Goal: Transaction & Acquisition: Purchase product/service

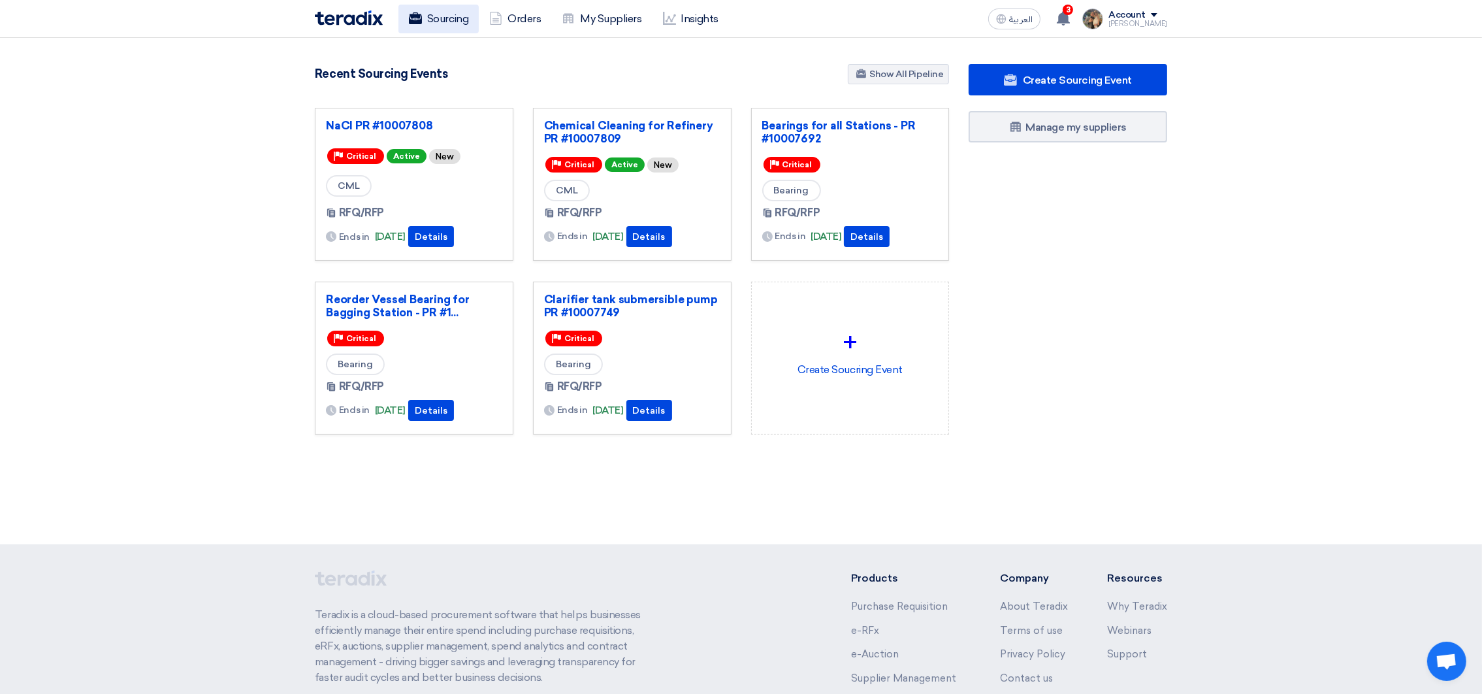
click at [449, 23] on link "Sourcing" at bounding box center [438, 19] width 80 height 29
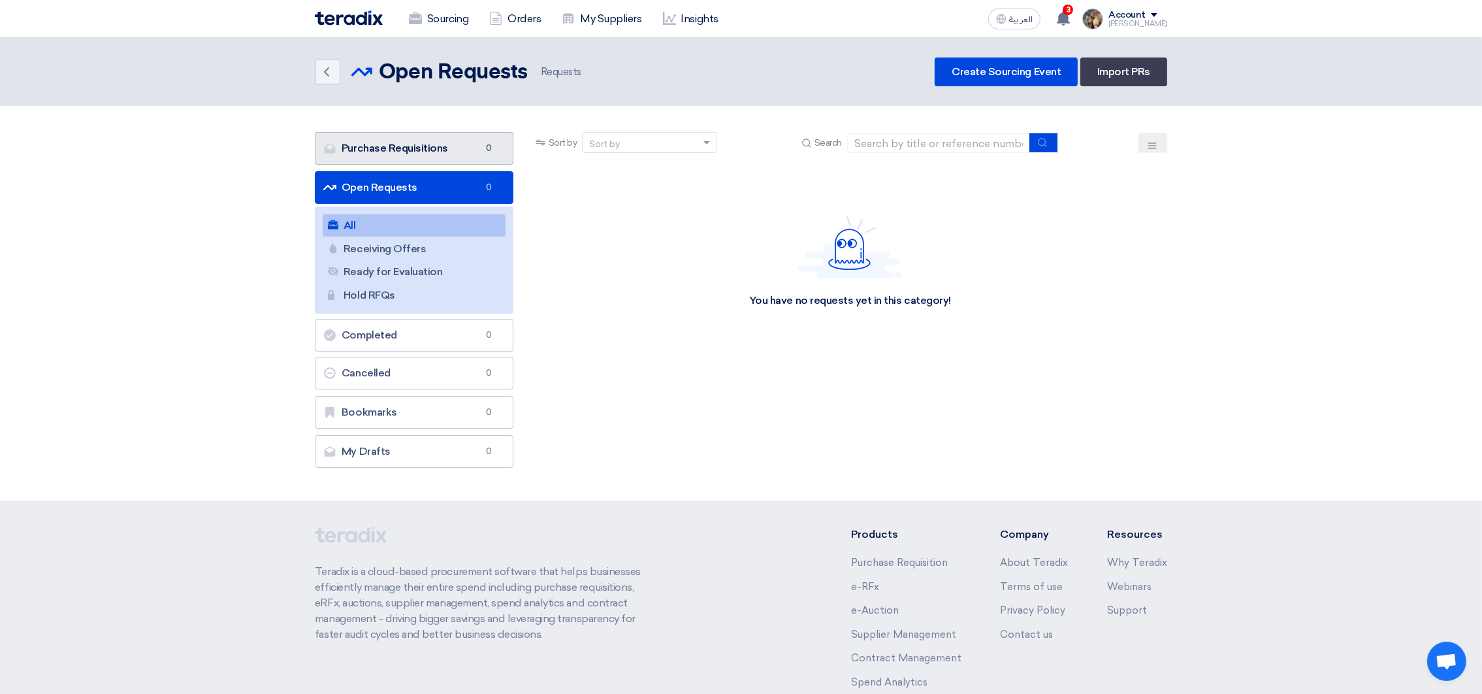
click at [419, 135] on link "Purchase Requisitions Purchase Requisitions 0" at bounding box center [414, 148] width 199 height 33
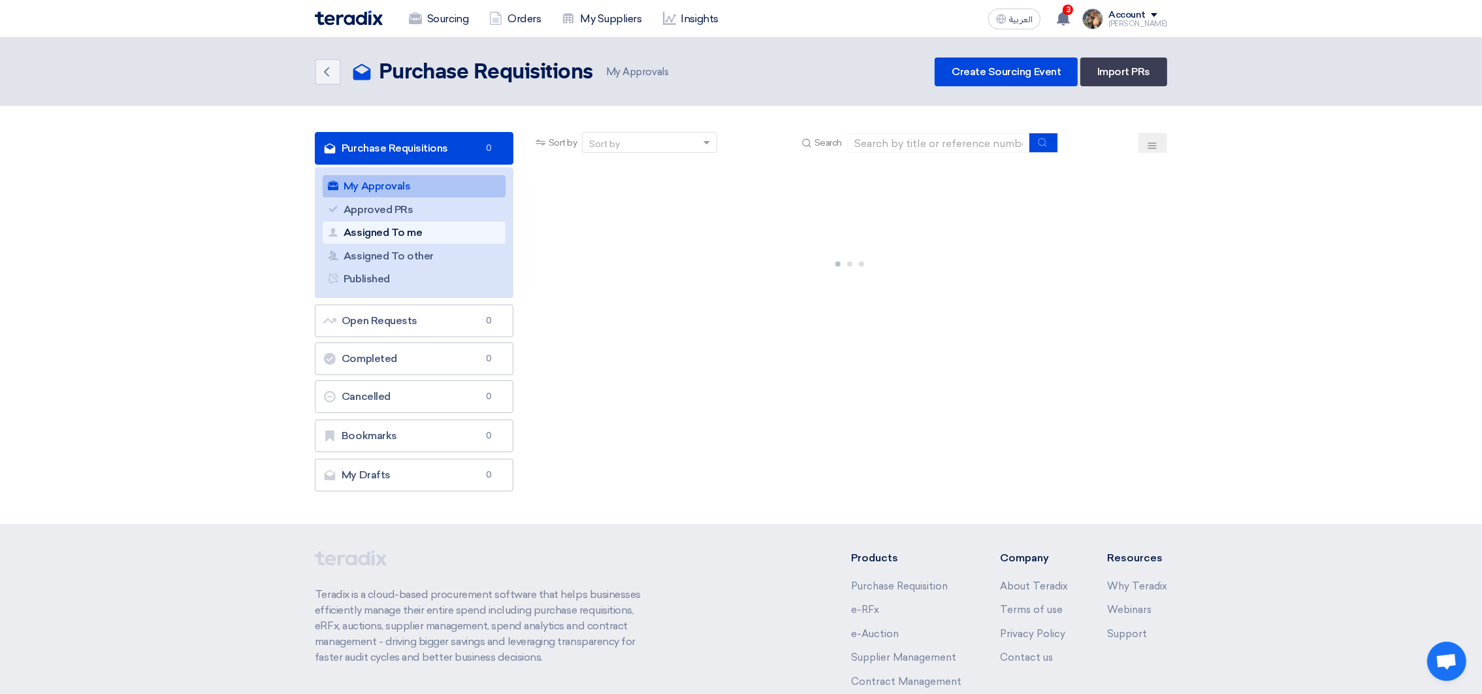
click at [437, 235] on link "Assigned To me Assigned To me" at bounding box center [414, 232] width 183 height 22
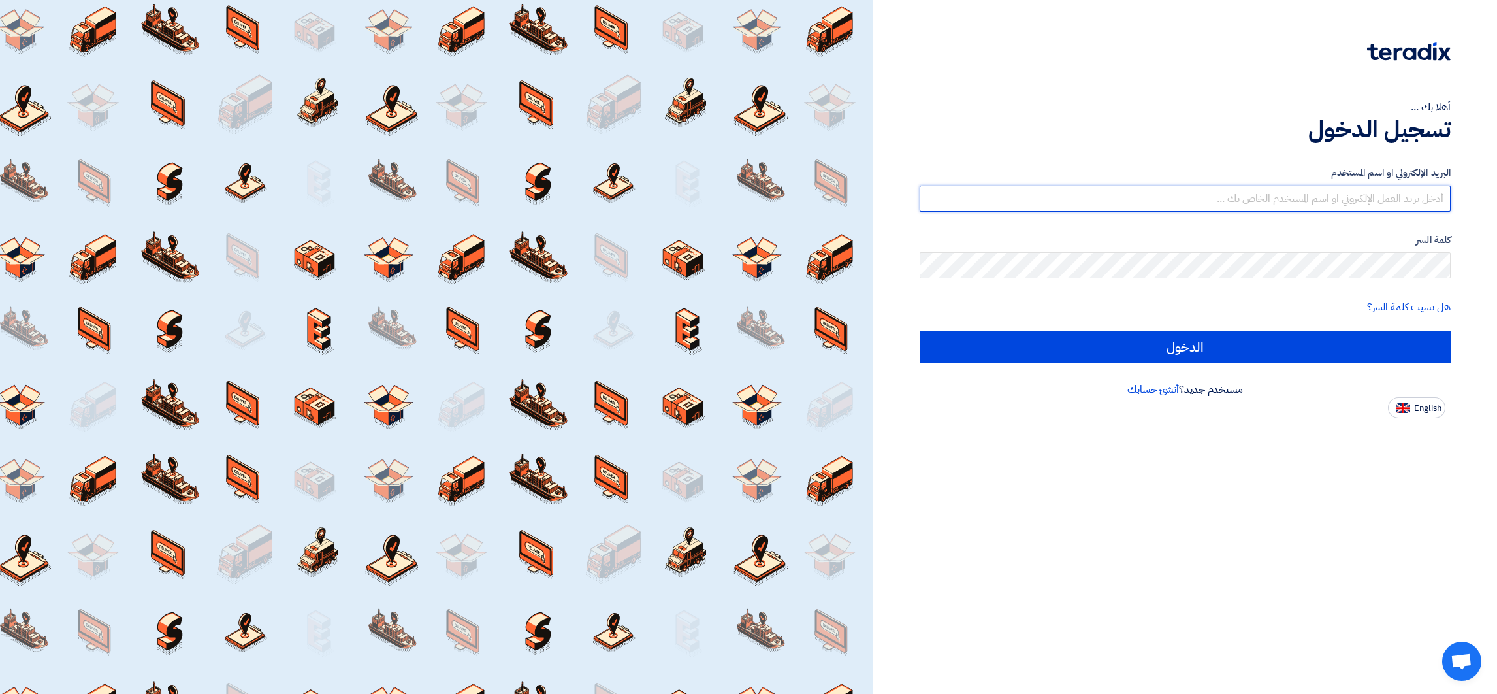
click at [1346, 203] on input "text" at bounding box center [1185, 199] width 531 height 26
drag, startPoint x: 1395, startPoint y: 201, endPoint x: 1452, endPoint y: 198, distance: 56.9
click at [1452, 198] on div "أهلا بك ... تسجيل الدخول البريد الإلكتروني او اسم [PERSON_NAME] [PERSON_NAME][E…" at bounding box center [1185, 209] width 604 height 418
type input "[EMAIL_ADDRESS][DOMAIN_NAME]"
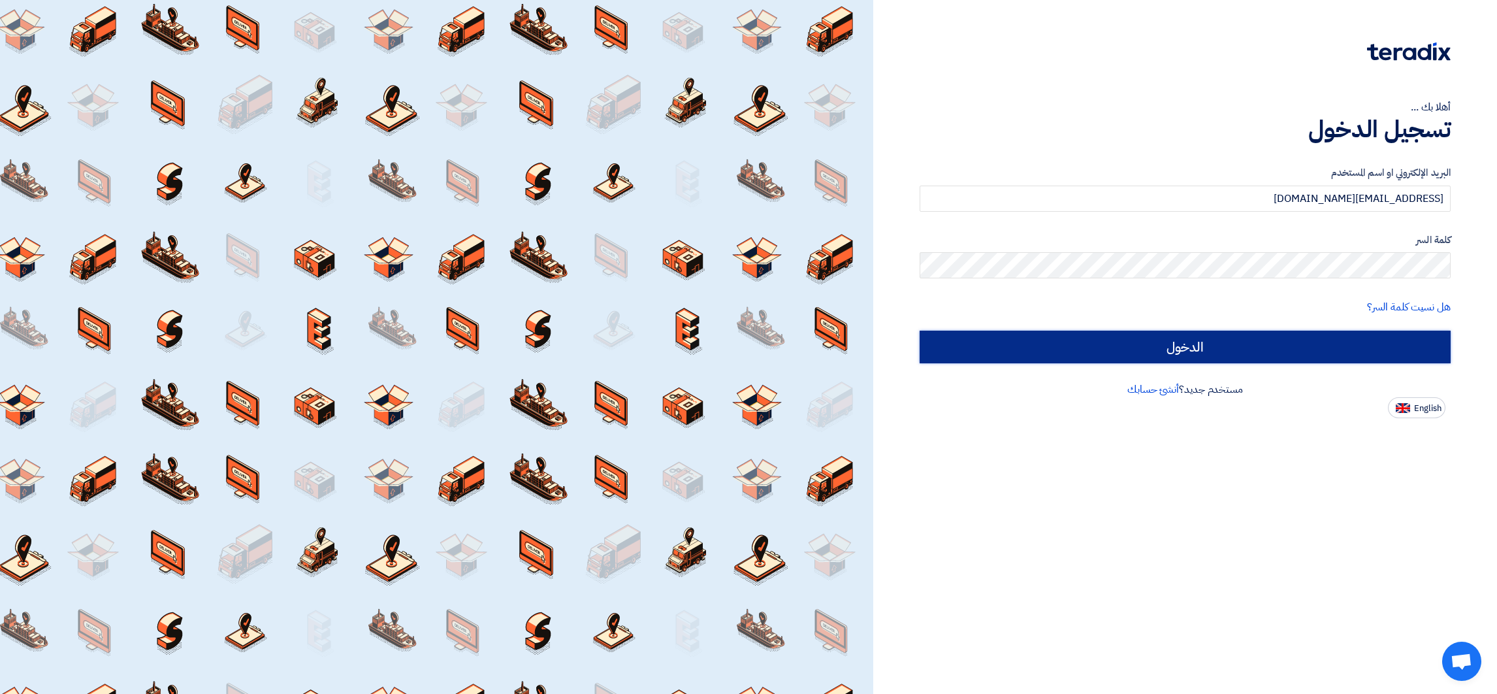
click at [1163, 349] on input "الدخول" at bounding box center [1185, 347] width 531 height 33
type input "Sign in"
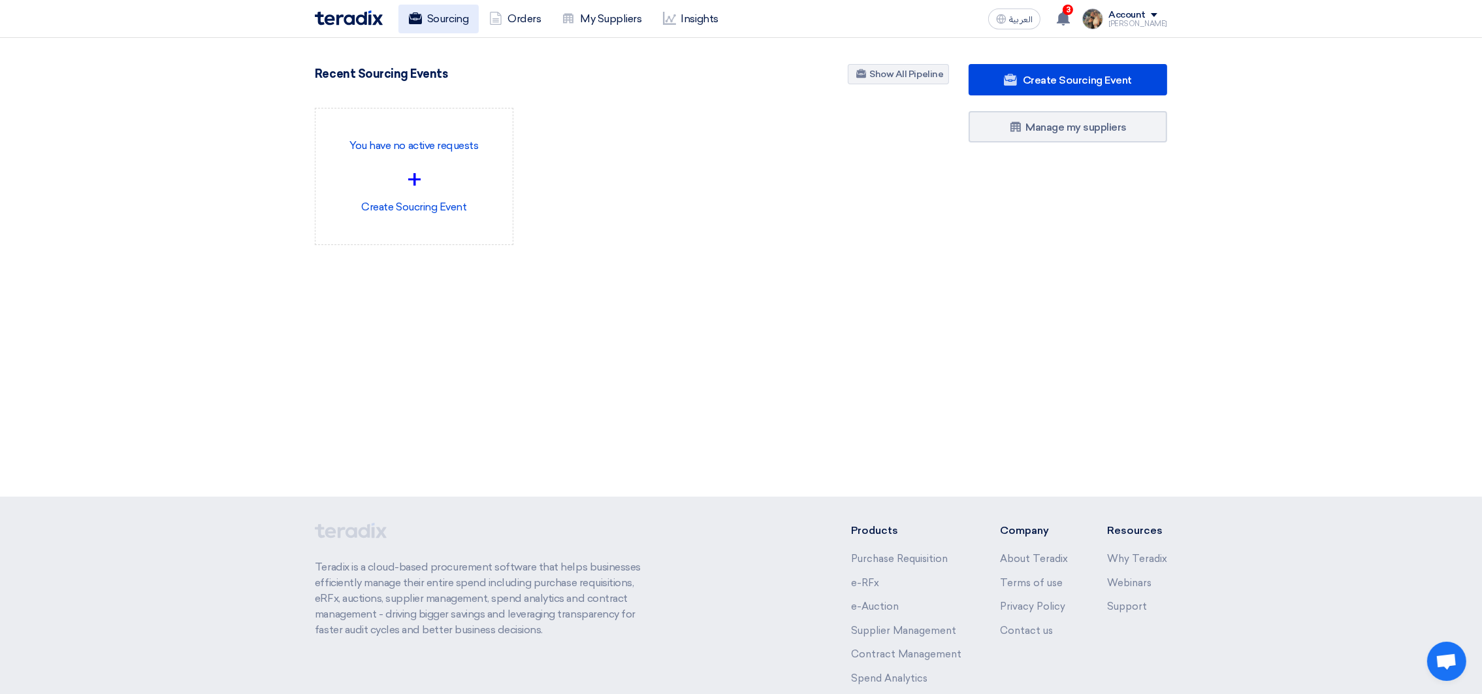
click at [446, 9] on link "Sourcing" at bounding box center [438, 19] width 80 height 29
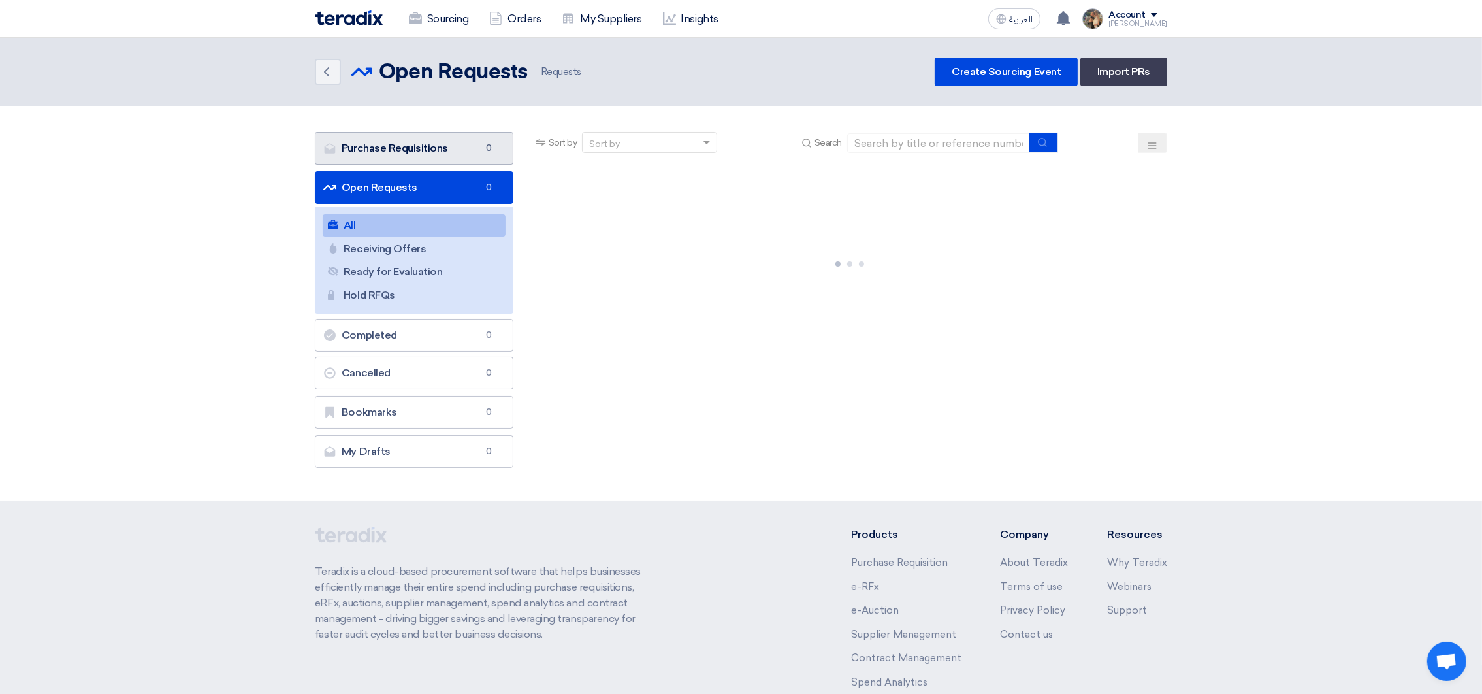
click at [383, 148] on link "Purchase Requisitions Purchase Requisitions 0" at bounding box center [414, 148] width 199 height 33
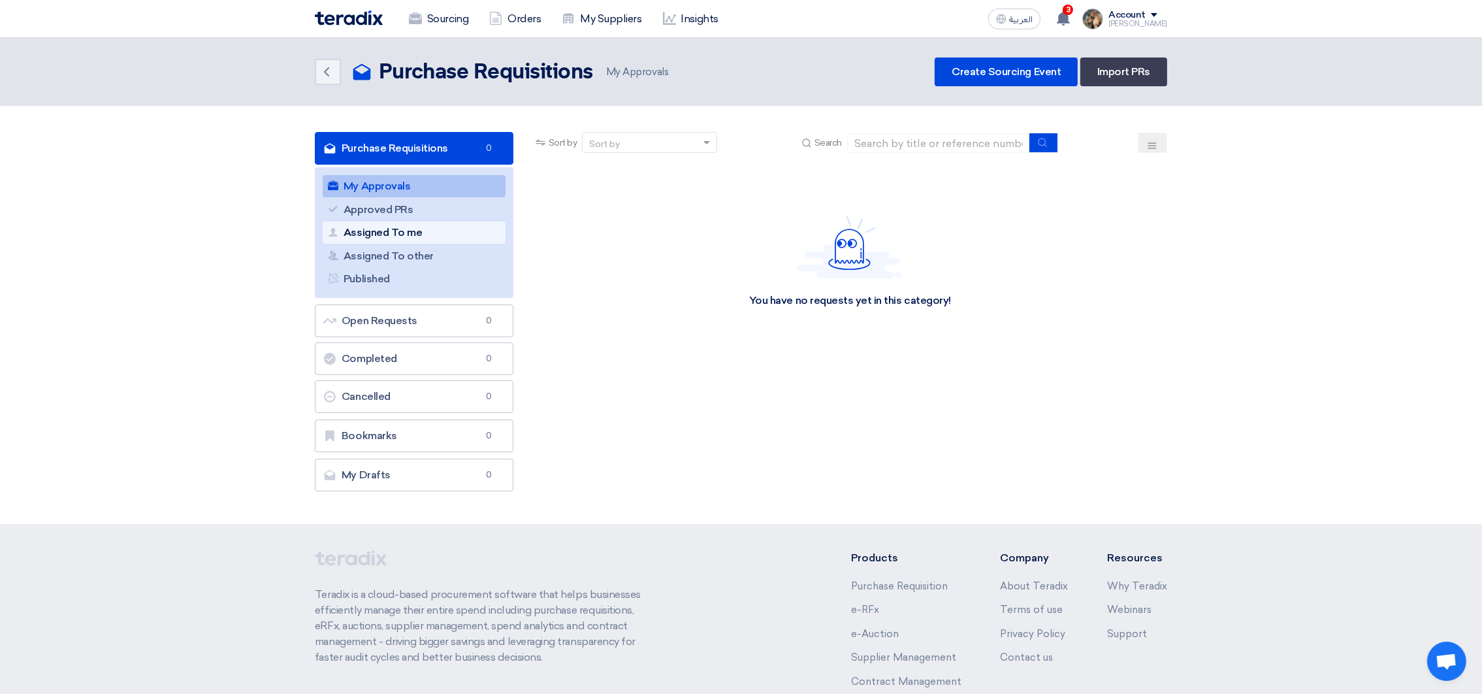
click at [414, 230] on link "Assigned To me Assigned To me" at bounding box center [414, 232] width 183 height 22
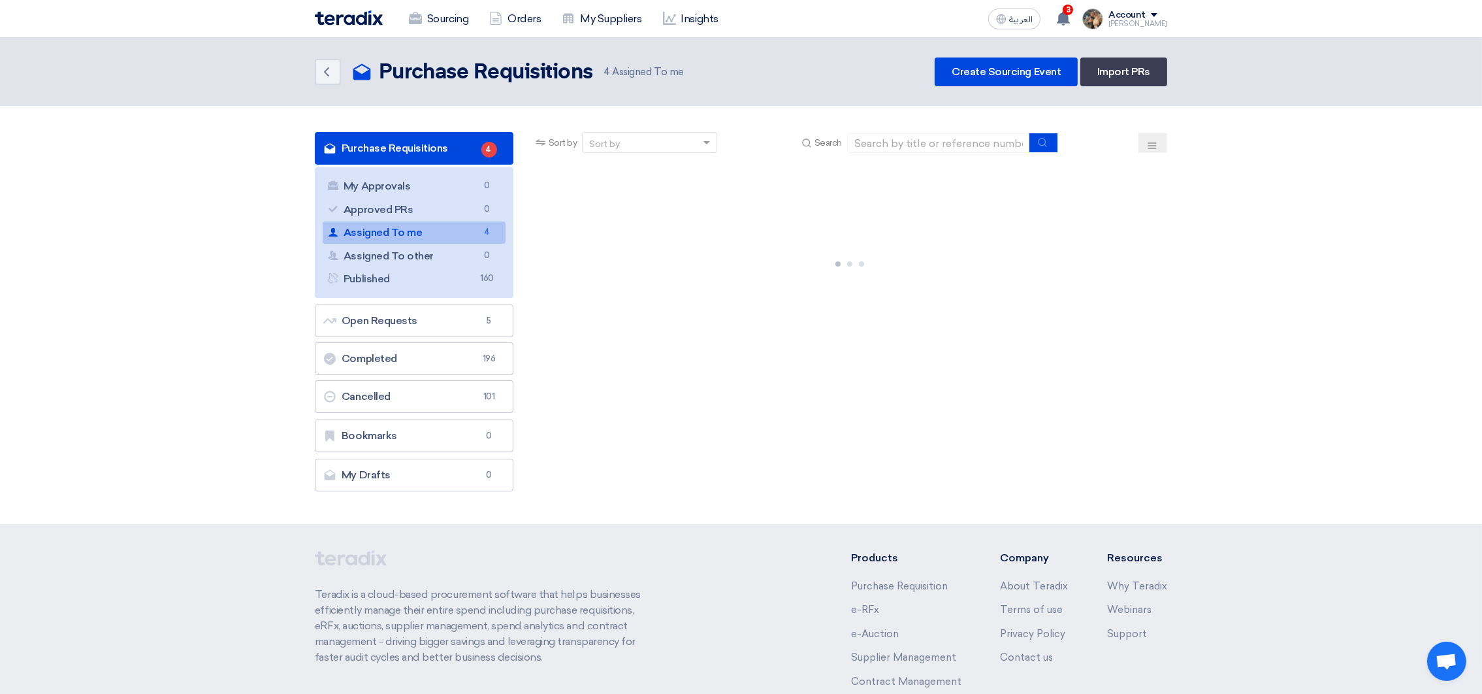
click at [463, 238] on link "Assigned To me Assigned To me 4" at bounding box center [414, 232] width 183 height 22
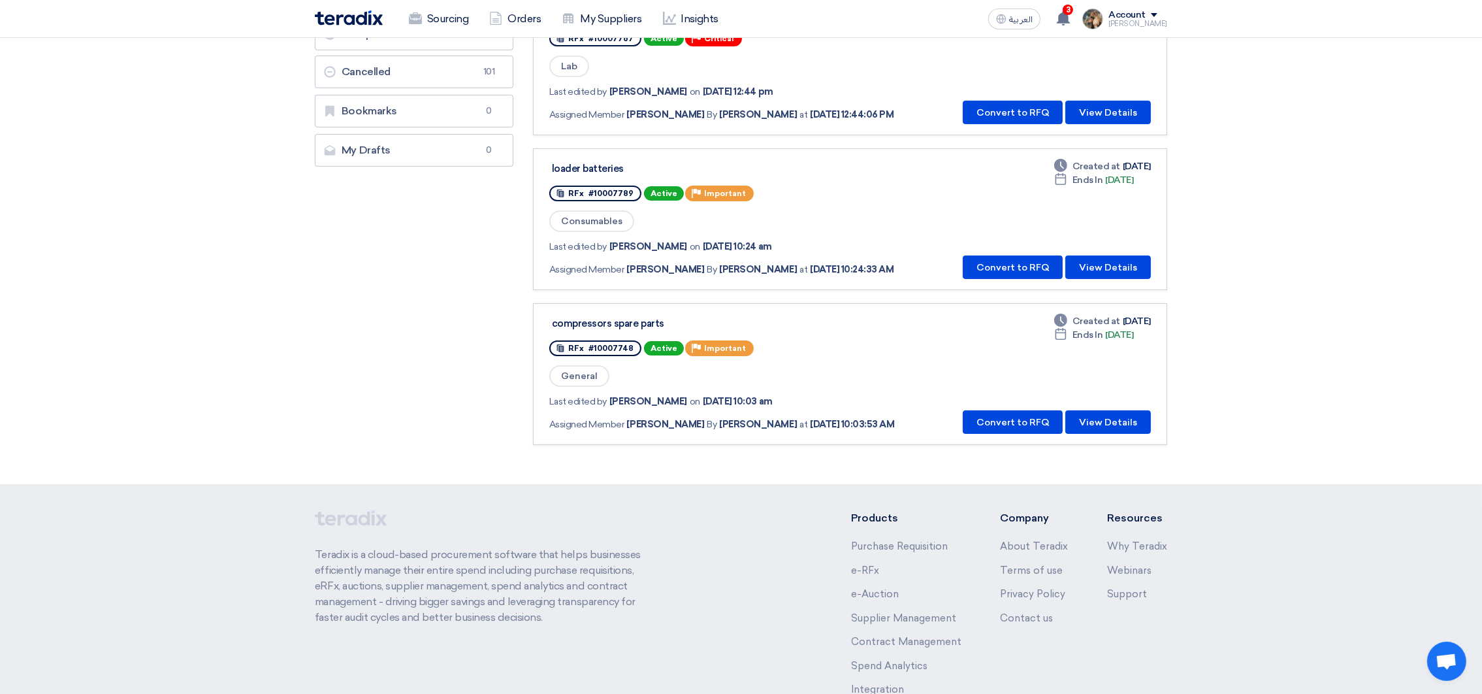
scroll to position [293, 0]
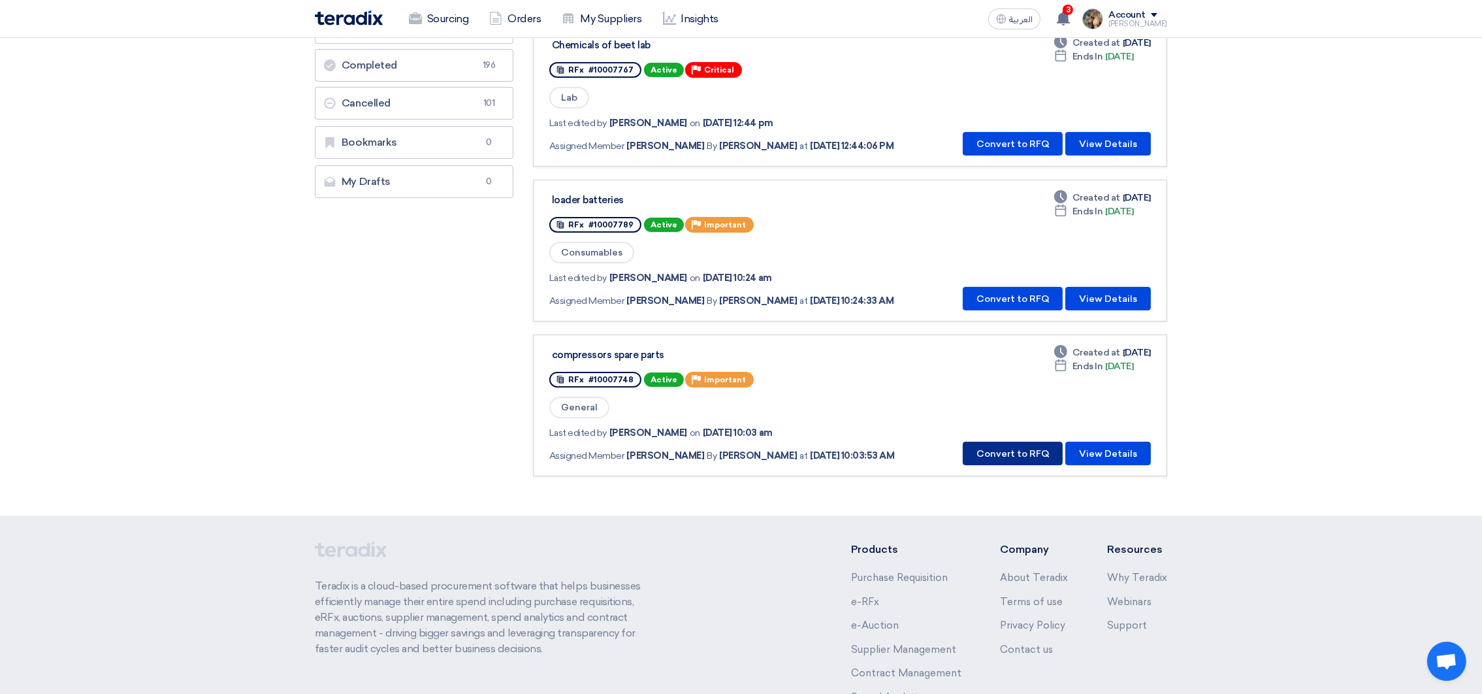
click at [1026, 442] on button "Convert to RFQ" at bounding box center [1013, 454] width 100 height 24
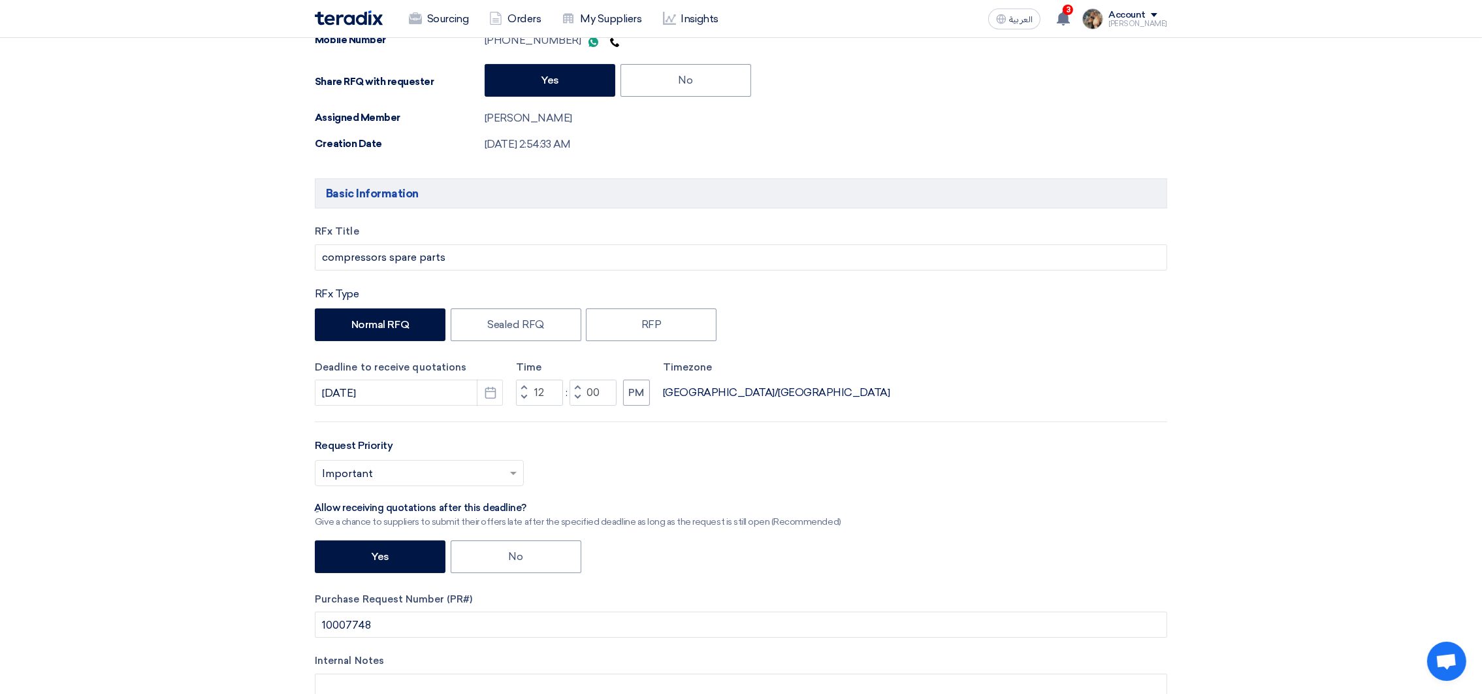
scroll to position [392, 0]
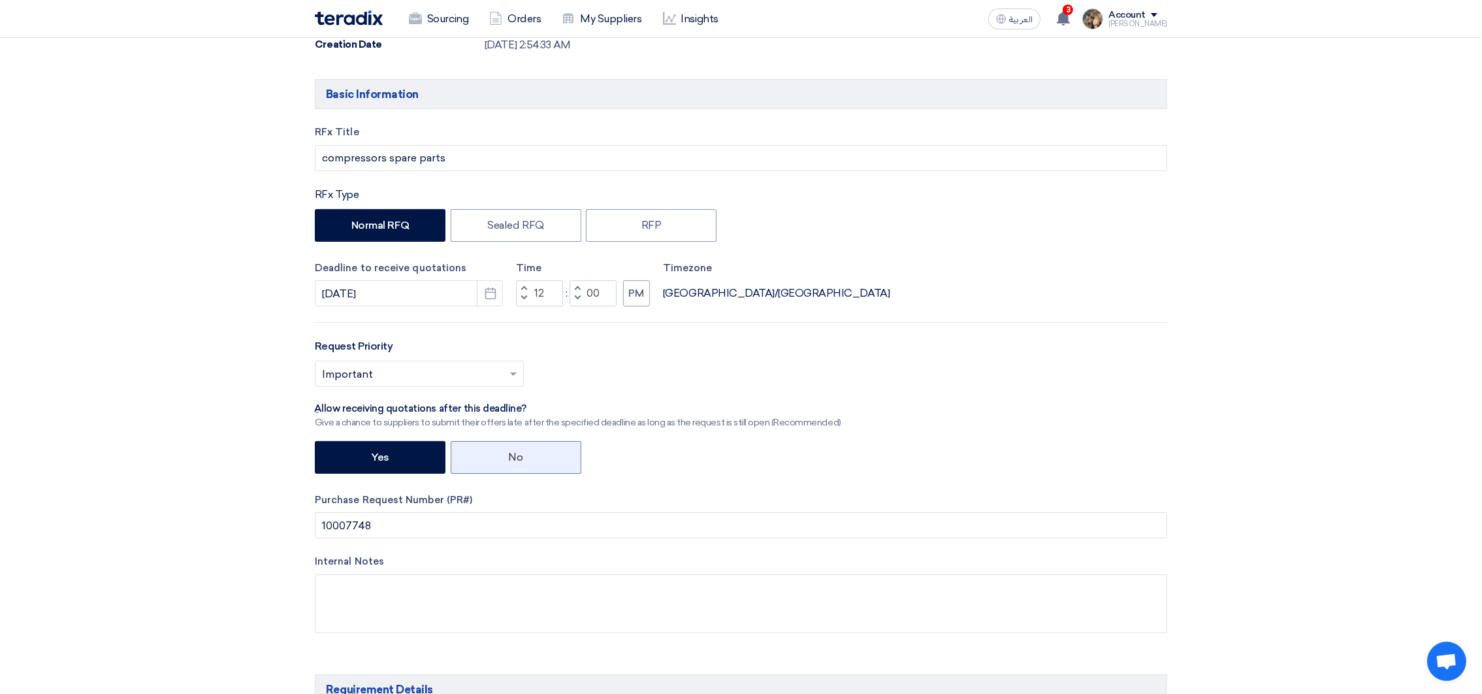
click at [563, 444] on label "No" at bounding box center [516, 457] width 131 height 33
click at [517, 452] on input "No" at bounding box center [513, 456] width 8 height 8
radio input "true"
click at [477, 373] on input "text" at bounding box center [413, 376] width 182 height 22
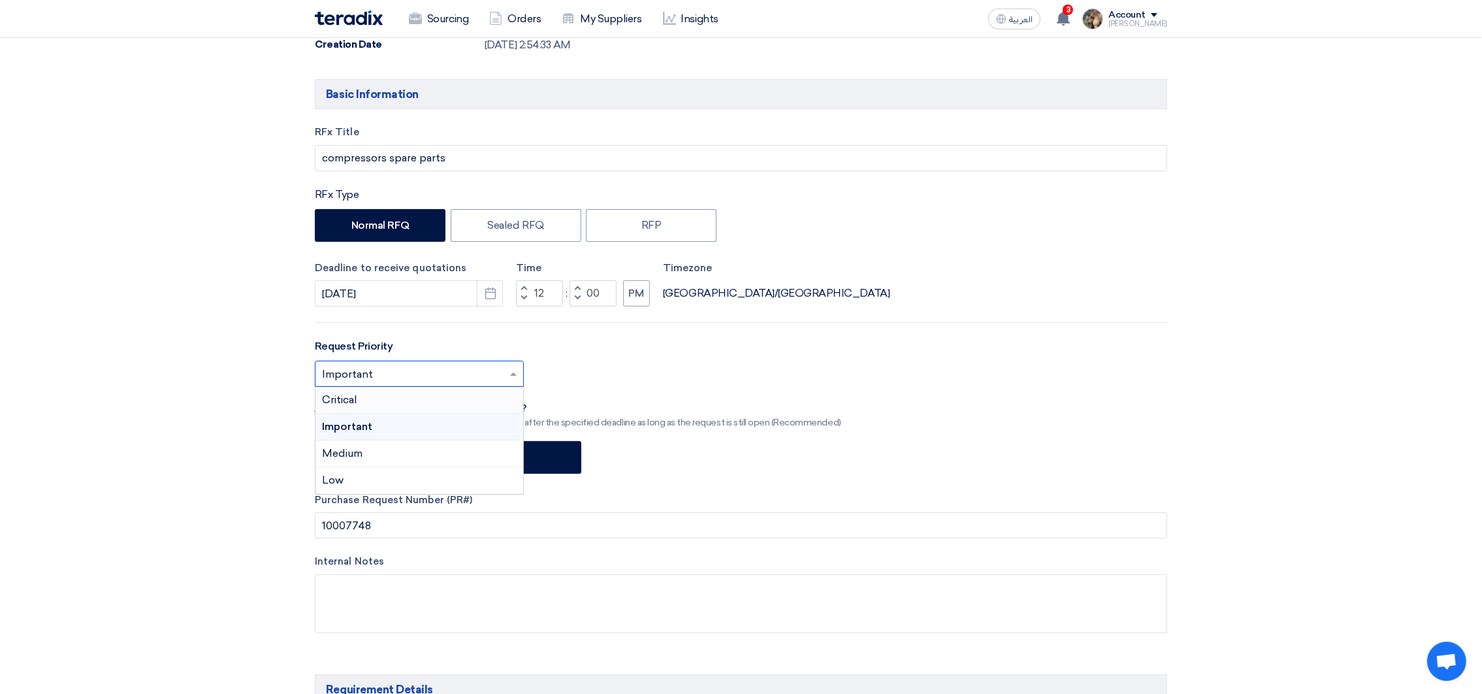
click at [415, 398] on div "Critical" at bounding box center [420, 400] width 208 height 27
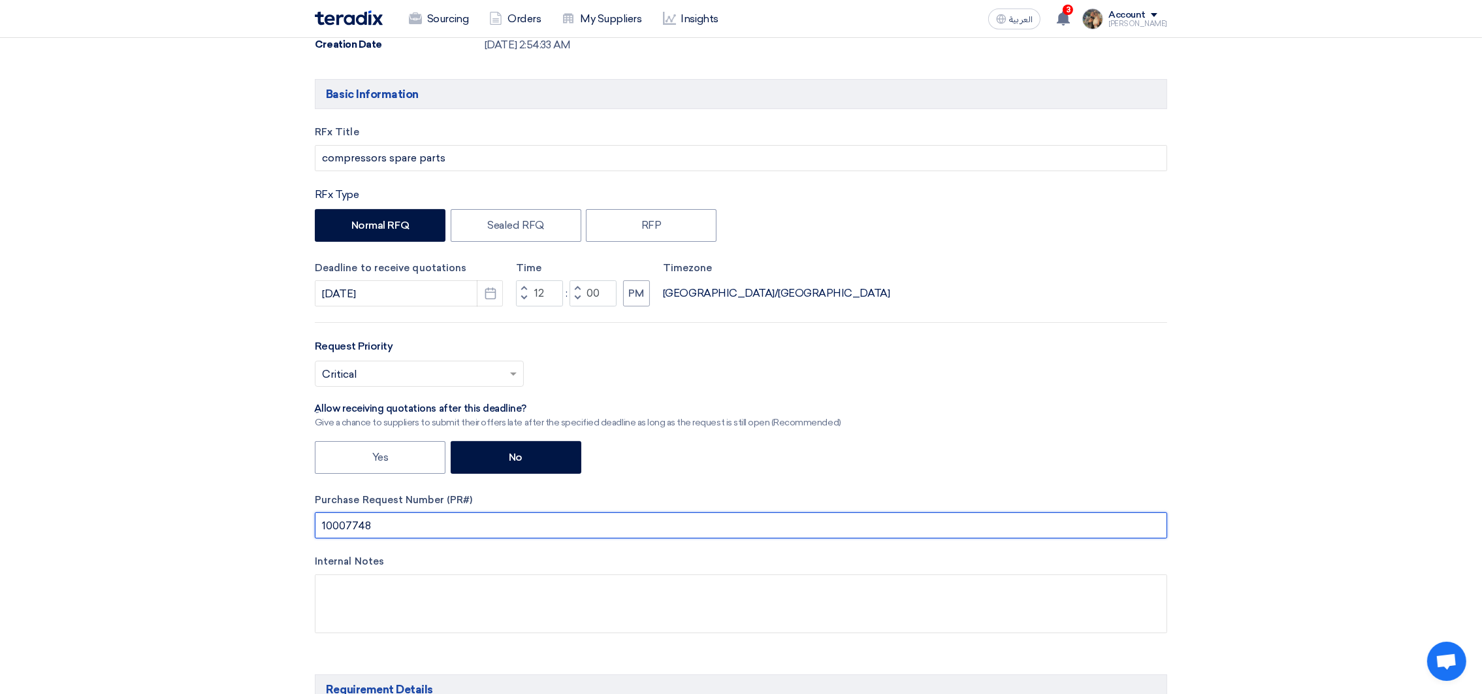
click at [320, 530] on input "10007748" at bounding box center [741, 525] width 852 height 26
click at [327, 528] on input "PR #10007748" at bounding box center [741, 525] width 852 height 26
drag, startPoint x: 330, startPoint y: 528, endPoint x: 402, endPoint y: 527, distance: 71.9
click at [402, 527] on input "PR #10007748" at bounding box center [741, 525] width 852 height 26
click at [413, 538] on input "PR #10007748" at bounding box center [741, 525] width 852 height 26
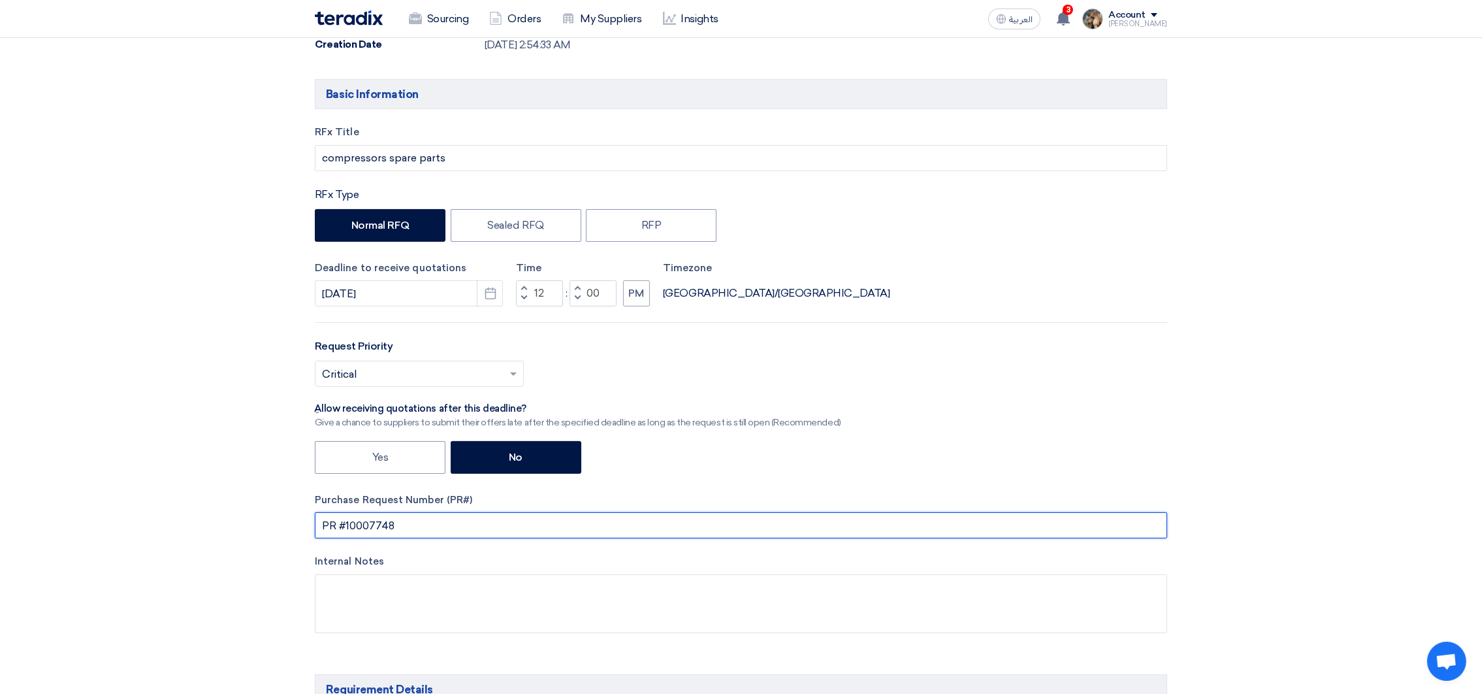
type input "PR #10007748"
click at [367, 527] on input "PR #10007748" at bounding box center [741, 525] width 852 height 26
drag, startPoint x: 367, startPoint y: 527, endPoint x: 304, endPoint y: 530, distance: 63.5
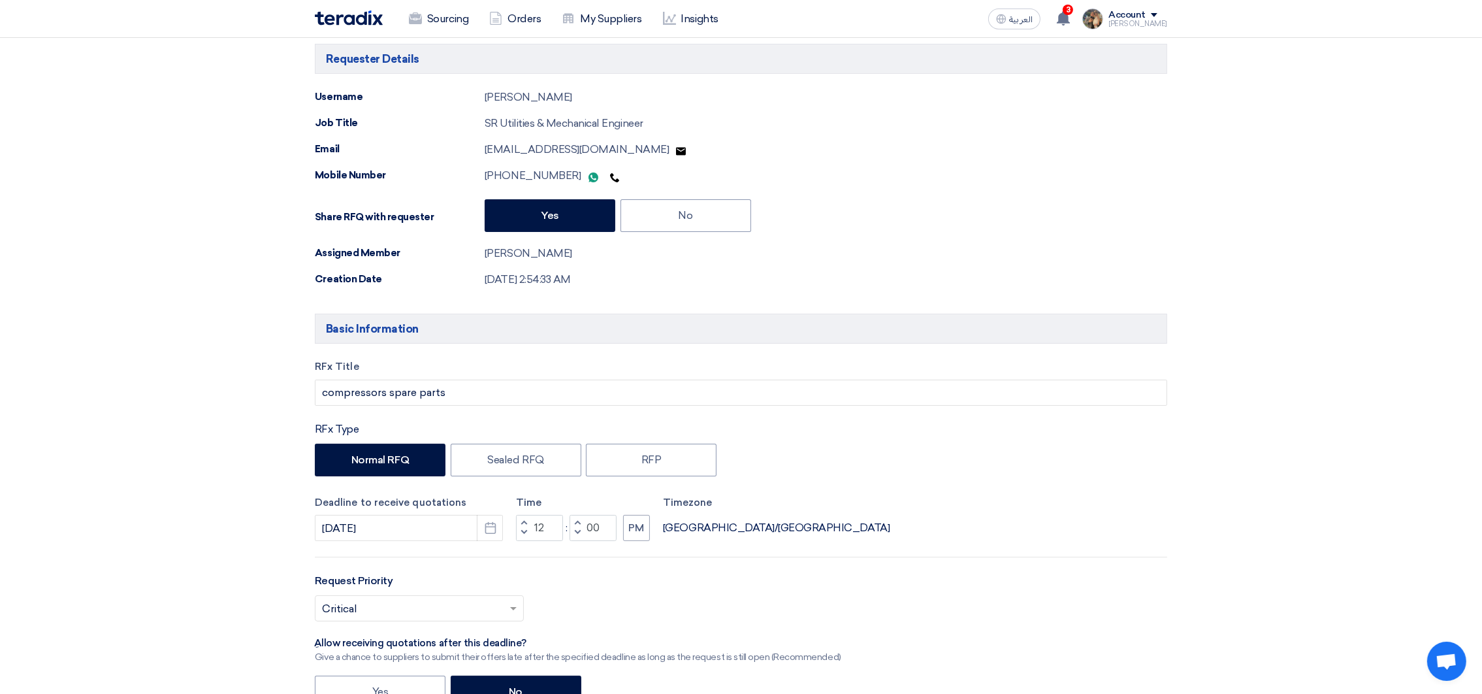
scroll to position [0, 0]
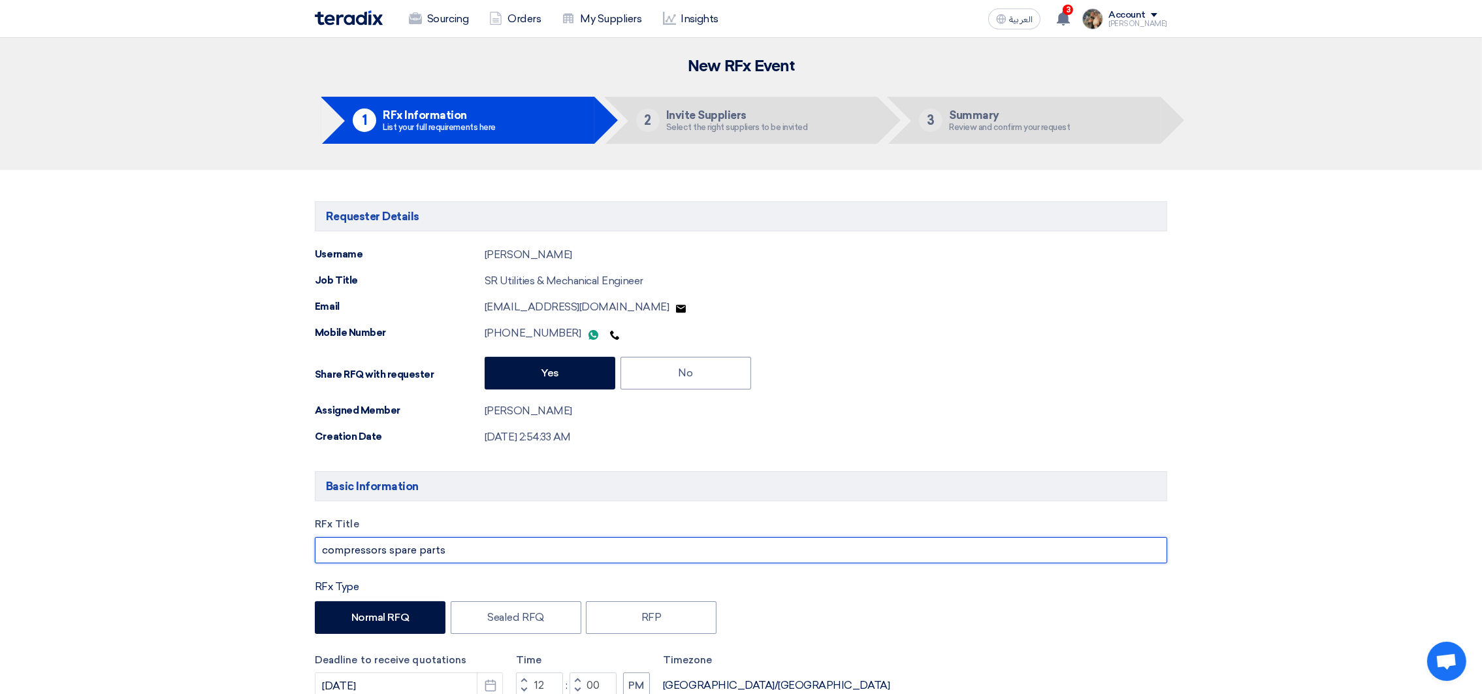
click at [460, 544] on input "compressors spare parts" at bounding box center [741, 550] width 852 height 26
paste input "PR #10007748"
click at [425, 550] on input "compressors spare parts PR #10007748" at bounding box center [741, 550] width 852 height 26
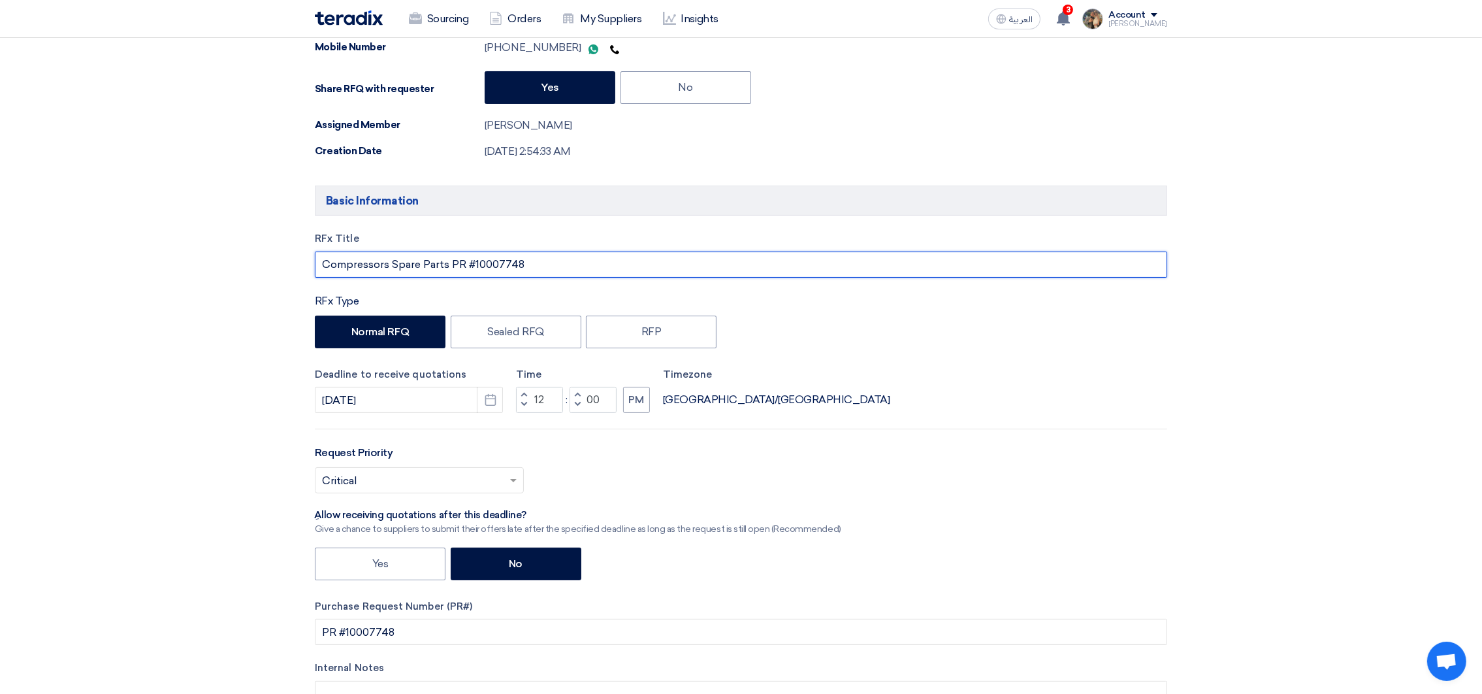
scroll to position [392, 0]
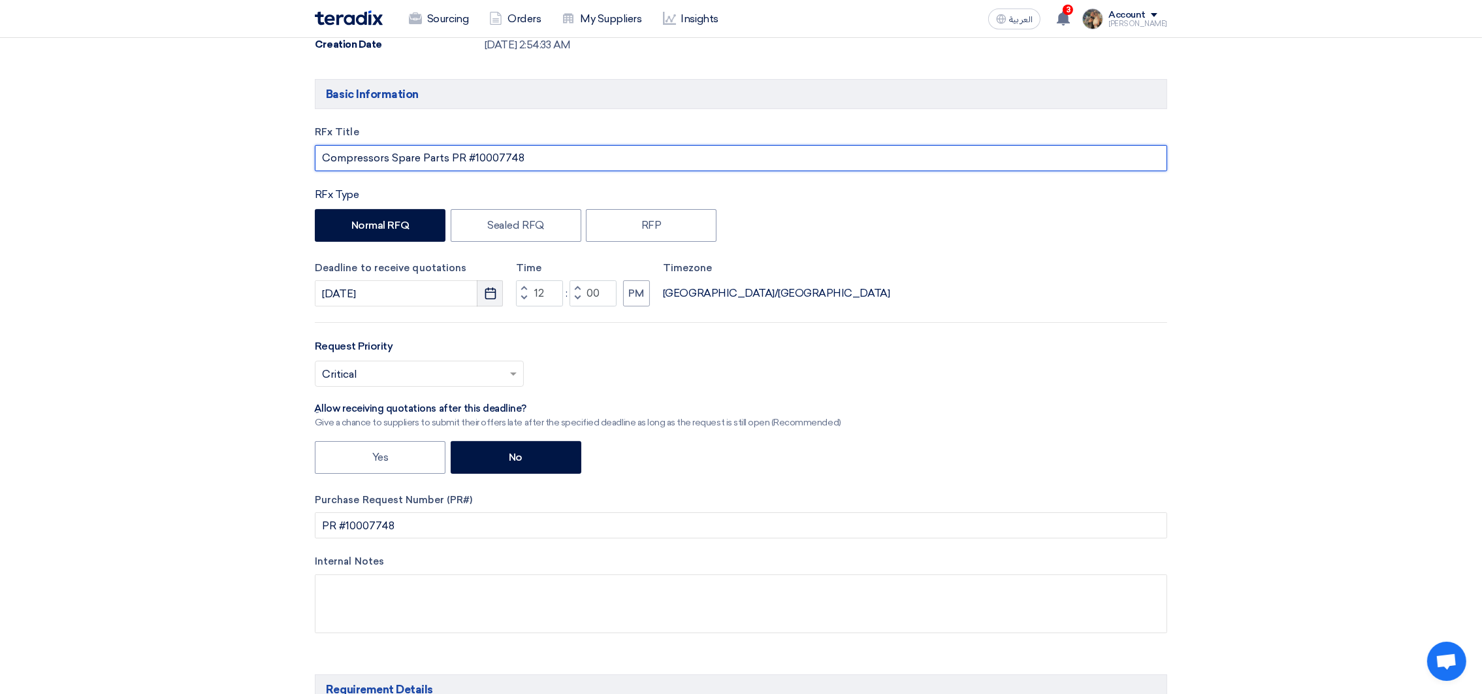
type input "Compressors Spare Parts PR #10007748"
click at [491, 295] on use "button" at bounding box center [490, 293] width 11 height 12
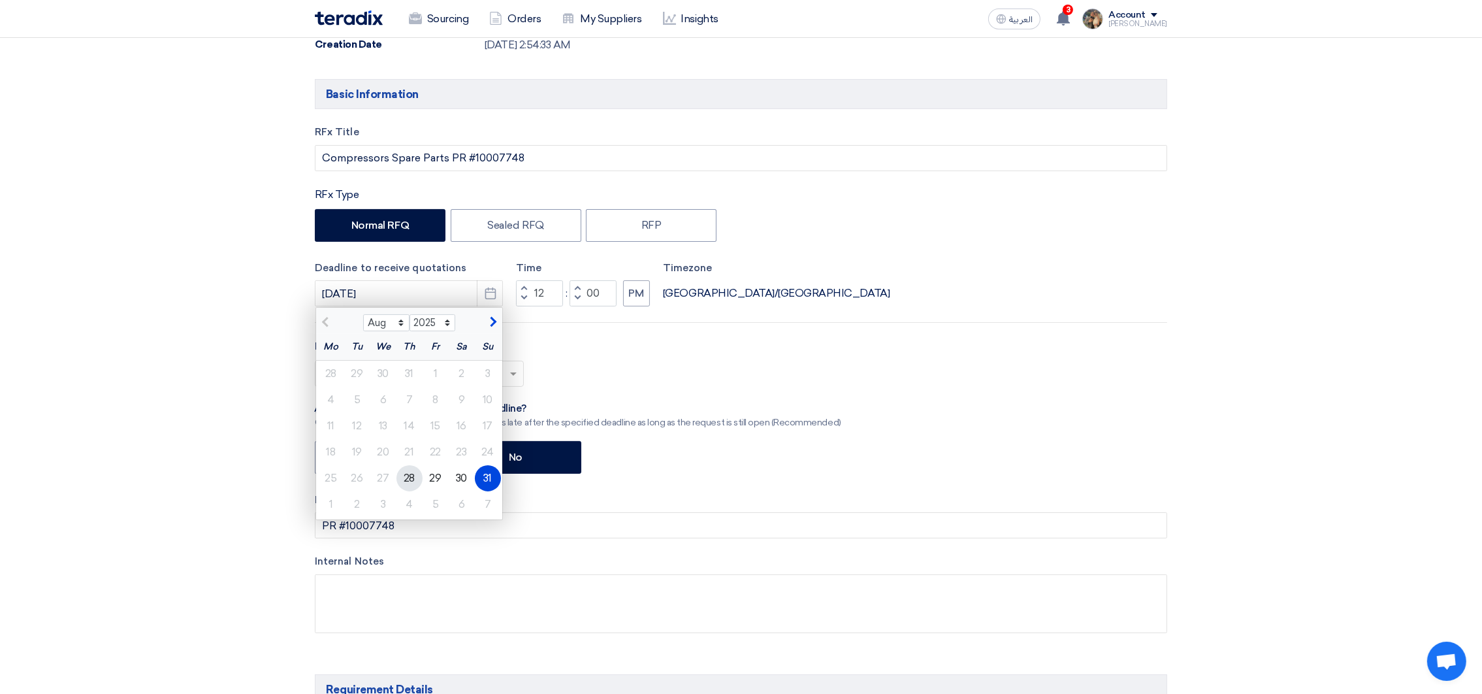
click at [418, 483] on div "28" at bounding box center [410, 478] width 26 height 26
type input "[DATE]"
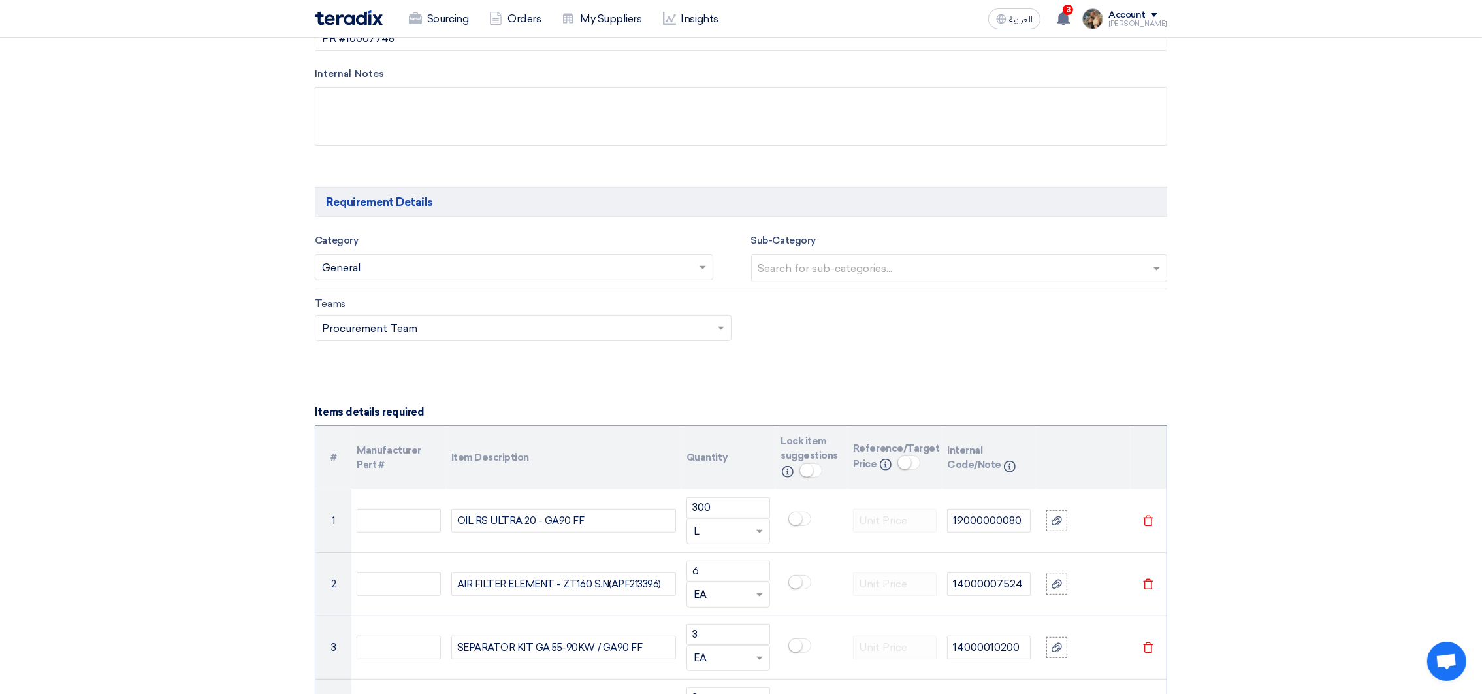
scroll to position [881, 0]
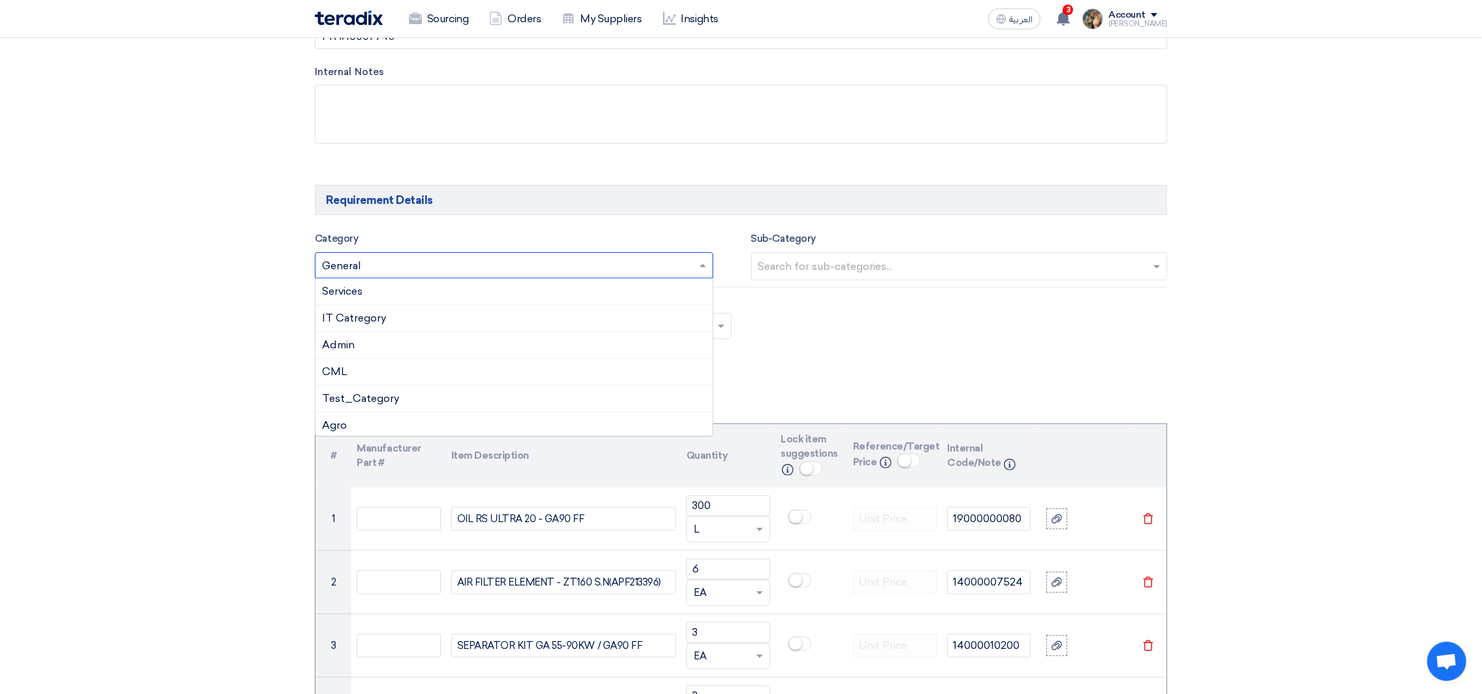
click at [674, 268] on input "text" at bounding box center [507, 267] width 371 height 22
click at [370, 356] on div "Consumables" at bounding box center [514, 346] width 397 height 27
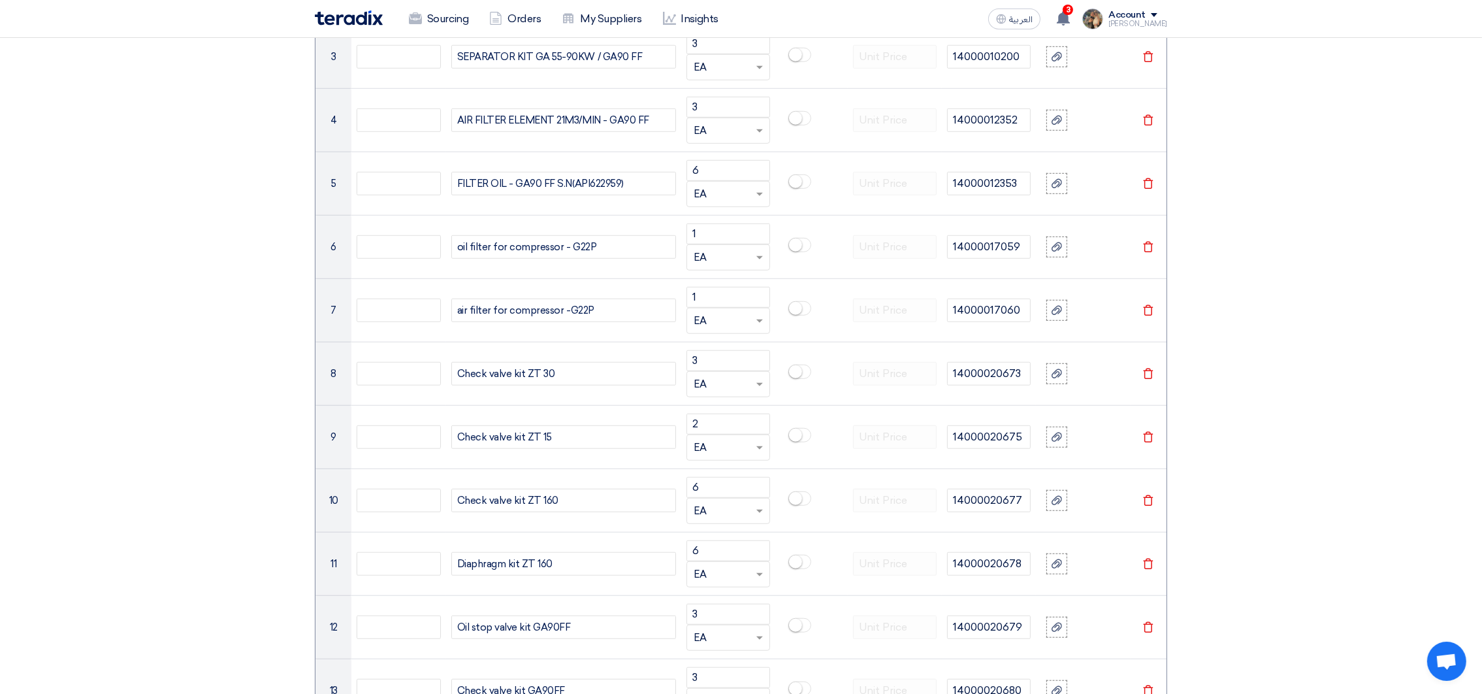
scroll to position [979, 0]
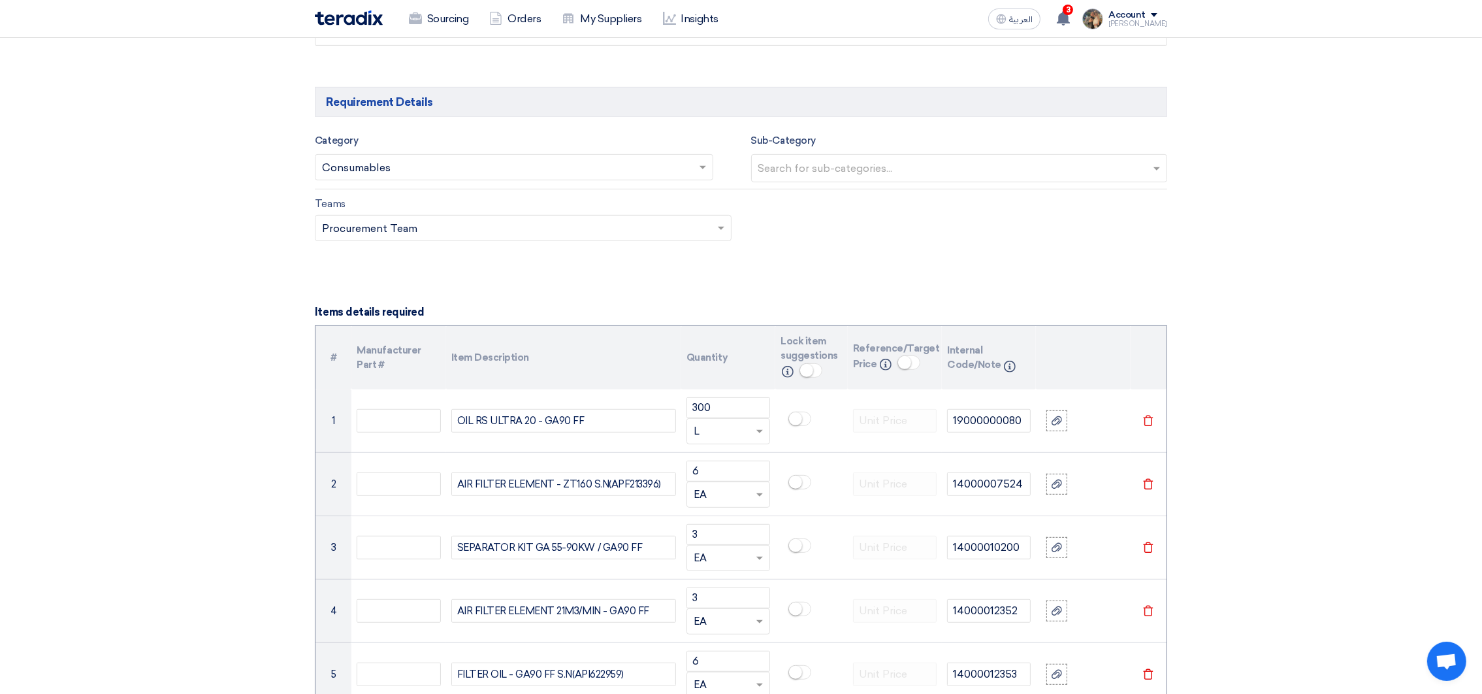
click at [436, 171] on input "text" at bounding box center [507, 169] width 371 height 22
click at [379, 219] on span "Heavy Equipment" at bounding box center [366, 212] width 88 height 12
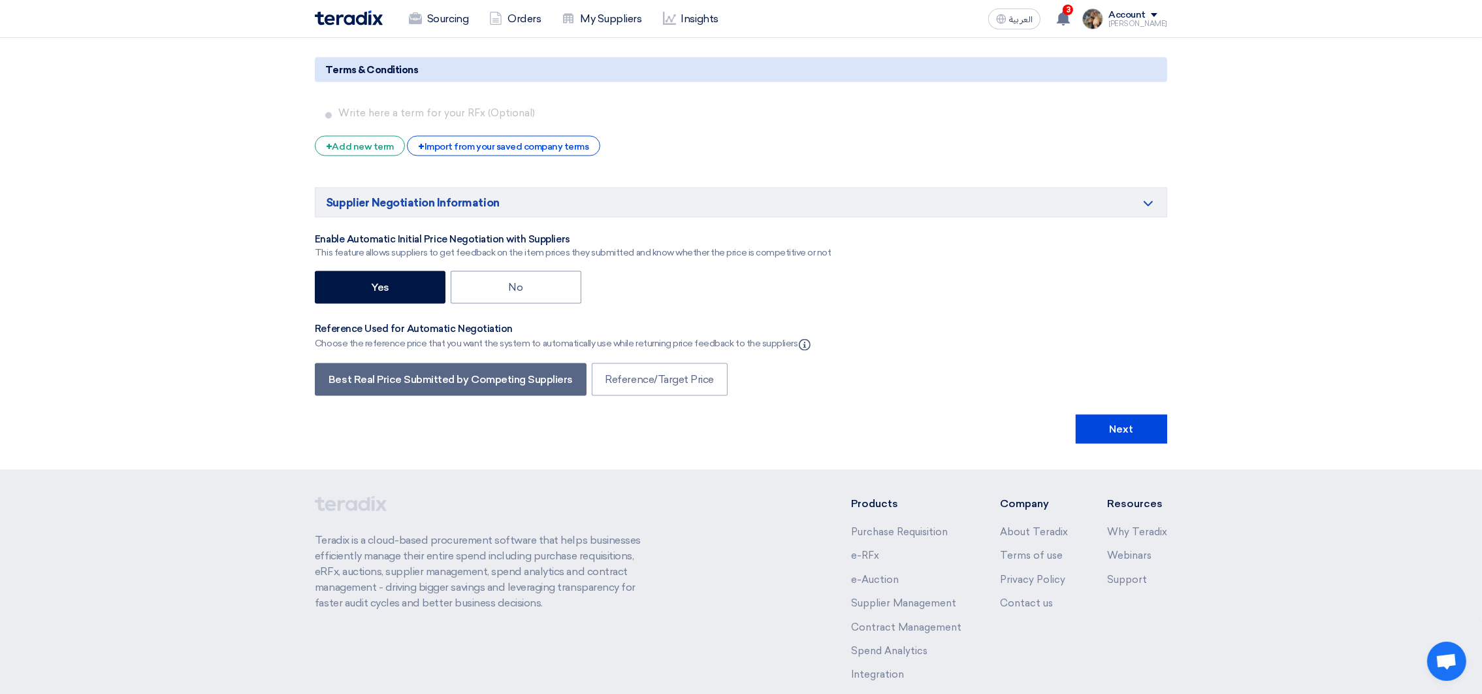
scroll to position [3112, 0]
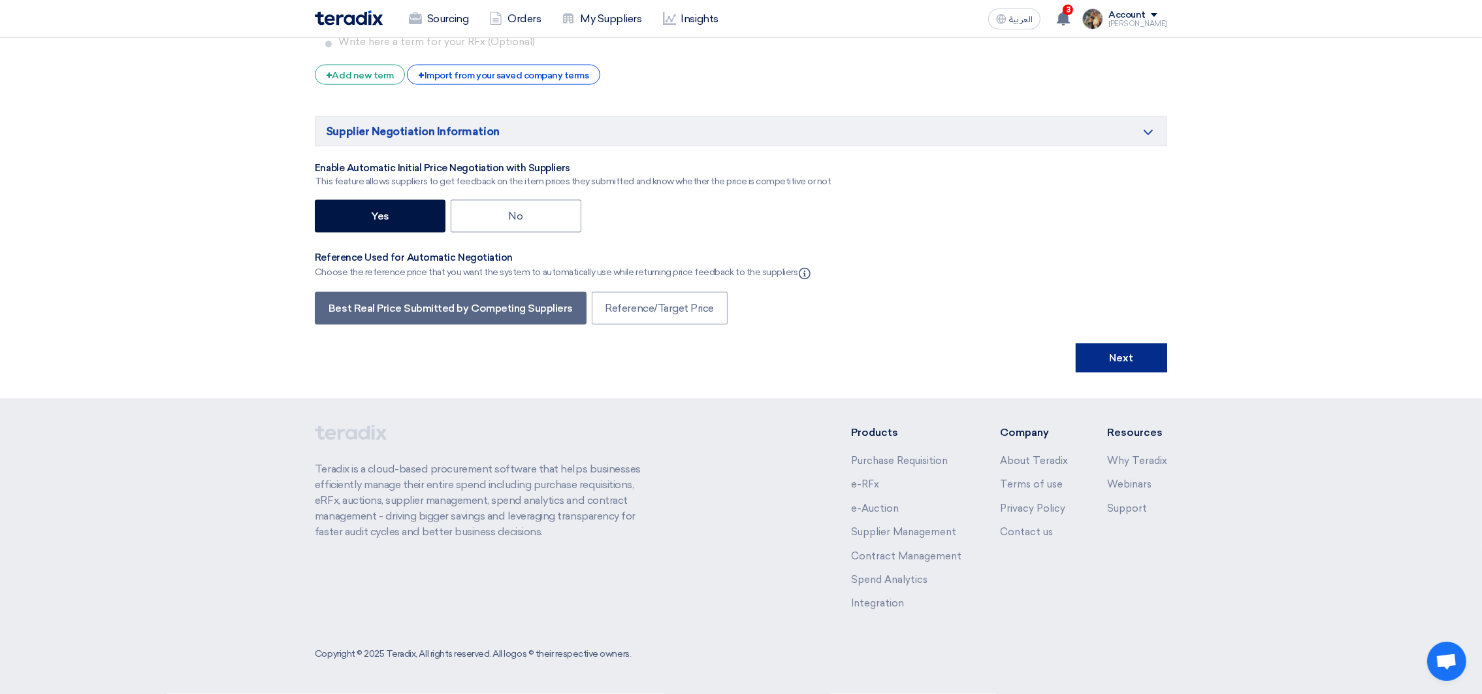
click at [1114, 359] on button "Next" at bounding box center [1121, 358] width 91 height 29
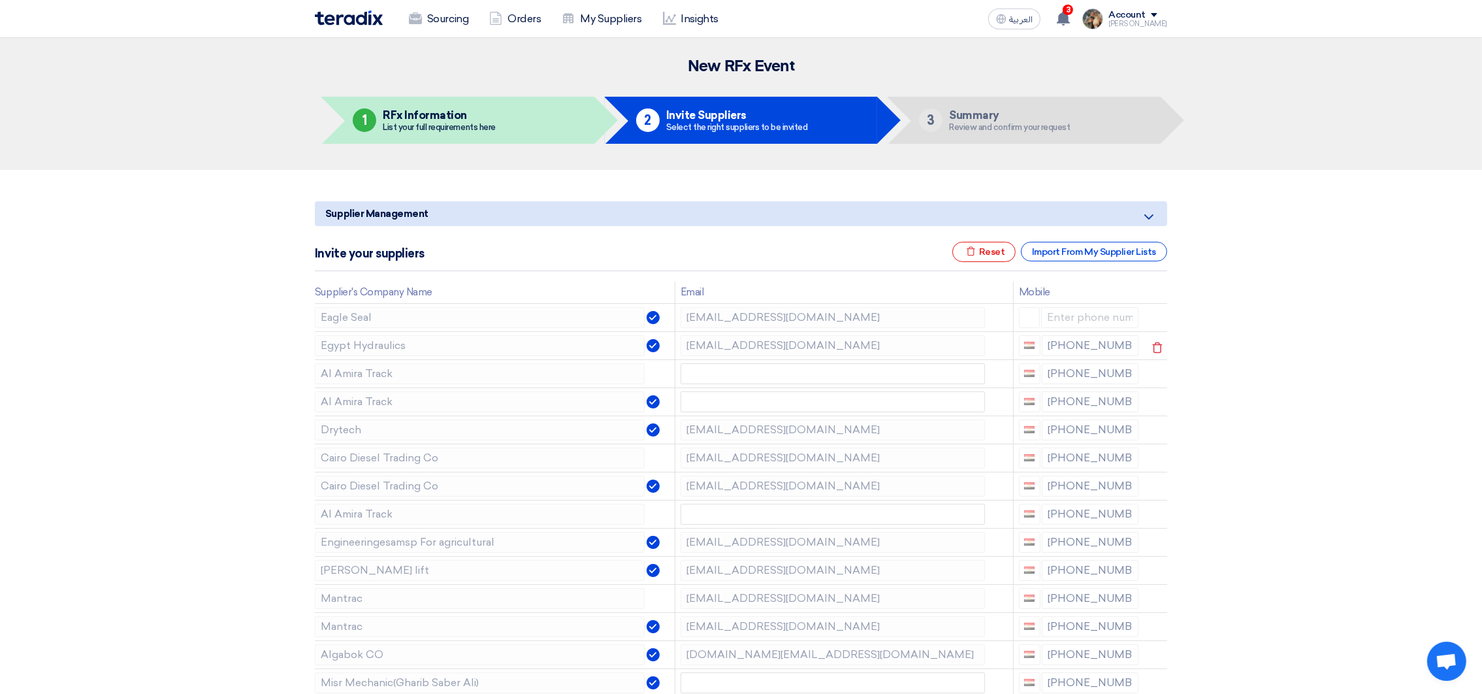
click at [0, 0] on icon at bounding box center [0, 0] width 0 height 0
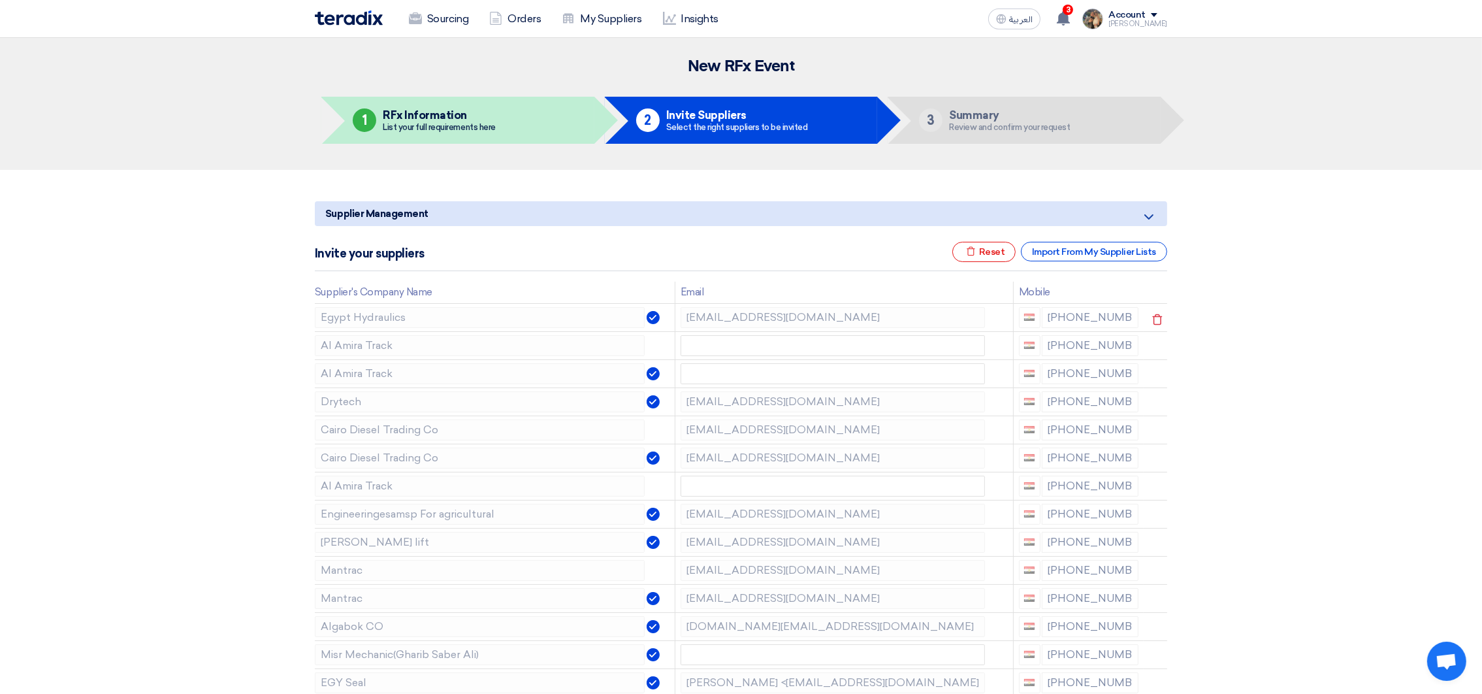
click at [1154, 319] on icon at bounding box center [1157, 319] width 22 height 22
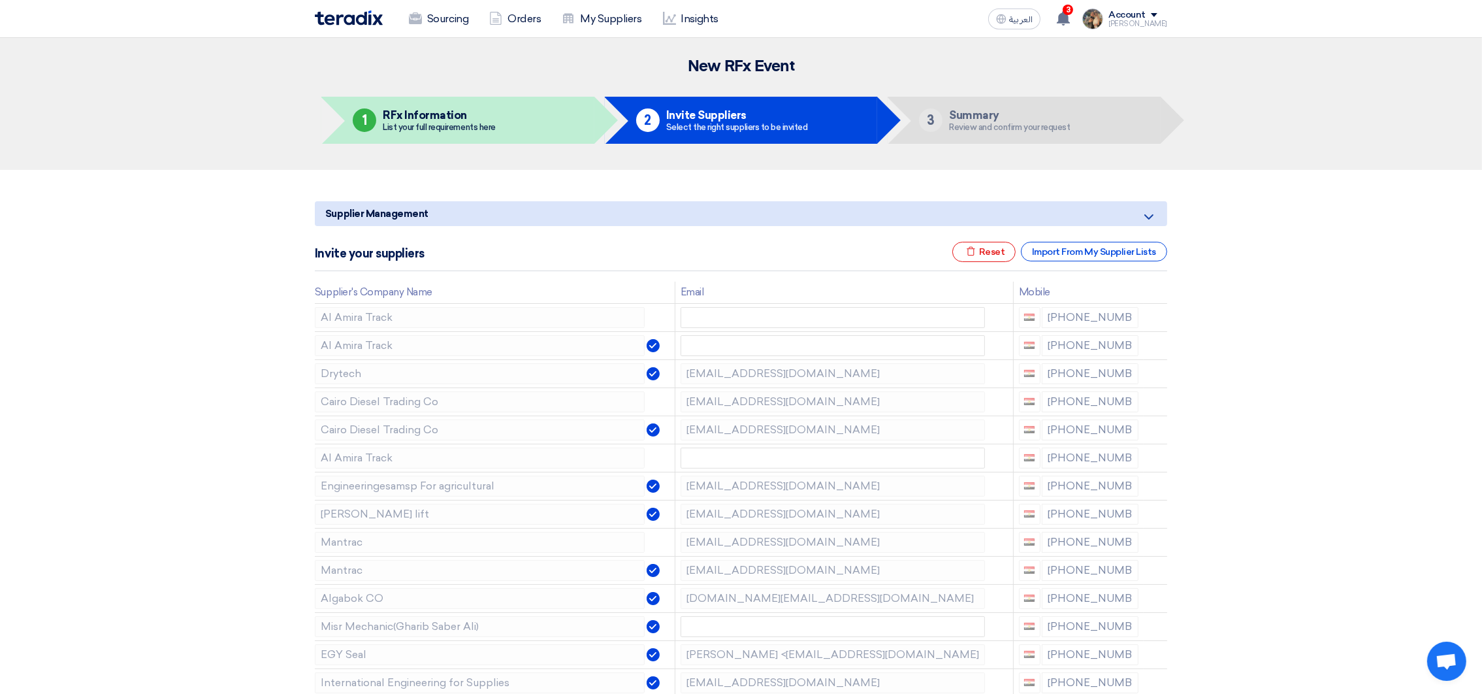
click at [0, 0] on icon at bounding box center [0, 0] width 0 height 0
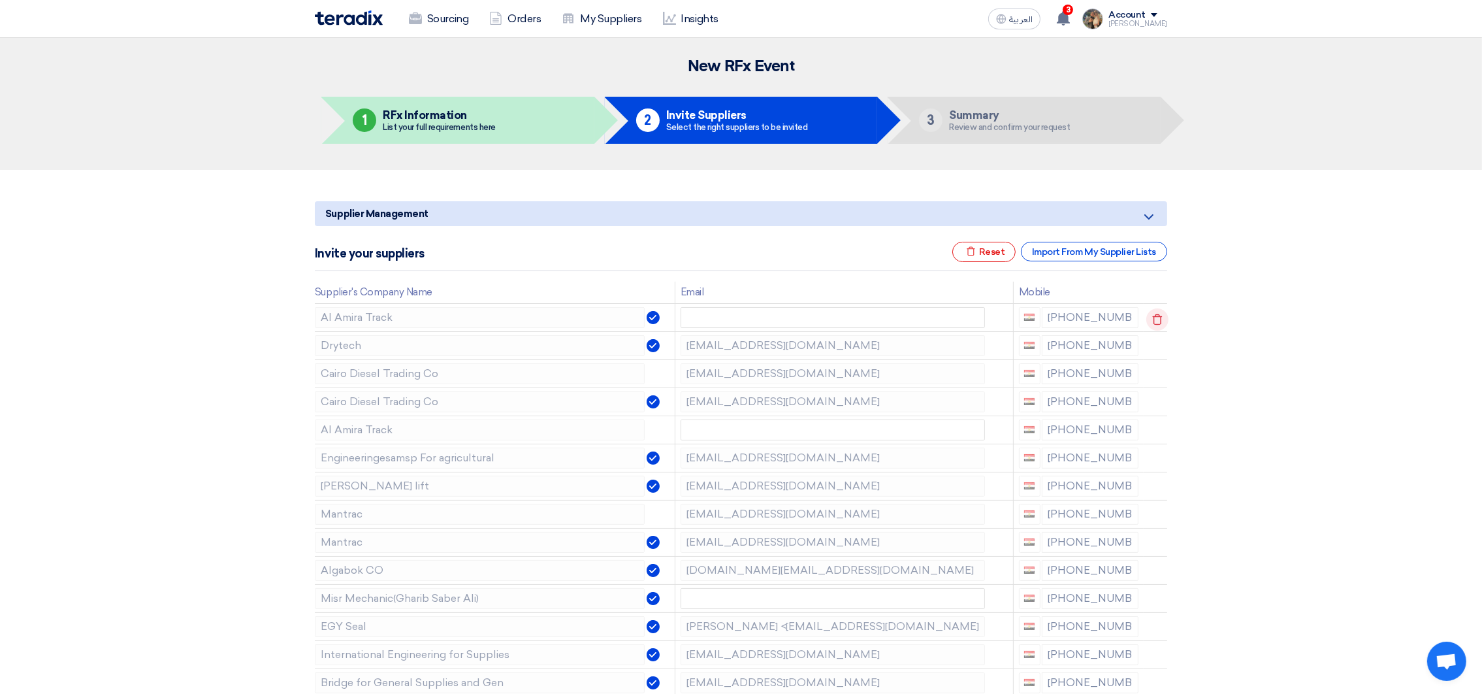
click at [1154, 317] on icon at bounding box center [1157, 319] width 22 height 22
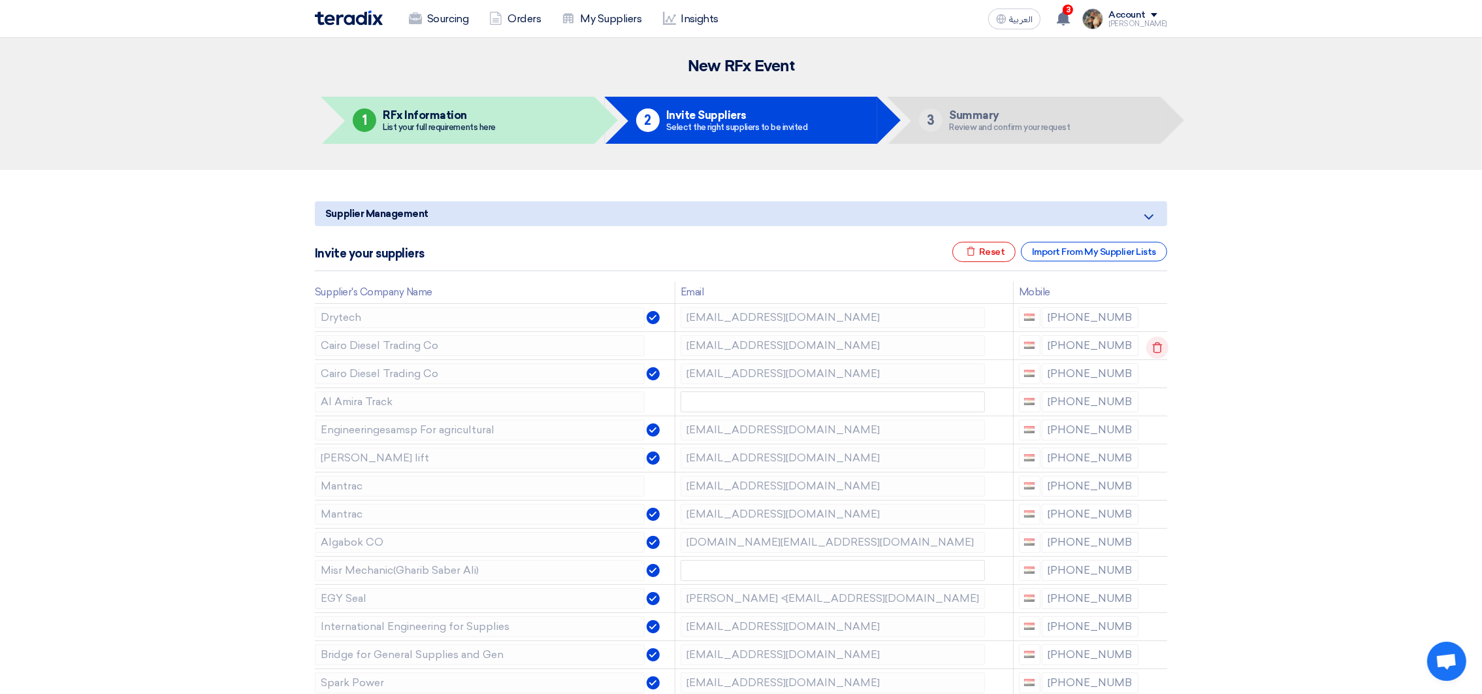
click at [1155, 344] on icon at bounding box center [1157, 347] width 22 height 22
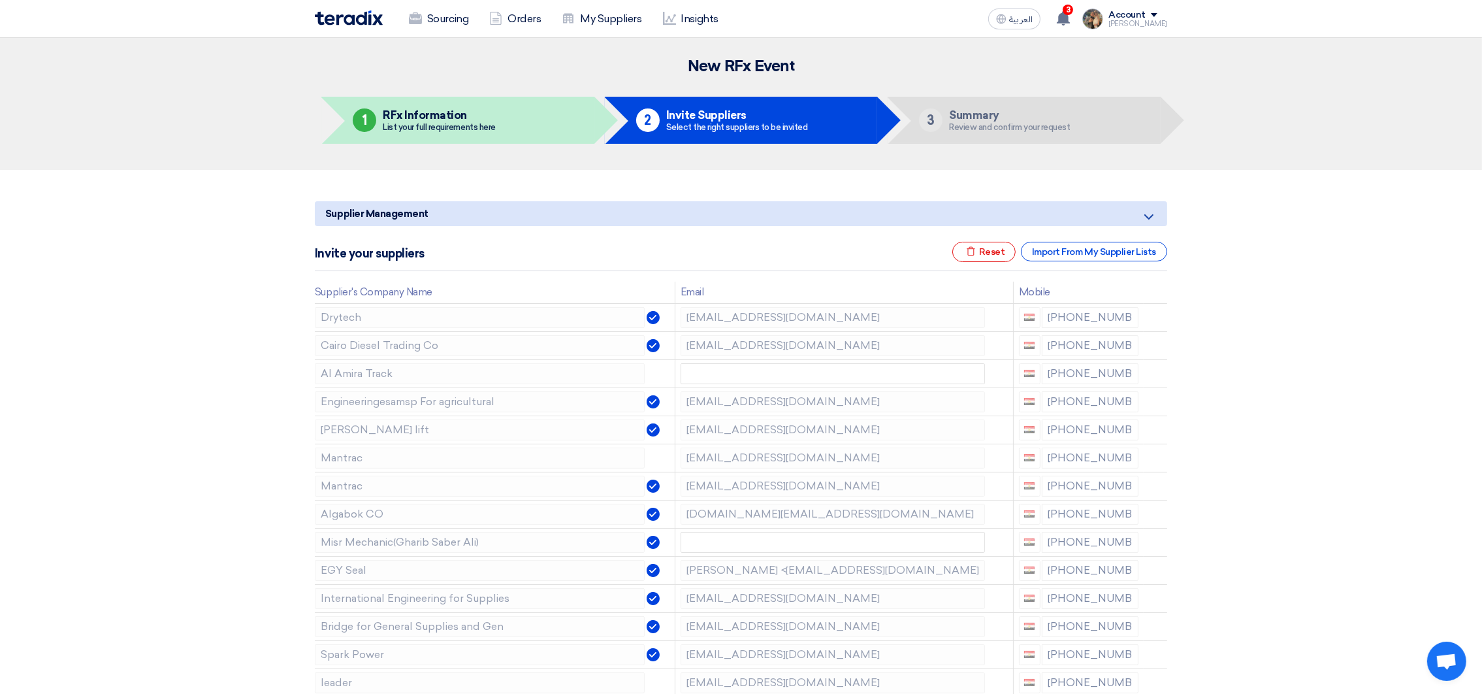
click at [0, 0] on icon at bounding box center [0, 0] width 0 height 0
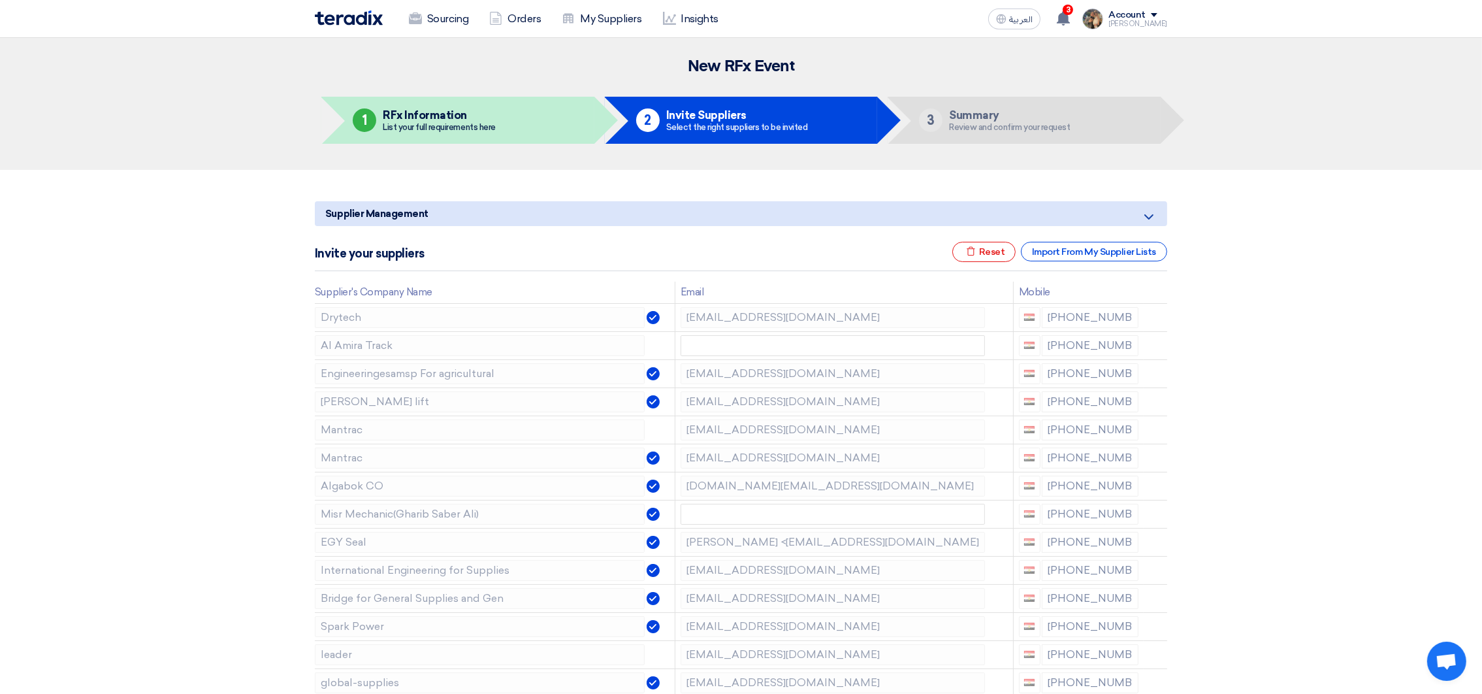
click at [0, 0] on icon at bounding box center [0, 0] width 0 height 0
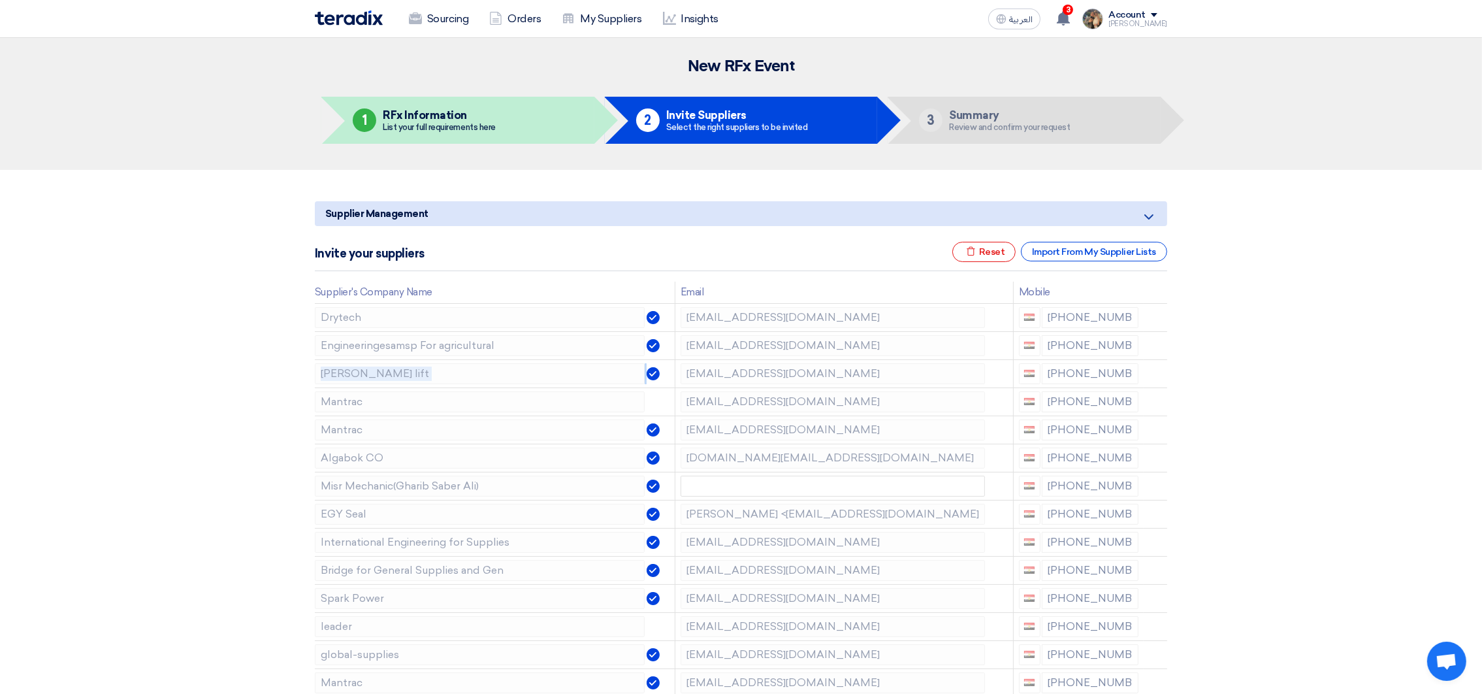
click at [0, 0] on icon at bounding box center [0, 0] width 0 height 0
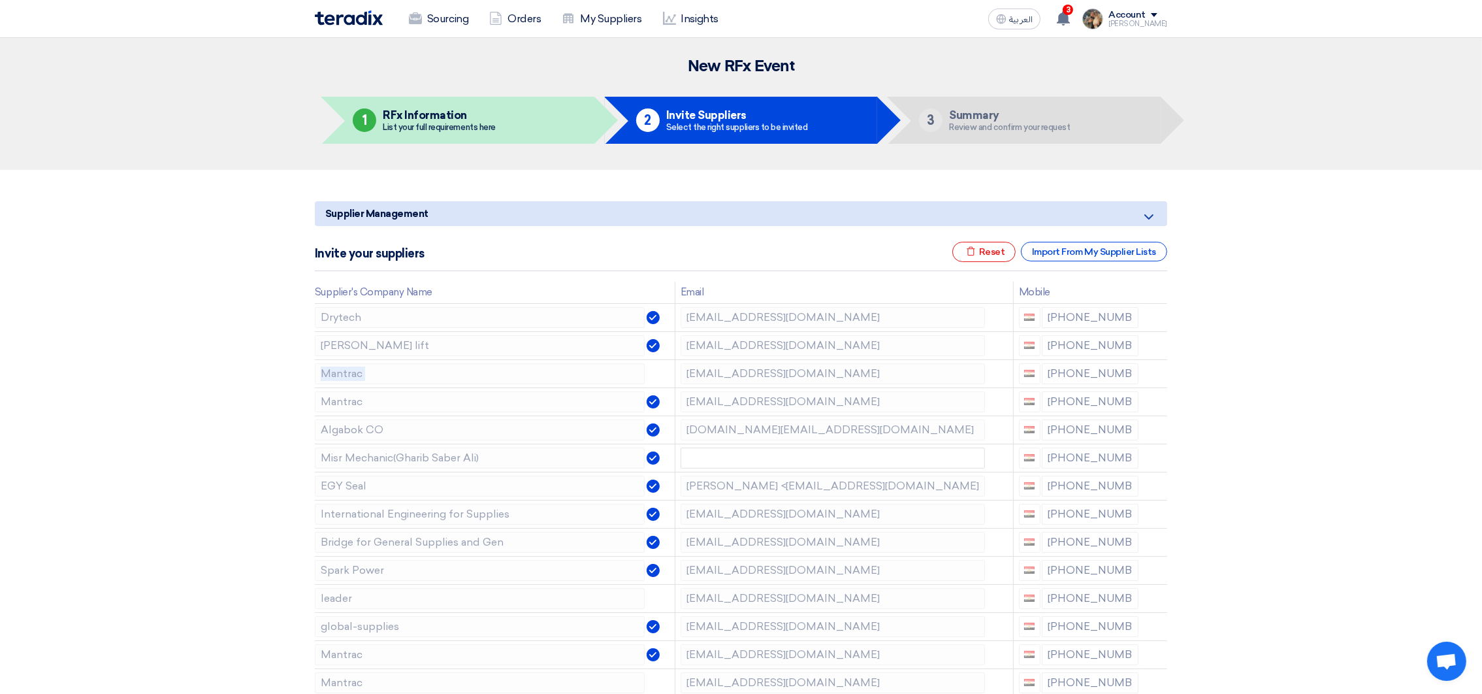
click at [0, 0] on icon at bounding box center [0, 0] width 0 height 0
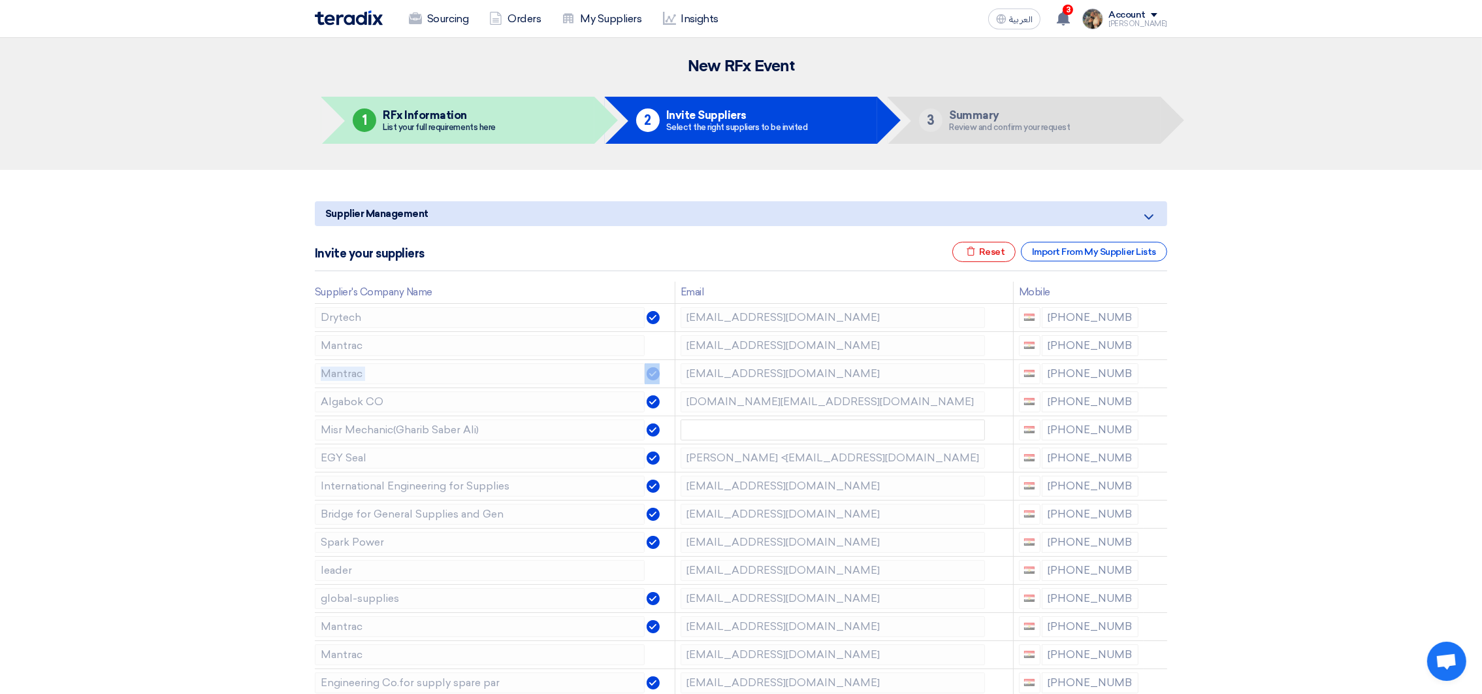
click at [0, 0] on icon at bounding box center [0, 0] width 0 height 0
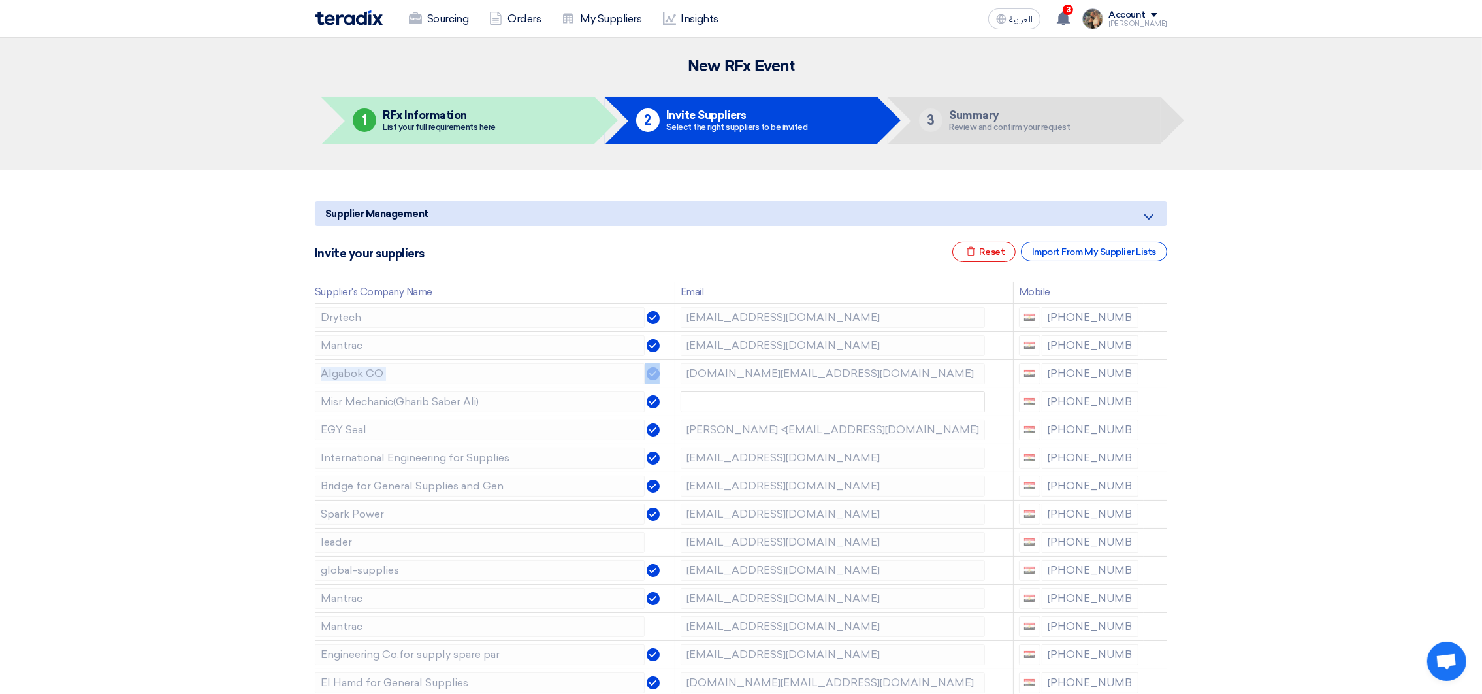
click at [0, 0] on icon at bounding box center [0, 0] width 0 height 0
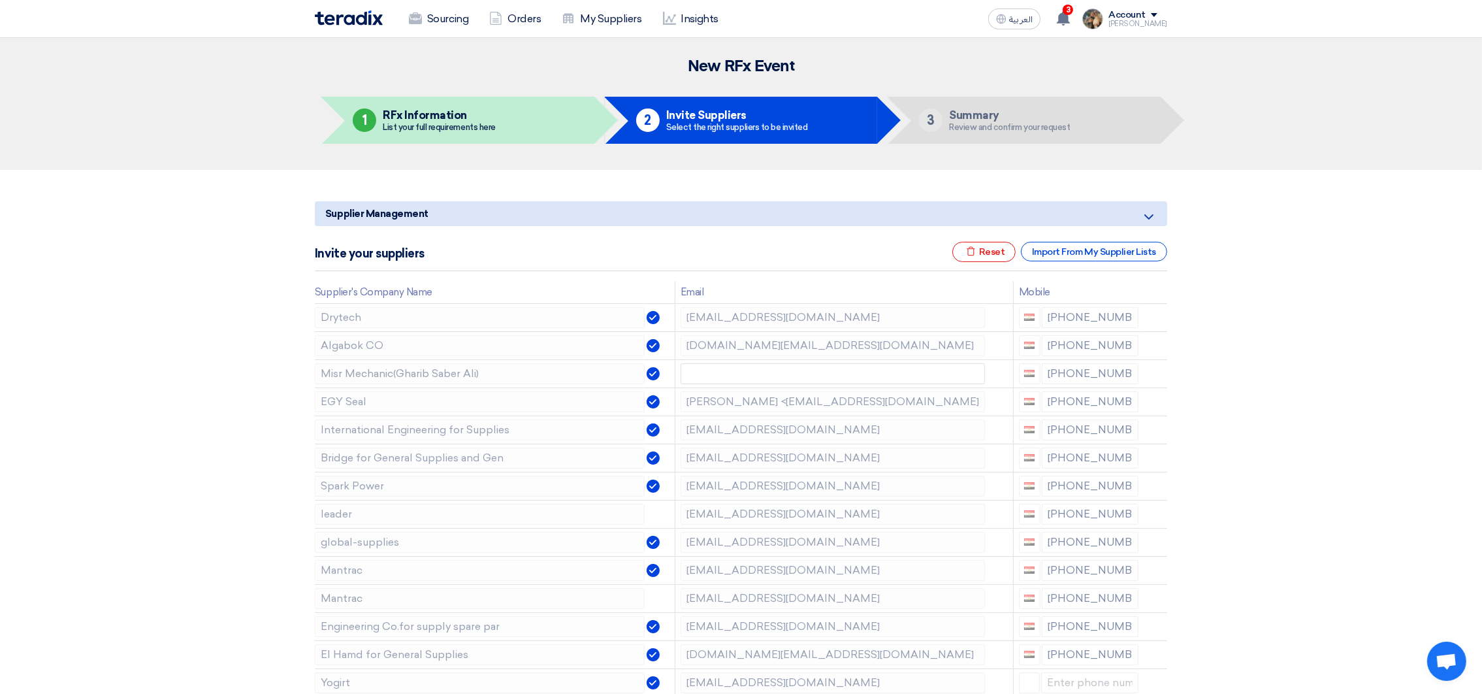
click at [0, 0] on icon at bounding box center [0, 0] width 0 height 0
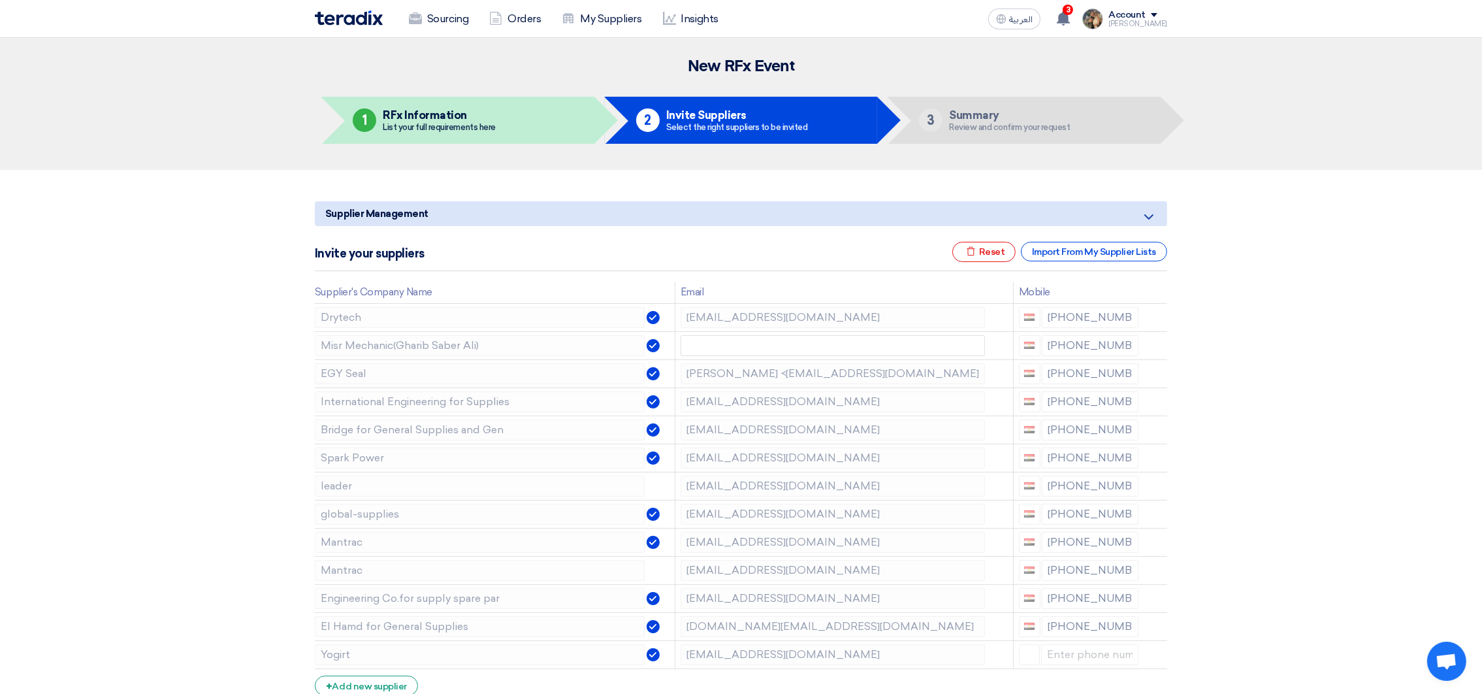
click at [0, 0] on icon at bounding box center [0, 0] width 0 height 0
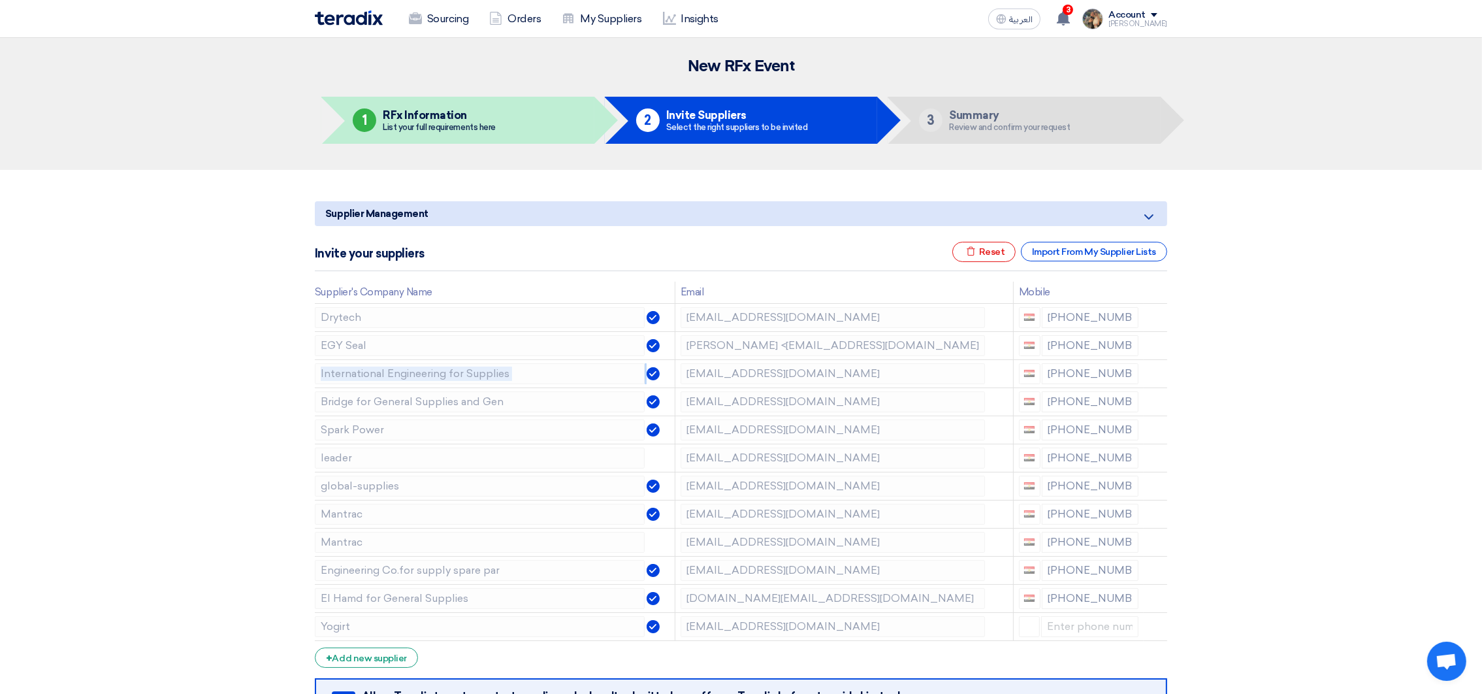
click at [0, 0] on icon at bounding box center [0, 0] width 0 height 0
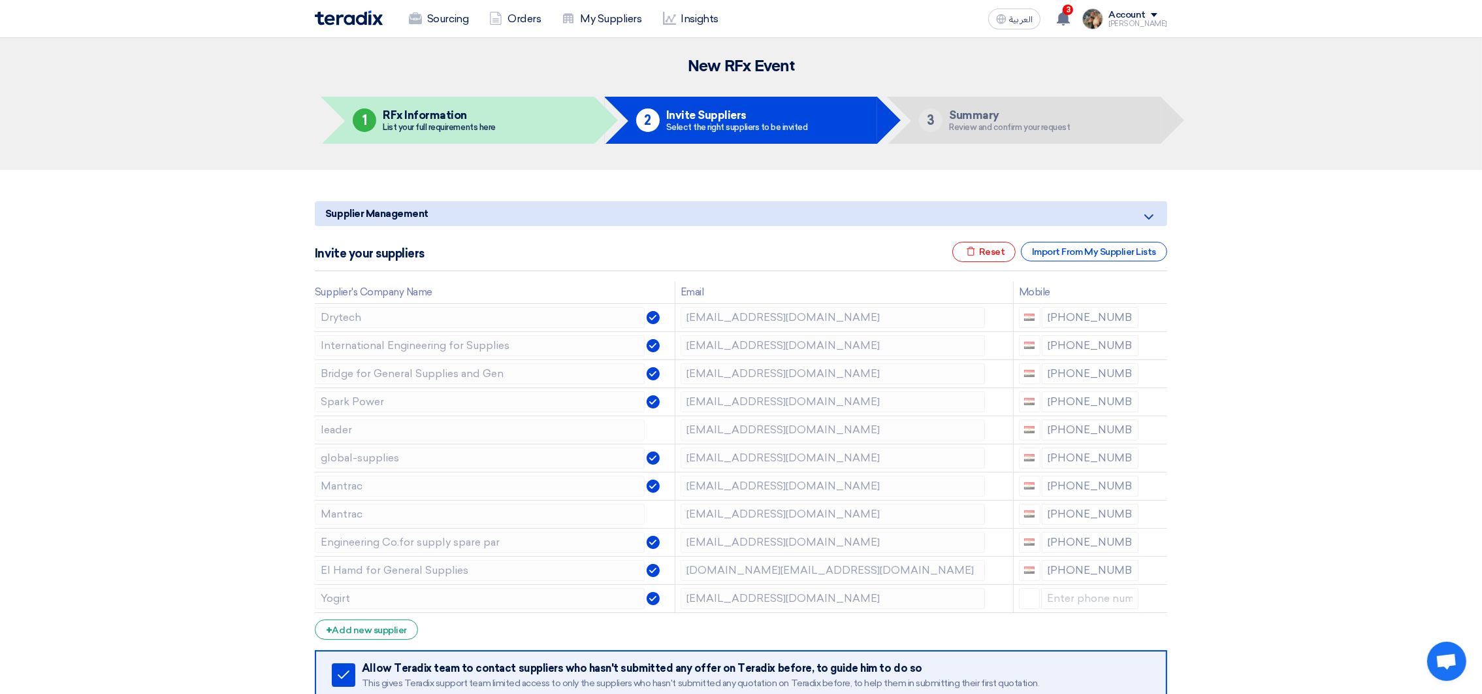
click at [0, 0] on icon at bounding box center [0, 0] width 0 height 0
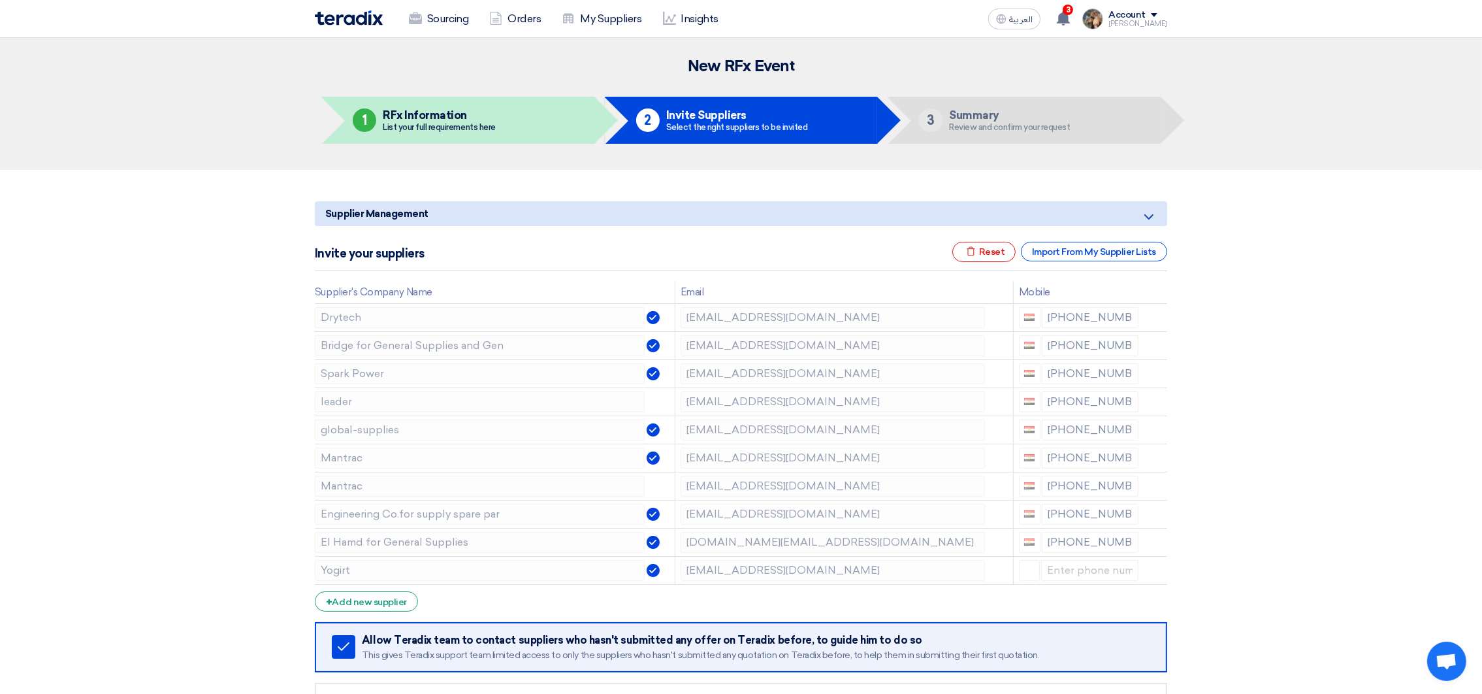
click at [0, 0] on icon at bounding box center [0, 0] width 0 height 0
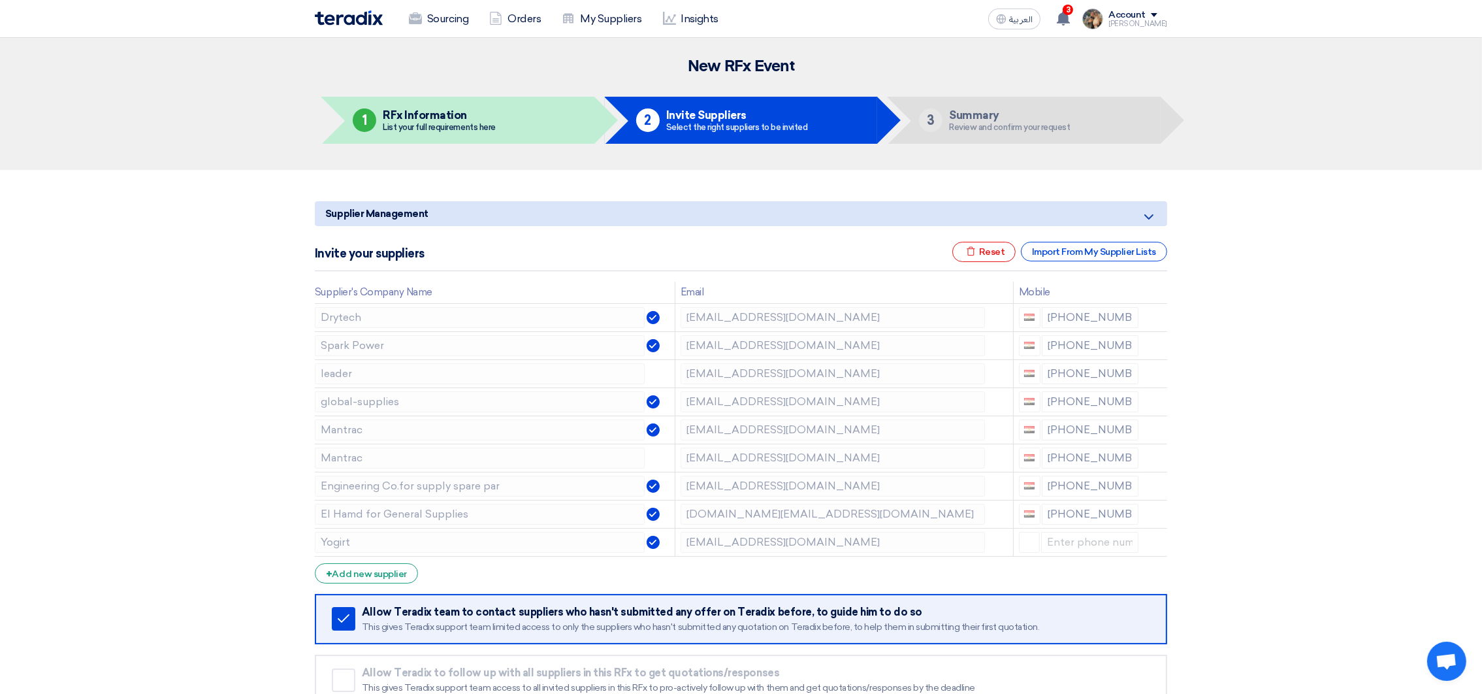
click at [0, 0] on icon at bounding box center [0, 0] width 0 height 0
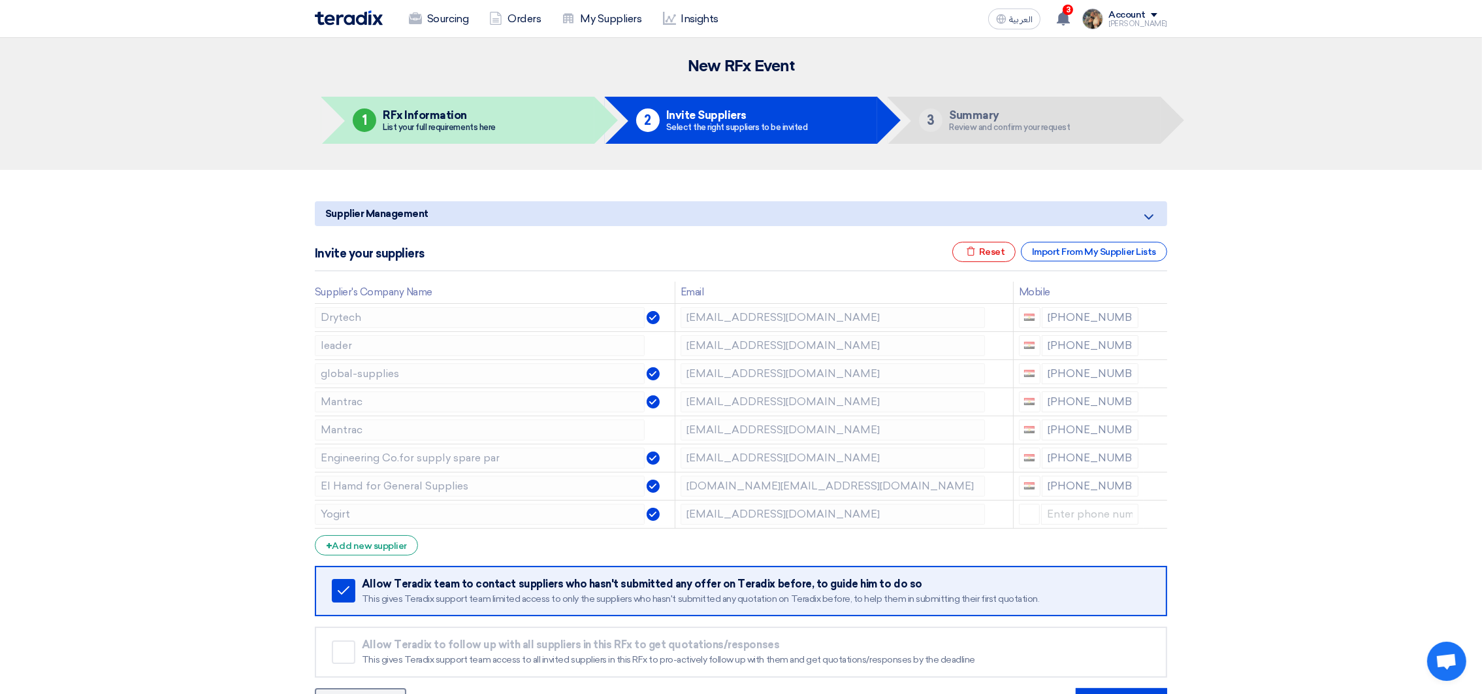
click at [0, 0] on icon at bounding box center [0, 0] width 0 height 0
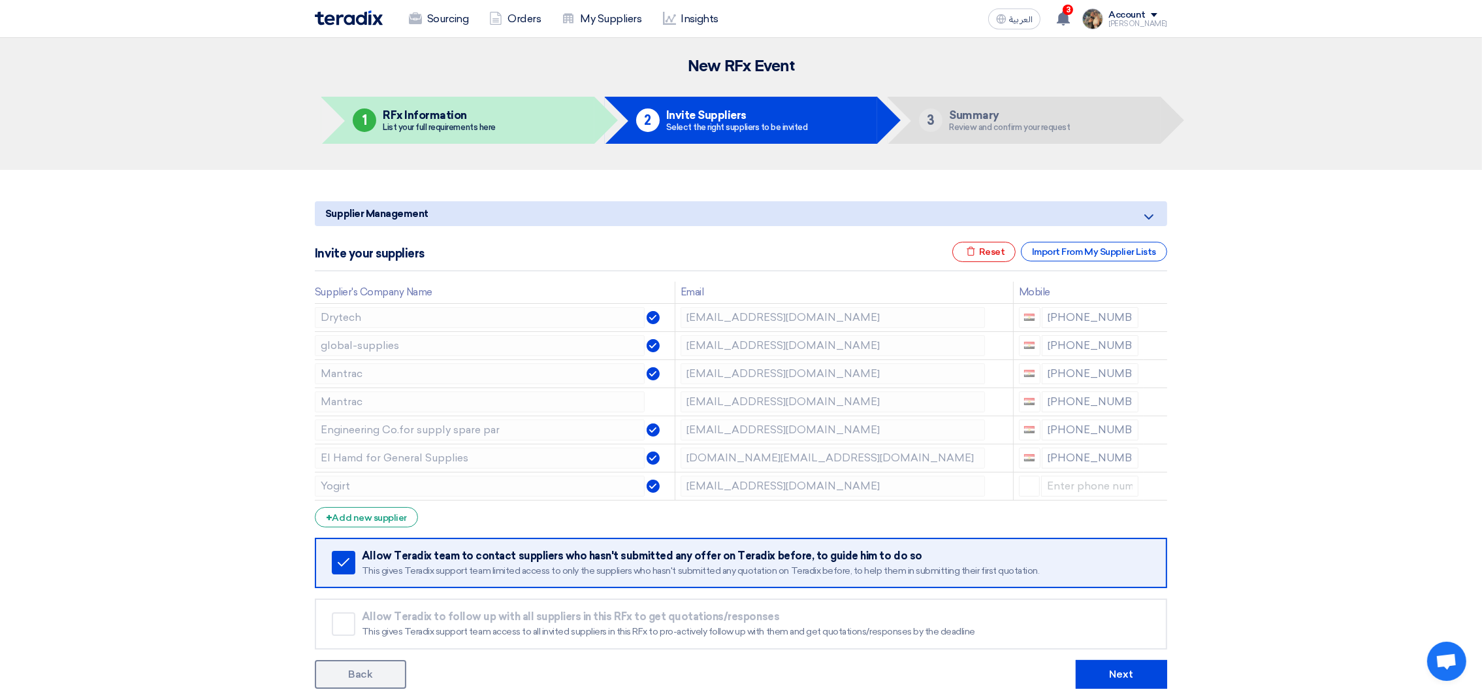
click at [0, 0] on icon at bounding box center [0, 0] width 0 height 0
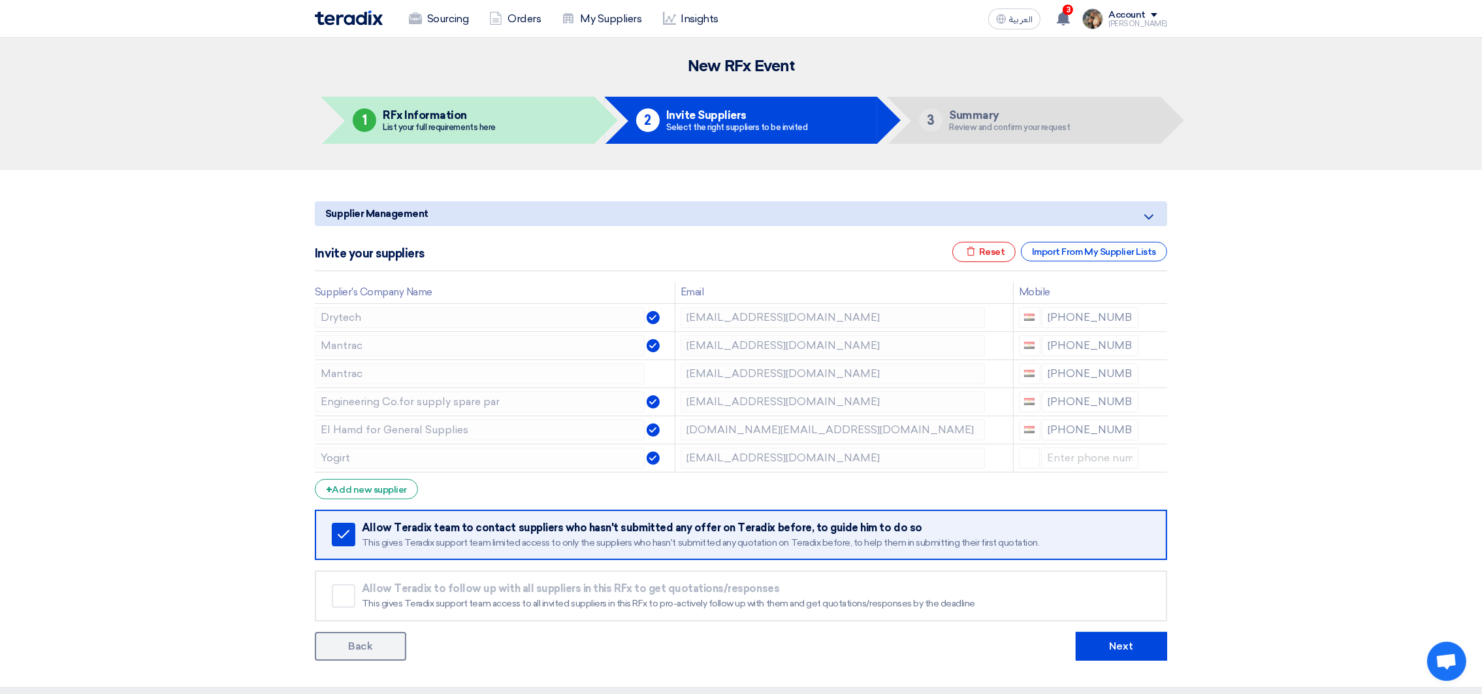
click at [0, 0] on icon at bounding box center [0, 0] width 0 height 0
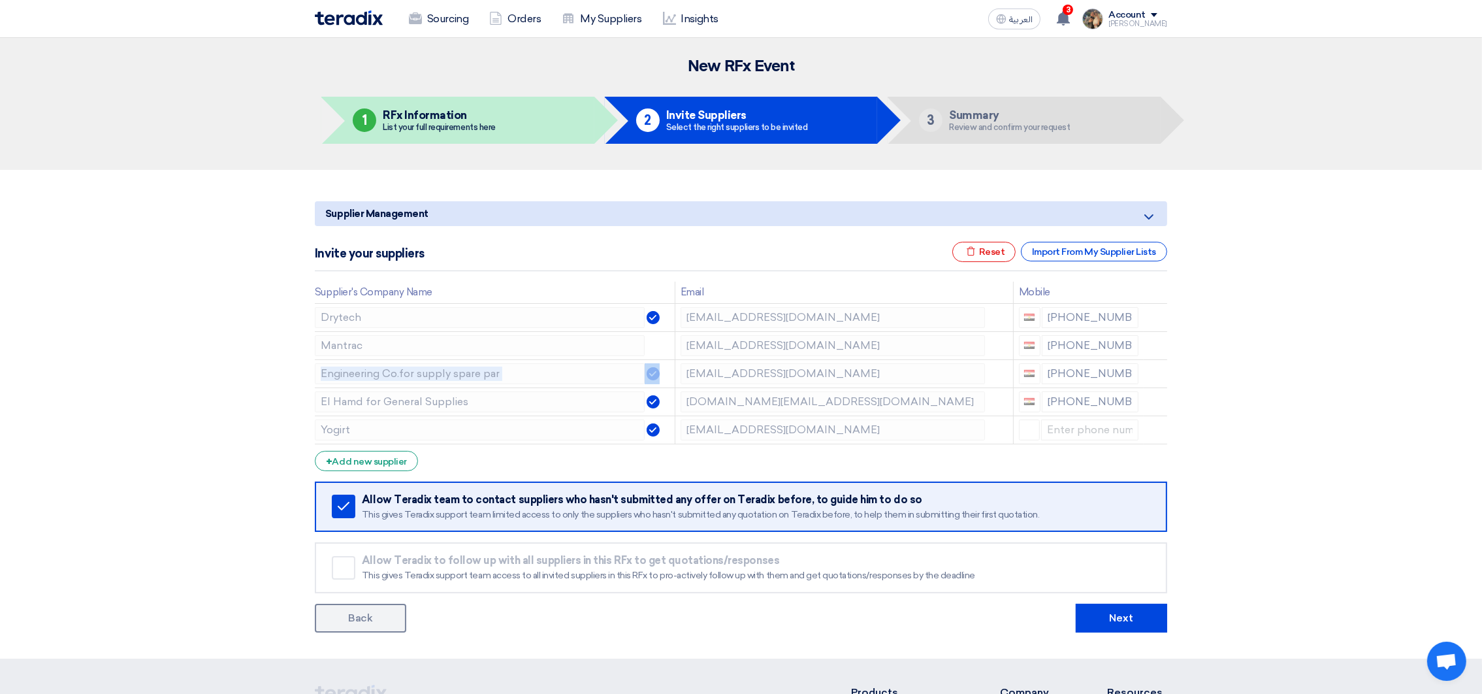
click at [0, 0] on icon at bounding box center [0, 0] width 0 height 0
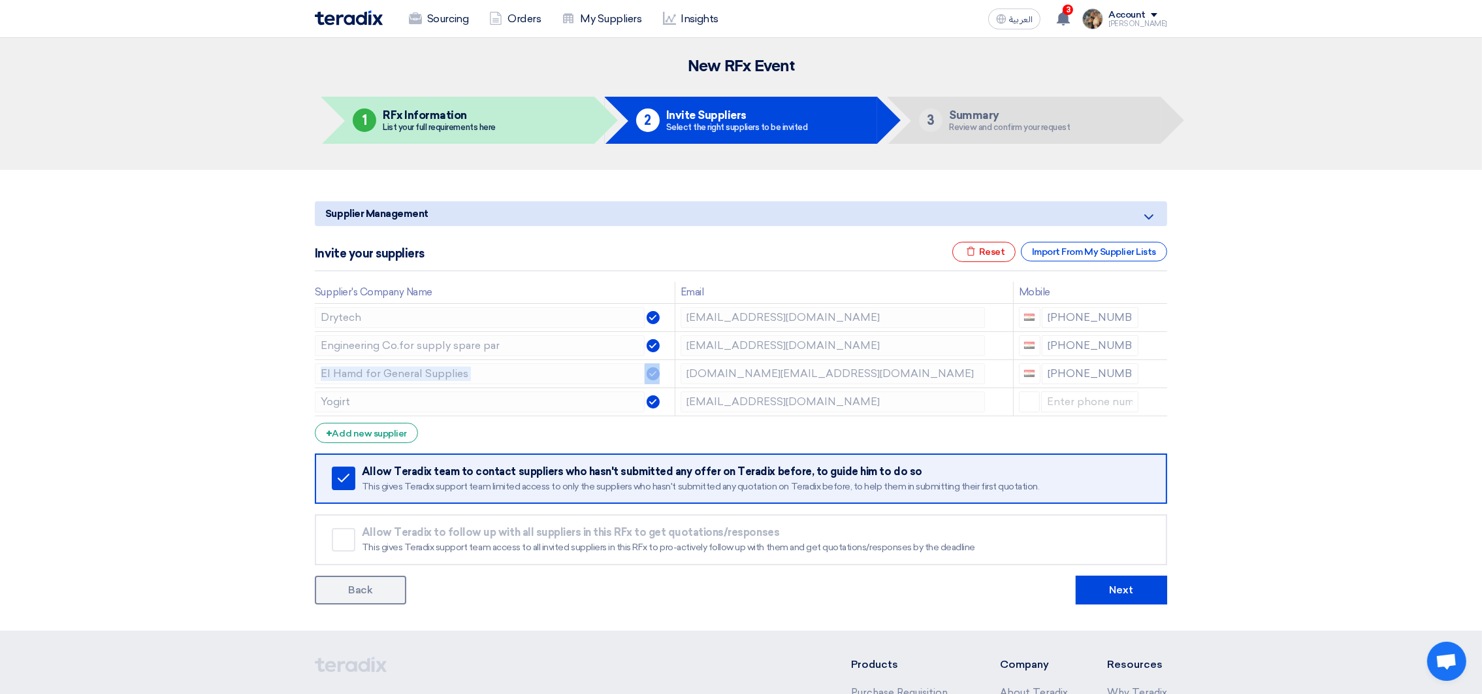
click at [0, 0] on icon at bounding box center [0, 0] width 0 height 0
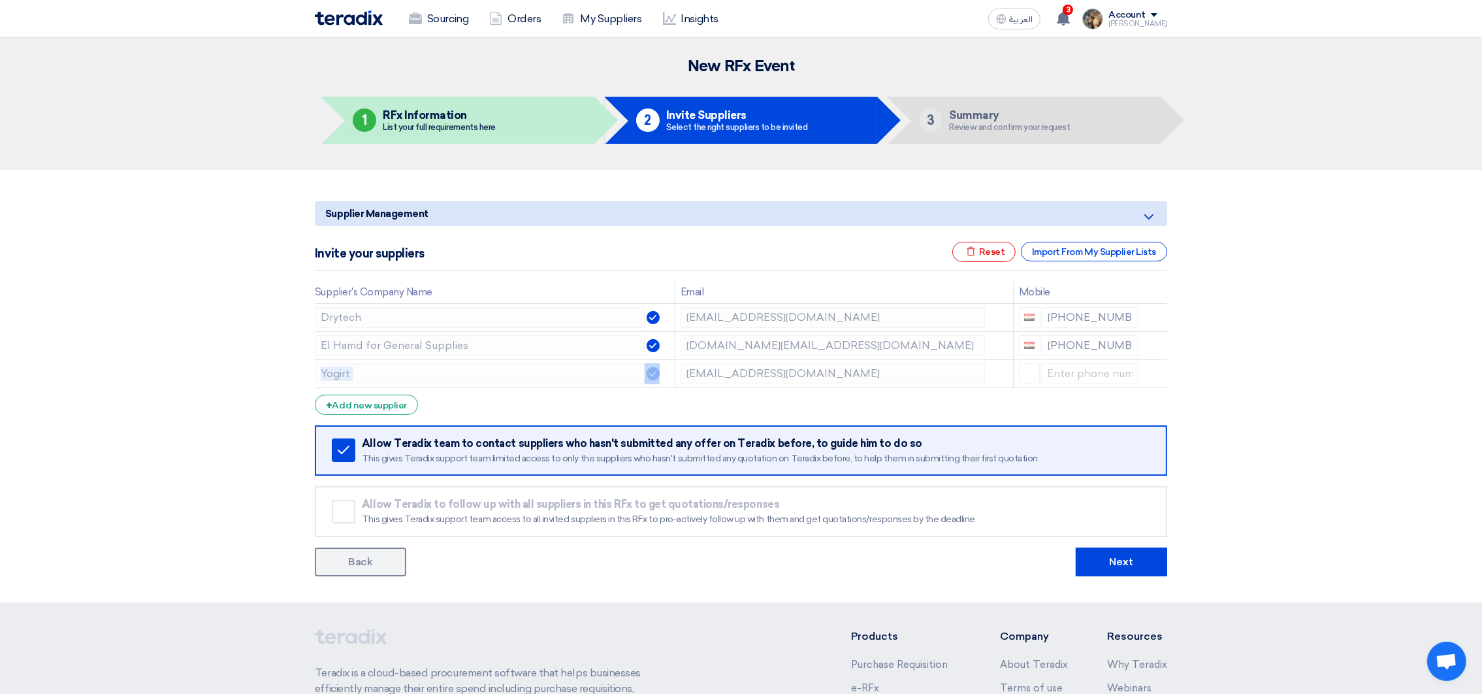
click at [0, 0] on icon at bounding box center [0, 0] width 0 height 0
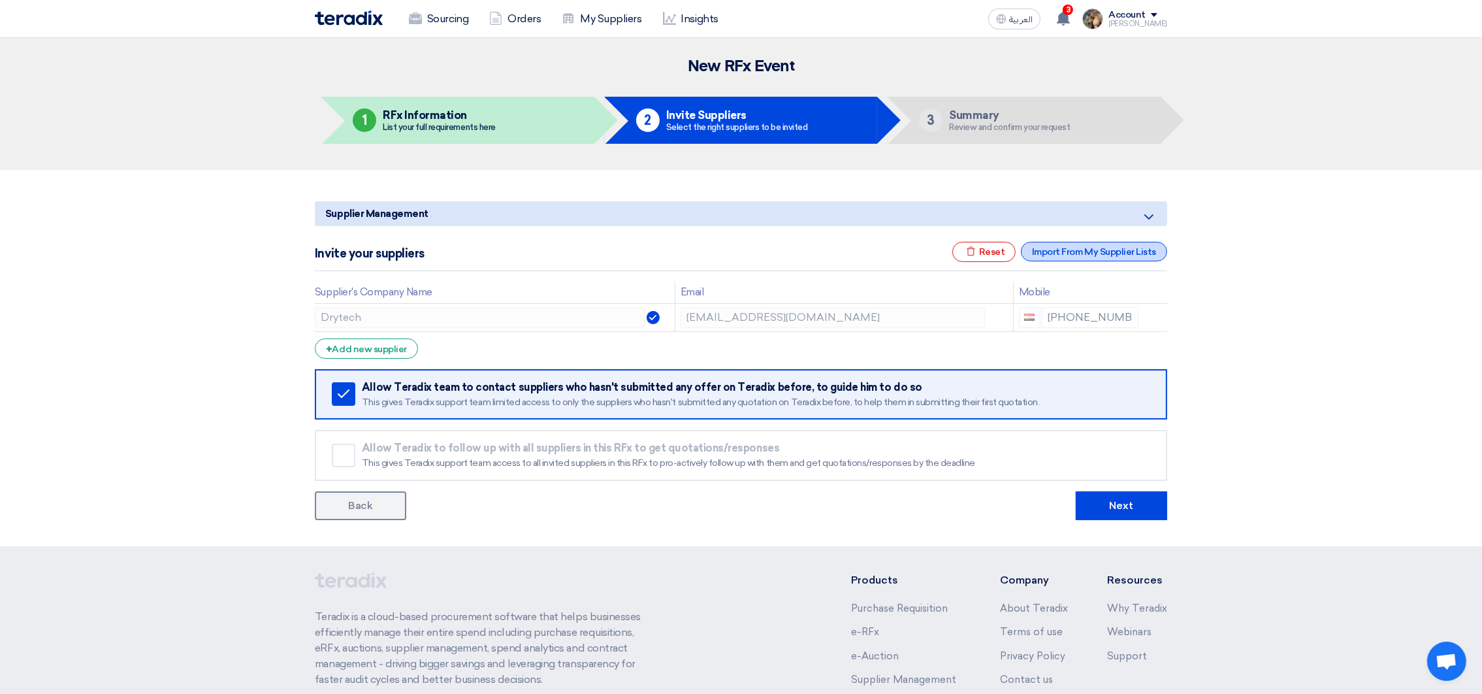
click at [1055, 250] on div "Import From My Supplier Lists" at bounding box center [1094, 252] width 146 height 20
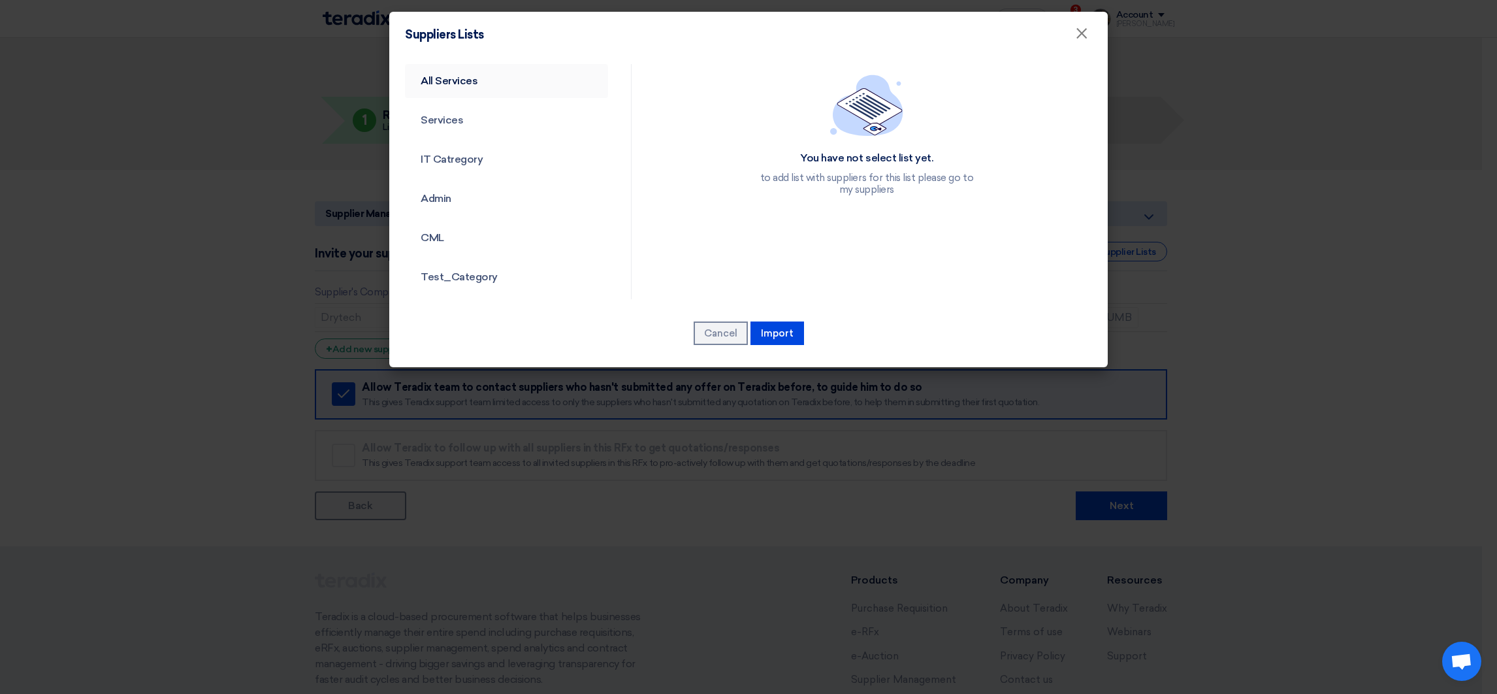
click at [447, 87] on link "All Services" at bounding box center [506, 81] width 203 height 34
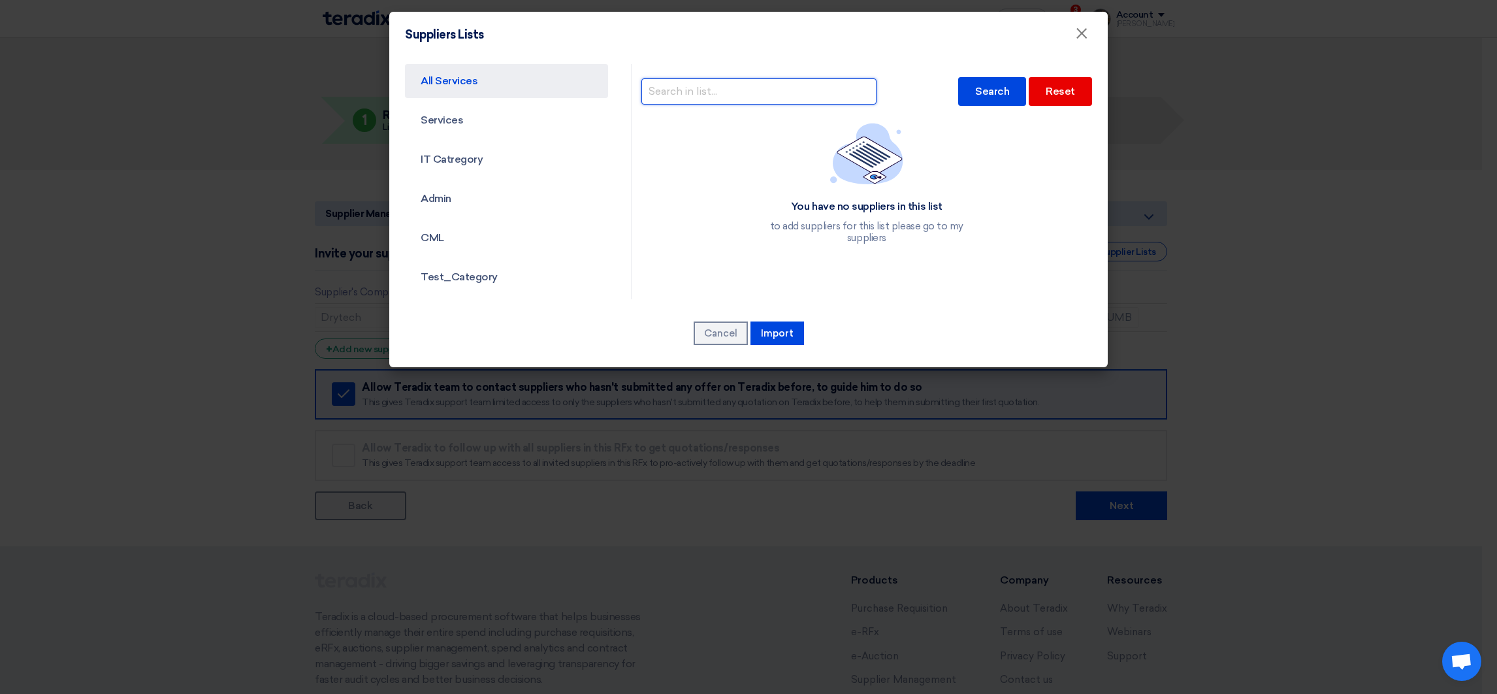
click at [790, 97] on input "text" at bounding box center [758, 91] width 235 height 26
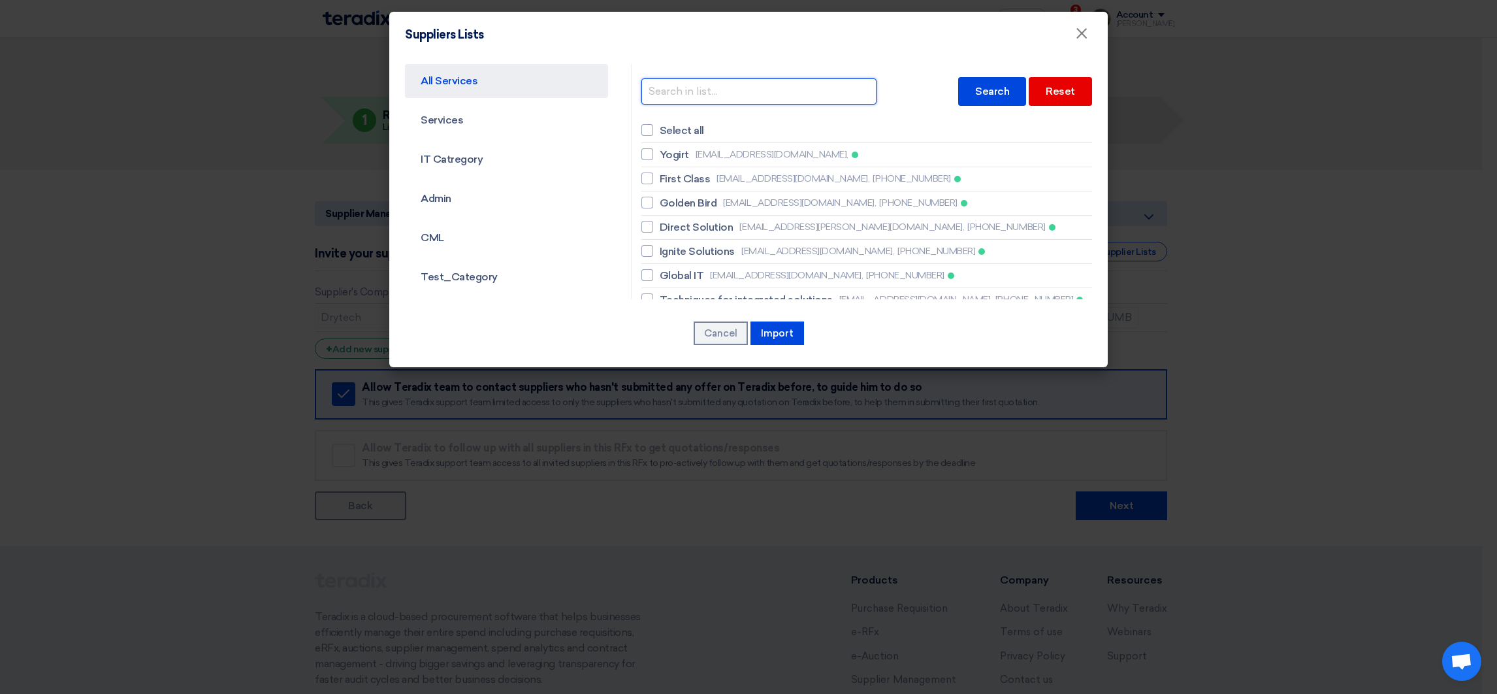
click at [781, 97] on input "text" at bounding box center [758, 91] width 235 height 26
type input "atlas"
click at [984, 95] on div "Search" at bounding box center [992, 91] width 68 height 29
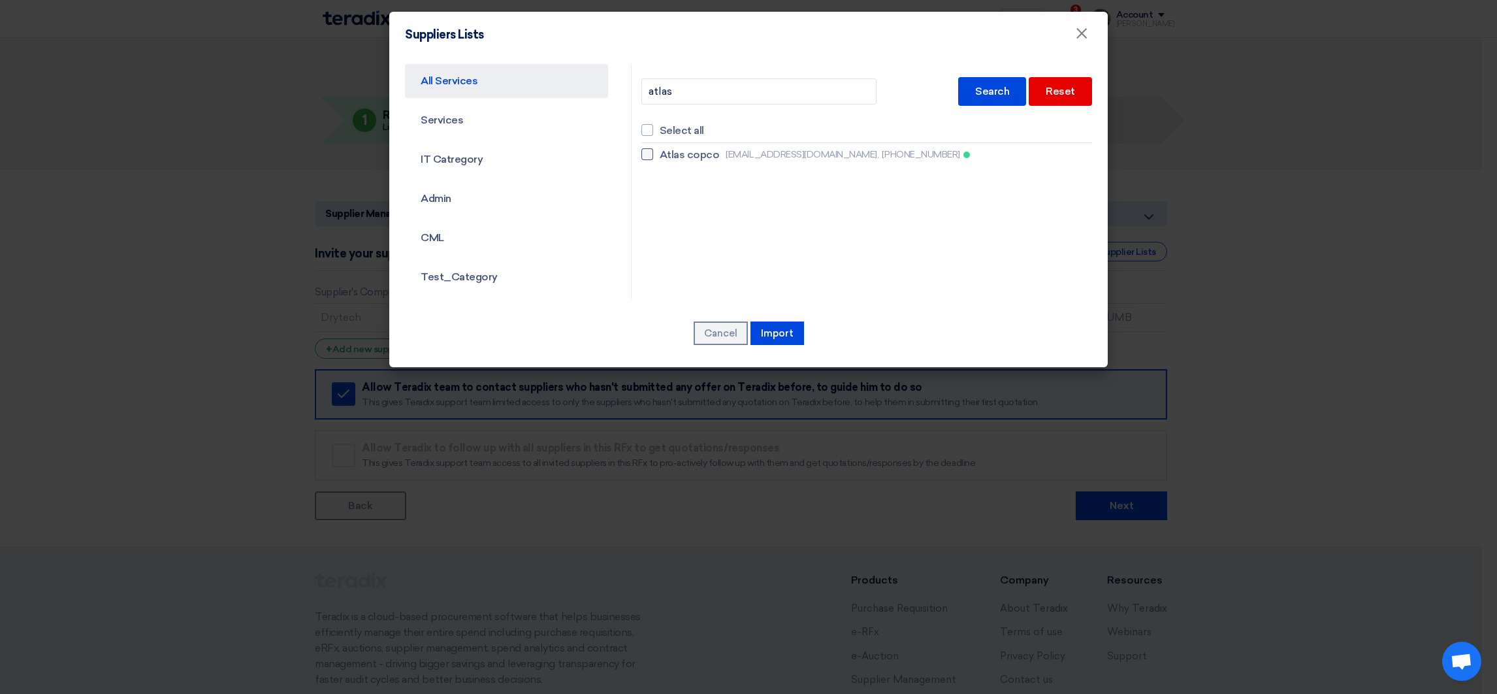
click at [696, 159] on span "Atlas copco" at bounding box center [690, 155] width 60 height 16
click at [668, 159] on input "Atlas copco [EMAIL_ADDRESS][DOMAIN_NAME], [PHONE_NUMBER]" at bounding box center [664, 154] width 8 height 8
checkbox input "true"
click at [779, 336] on button "Import" at bounding box center [778, 333] width 54 height 24
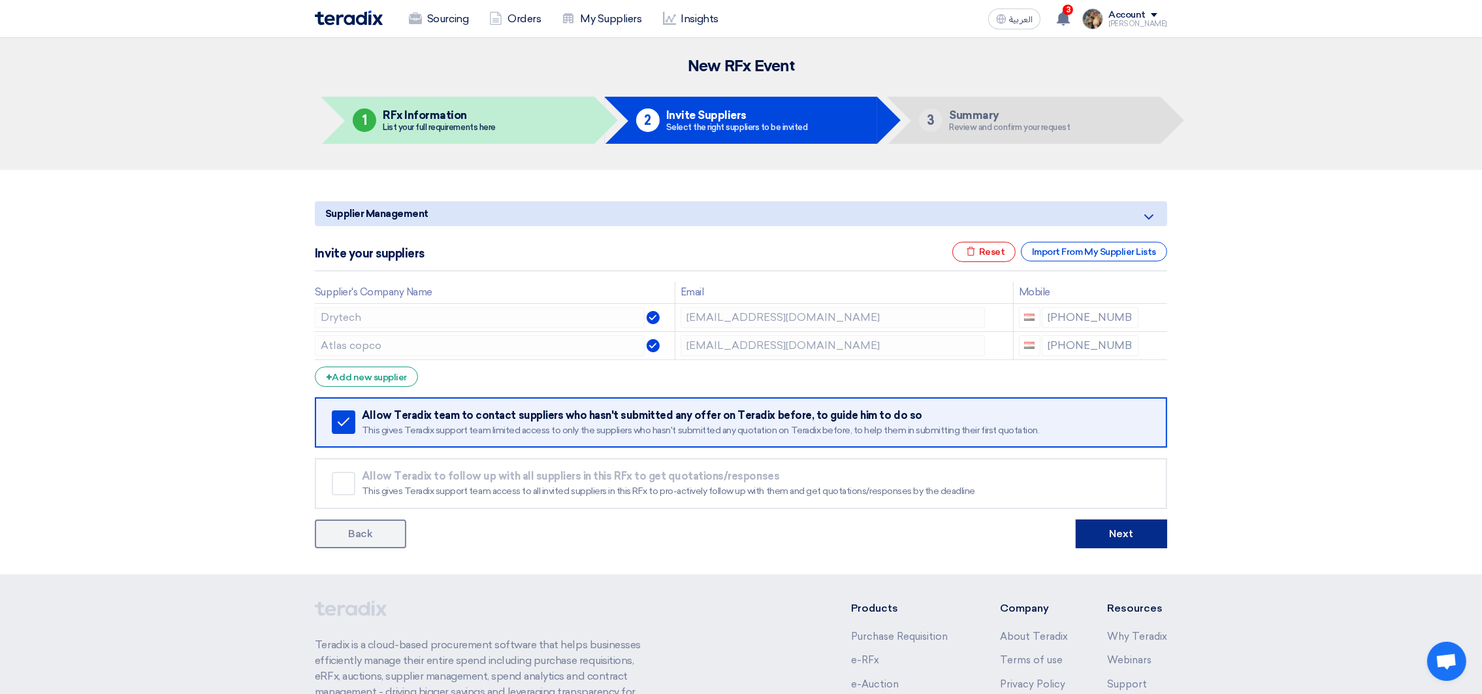
click at [1103, 536] on button "Next" at bounding box center [1121, 533] width 91 height 29
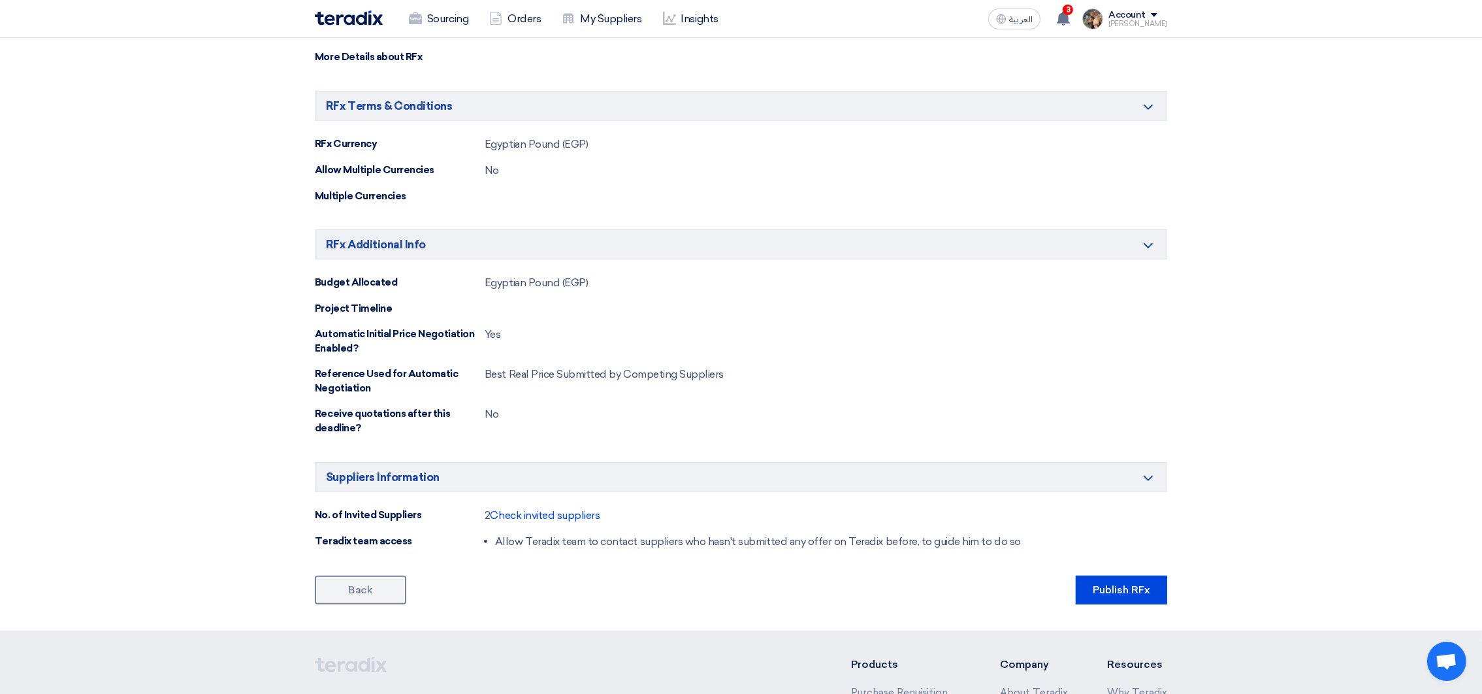
scroll to position [922, 0]
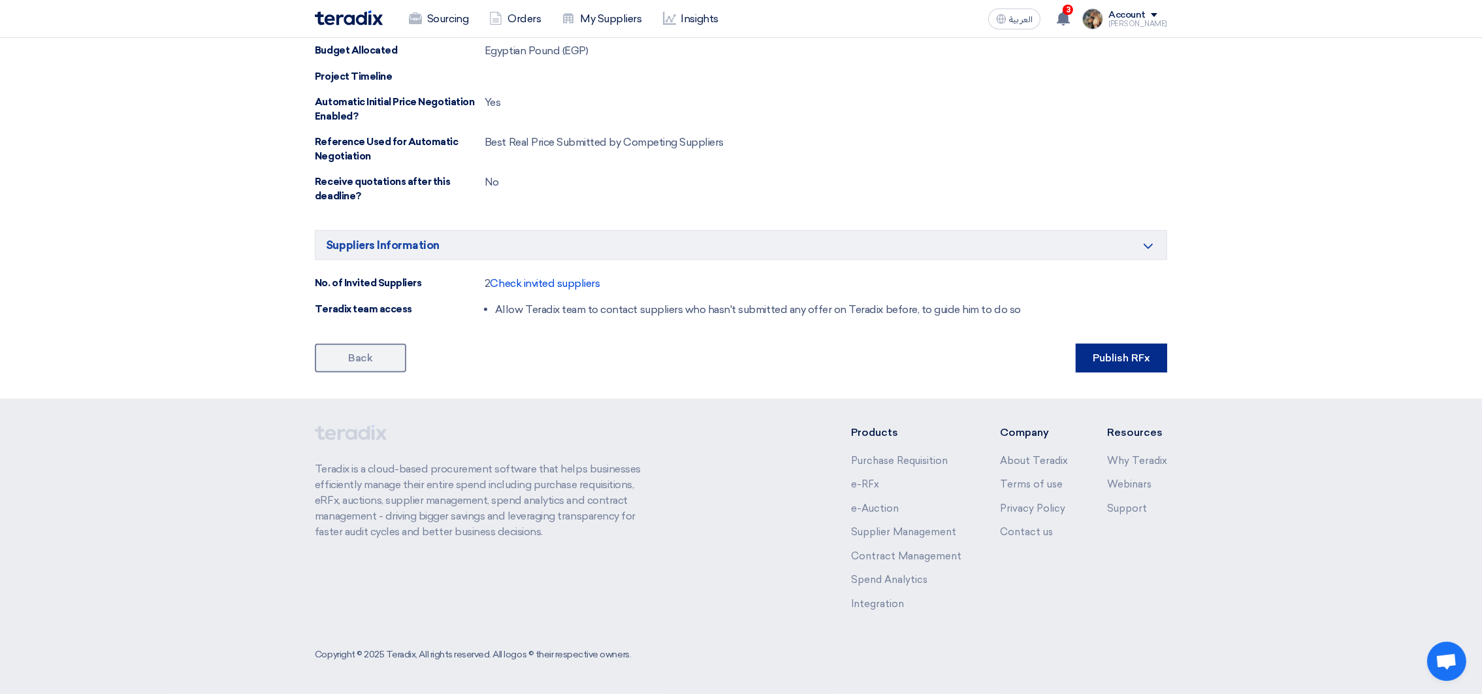
click at [1126, 360] on button "Publish RFx" at bounding box center [1121, 358] width 91 height 29
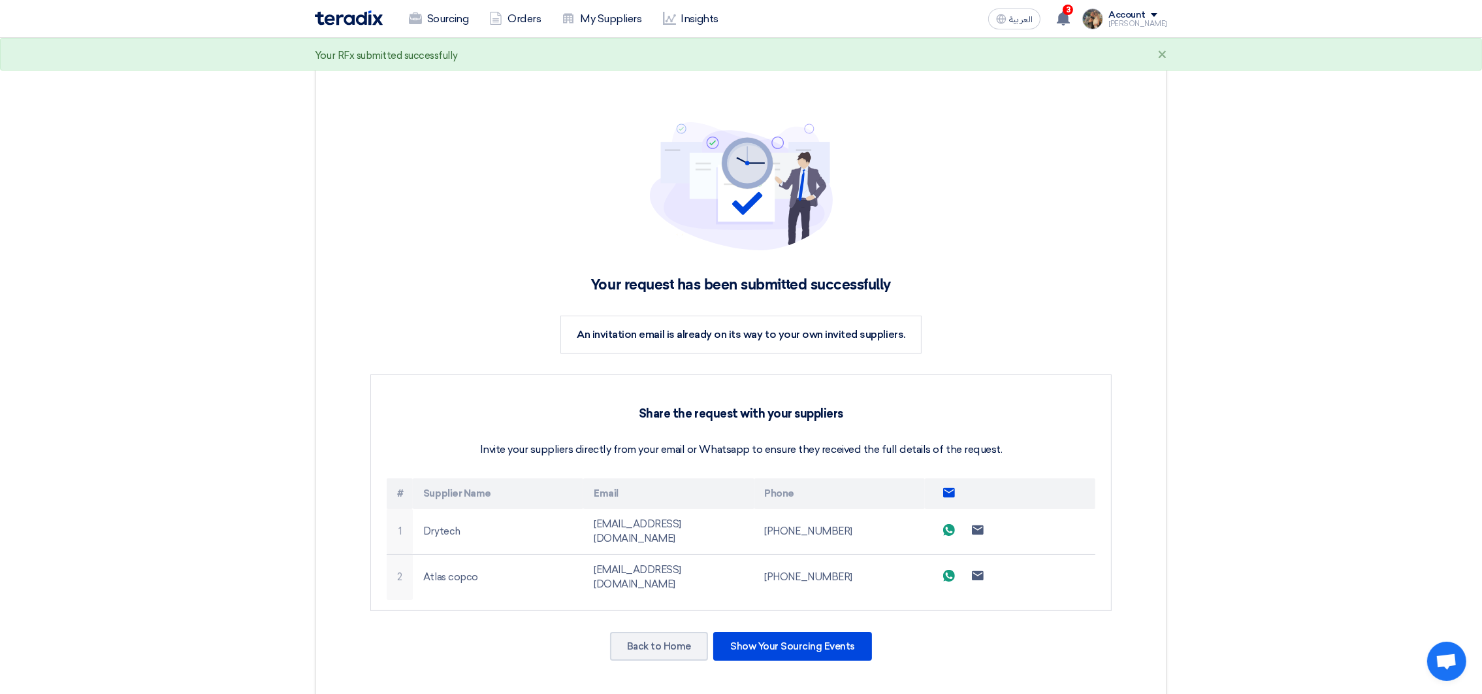
click at [364, 22] on img at bounding box center [349, 17] width 68 height 15
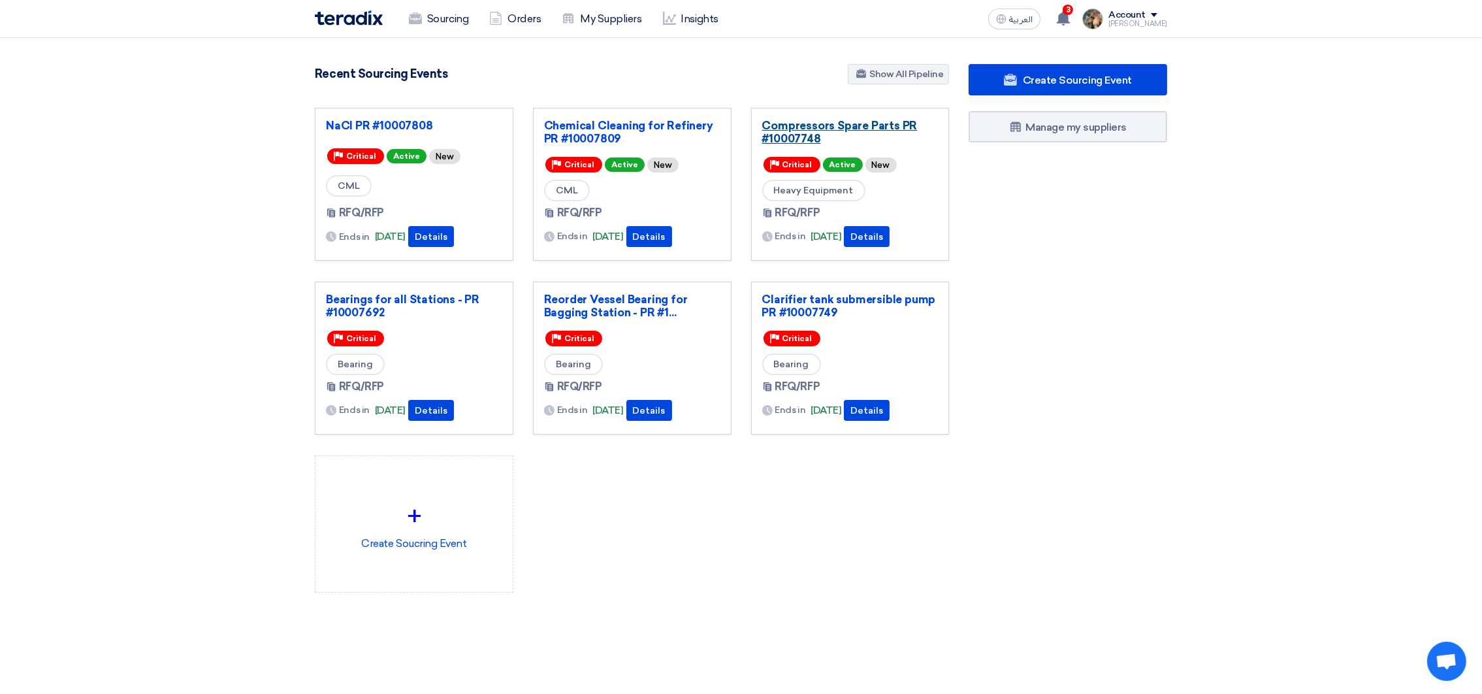
click at [830, 129] on link "Compressors Spare Parts PR #10007748" at bounding box center [850, 132] width 176 height 26
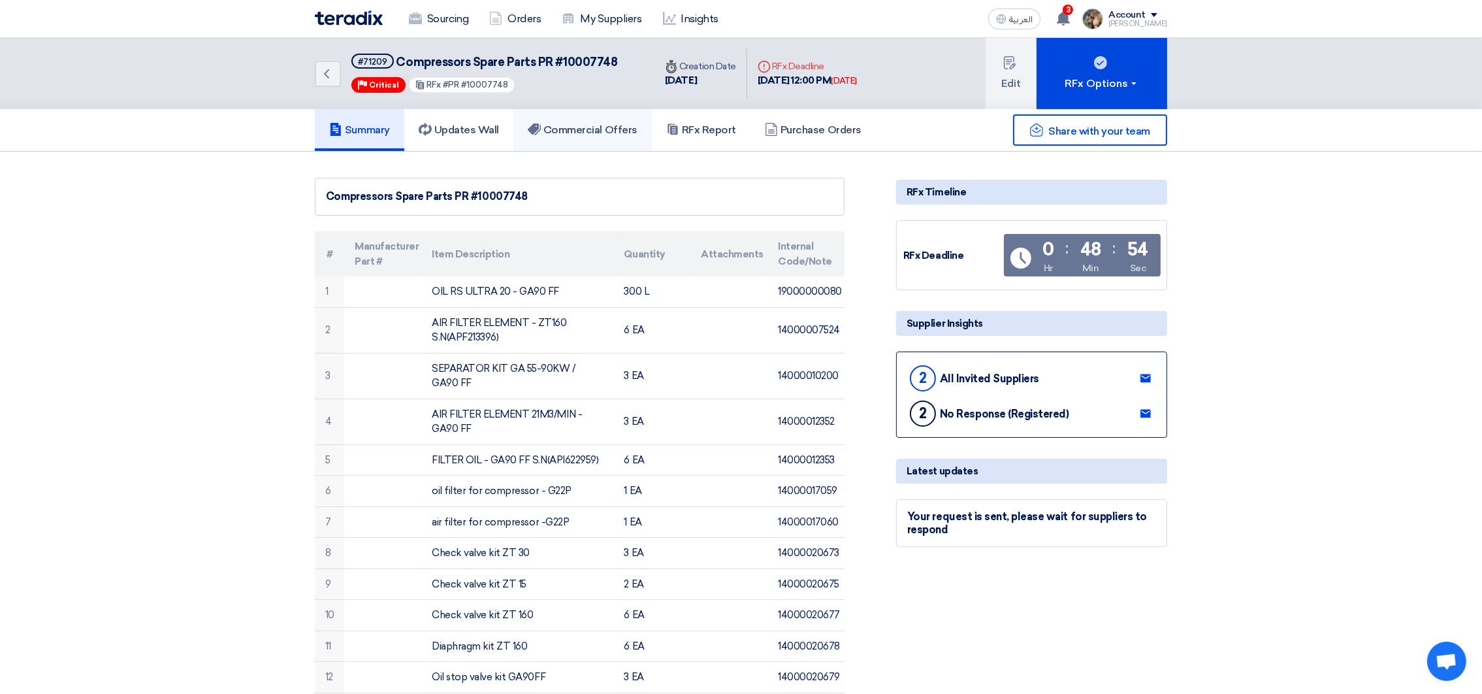
click at [558, 116] on link "Commercial Offers" at bounding box center [582, 130] width 138 height 42
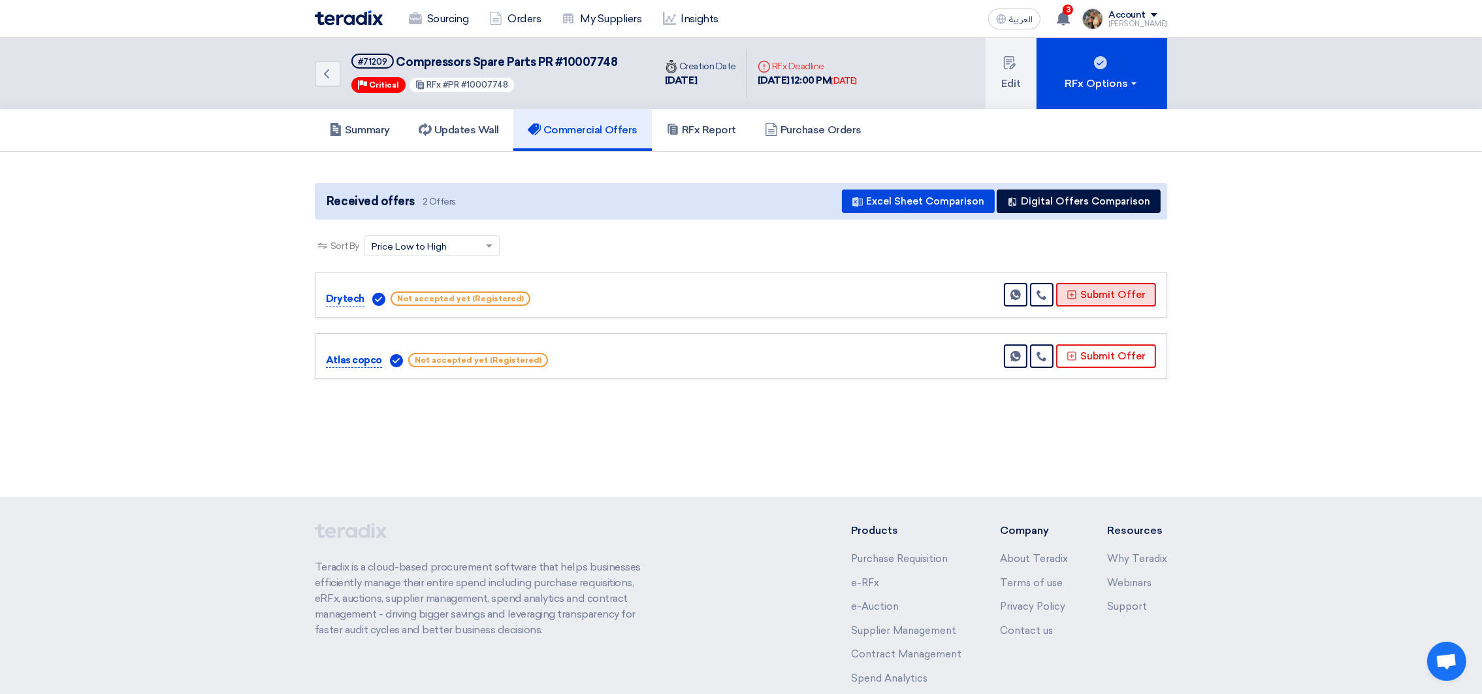
click at [1114, 293] on button "Submit Offer" at bounding box center [1106, 295] width 100 height 24
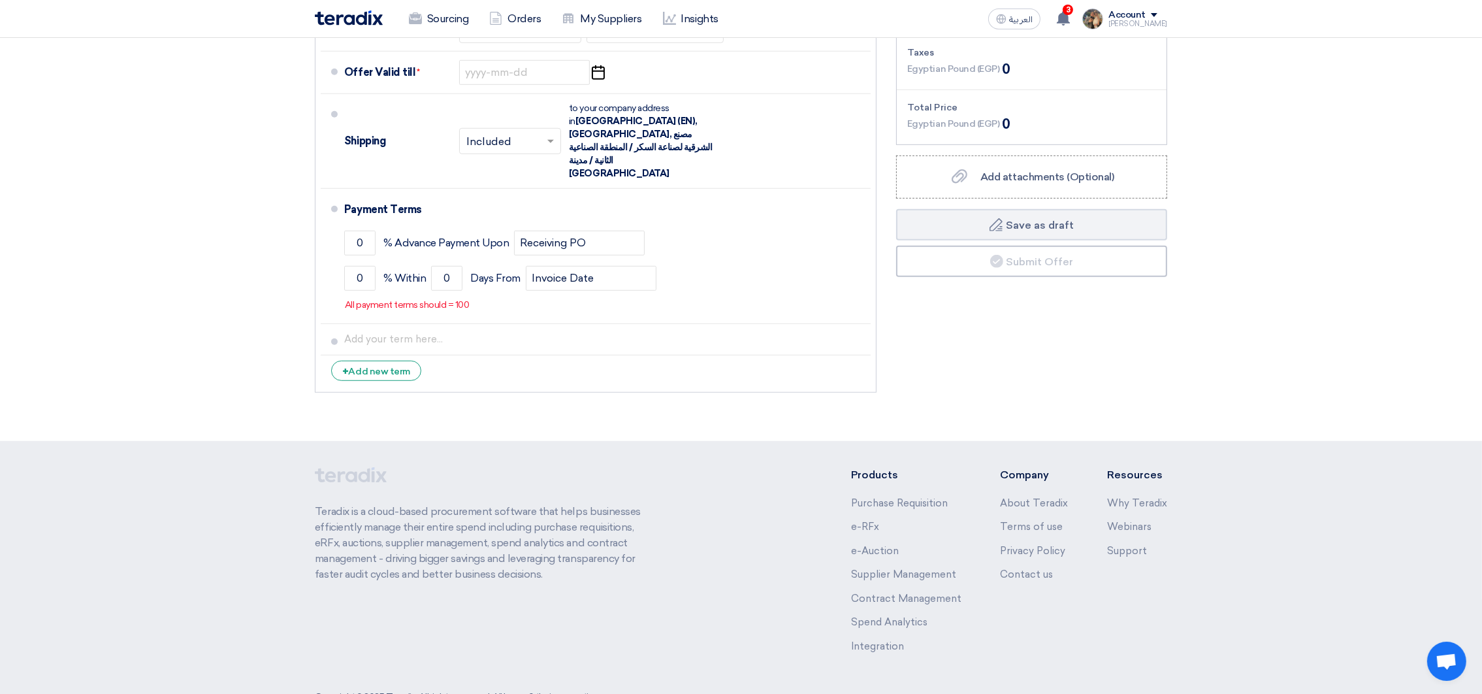
scroll to position [1412, 0]
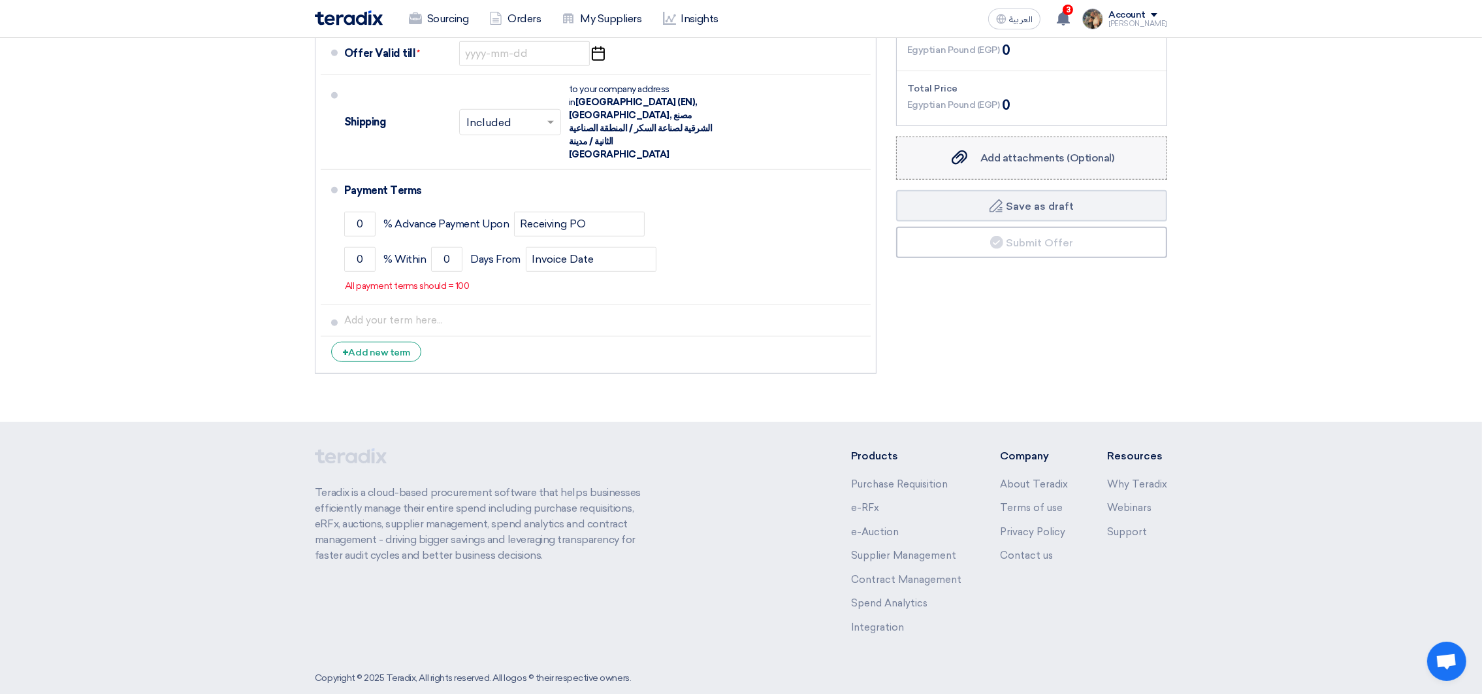
click at [1008, 151] on div "Add attachments (Optional) Add attachments (Optional)" at bounding box center [1031, 158] width 165 height 16
click at [0, 0] on input "Add attachments (Optional) Add attachments (Optional)" at bounding box center [0, 0] width 0 height 0
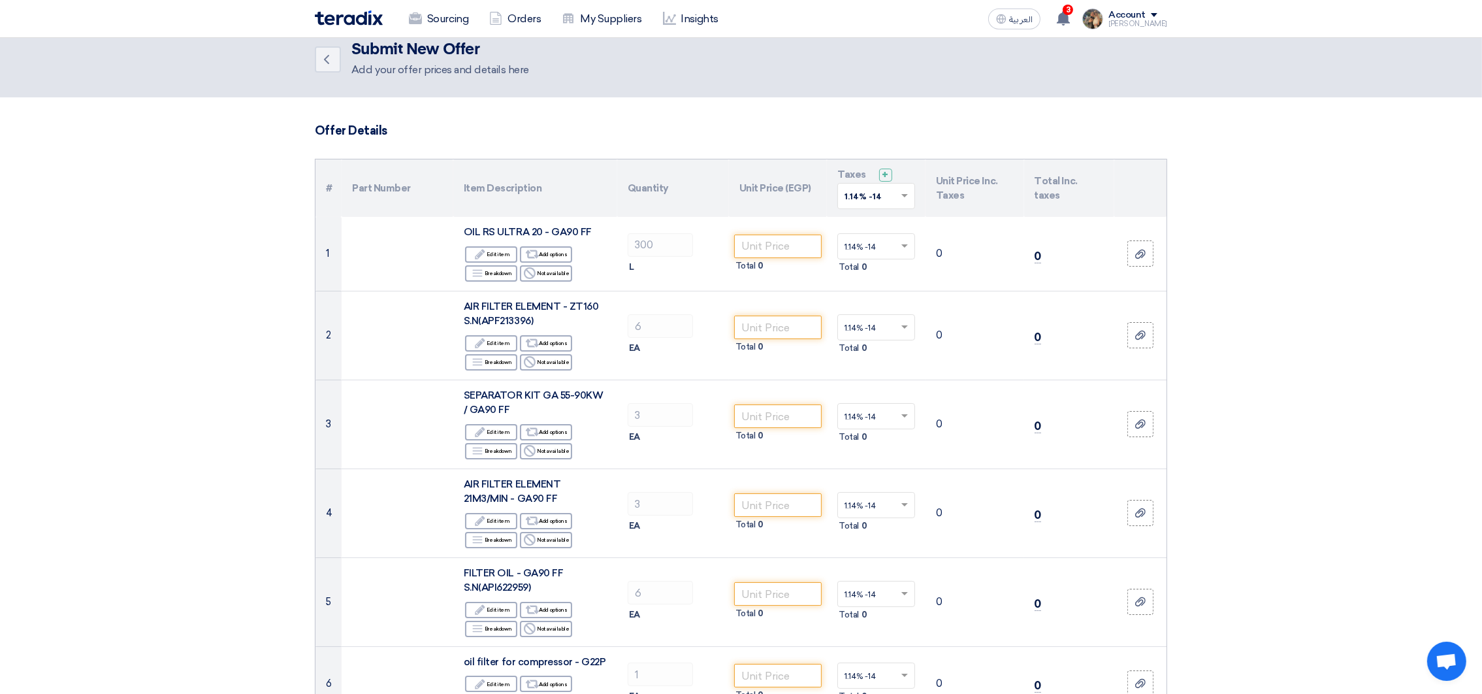
scroll to position [0, 0]
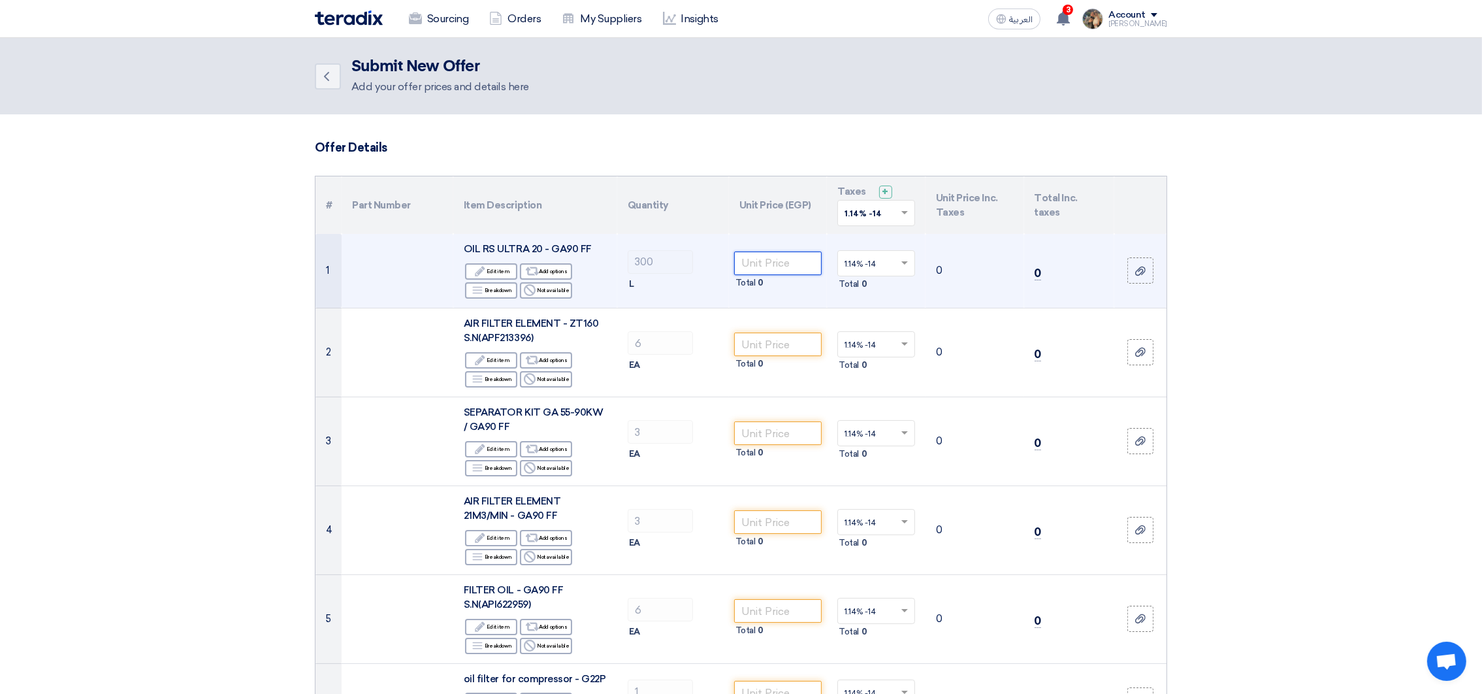
click at [771, 261] on input "number" at bounding box center [778, 264] width 88 height 24
paste input "950"
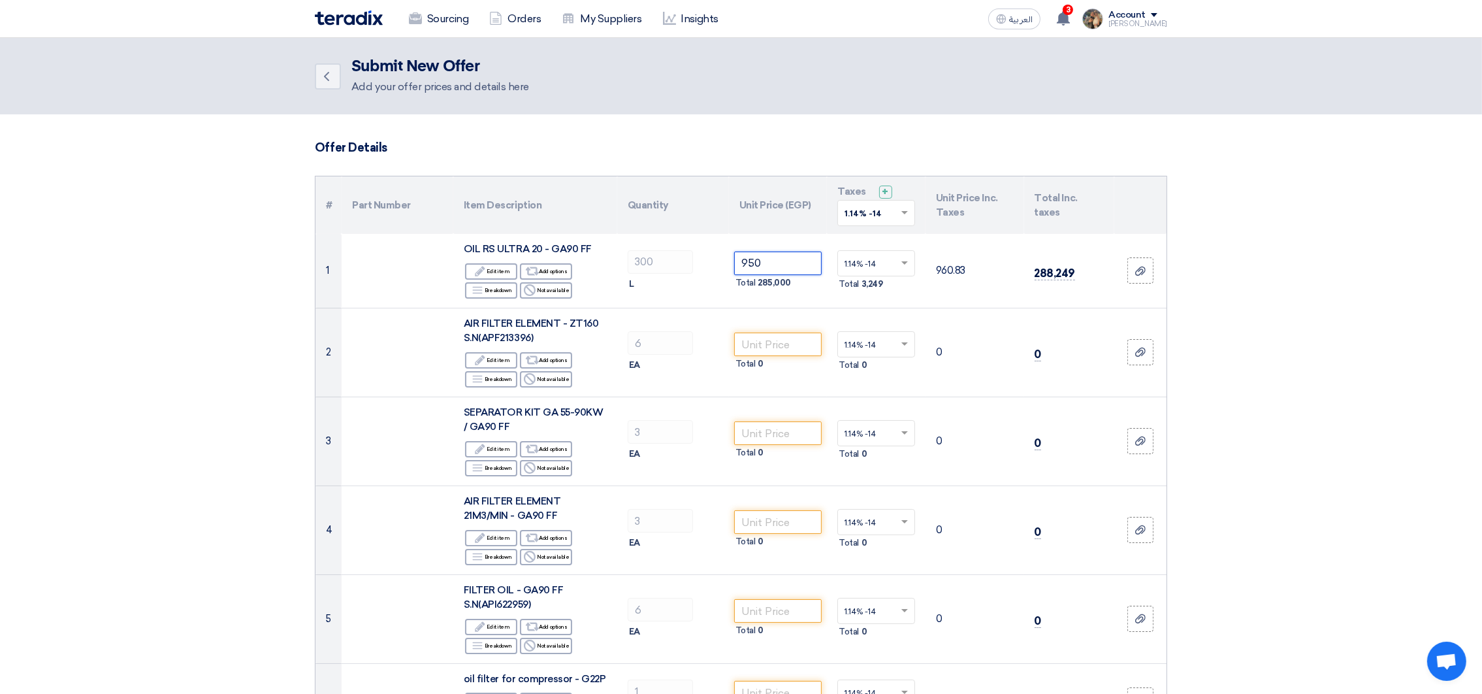
type input "950"
click at [907, 210] on span at bounding box center [906, 213] width 16 height 12
click at [867, 258] on span "14% -14%" at bounding box center [865, 259] width 40 height 9
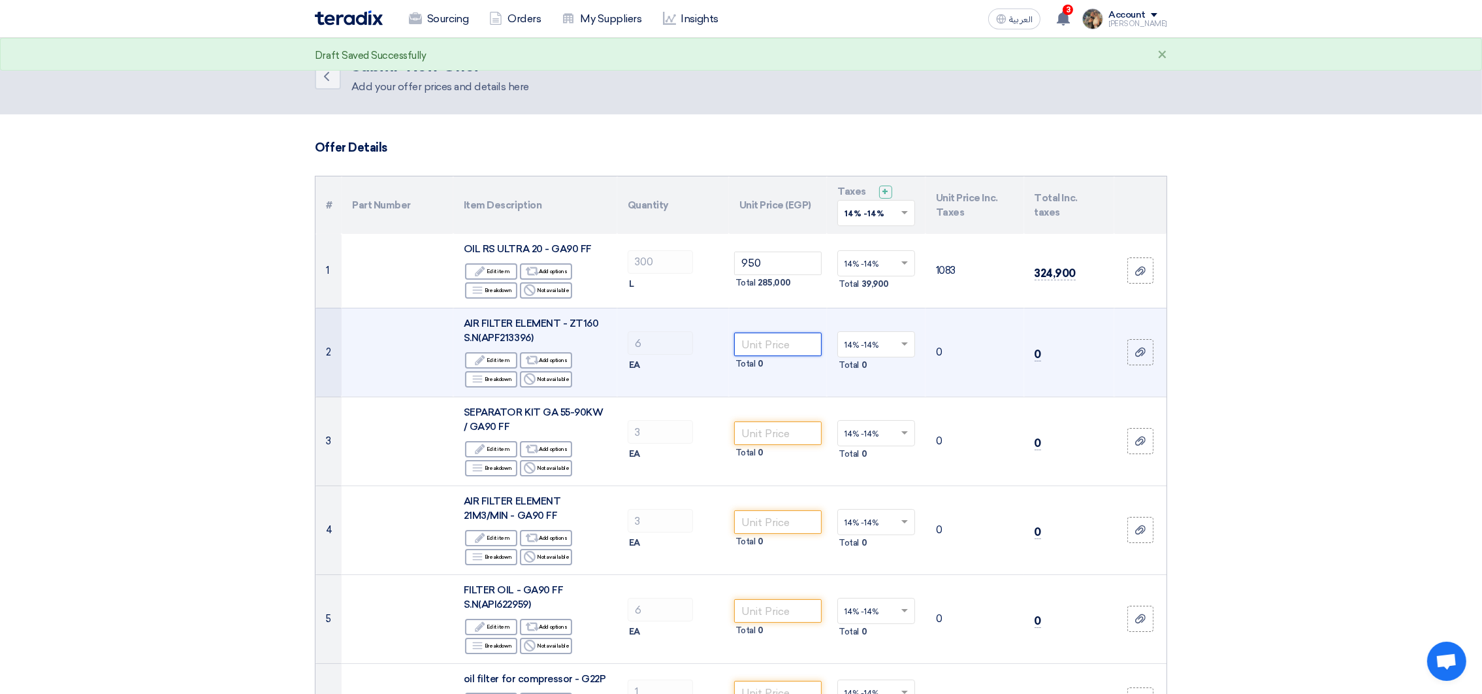
click at [790, 338] on input "number" at bounding box center [778, 345] width 88 height 24
paste input "24100"
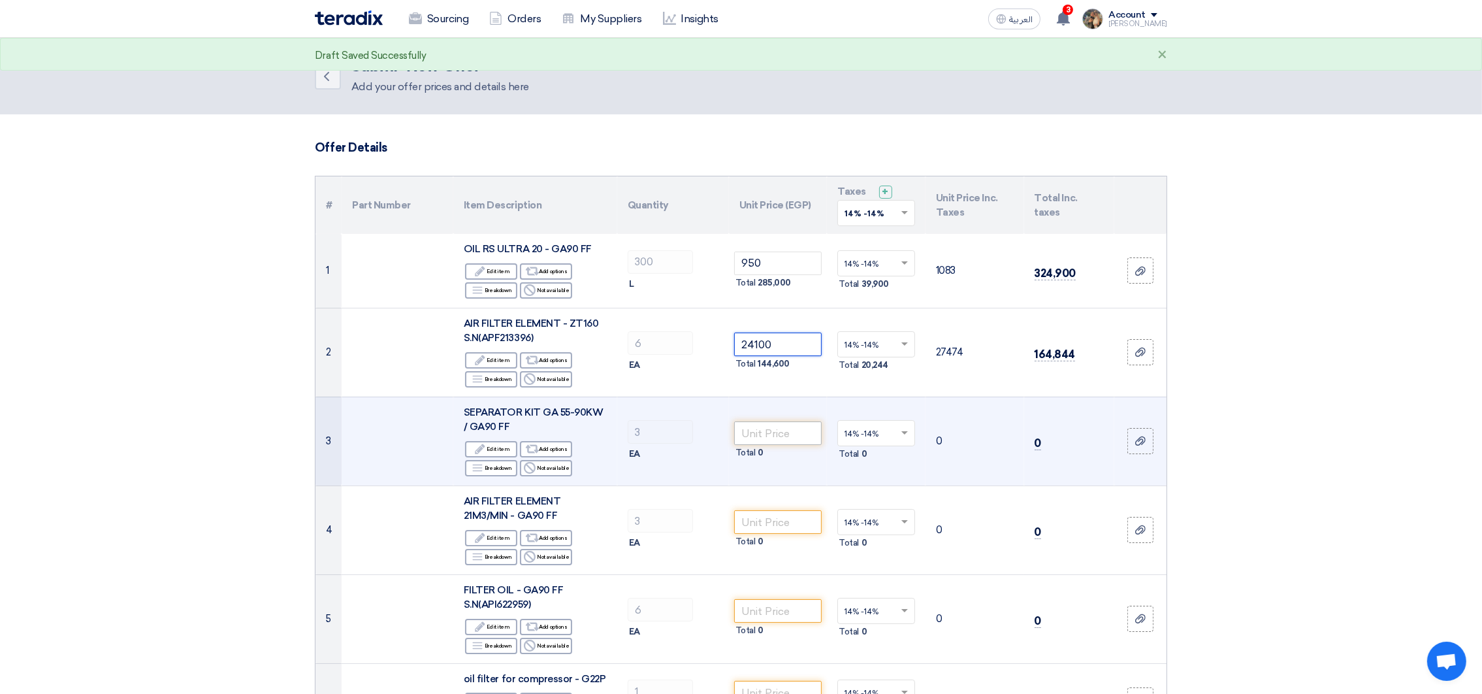
type input "24100"
click at [781, 429] on input "number" at bounding box center [778, 433] width 88 height 24
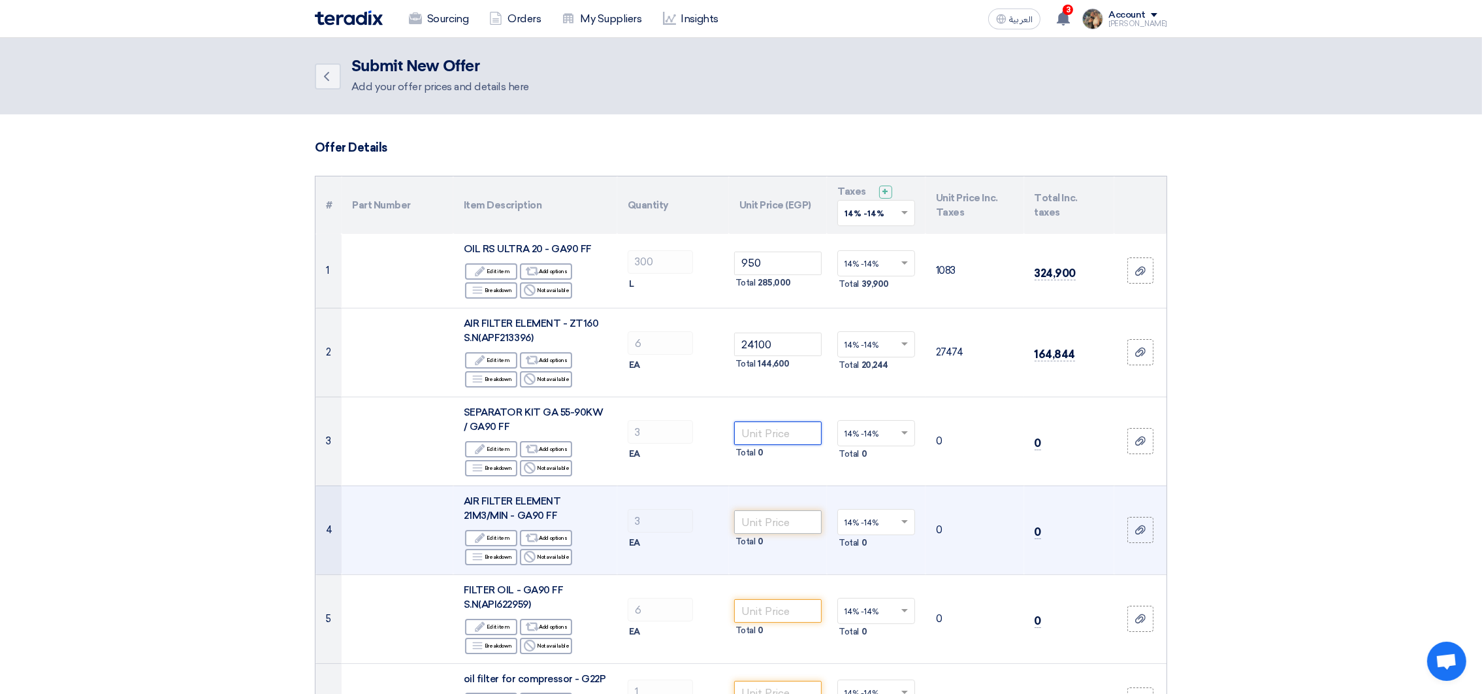
paste input "29500"
type input "29500"
click at [792, 520] on input "number" at bounding box center [778, 522] width 88 height 24
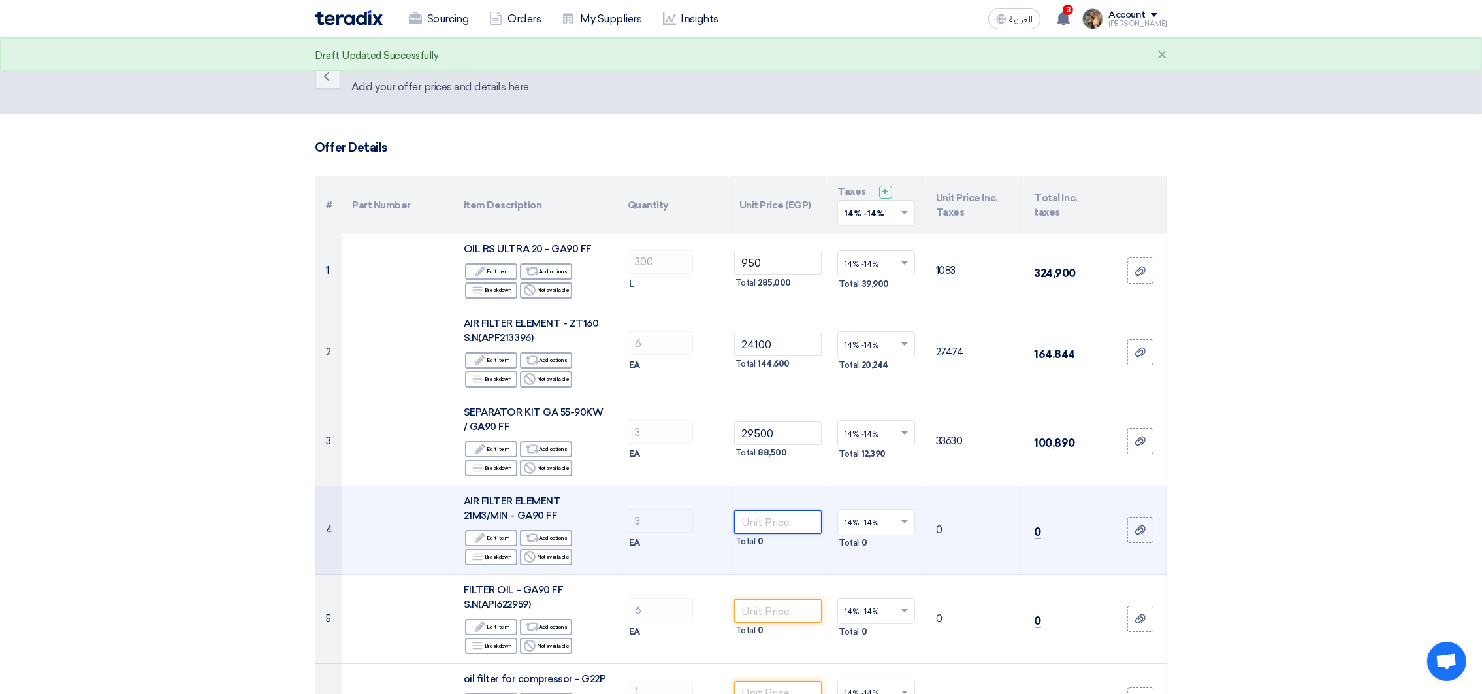
paste input "11000"
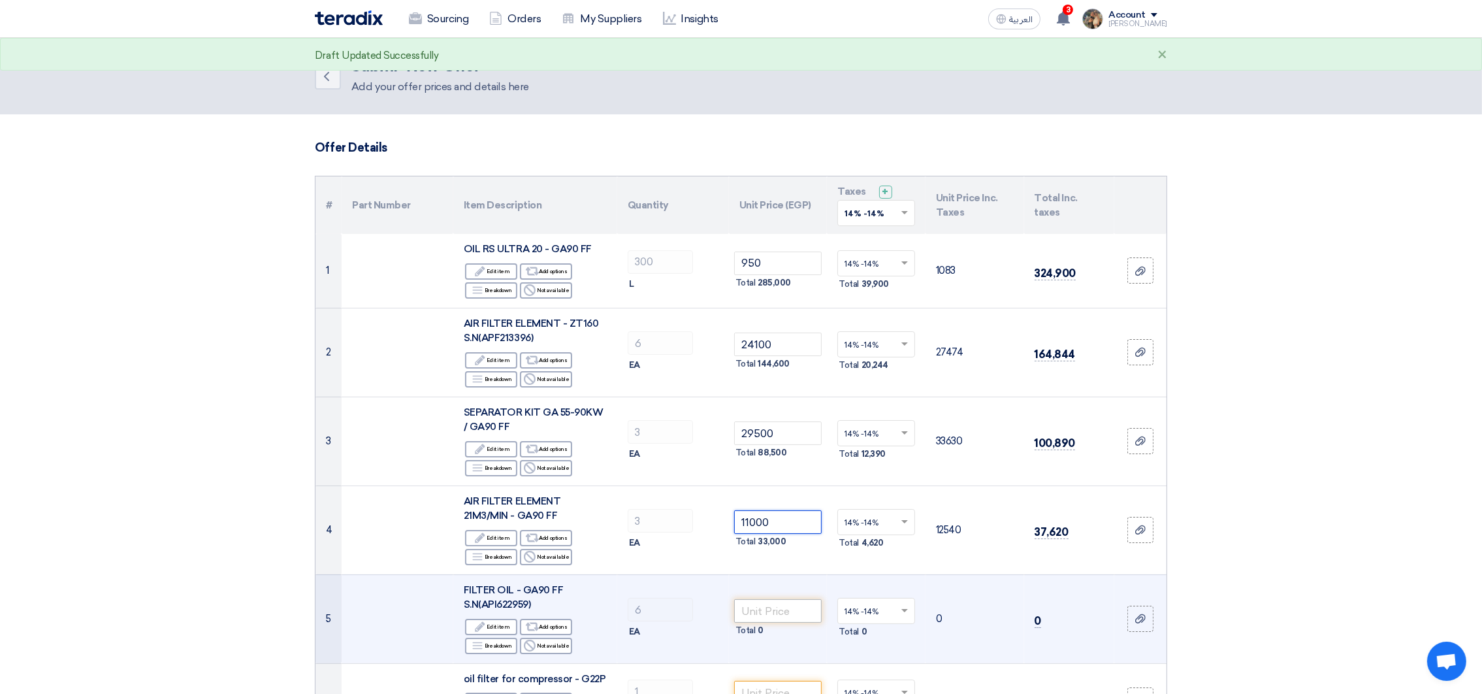
type input "11000"
click at [798, 617] on input "number" at bounding box center [778, 611] width 88 height 24
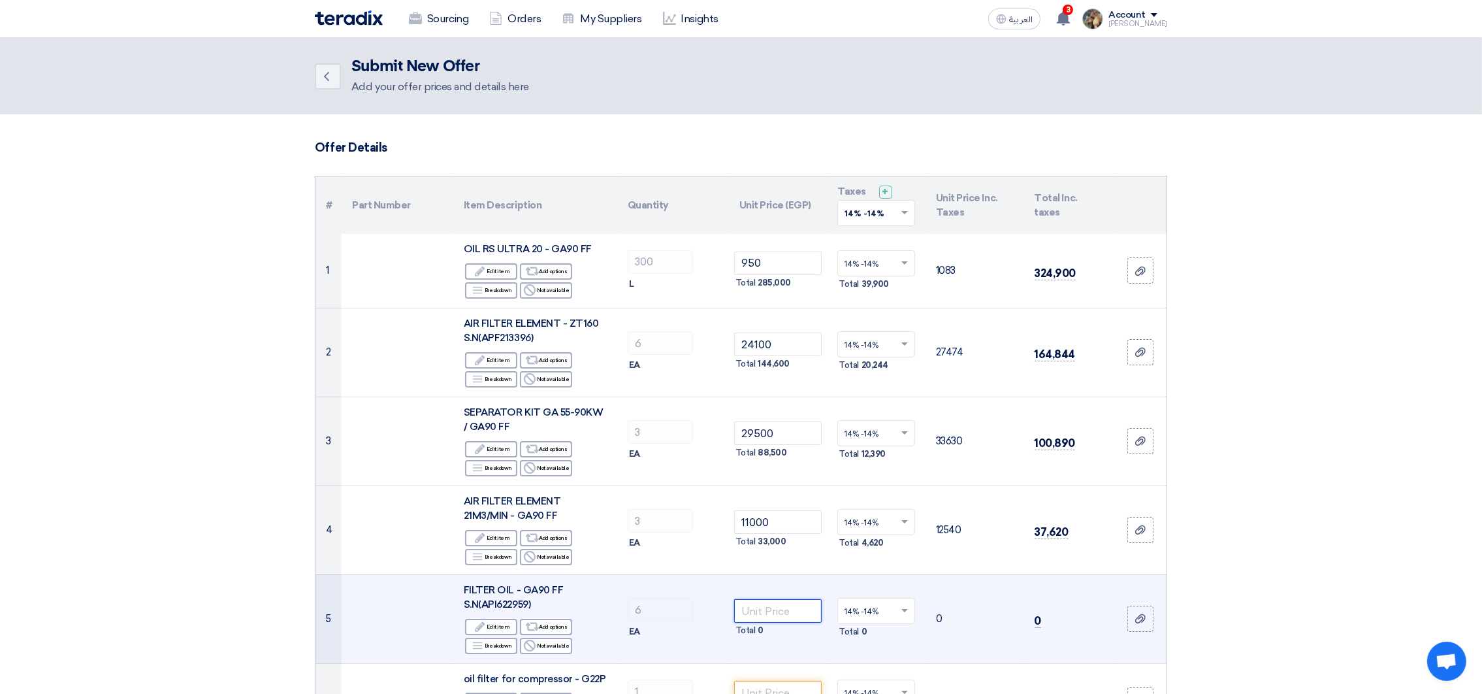
paste input "4720"
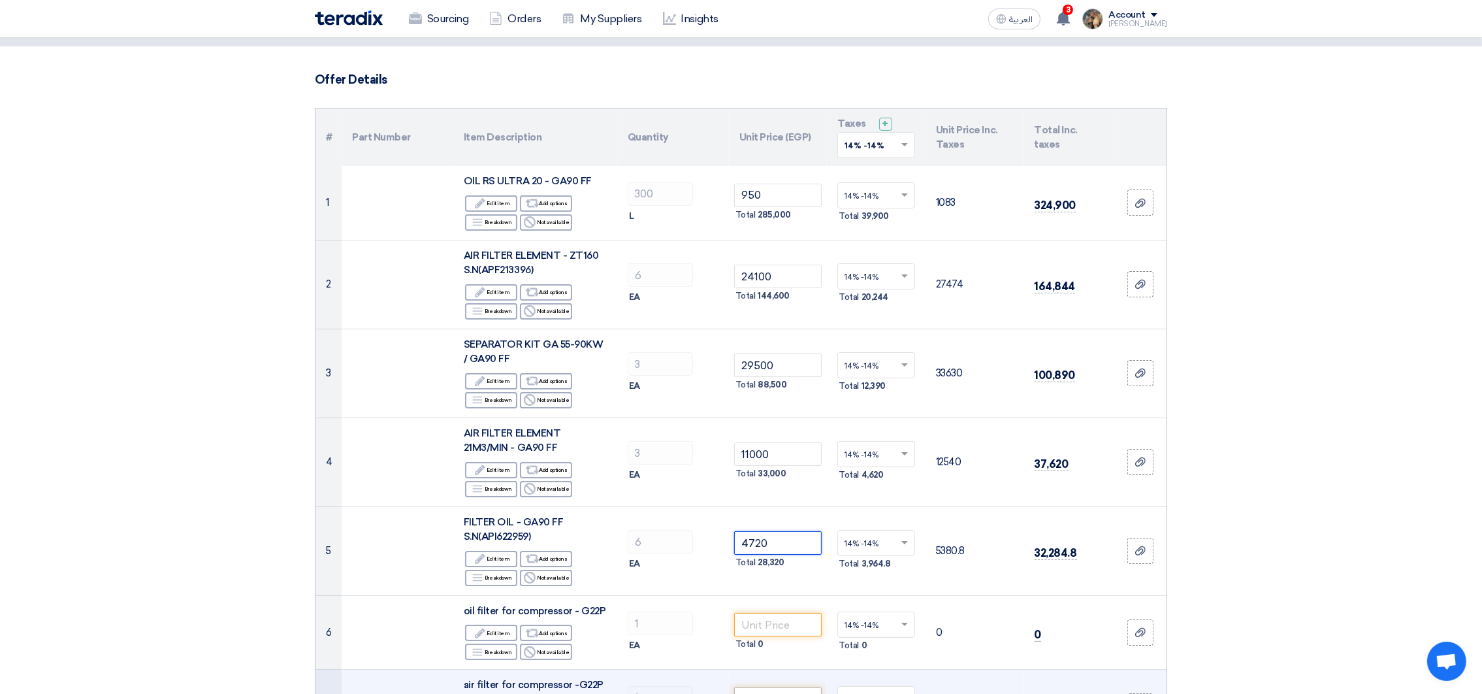
scroll to position [196, 0]
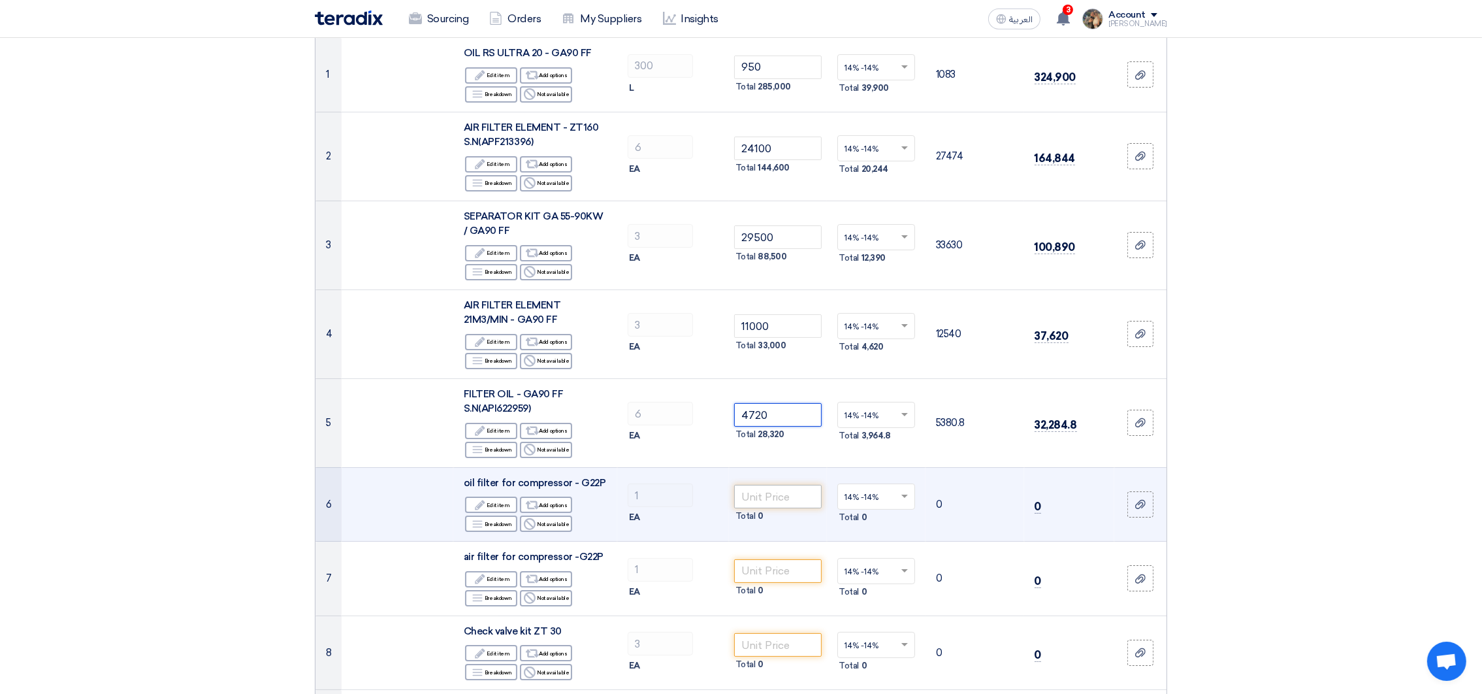
type input "4720"
click at [771, 503] on input "number" at bounding box center [778, 497] width 88 height 24
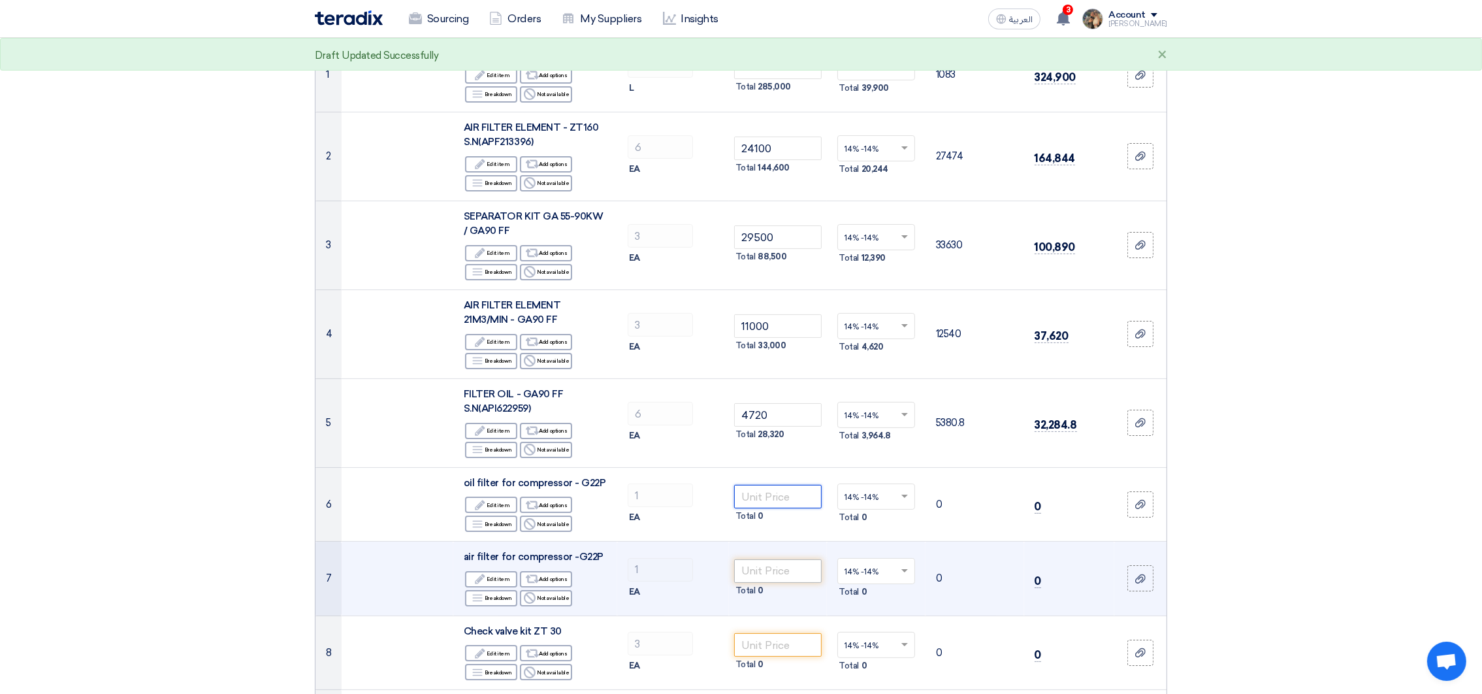
paste input "4845"
type input "4845"
click at [773, 568] on input "number" at bounding box center [778, 571] width 88 height 24
paste input "3025"
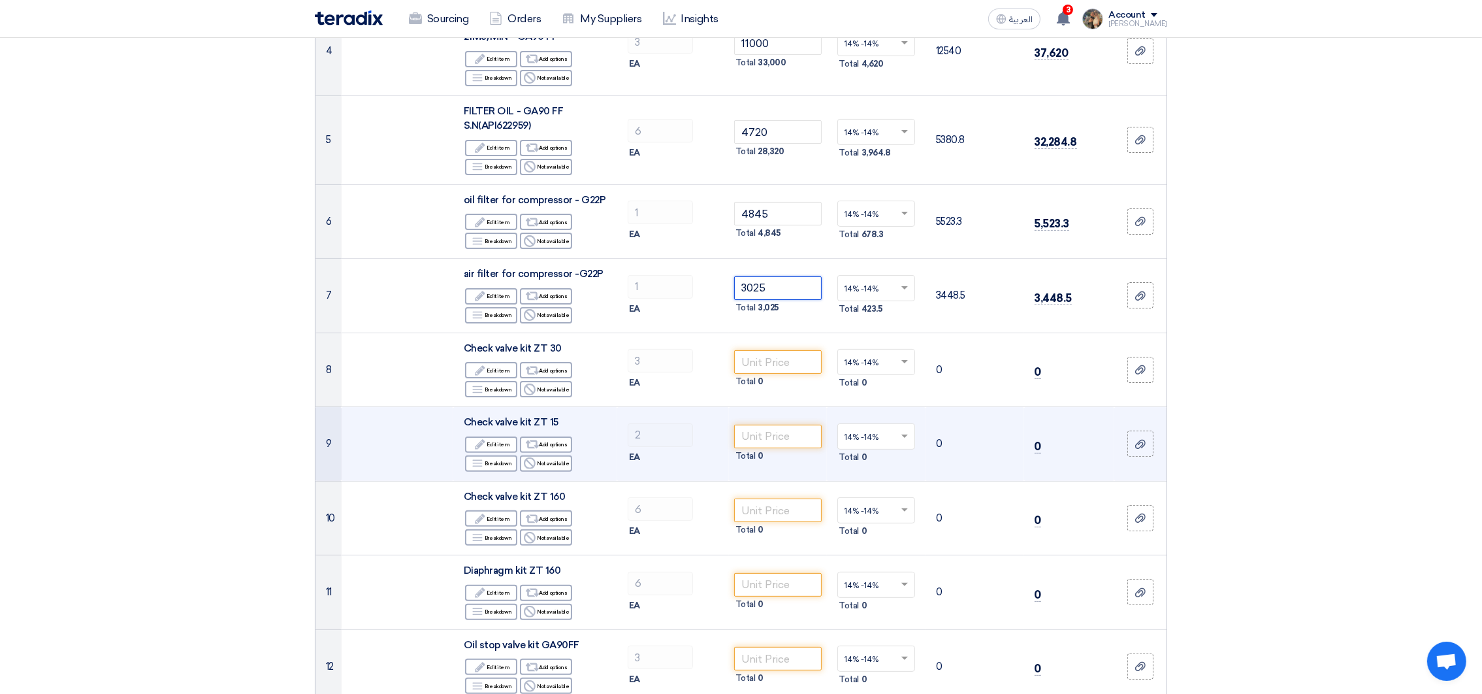
scroll to position [489, 0]
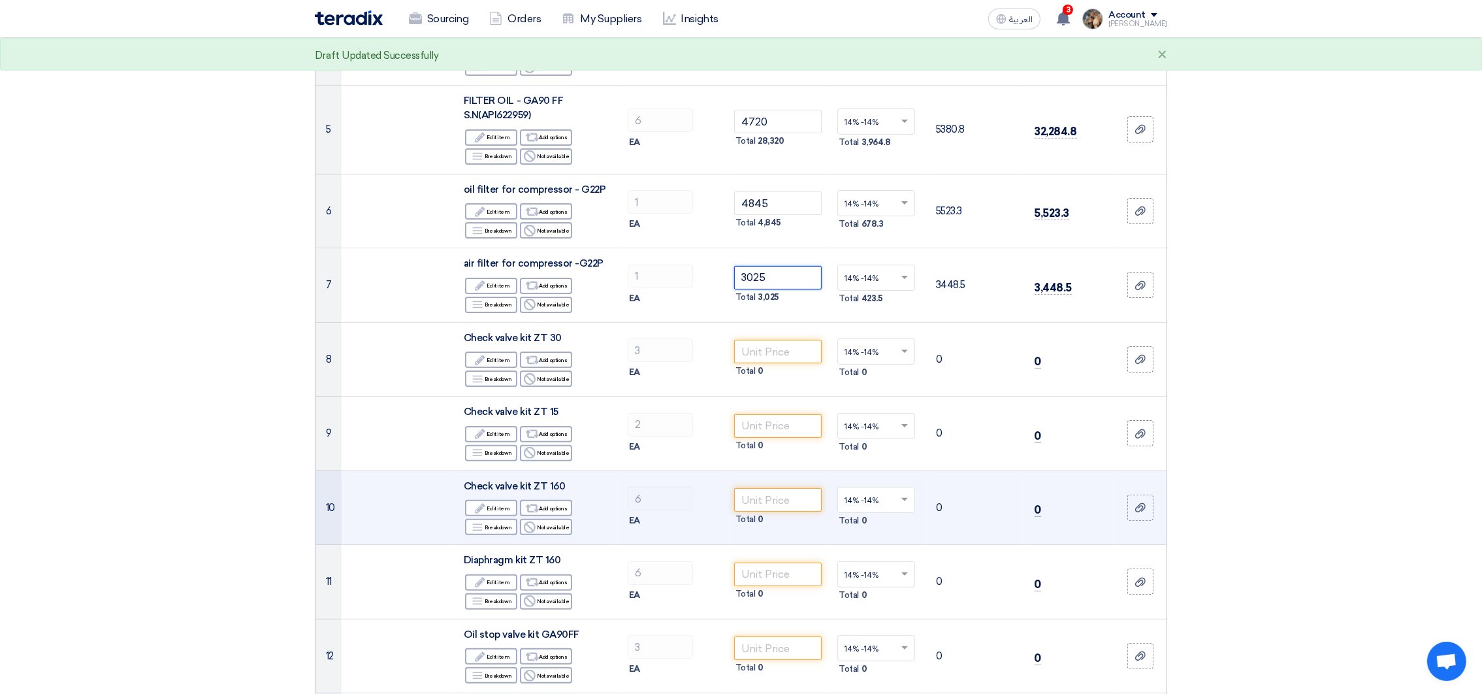
paste input "14700"
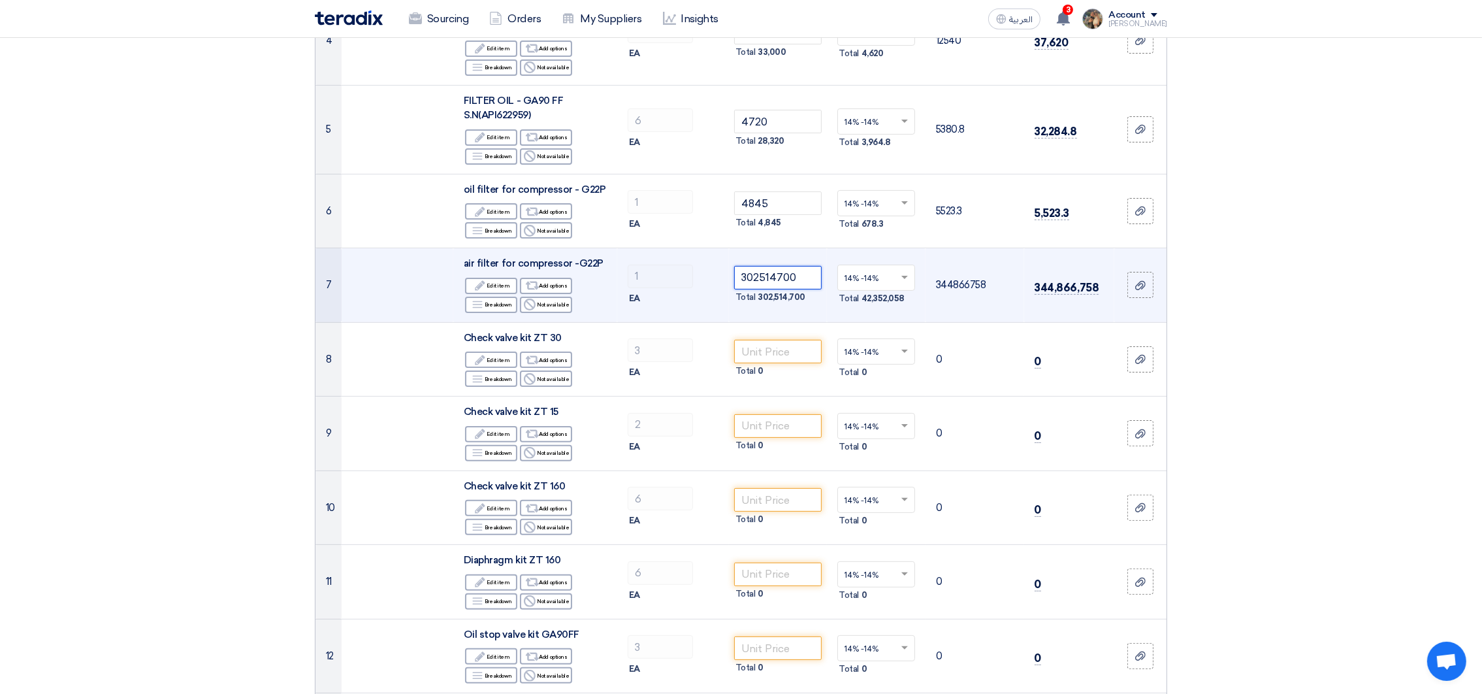
type input "3025"
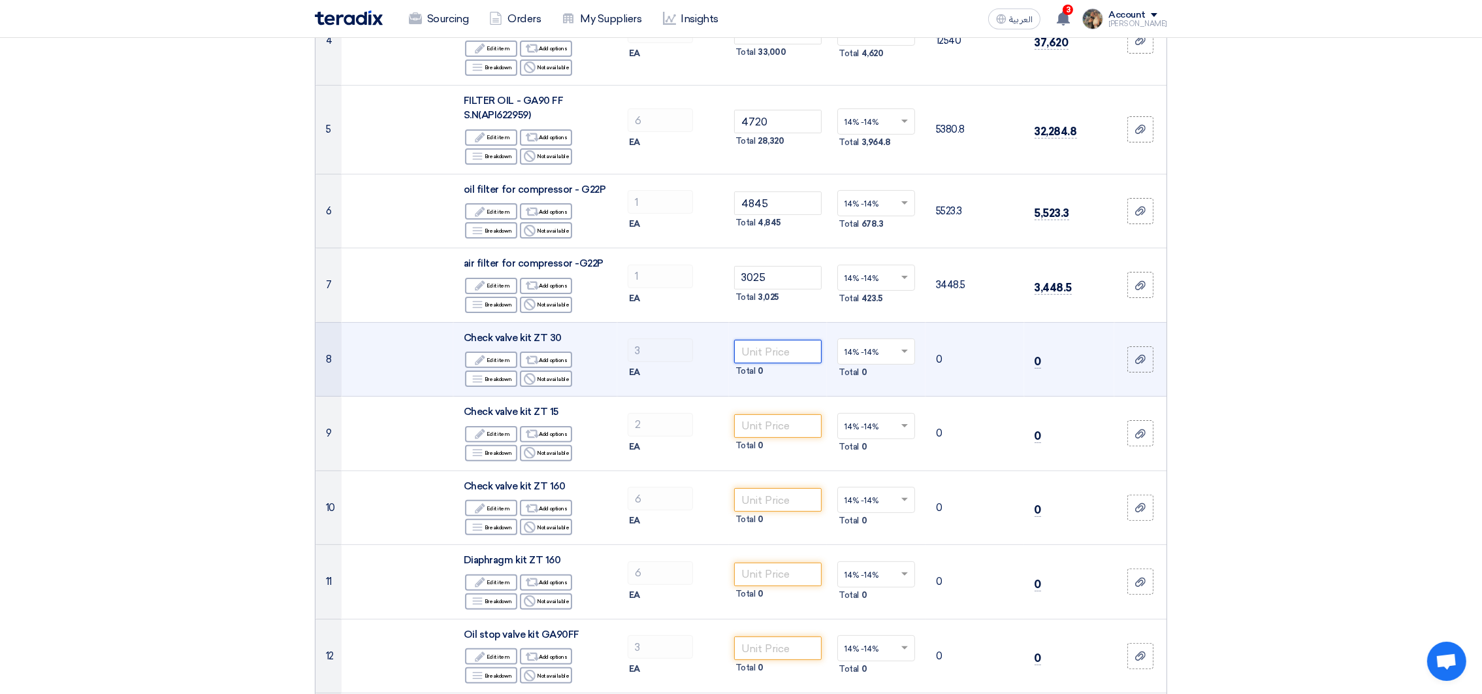
click at [779, 347] on input "number" at bounding box center [778, 352] width 88 height 24
paste input "14700"
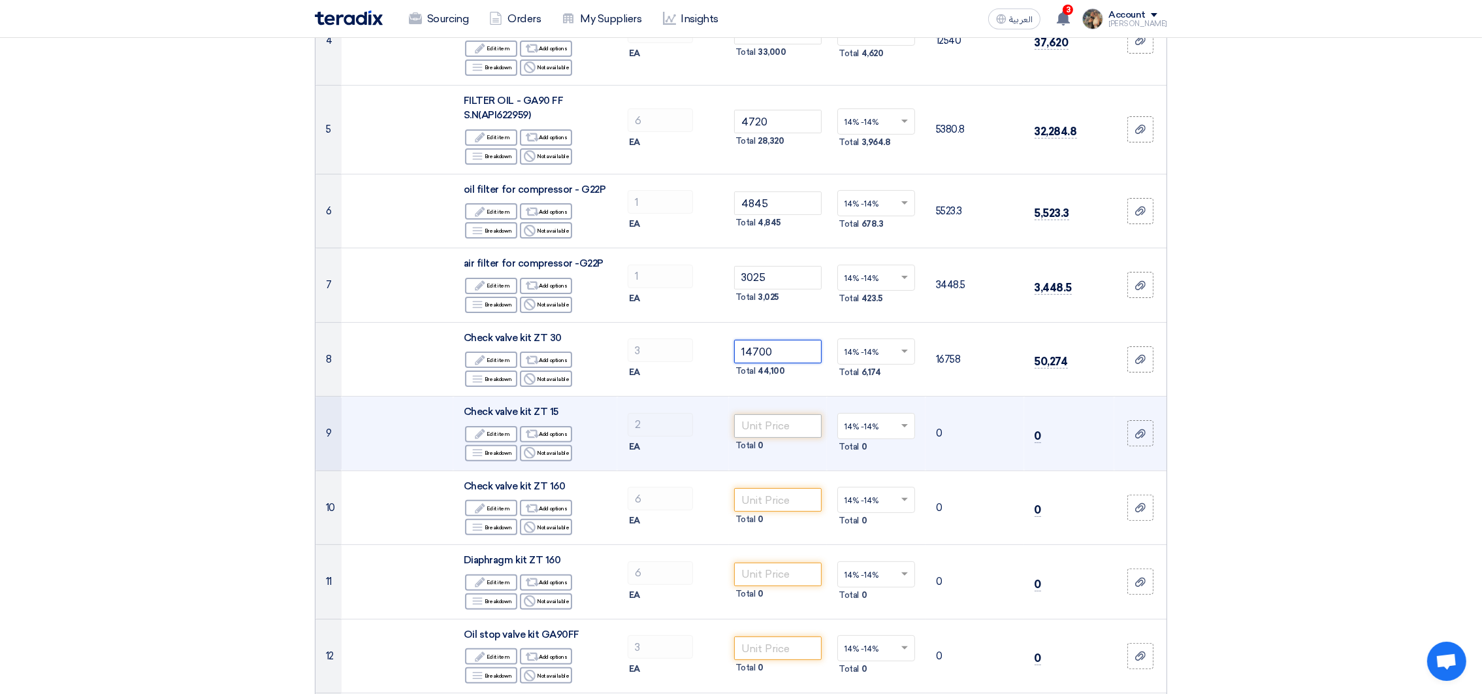
type input "14700"
click at [811, 429] on input "number" at bounding box center [778, 426] width 88 height 24
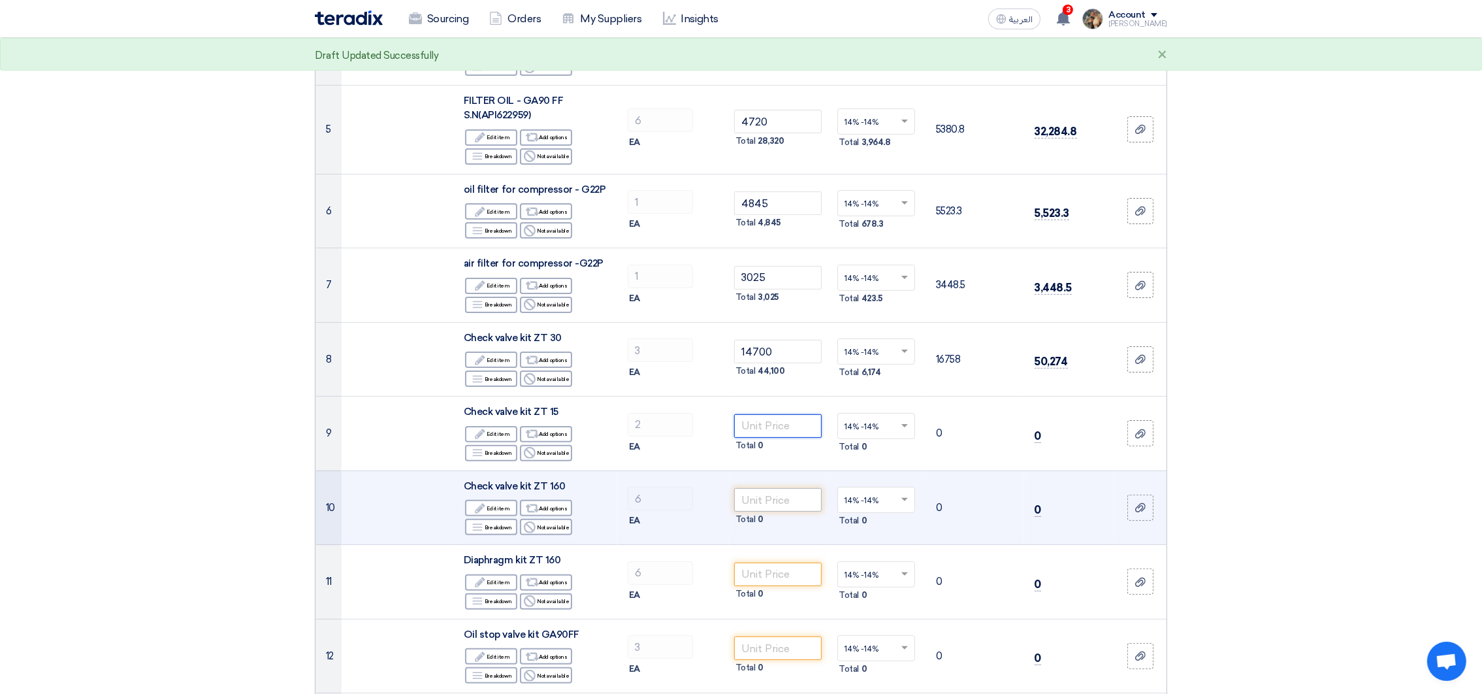
paste input "14410"
type input "14410"
click at [770, 497] on input "number" at bounding box center [778, 500] width 88 height 24
paste input "14410"
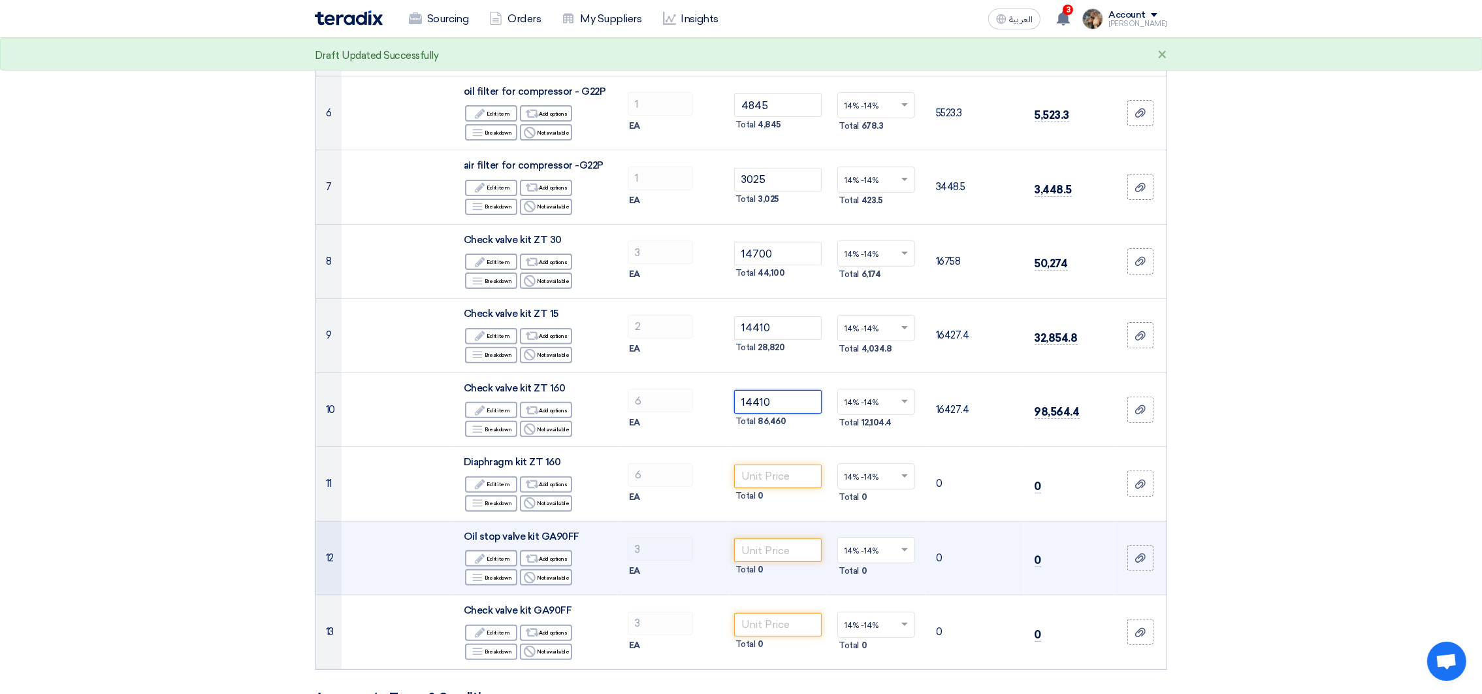
scroll to position [686, 0]
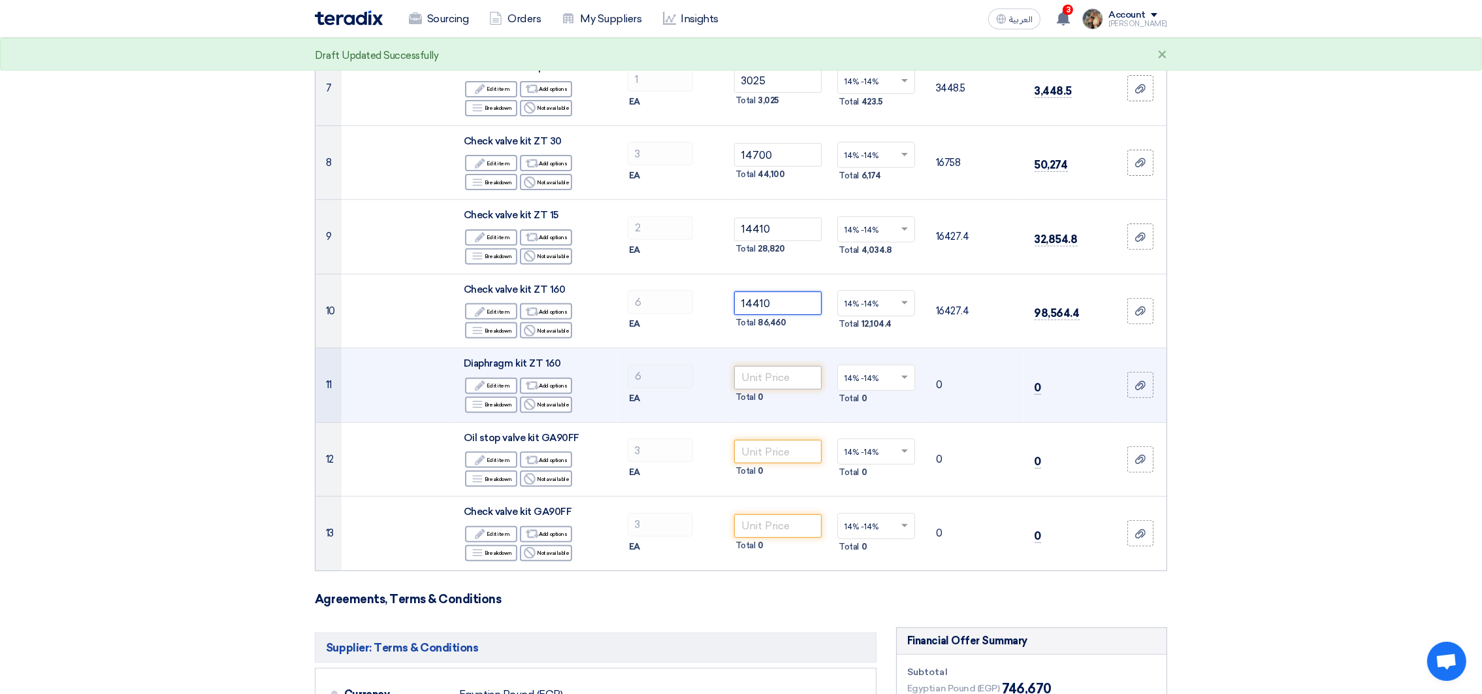
type input "14410"
click at [757, 375] on input "number" at bounding box center [778, 378] width 88 height 24
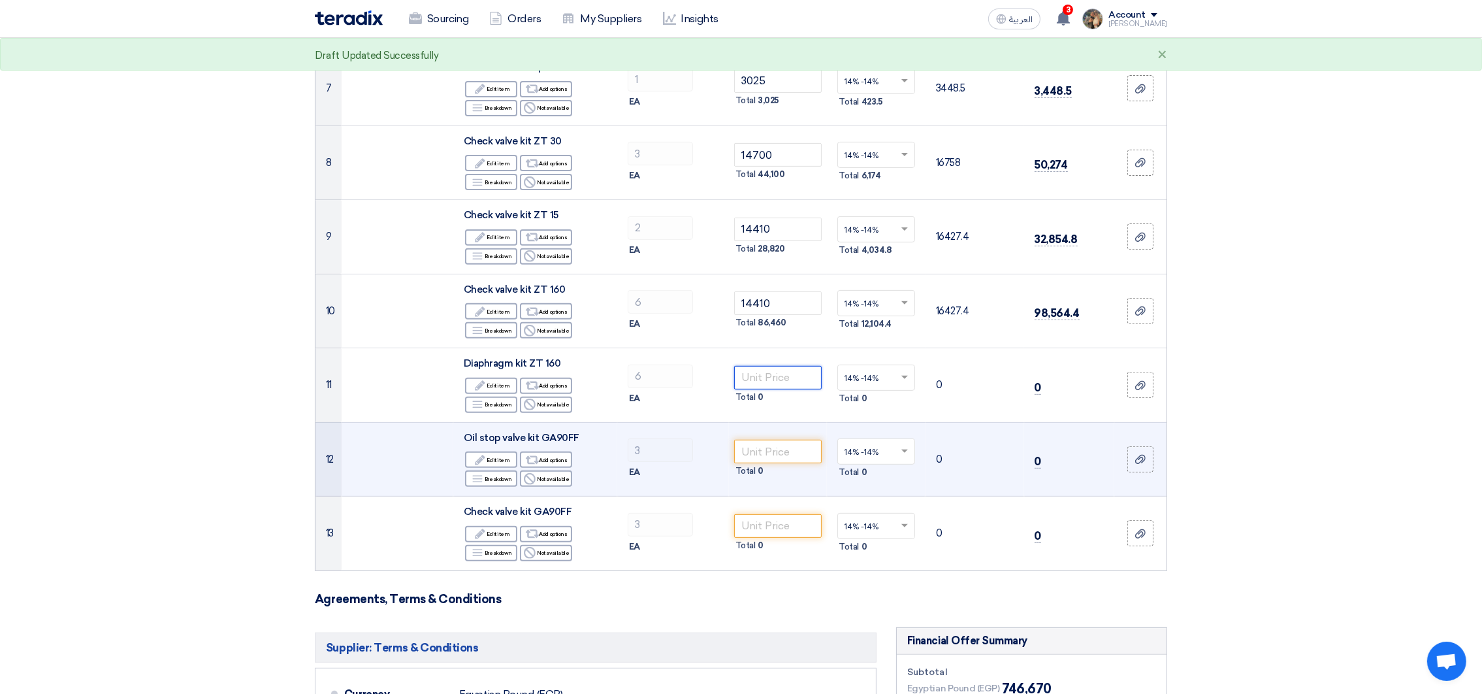
paste input "42085"
type input "42085"
click at [766, 446] on input "number" at bounding box center [778, 452] width 88 height 24
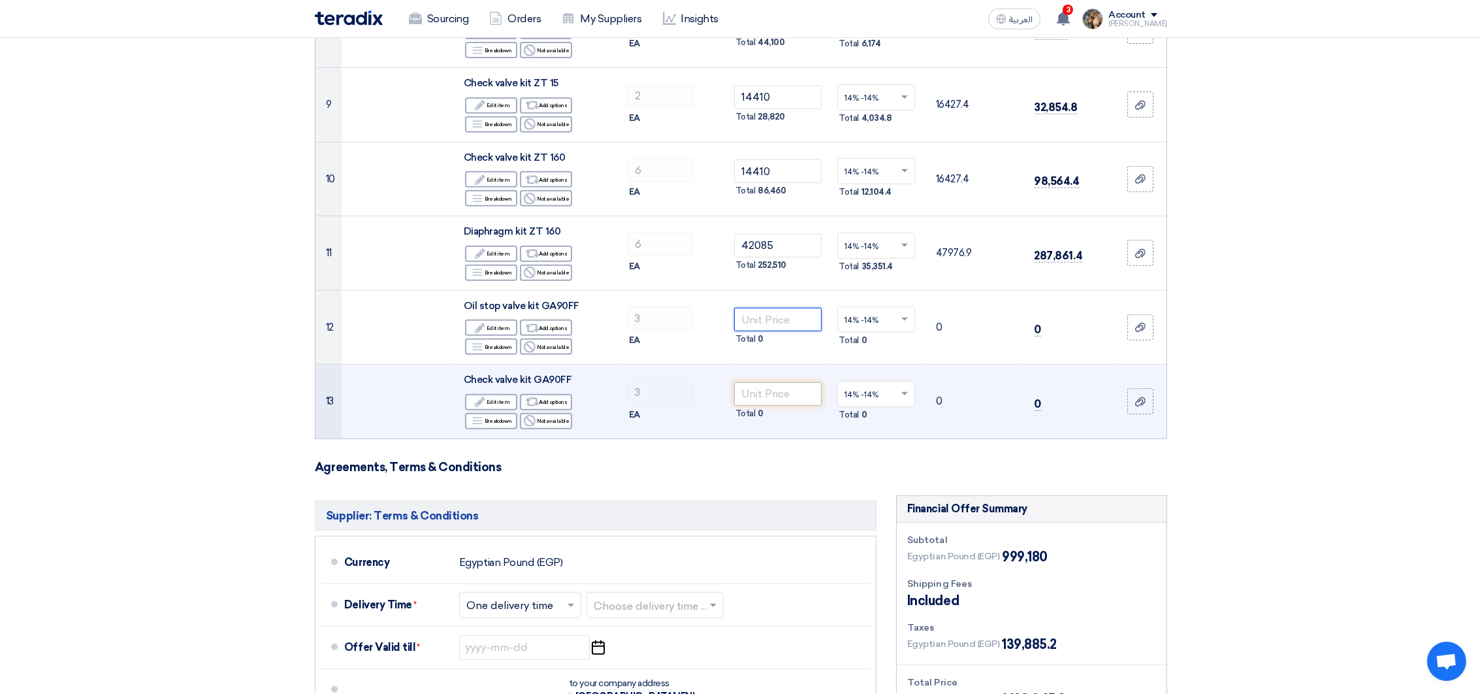
scroll to position [784, 0]
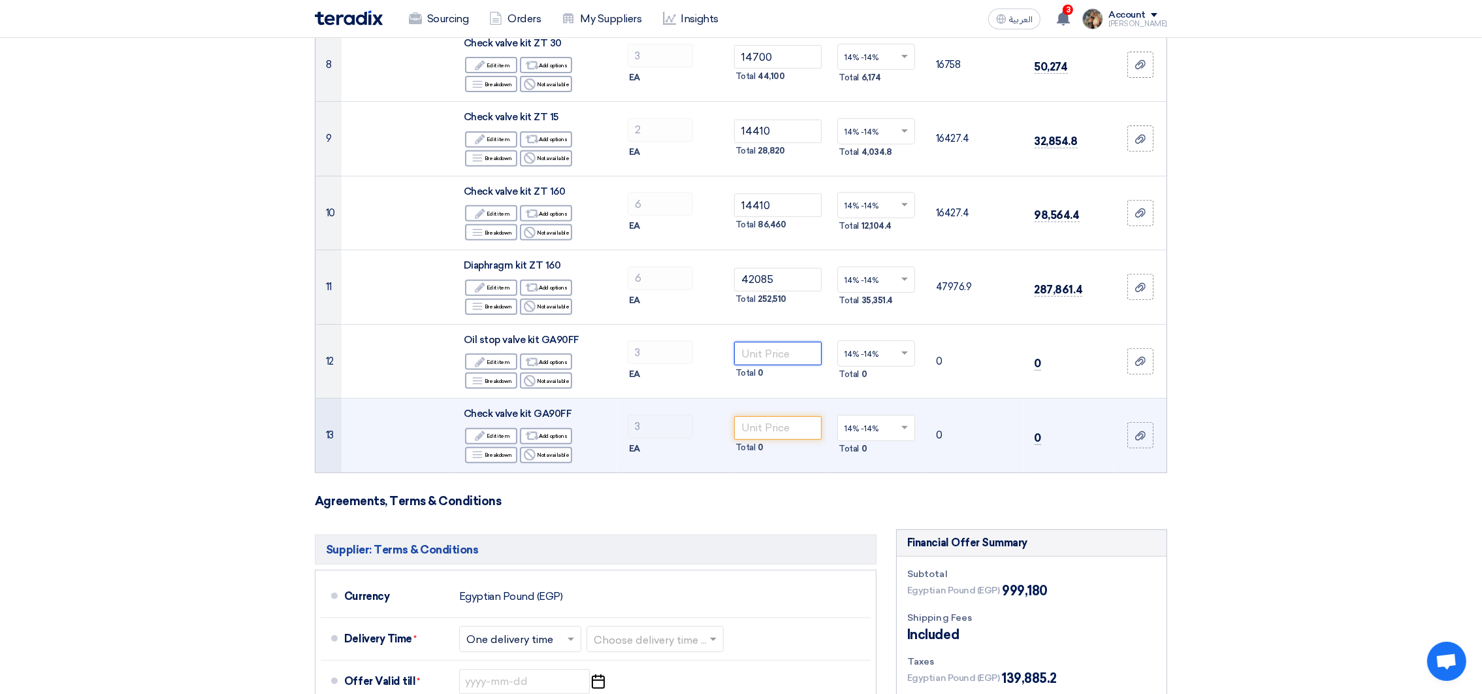
paste input "20105"
type input "20105"
click at [766, 421] on input "number" at bounding box center [778, 428] width 88 height 24
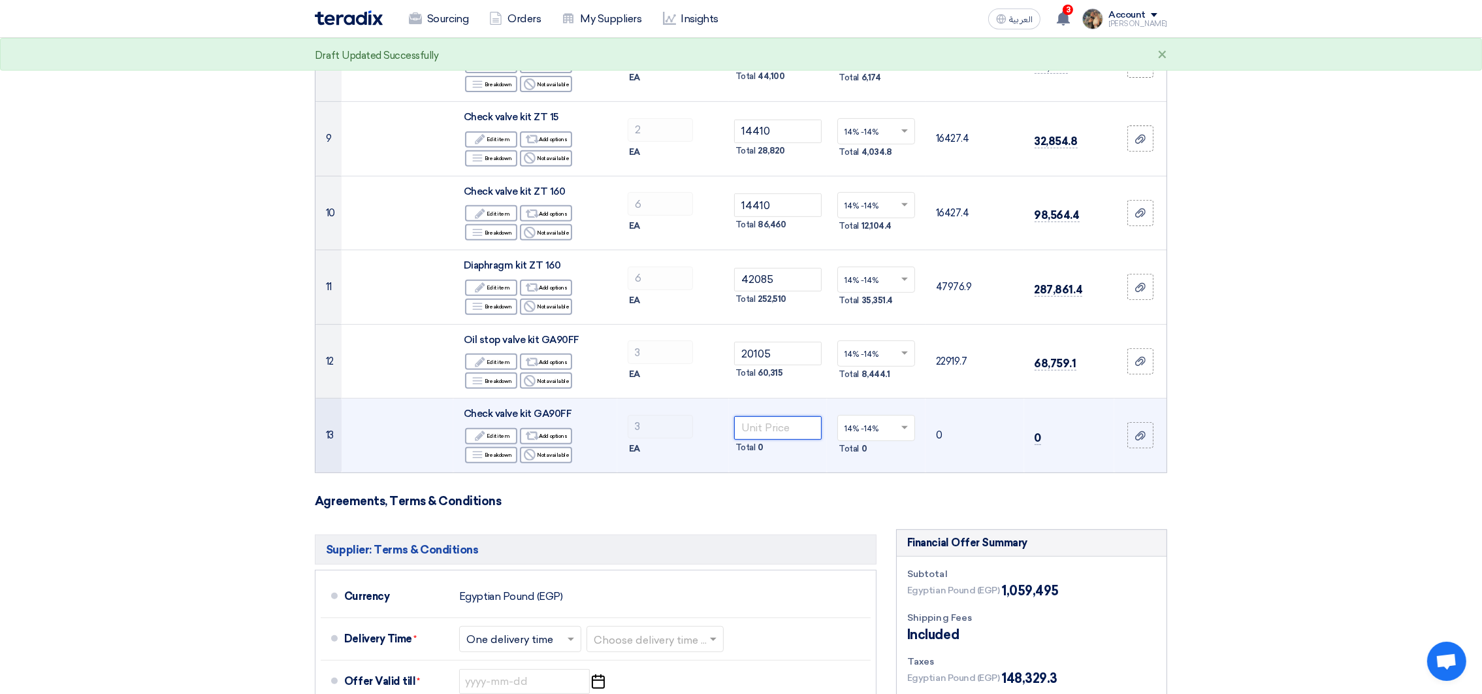
paste input "32095"
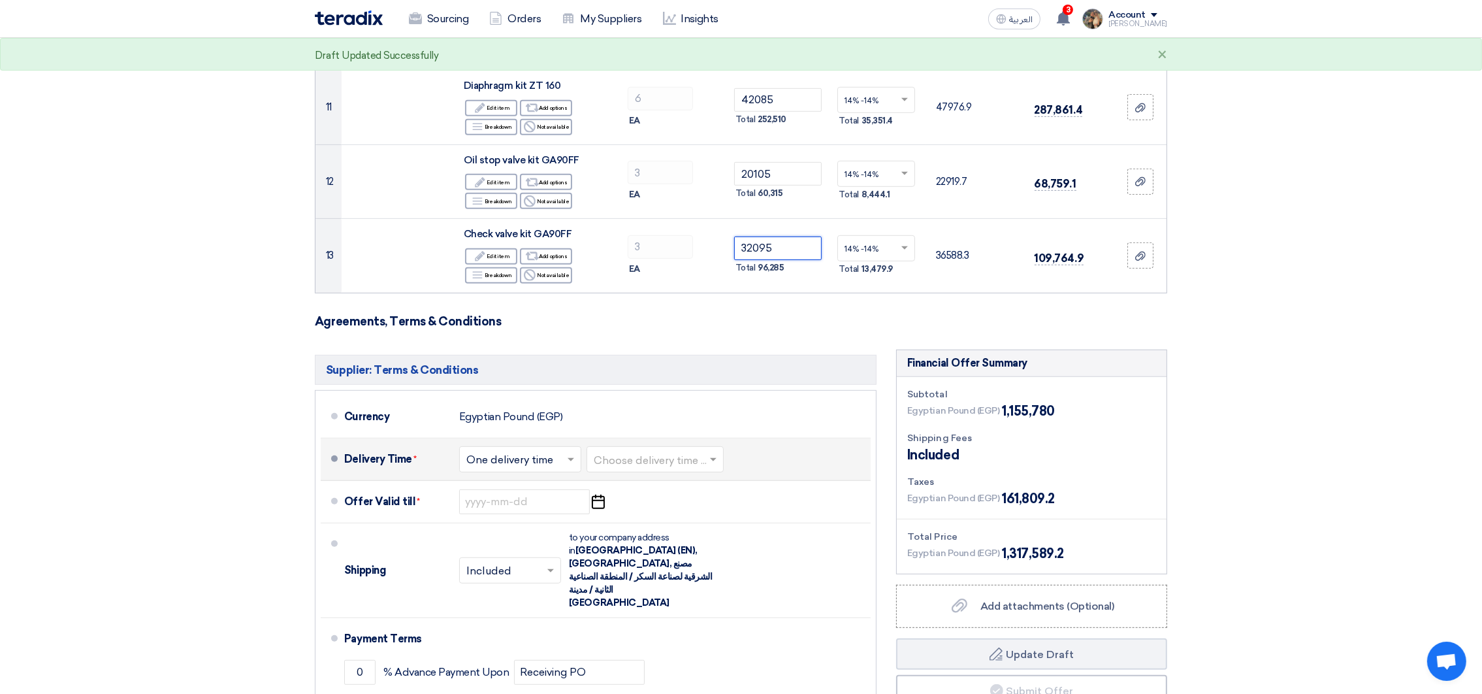
scroll to position [979, 0]
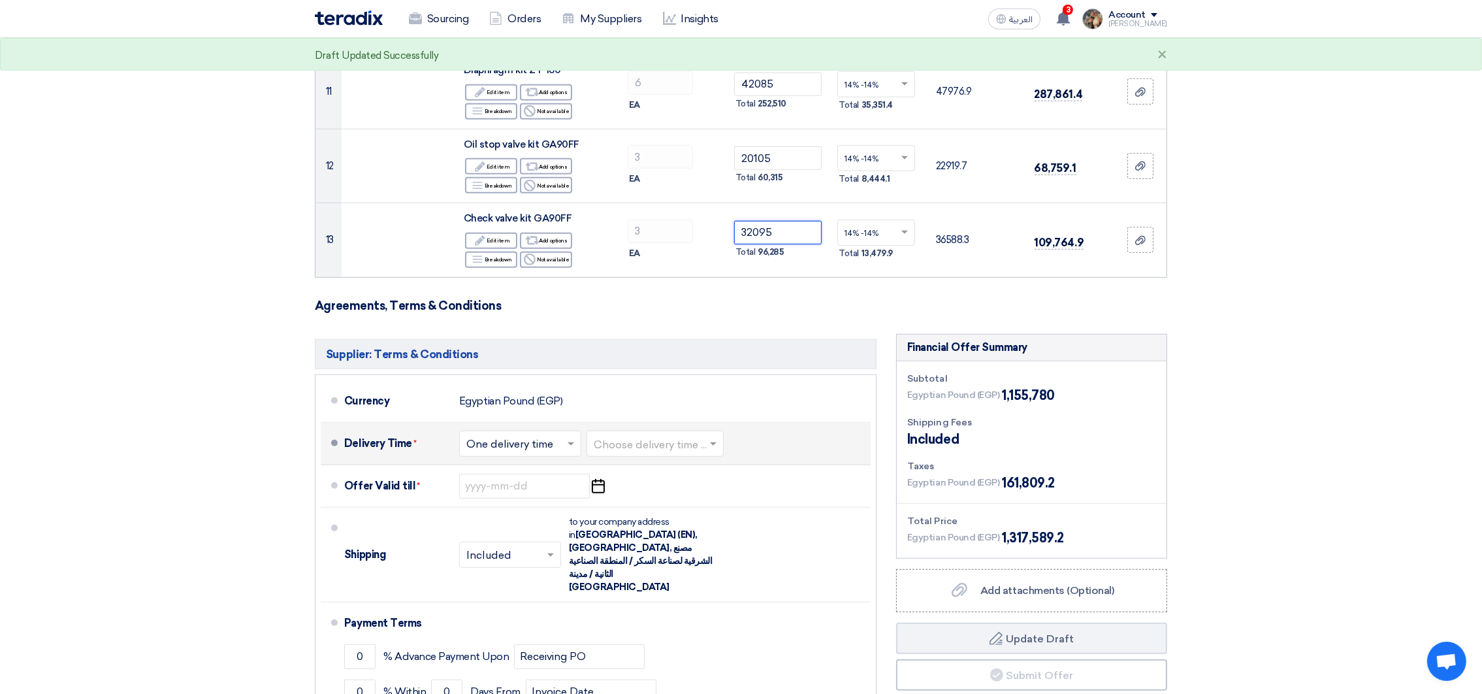
type input "32095"
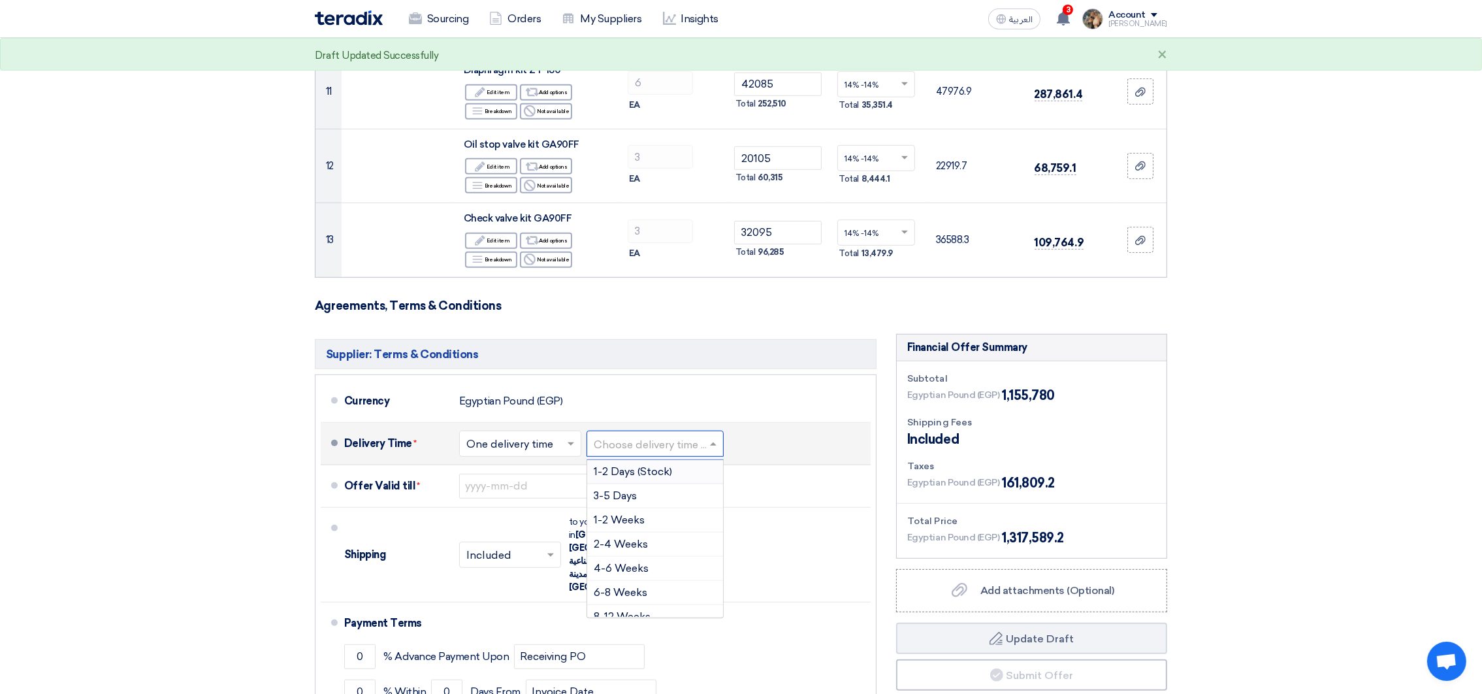
click at [700, 457] on div "Choose delivery time ..." at bounding box center [655, 443] width 137 height 26
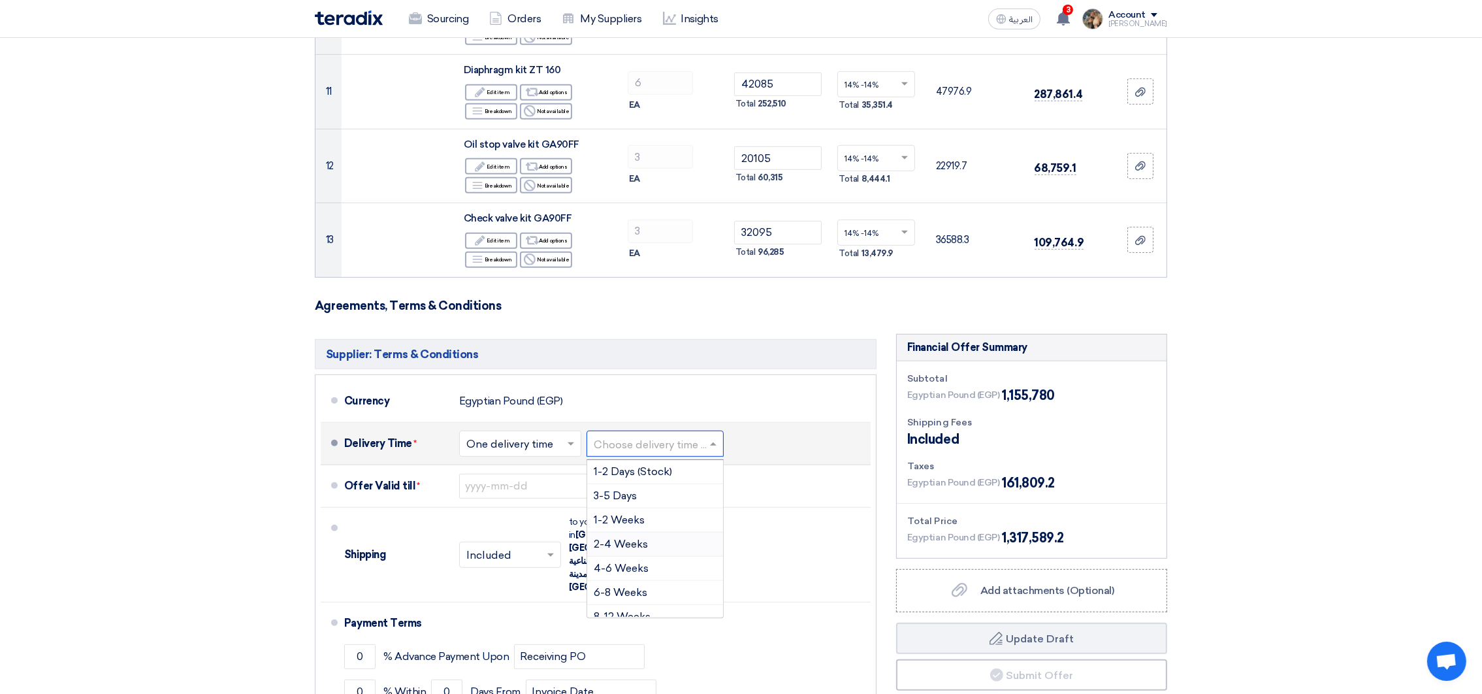
click at [633, 550] on span "2-4 Weeks" at bounding box center [621, 544] width 54 height 12
click at [651, 454] on input "text" at bounding box center [632, 444] width 76 height 19
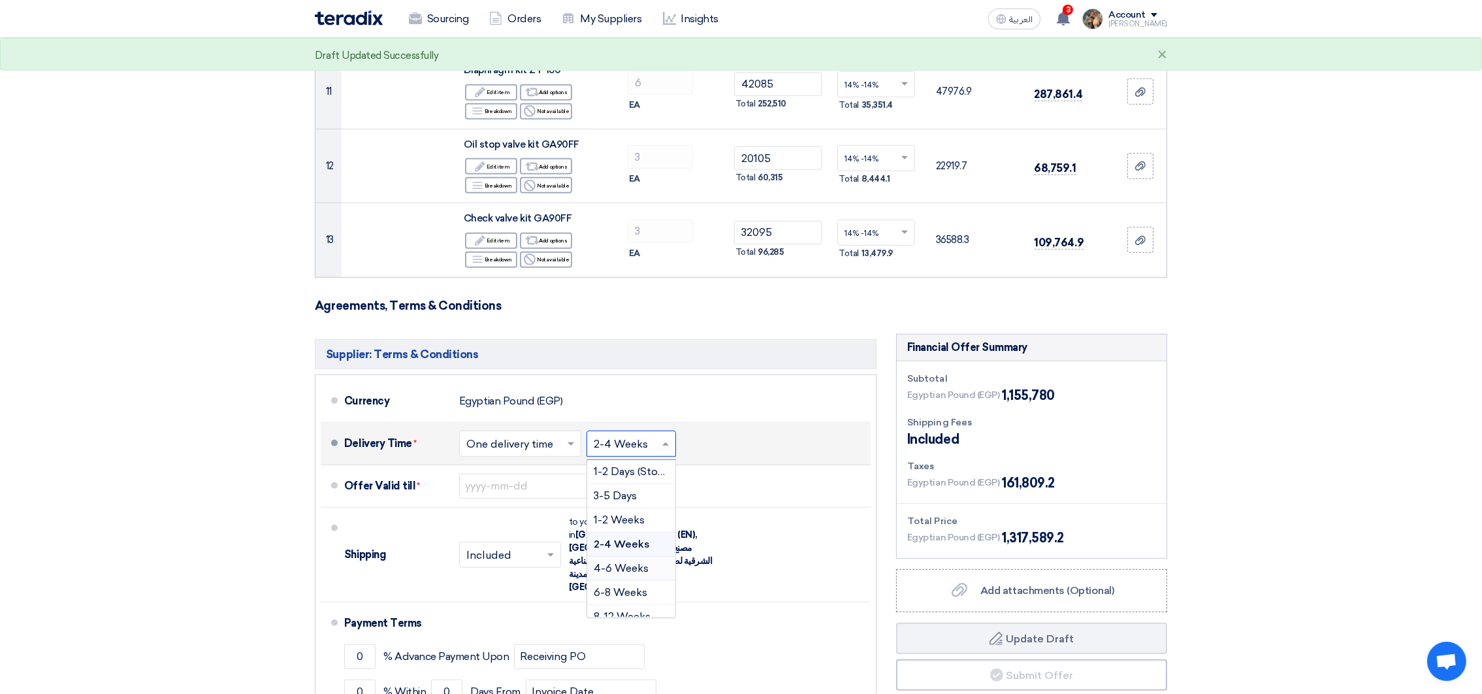
click at [629, 572] on span "4-6 Weeks" at bounding box center [621, 568] width 55 height 12
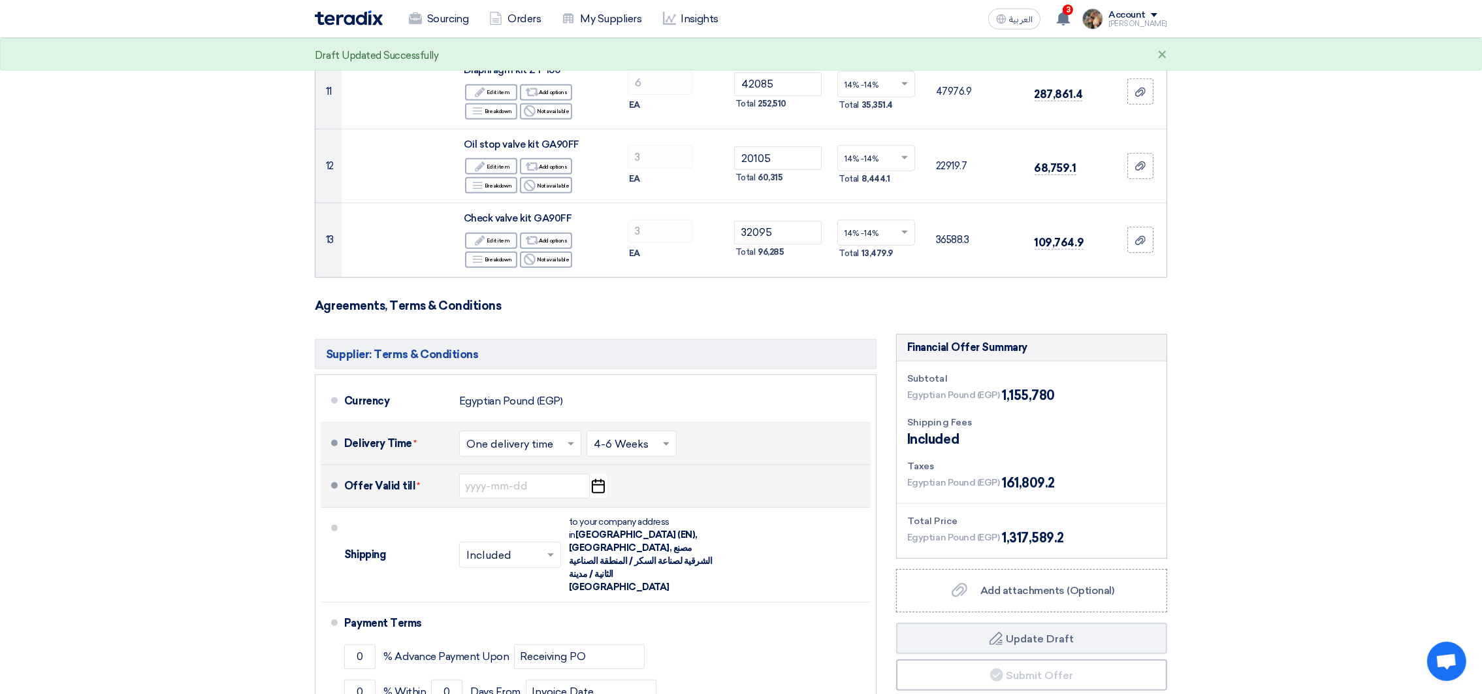
click at [598, 485] on use "button" at bounding box center [598, 486] width 13 height 14
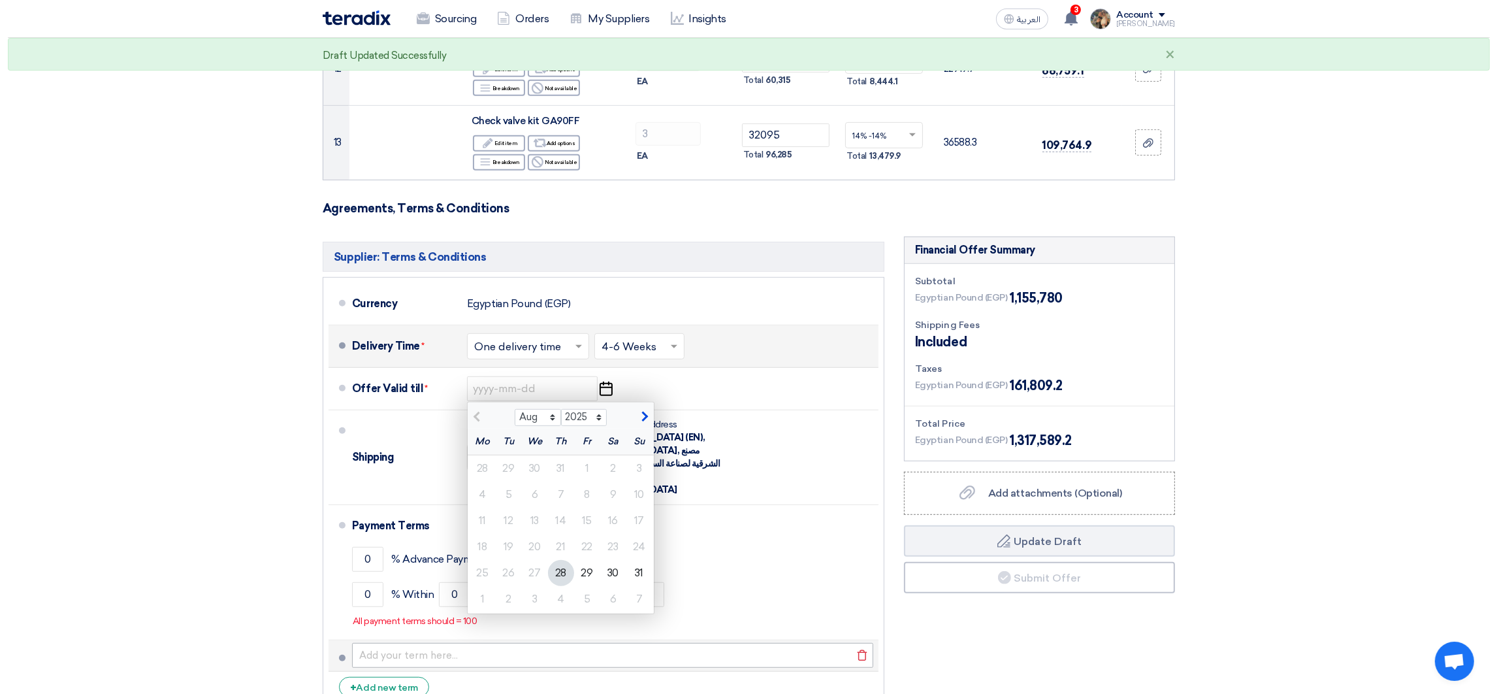
scroll to position [1077, 0]
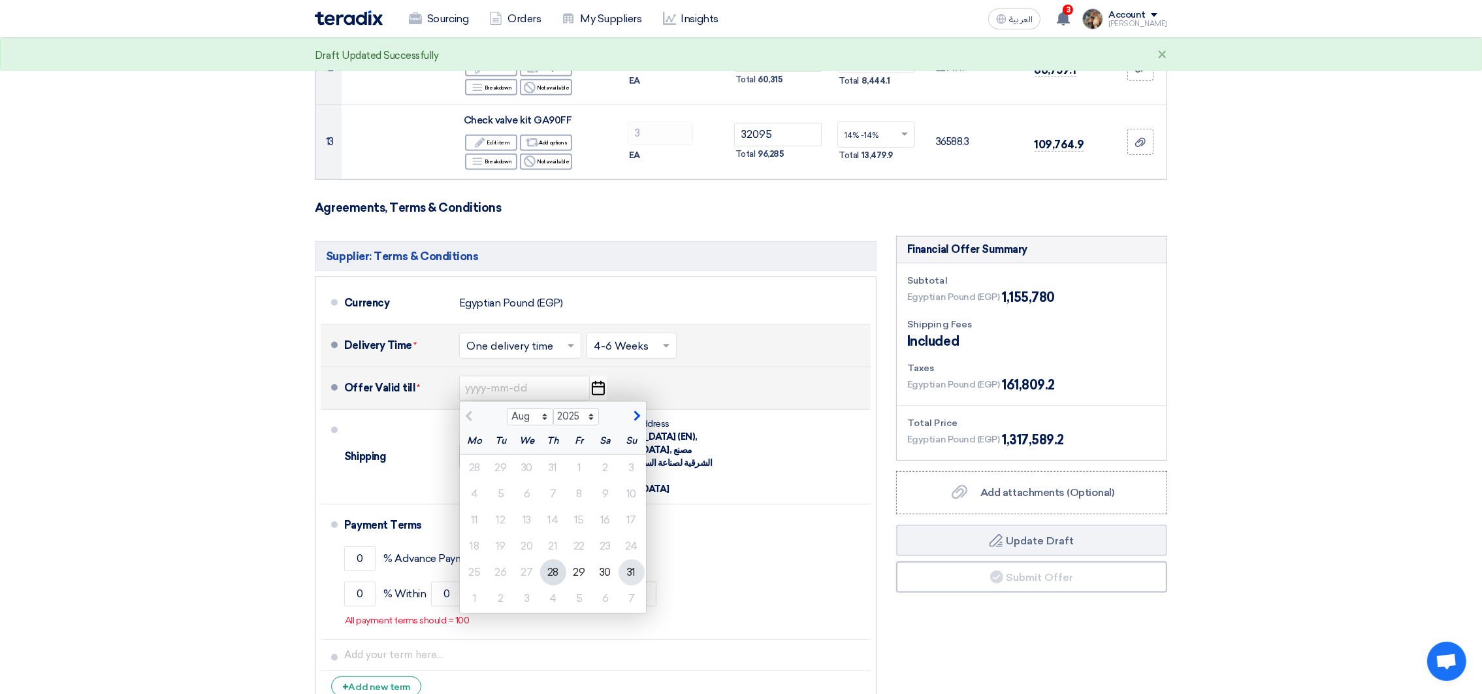
click at [628, 579] on div "31" at bounding box center [632, 572] width 26 height 26
type input "[DATE]"
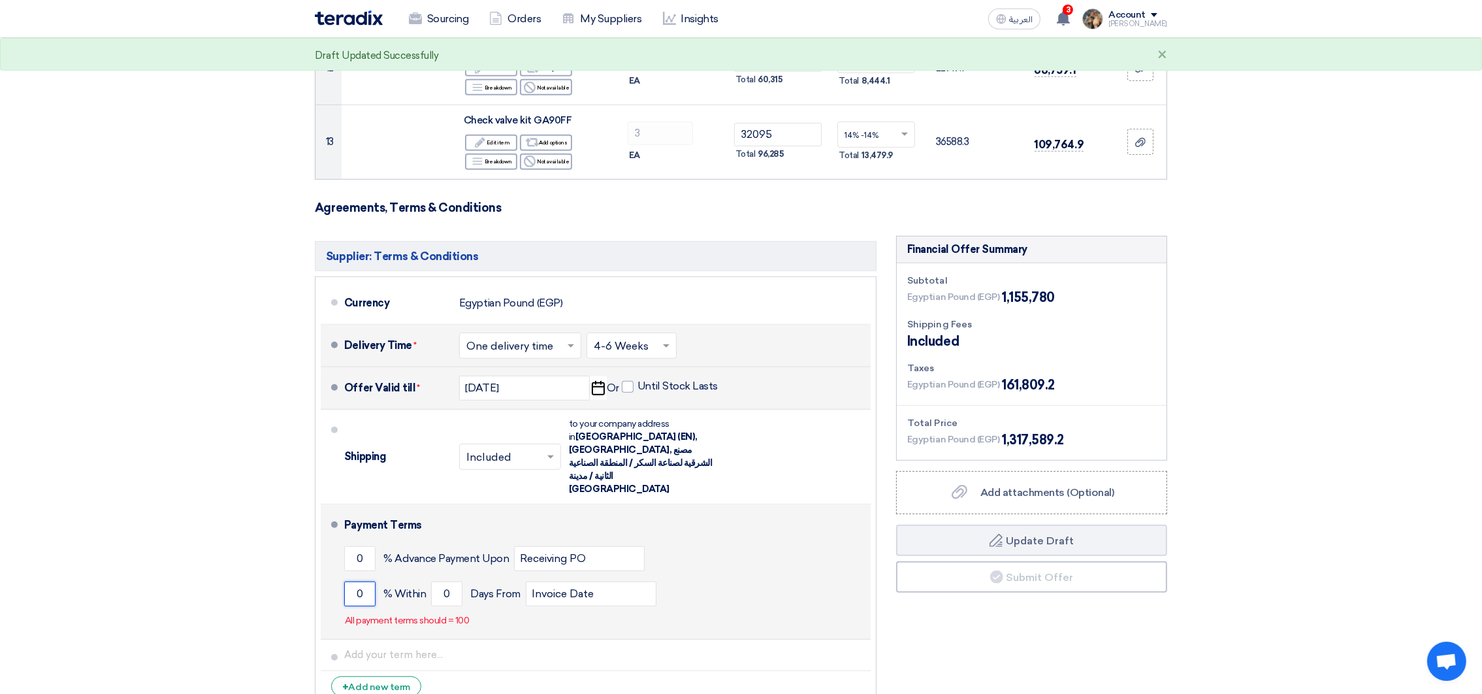
click at [352, 581] on input "0" at bounding box center [359, 593] width 31 height 25
type input "100"
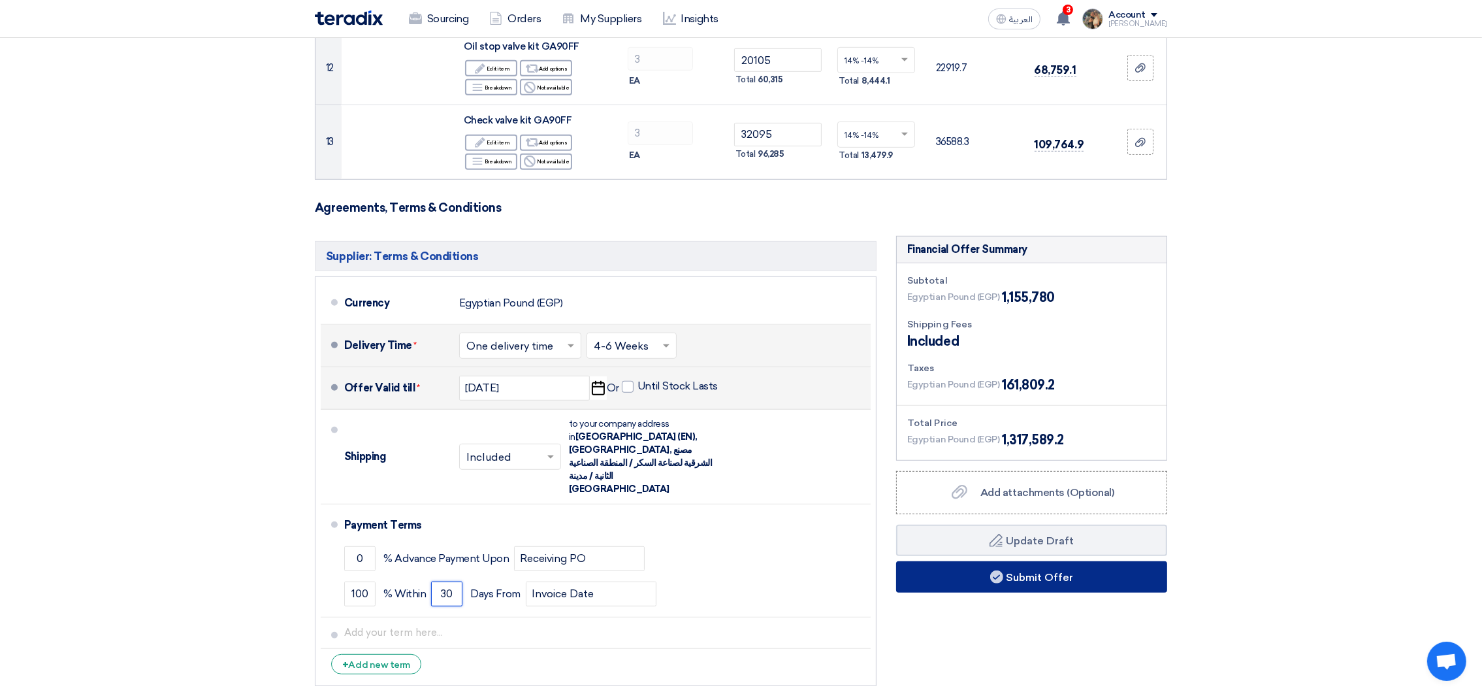
type input "30"
click at [1058, 581] on button "Submit Offer" at bounding box center [1031, 576] width 271 height 31
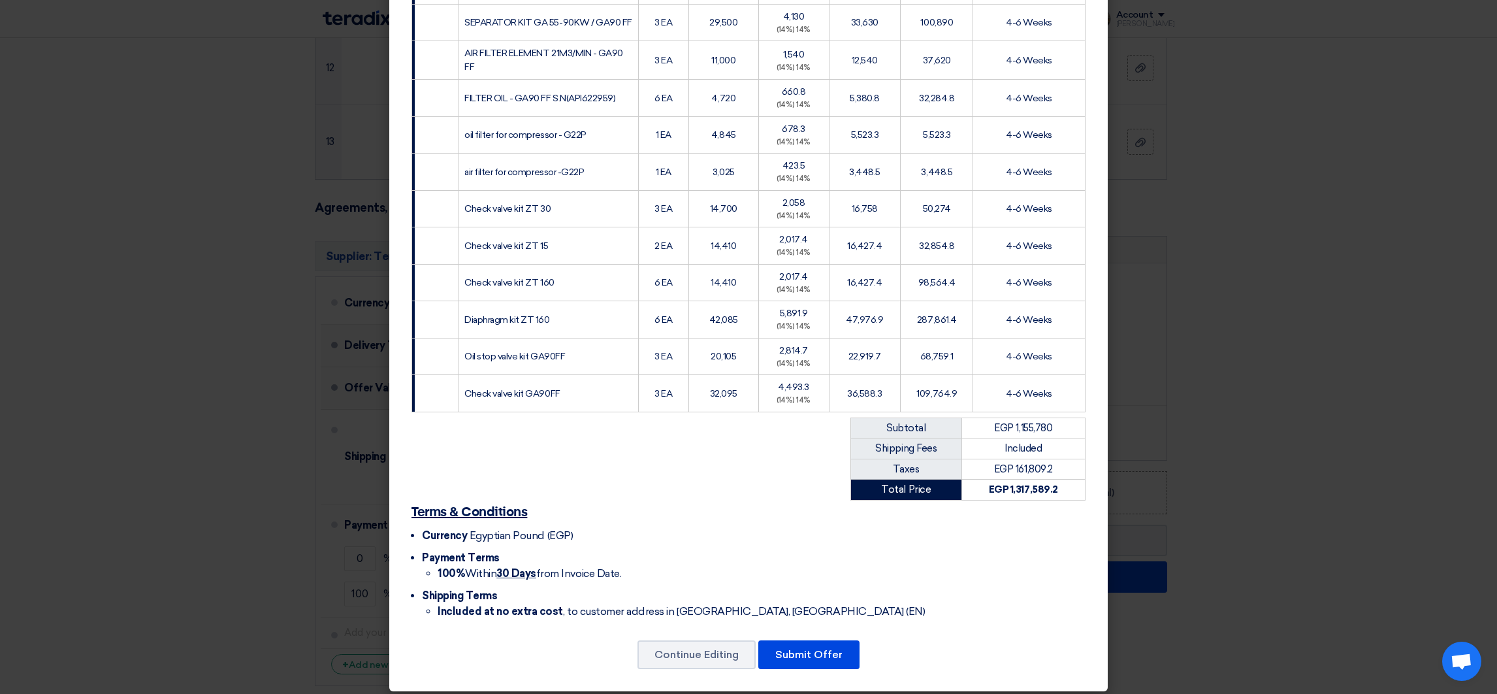
scroll to position [333, 0]
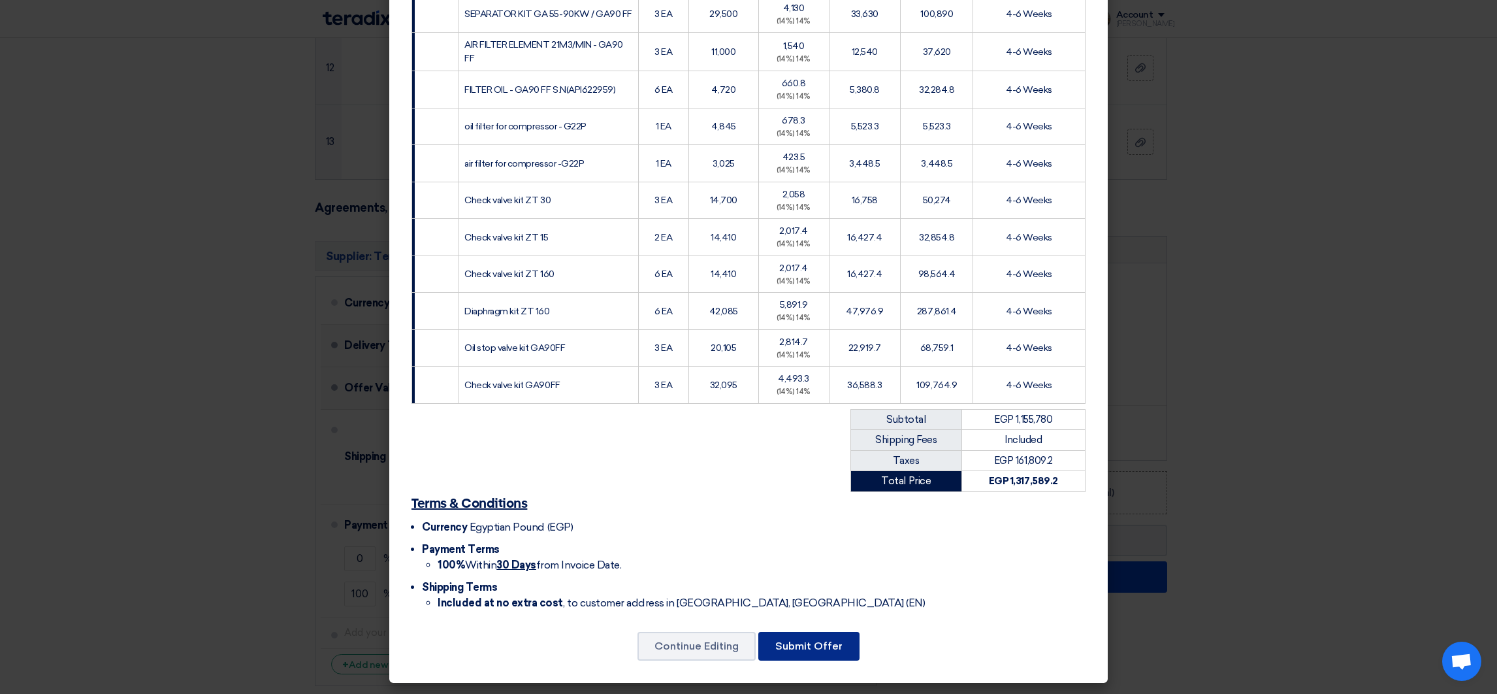
click at [824, 649] on button "Submit Offer" at bounding box center [808, 646] width 101 height 29
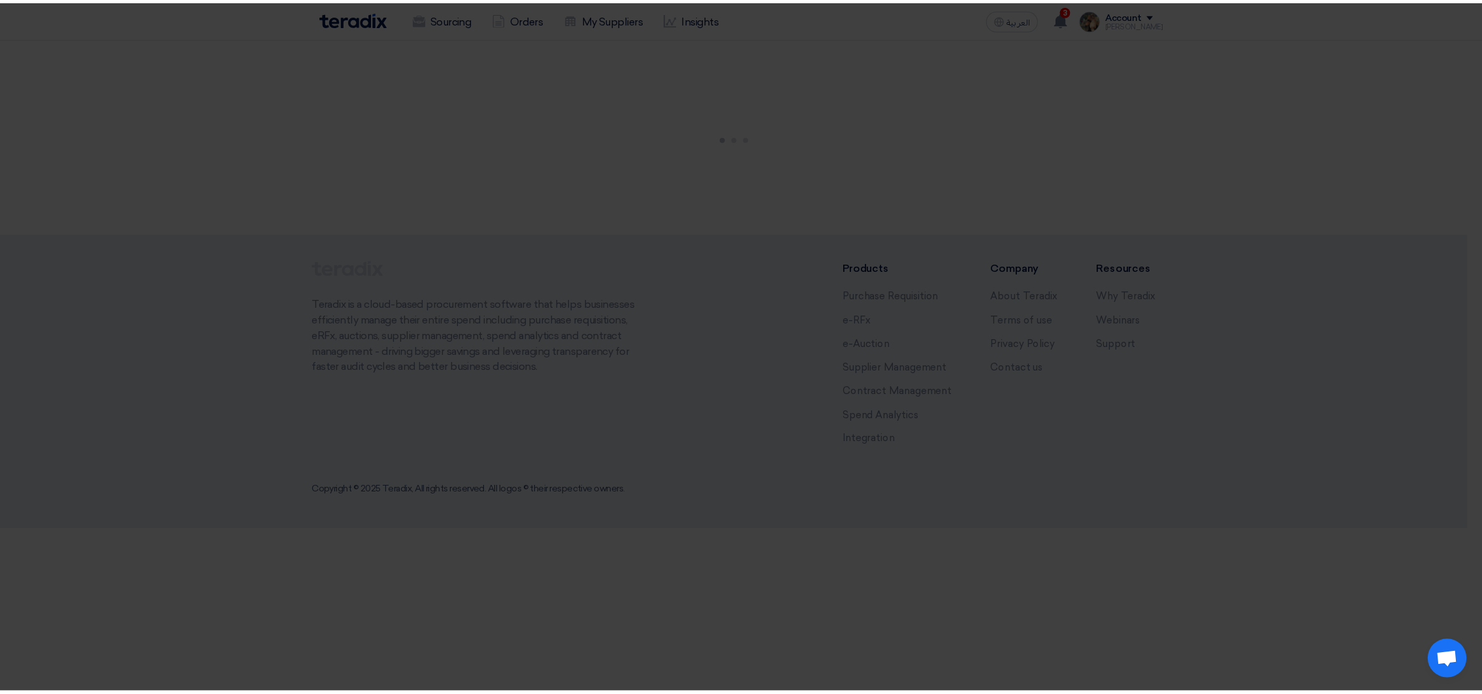
scroll to position [0, 0]
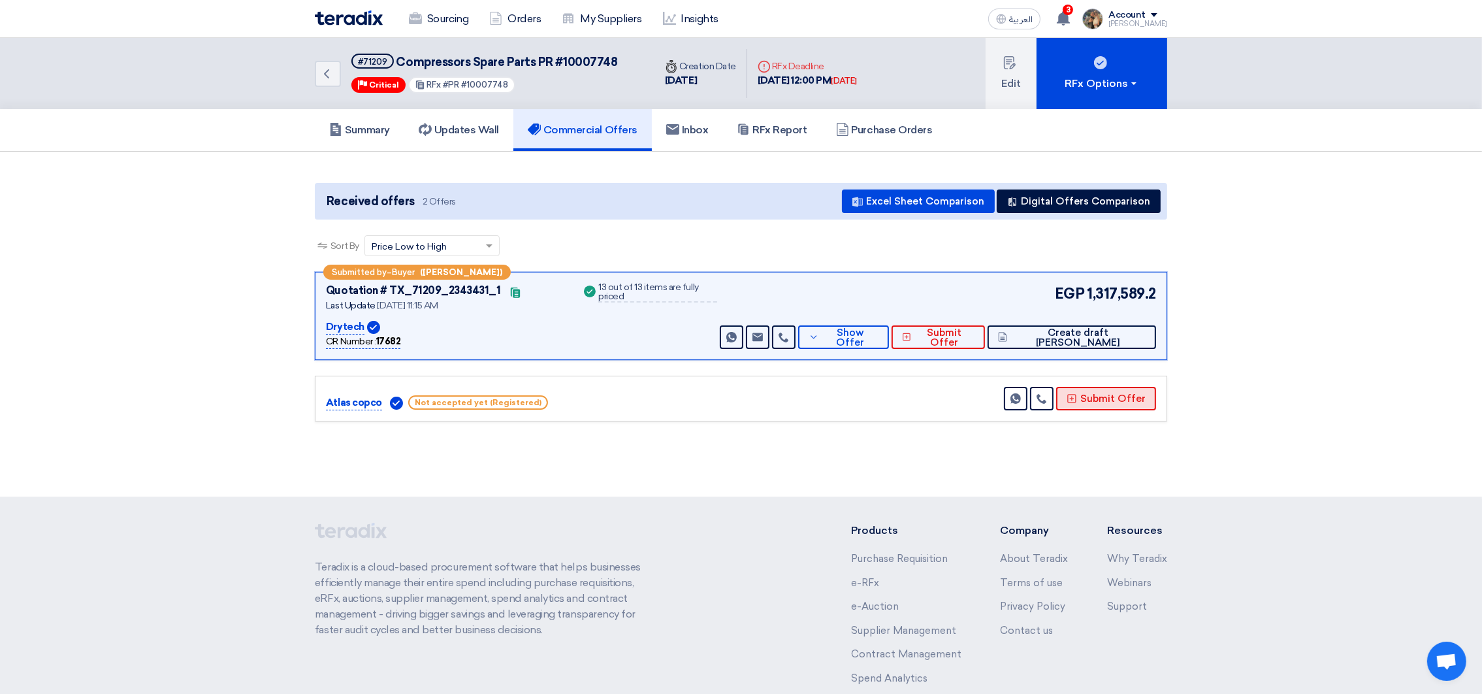
click at [1120, 402] on button "Submit Offer" at bounding box center [1106, 399] width 100 height 24
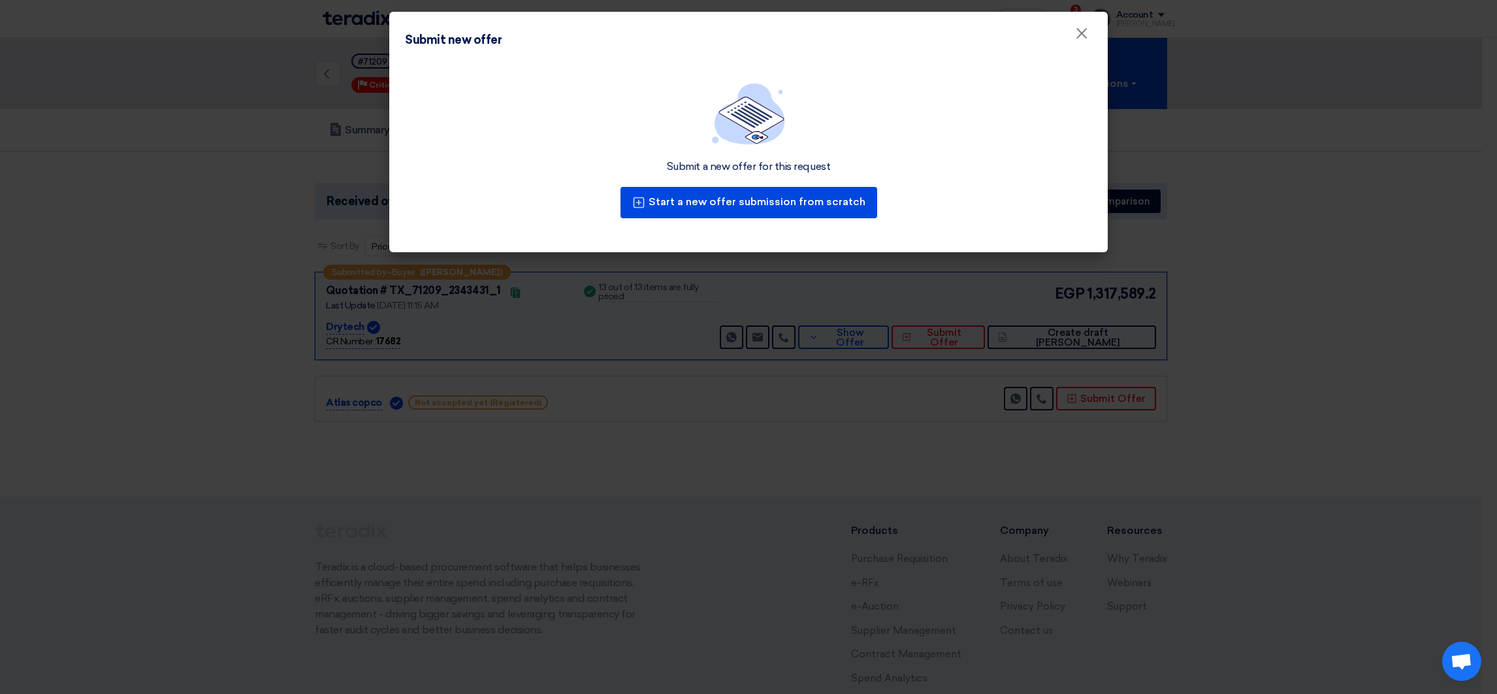
click at [747, 184] on div "Start a new offer submission from scratch" at bounding box center [749, 202] width 262 height 37
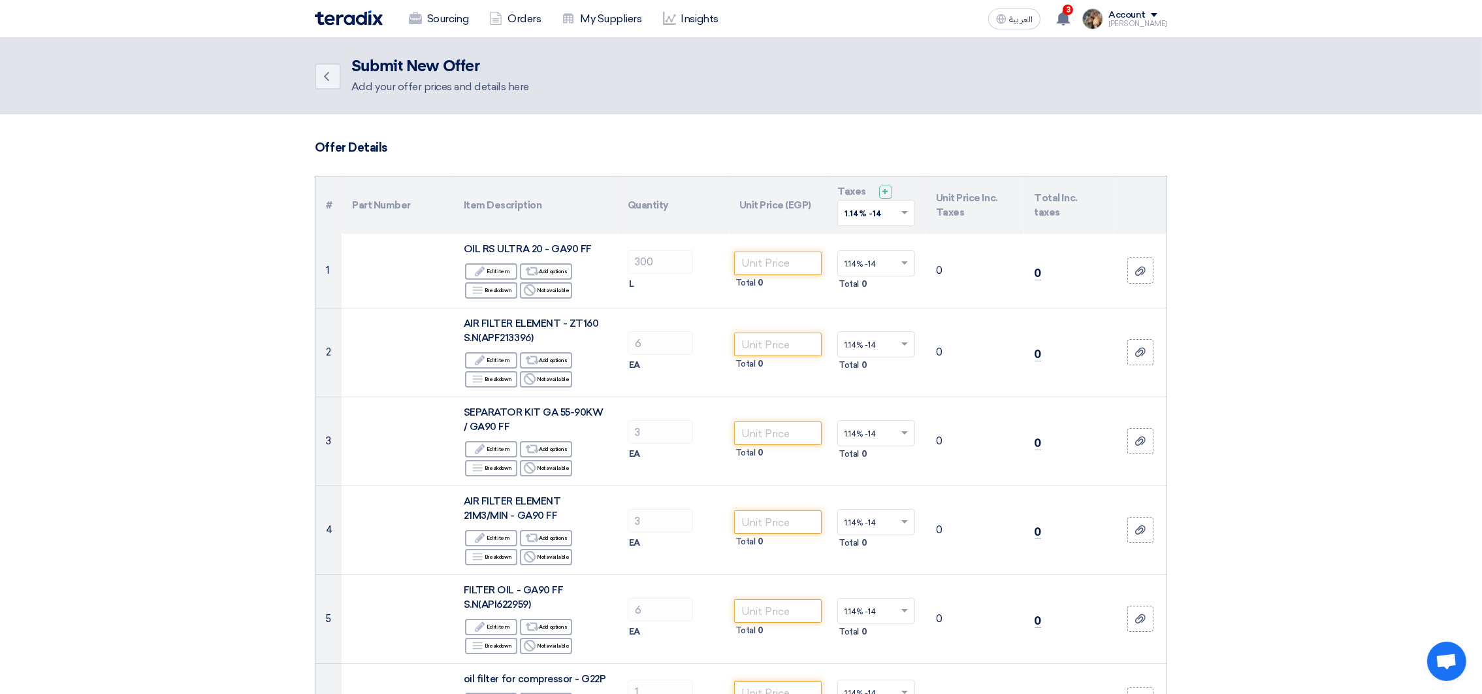
click at [881, 217] on input "text" at bounding box center [870, 215] width 50 height 22
click at [875, 262] on span "14% -14%" at bounding box center [865, 259] width 40 height 9
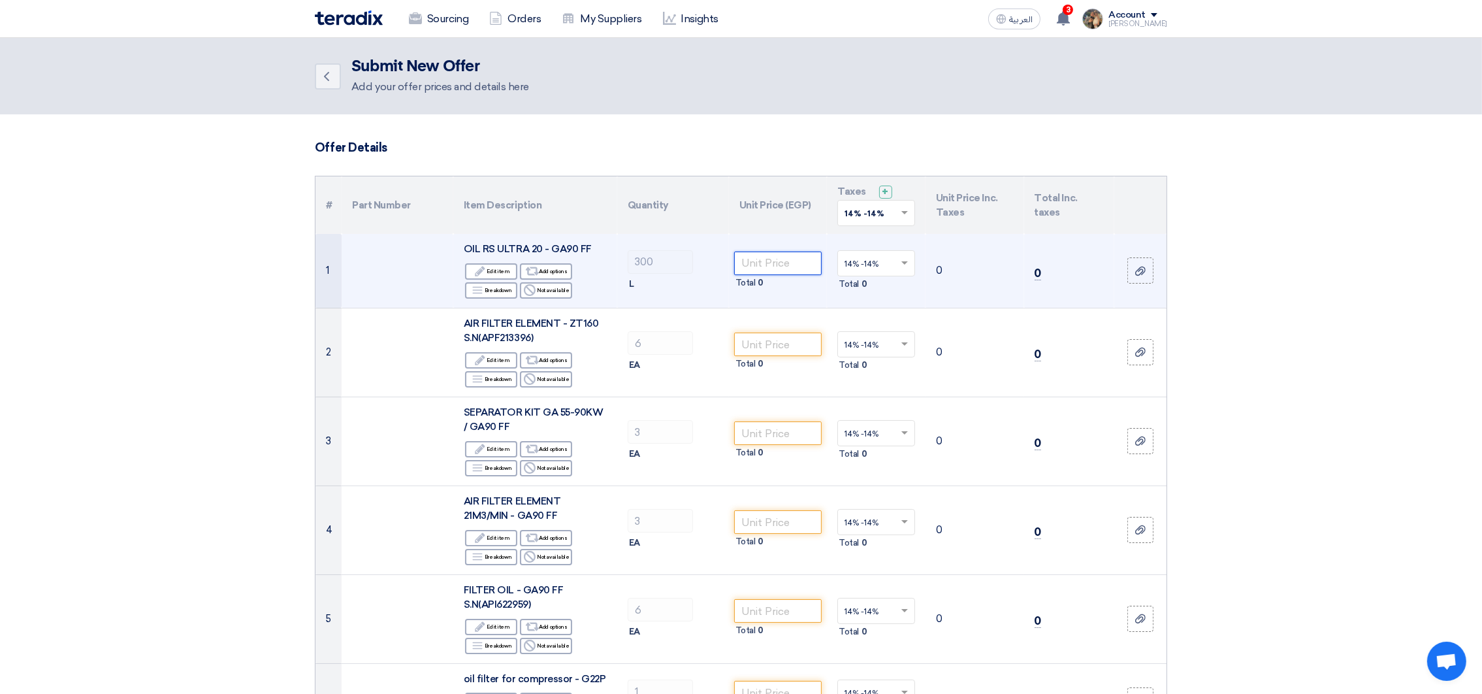
click at [755, 252] on input "number" at bounding box center [778, 264] width 88 height 24
paste input "19300.00"
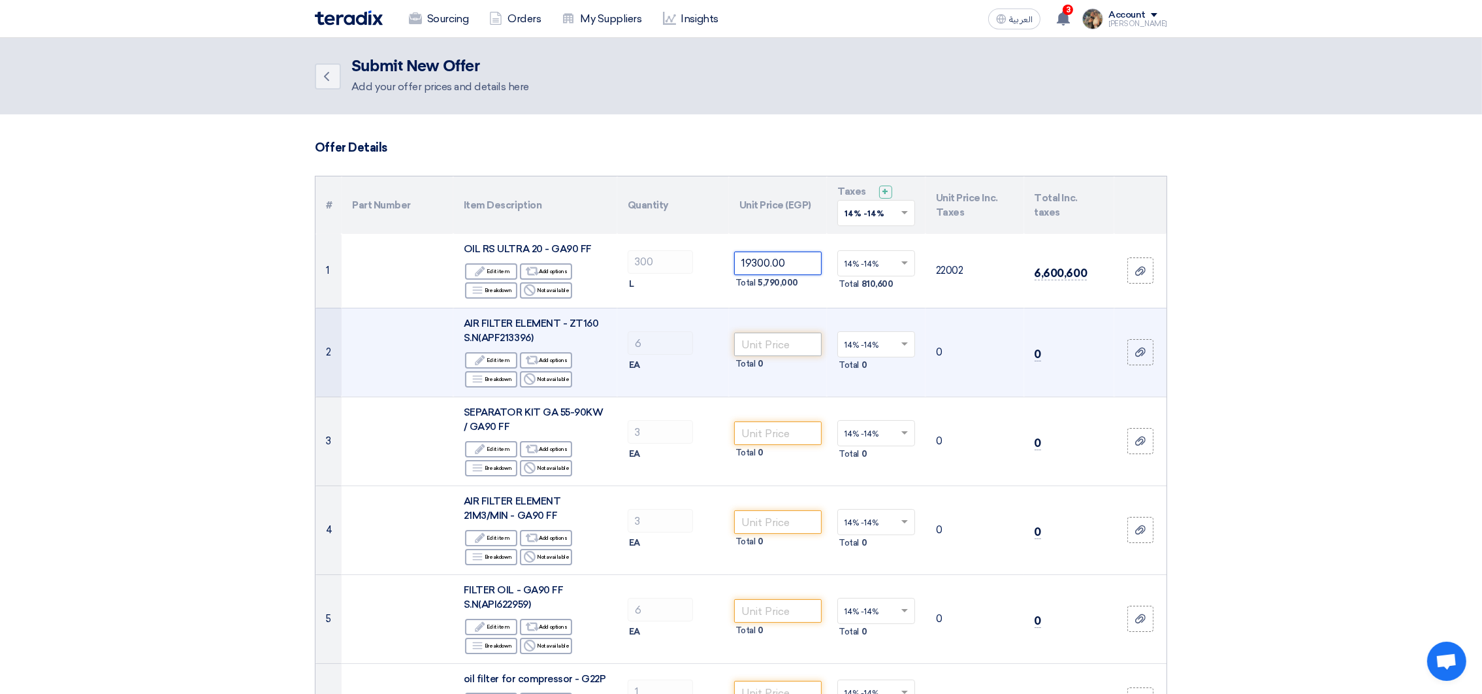
type input "19300.00"
click at [791, 340] on input "number" at bounding box center [778, 345] width 88 height 24
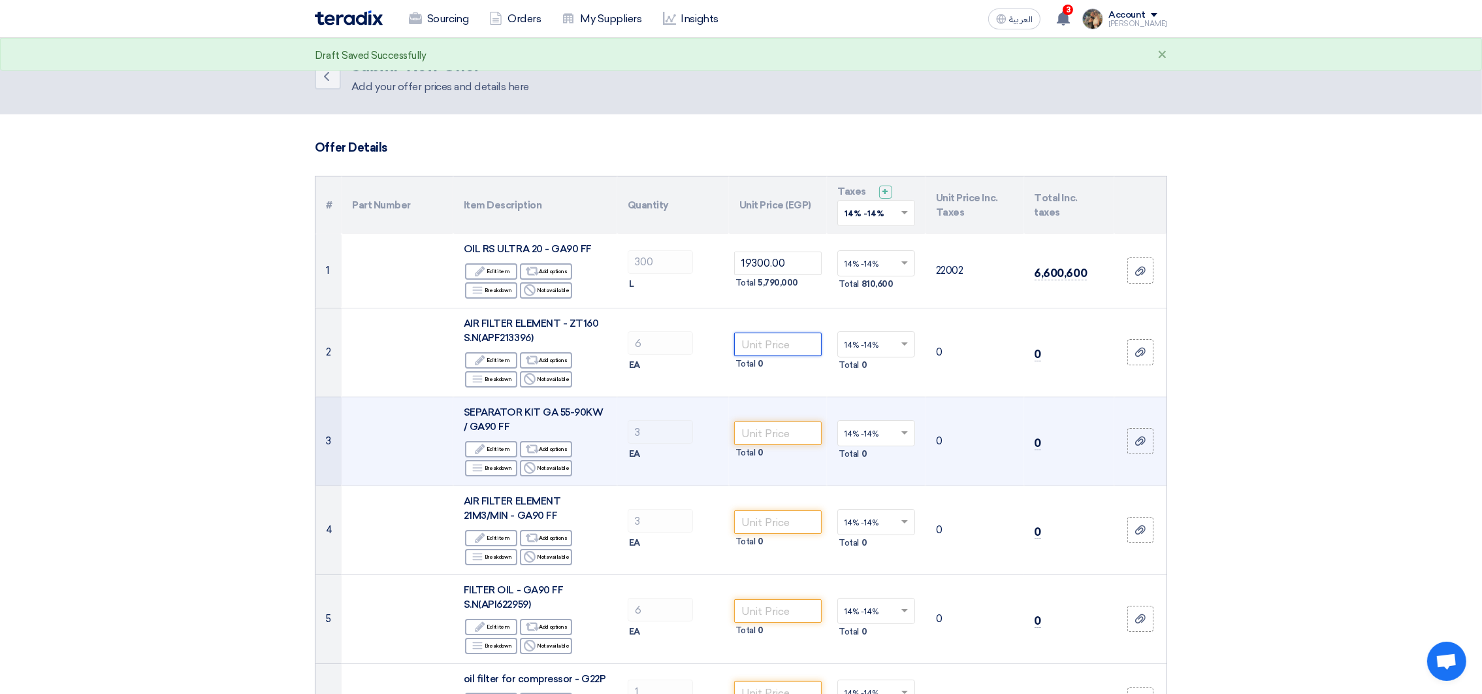
paste input "30700.00"
type input "30700.00"
click at [802, 415] on td "Total 0" at bounding box center [778, 441] width 99 height 89
click at [805, 434] on input "number" at bounding box center [778, 433] width 88 height 24
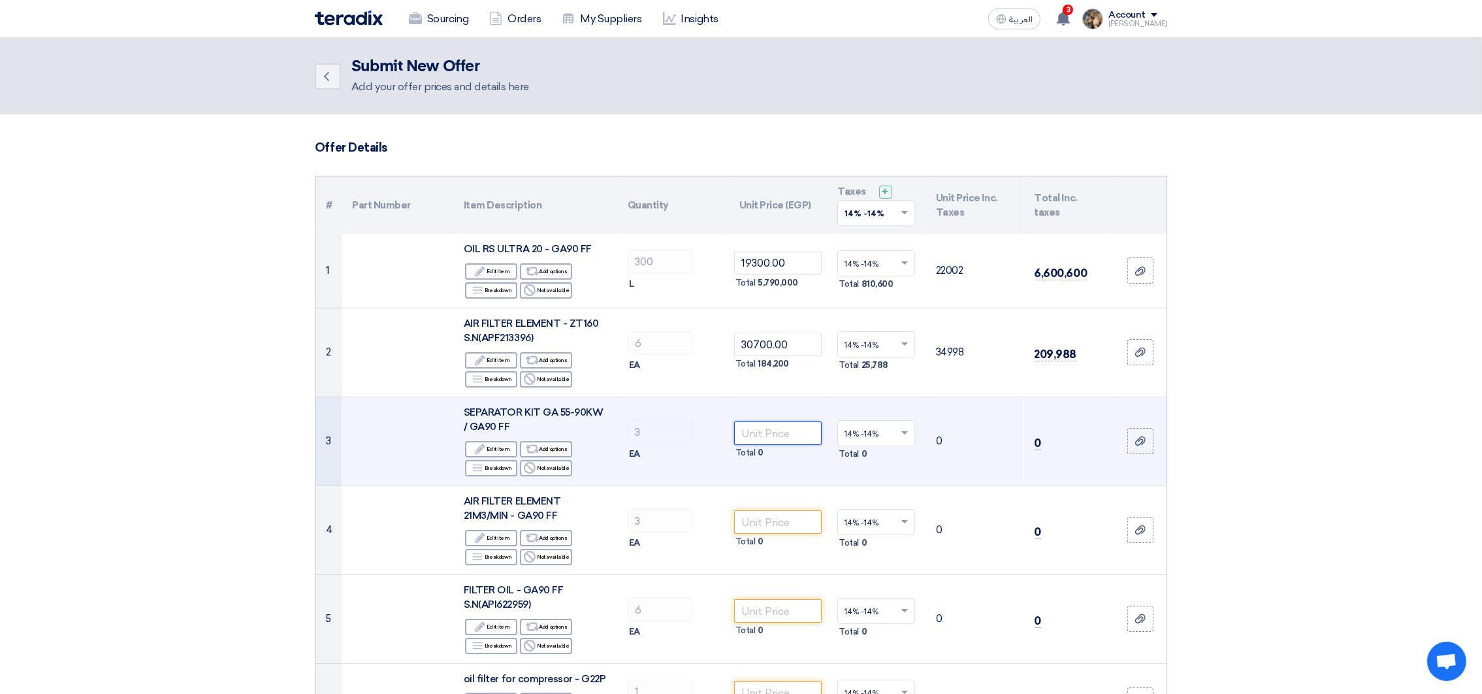
paste input "38700.00"
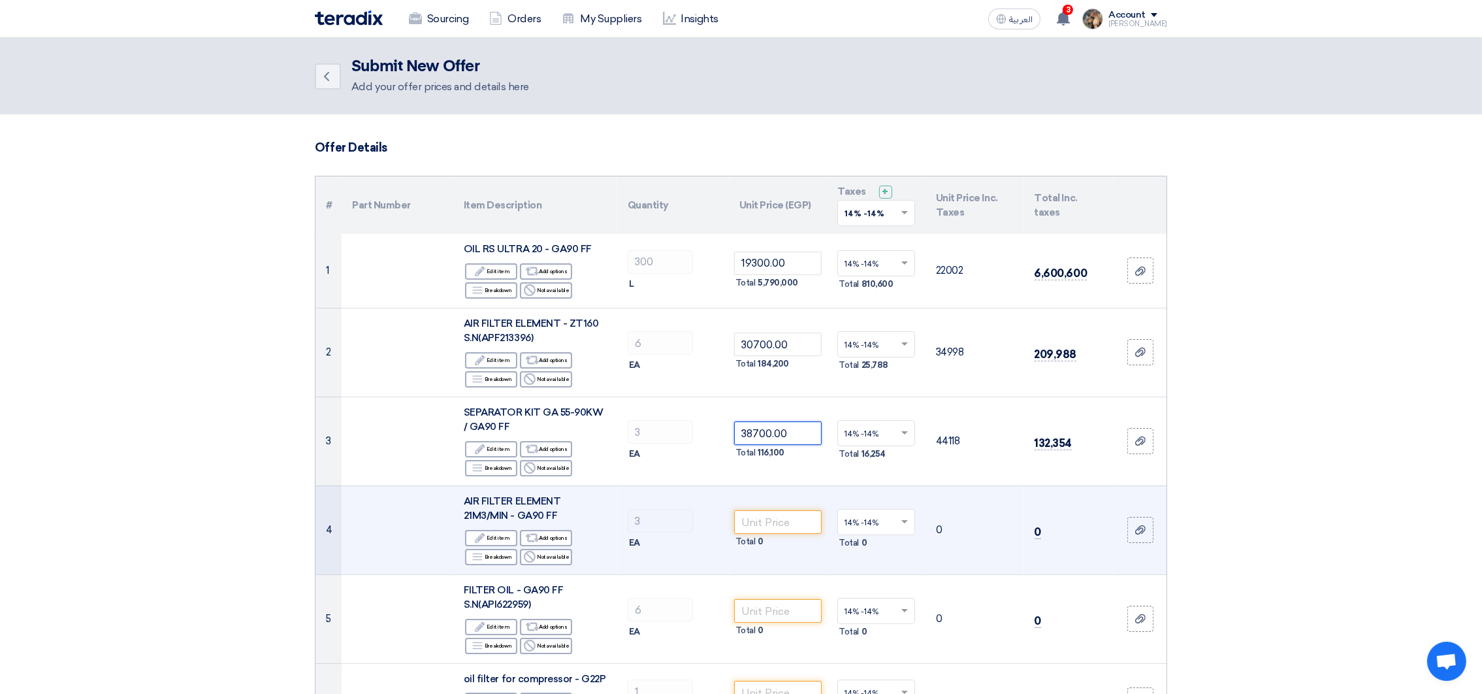
type input "38700.00"
click at [770, 502] on td "Total 0" at bounding box center [778, 529] width 99 height 89
click at [779, 528] on input "number" at bounding box center [778, 522] width 88 height 24
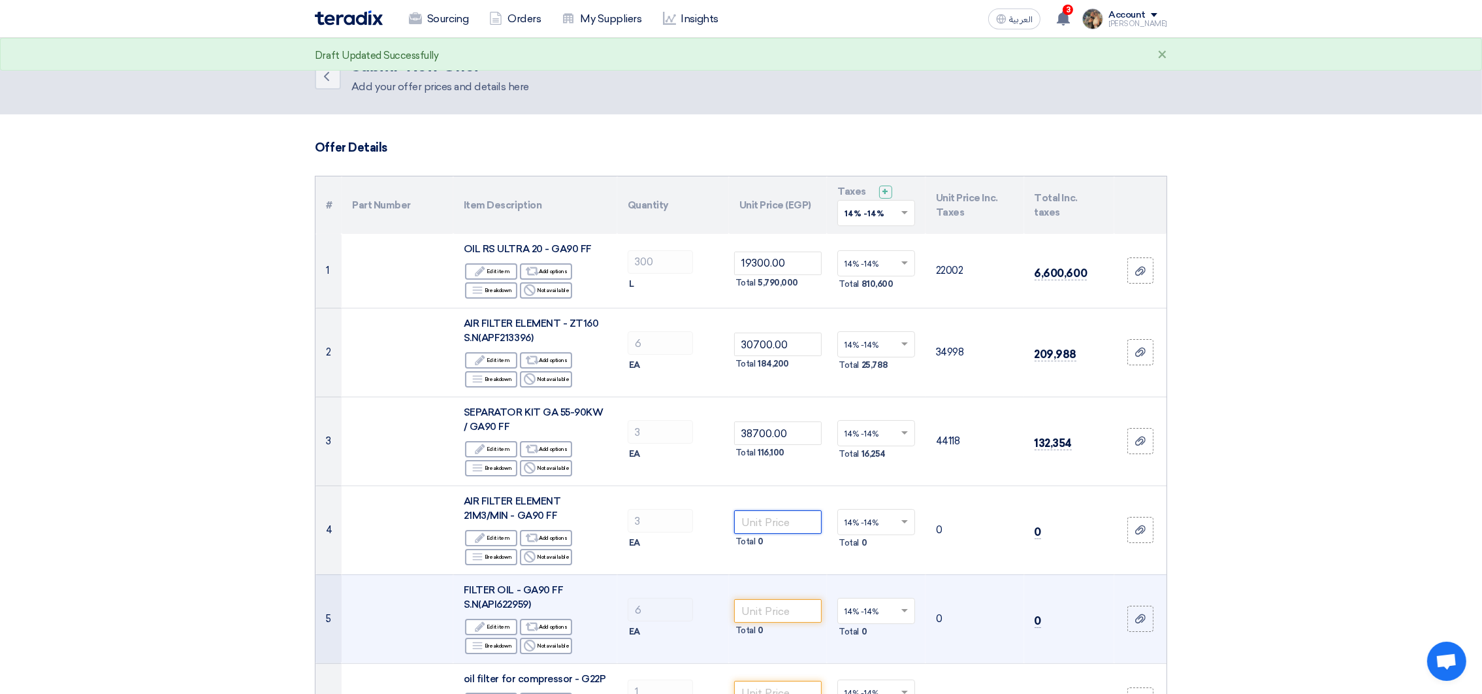
paste input "14400.00"
type input "14400.00"
click at [786, 593] on td "Total 0" at bounding box center [778, 618] width 99 height 89
click at [787, 603] on input "number" at bounding box center [778, 611] width 88 height 24
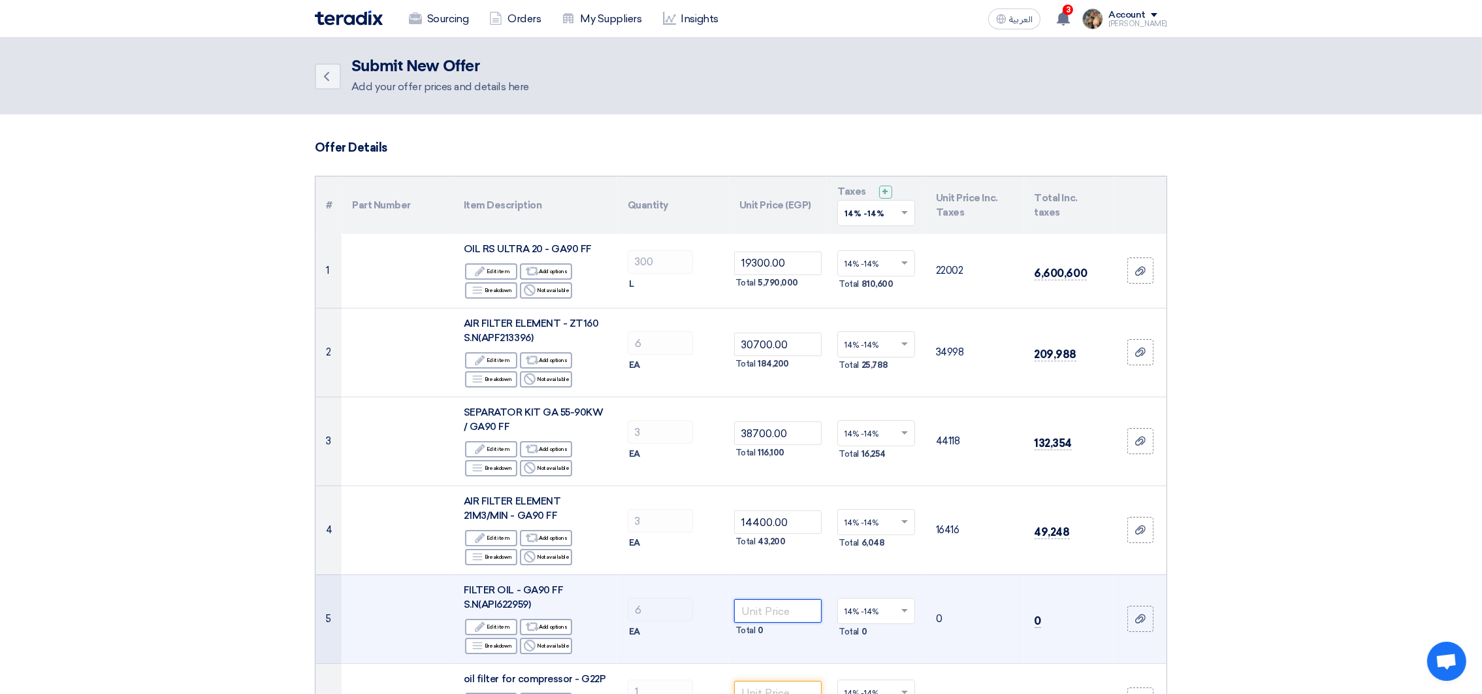
paste input "5900.00"
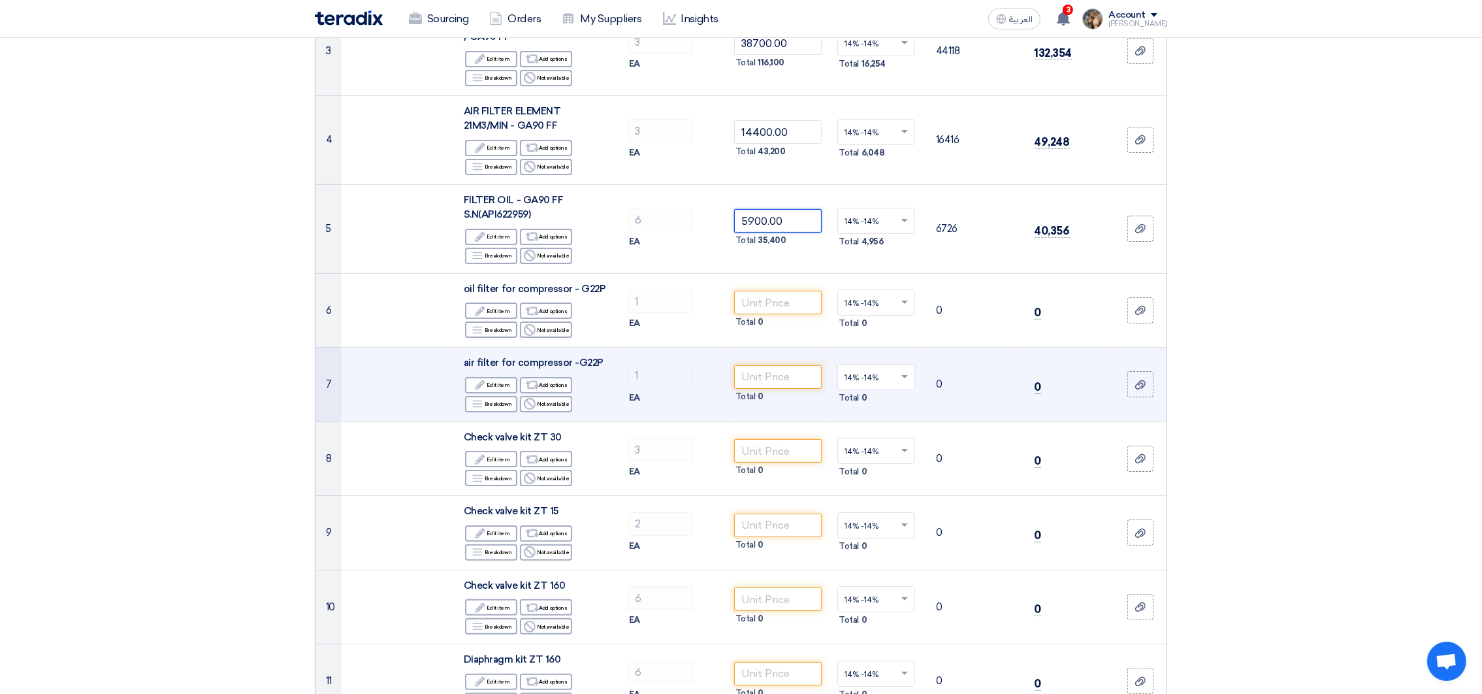
scroll to position [392, 0]
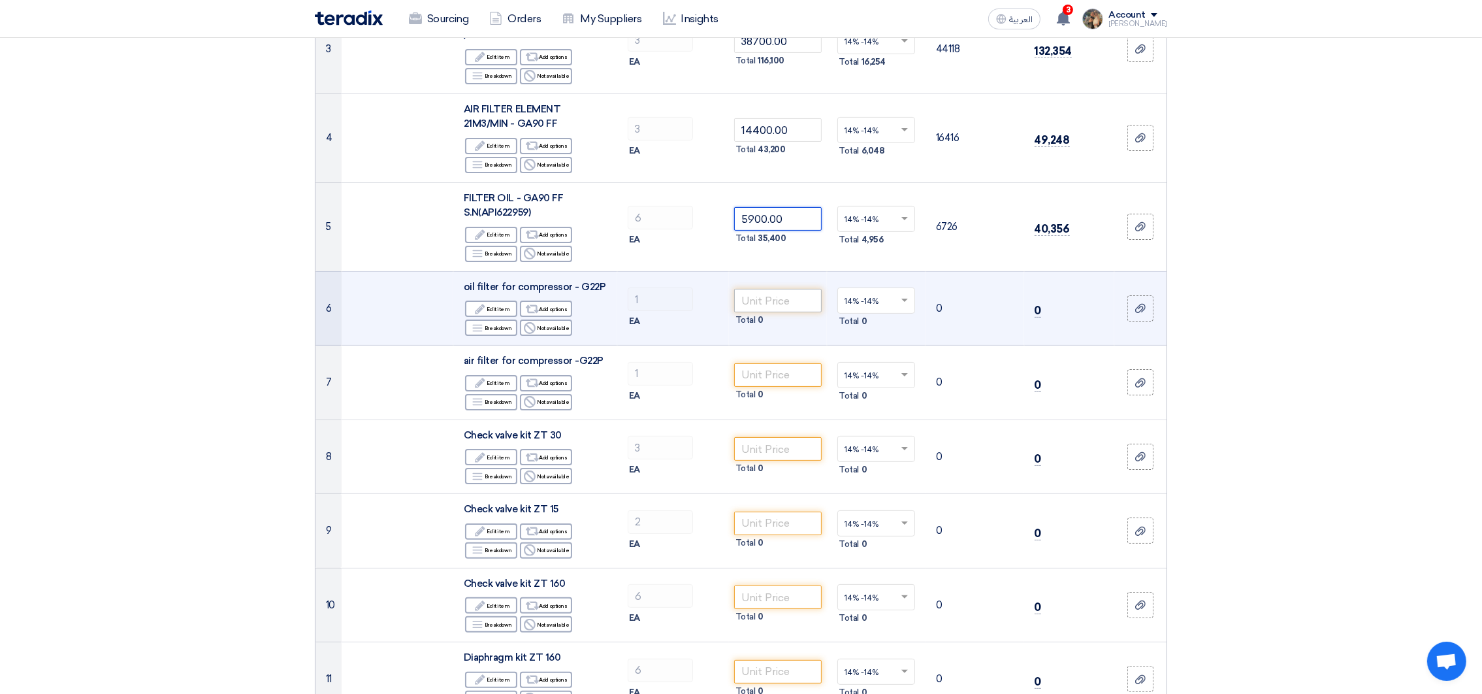
type input "5900.00"
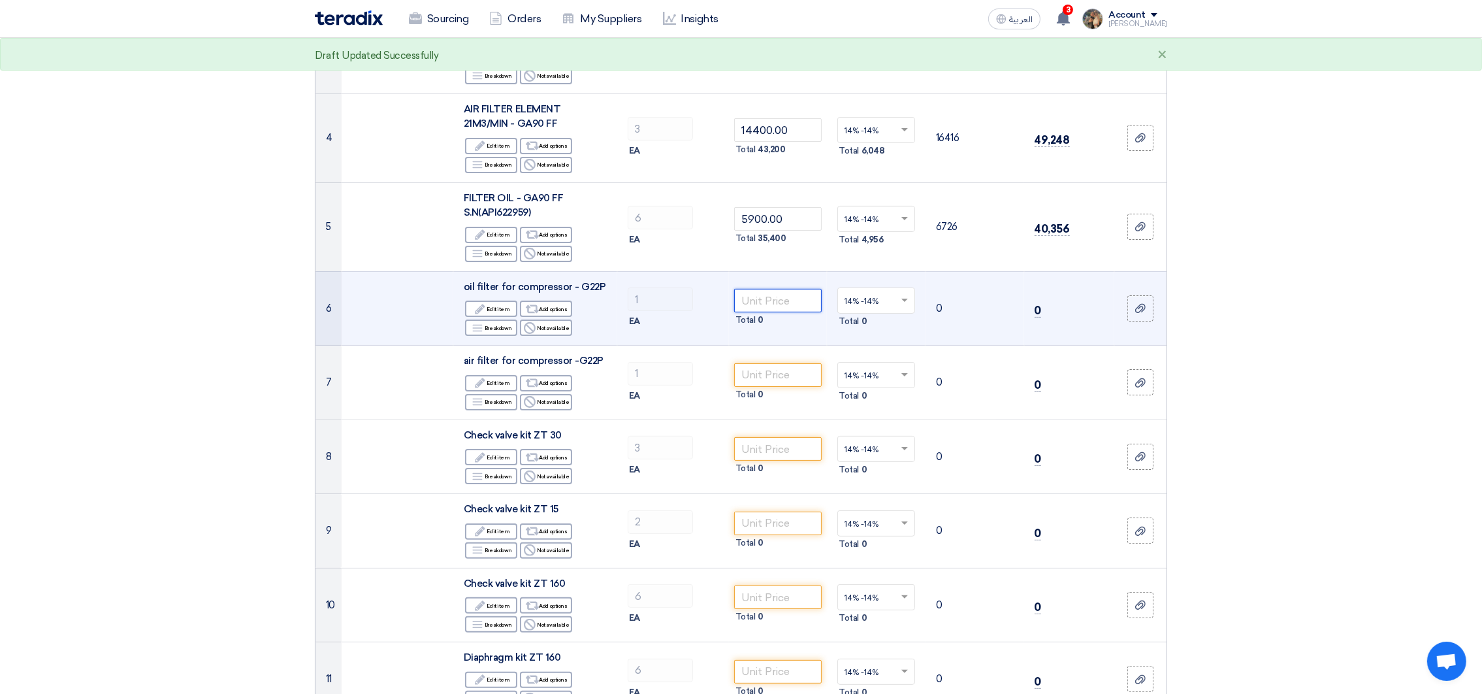
click at [763, 308] on input "number" at bounding box center [778, 301] width 88 height 24
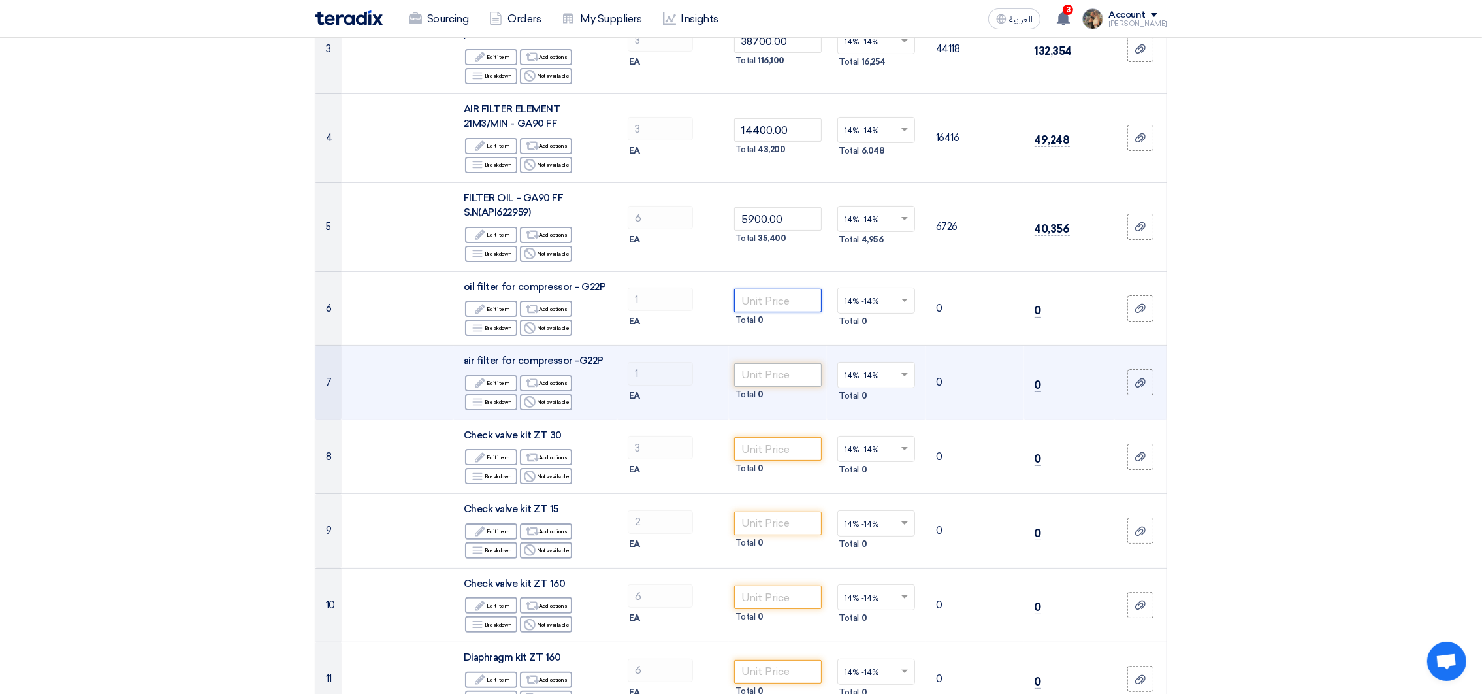
paste input "6050.00"
type input "6050.00"
click at [764, 382] on input "number" at bounding box center [778, 375] width 88 height 24
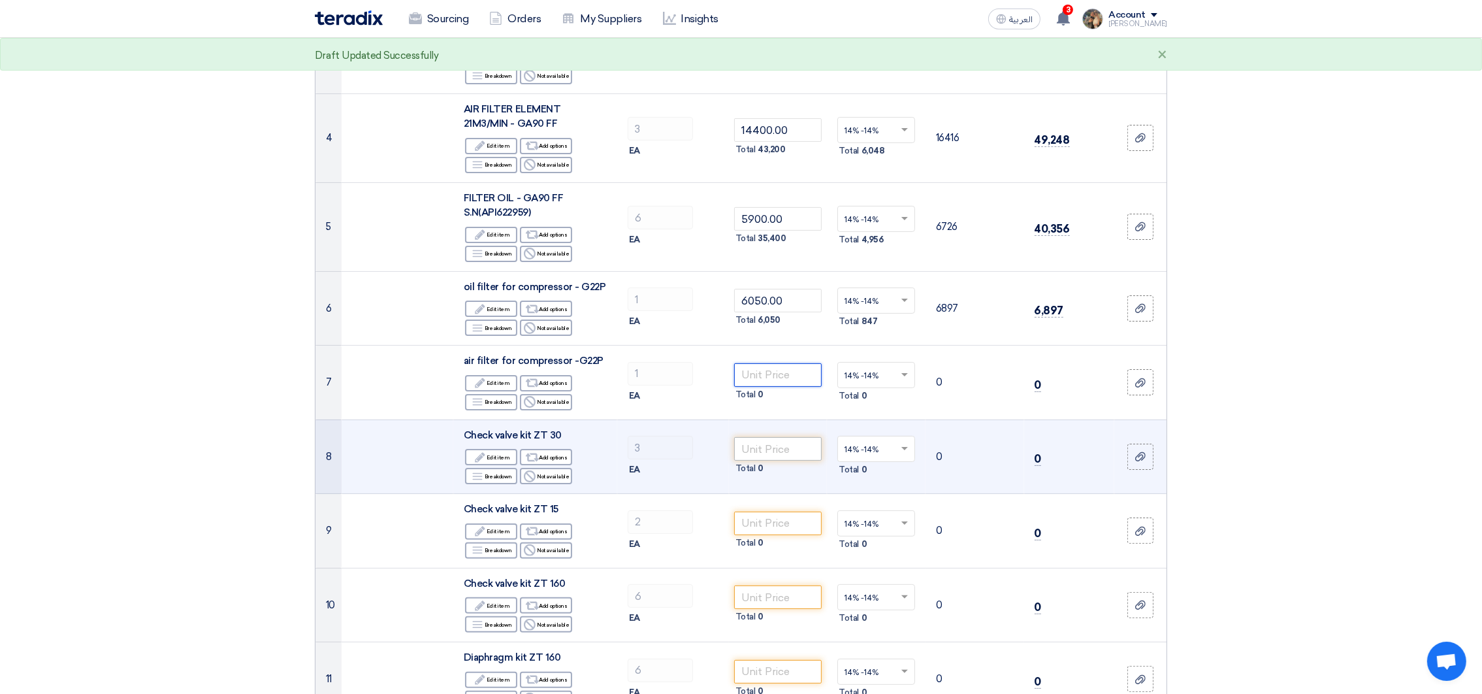
paste input "4050.00"
type input "4050.00"
click at [770, 445] on input "number" at bounding box center [778, 449] width 88 height 24
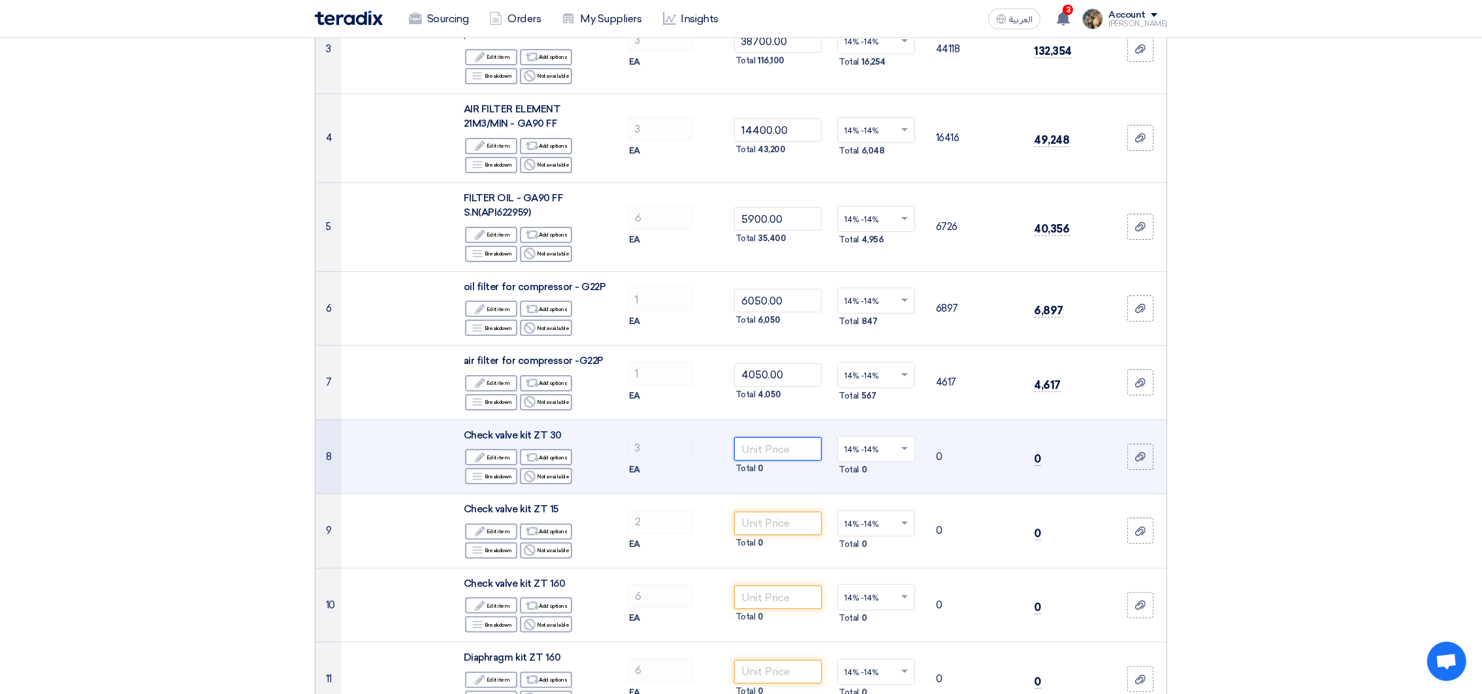
paste input "18200.00"
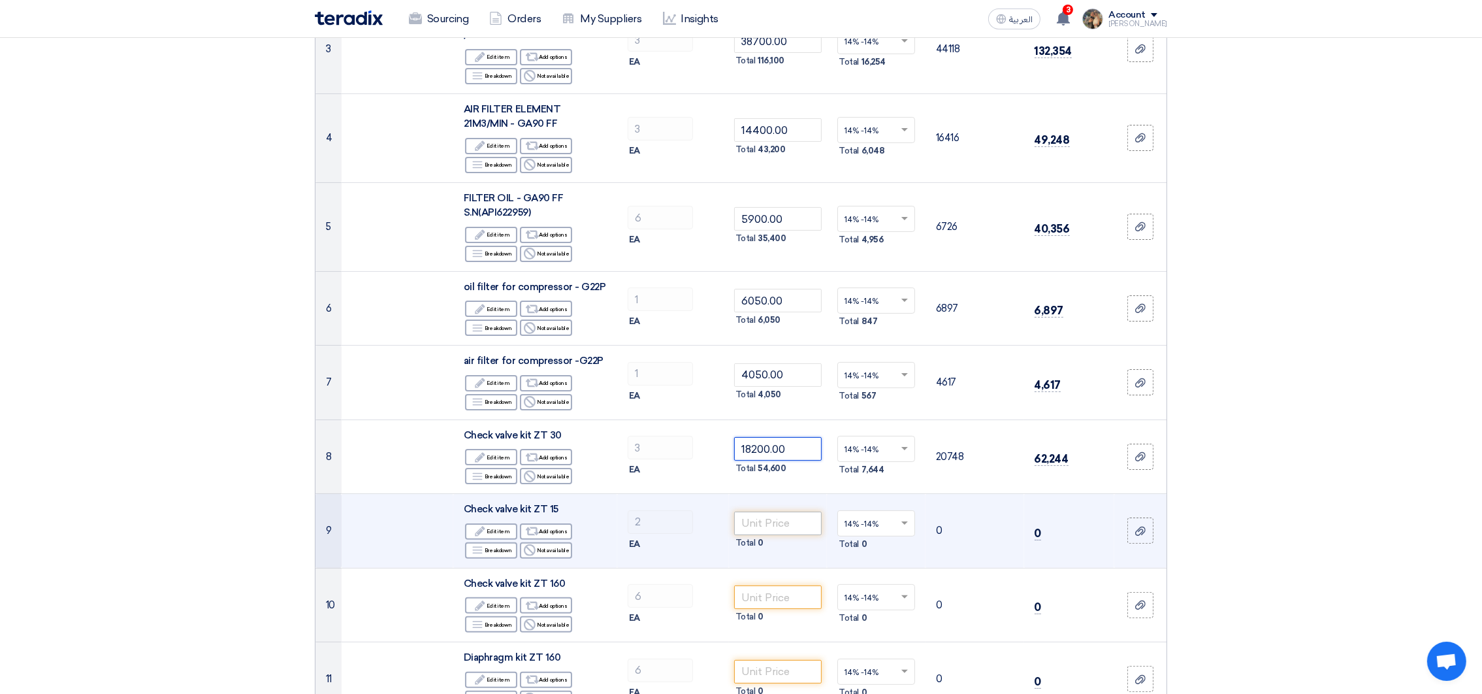
type input "18200.00"
click at [788, 523] on input "number" at bounding box center [778, 523] width 88 height 24
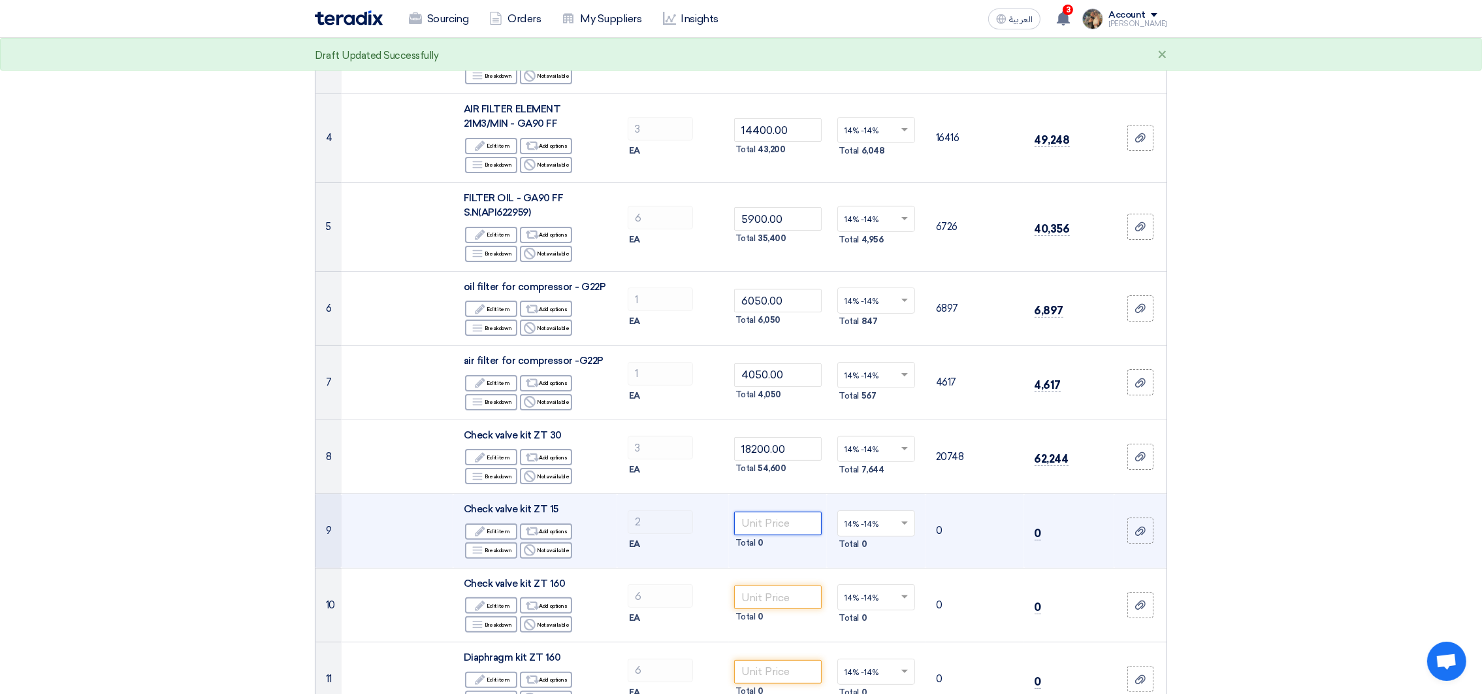
paste input "18090.00"
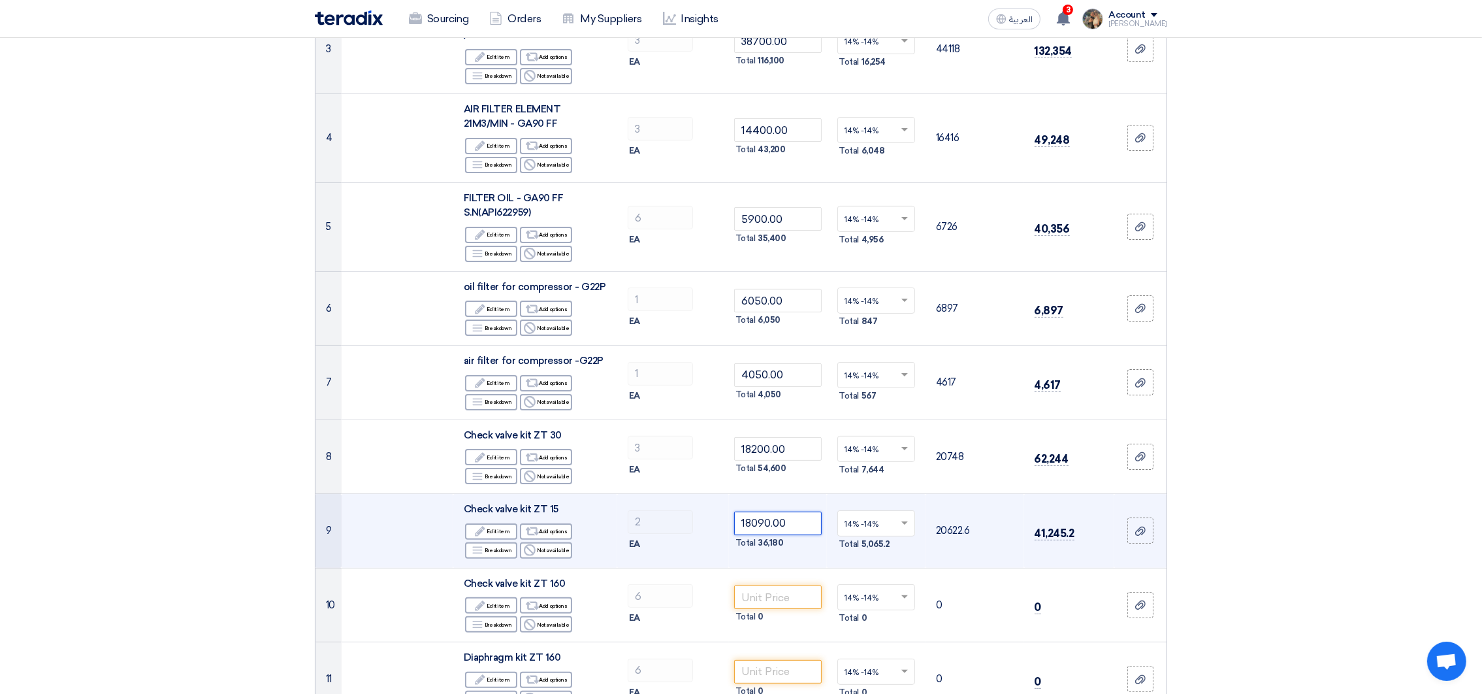
scroll to position [587, 0]
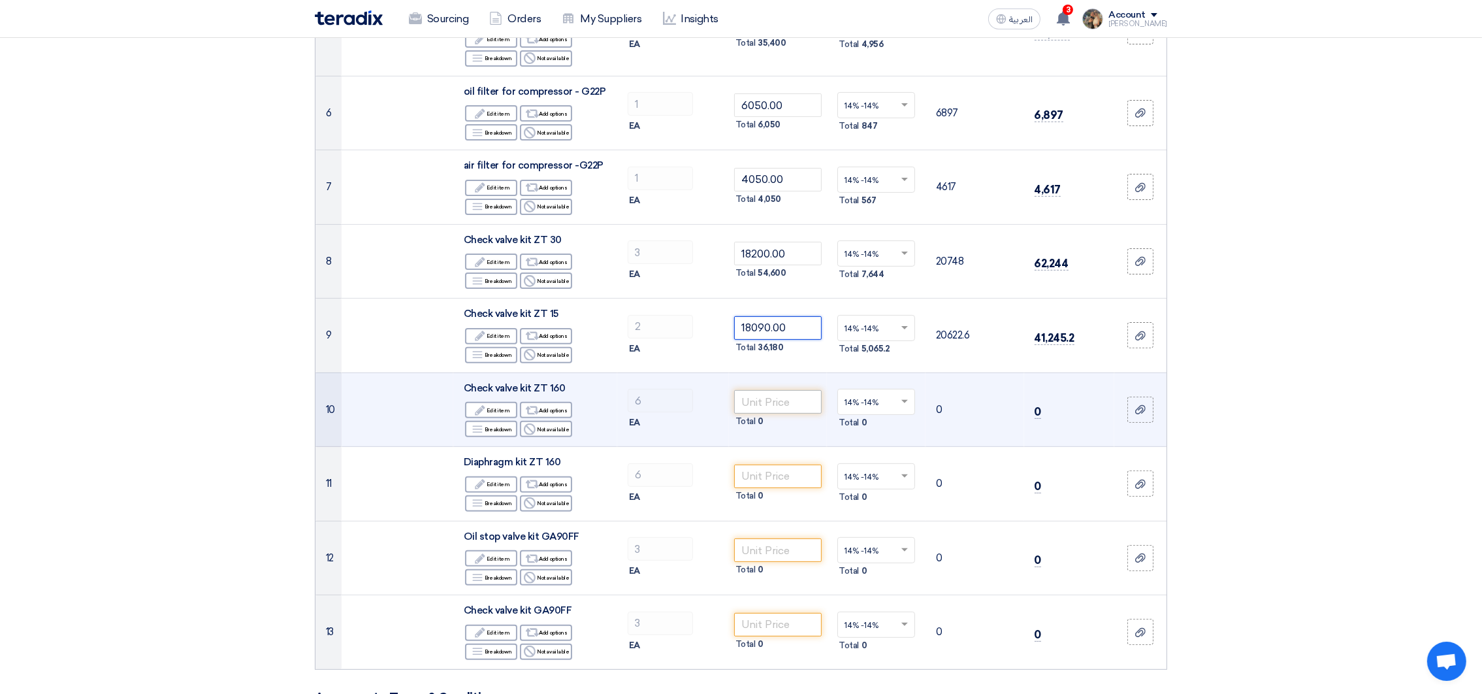
type input "18090.00"
click at [768, 404] on input "number" at bounding box center [778, 402] width 88 height 24
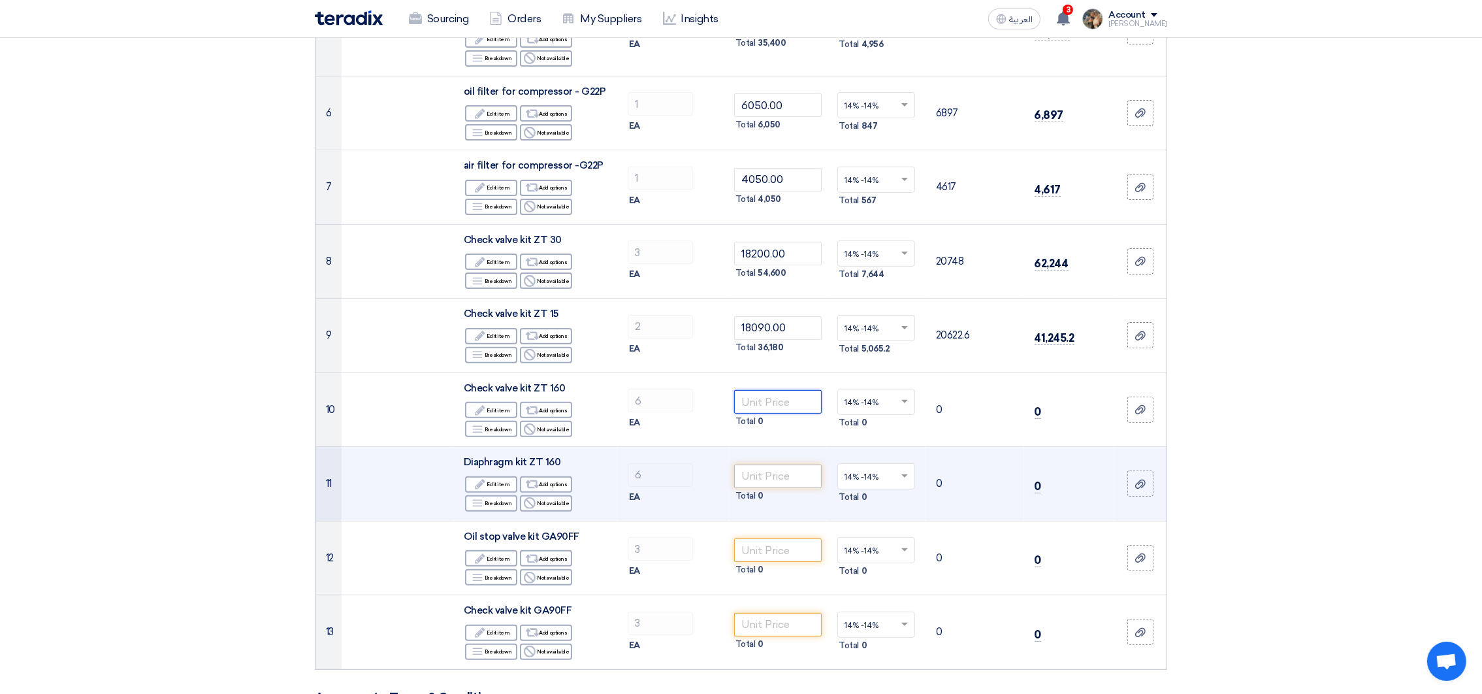
paste input "18090.00"
type input "18090.00"
click at [777, 483] on input "number" at bounding box center [778, 476] width 88 height 24
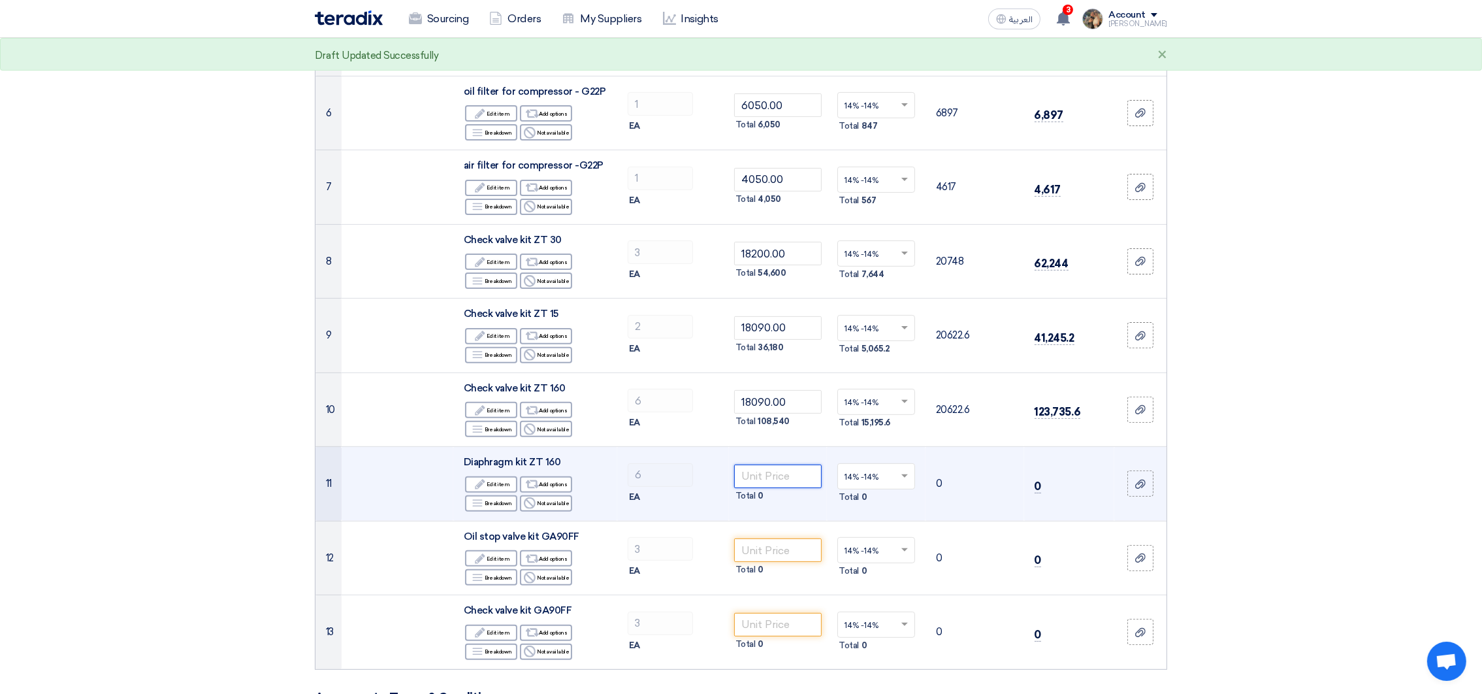
paste input "51700.00"
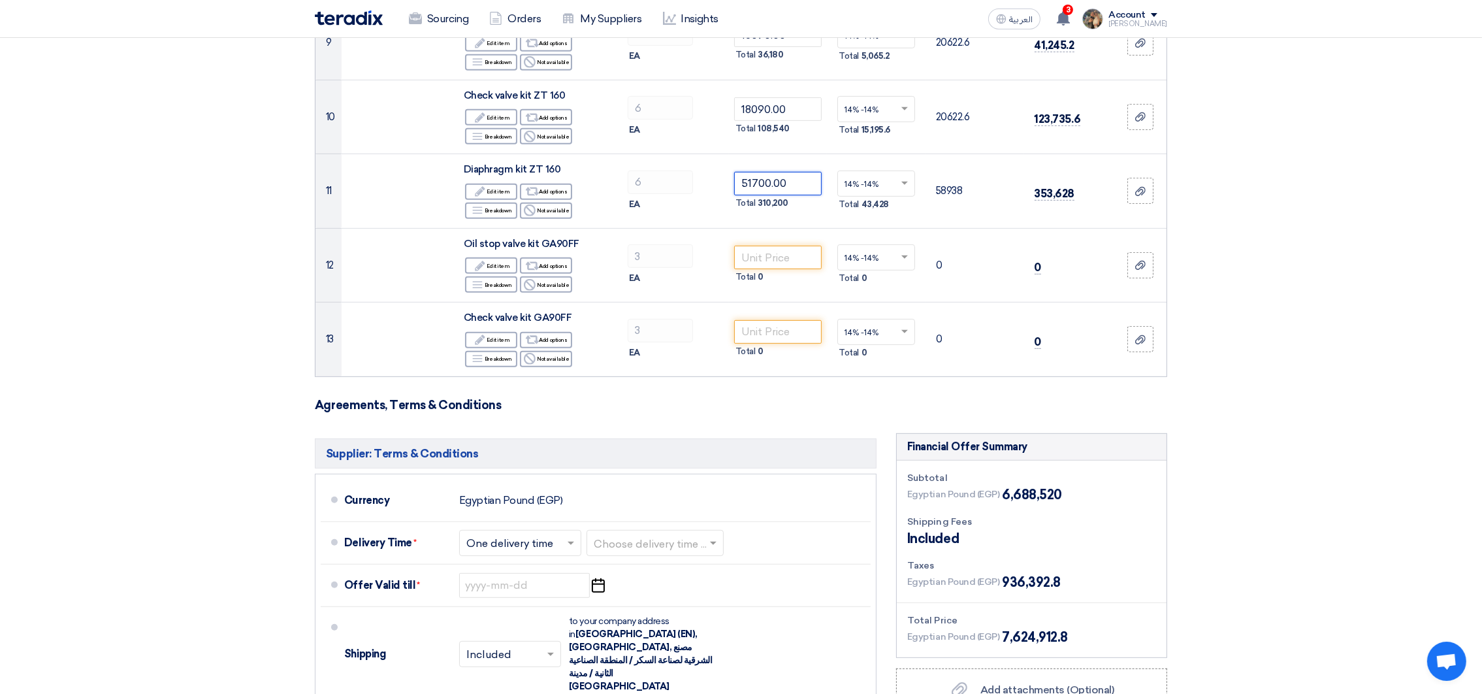
scroll to position [881, 0]
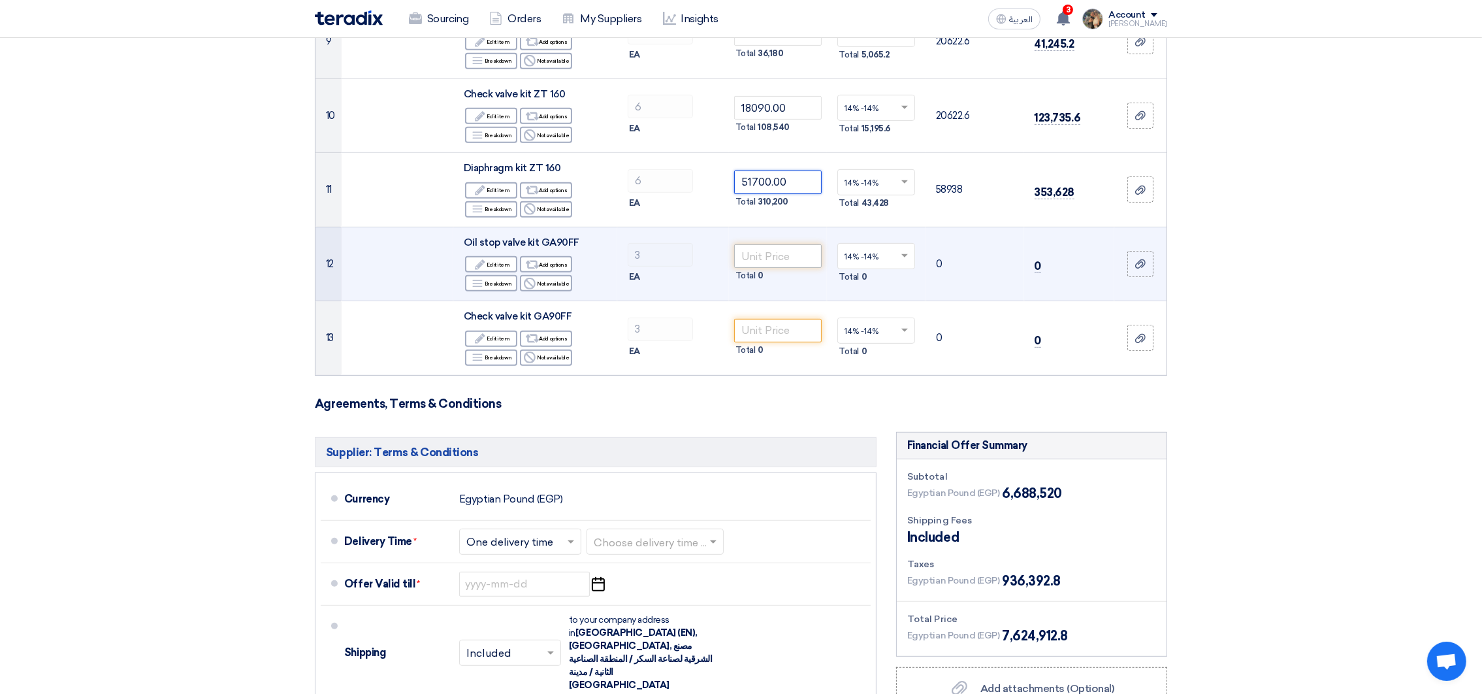
type input "51700.00"
click at [773, 258] on input "number" at bounding box center [778, 256] width 88 height 24
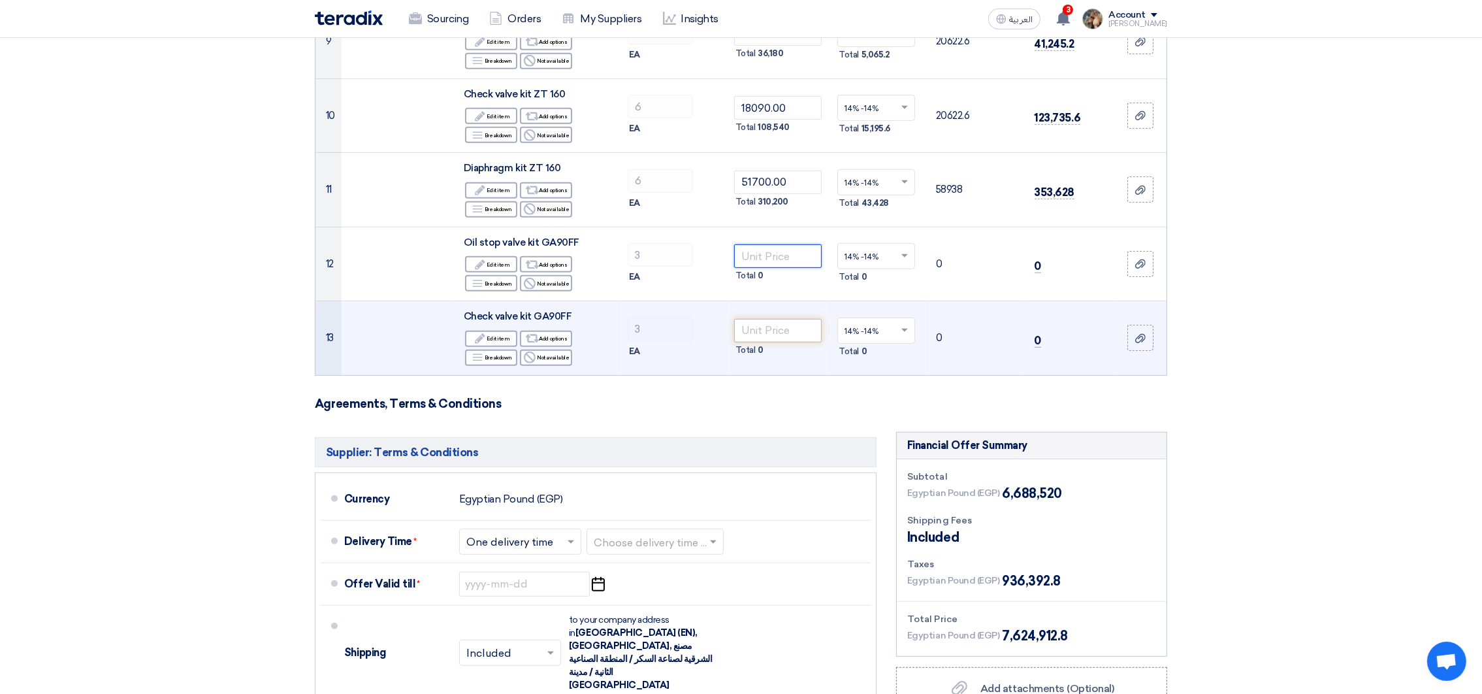
paste input "57200.00"
type input "57200.00"
click at [775, 330] on input "number" at bounding box center [778, 331] width 88 height 24
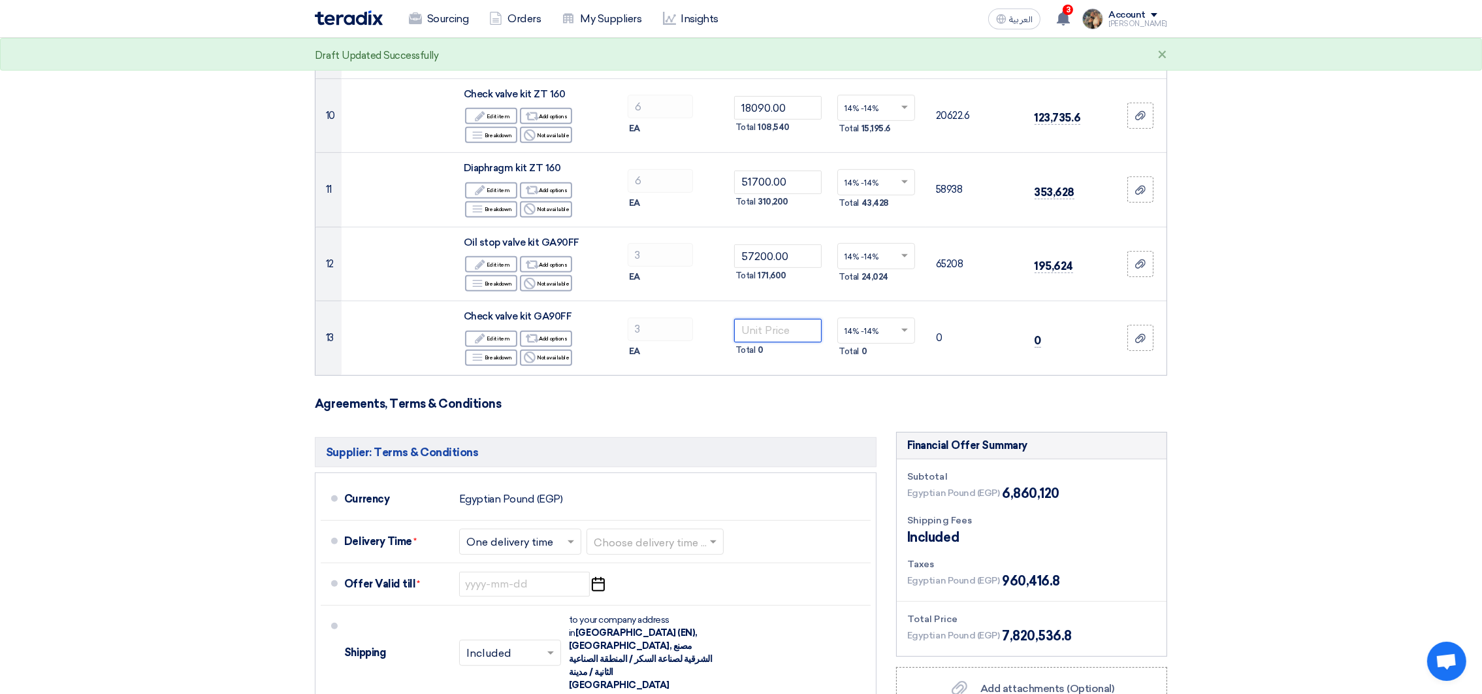
paste input "40900.00"
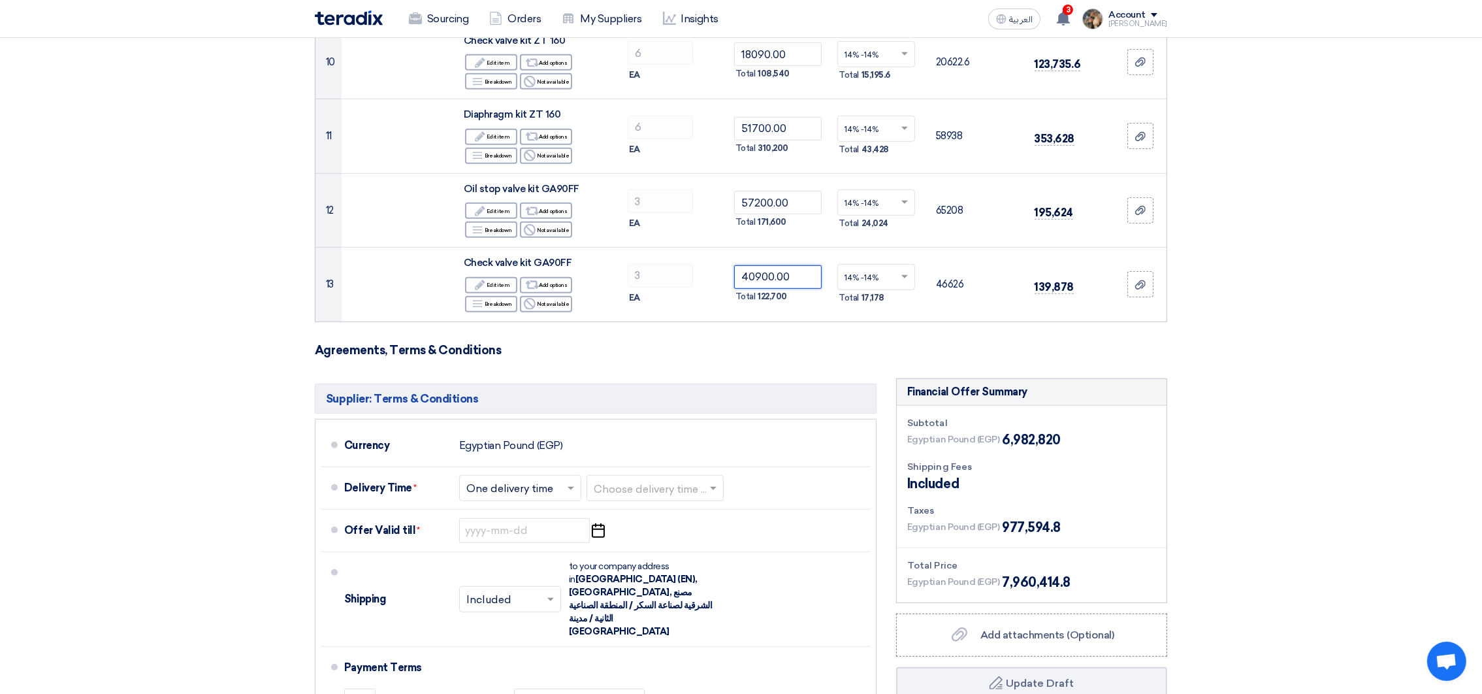
scroll to position [979, 0]
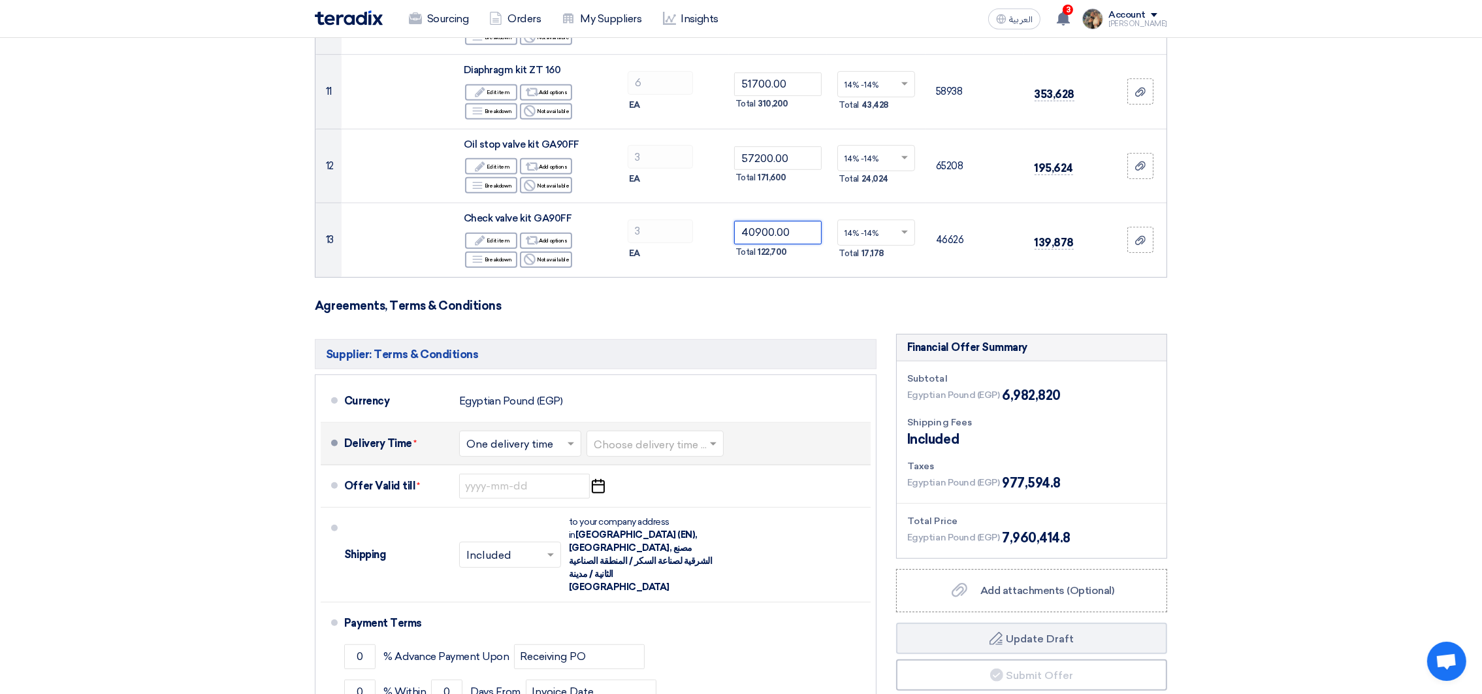
type input "40900.00"
click at [695, 436] on div at bounding box center [655, 443] width 136 height 19
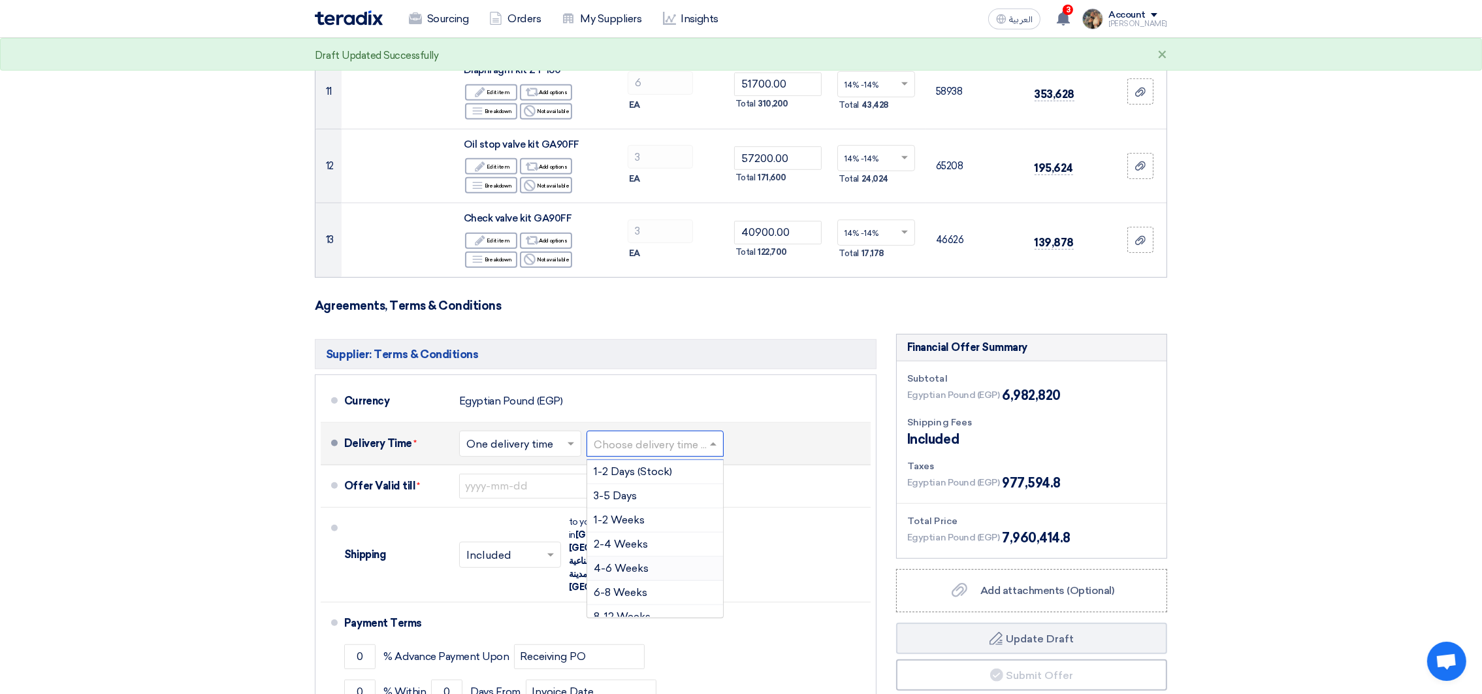
click at [642, 571] on span "4-6 Weeks" at bounding box center [621, 568] width 55 height 12
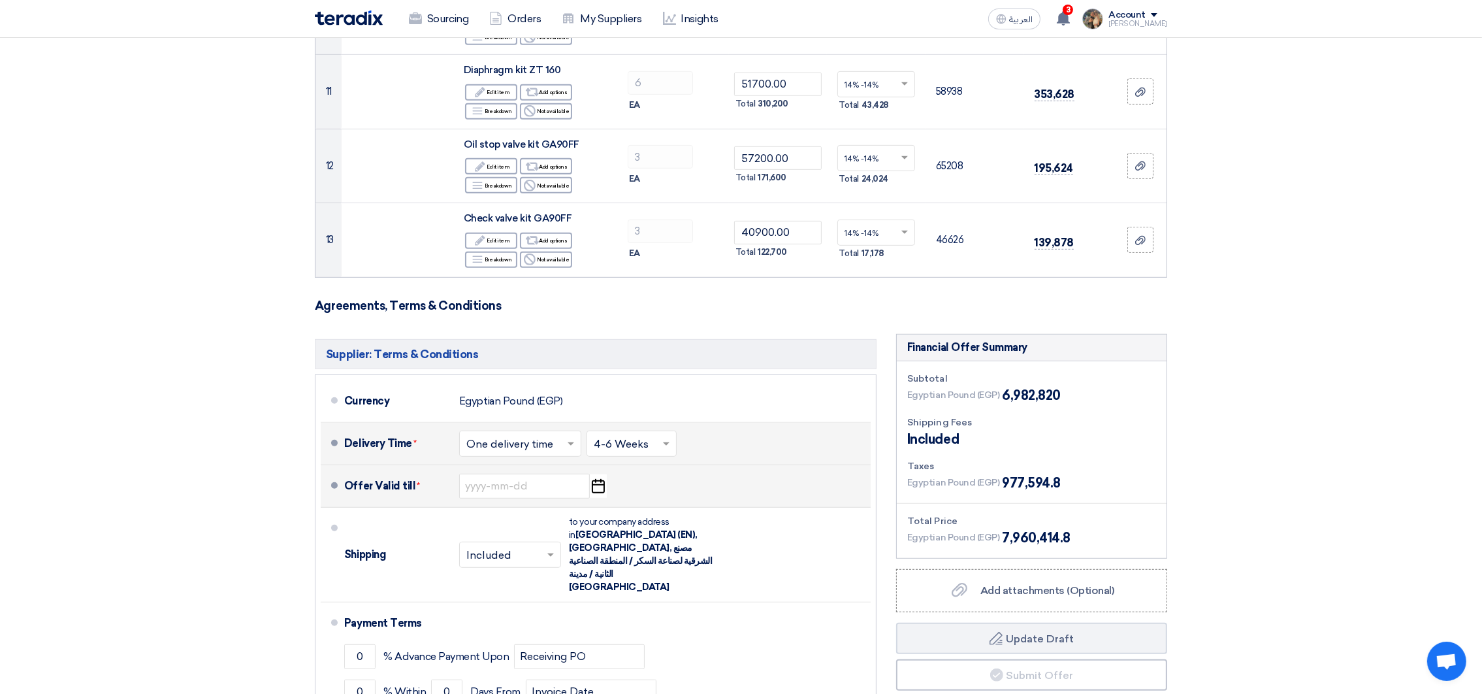
click at [597, 487] on use "button" at bounding box center [598, 486] width 13 height 14
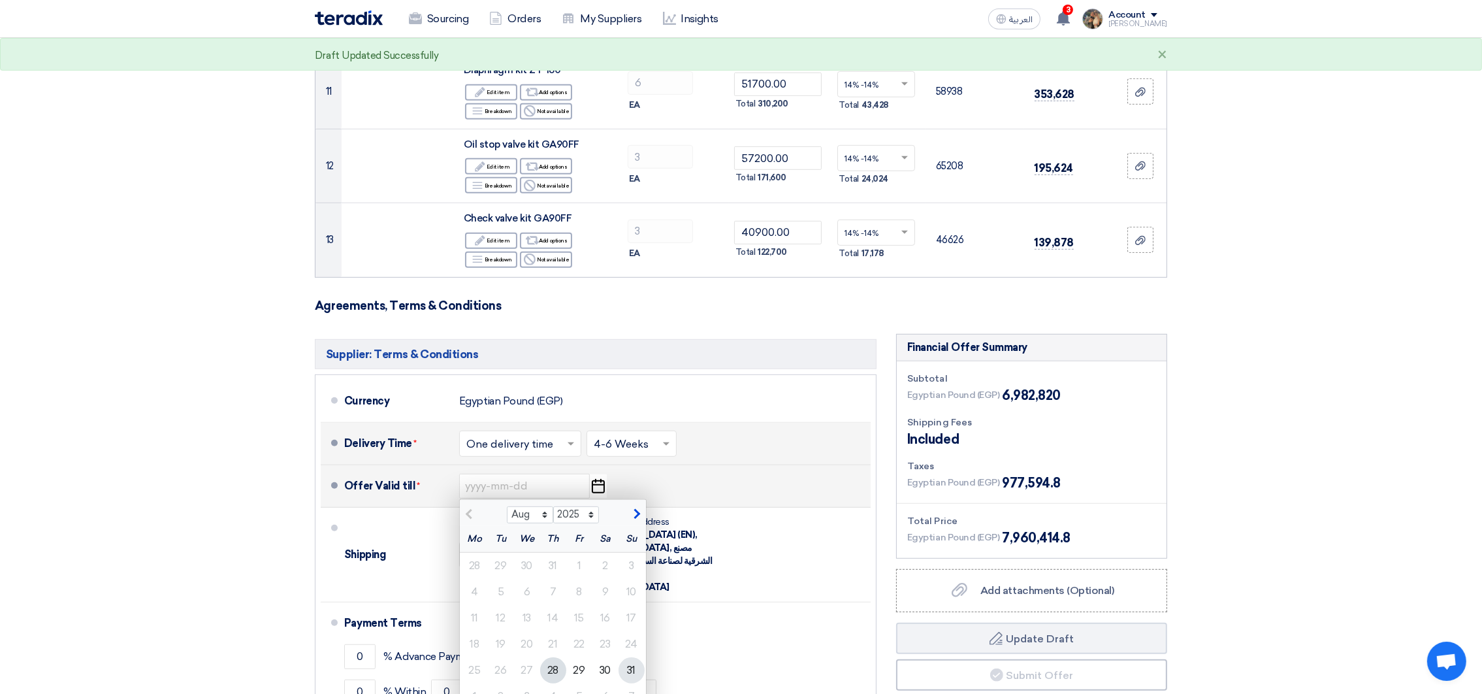
click at [621, 670] on div "31" at bounding box center [632, 670] width 26 height 26
type input "[DATE]"
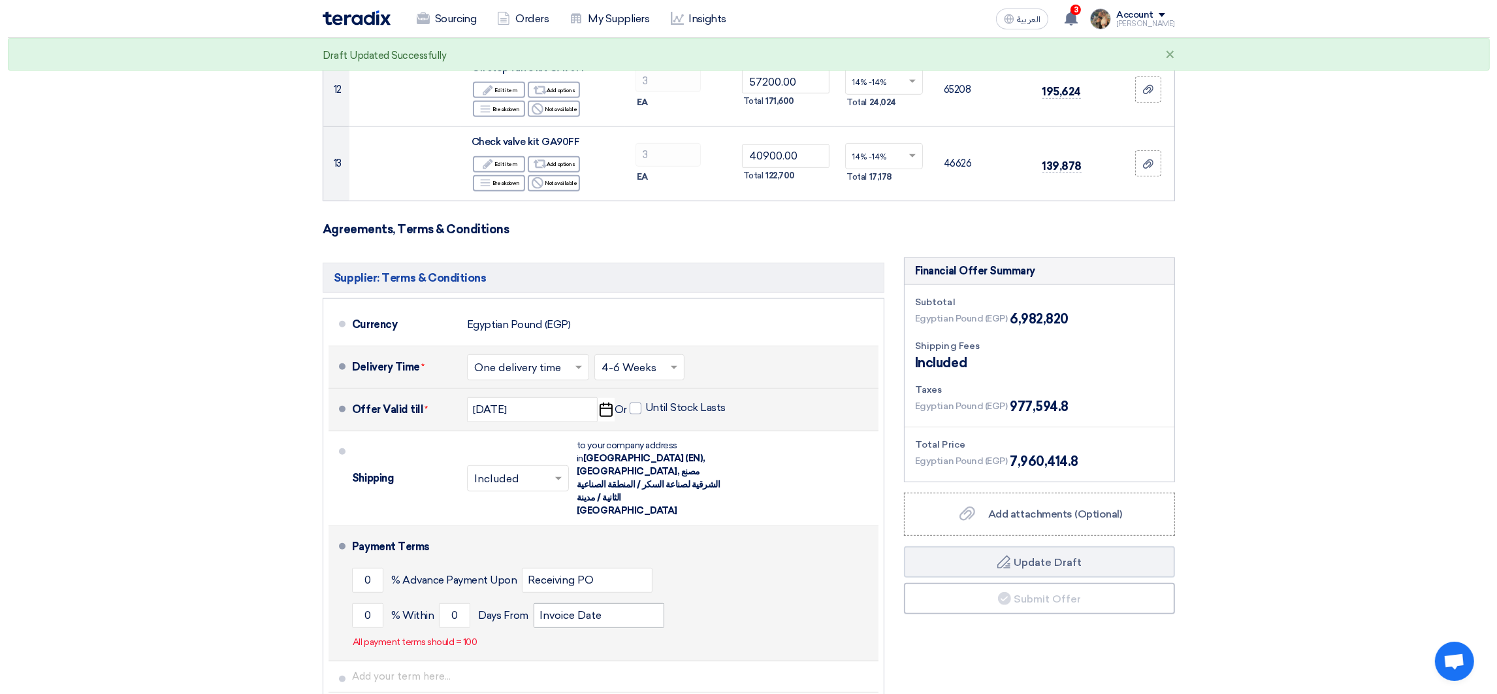
scroll to position [1077, 0]
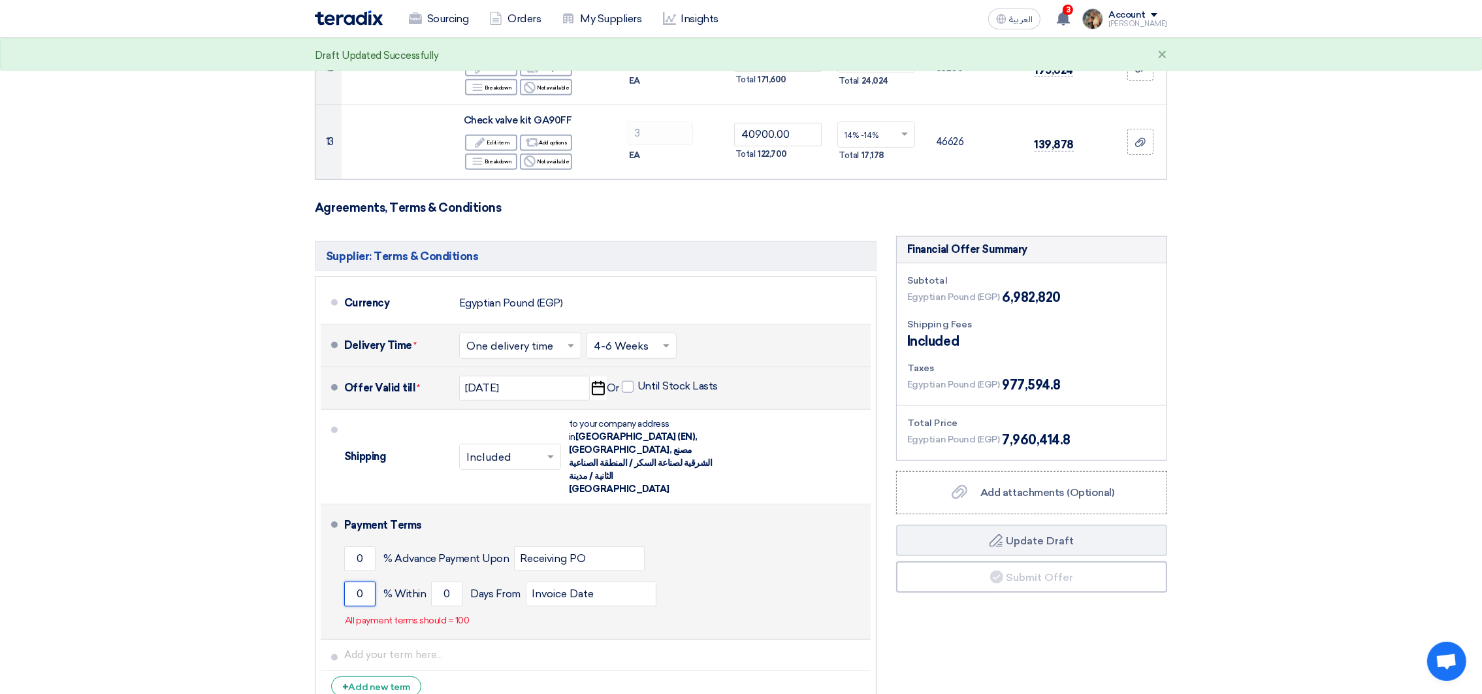
click at [352, 581] on input "0" at bounding box center [359, 593] width 31 height 25
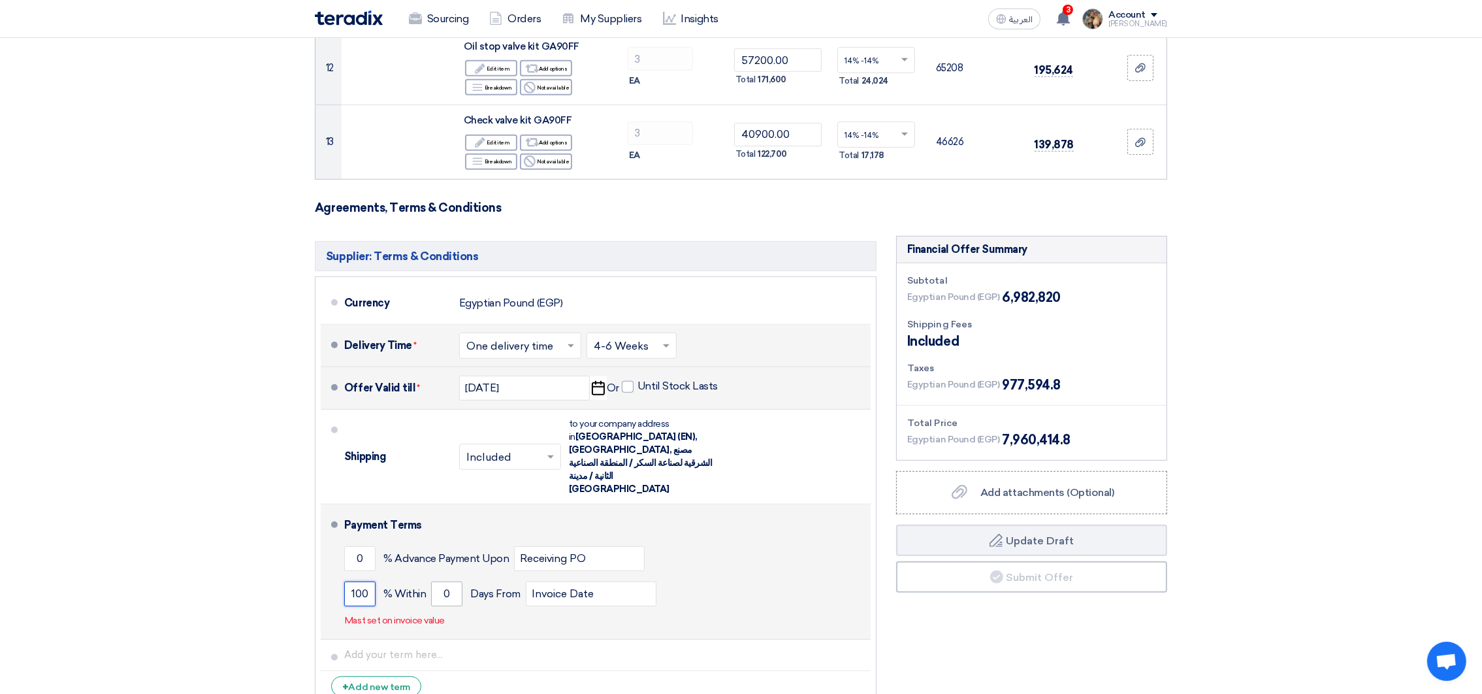
type input "100"
click at [440, 581] on input "0" at bounding box center [446, 593] width 31 height 25
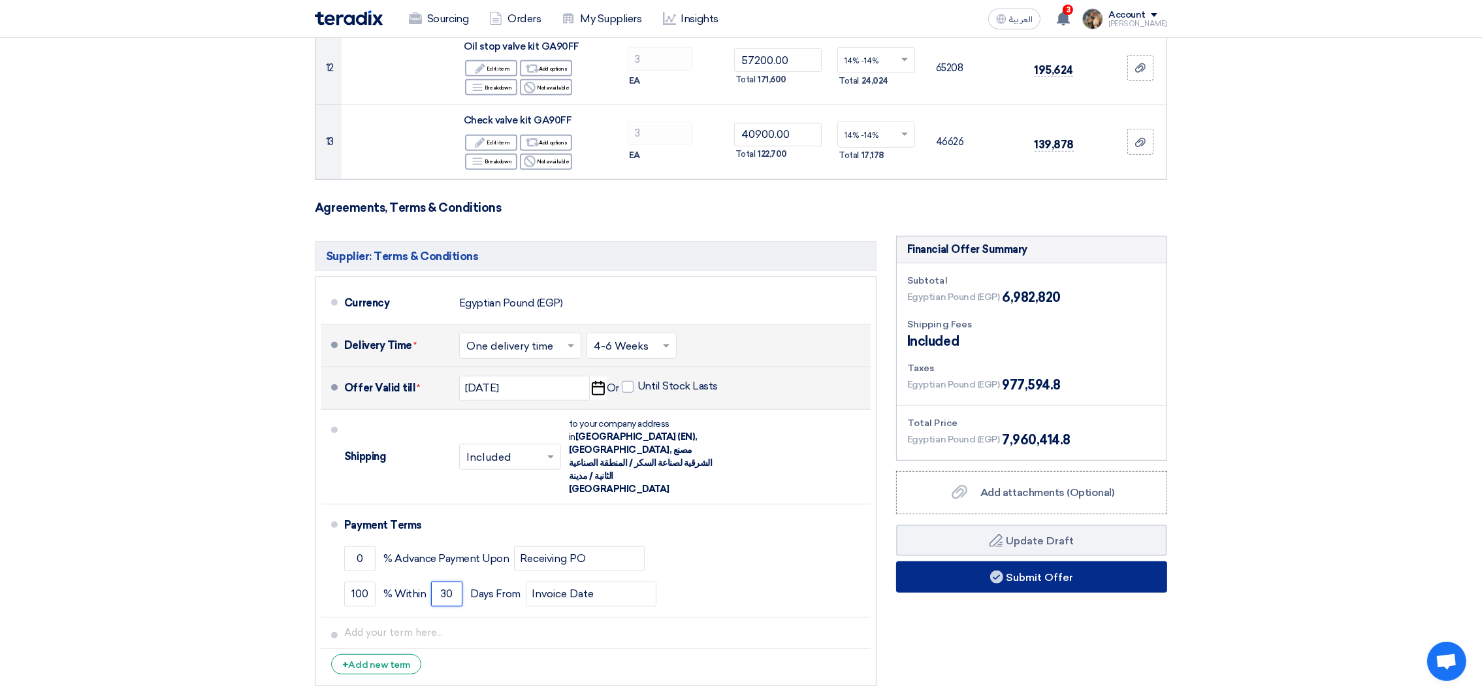
type input "30"
click at [1010, 565] on button "Submit Offer" at bounding box center [1031, 576] width 271 height 31
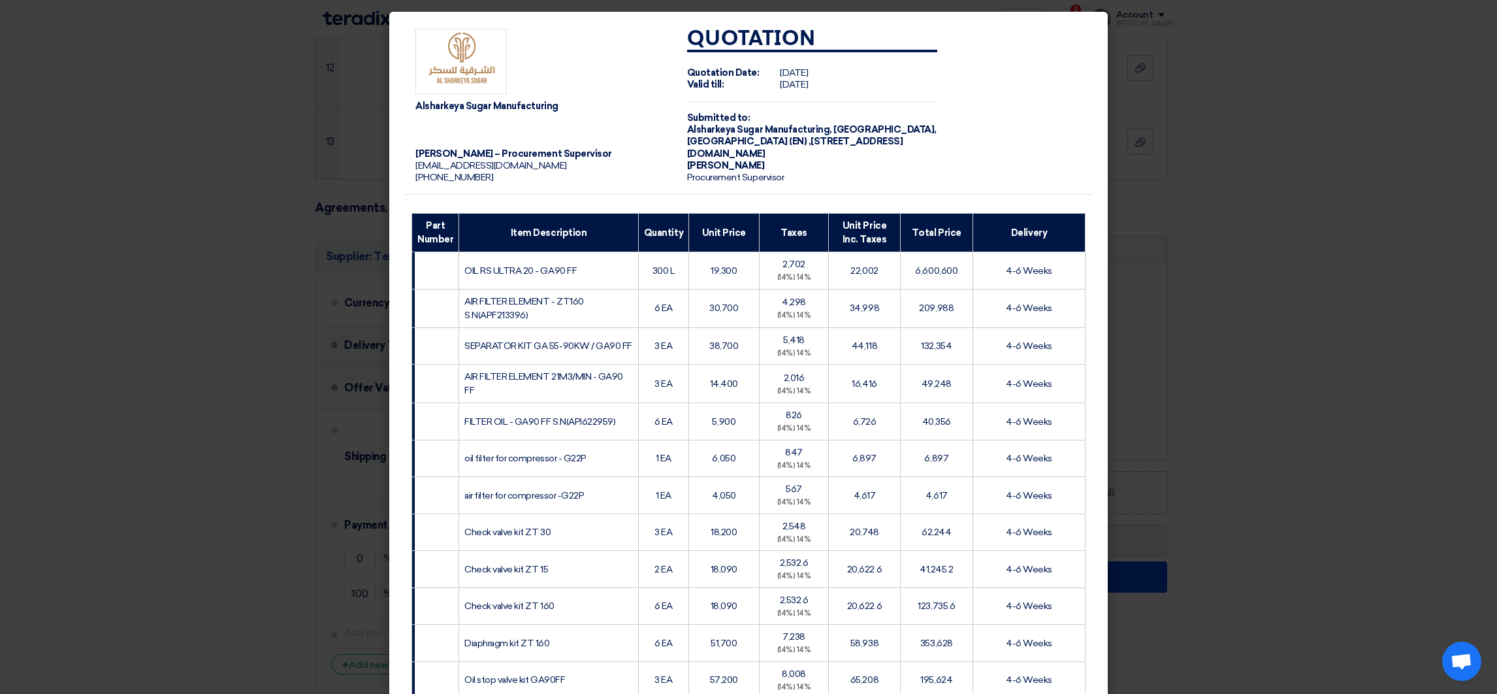
scroll to position [333, 0]
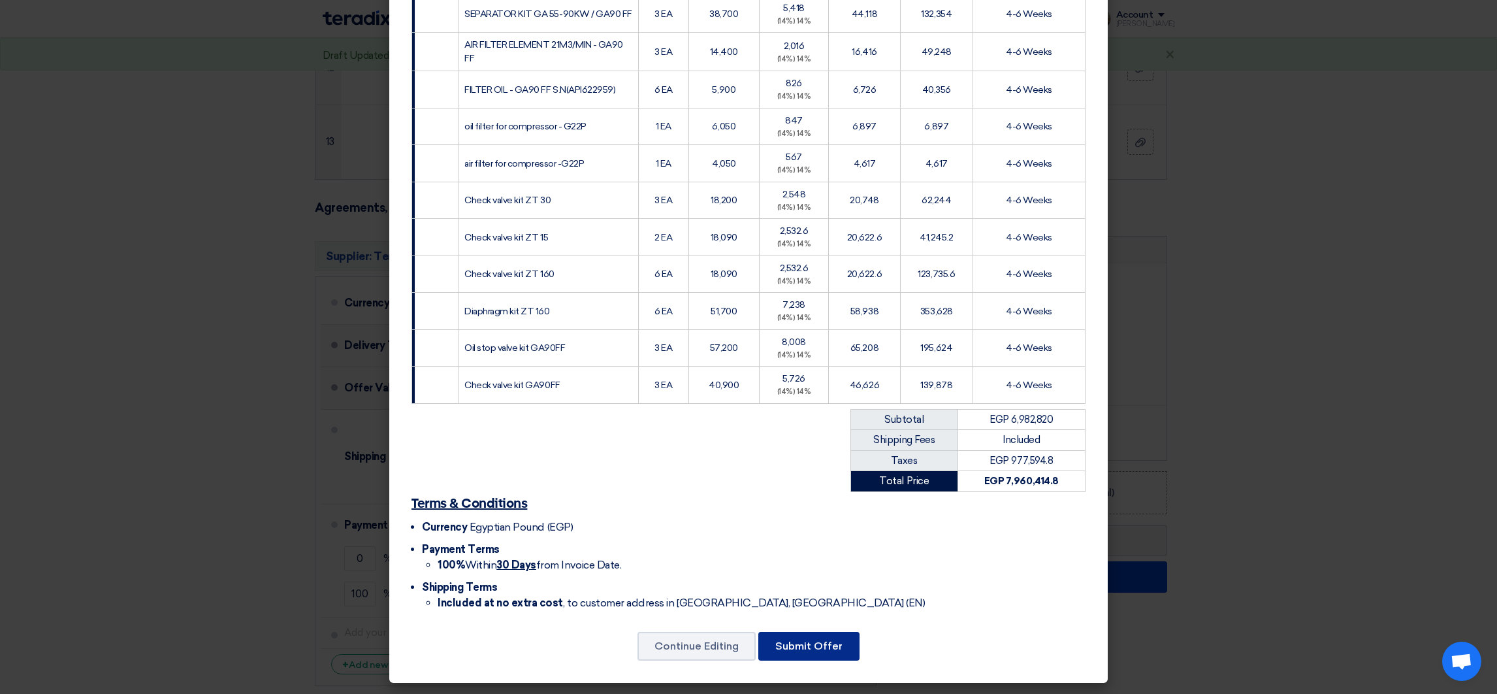
click at [821, 652] on button "Submit Offer" at bounding box center [808, 646] width 101 height 29
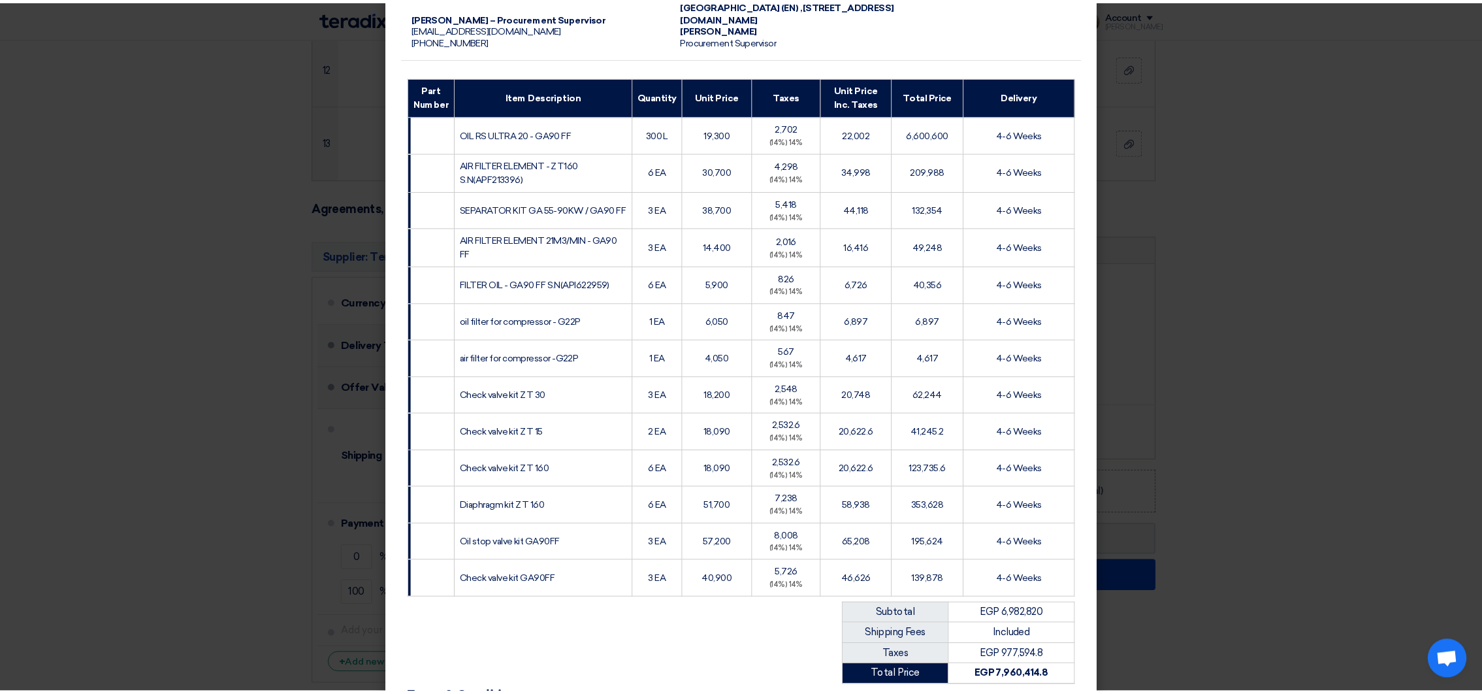
scroll to position [0, 0]
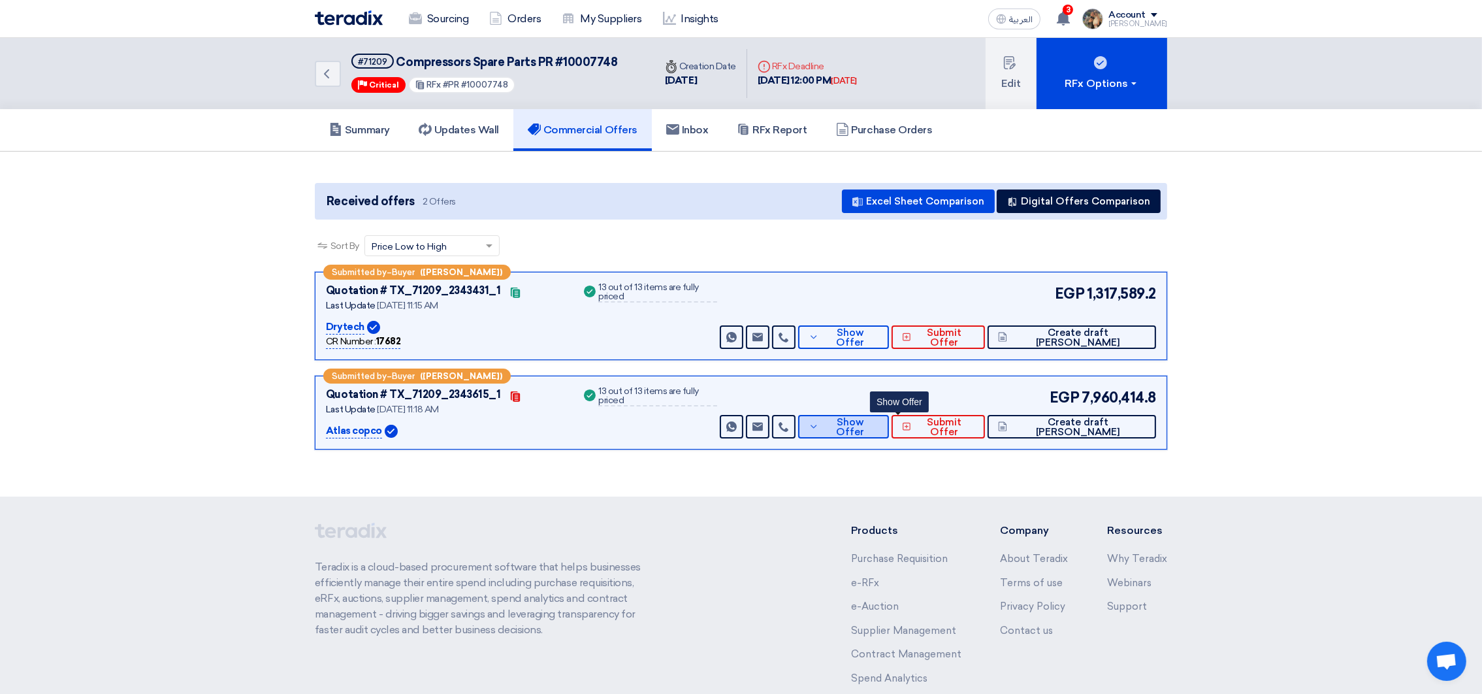
click at [888, 436] on button "Show Offer" at bounding box center [843, 427] width 90 height 24
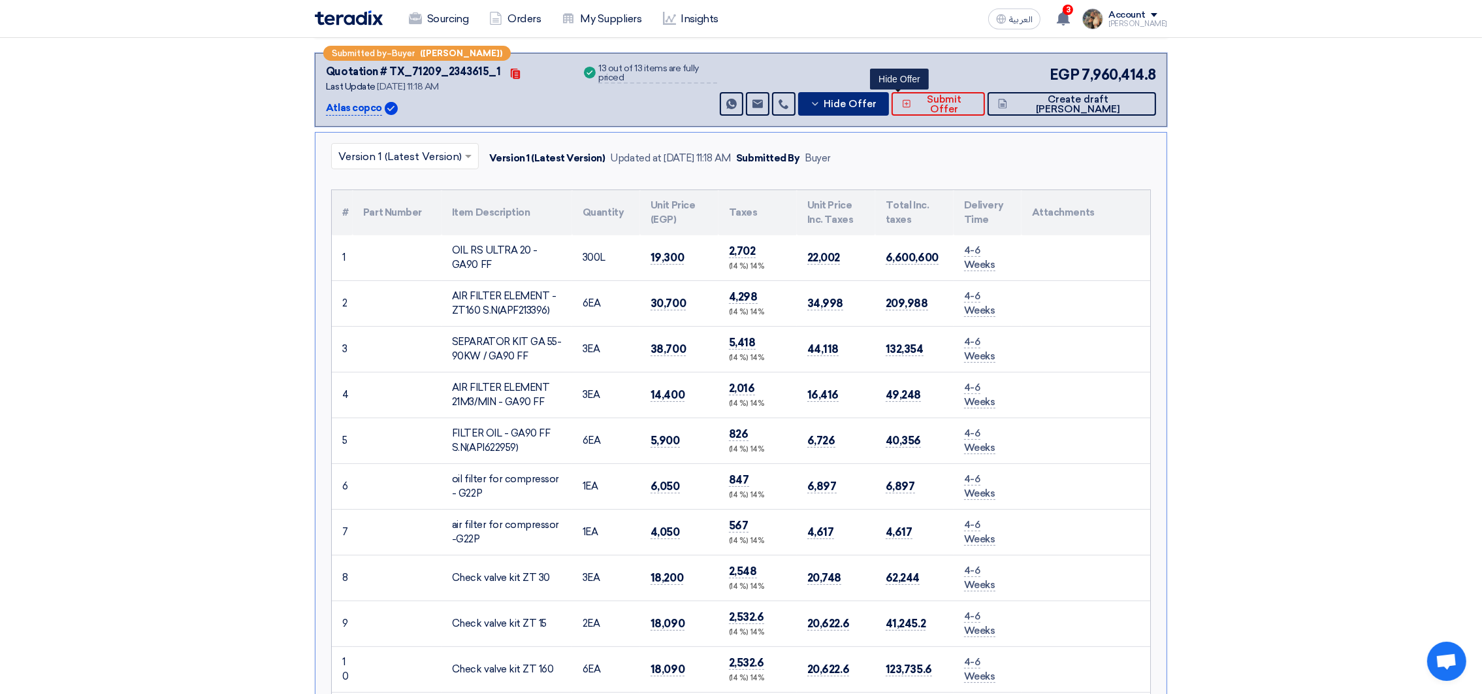
scroll to position [293, 0]
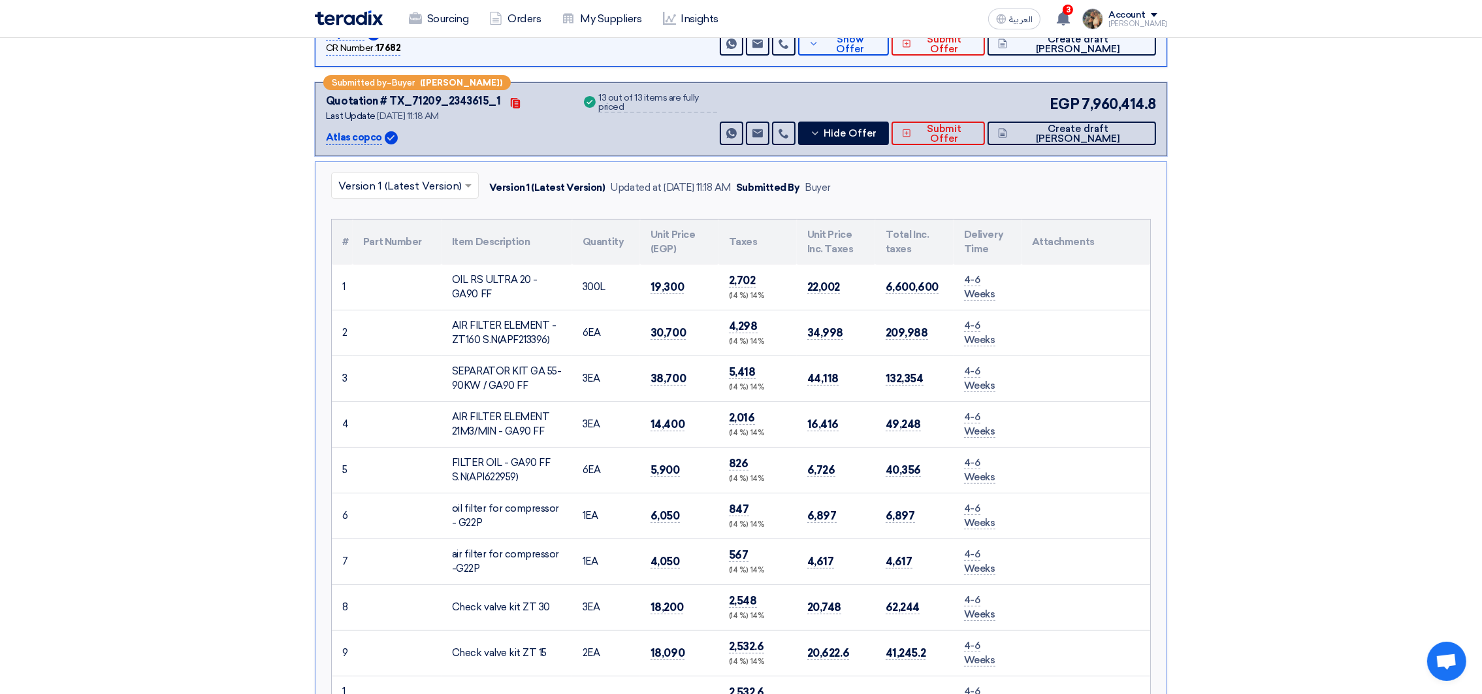
click at [902, 37] on nav "Sourcing Orders My Suppliers Insights العربية ع 3 You have a new offer for 'Che…" at bounding box center [741, 19] width 1482 height 38
click at [879, 41] on span "Show Offer" at bounding box center [850, 45] width 56 height 20
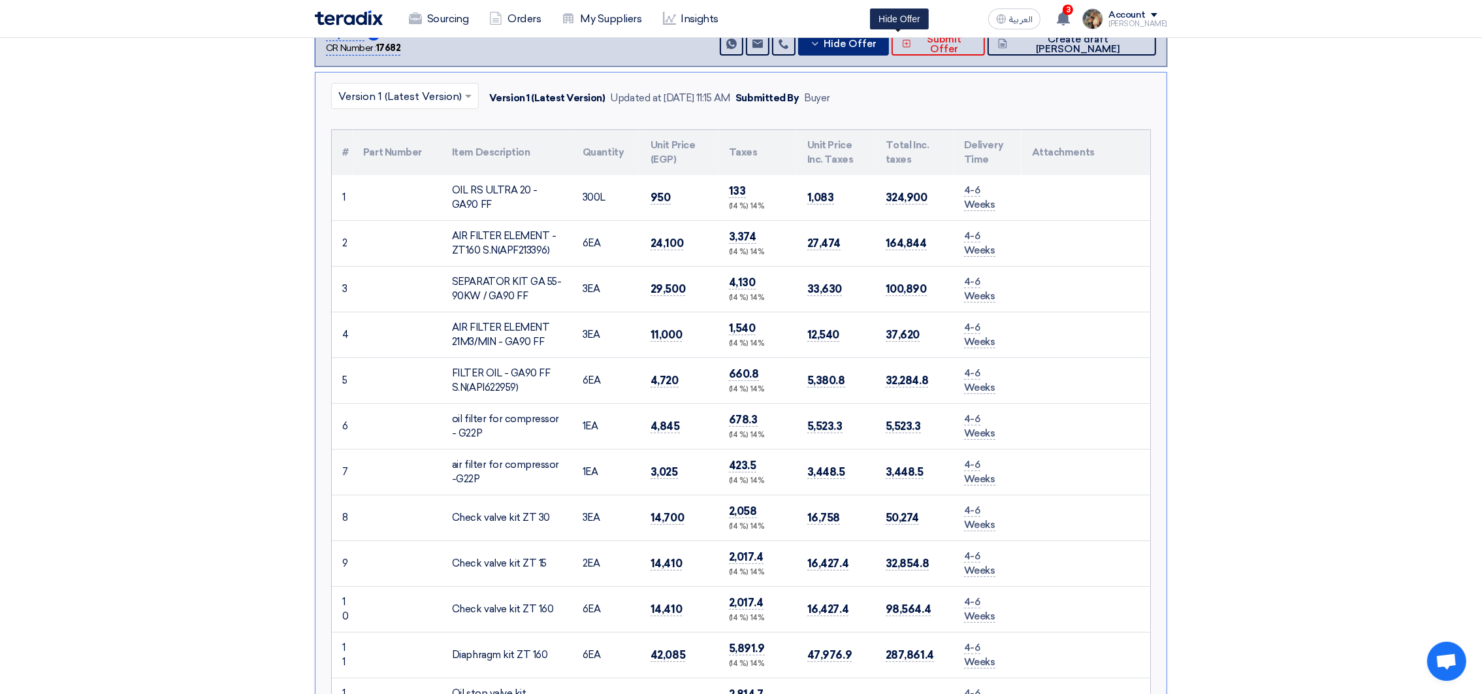
click at [877, 44] on span "Hide Offer" at bounding box center [850, 44] width 53 height 10
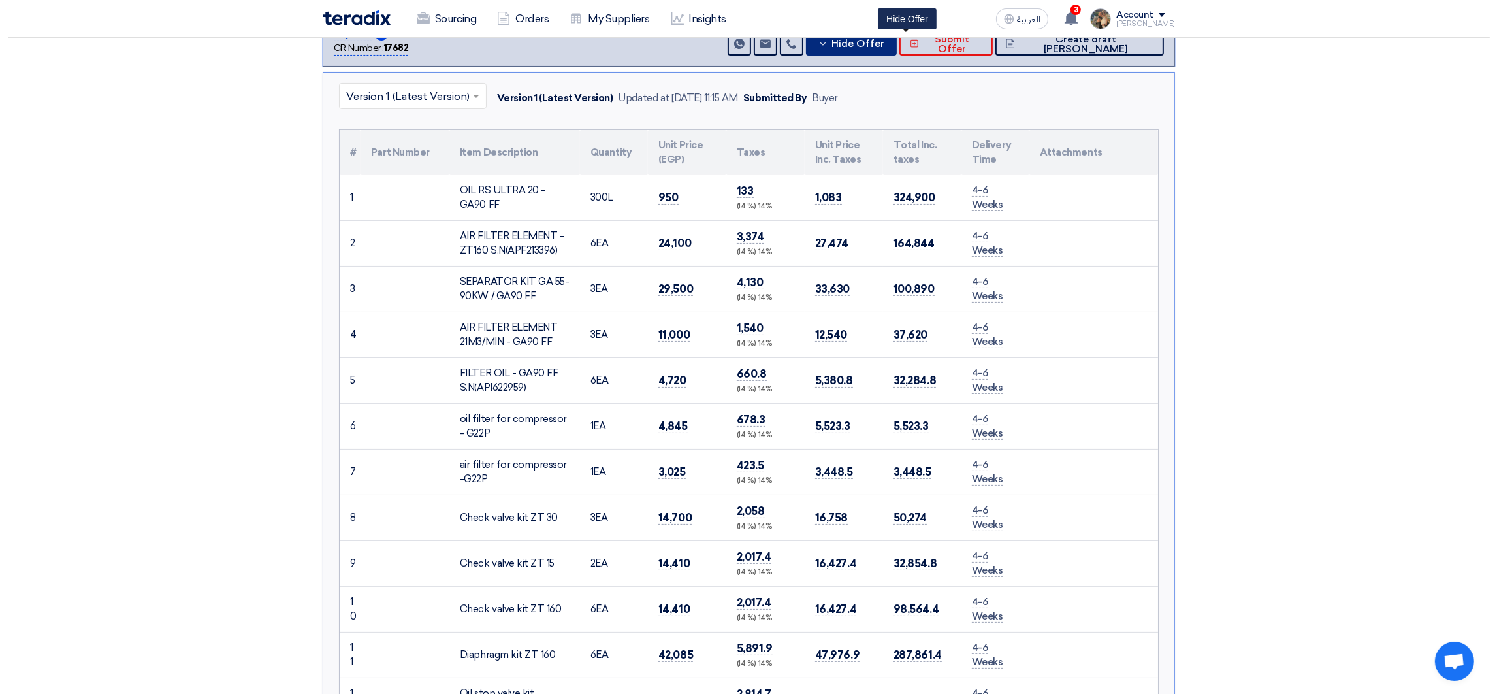
scroll to position [98, 0]
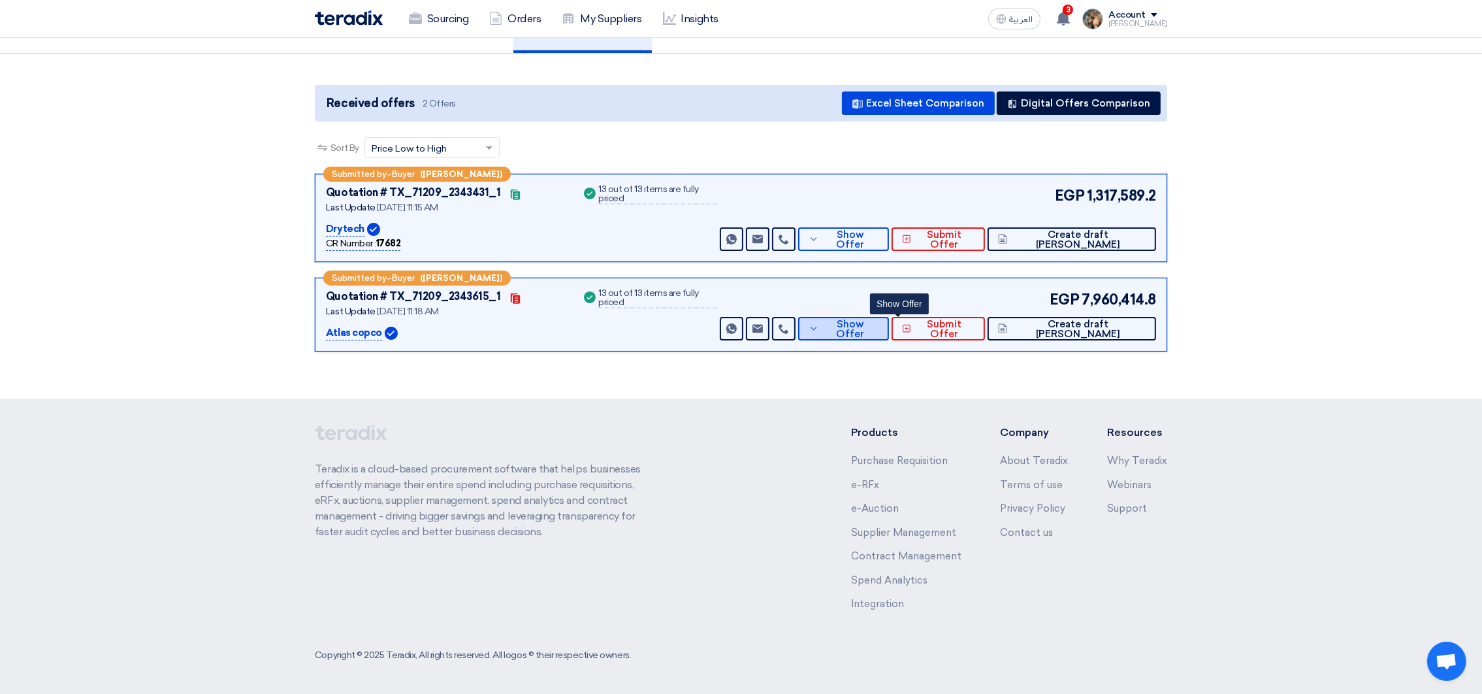
click at [879, 323] on span "Show Offer" at bounding box center [850, 329] width 56 height 20
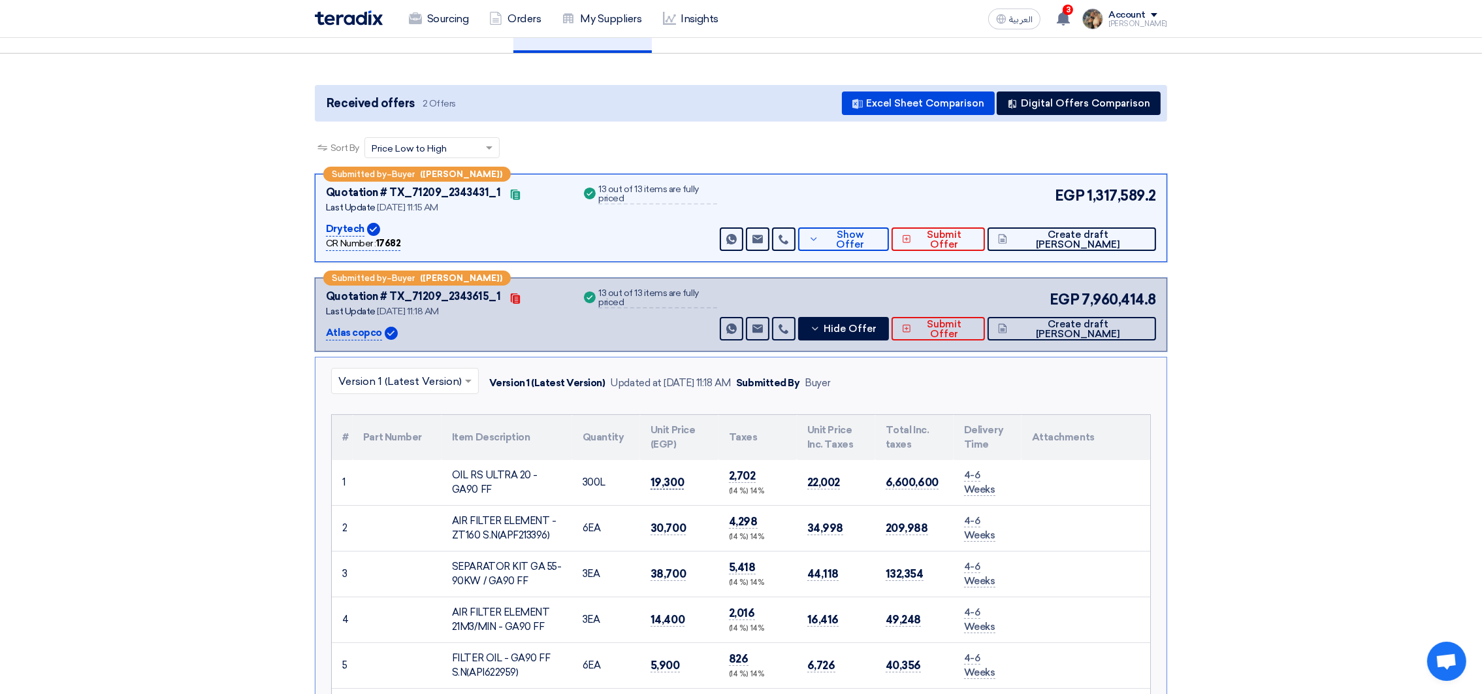
click at [673, 481] on span "19,300" at bounding box center [667, 483] width 33 height 14
click at [974, 324] on span "Submit Offer" at bounding box center [944, 329] width 59 height 20
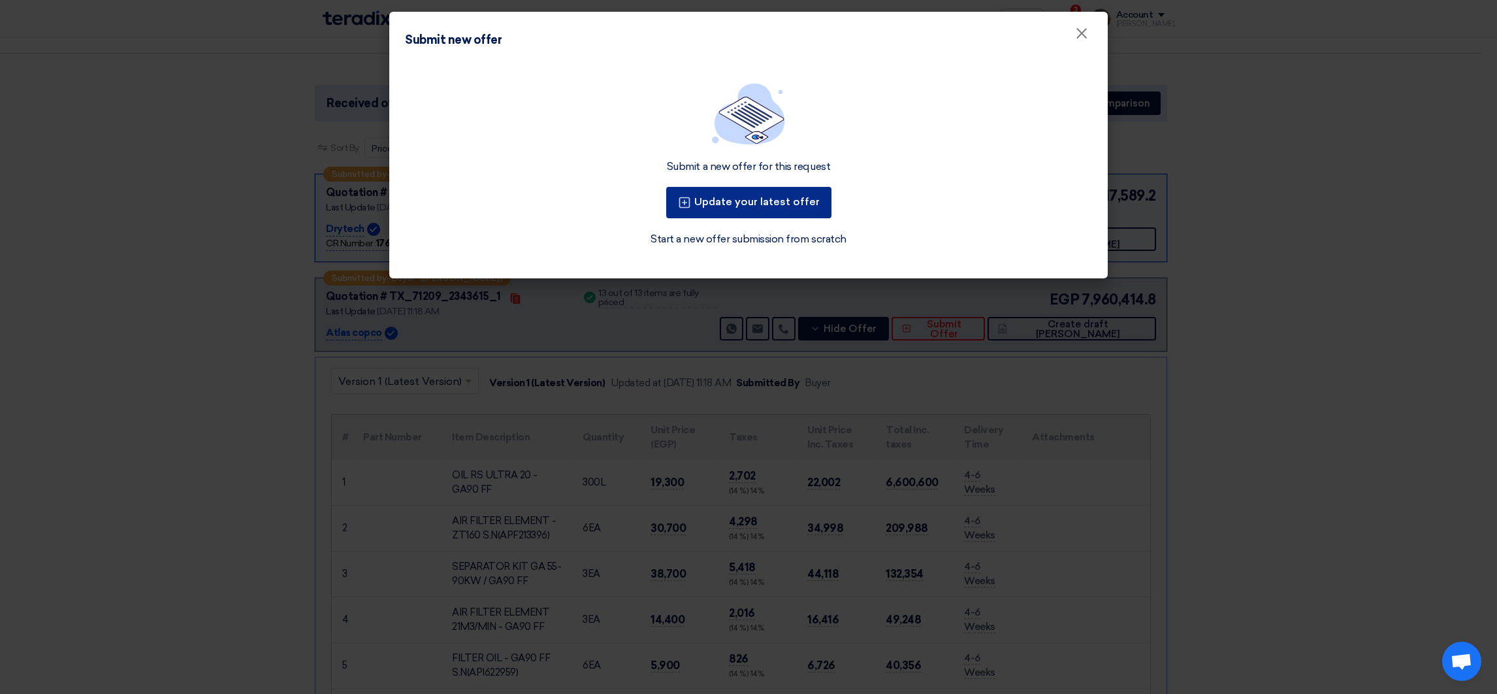
click at [714, 202] on button "Update your latest offer" at bounding box center [748, 202] width 165 height 31
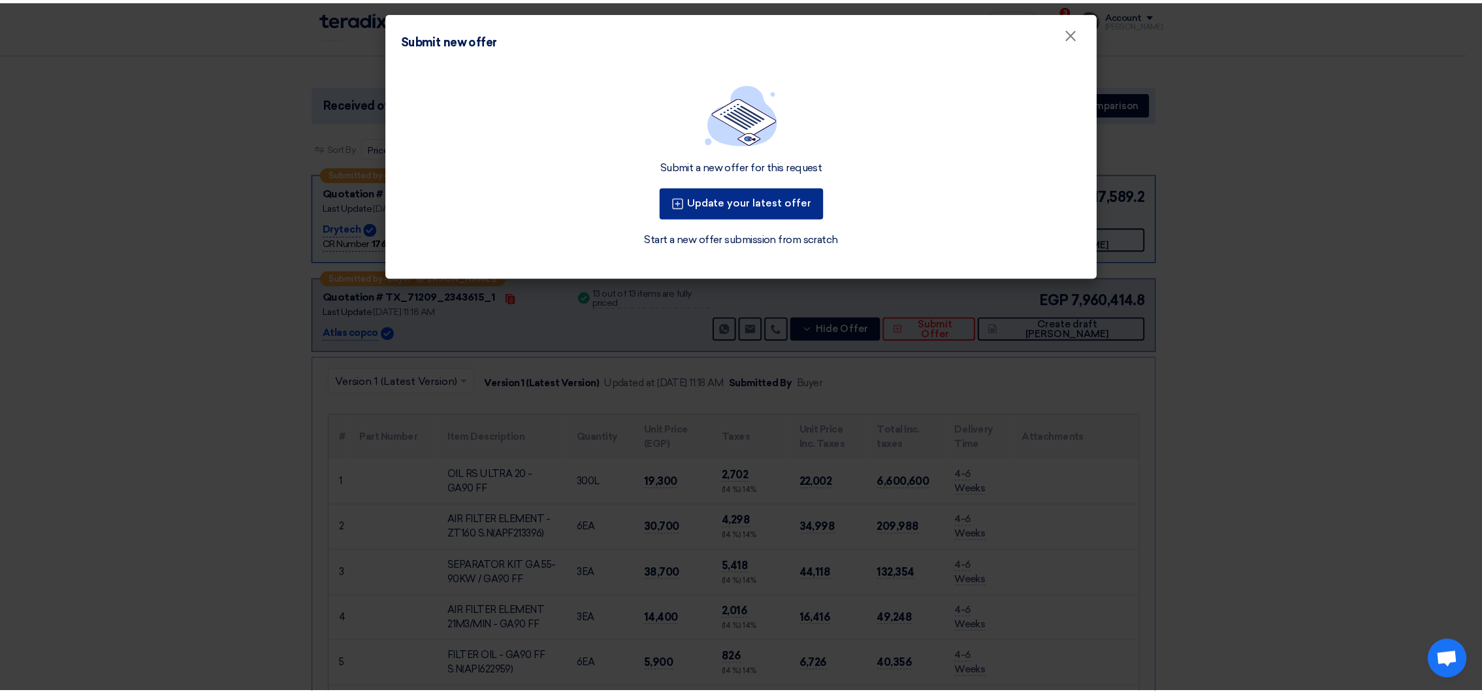
scroll to position [0, 0]
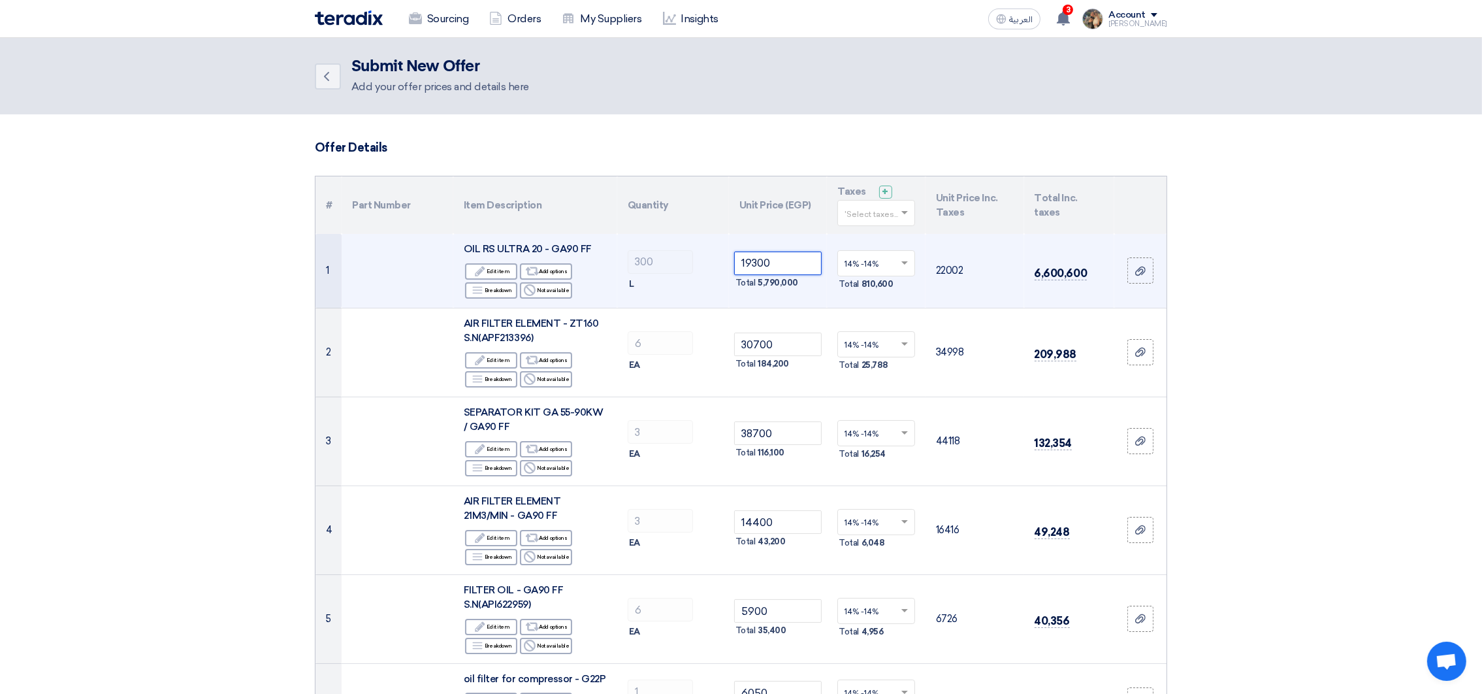
click at [787, 265] on input "19300" at bounding box center [778, 264] width 88 height 24
drag, startPoint x: 779, startPoint y: 253, endPoint x: 625, endPoint y: 259, distance: 153.6
click at [625, 259] on tr "1 OIL RS ULTRA 20 - GA90 FF Edit Edit item Alternative Add options Breakdown Re…" at bounding box center [741, 271] width 851 height 74
paste input "286.666666666667"
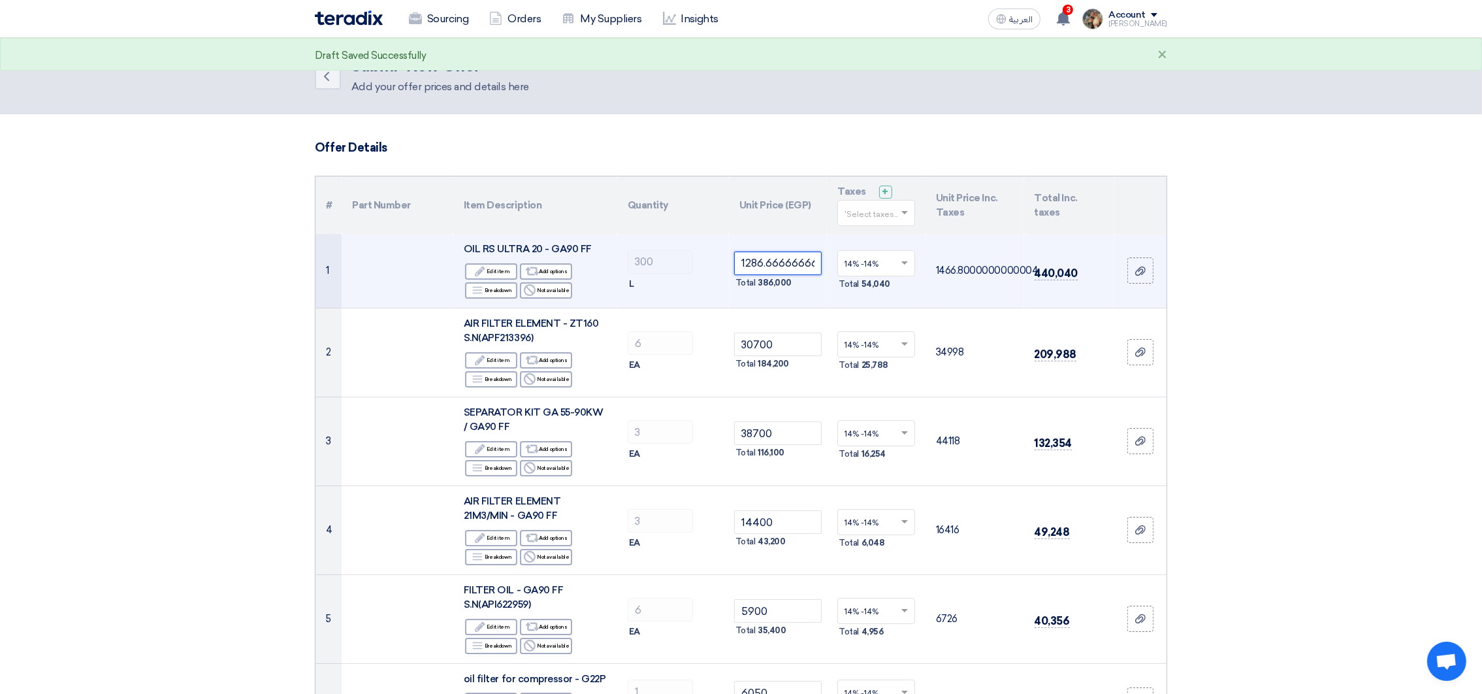
drag, startPoint x: 781, startPoint y: 264, endPoint x: 626, endPoint y: 264, distance: 154.8
click at [626, 264] on tr "1 OIL RS ULTRA 20 - GA90 FF Edit Edit item Alternative Add options Breakdown Re…" at bounding box center [741, 271] width 851 height 74
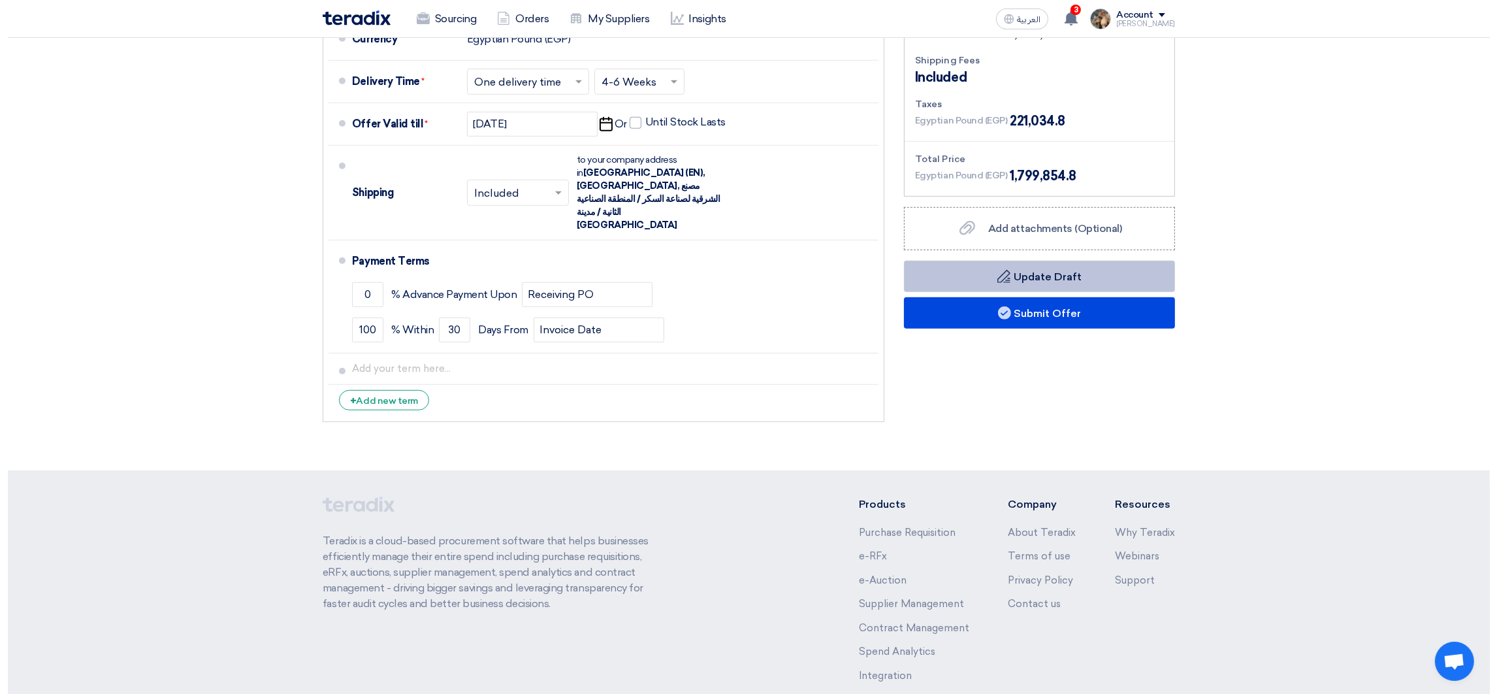
scroll to position [1389, 0]
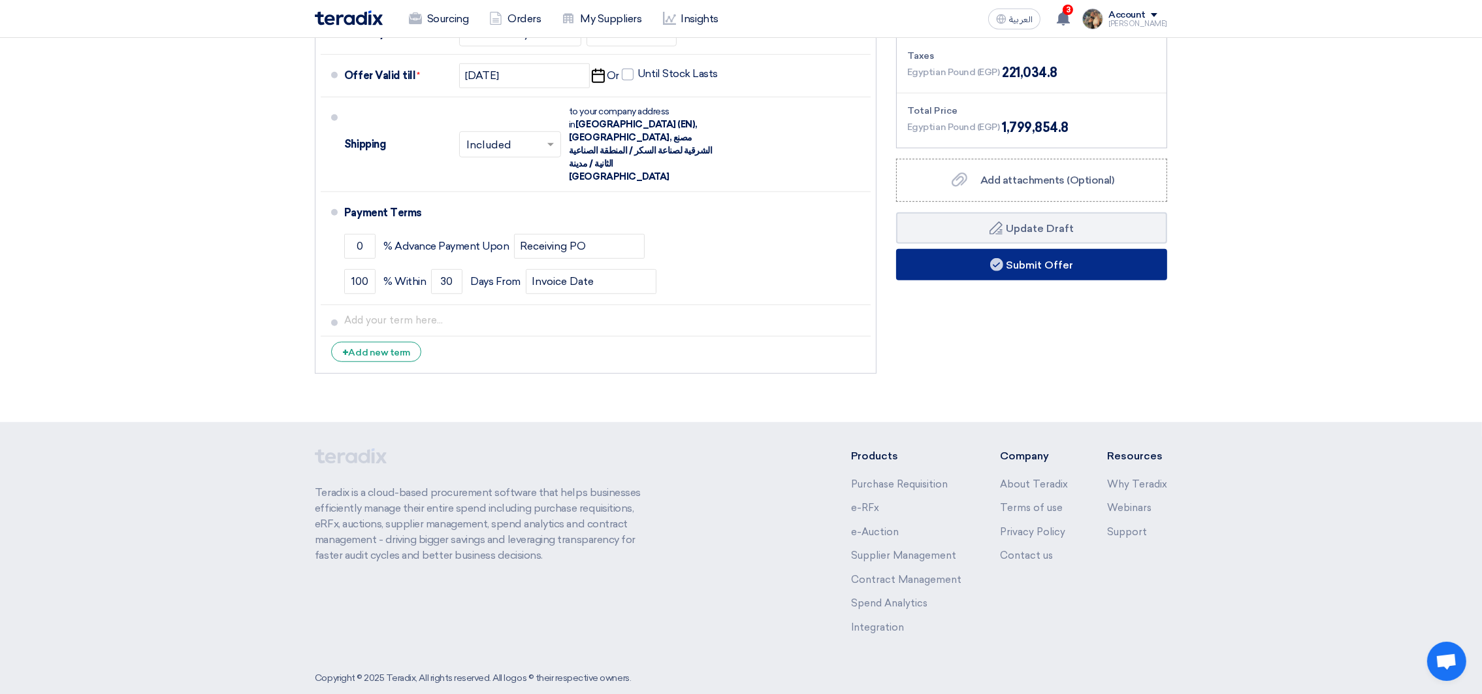
type input "1286.666666666667"
click at [981, 272] on button "Submit Offer" at bounding box center [1031, 264] width 271 height 31
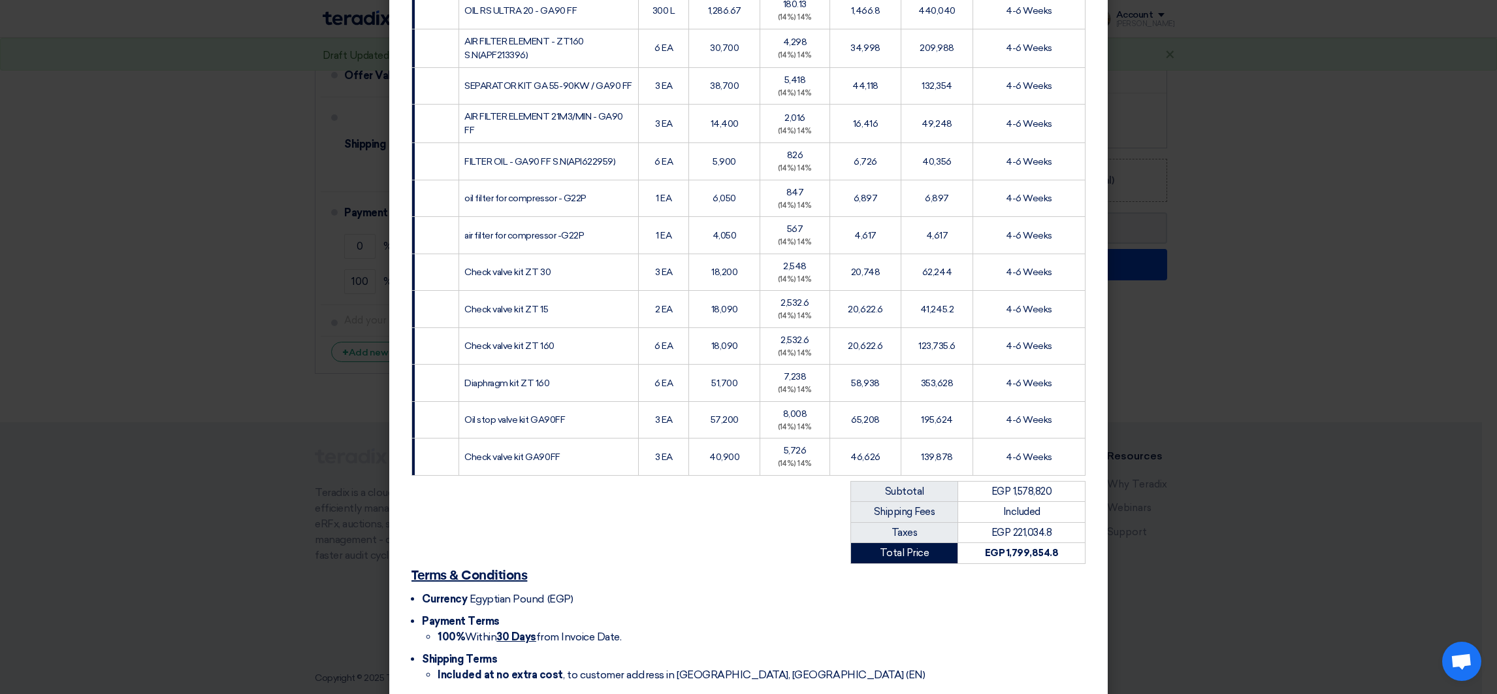
scroll to position [333, 0]
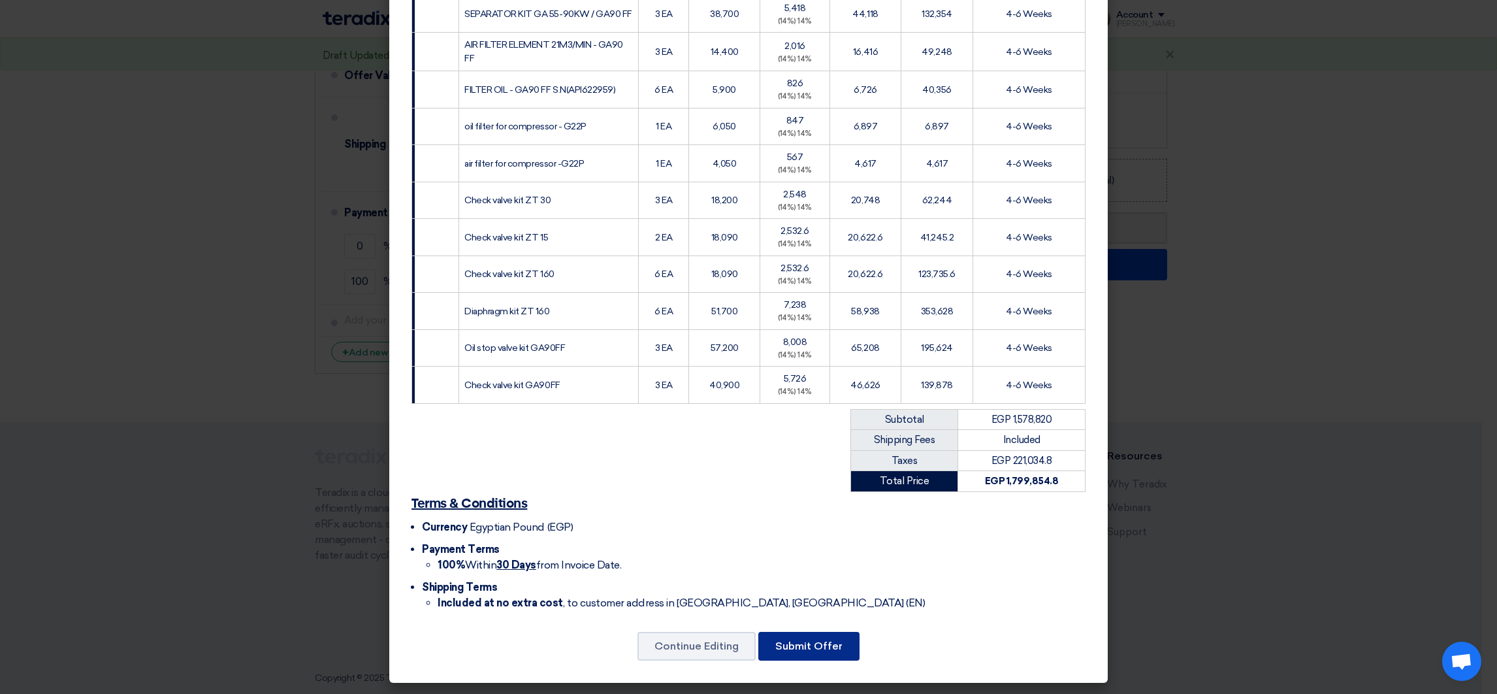
click at [814, 647] on button "Submit Offer" at bounding box center [808, 646] width 101 height 29
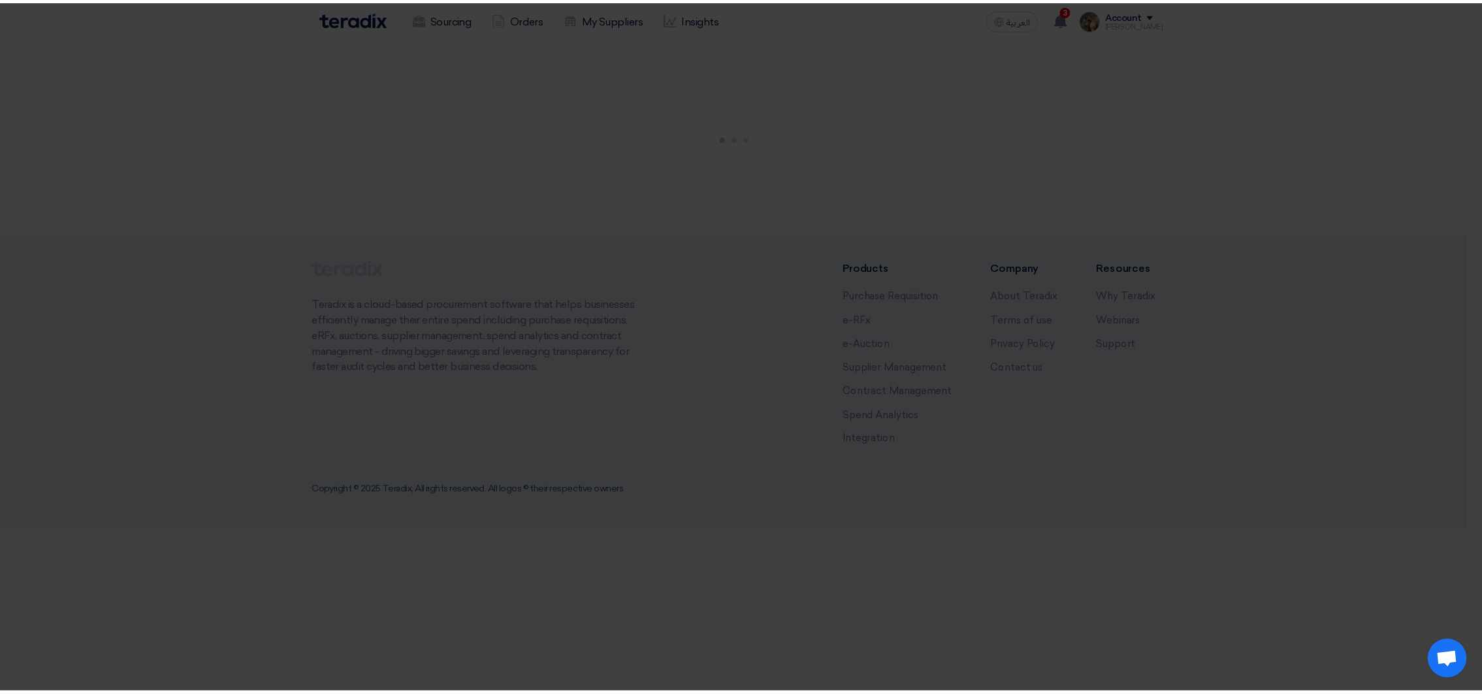
scroll to position [0, 0]
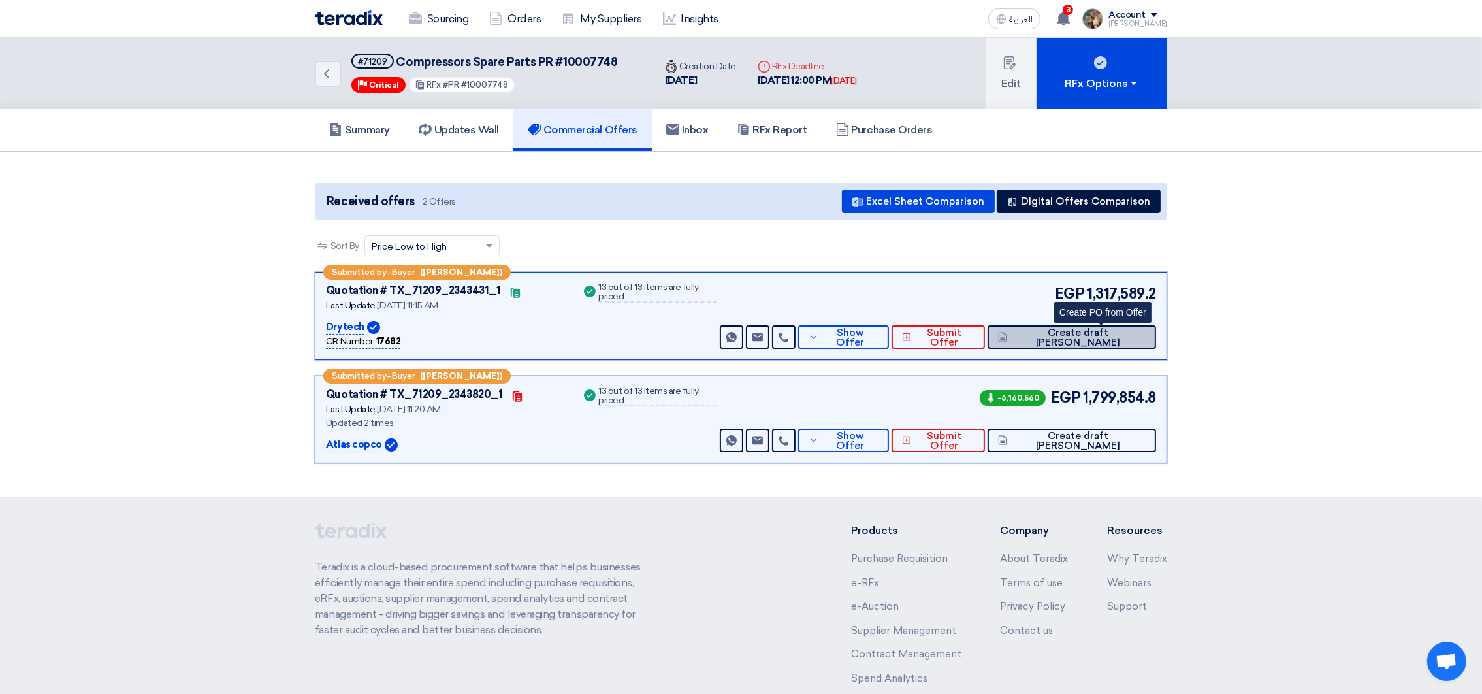
click at [1114, 335] on span "Create draft [PERSON_NAME]" at bounding box center [1078, 338] width 135 height 20
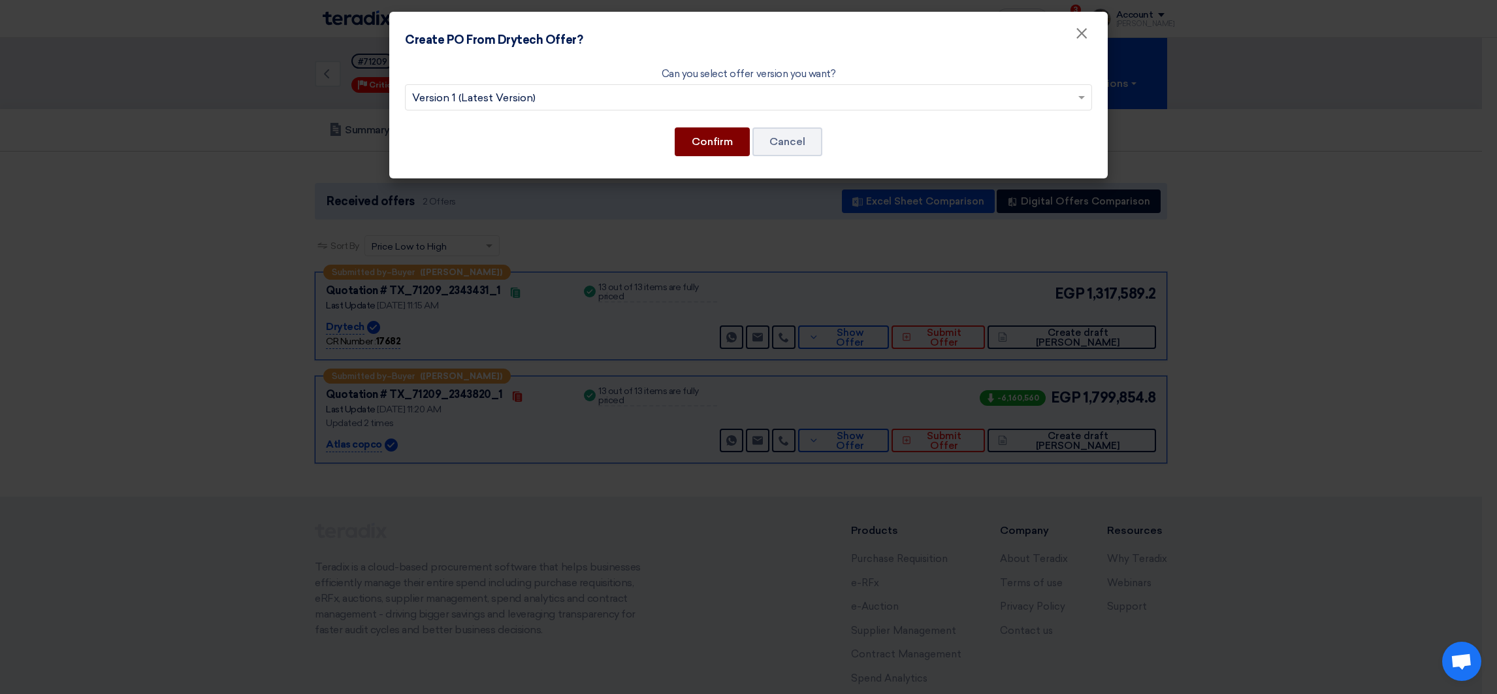
click at [724, 152] on button "Confirm" at bounding box center [712, 141] width 75 height 29
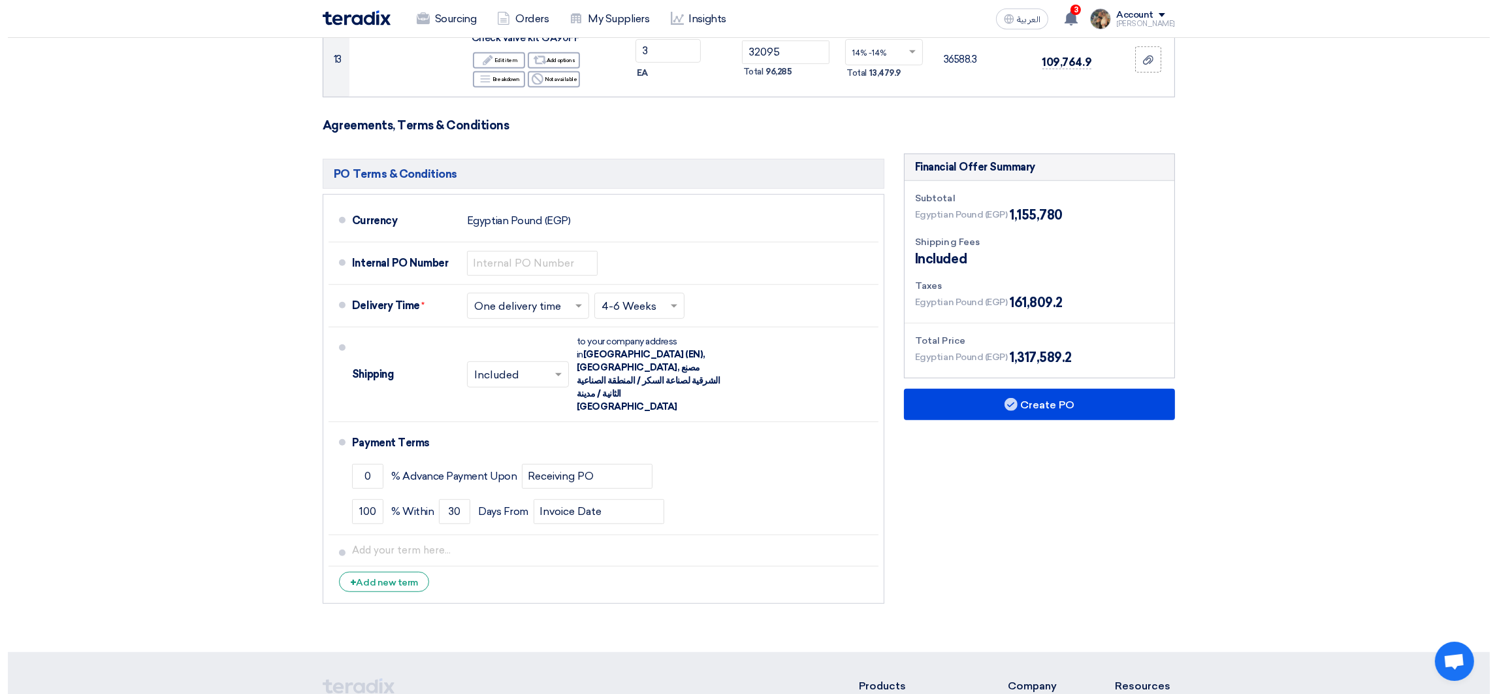
scroll to position [1273, 0]
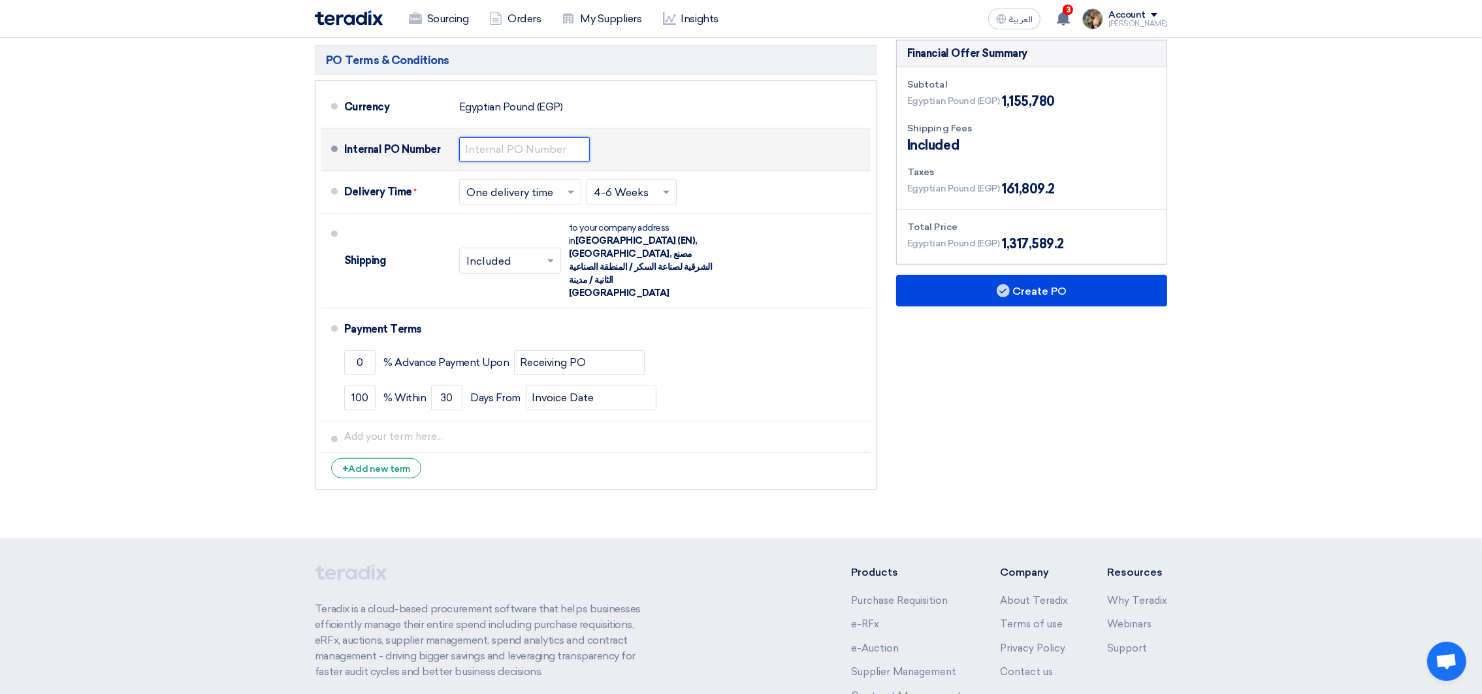
click at [496, 154] on input "text" at bounding box center [524, 149] width 131 height 25
drag, startPoint x: 500, startPoint y: 150, endPoint x: 602, endPoint y: 152, distance: 101.9
click at [601, 152] on div "Internal PO Number 4500007236" at bounding box center [604, 149] width 521 height 31
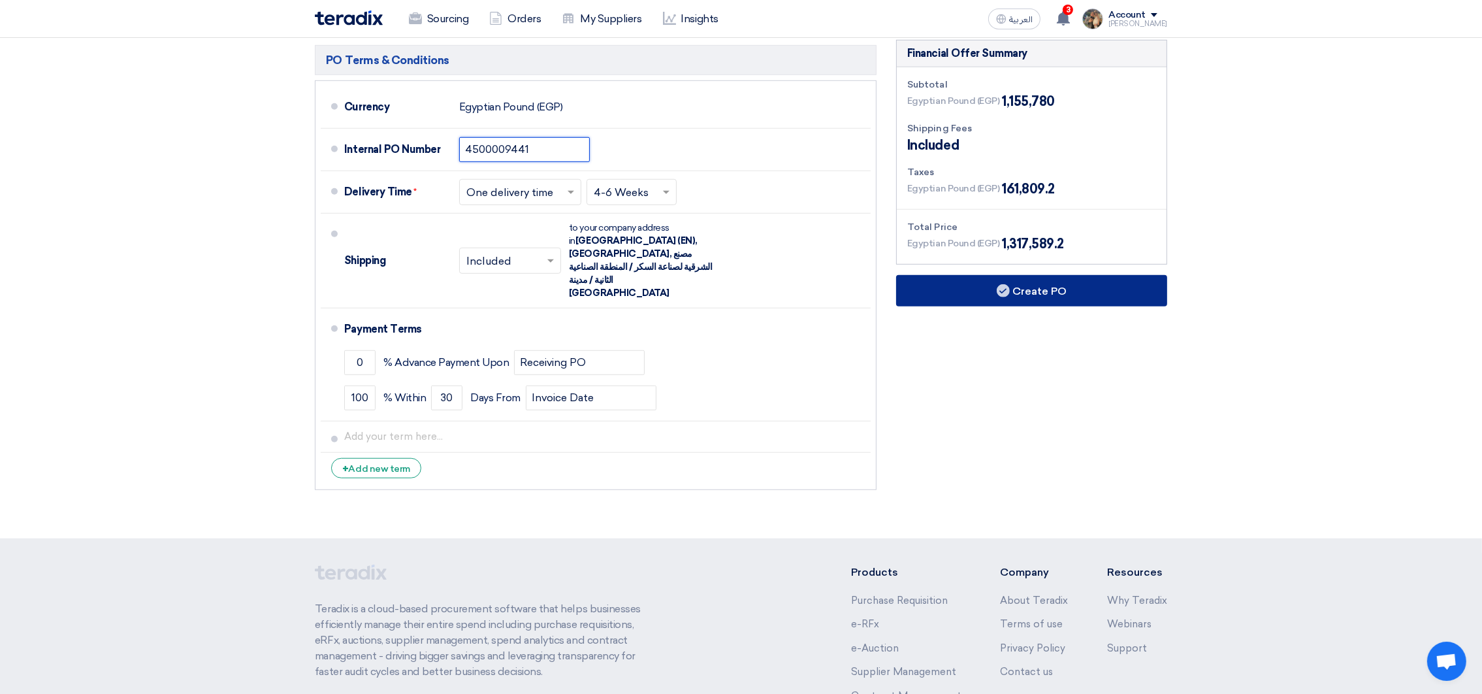
type input "4500009441"
click at [918, 292] on button "Create PO" at bounding box center [1031, 290] width 271 height 31
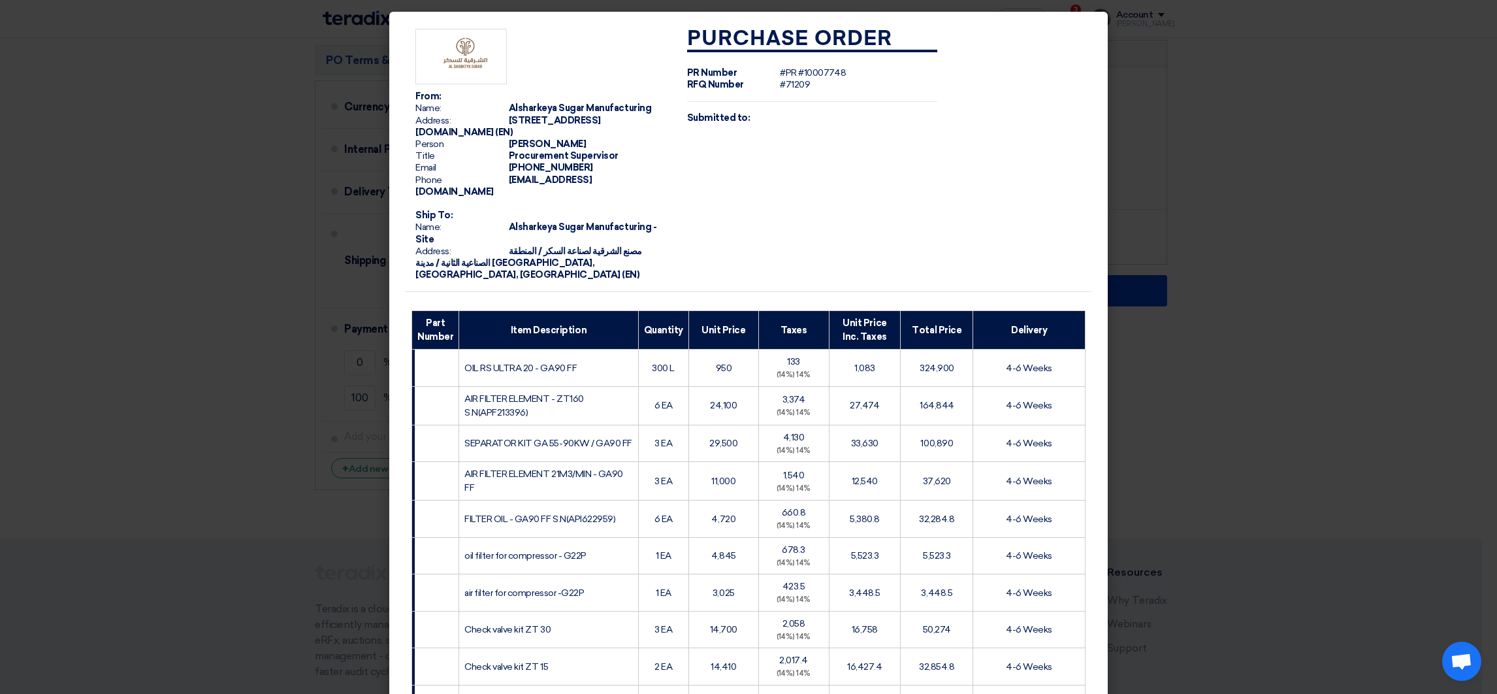
scroll to position [418, 0]
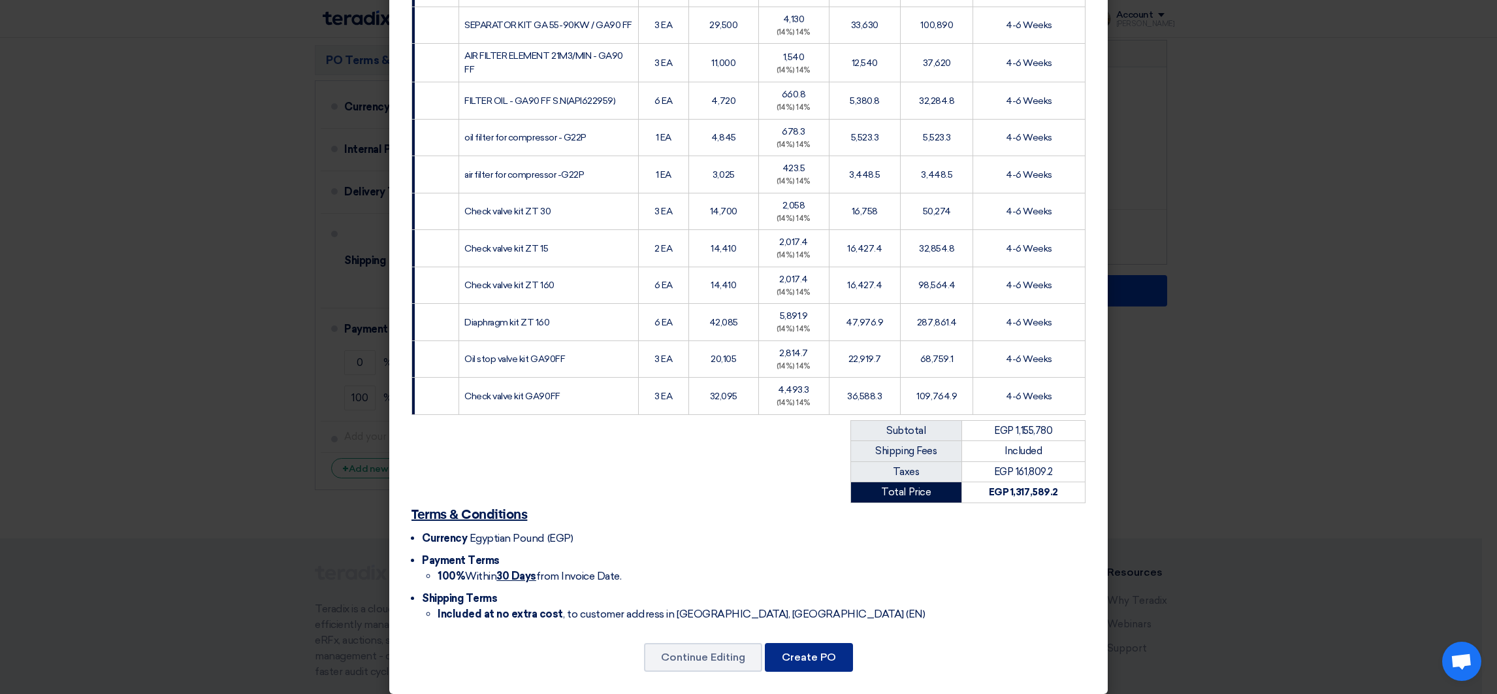
click at [826, 643] on button "Create PO" at bounding box center [809, 657] width 88 height 29
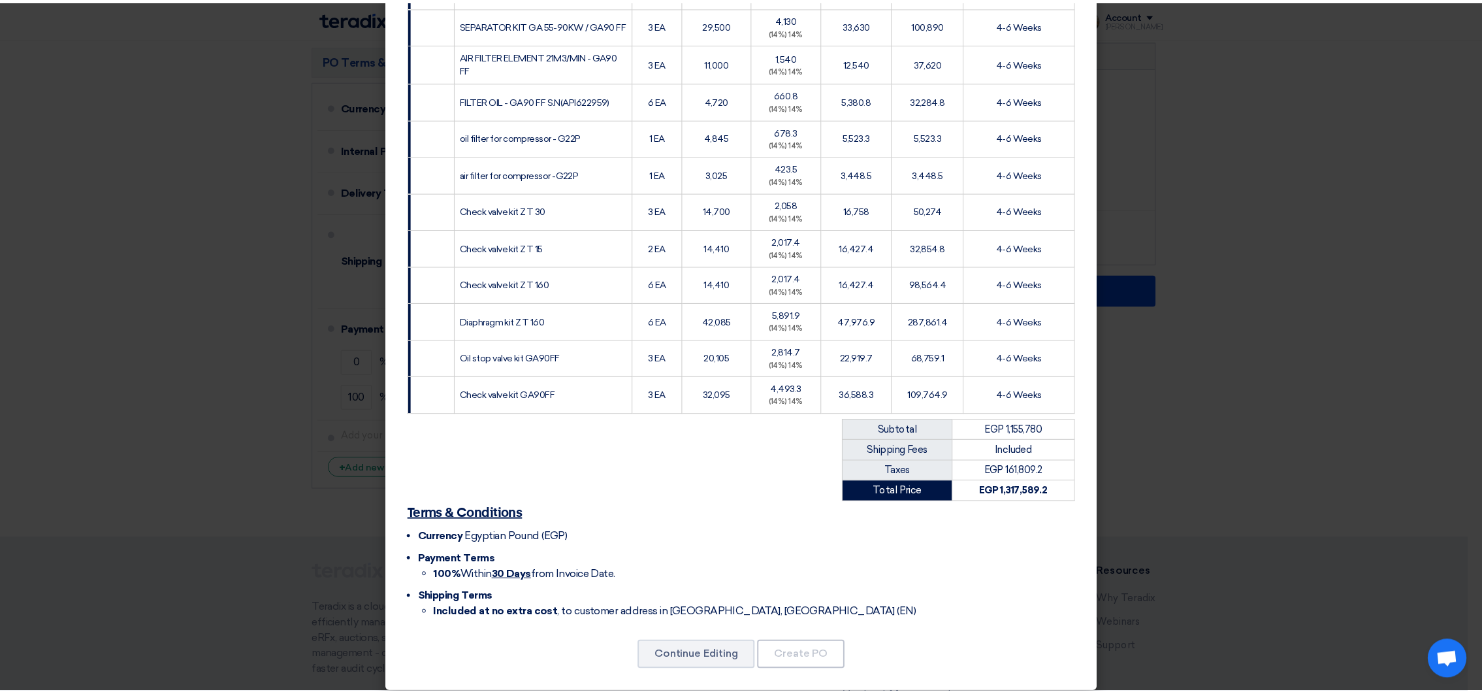
scroll to position [0, 0]
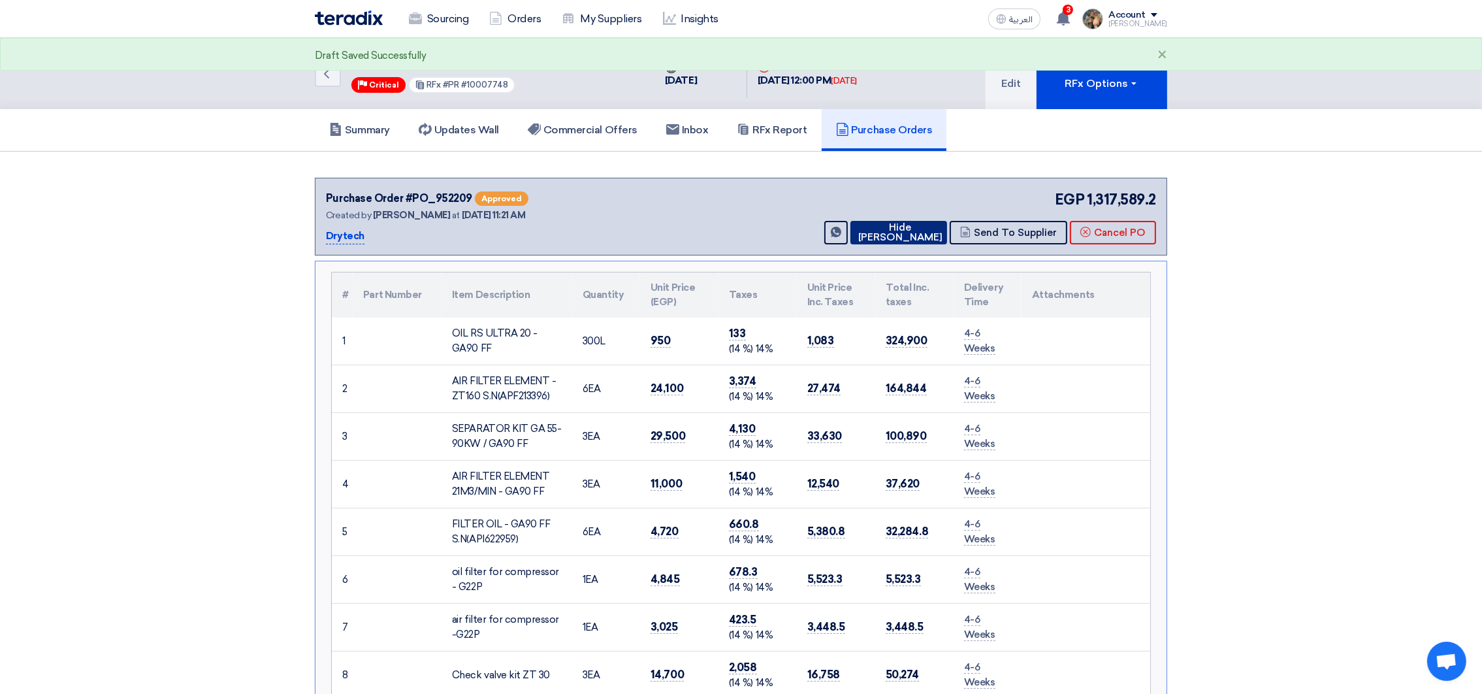
click at [906, 237] on button "Hide [PERSON_NAME]" at bounding box center [899, 233] width 97 height 24
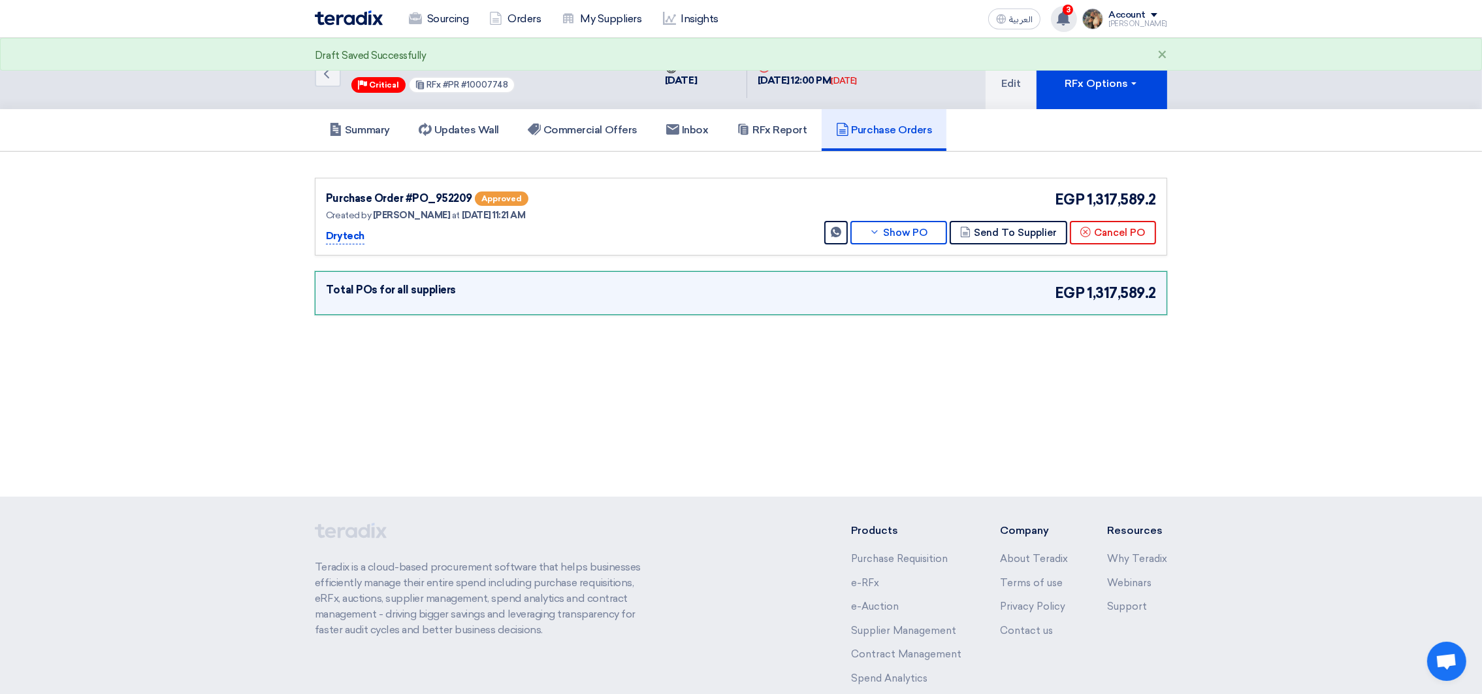
click at [1073, 9] on span "3" at bounding box center [1068, 10] width 10 height 10
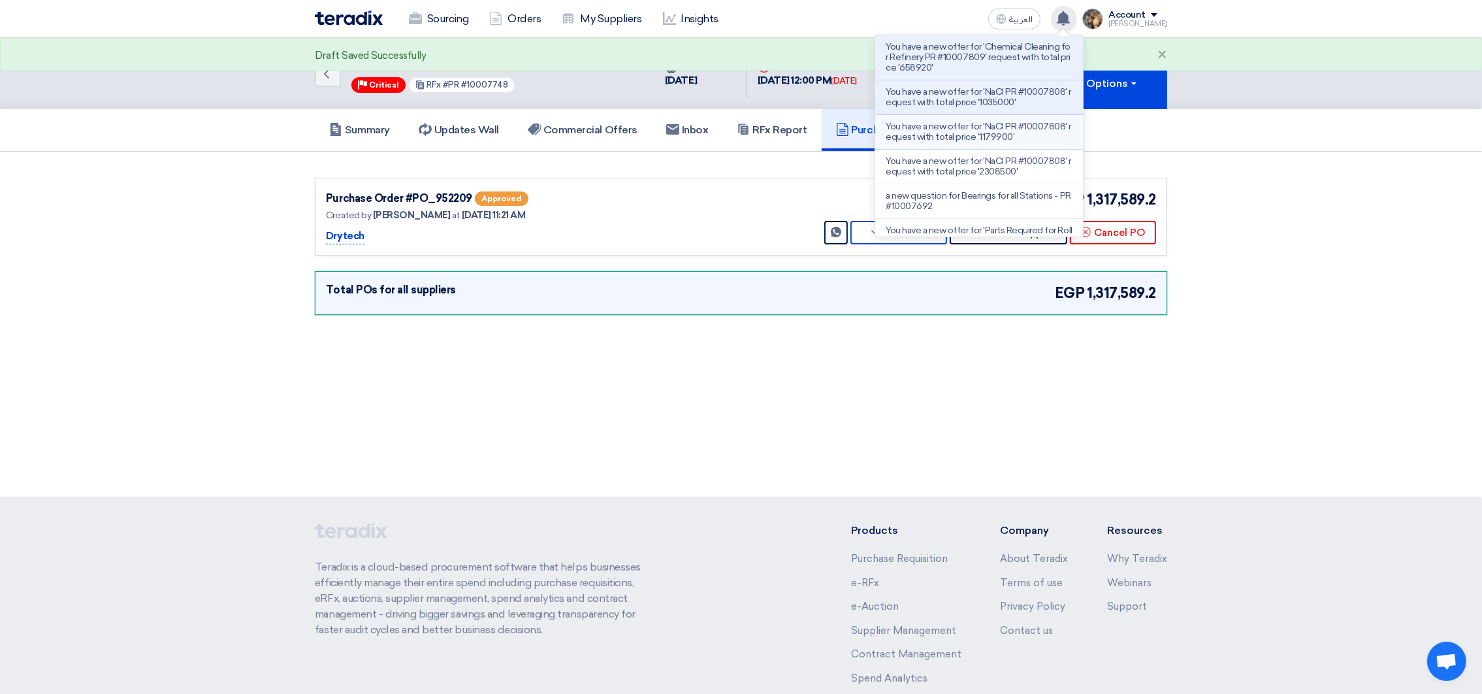
click at [955, 127] on p "You have a new offer for 'NaCl PR #10007808' request with total price '1179900'" at bounding box center [979, 132] width 187 height 21
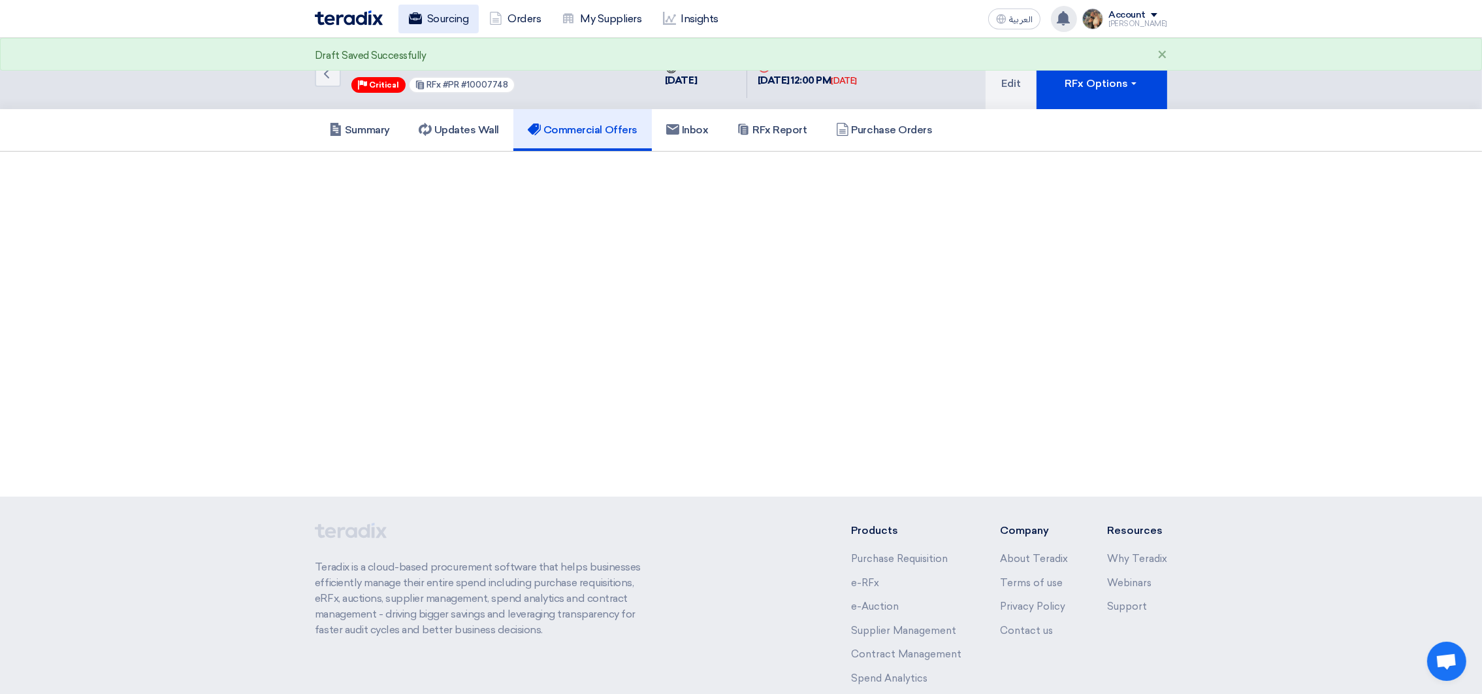
click at [447, 23] on link "Sourcing" at bounding box center [438, 19] width 80 height 29
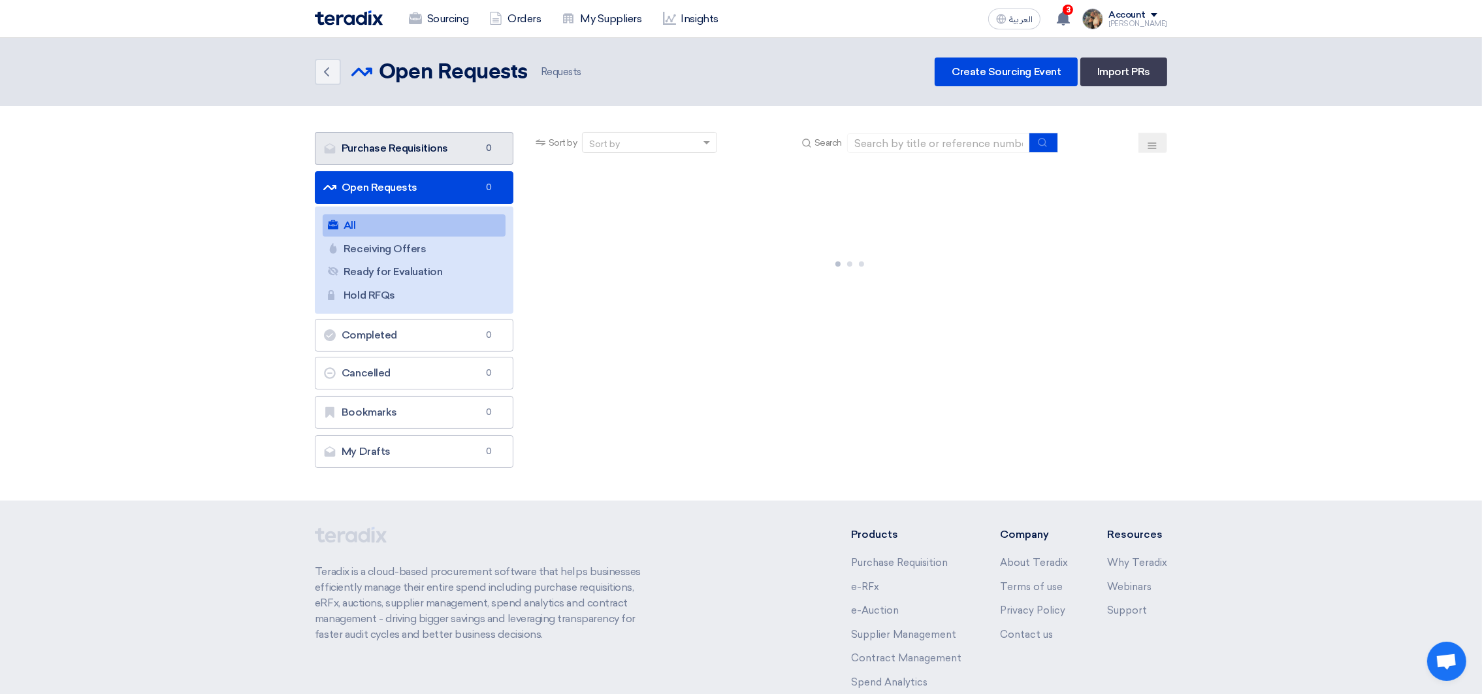
click at [397, 140] on link "Purchase Requisitions Purchase Requisitions 0" at bounding box center [414, 148] width 199 height 33
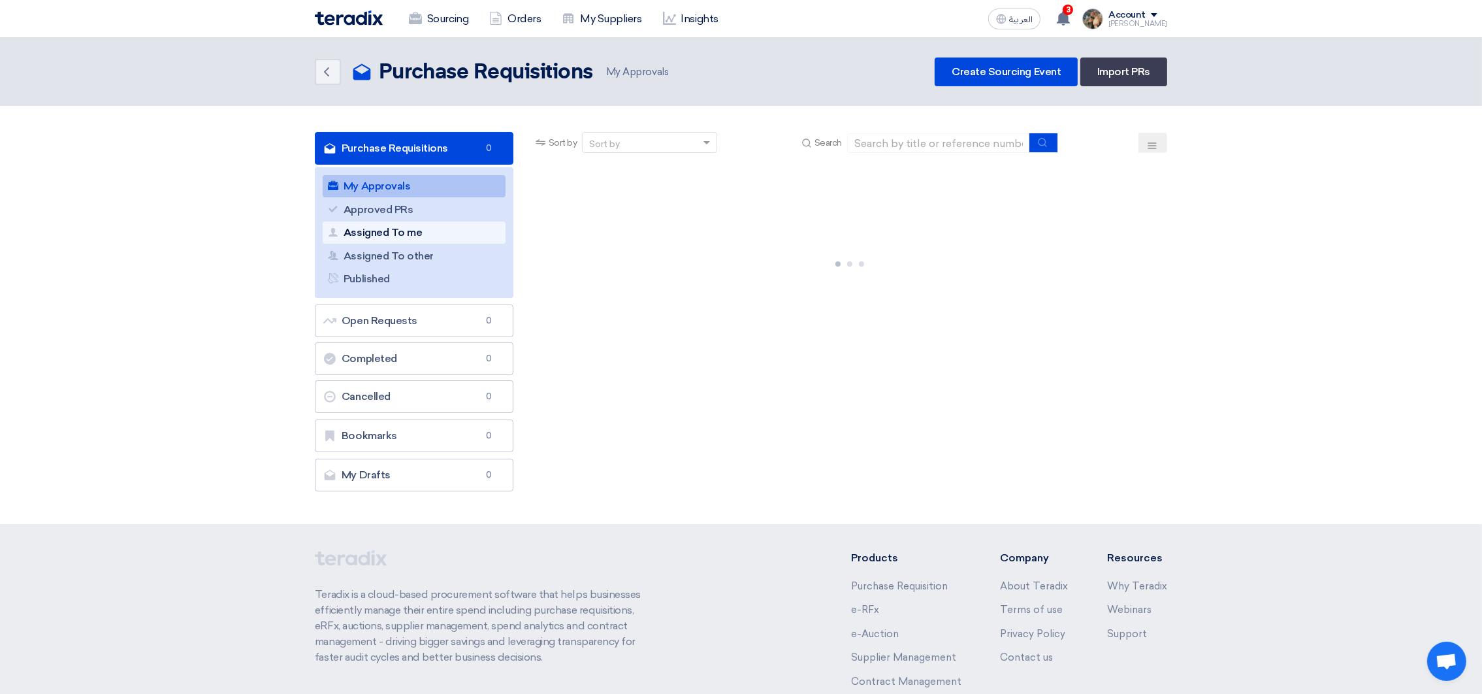
click at [414, 230] on link "Assigned To me Assigned To me" at bounding box center [414, 232] width 183 height 22
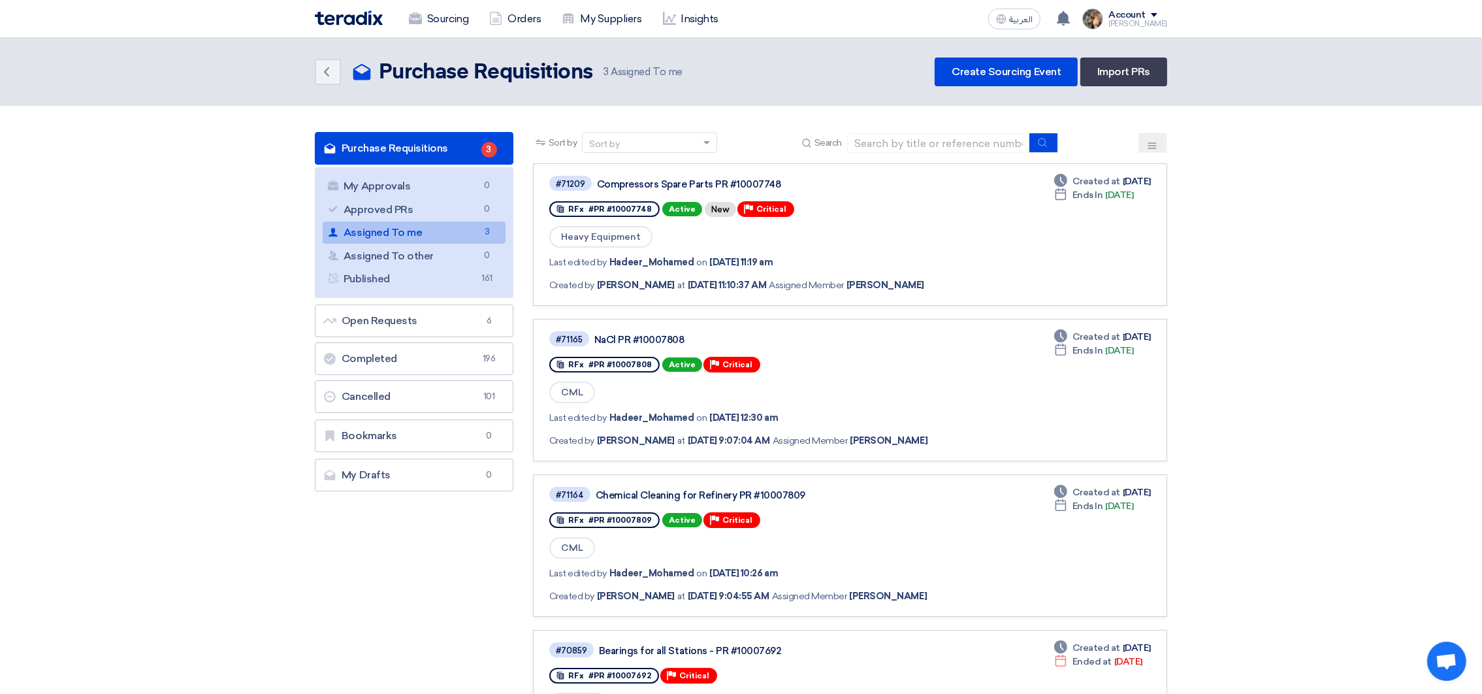
click at [434, 228] on link "Assigned To me Assigned To me 3" at bounding box center [414, 232] width 183 height 22
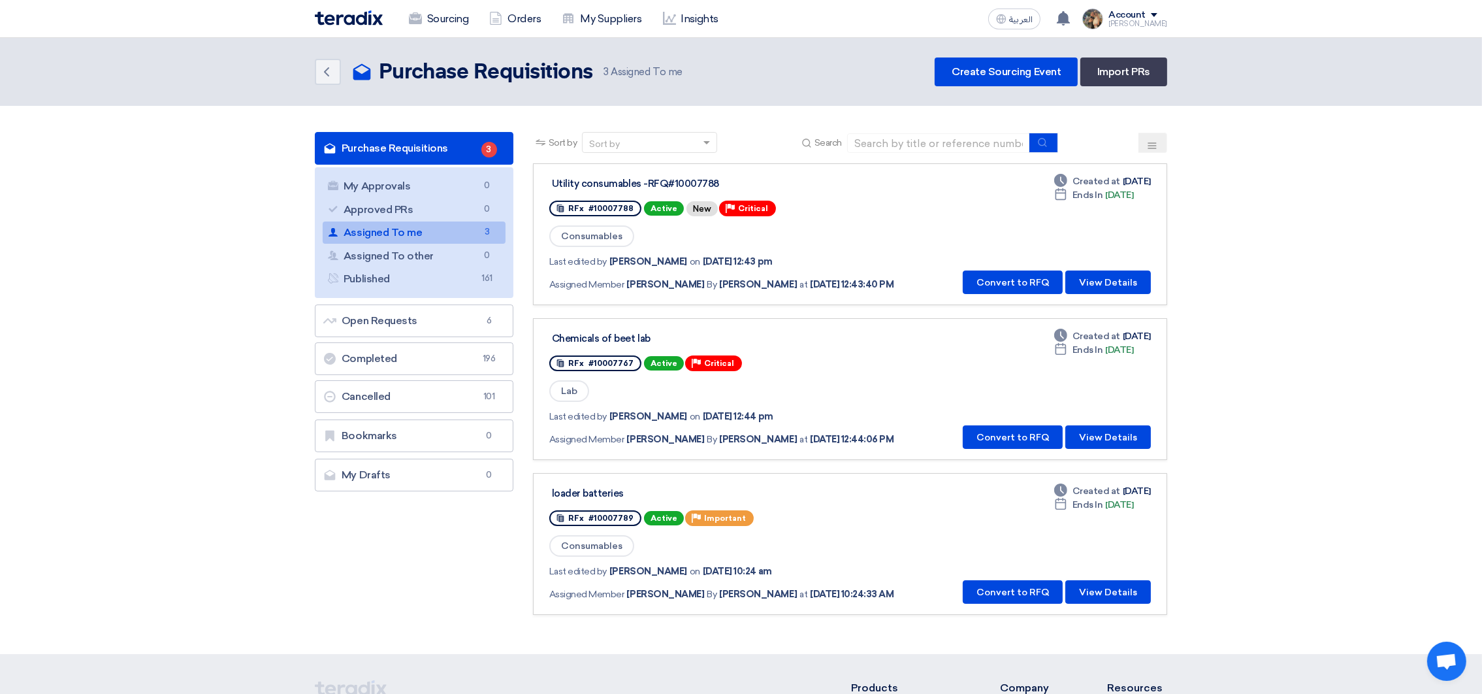
click at [650, 182] on div "Utility consumables -RFQ#10007788" at bounding box center [715, 184] width 327 height 12
click at [1011, 277] on button "Convert to RFQ" at bounding box center [1013, 282] width 100 height 24
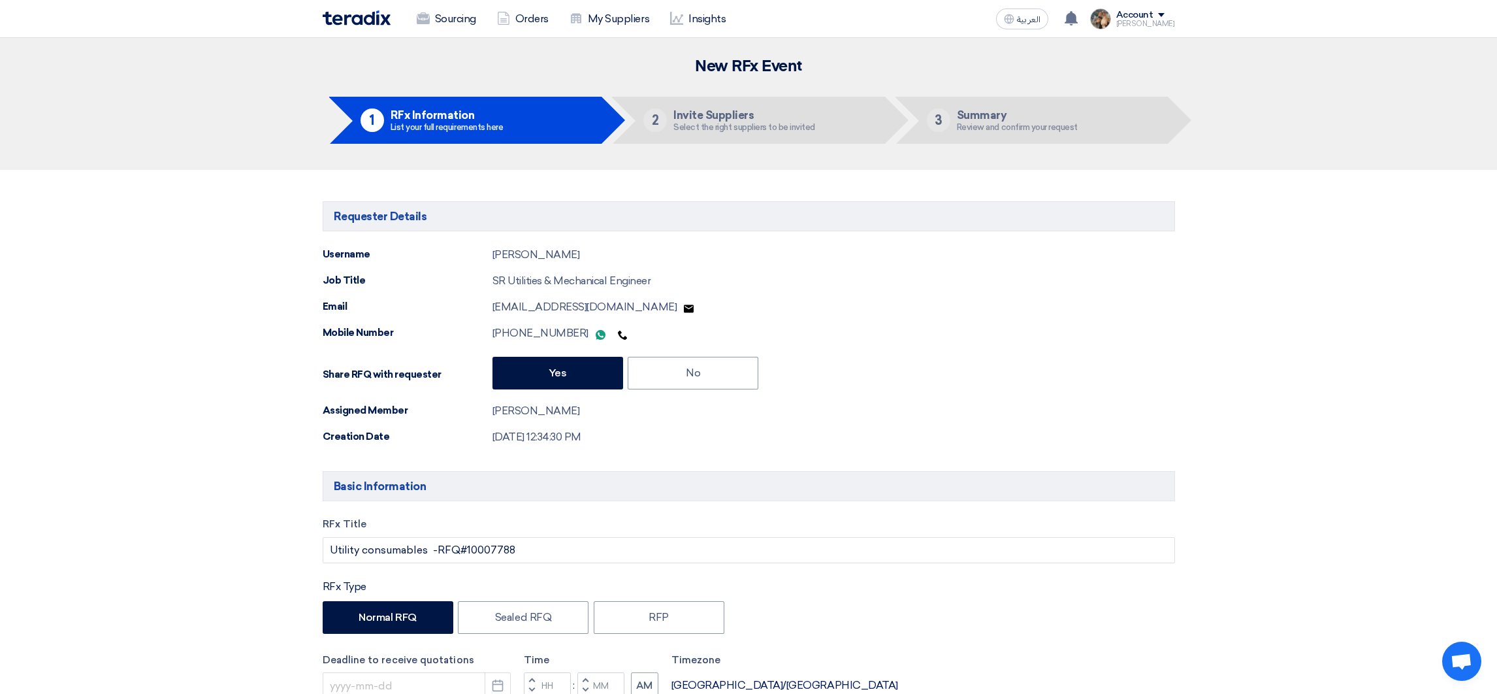
type input "[DATE]"
type input "10"
type input "59"
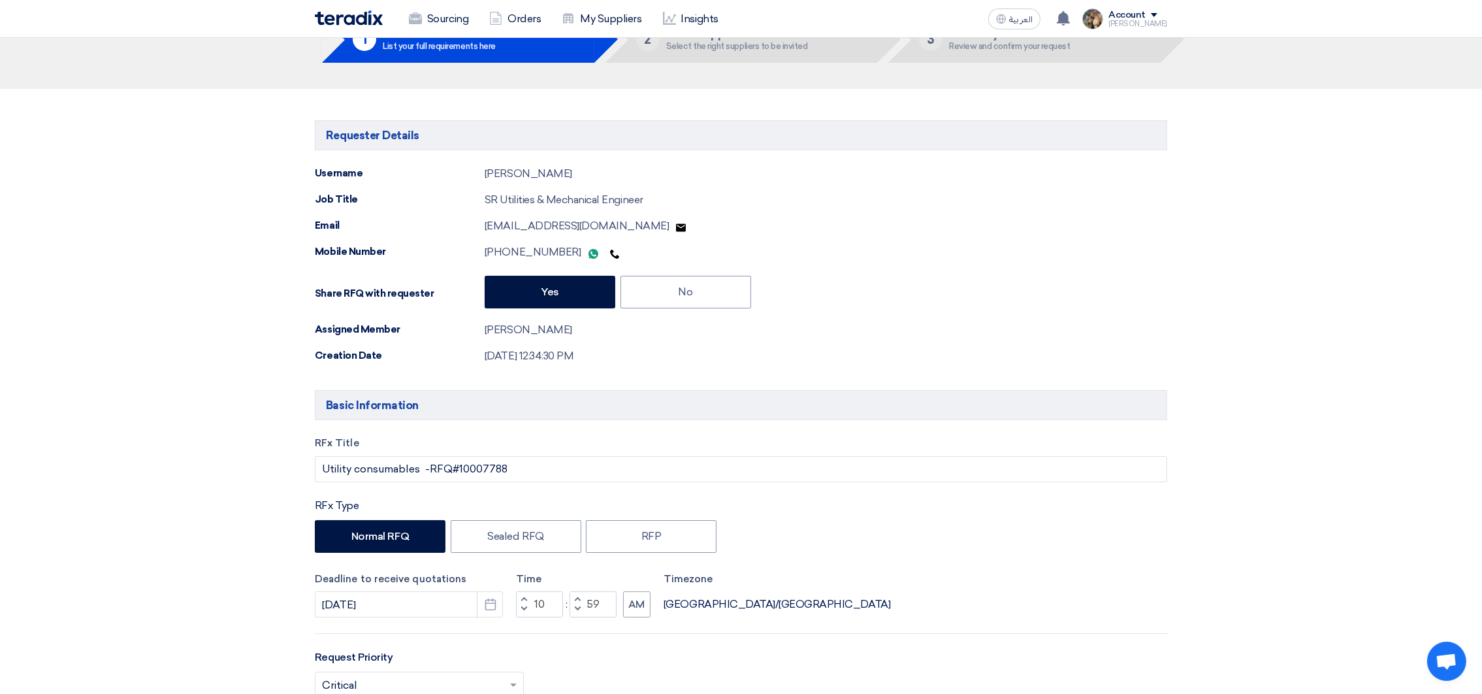
scroll to position [196, 0]
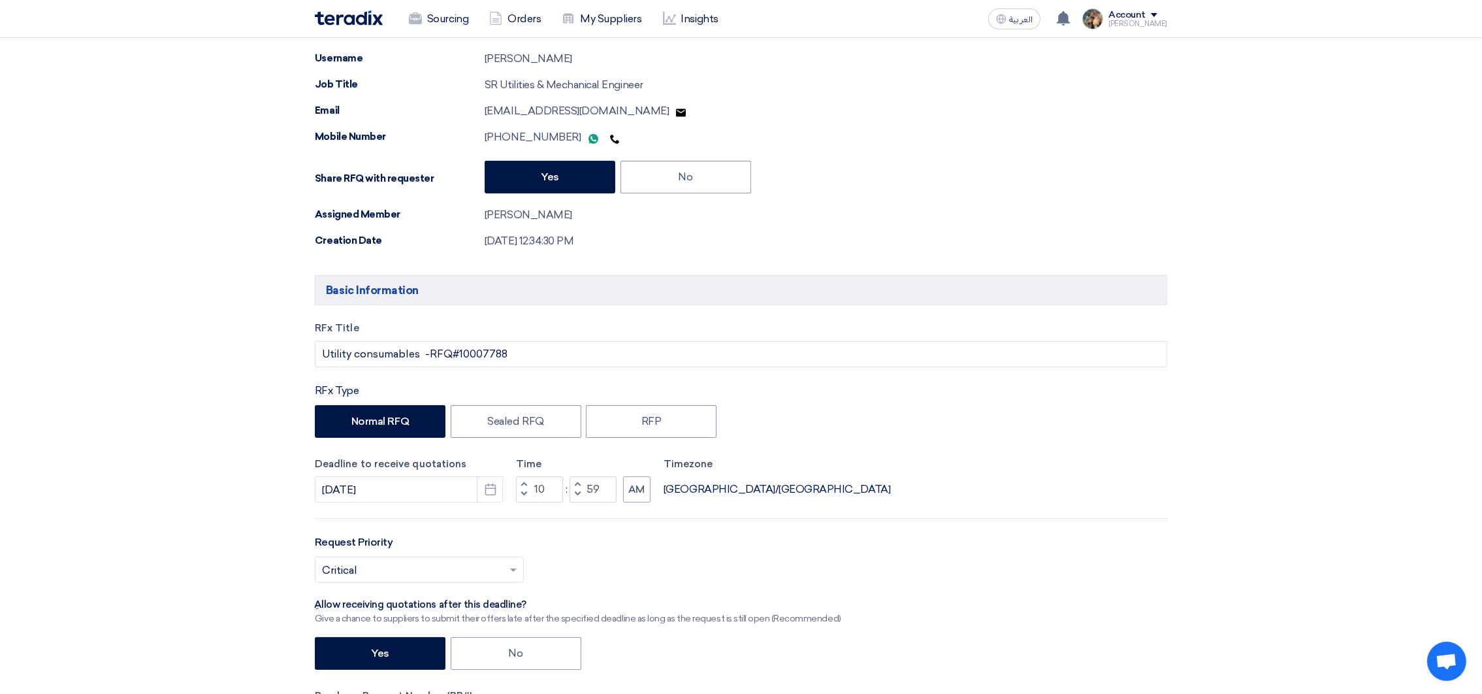
click at [491, 573] on input "text" at bounding box center [413, 571] width 182 height 22
click at [350, 468] on span "Critical" at bounding box center [340, 462] width 37 height 12
click at [485, 498] on button "Pick a date" at bounding box center [490, 489] width 26 height 26
select select "9"
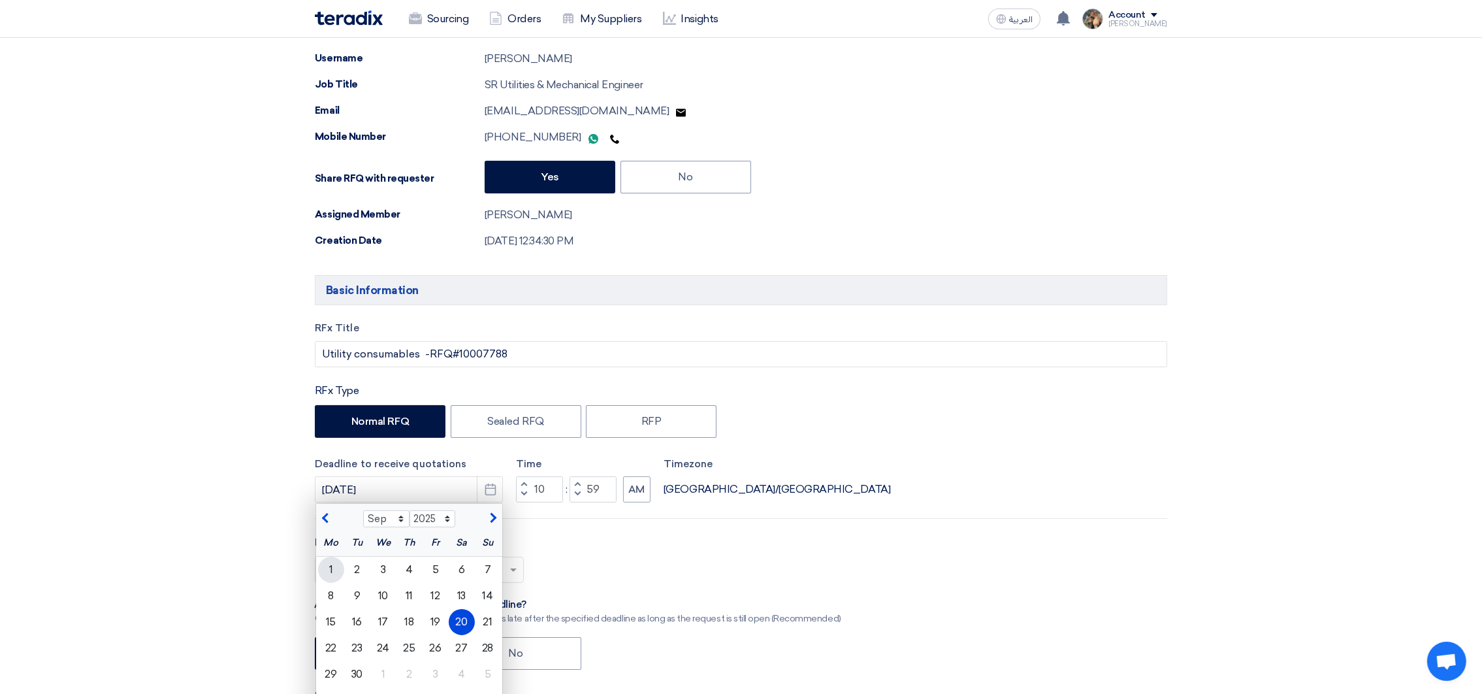
click at [338, 572] on div "1" at bounding box center [331, 570] width 26 height 26
type input "[DATE]"
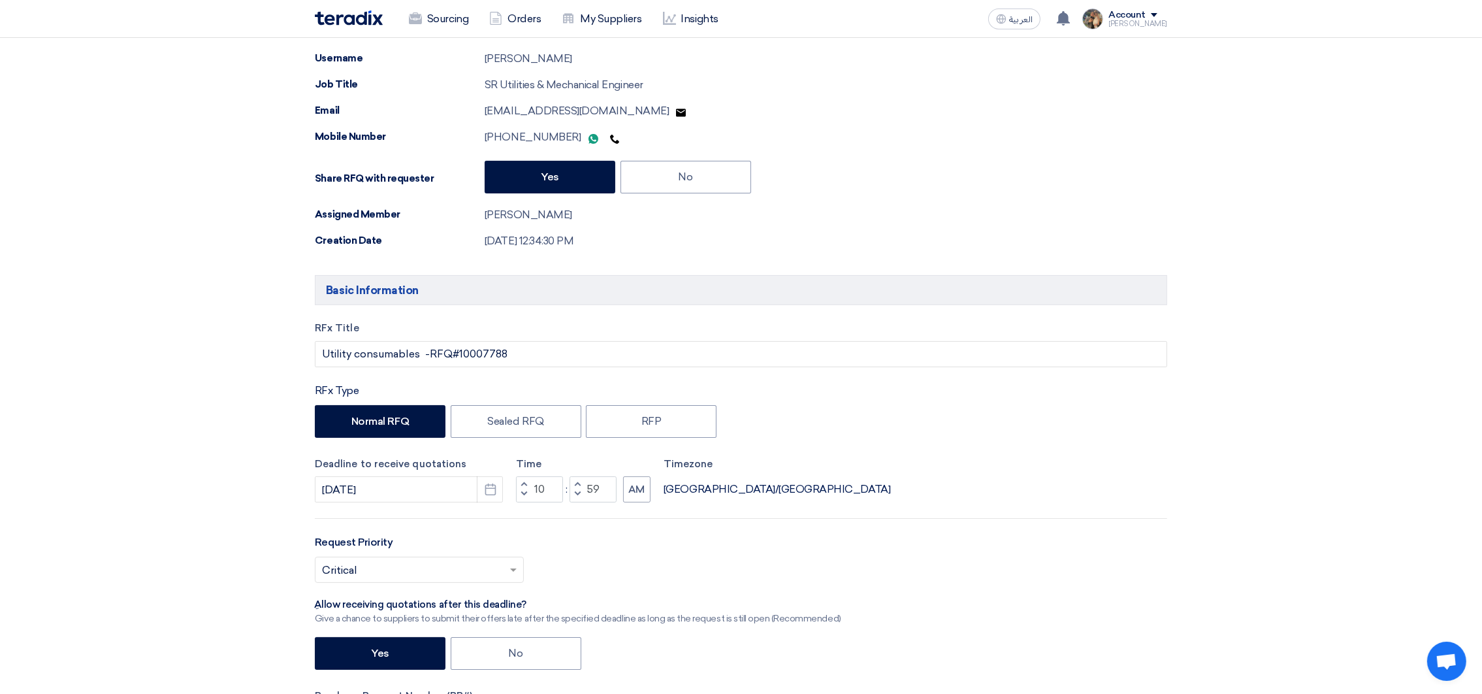
click at [521, 485] on button "Increment hours" at bounding box center [524, 484] width 16 height 16
click at [522, 483] on span "button" at bounding box center [524, 484] width 5 height 8
type input "12"
drag, startPoint x: 606, startPoint y: 493, endPoint x: 557, endPoint y: 493, distance: 49.0
click at [557, 493] on div "Increment hours 12 Decrement hours : Increment minutes 59 Decrement minutes PM" at bounding box center [583, 489] width 134 height 26
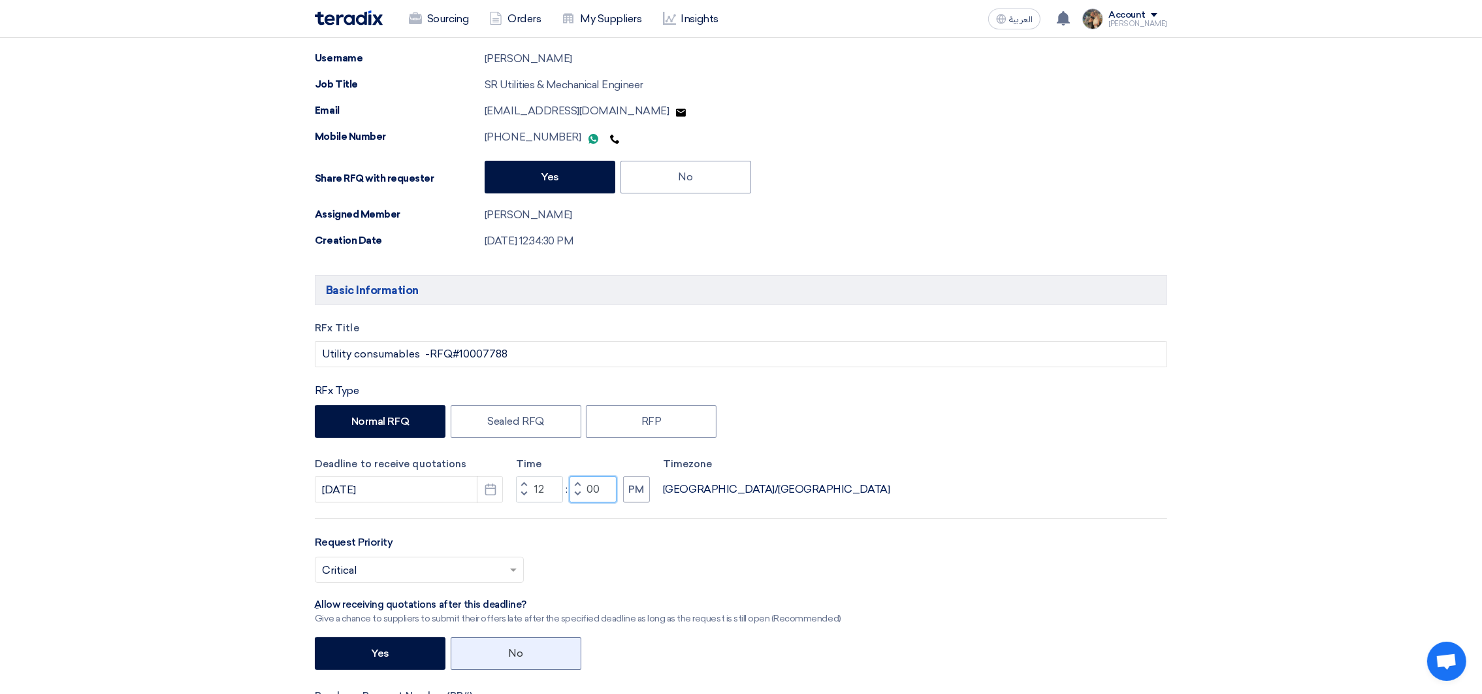
type input "00"
drag, startPoint x: 547, startPoint y: 663, endPoint x: 508, endPoint y: 632, distance: 50.2
click at [546, 661] on label "No" at bounding box center [516, 653] width 131 height 33
click at [517, 657] on input "No" at bounding box center [513, 652] width 8 height 8
radio input "true"
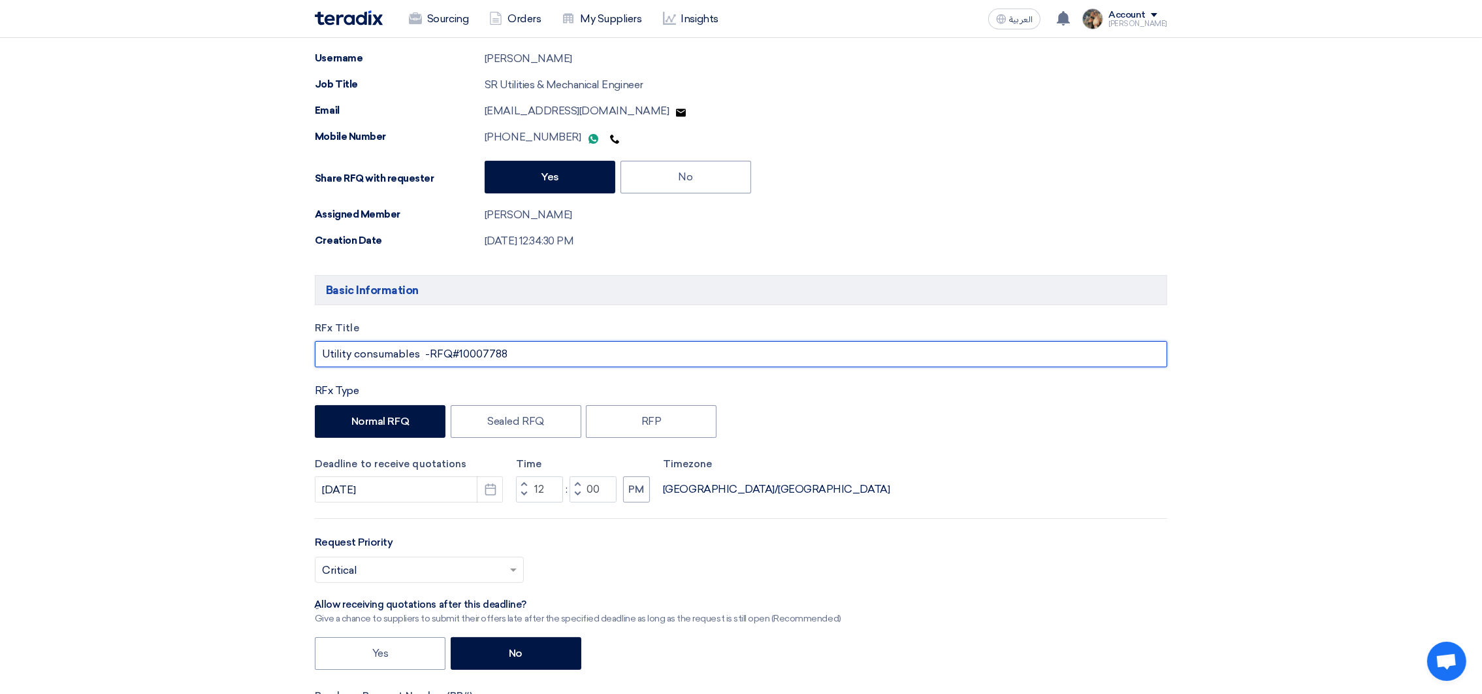
click at [436, 354] on input "Utility consumables -RFQ#10007788" at bounding box center [741, 354] width 852 height 26
drag, startPoint x: 449, startPoint y: 351, endPoint x: 432, endPoint y: 355, distance: 16.8
click at [432, 356] on input "Utility consumables -RFQ#10007788" at bounding box center [741, 354] width 852 height 26
click at [437, 359] on input "Utility consumables -PR #10007788" at bounding box center [741, 354] width 852 height 26
drag, startPoint x: 437, startPoint y: 359, endPoint x: 514, endPoint y: 359, distance: 77.1
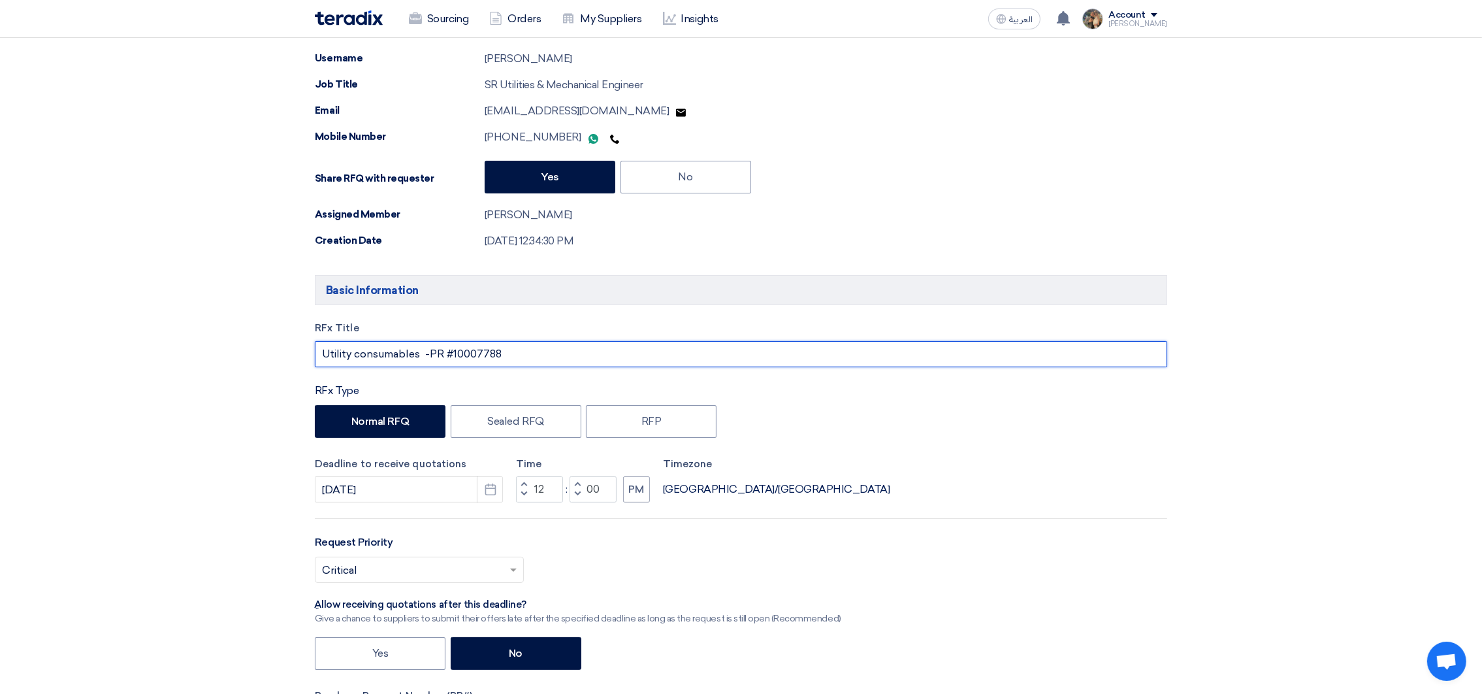
click at [514, 359] on input "Utility consumables -PR #10007788" at bounding box center [741, 354] width 852 height 26
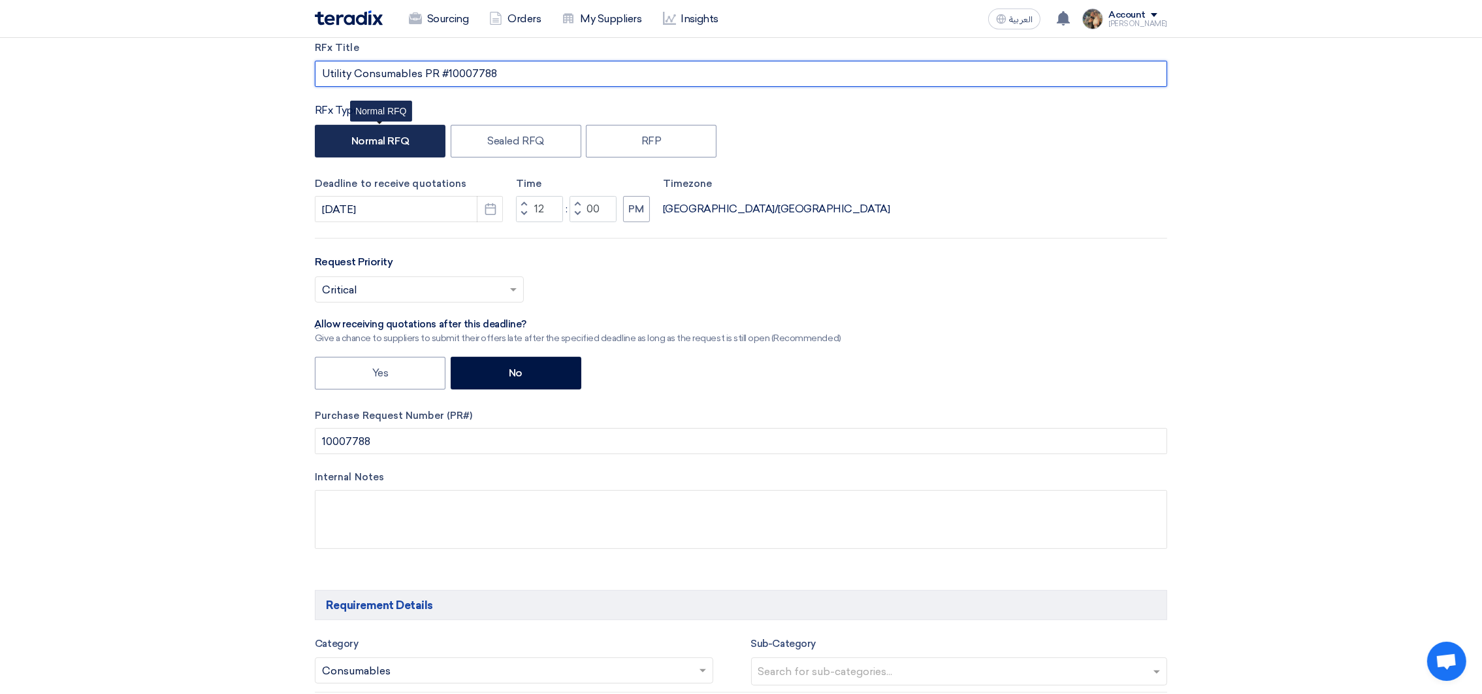
scroll to position [587, 0]
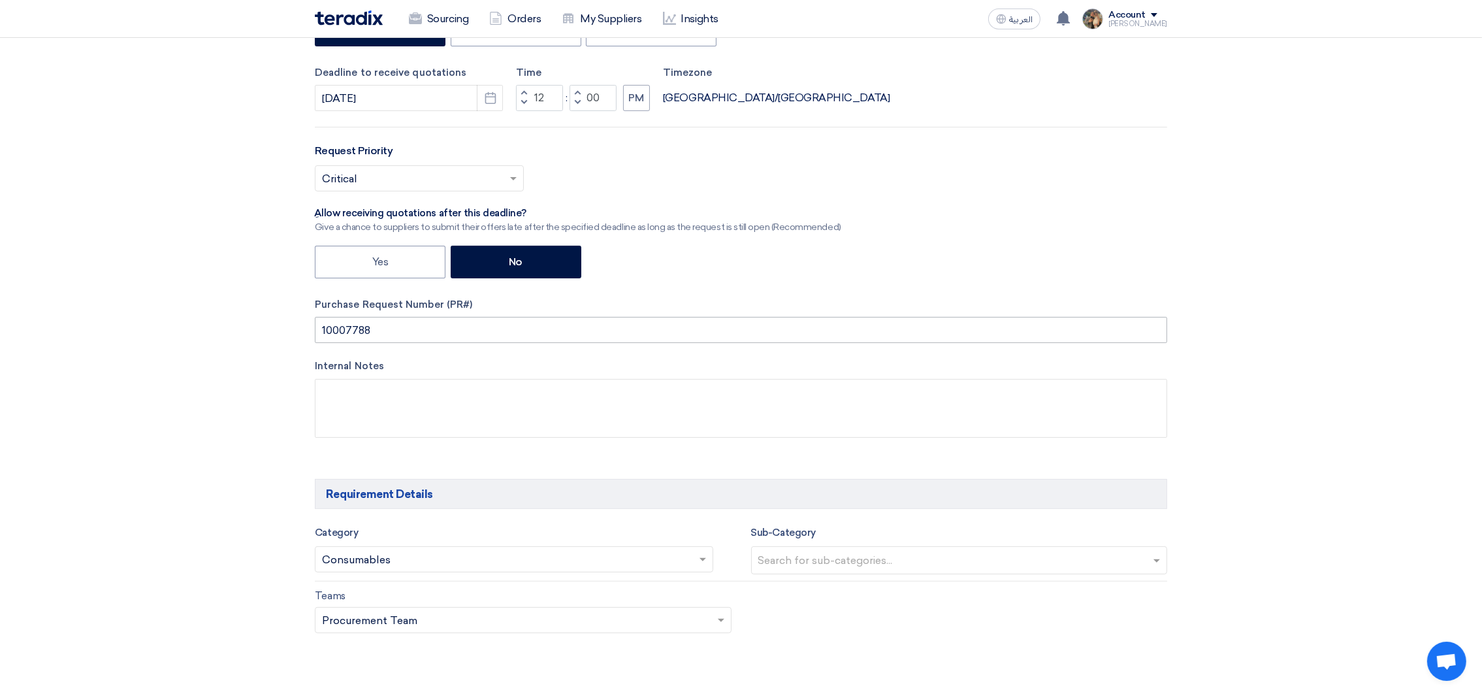
type input "Utility Consumables PR #10007788"
click at [349, 331] on input "10007788" at bounding box center [741, 330] width 852 height 26
paste input "PR #"
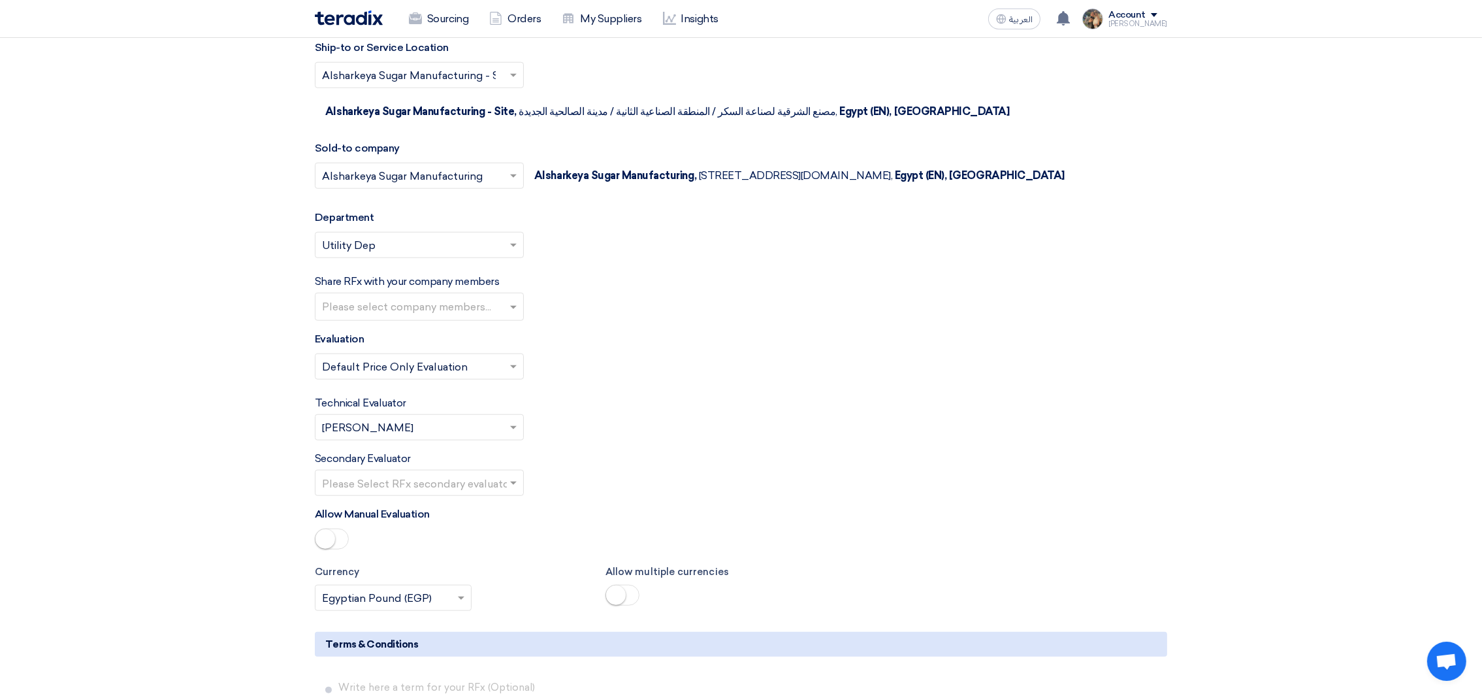
scroll to position [1959, 0]
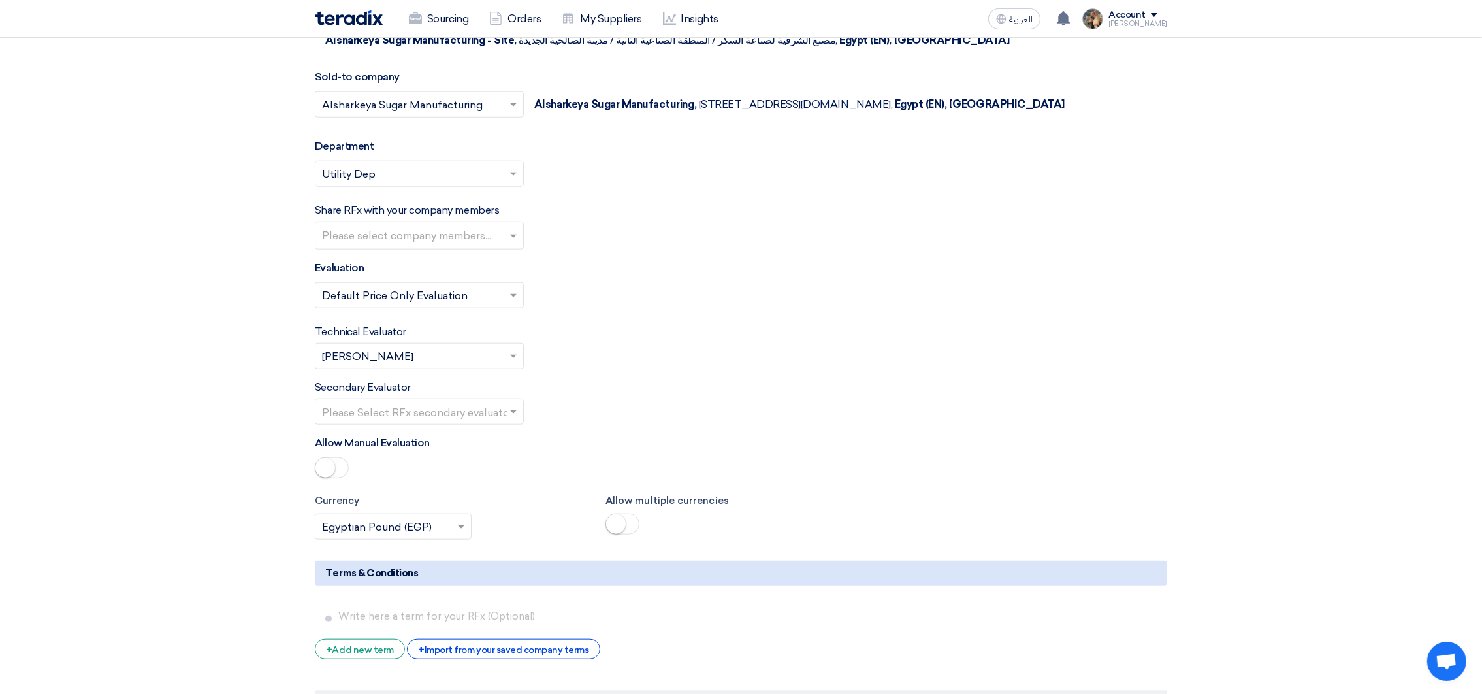
type input "PR #10007788"
click at [391, 357] on input "text" at bounding box center [413, 358] width 182 height 22
click at [391, 382] on span "[PERSON_NAME]" at bounding box center [367, 382] width 91 height 12
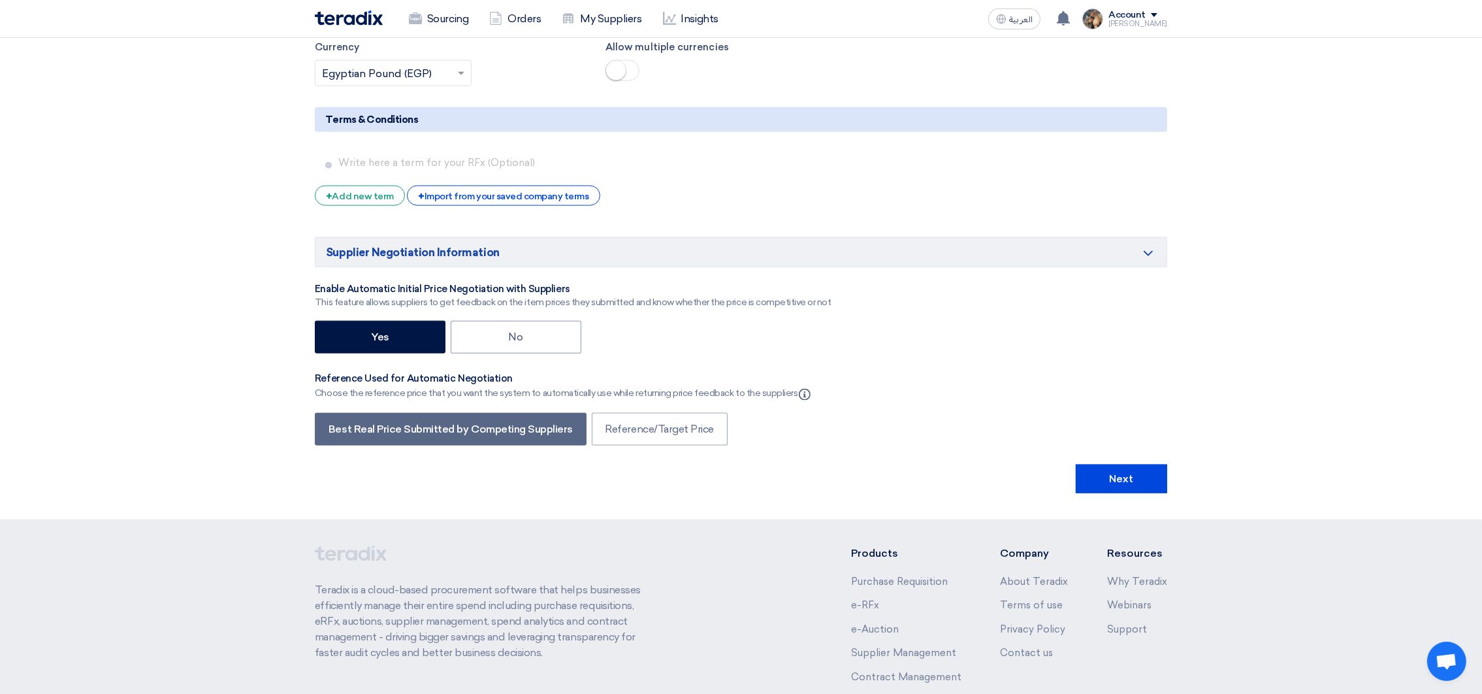
scroll to position [2541, 0]
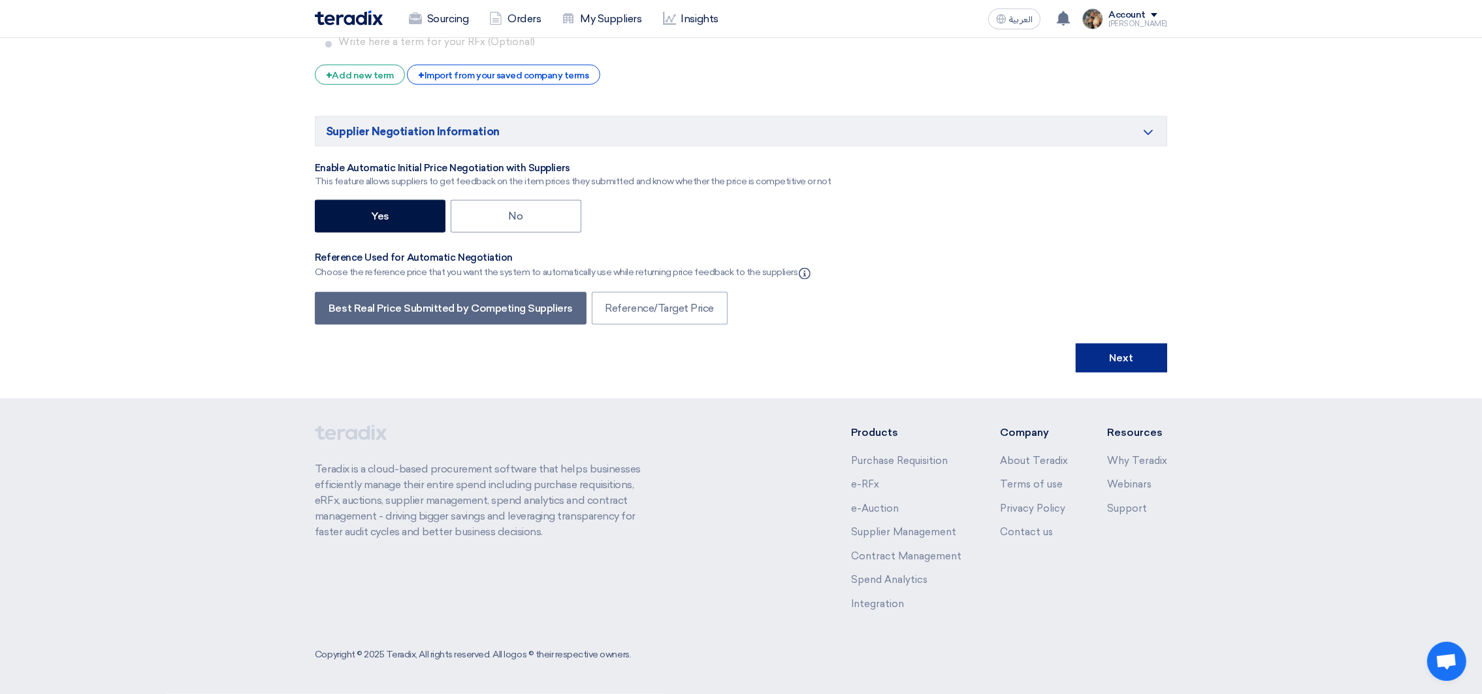
click at [1130, 366] on button "Next" at bounding box center [1121, 358] width 91 height 29
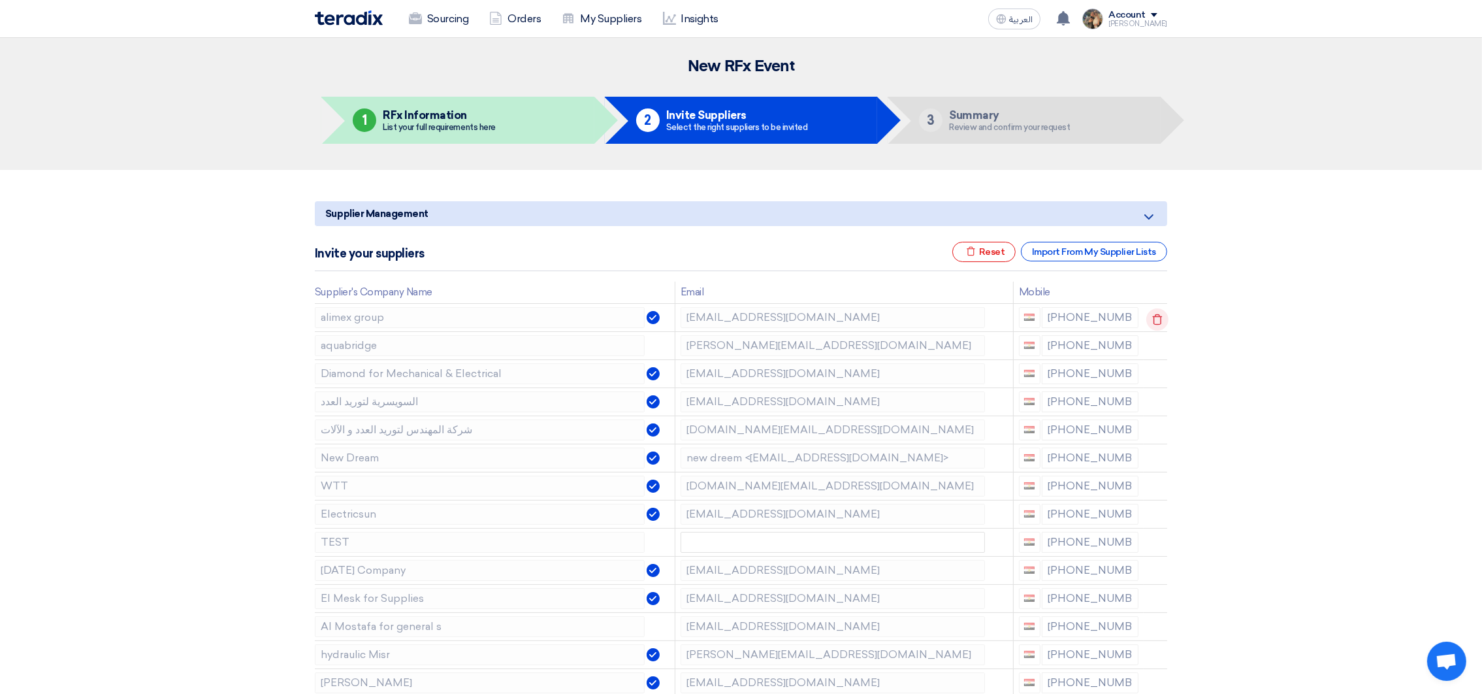
click at [1156, 319] on icon at bounding box center [1157, 319] width 22 height 22
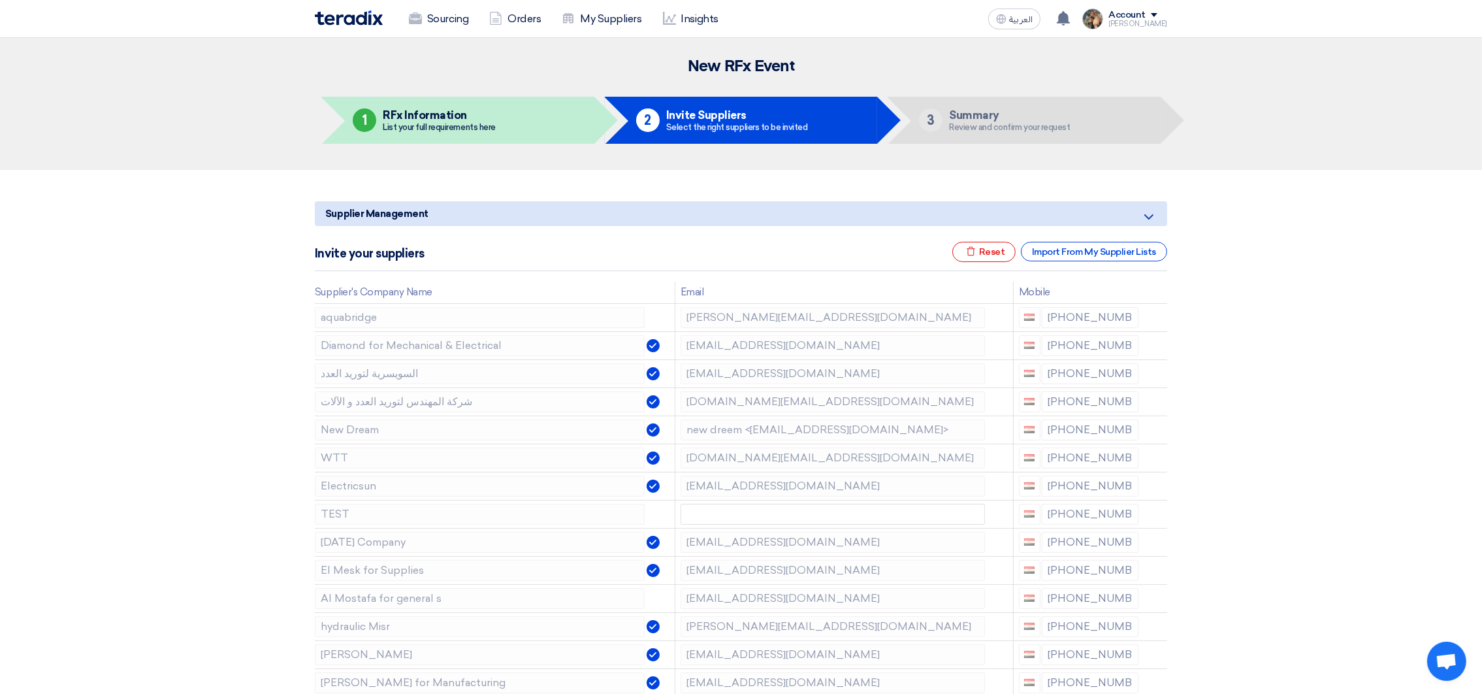
click at [0, 0] on icon at bounding box center [0, 0] width 0 height 0
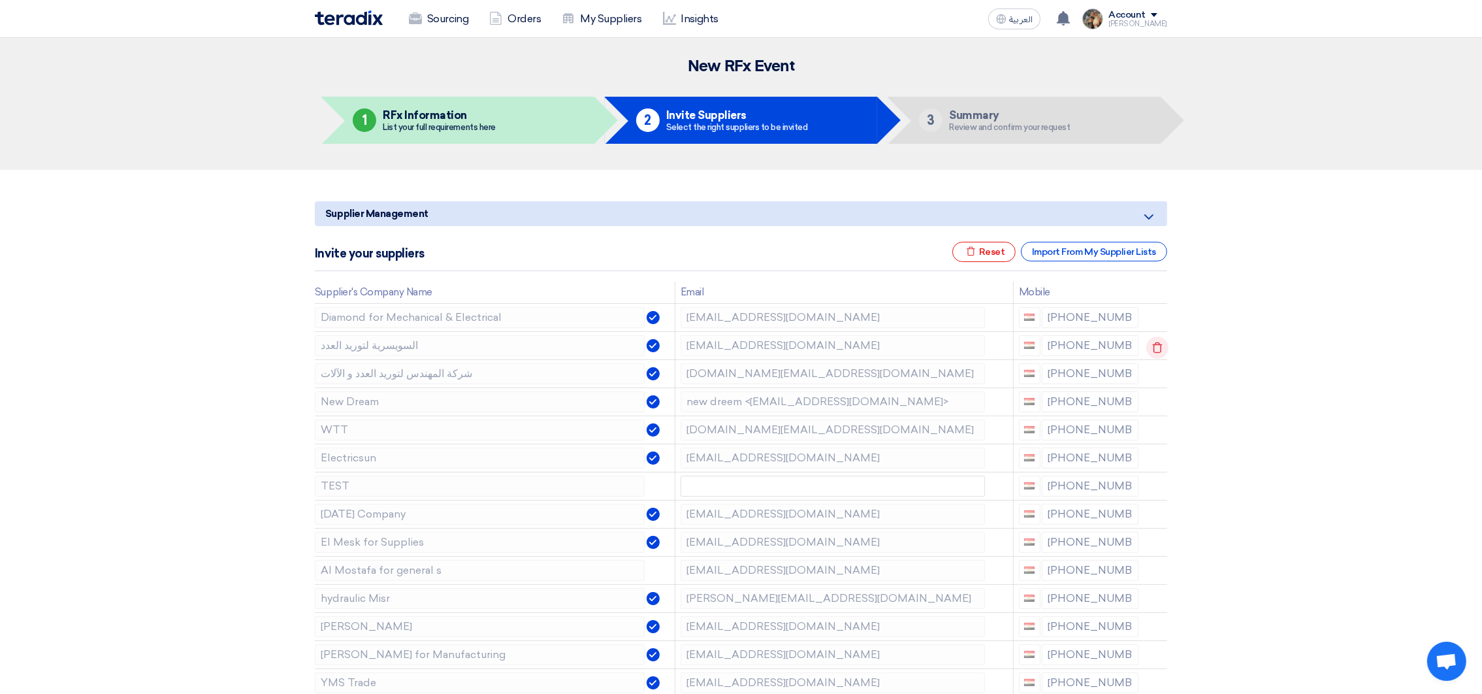
click at [1154, 344] on use at bounding box center [1158, 347] width 10 height 11
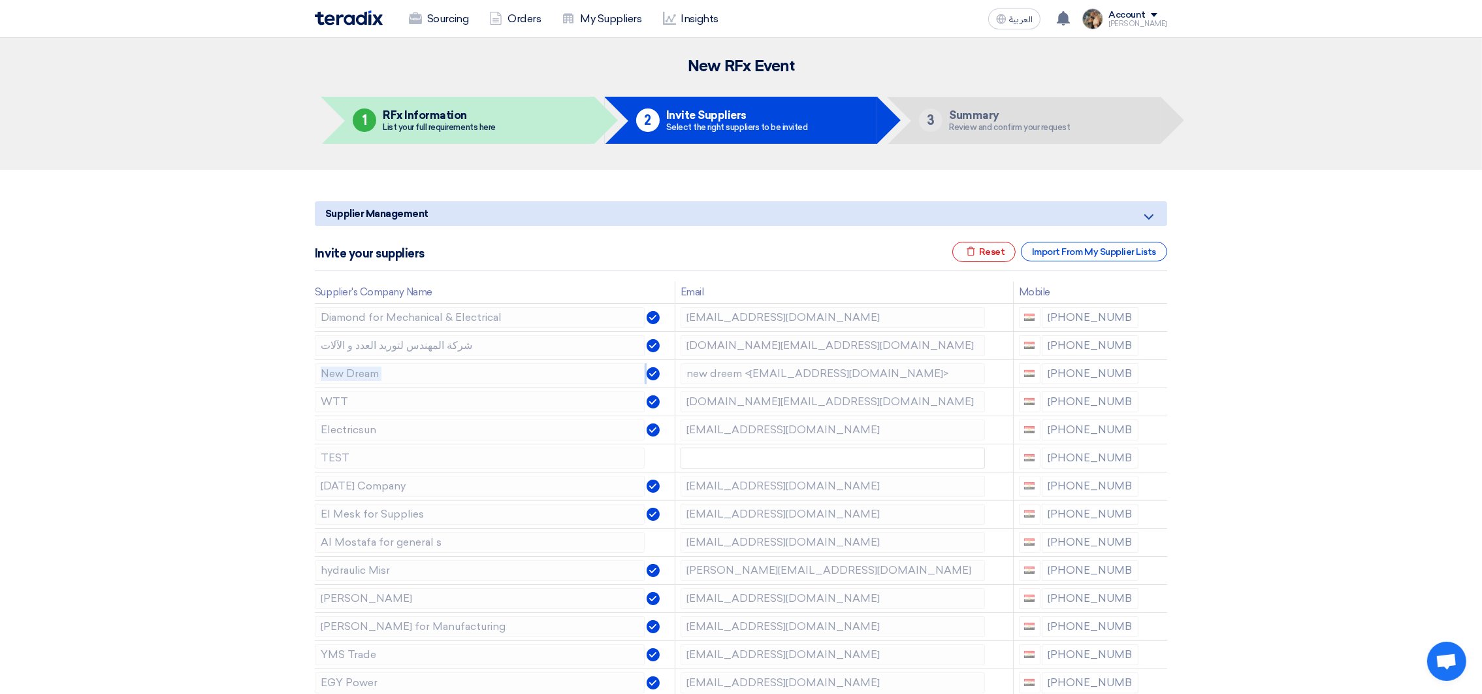
click at [0, 0] on use at bounding box center [0, 0] width 0 height 0
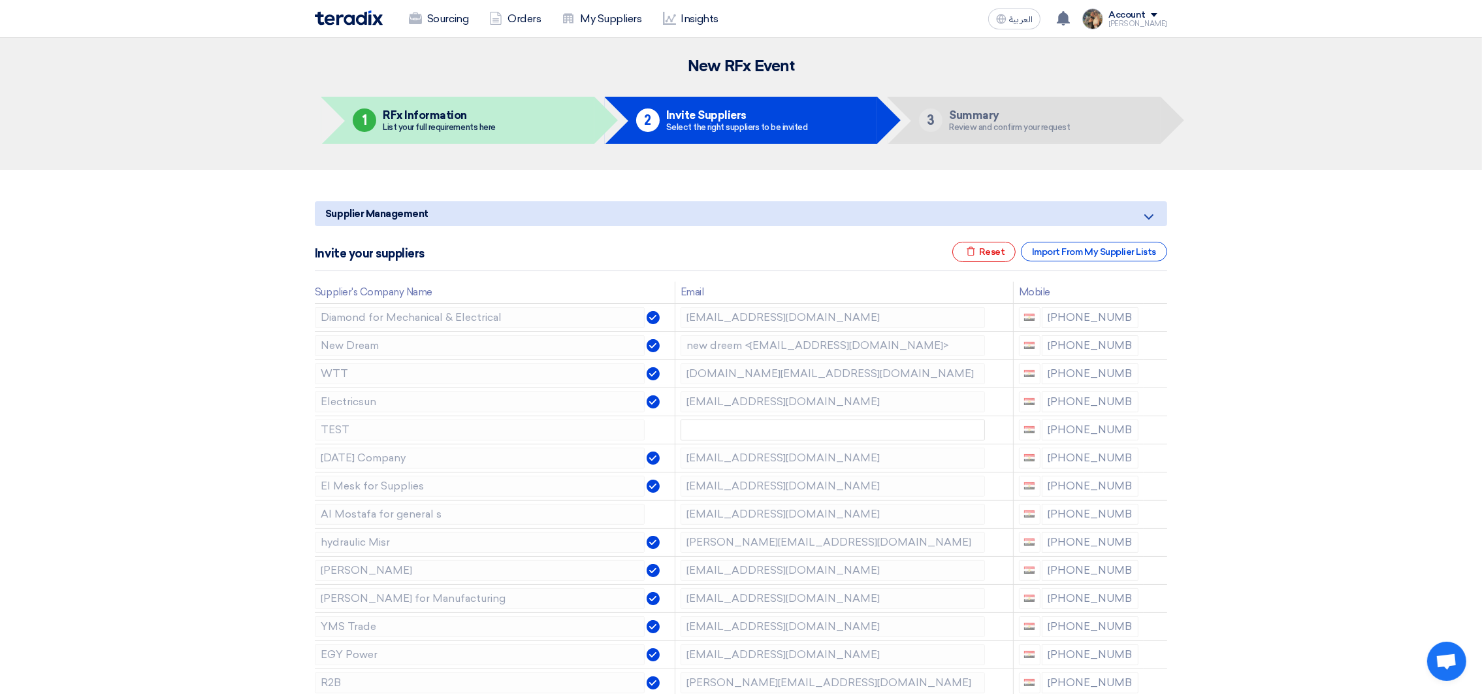
click at [0, 0] on use at bounding box center [0, 0] width 0 height 0
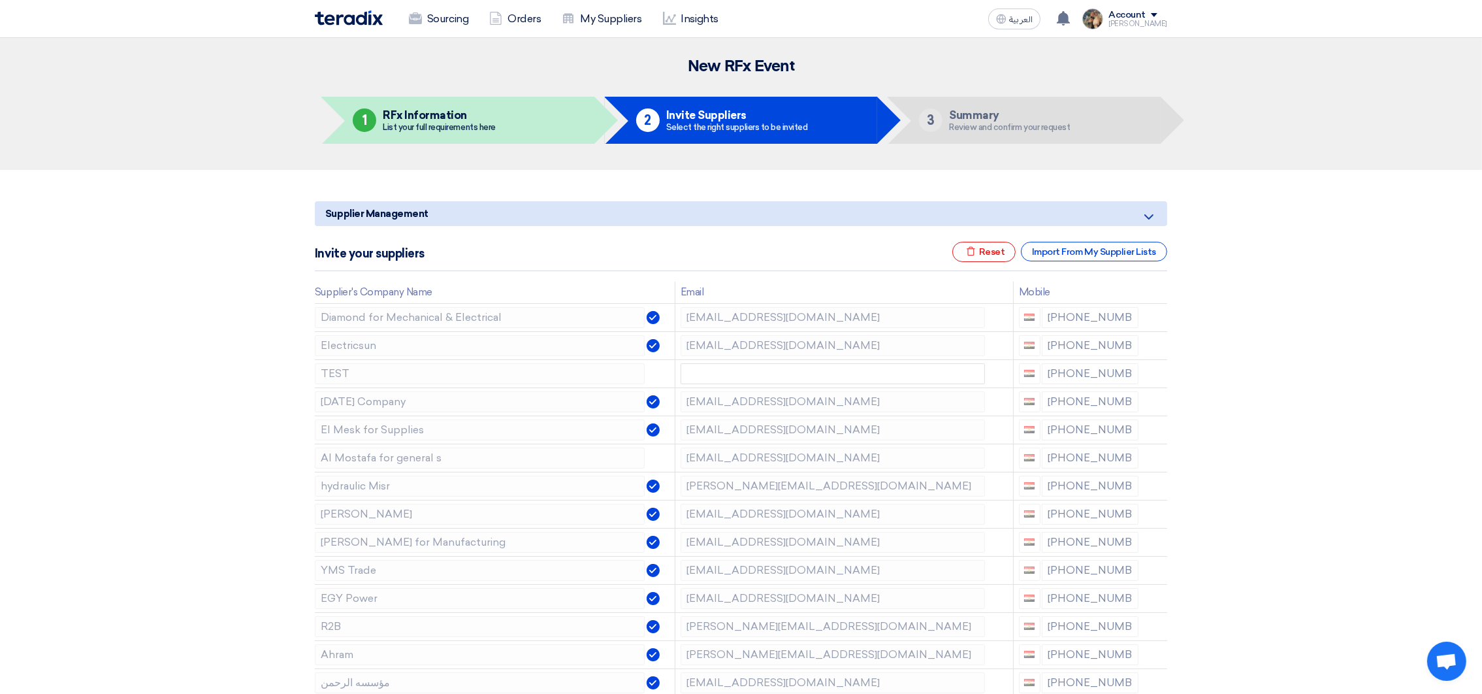
click at [0, 0] on use at bounding box center [0, 0] width 0 height 0
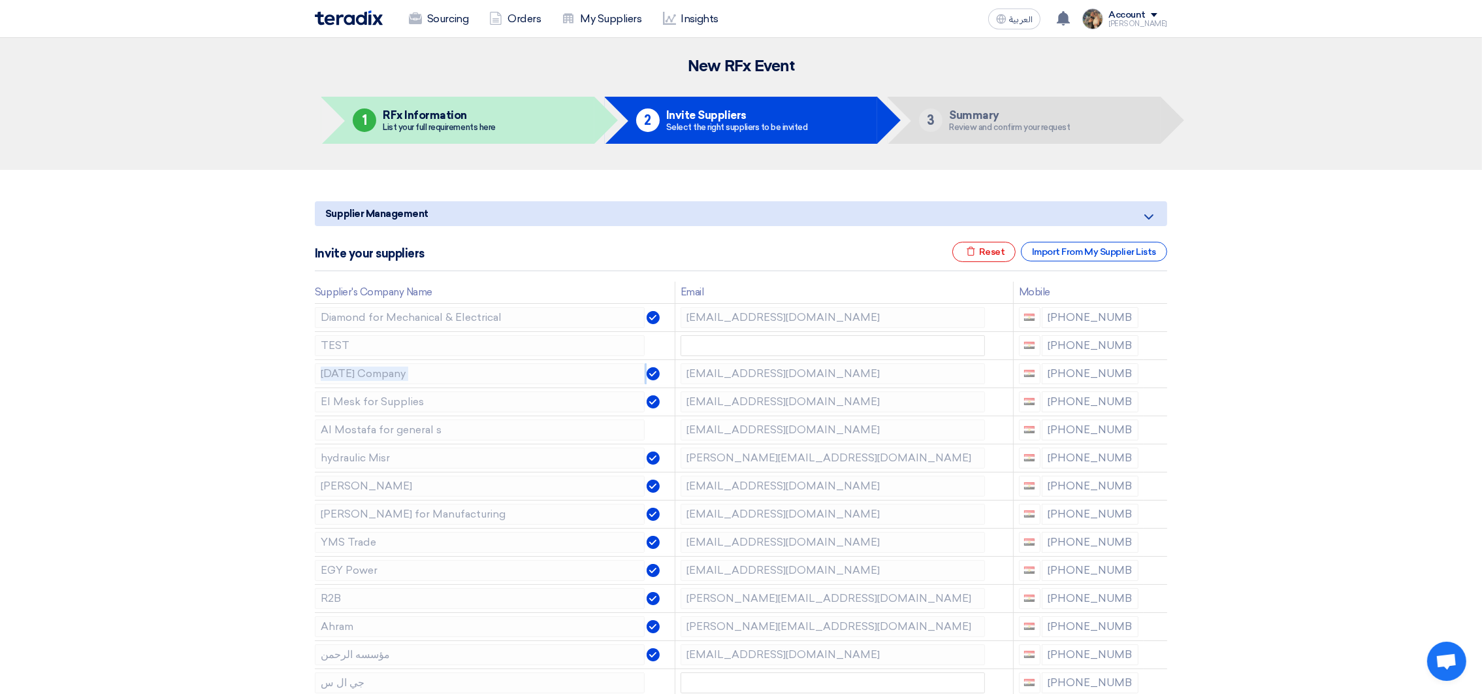
click at [0, 0] on use at bounding box center [0, 0] width 0 height 0
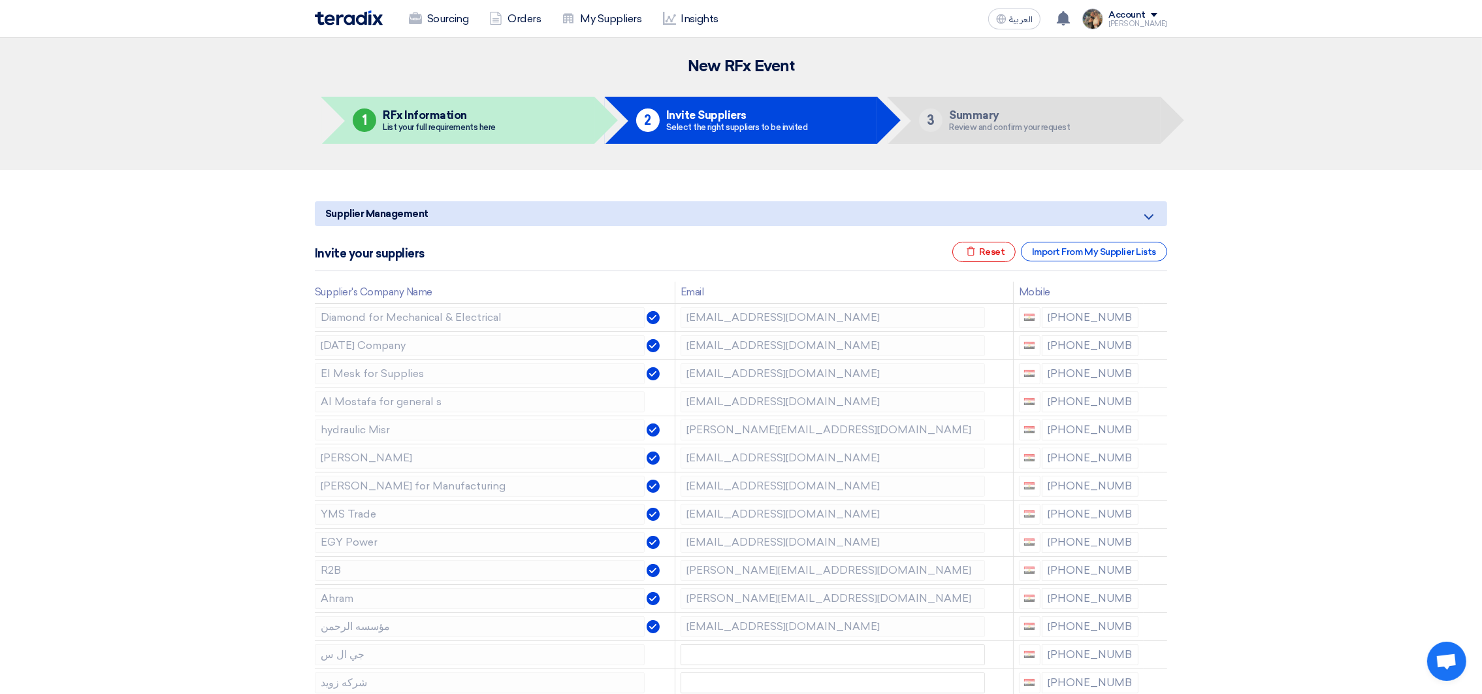
click at [0, 0] on use at bounding box center [0, 0] width 0 height 0
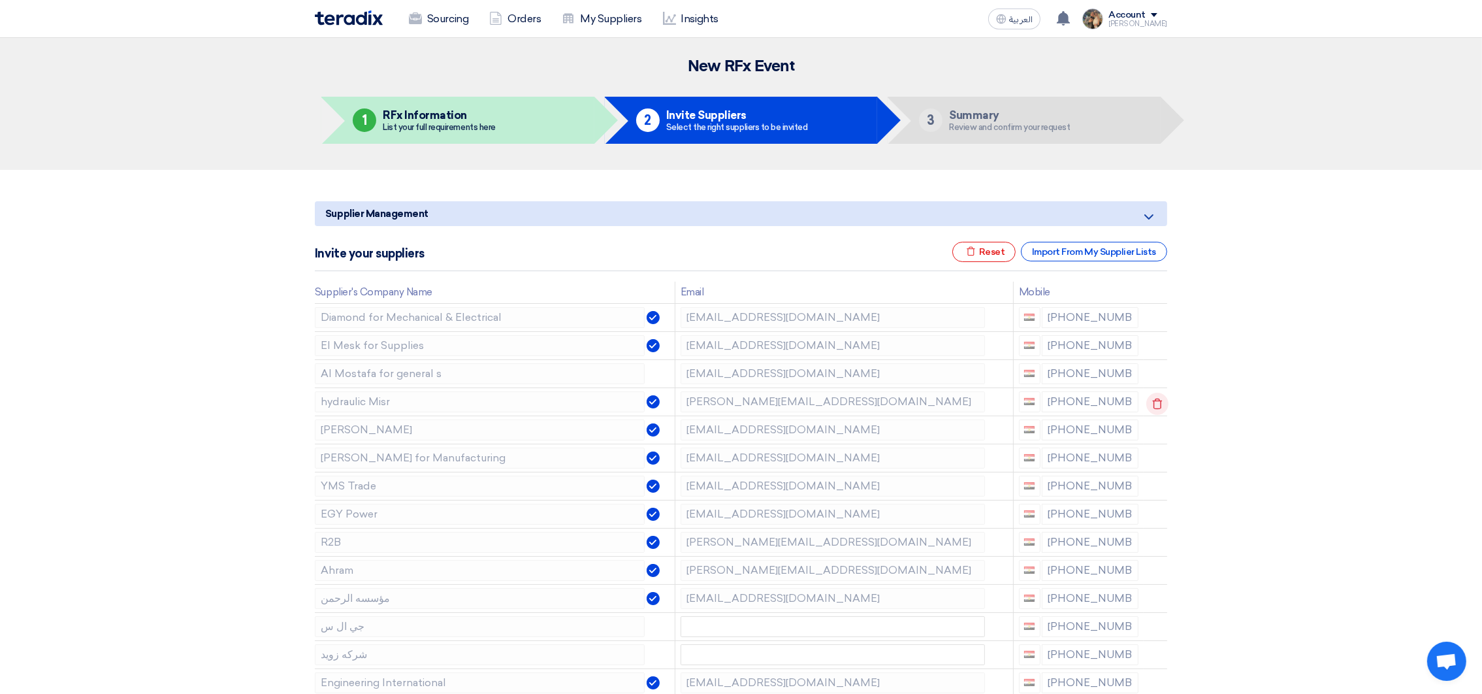
click at [1151, 397] on icon at bounding box center [1157, 404] width 22 height 22
click at [1156, 397] on icon at bounding box center [1157, 404] width 22 height 22
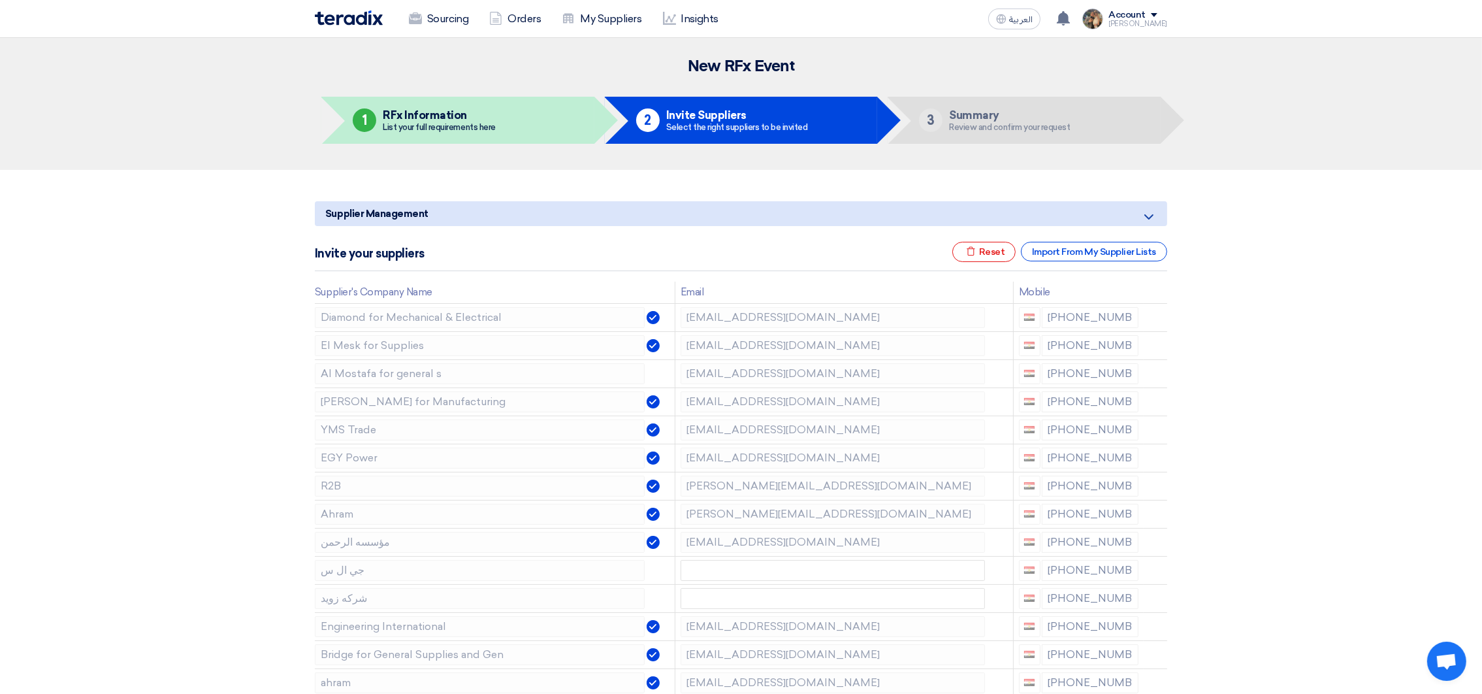
click at [0, 0] on icon at bounding box center [0, 0] width 0 height 0
click at [1150, 457] on icon at bounding box center [1157, 460] width 22 height 22
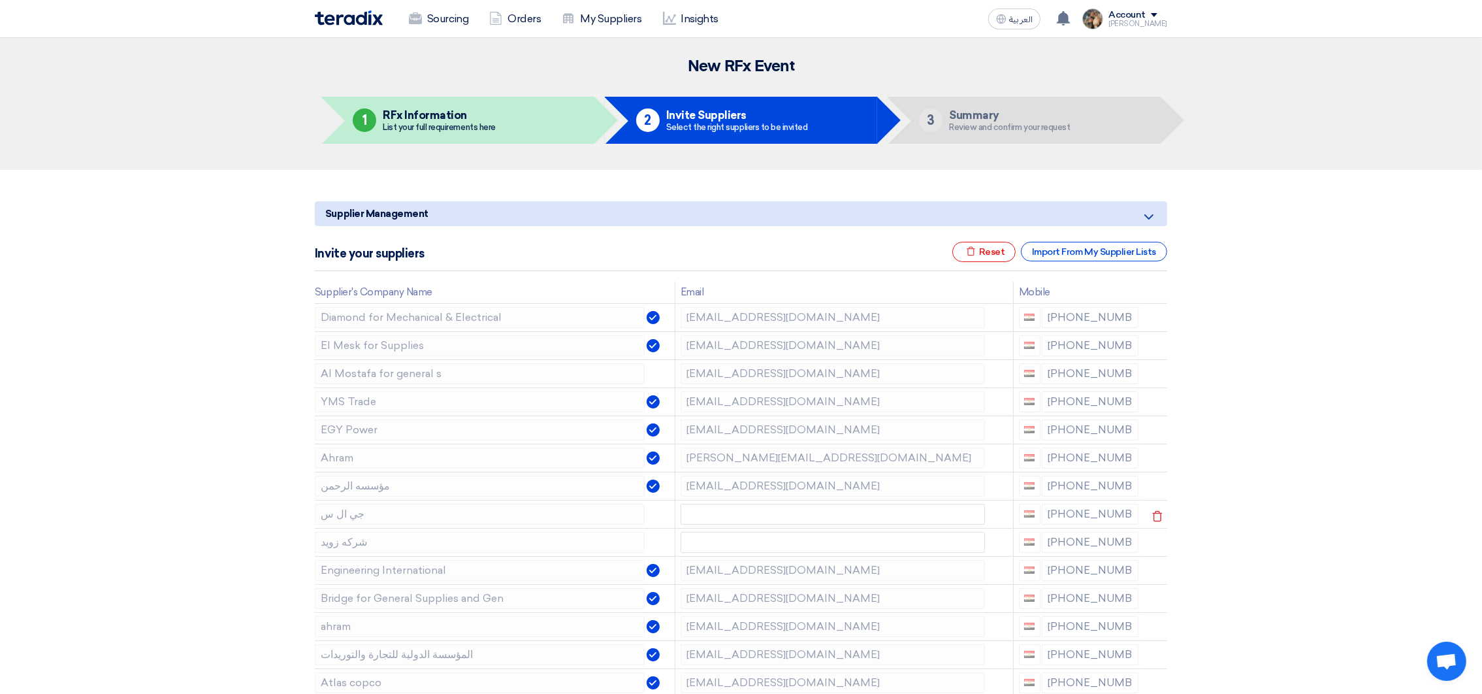
click at [0, 0] on icon at bounding box center [0, 0] width 0 height 0
click at [1148, 491] on icon at bounding box center [1157, 488] width 22 height 22
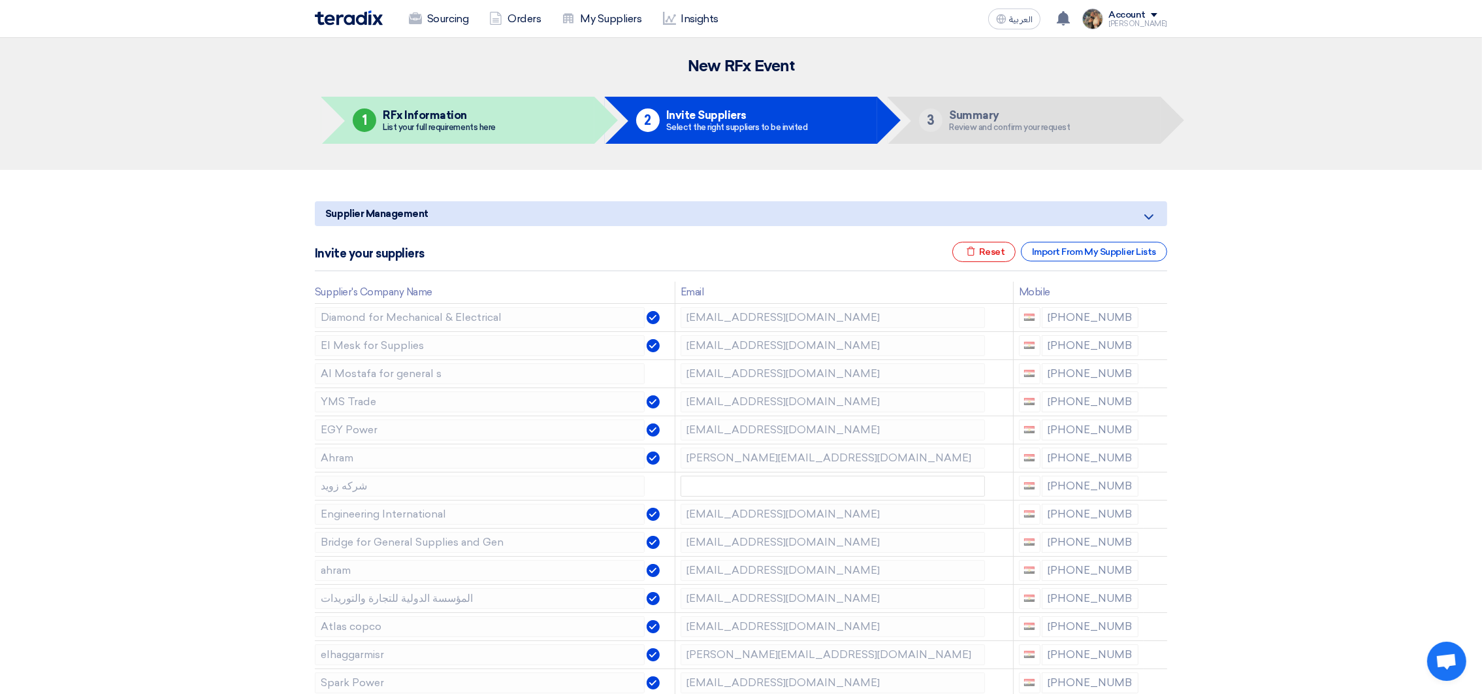
click at [0, 0] on icon at bounding box center [0, 0] width 0 height 0
click at [1156, 551] on icon at bounding box center [1157, 544] width 22 height 22
click at [0, 0] on icon at bounding box center [0, 0] width 0 height 0
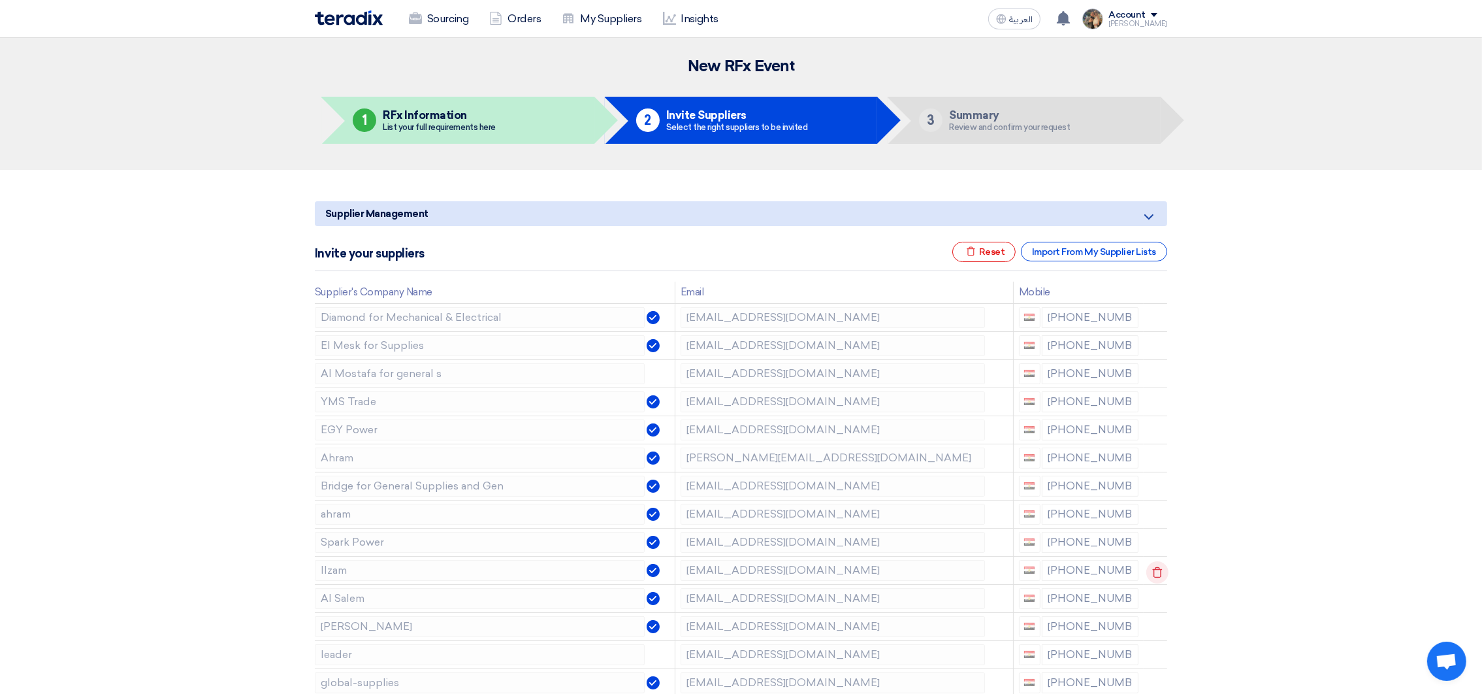
click at [1154, 572] on icon at bounding box center [1157, 572] width 22 height 22
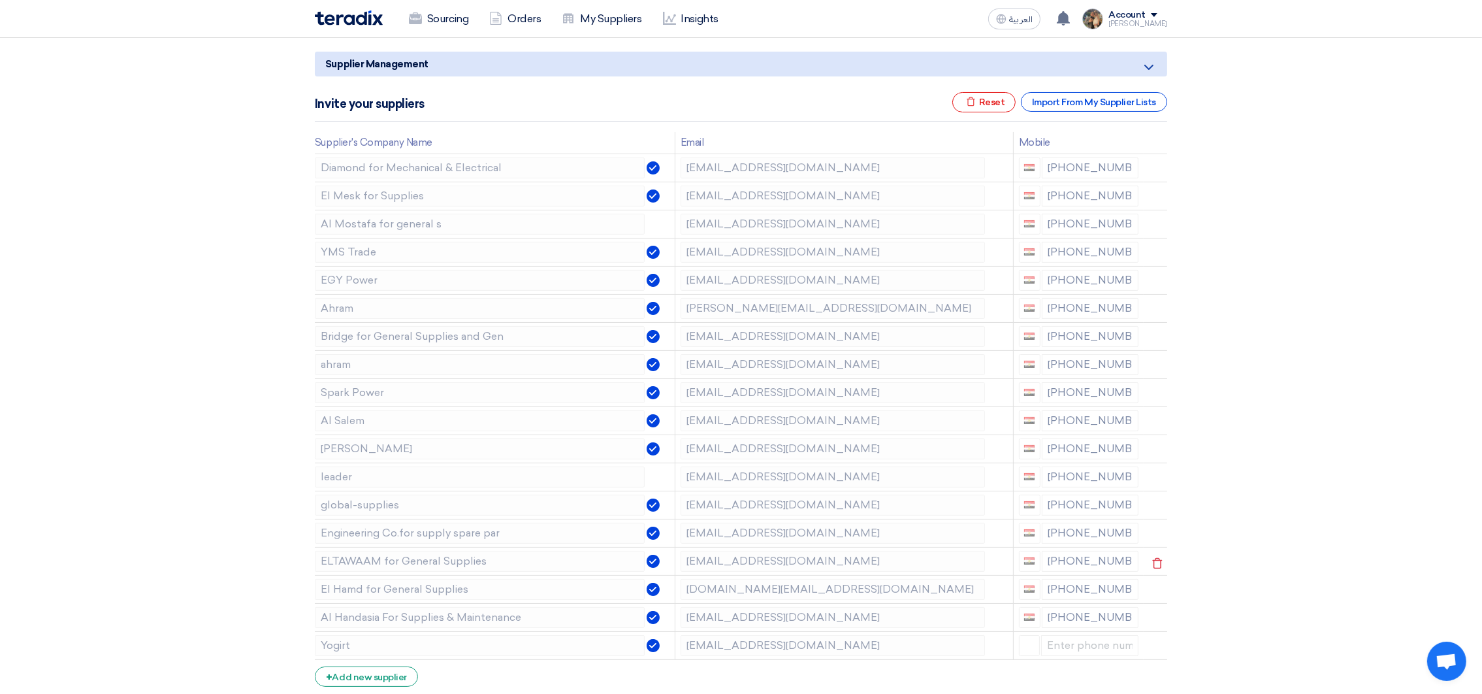
scroll to position [196, 0]
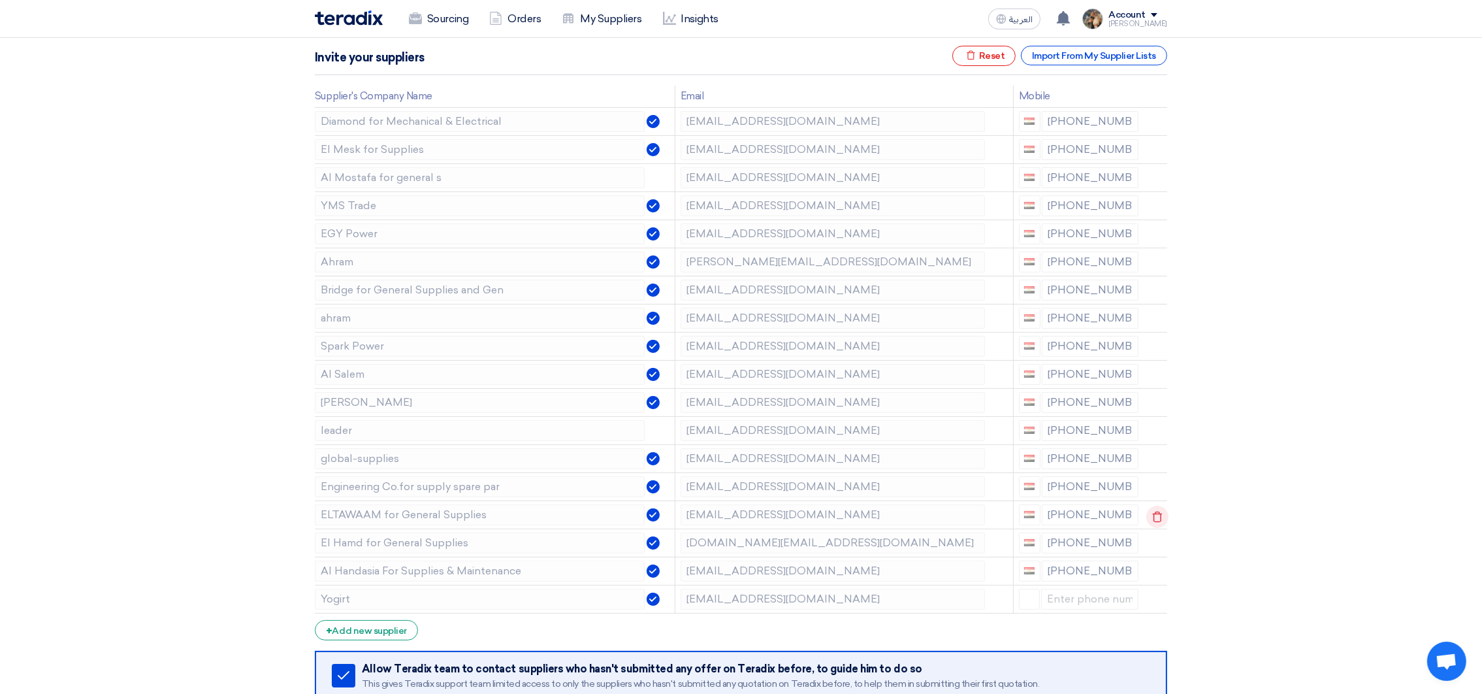
click at [1152, 516] on icon at bounding box center [1157, 517] width 22 height 22
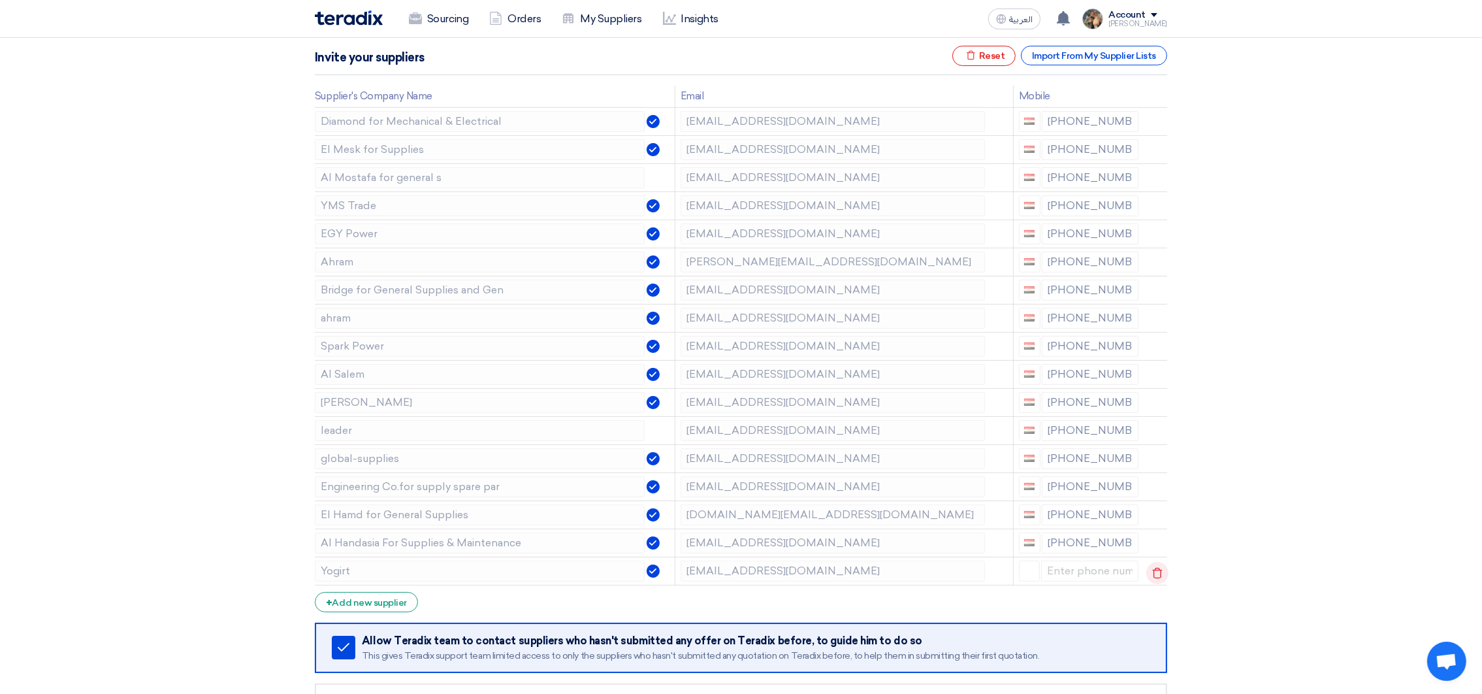
click at [1154, 571] on use at bounding box center [1158, 572] width 10 height 11
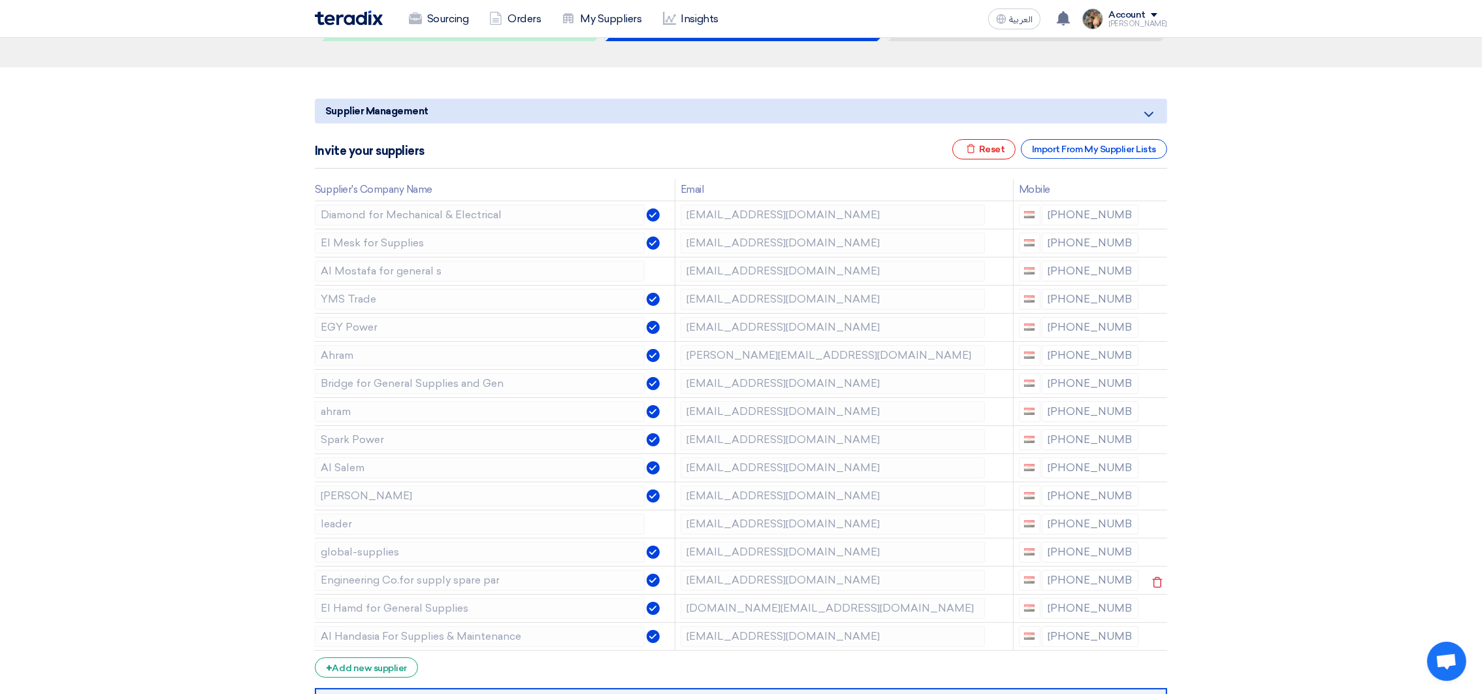
scroll to position [0, 0]
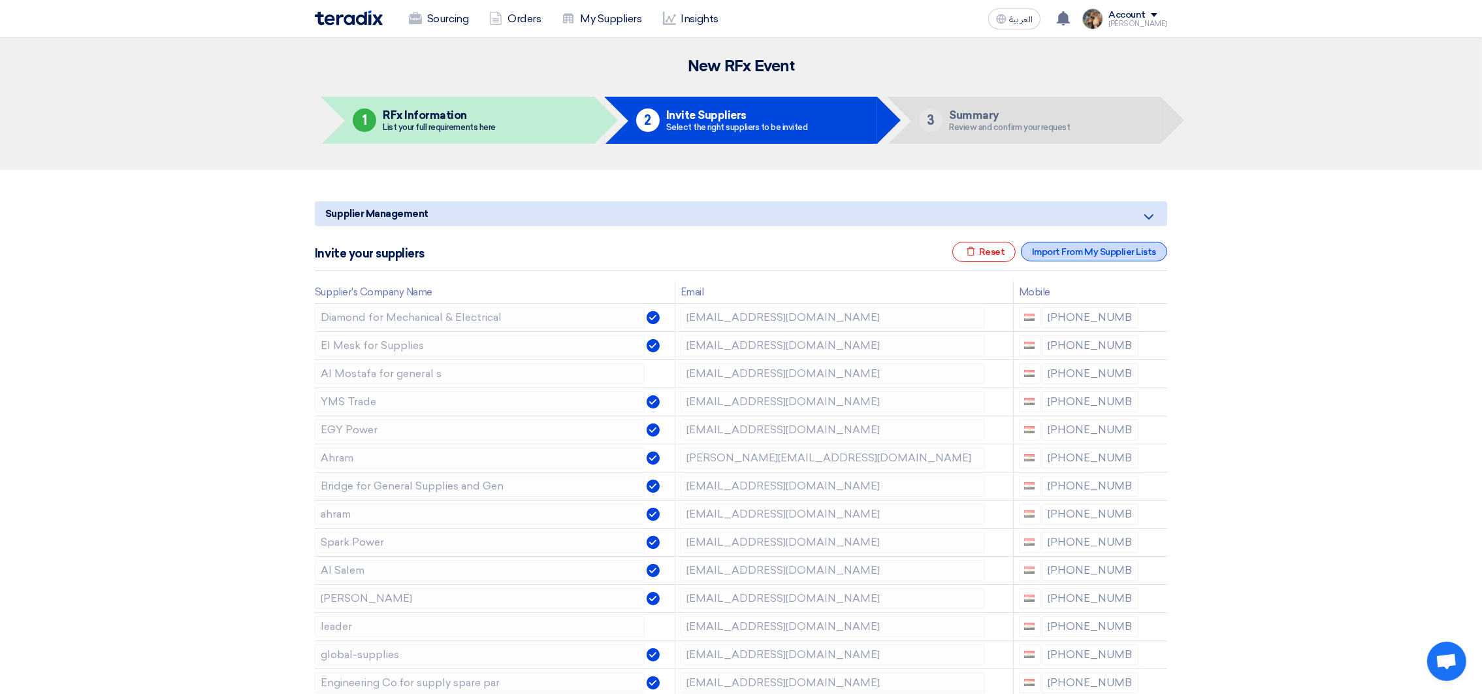
click at [1060, 249] on div "Import From My Supplier Lists" at bounding box center [1094, 252] width 146 height 20
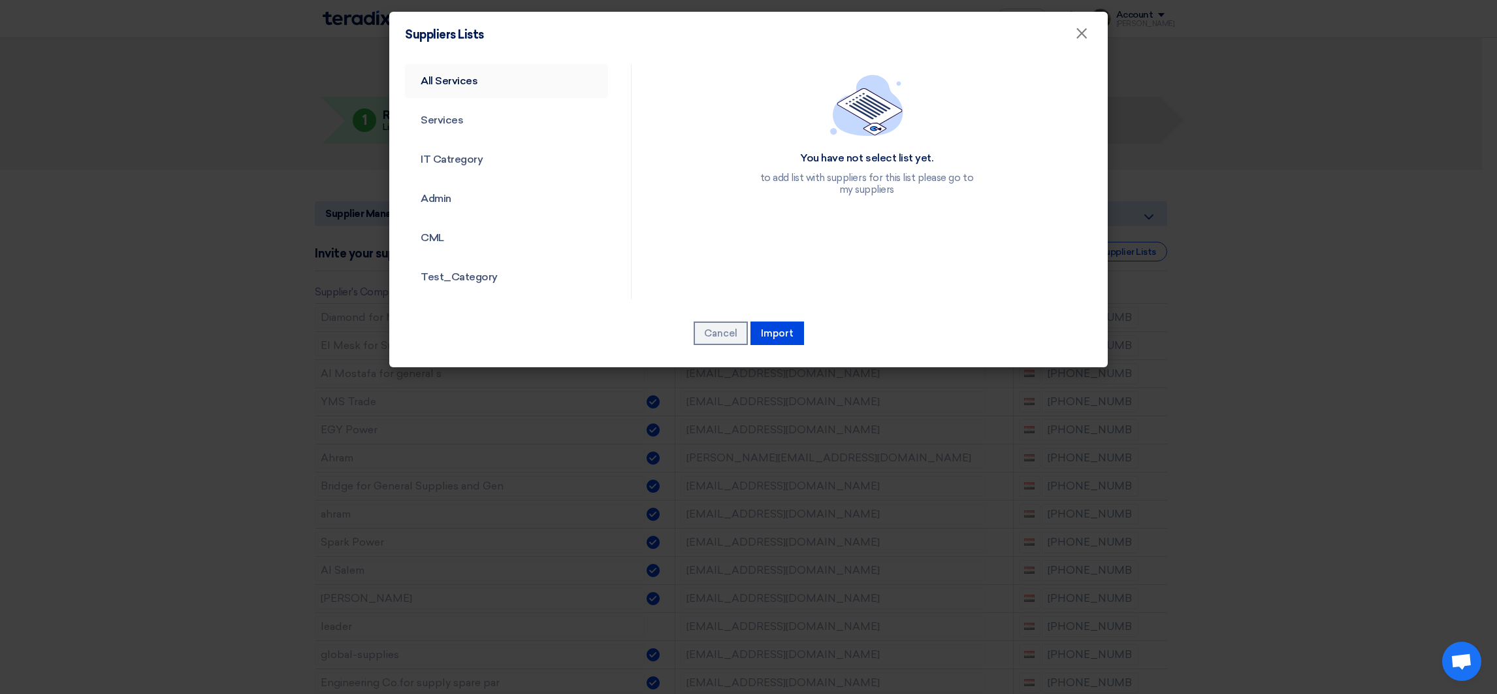
click at [426, 73] on link "All Services" at bounding box center [506, 81] width 203 height 34
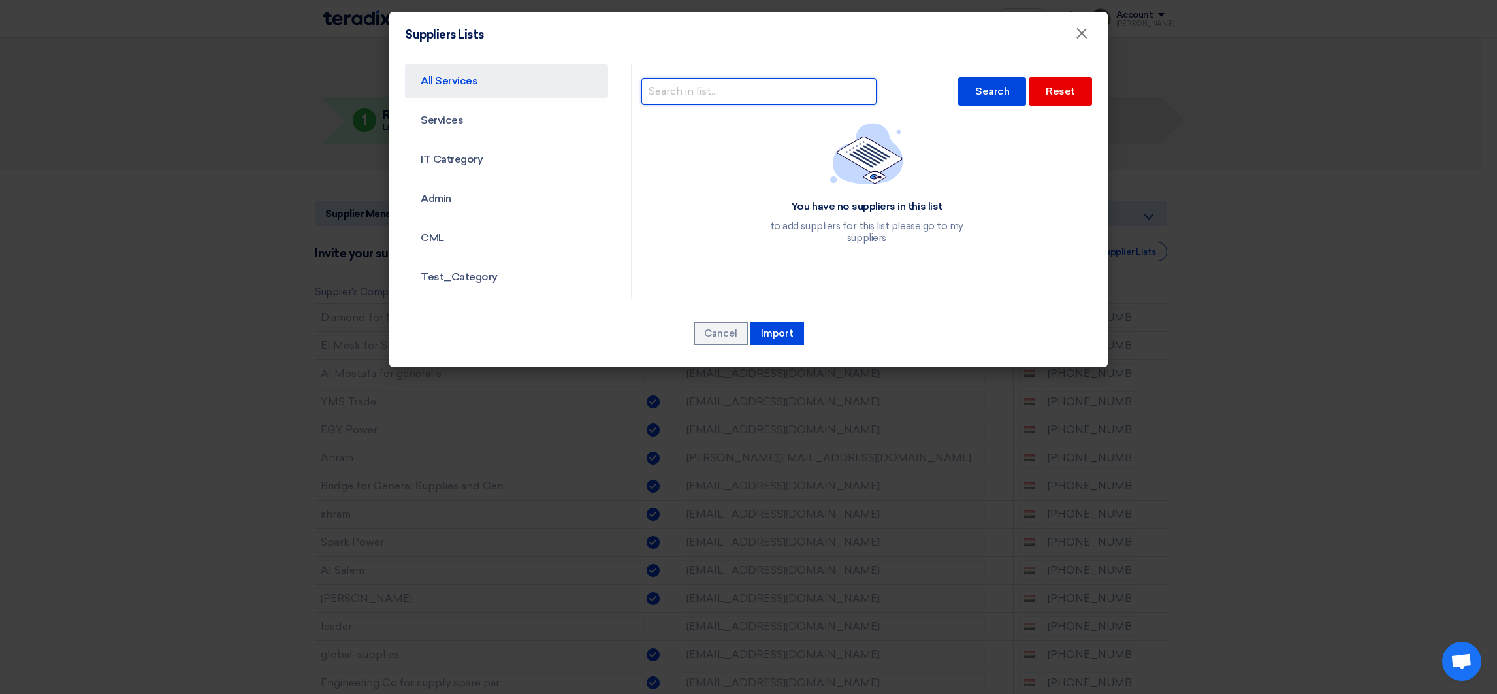
click at [783, 84] on input "text" at bounding box center [758, 91] width 235 height 26
type input "rageh"
click at [958, 93] on div "Search" at bounding box center [992, 91] width 68 height 29
click at [969, 97] on div "Search" at bounding box center [992, 91] width 68 height 29
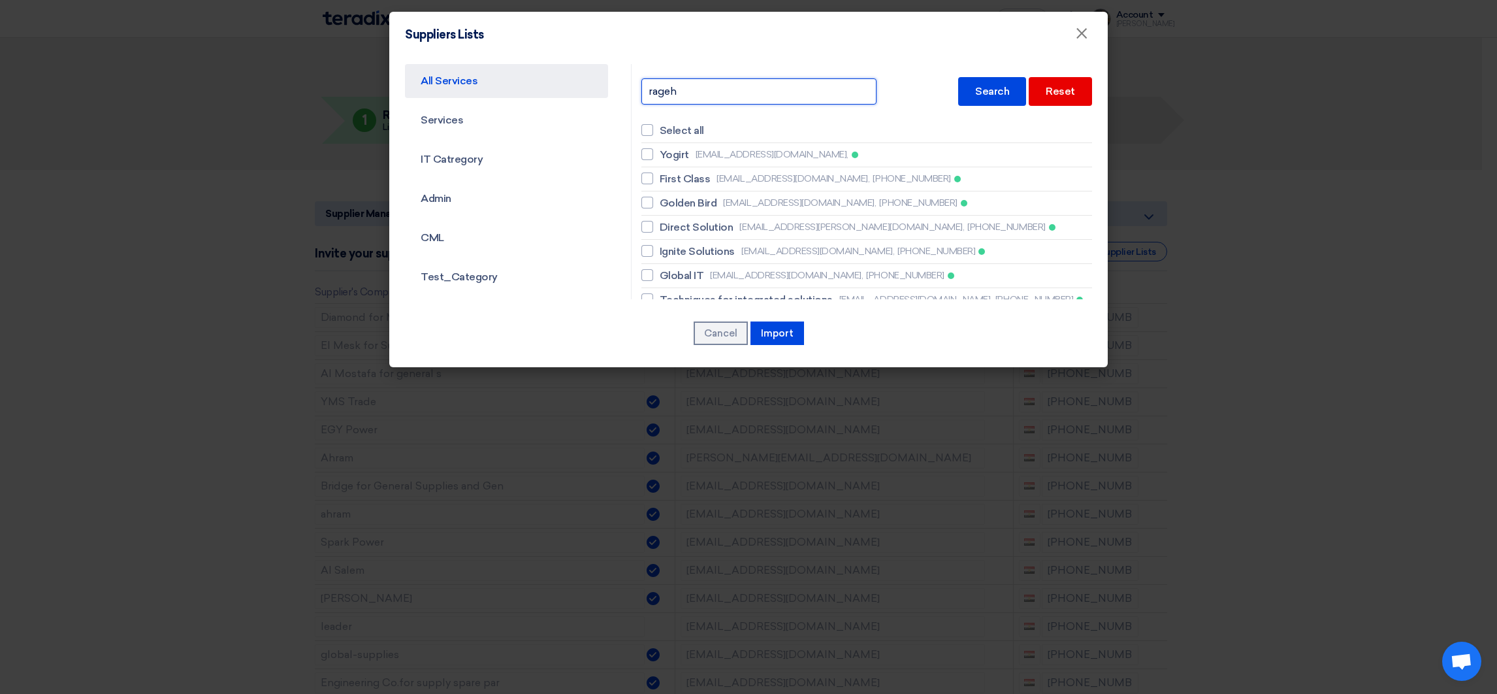
click at [688, 96] on input "rageh" at bounding box center [758, 91] width 235 height 26
click at [947, 91] on div "rageh Search Reset" at bounding box center [866, 92] width 451 height 42
click at [967, 91] on div "Search" at bounding box center [992, 91] width 68 height 29
checkbox input "true"
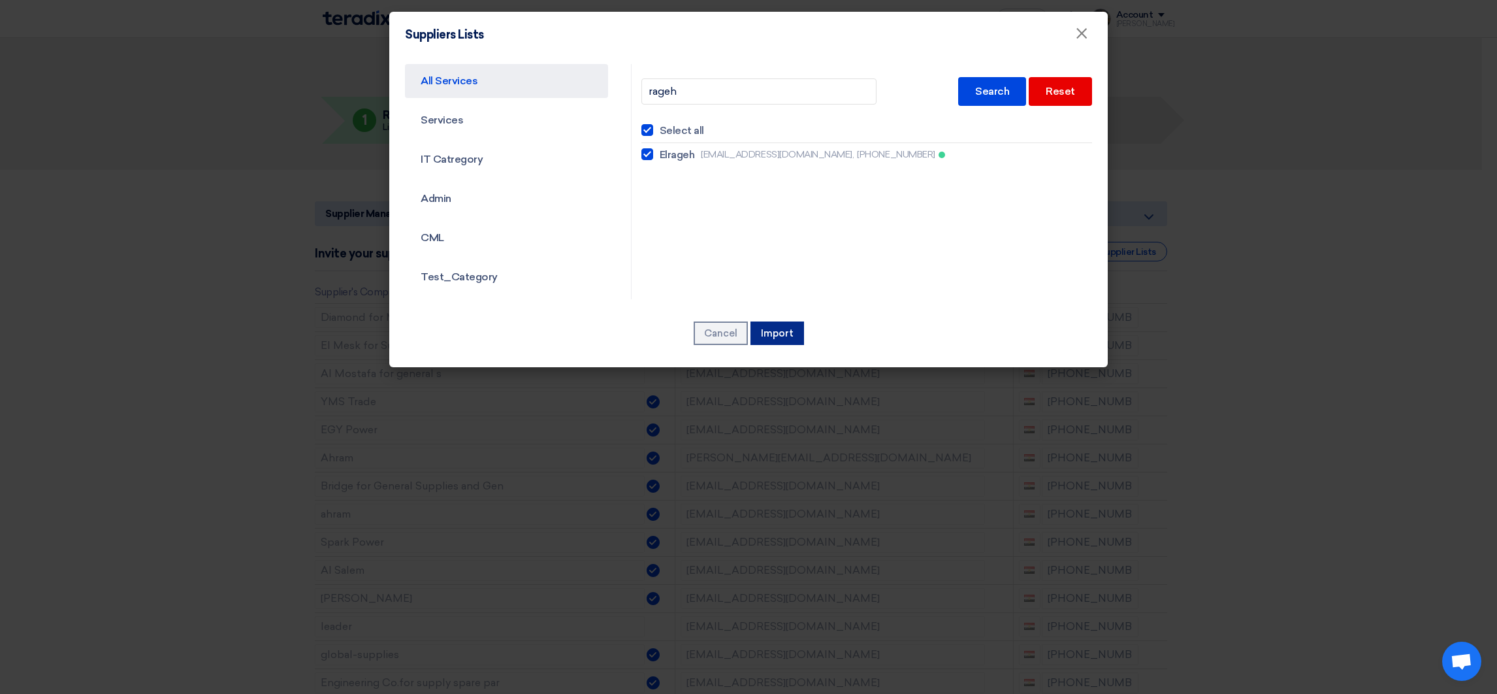
click at [766, 333] on button "Import" at bounding box center [778, 333] width 54 height 24
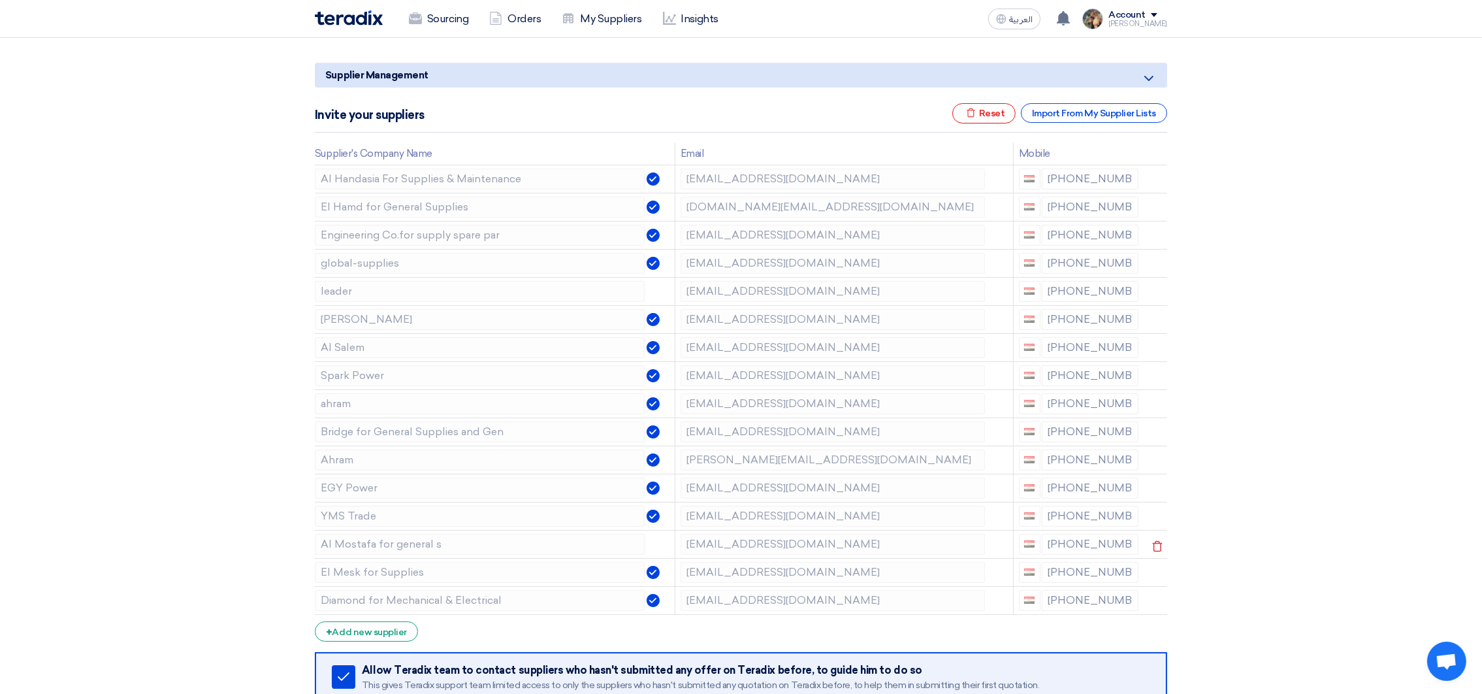
scroll to position [98, 0]
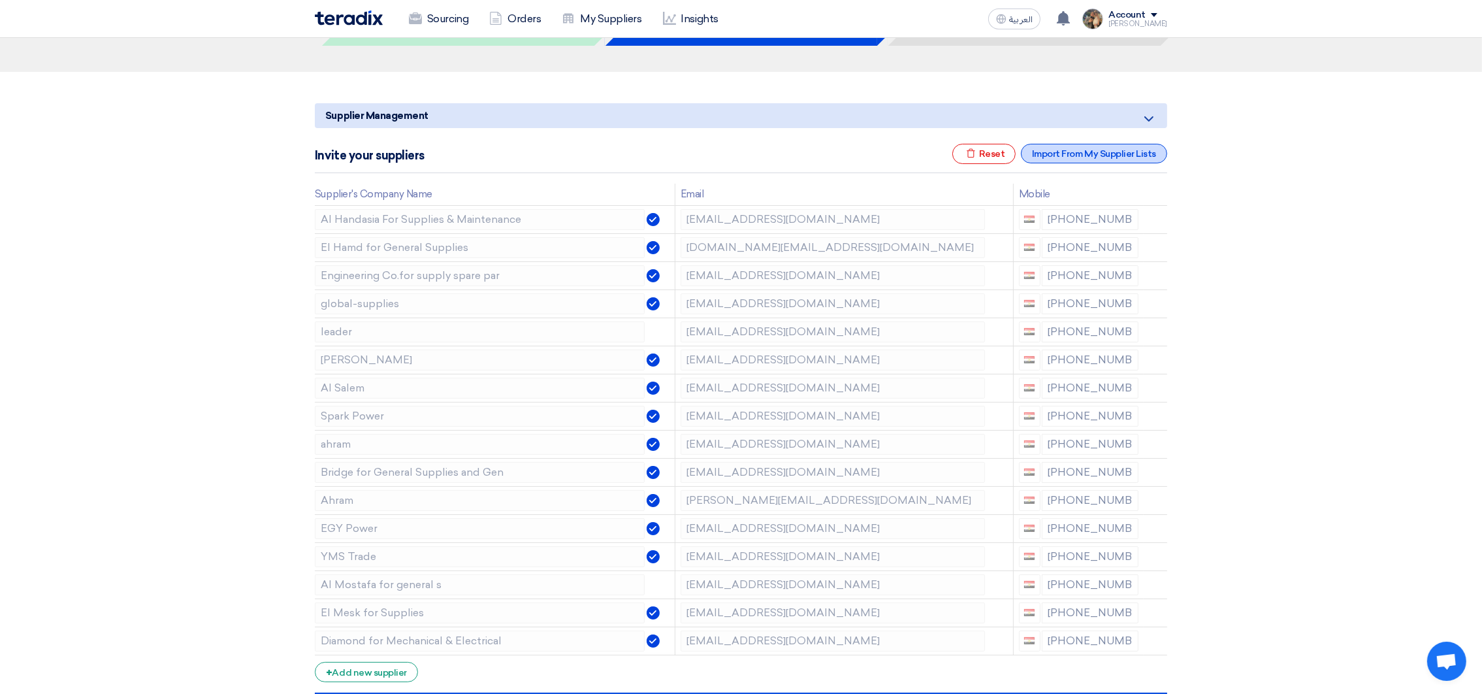
click at [1084, 151] on div "Import From My Supplier Lists" at bounding box center [1094, 154] width 146 height 20
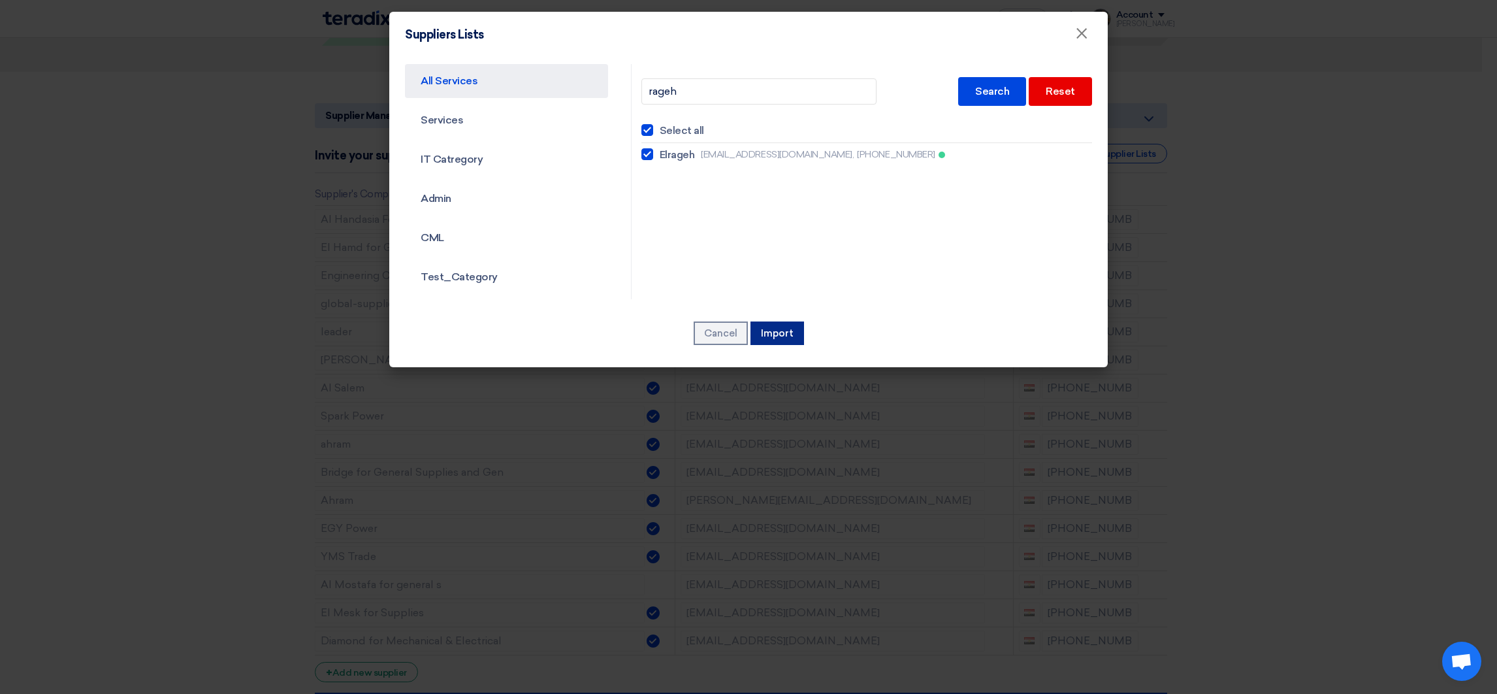
click at [781, 336] on button "Import" at bounding box center [778, 333] width 54 height 24
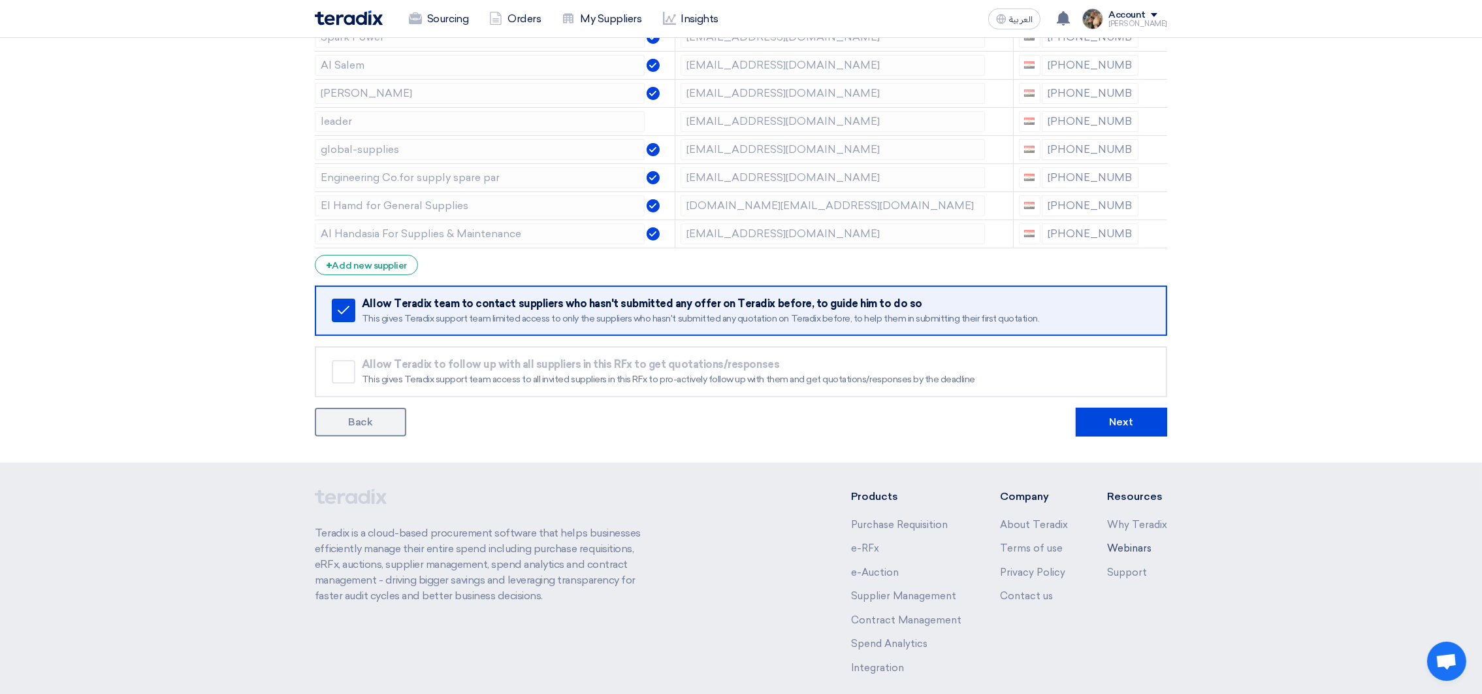
scroll to position [567, 0]
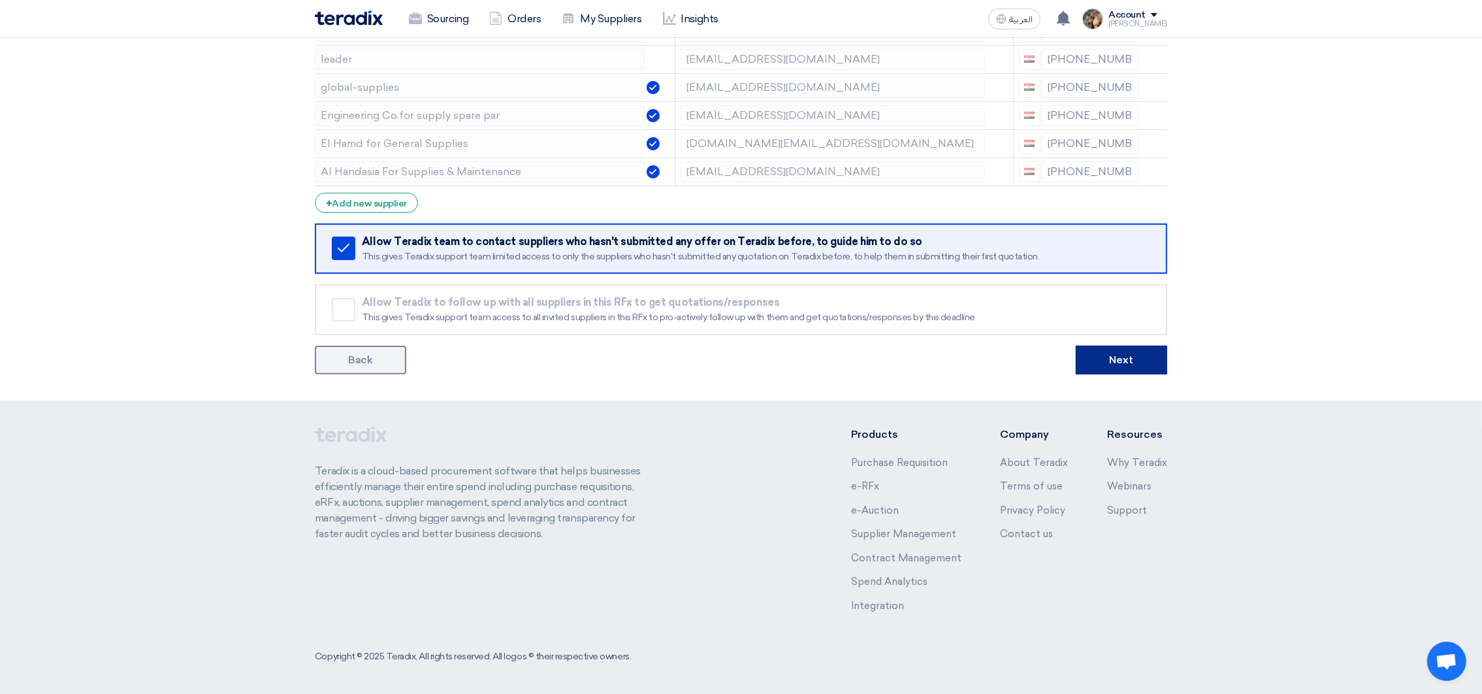
click at [1105, 370] on button "Next" at bounding box center [1121, 360] width 91 height 29
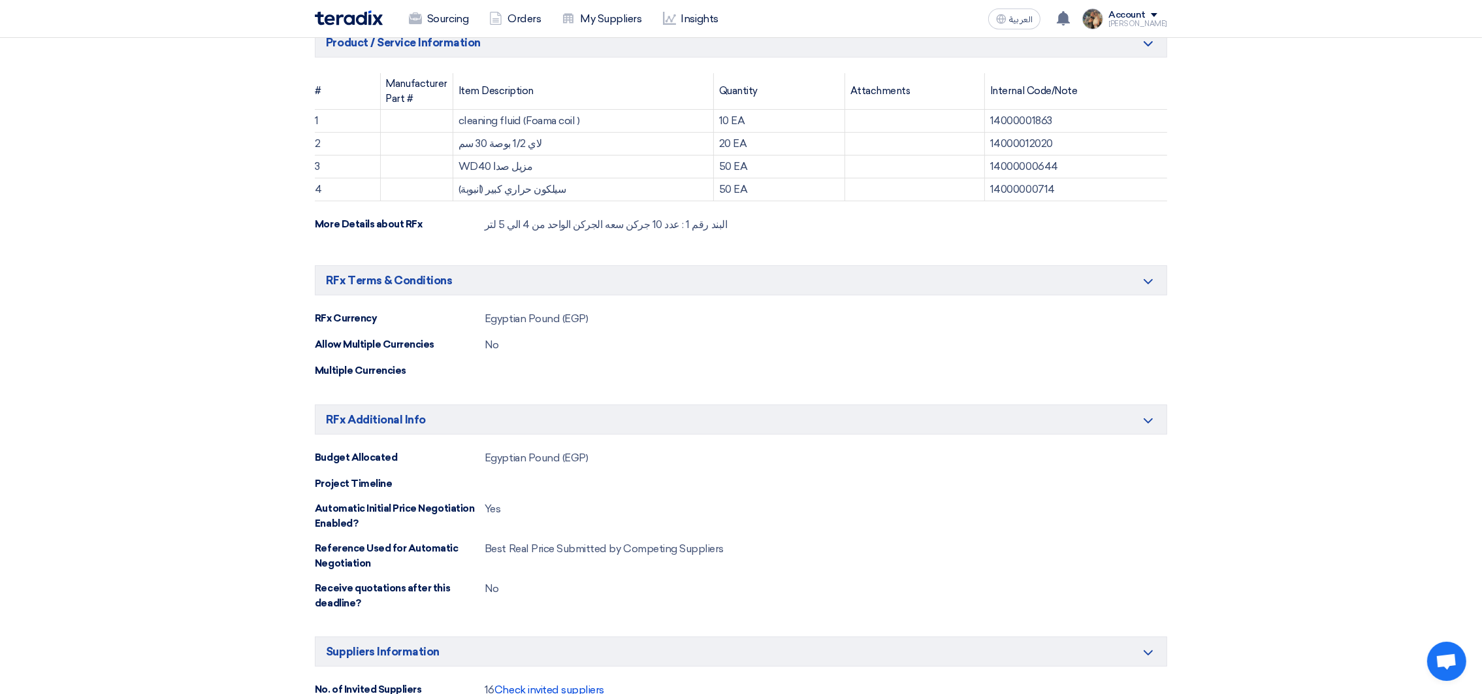
scroll to position [723, 0]
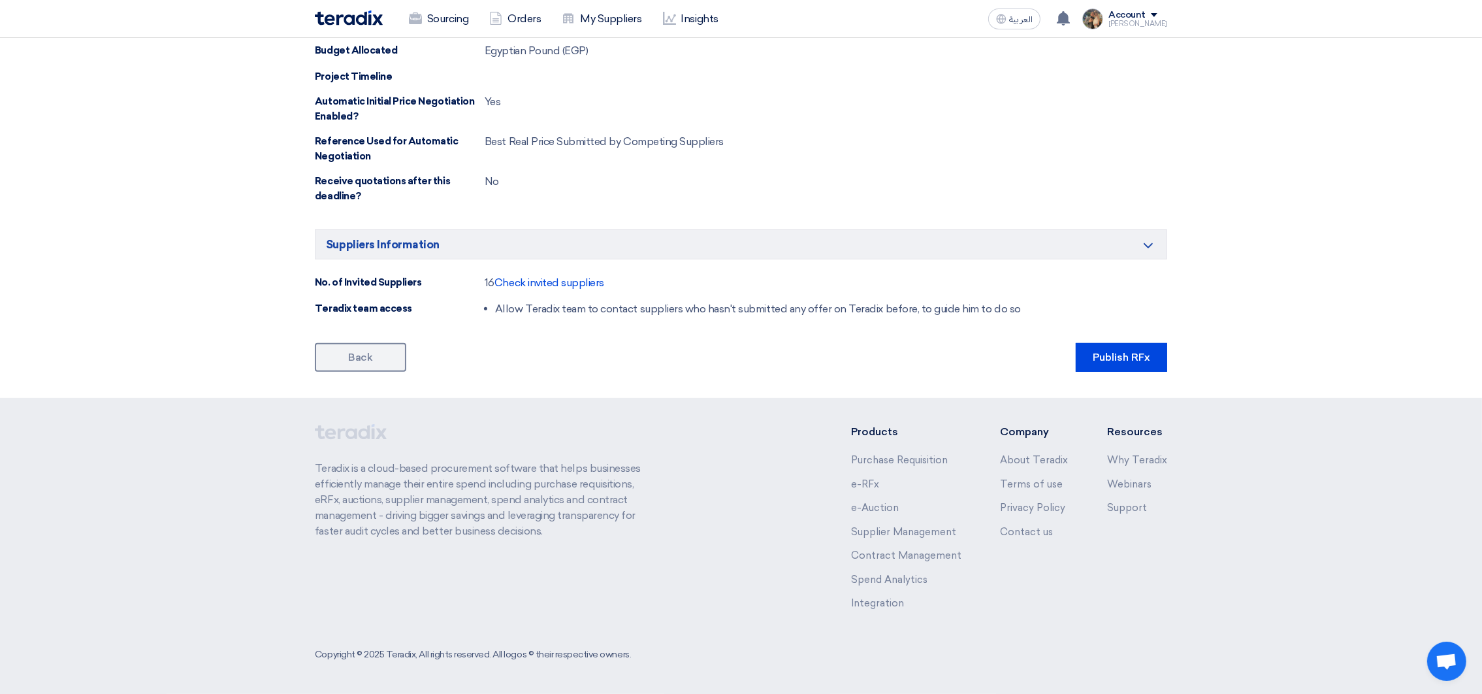
click at [1067, 344] on div "Back Publish RFx" at bounding box center [741, 357] width 852 height 29
click at [1083, 351] on button "Publish RFx" at bounding box center [1121, 357] width 91 height 29
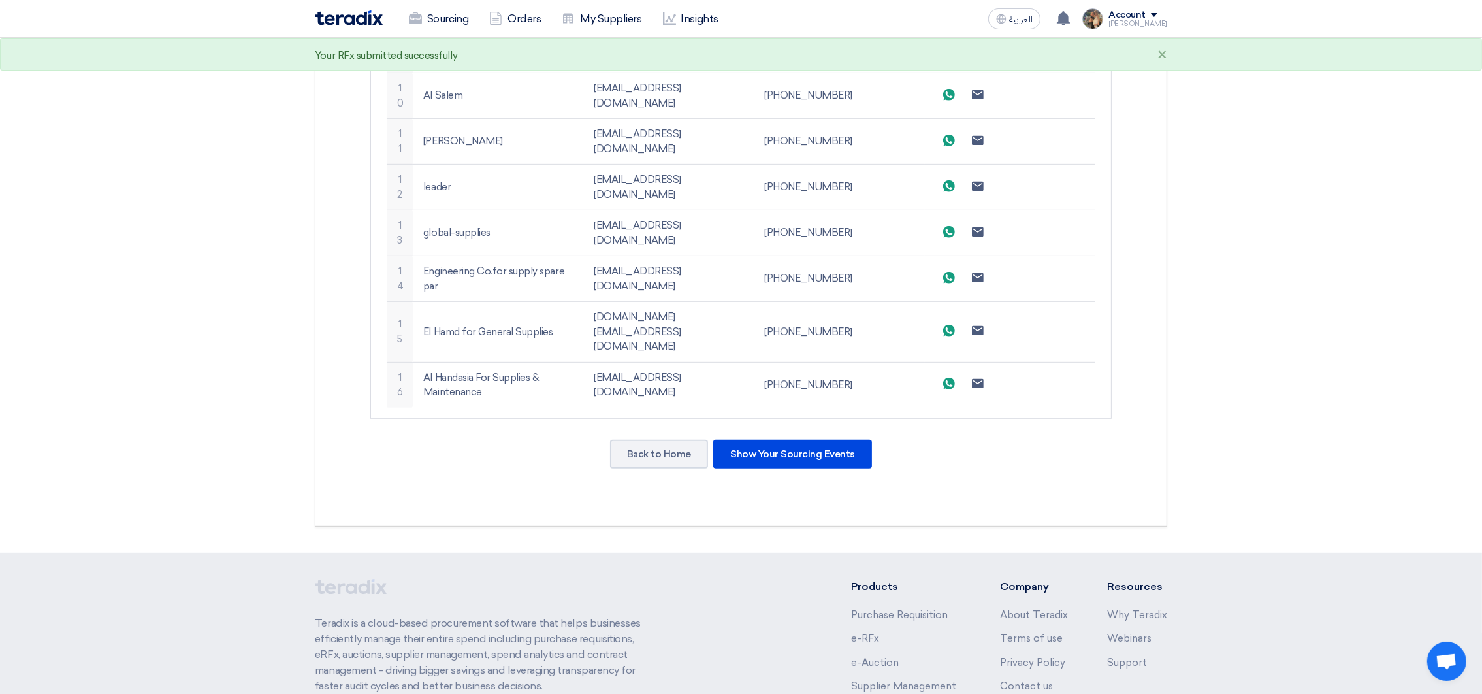
scroll to position [885, 0]
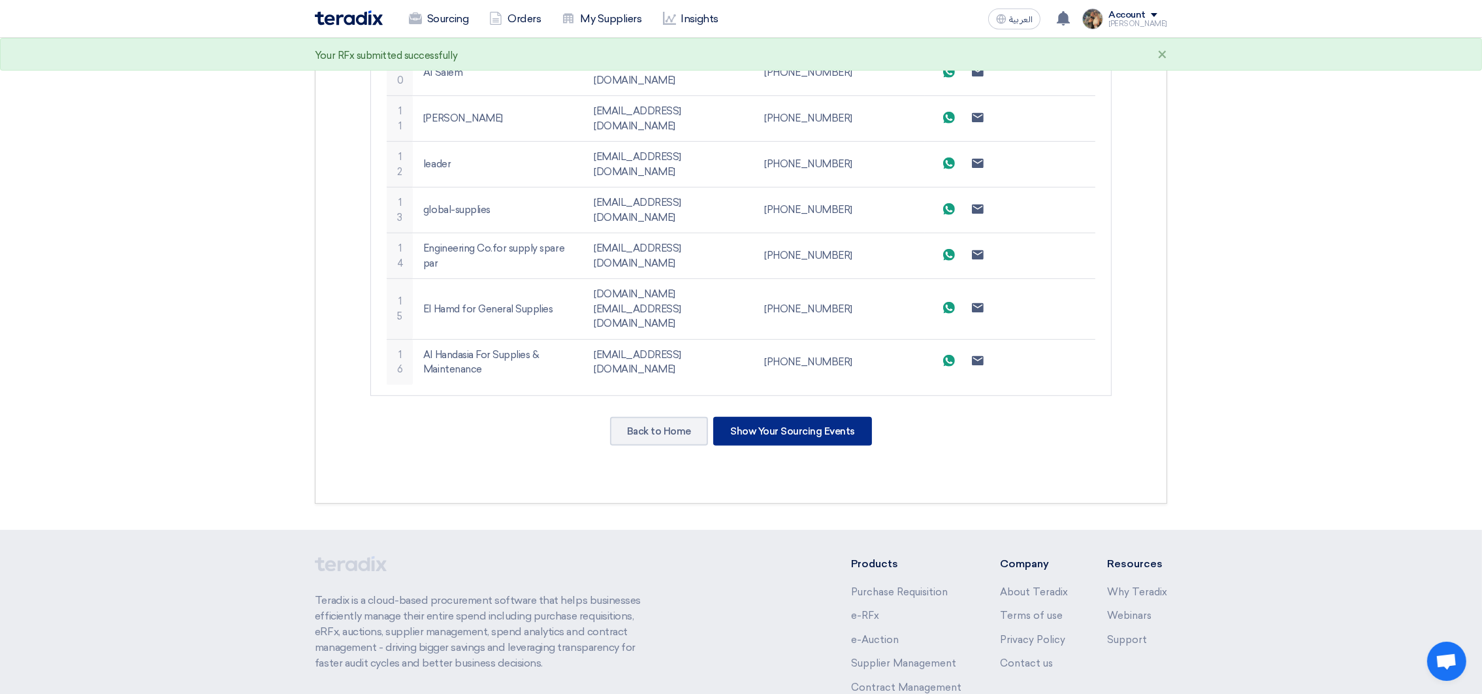
click at [773, 417] on div "Show Your Sourcing Events" at bounding box center [792, 431] width 159 height 29
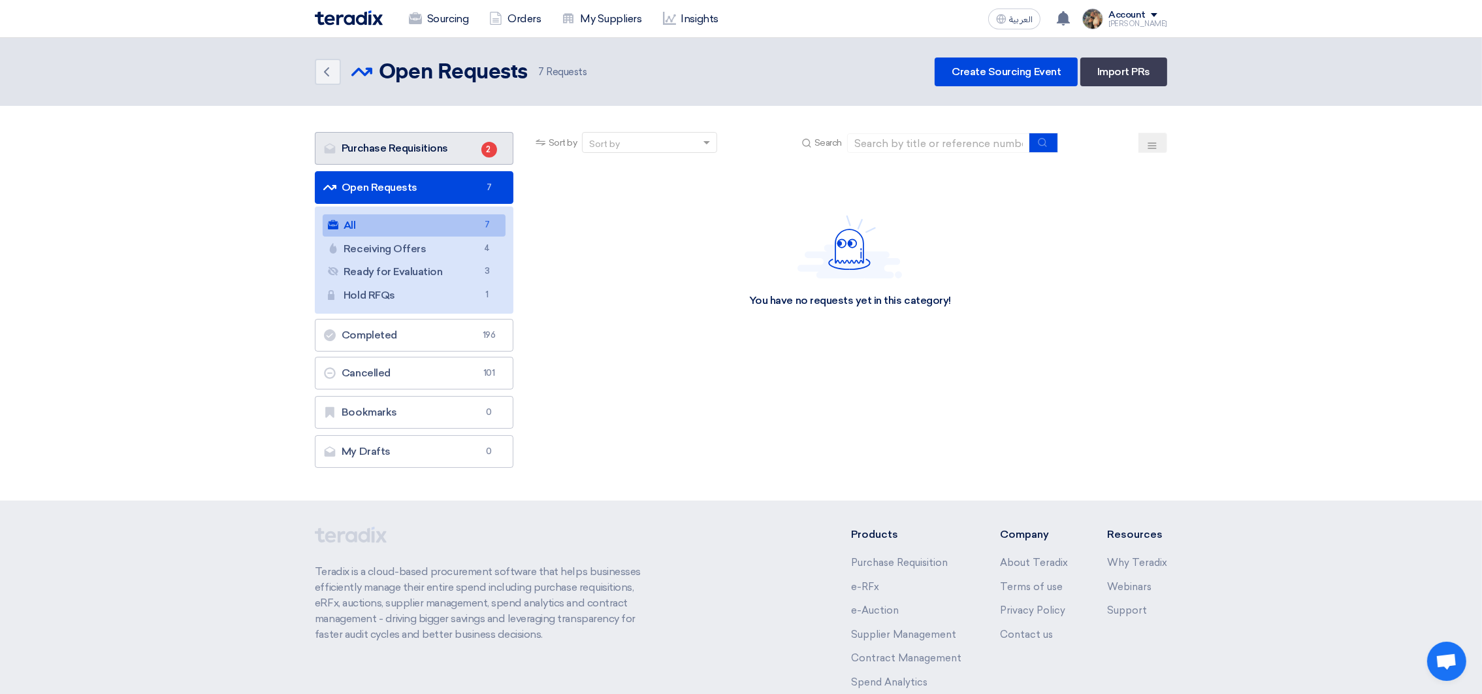
click at [485, 148] on span "2" at bounding box center [489, 150] width 16 height 16
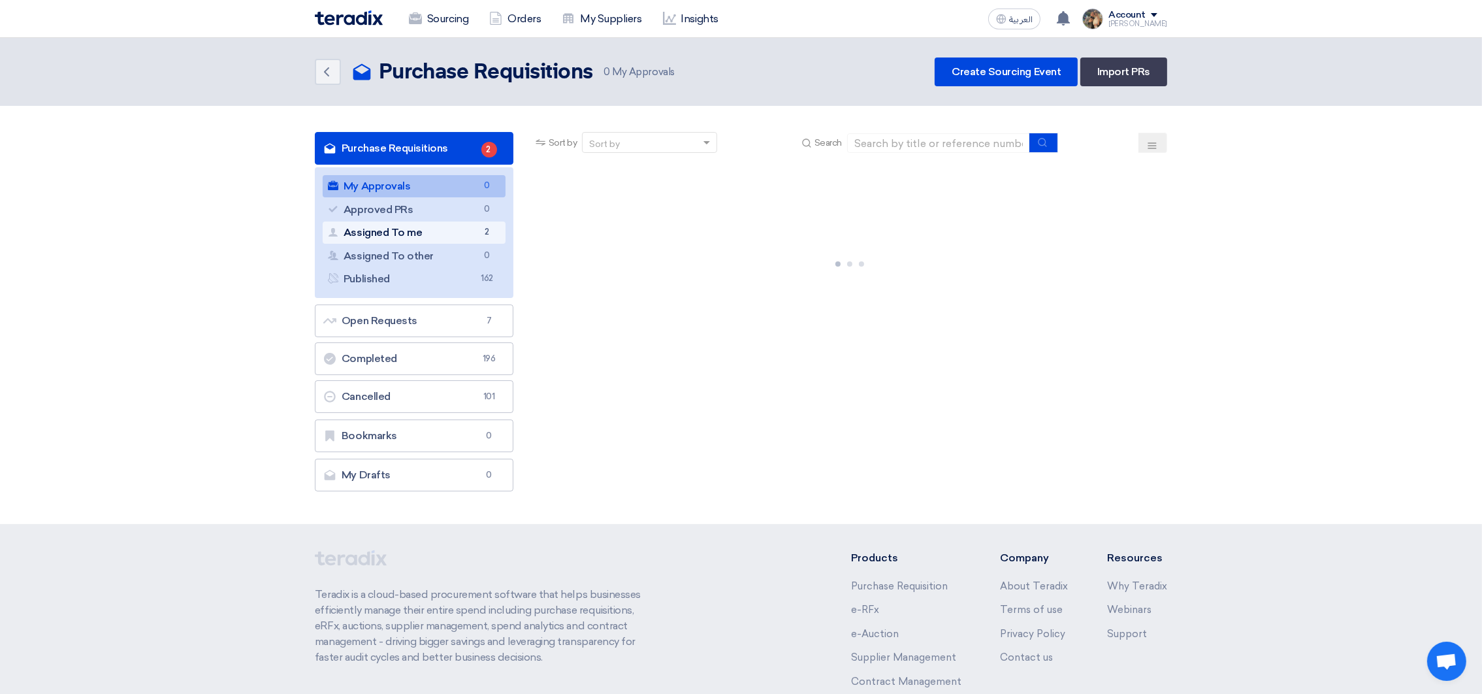
click at [459, 234] on link "Assigned To me Assigned To me 2" at bounding box center [414, 232] width 183 height 22
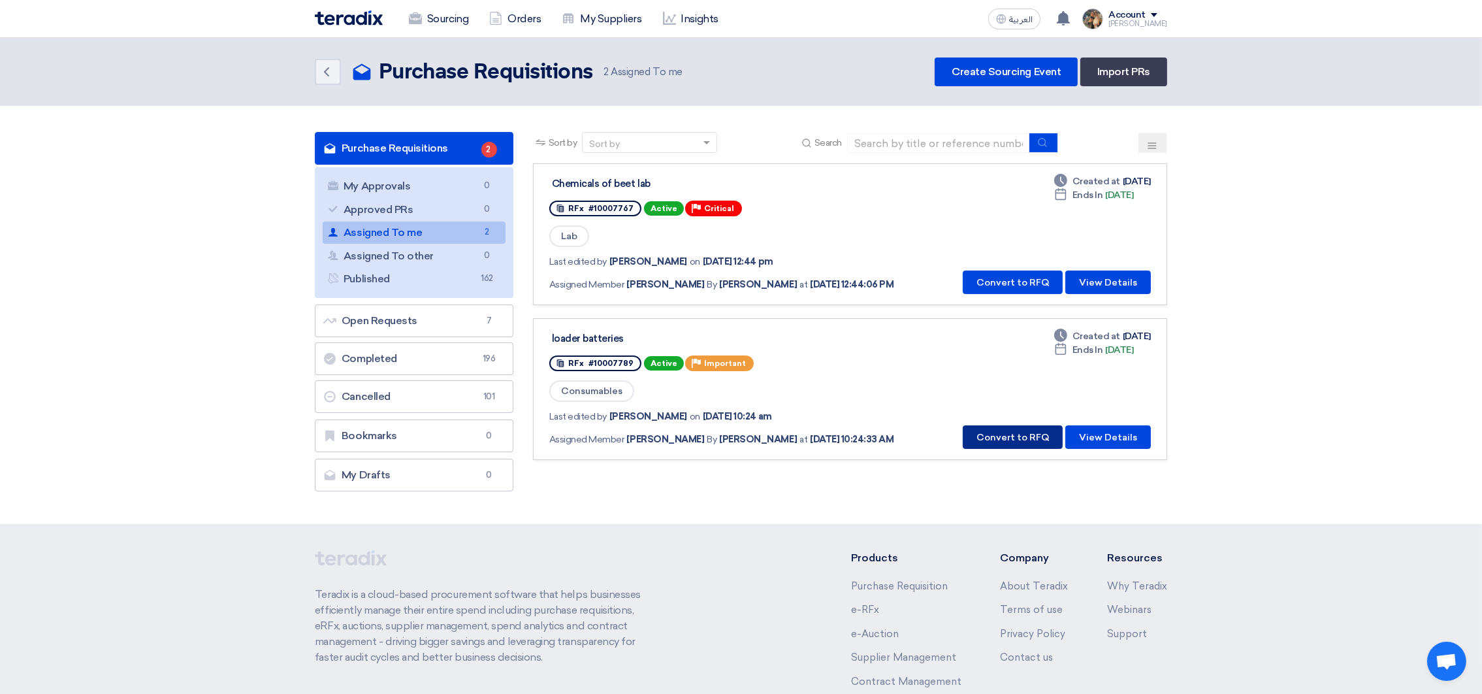
click at [1002, 436] on button "Convert to RFQ" at bounding box center [1013, 437] width 100 height 24
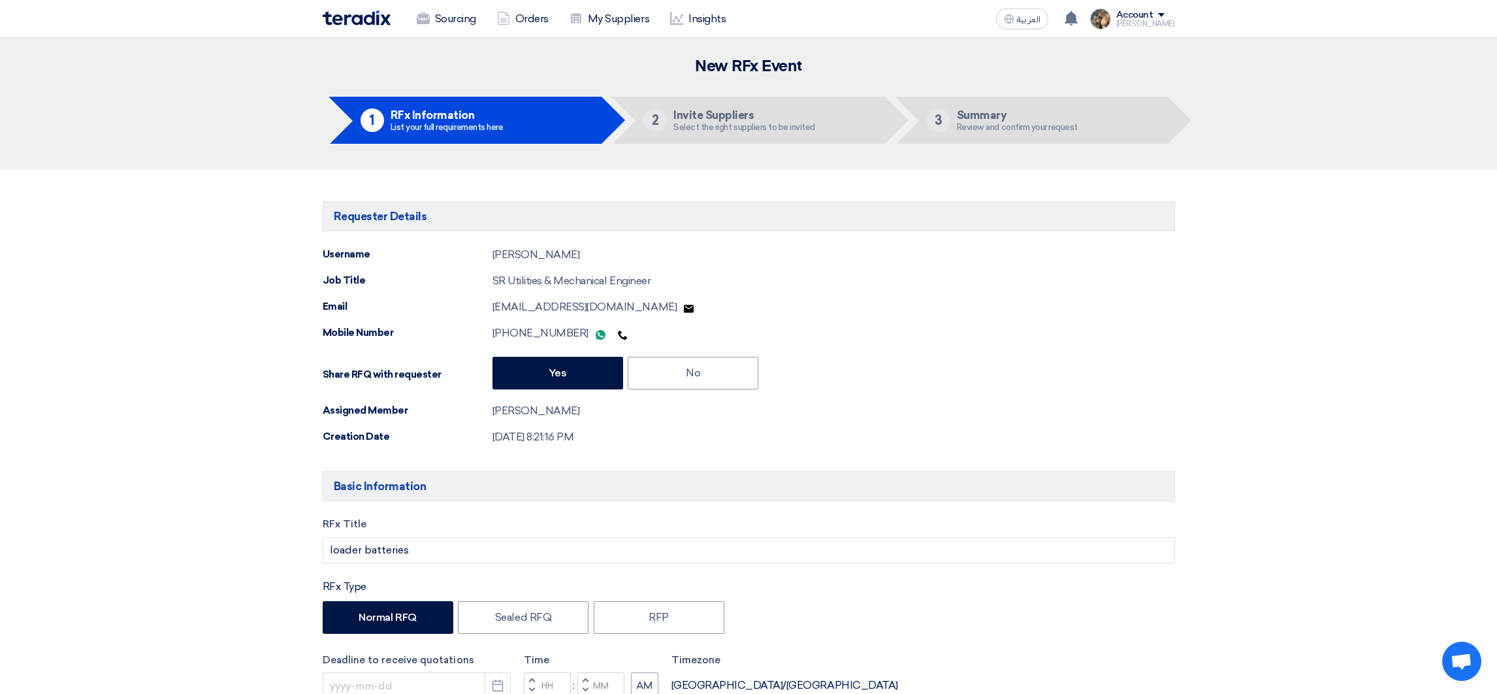
type input "[DATE]"
type input "12"
type input "00"
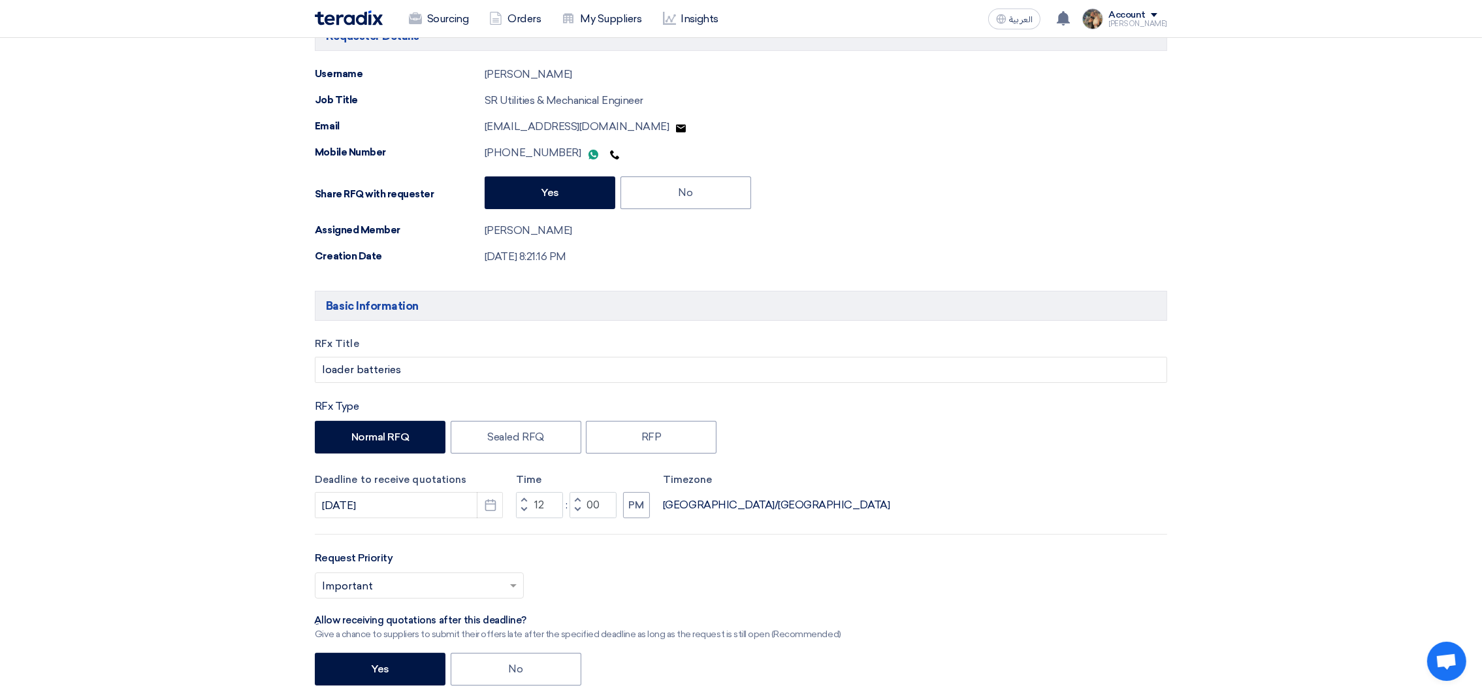
scroll to position [293, 0]
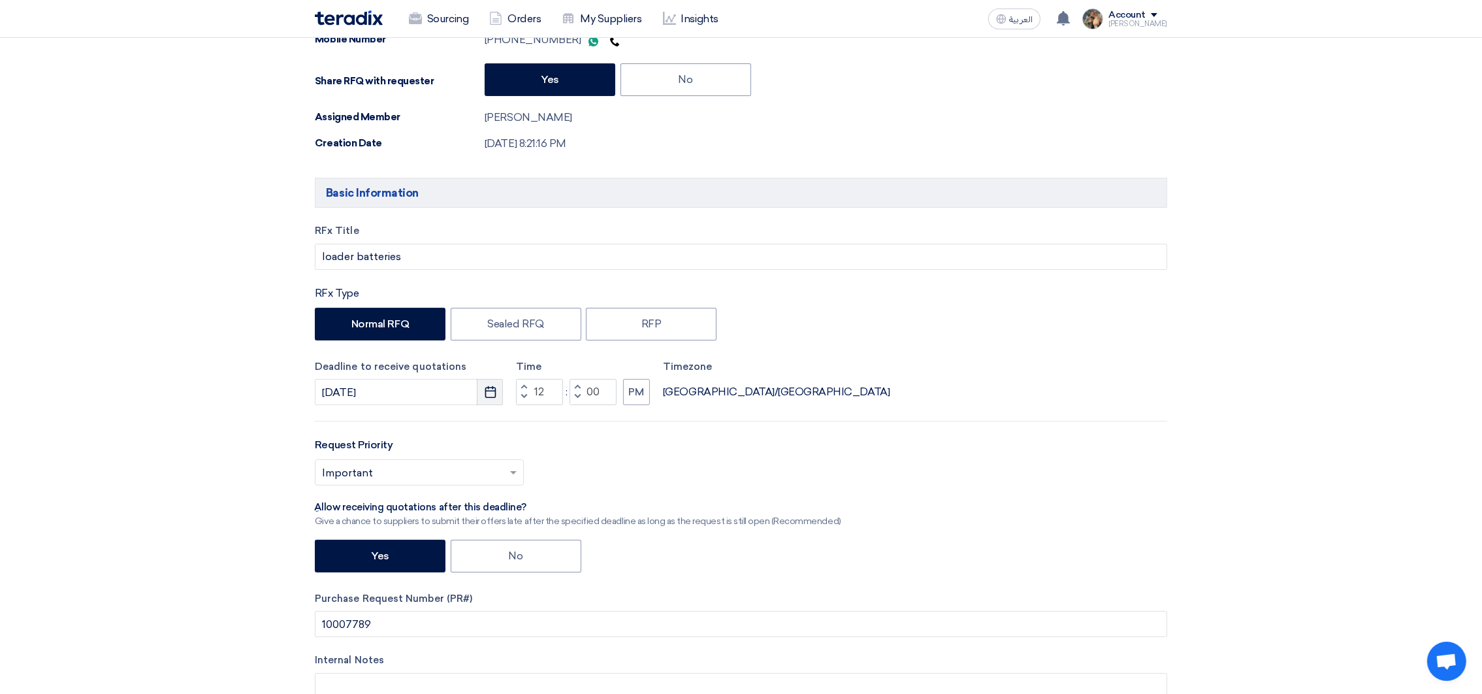
click at [493, 393] on icon "Pick a date" at bounding box center [490, 391] width 13 height 13
select select "9"
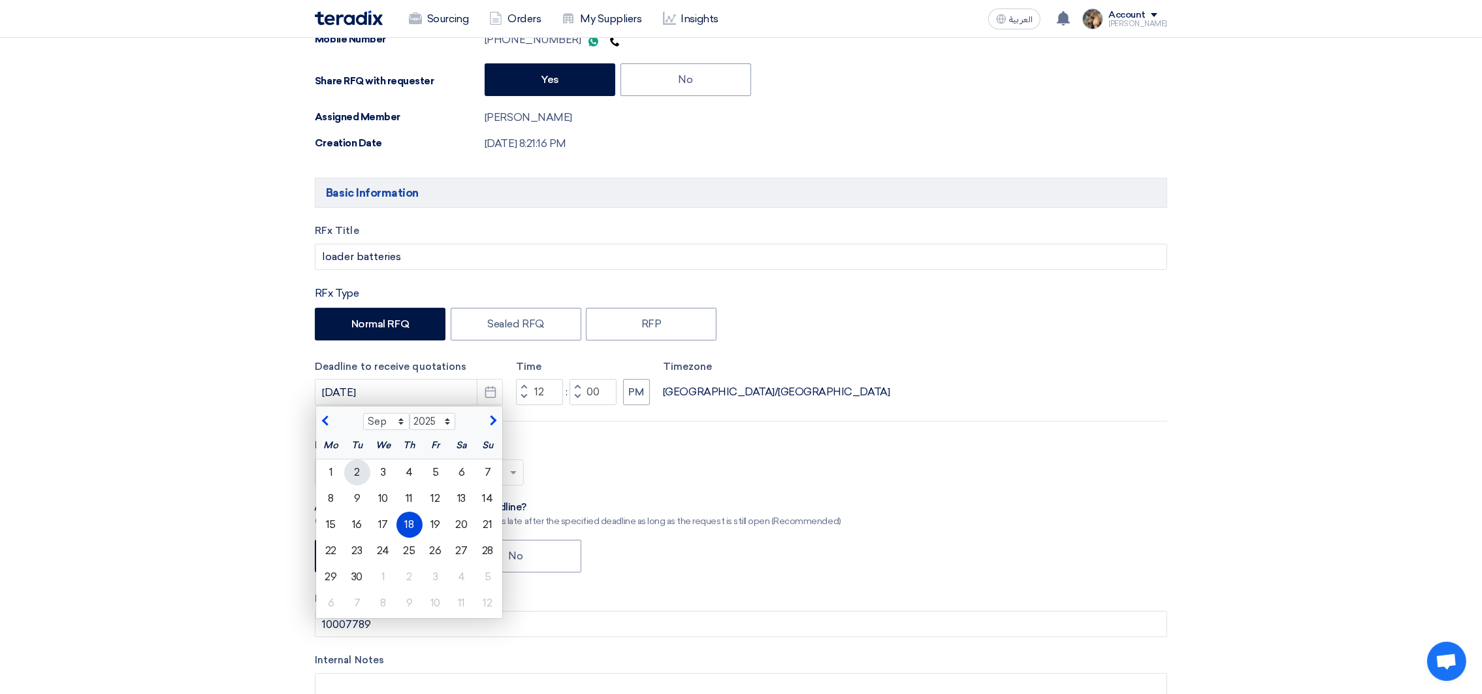
click at [359, 479] on div "2" at bounding box center [357, 472] width 26 height 26
type input "[DATE]"
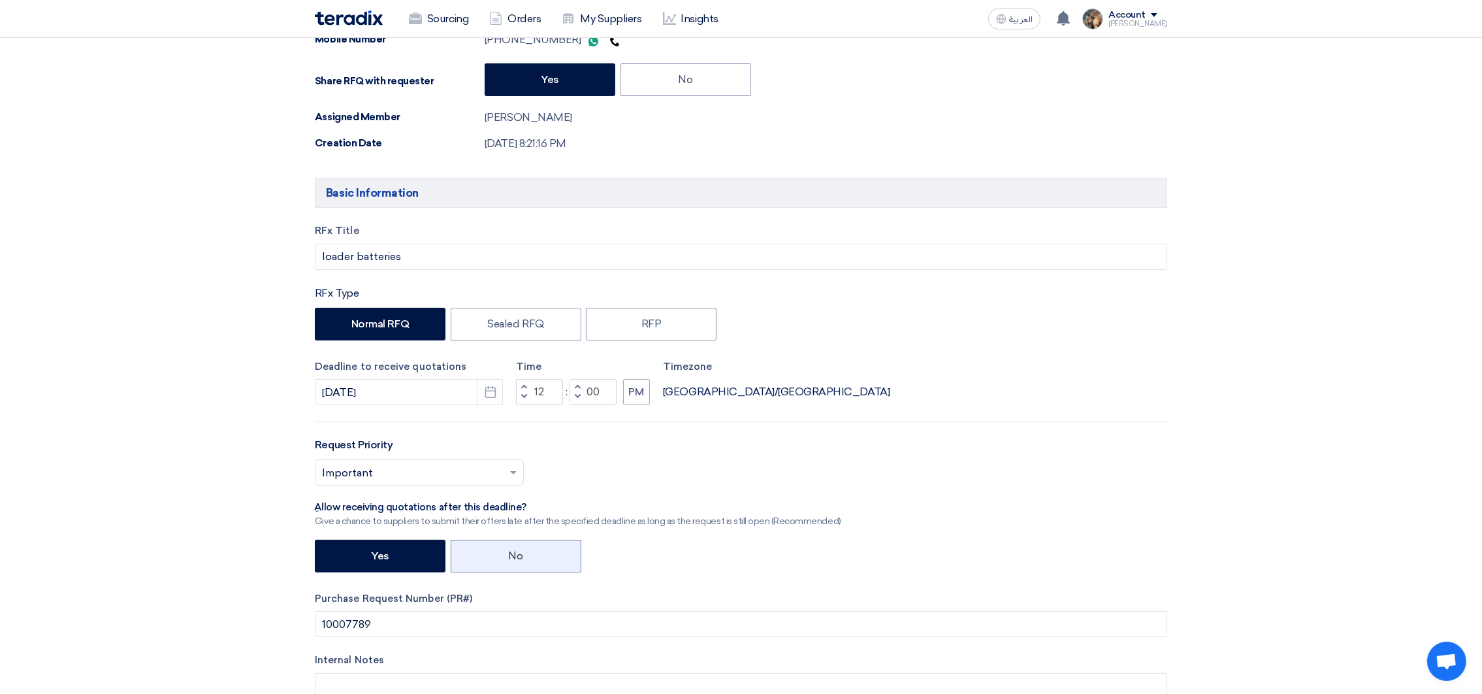
click at [524, 557] on label "No" at bounding box center [516, 556] width 131 height 33
click at [517, 557] on input "No" at bounding box center [513, 555] width 8 height 8
radio input "true"
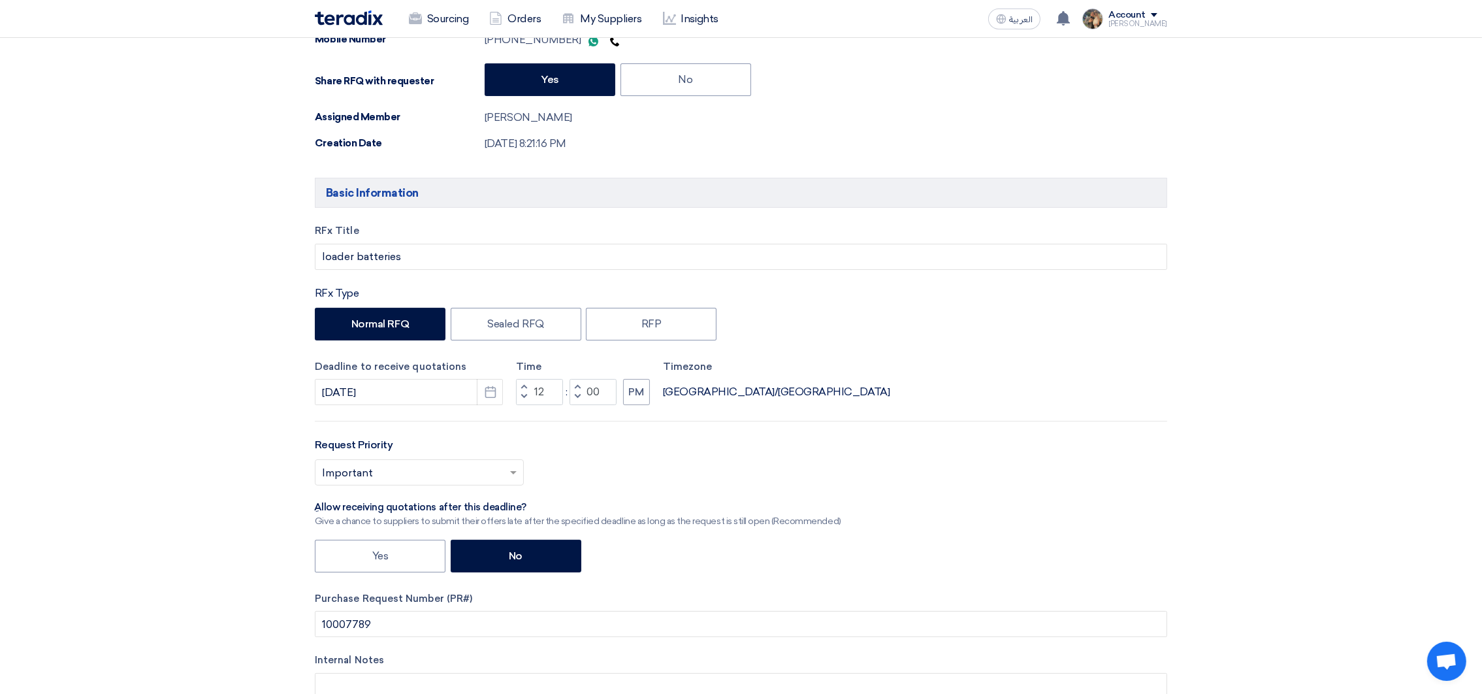
click at [468, 483] on input "text" at bounding box center [413, 474] width 182 height 22
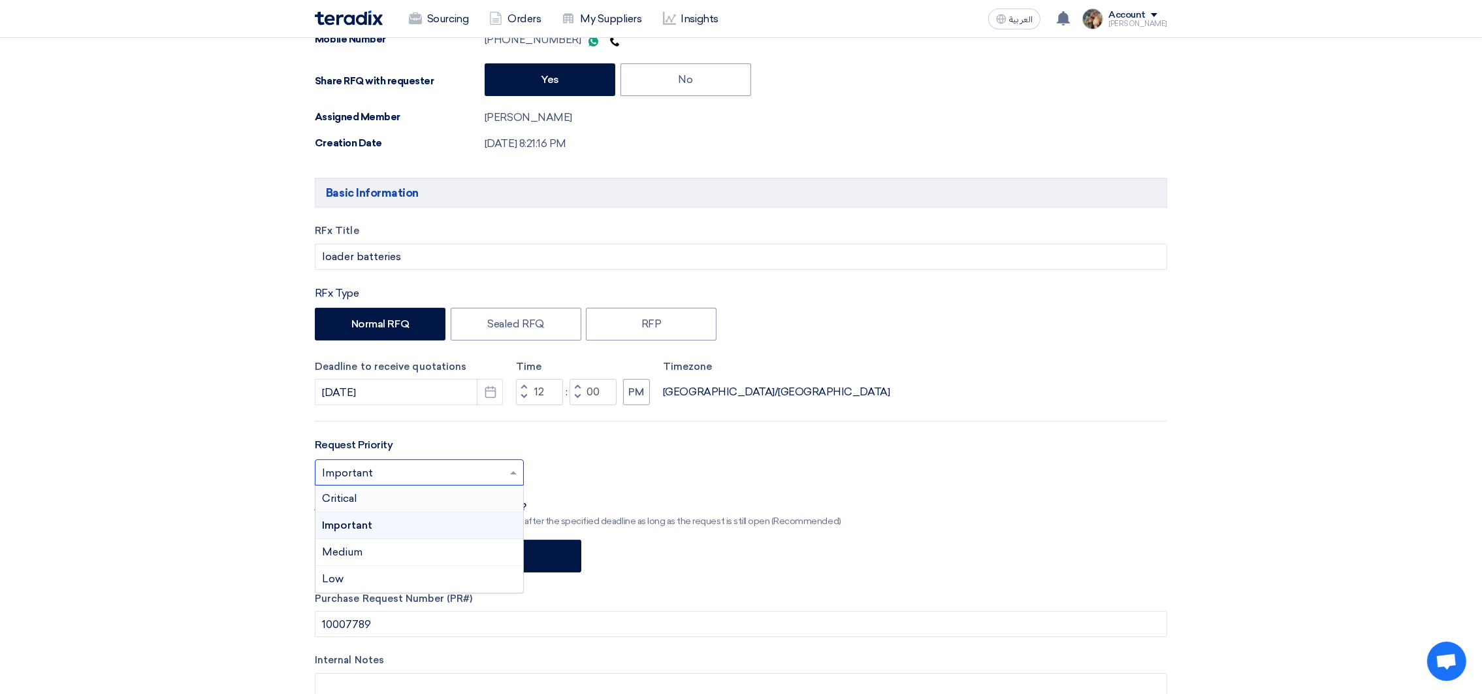
click at [458, 497] on div "Critical" at bounding box center [420, 498] width 208 height 27
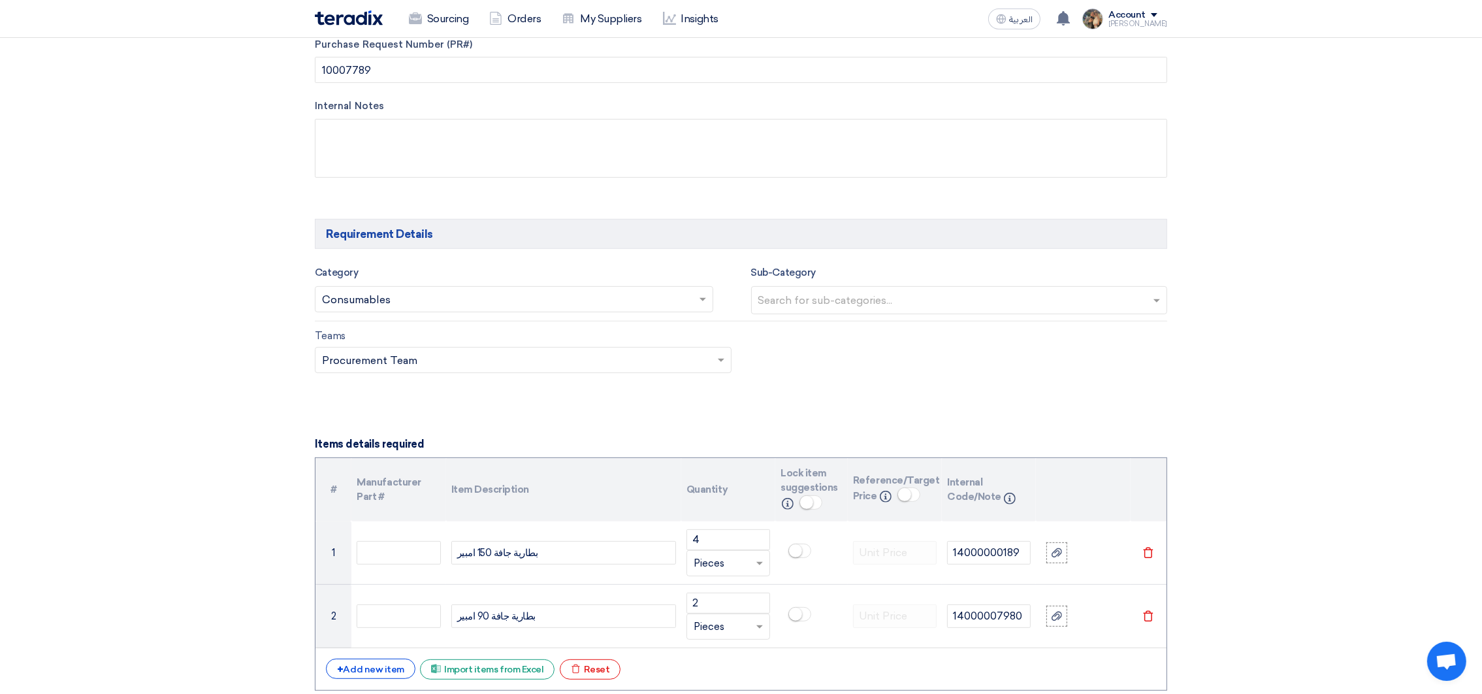
scroll to position [881, 0]
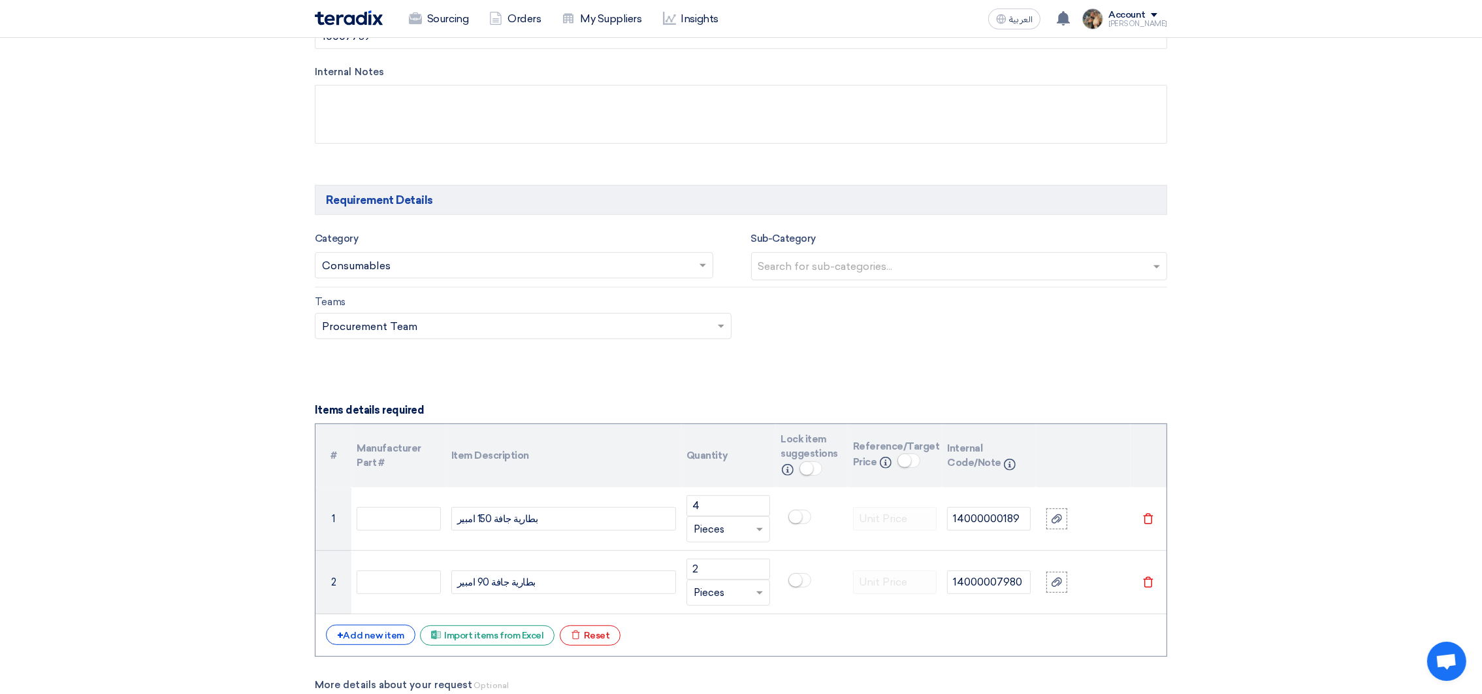
click at [667, 268] on input "text" at bounding box center [507, 267] width 371 height 22
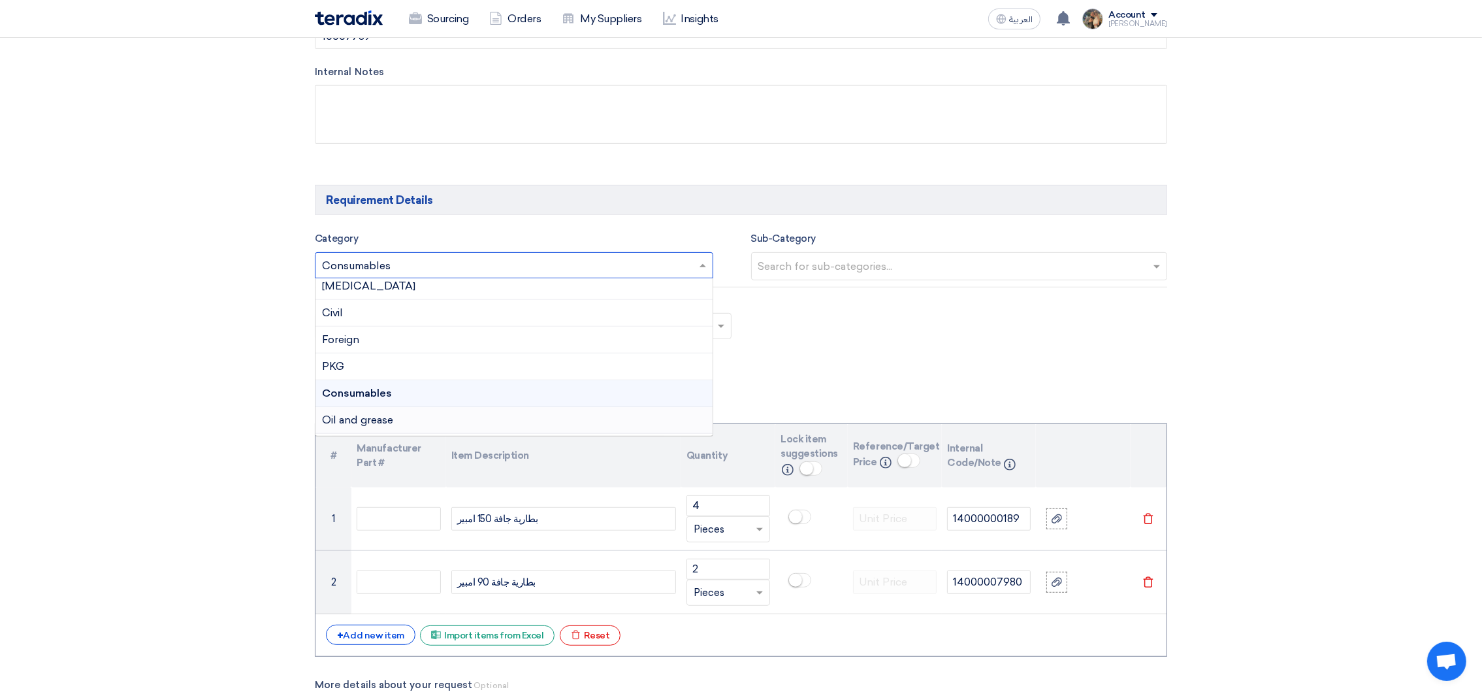
scroll to position [293, 0]
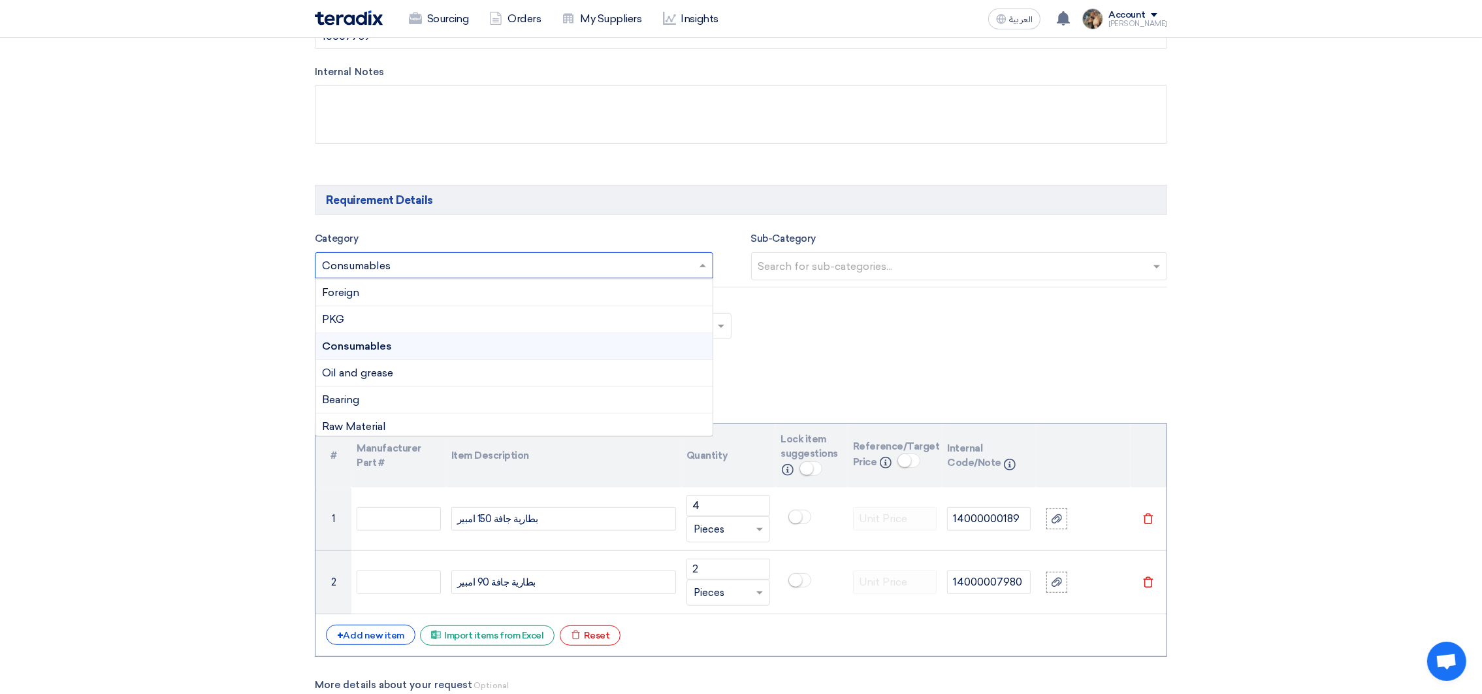
drag, startPoint x: 414, startPoint y: 270, endPoint x: 269, endPoint y: 253, distance: 145.4
click at [269, 253] on section "Requester Details Username [PERSON_NAME] Job Title SR Utilities & Mechanical En…" at bounding box center [741, 606] width 1482 height 2635
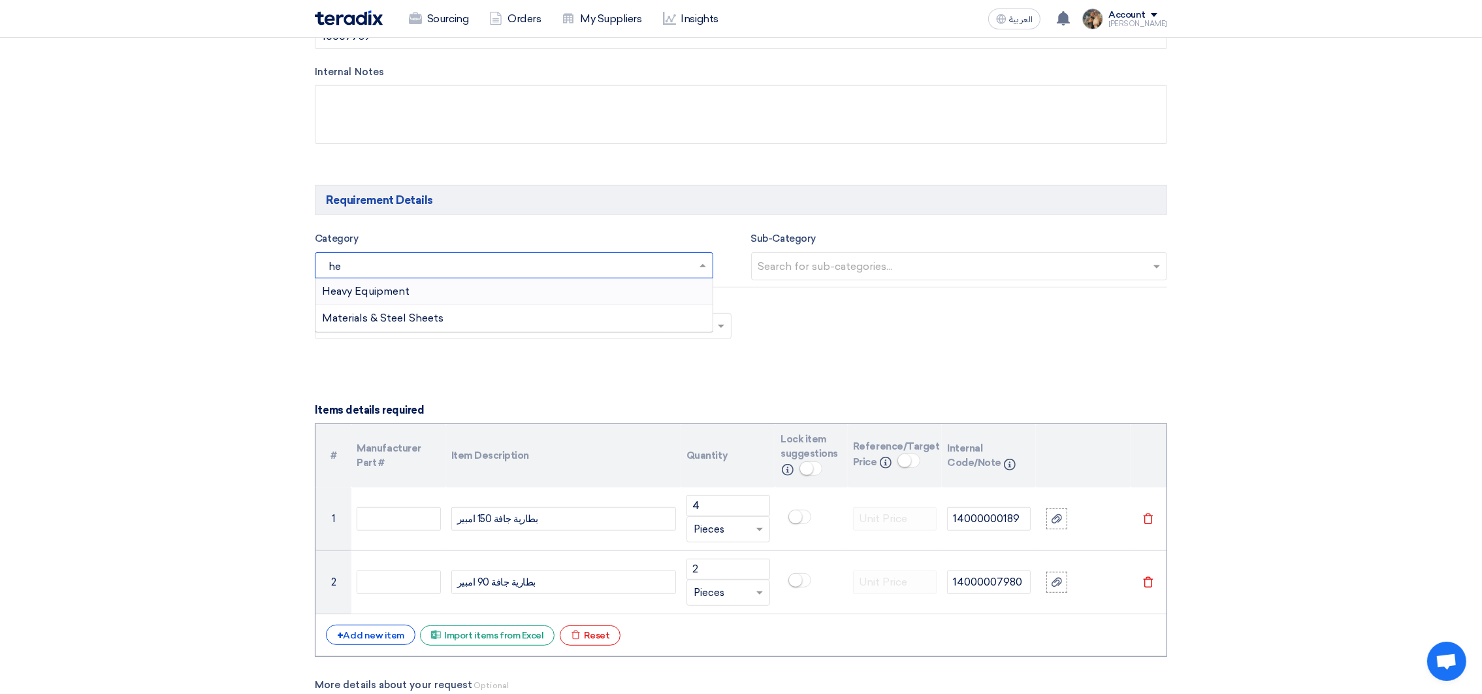
type input "hea"
click at [407, 297] on span "Heavy Equipment" at bounding box center [366, 291] width 88 height 12
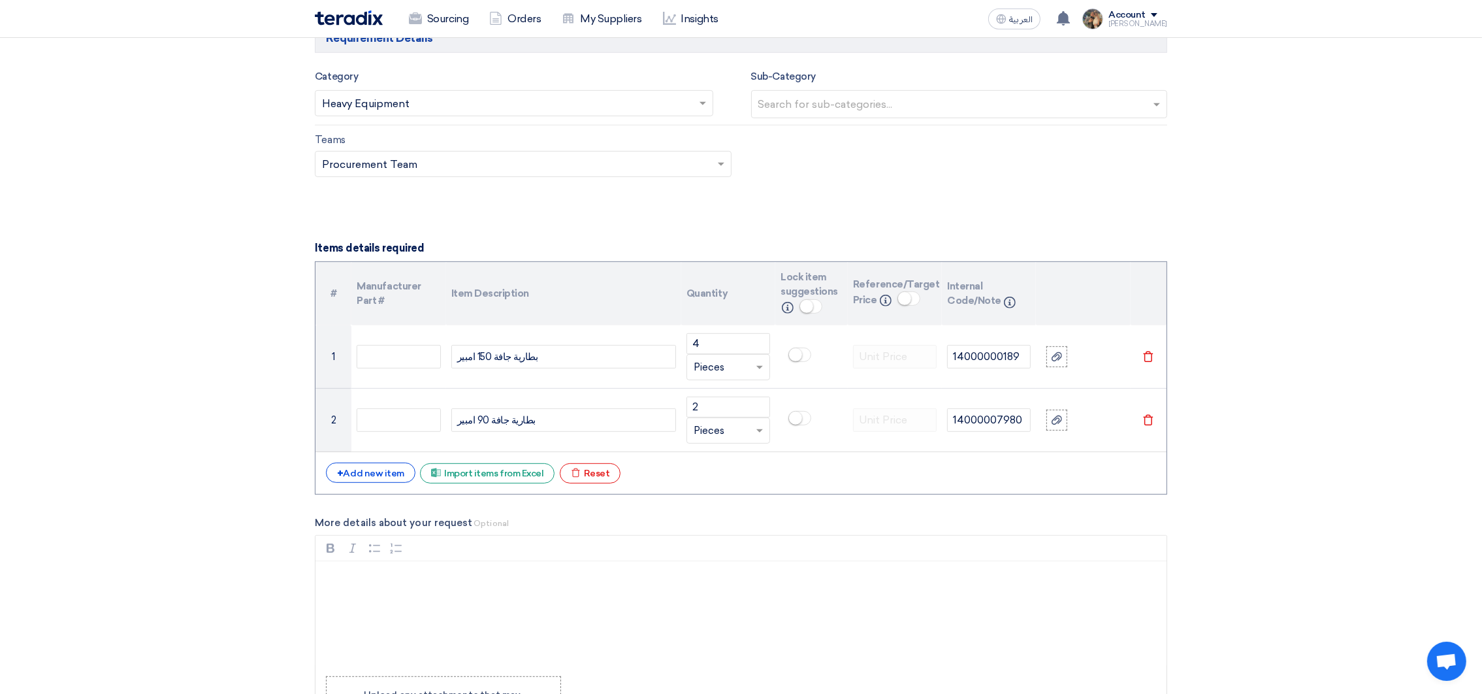
scroll to position [1077, 0]
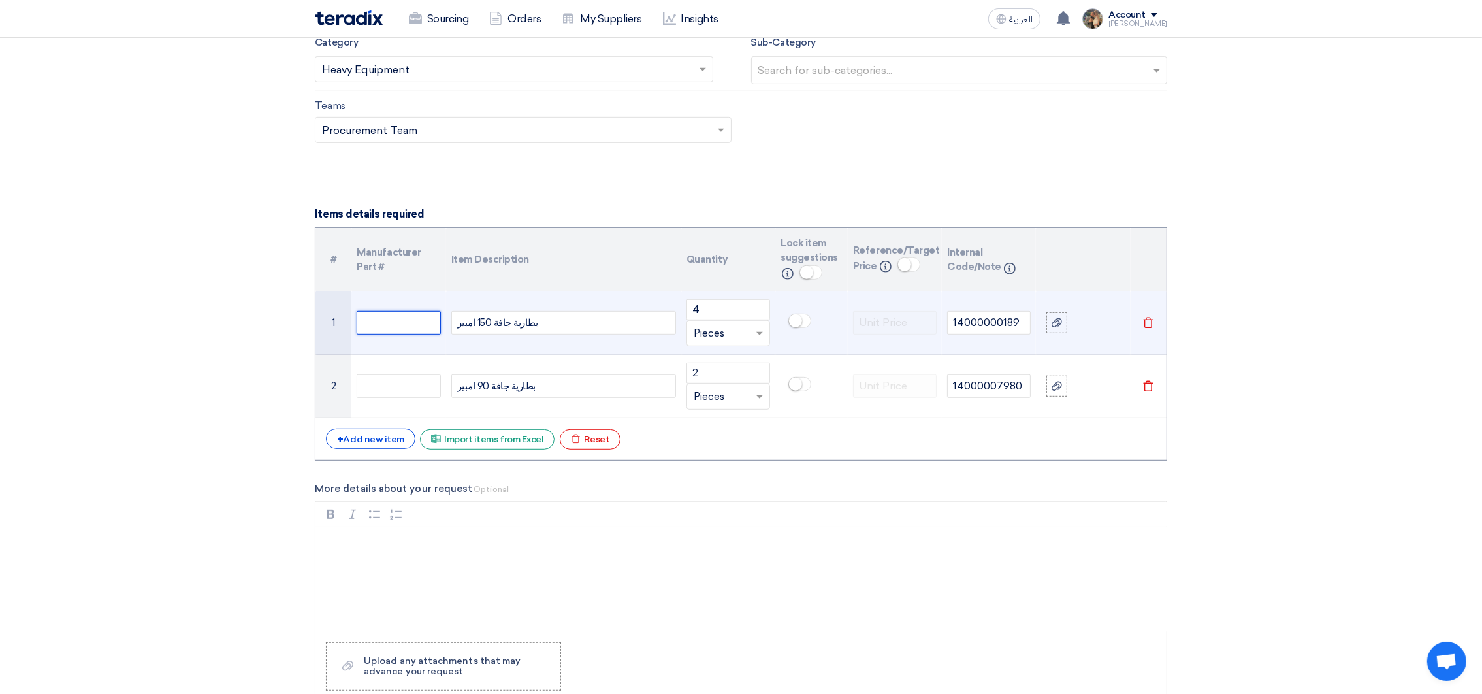
click at [406, 334] on input "text" at bounding box center [399, 323] width 84 height 24
click at [395, 323] on input "MANTRAC" at bounding box center [399, 323] width 84 height 24
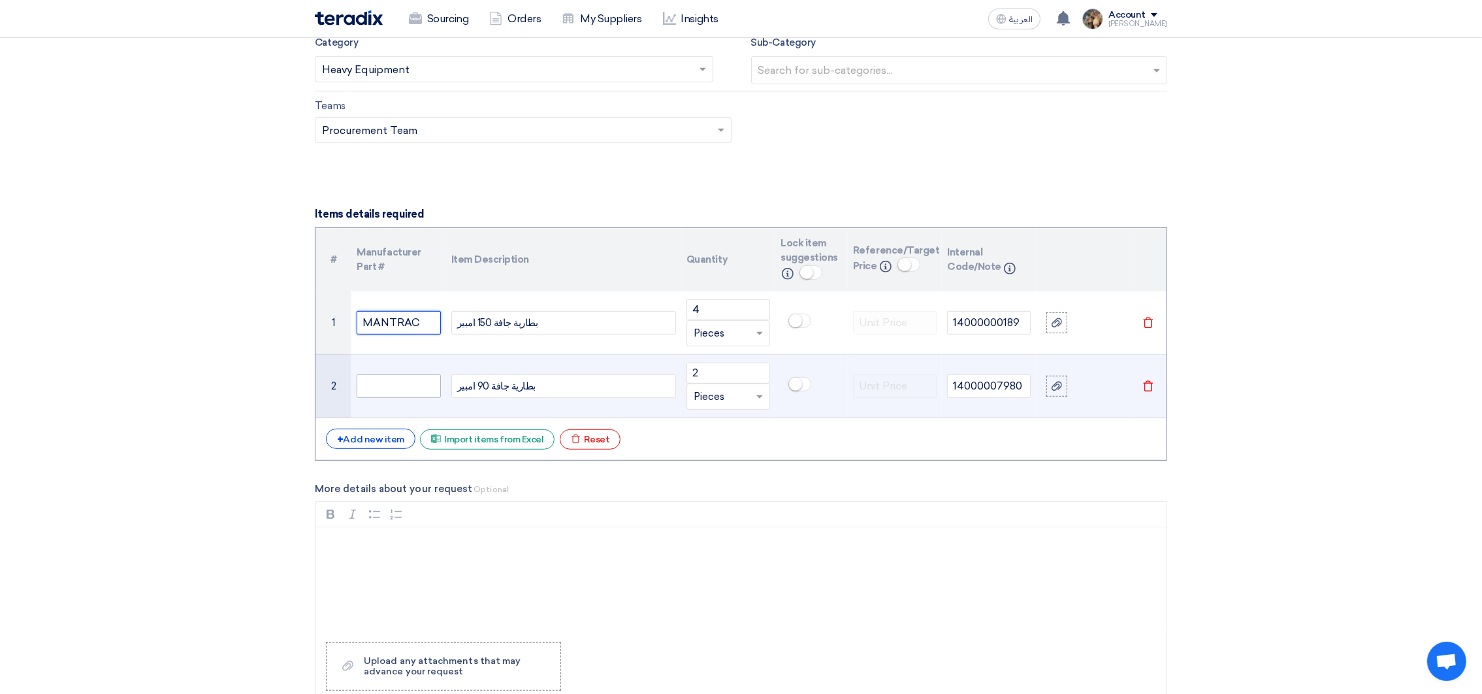
type input "MANTRAC"
click at [382, 391] on input "text" at bounding box center [399, 386] width 84 height 24
paste input "MANTRAC"
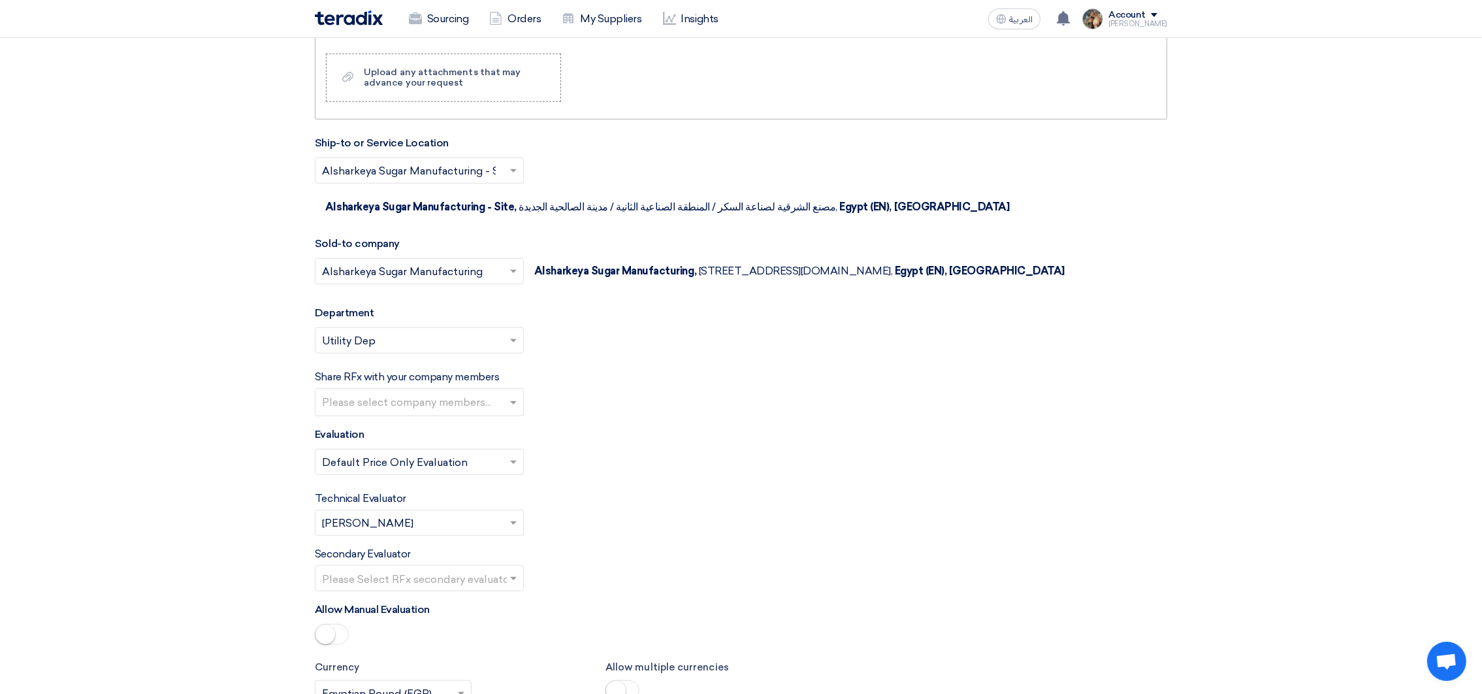
scroll to position [1763, 0]
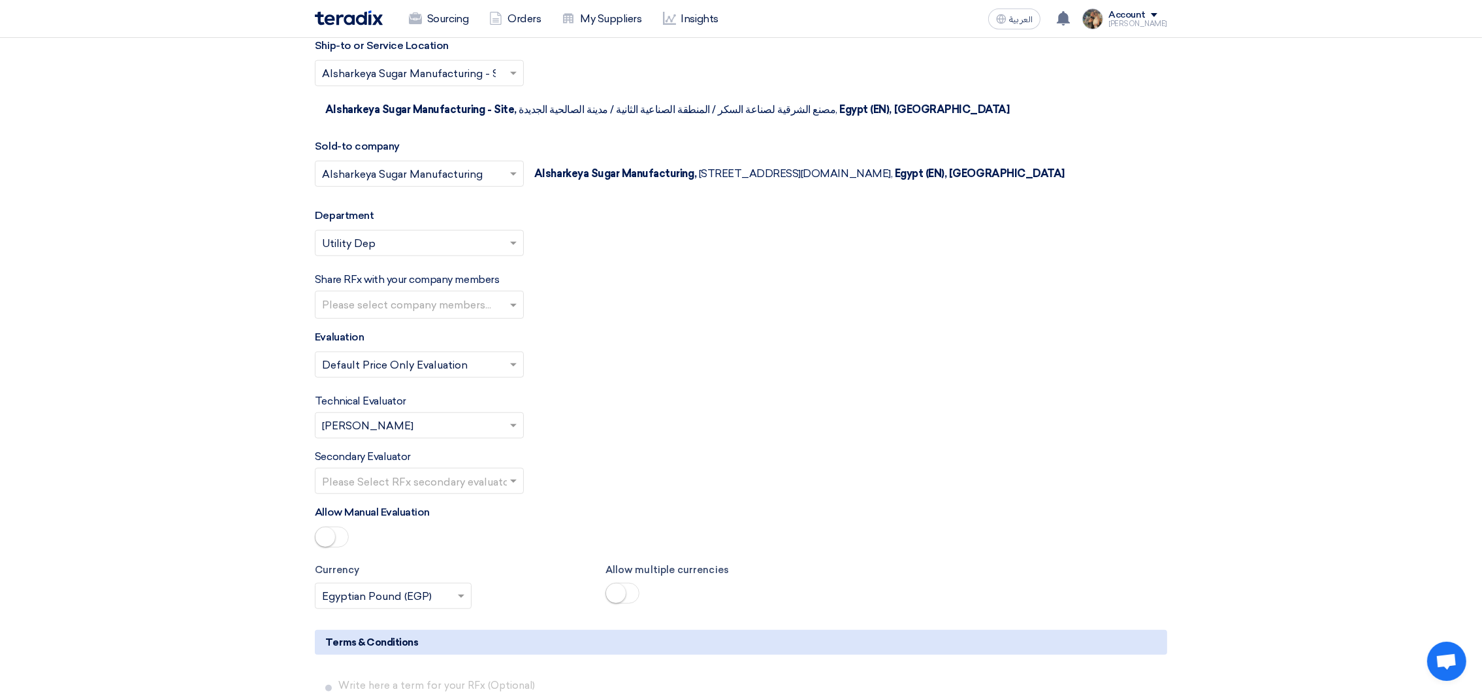
type input "MANTRAC"
click at [409, 438] on input "text" at bounding box center [413, 427] width 182 height 22
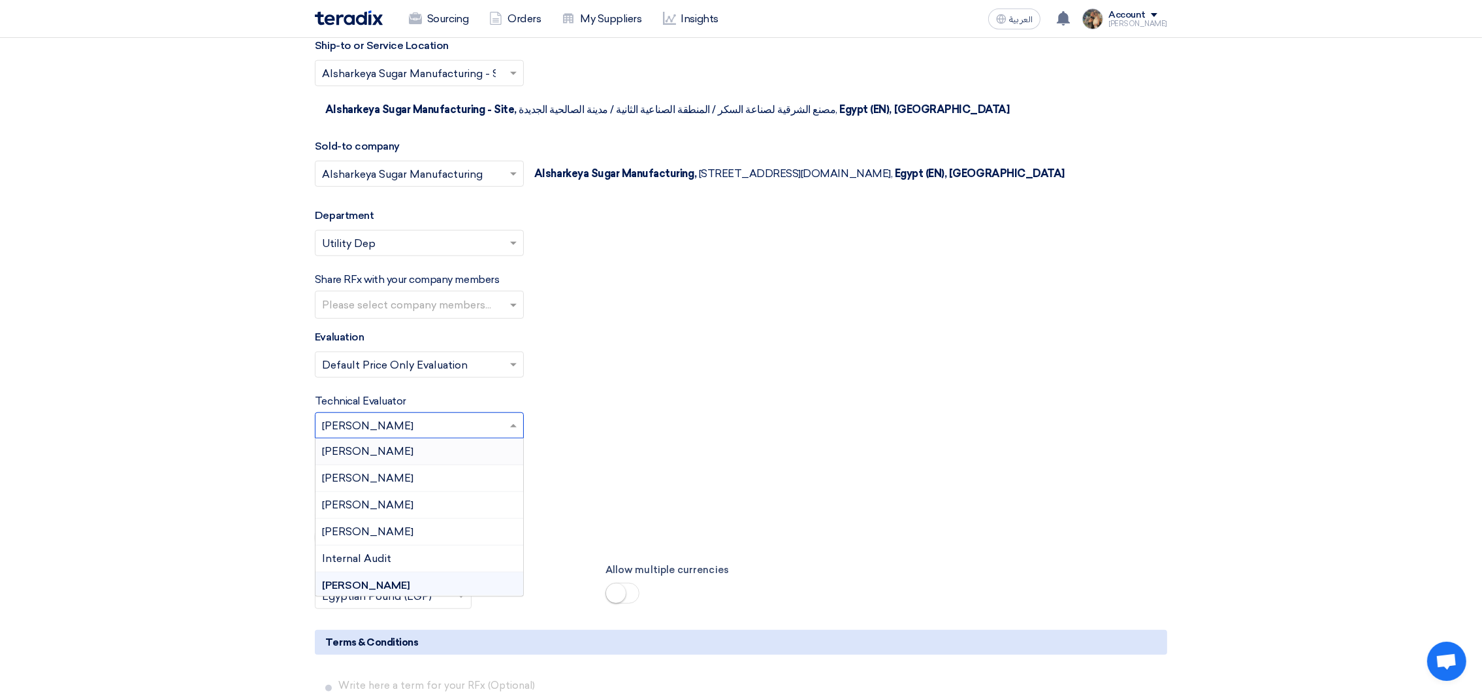
click at [417, 452] on div "[PERSON_NAME]" at bounding box center [420, 451] width 208 height 27
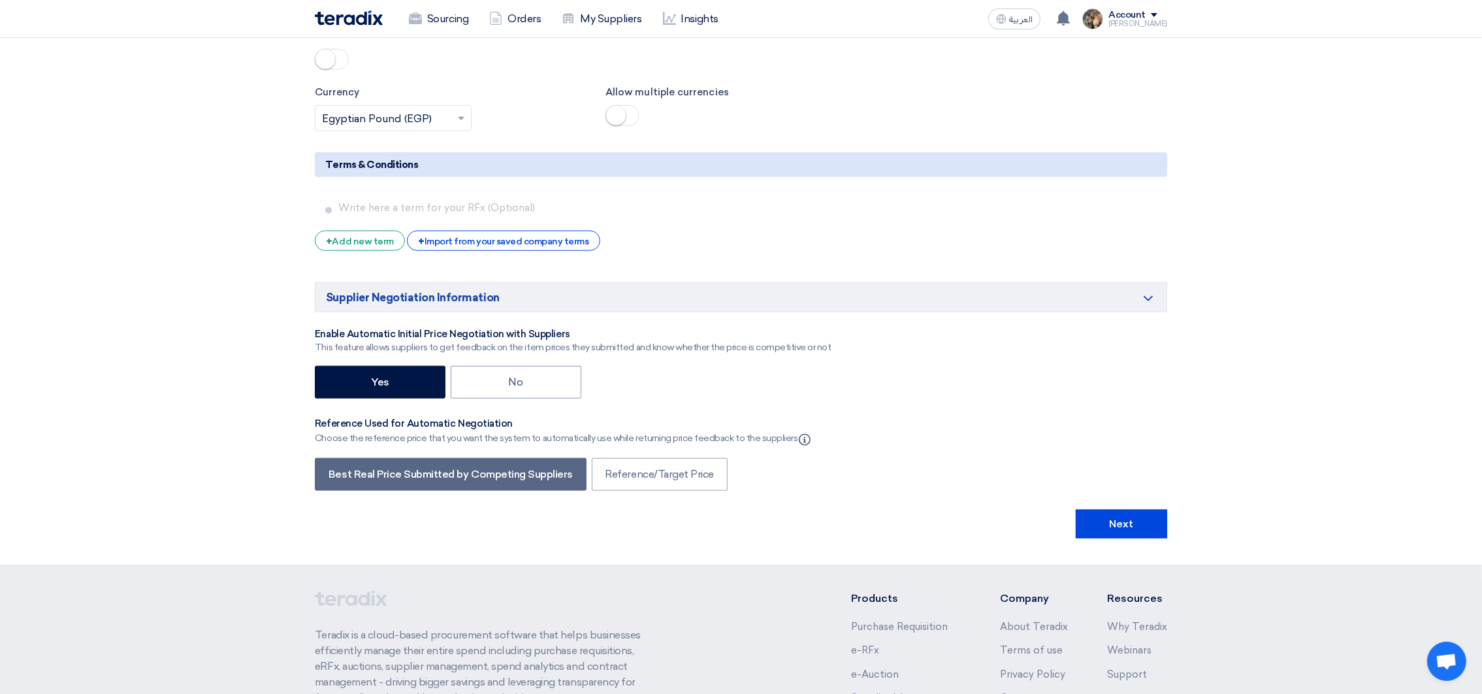
scroll to position [2253, 0]
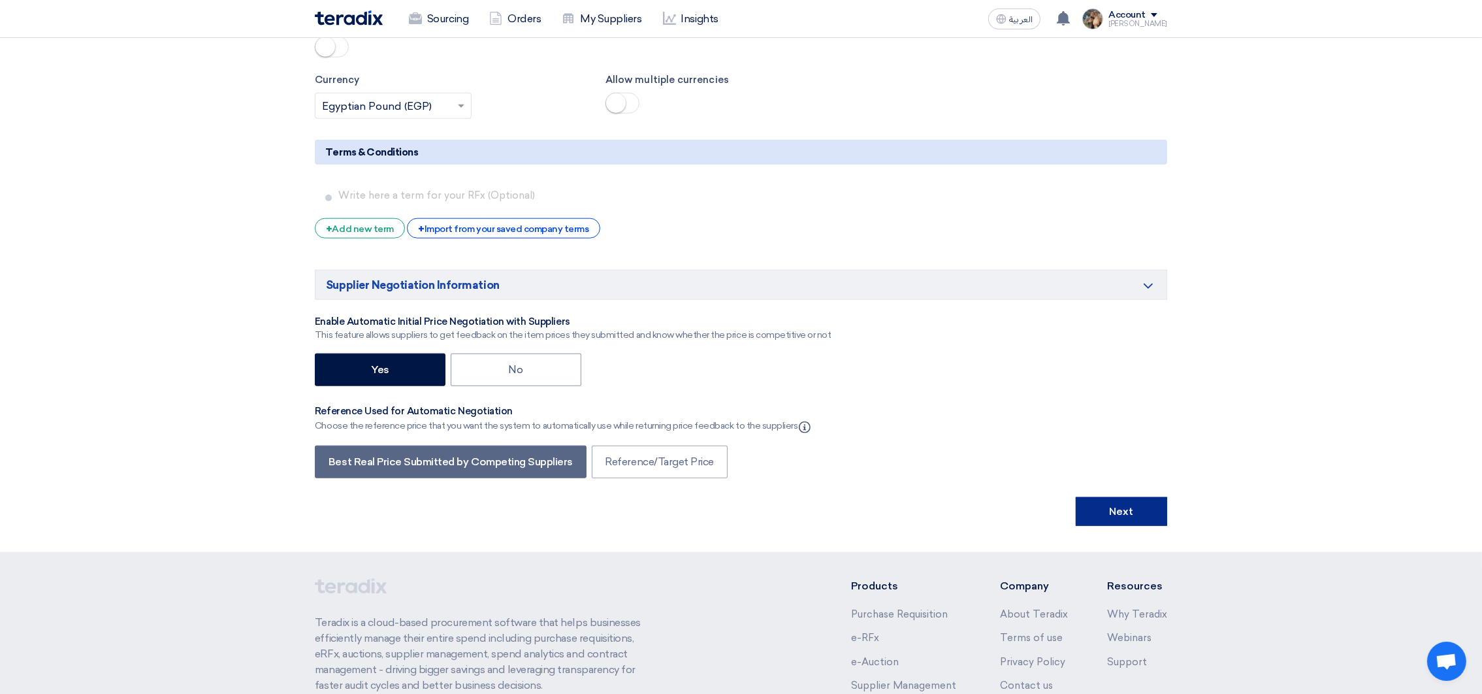
click at [1156, 519] on button "Next" at bounding box center [1121, 511] width 91 height 29
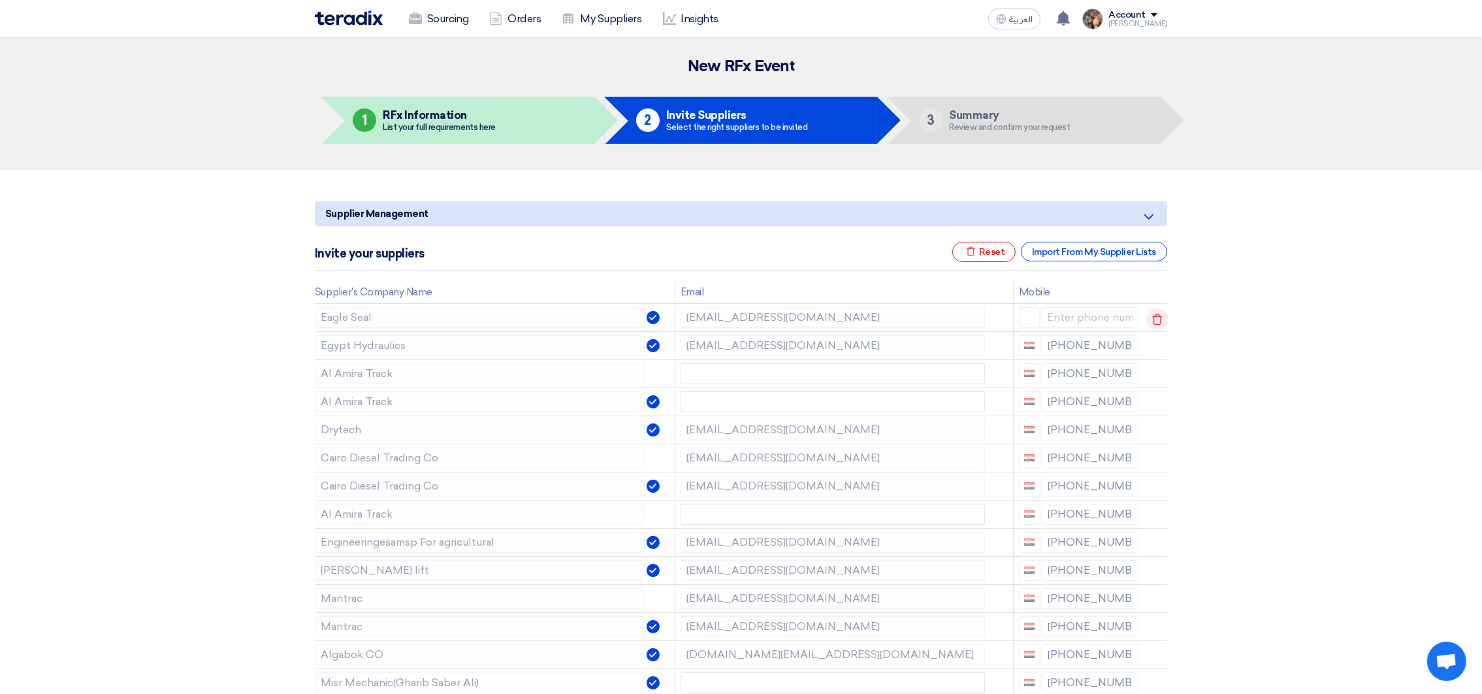
click at [1153, 316] on use at bounding box center [1158, 319] width 10 height 11
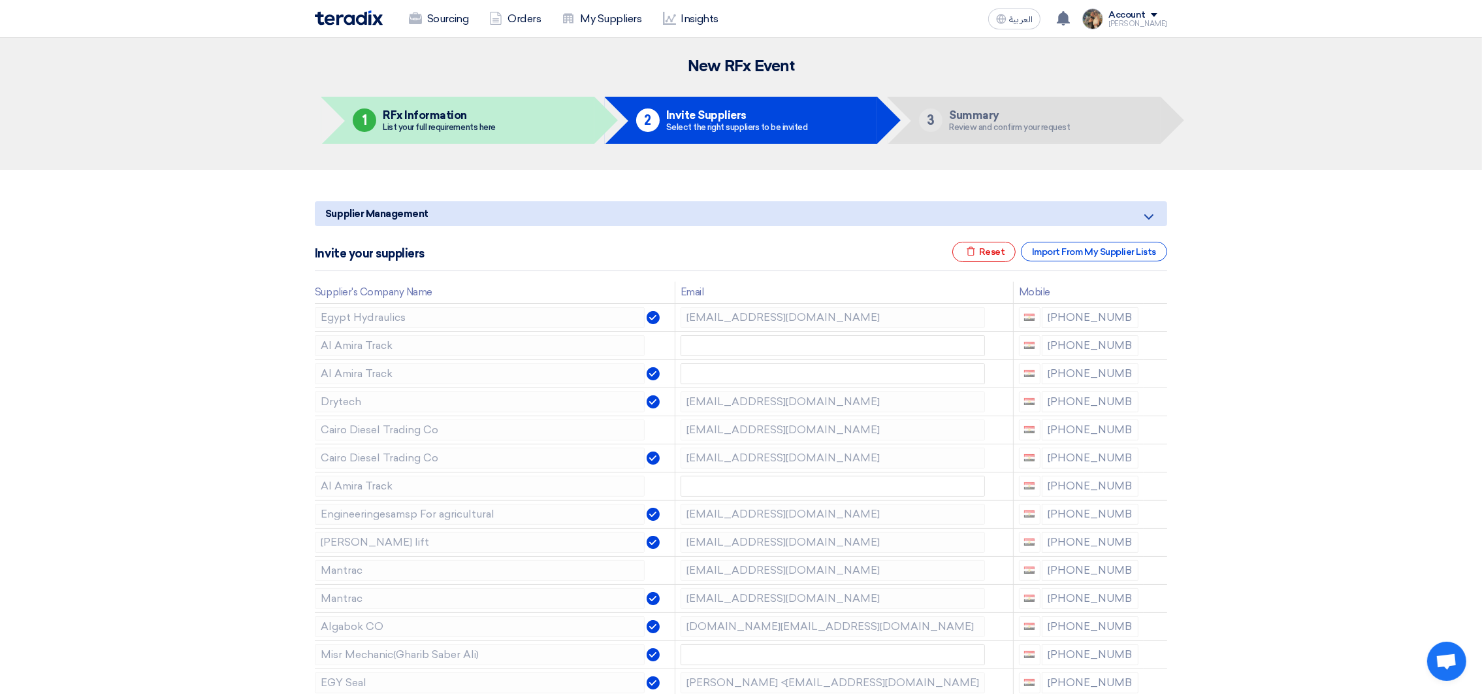
click at [0, 0] on use at bounding box center [0, 0] width 0 height 0
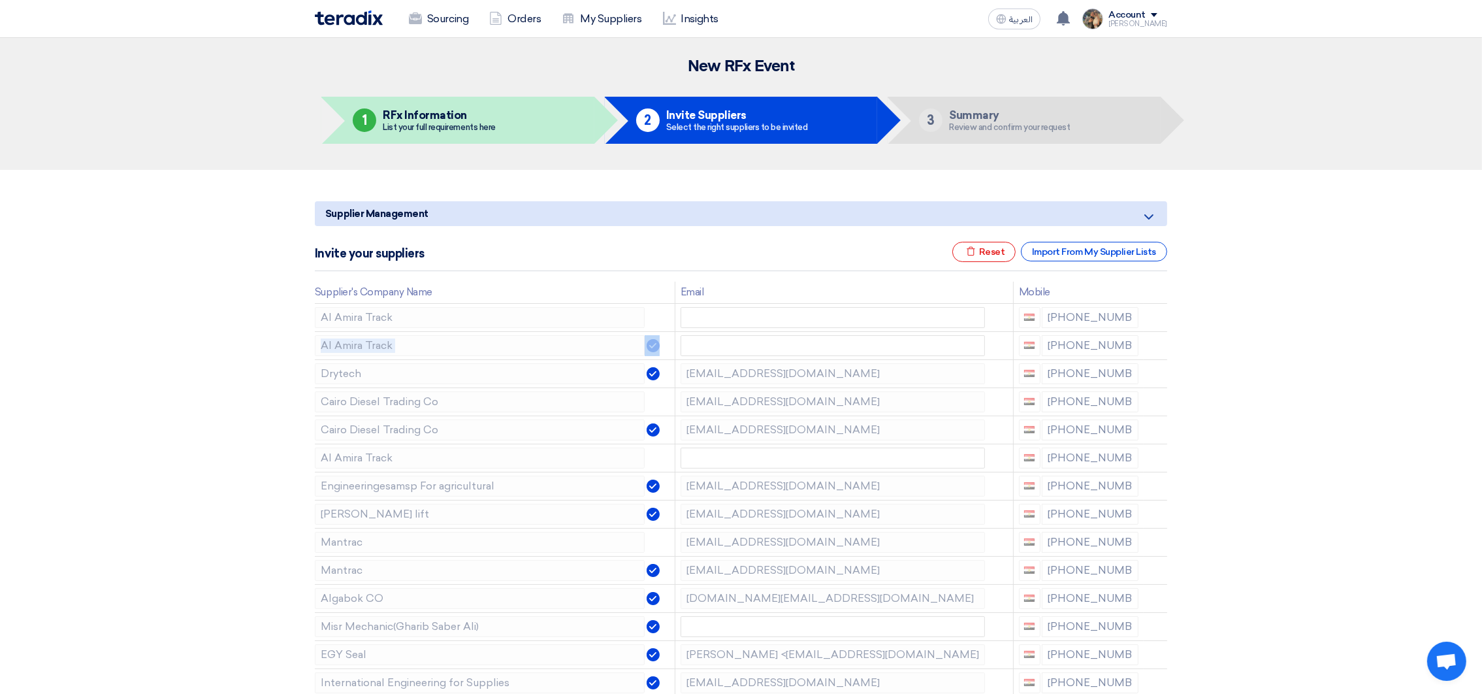
click at [0, 0] on use at bounding box center [0, 0] width 0 height 0
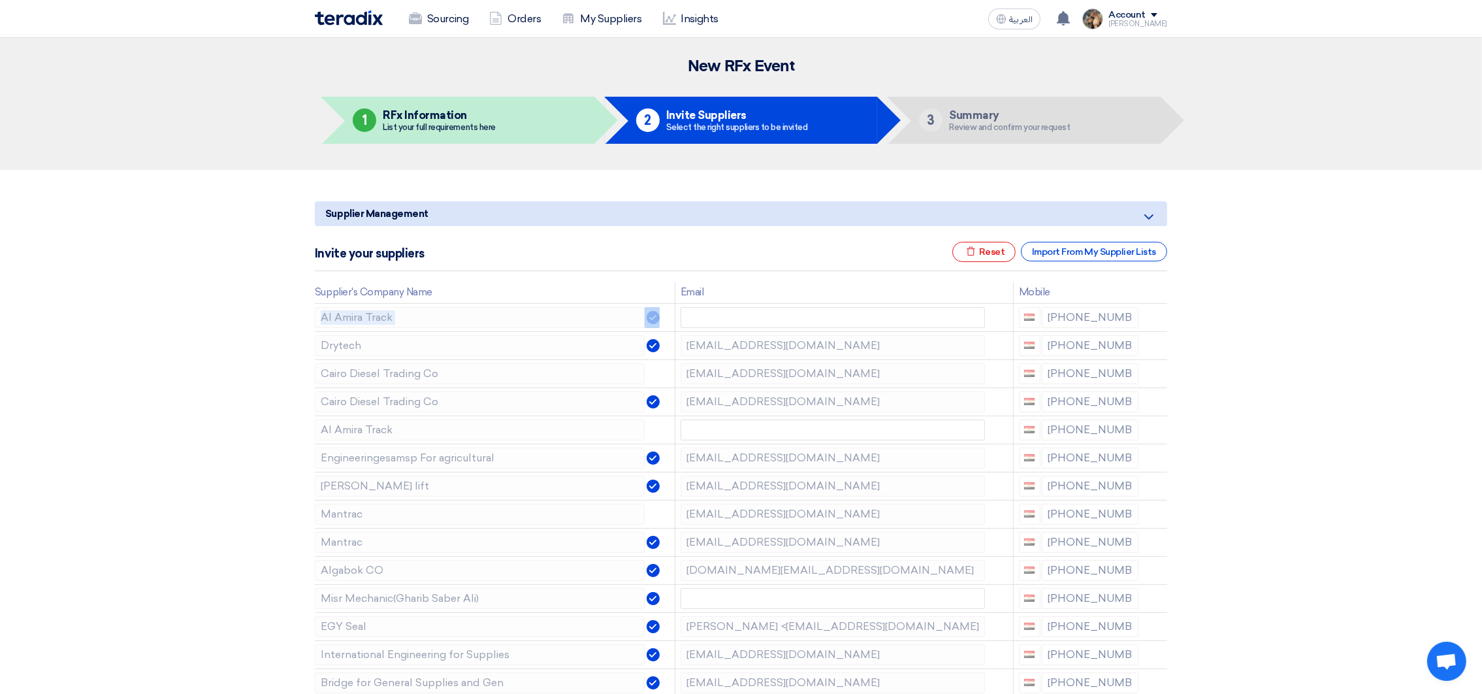
click at [0, 0] on use at bounding box center [0, 0] width 0 height 0
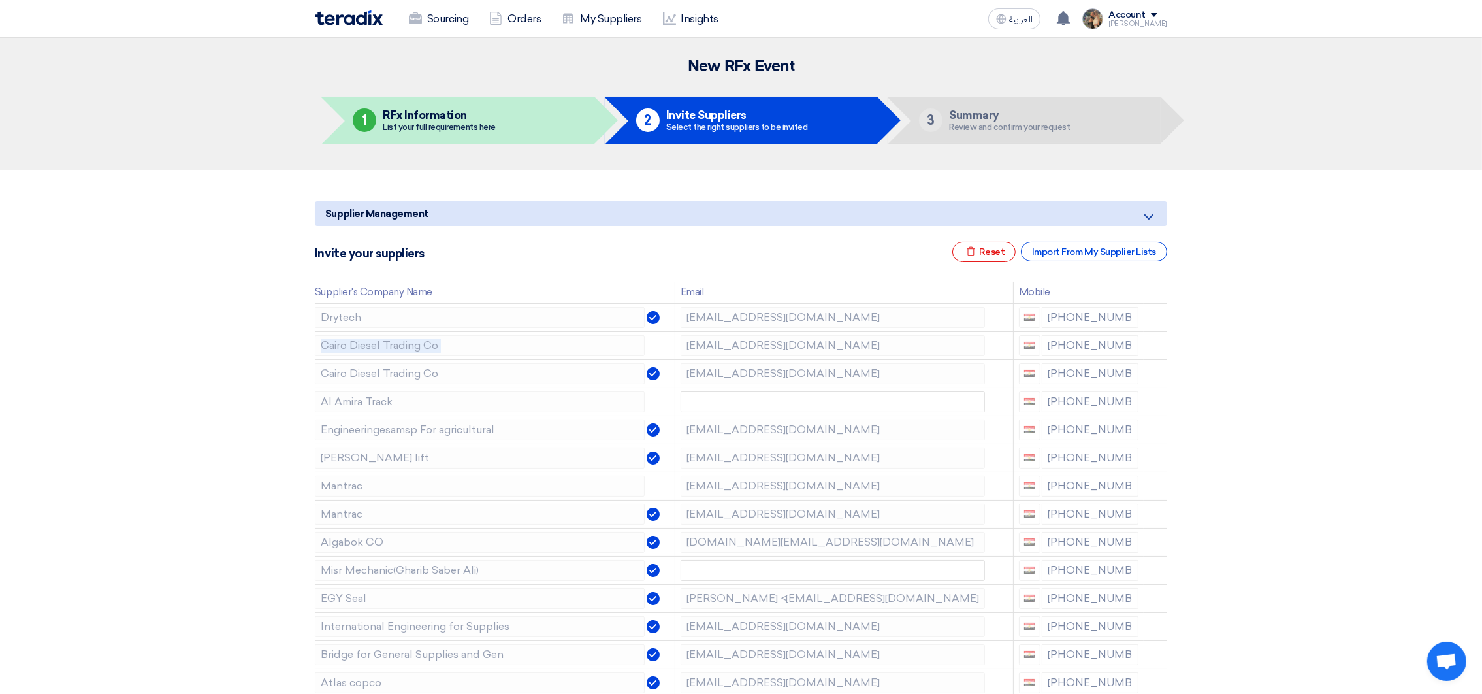
click at [0, 0] on use at bounding box center [0, 0] width 0 height 0
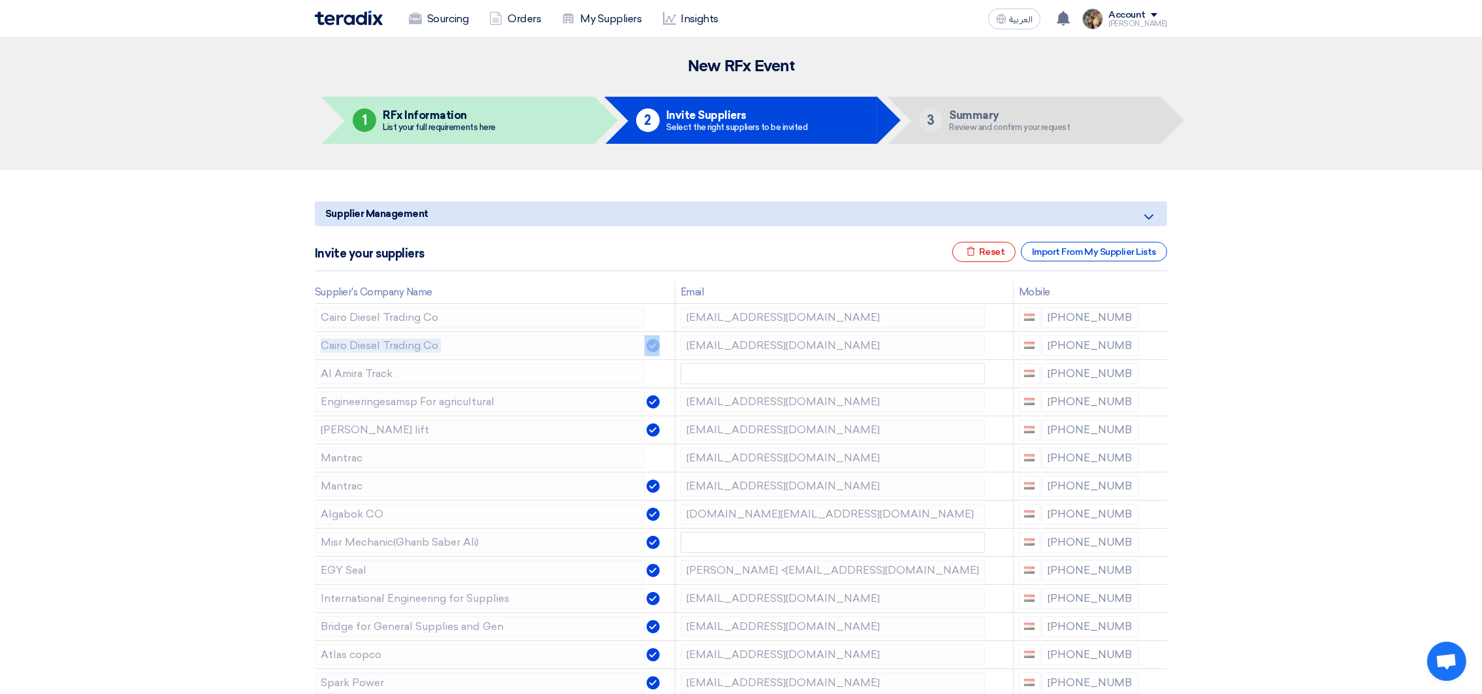
click at [0, 0] on use at bounding box center [0, 0] width 0 height 0
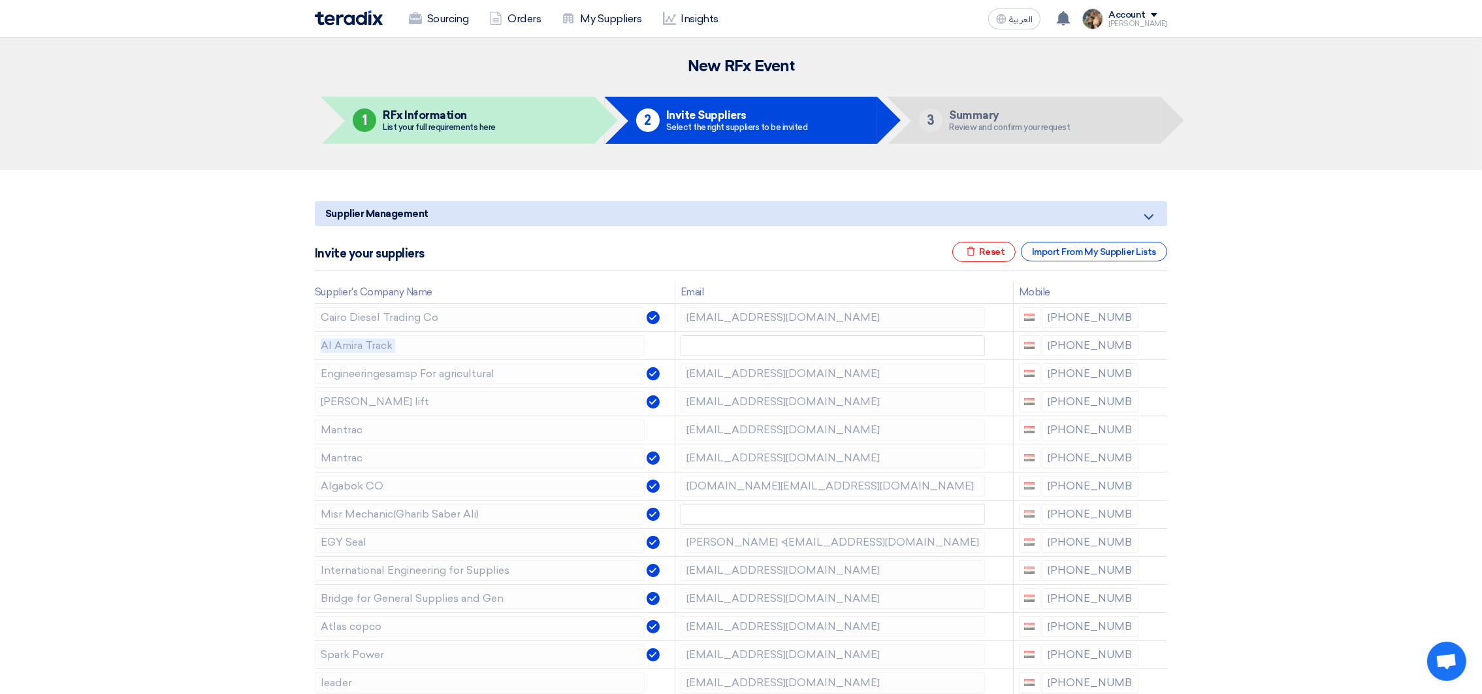
click at [0, 0] on use at bounding box center [0, 0] width 0 height 0
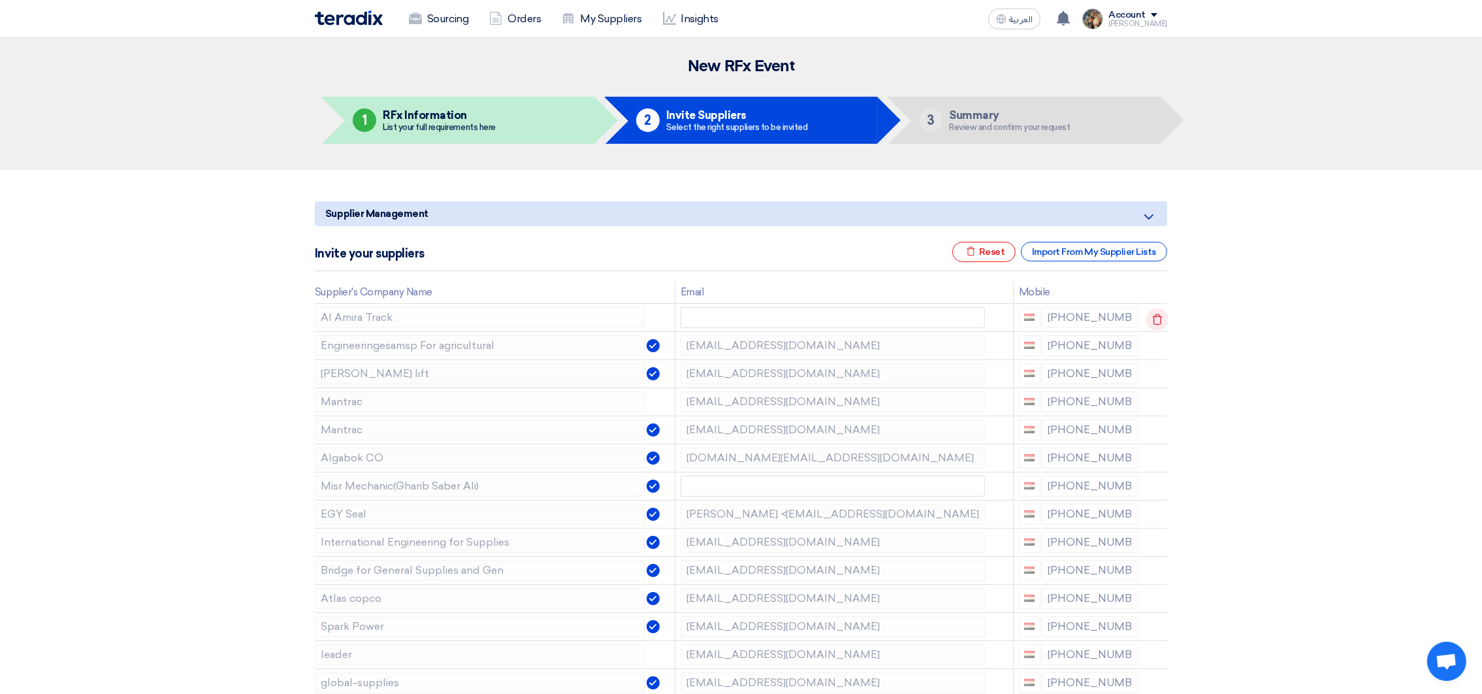
click at [1153, 316] on use at bounding box center [1158, 319] width 10 height 11
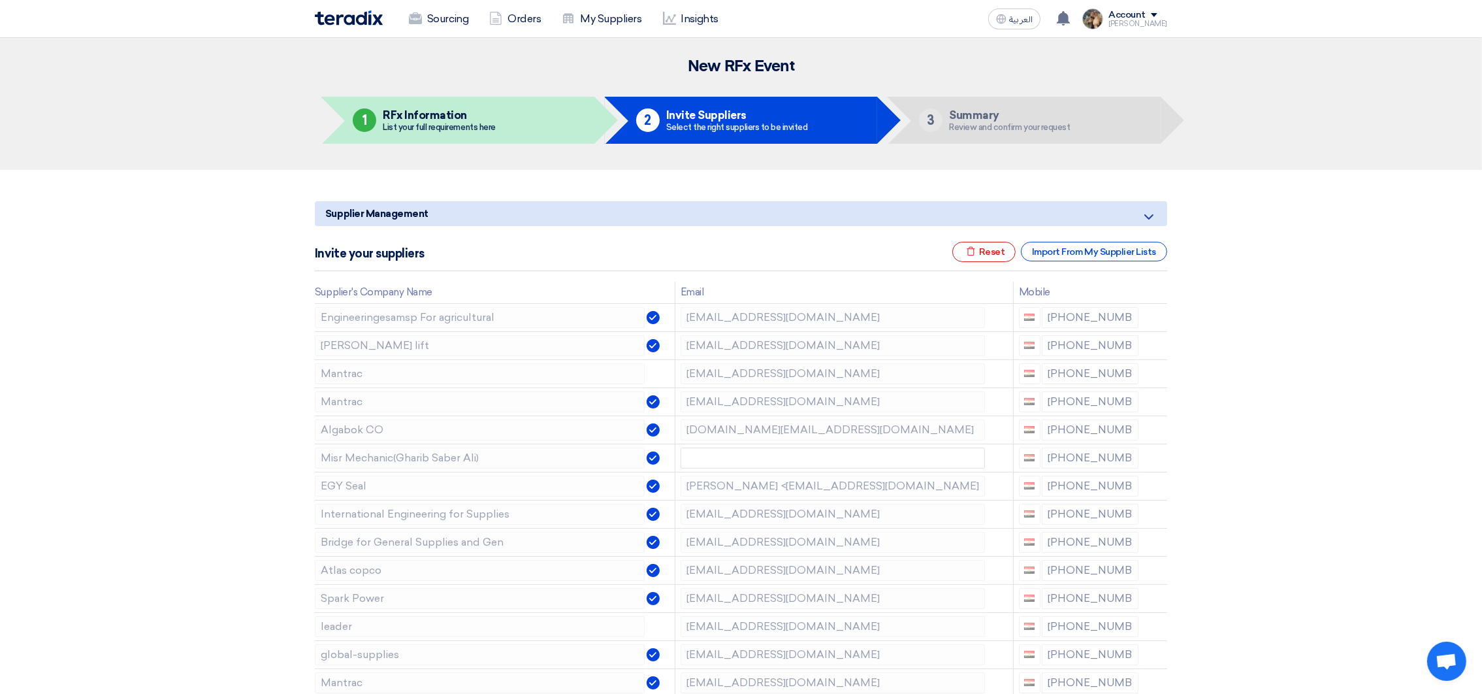
click at [0, 0] on use at bounding box center [0, 0] width 0 height 0
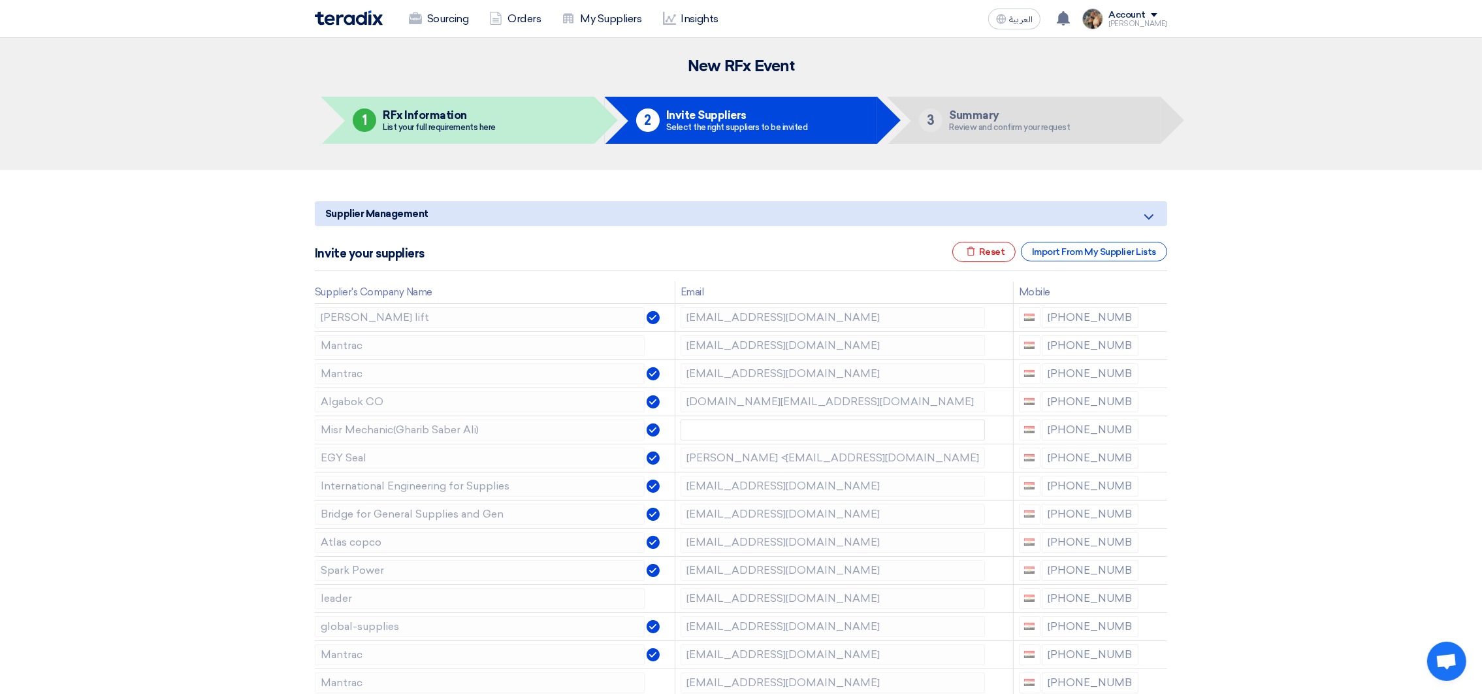
click at [0, 0] on use at bounding box center [0, 0] width 0 height 0
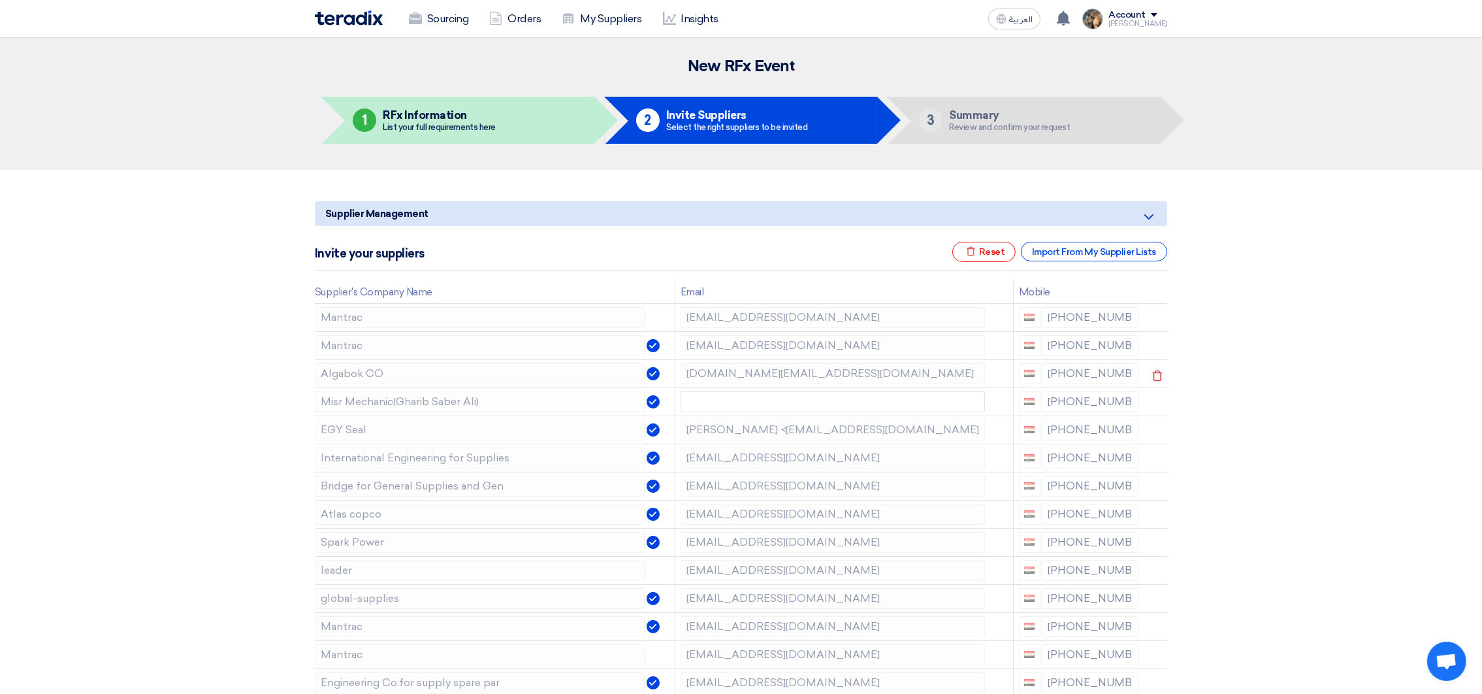
click at [1144, 369] on div at bounding box center [1149, 375] width 10 height 21
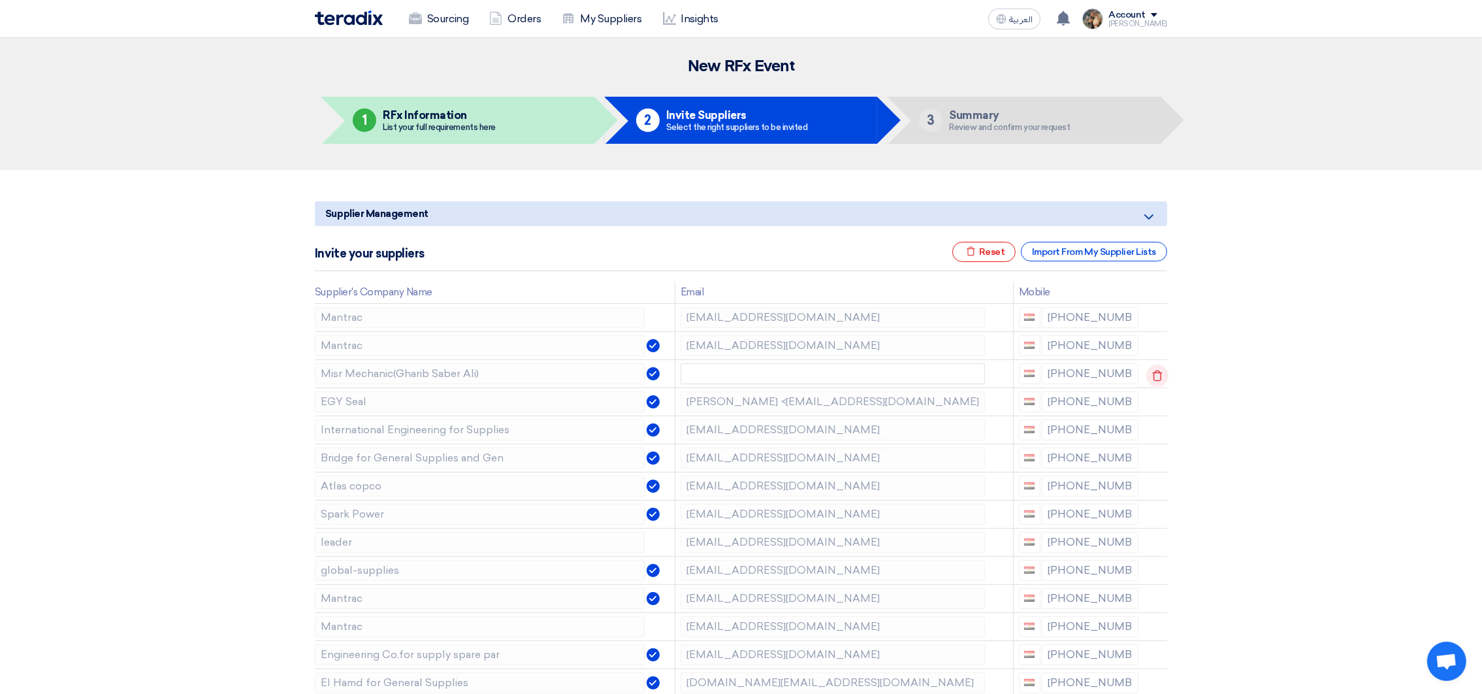
click at [1153, 372] on use at bounding box center [1158, 375] width 10 height 11
click at [0, 0] on use at bounding box center [0, 0] width 0 height 0
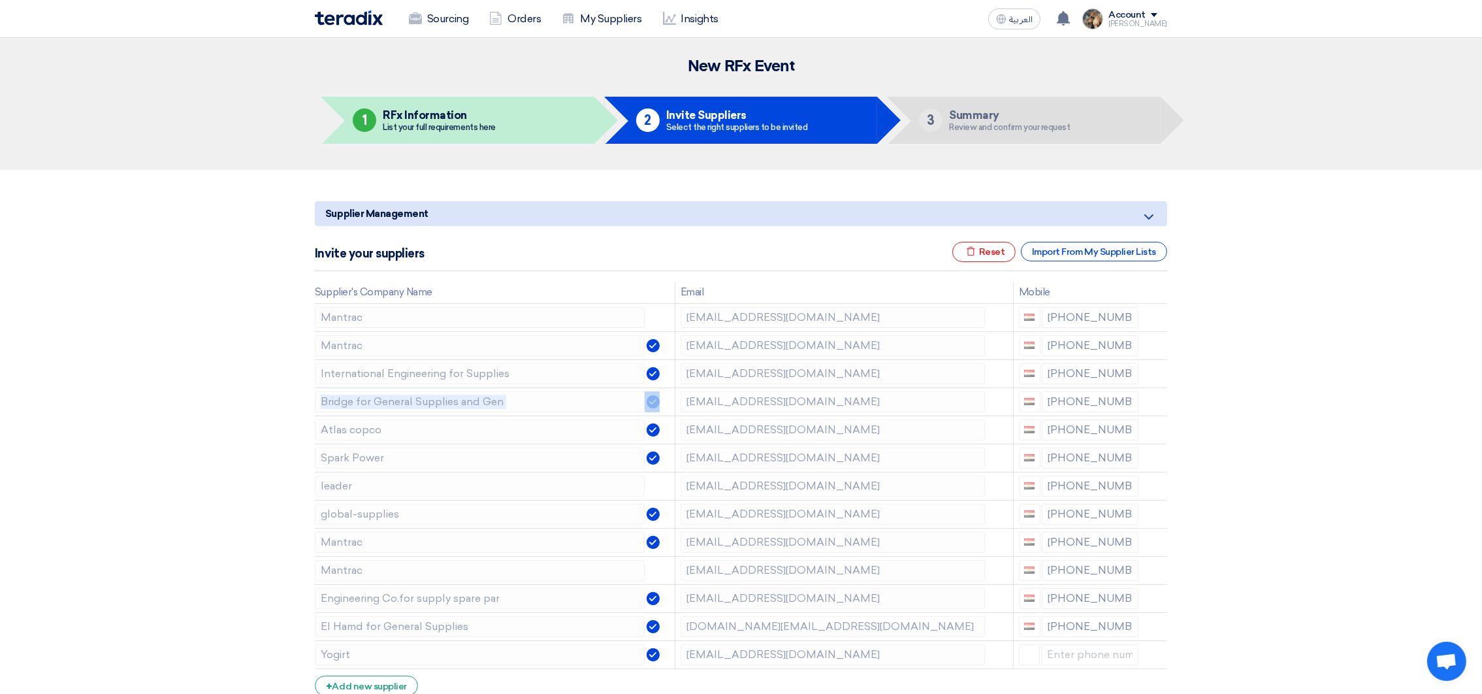
click at [0, 0] on use at bounding box center [0, 0] width 0 height 0
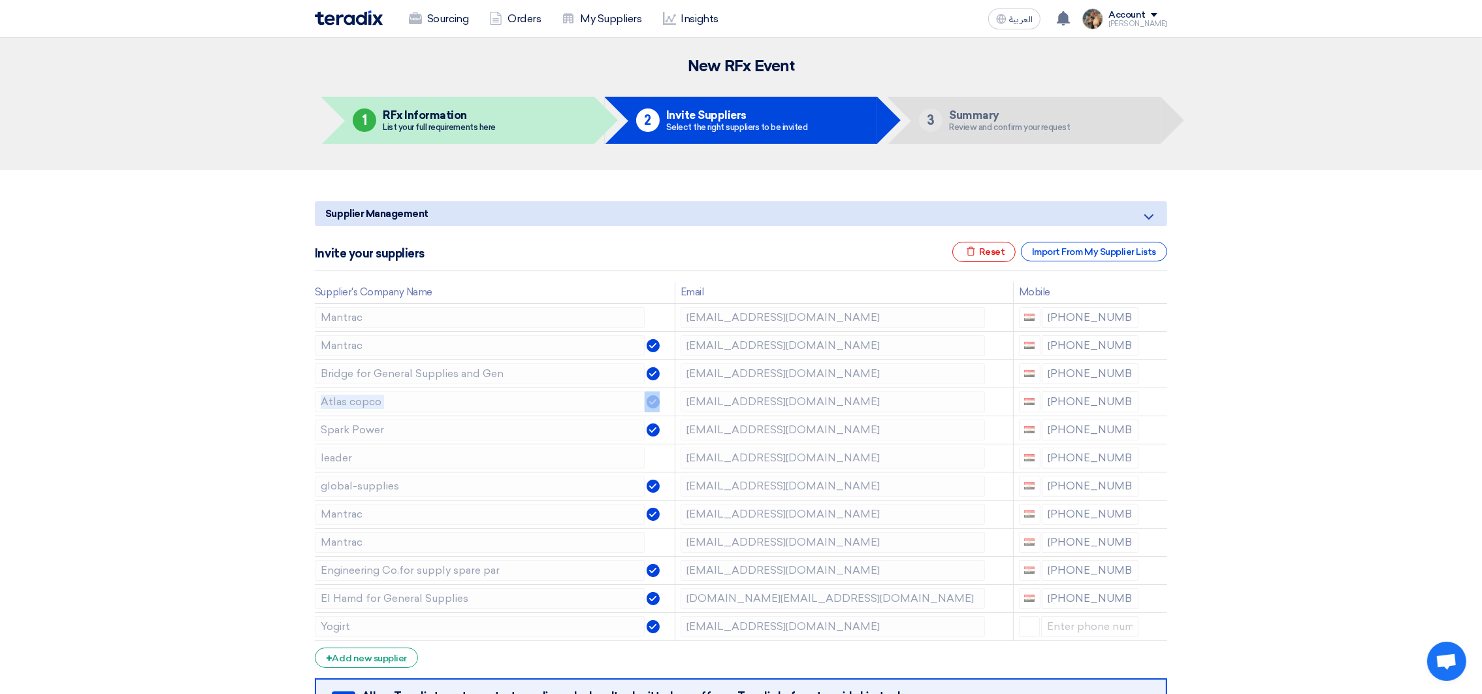
click at [0, 0] on use at bounding box center [0, 0] width 0 height 0
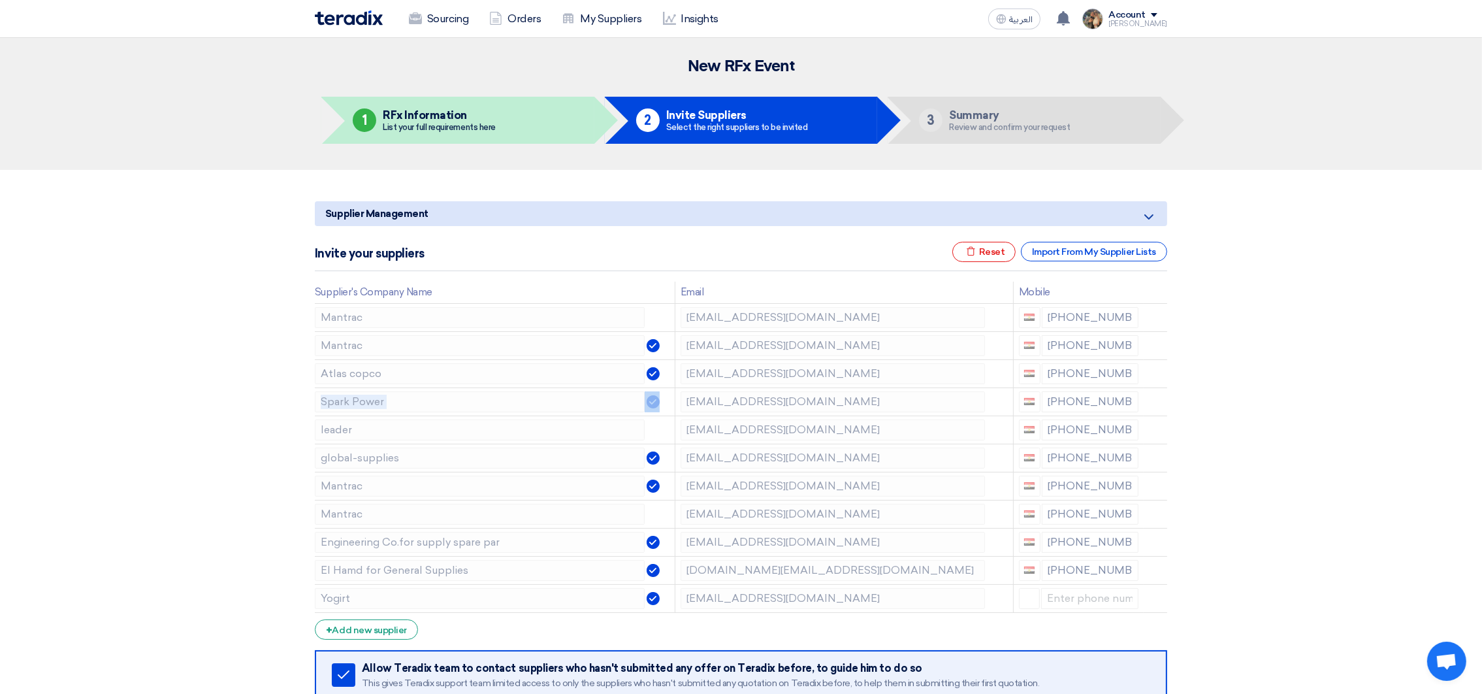
click at [0, 0] on use at bounding box center [0, 0] width 0 height 0
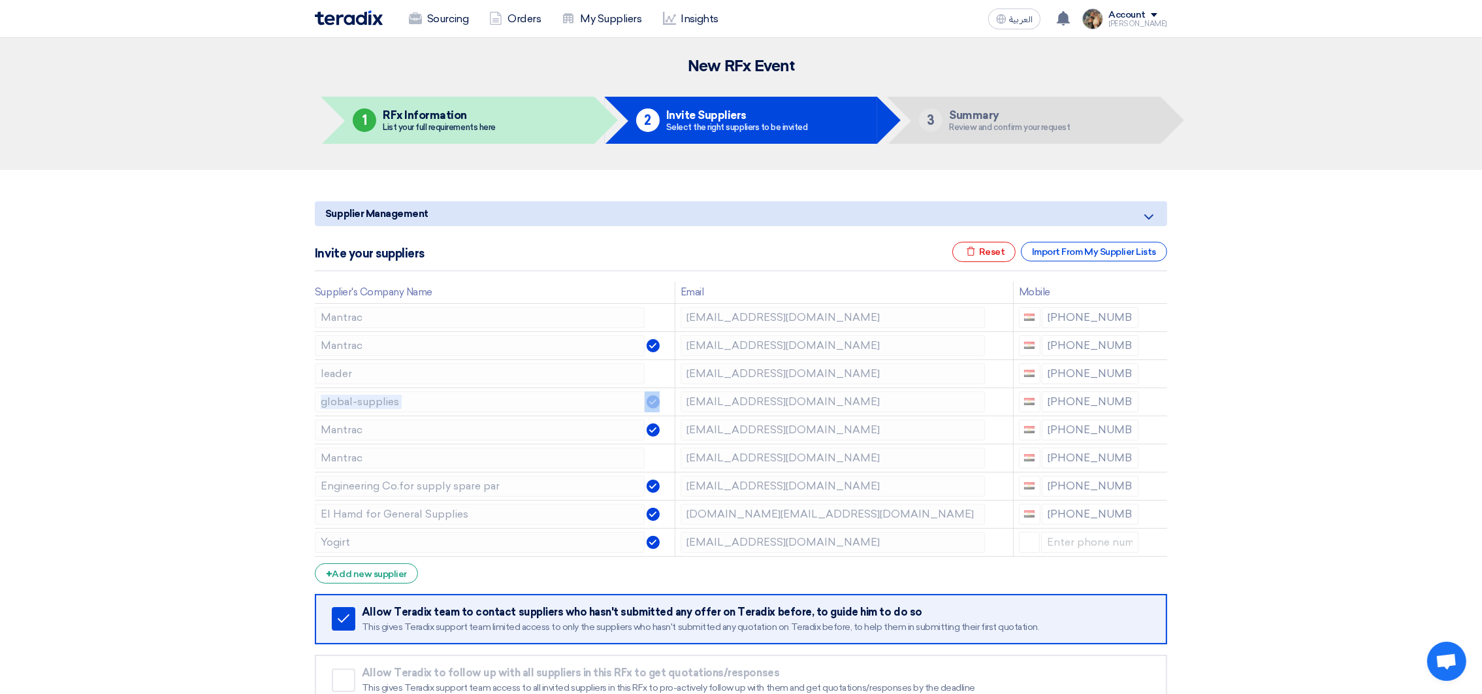
click at [0, 0] on use at bounding box center [0, 0] width 0 height 0
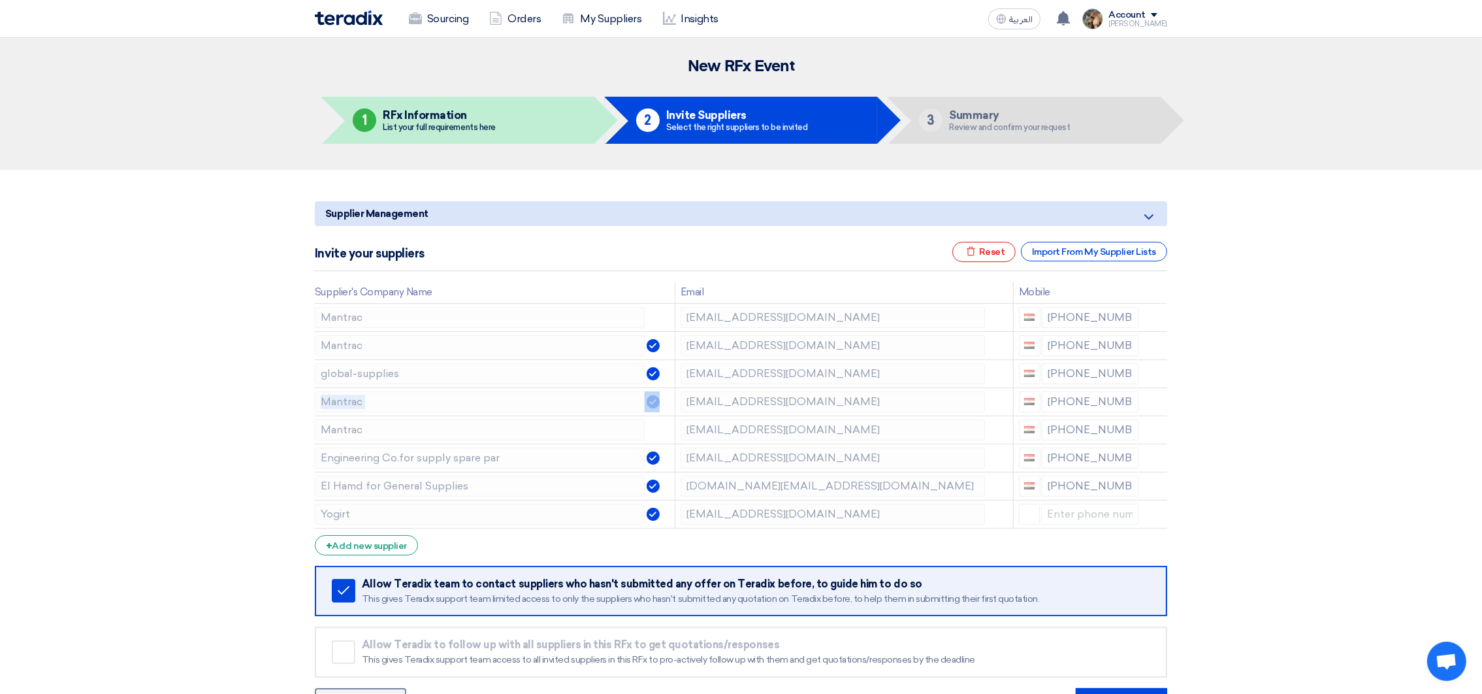
click at [0, 0] on use at bounding box center [0, 0] width 0 height 0
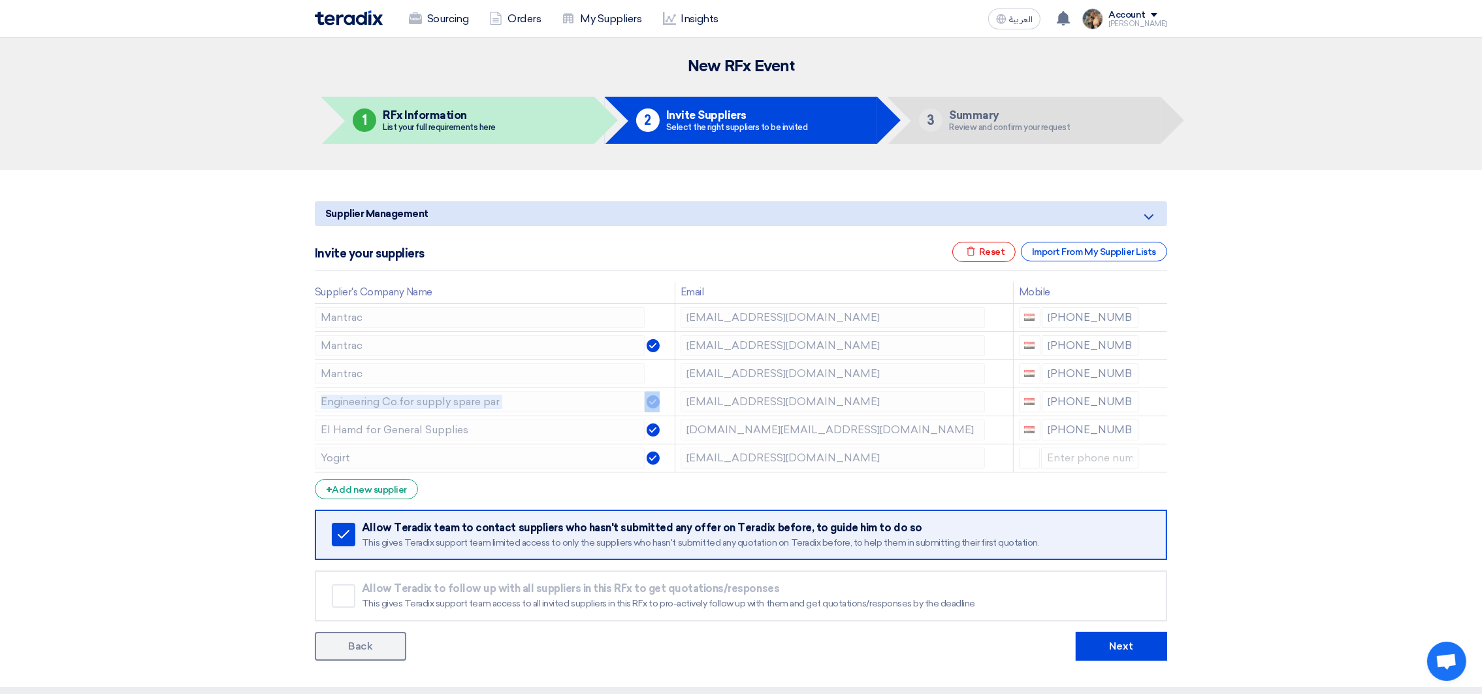
click at [0, 0] on use at bounding box center [0, 0] width 0 height 0
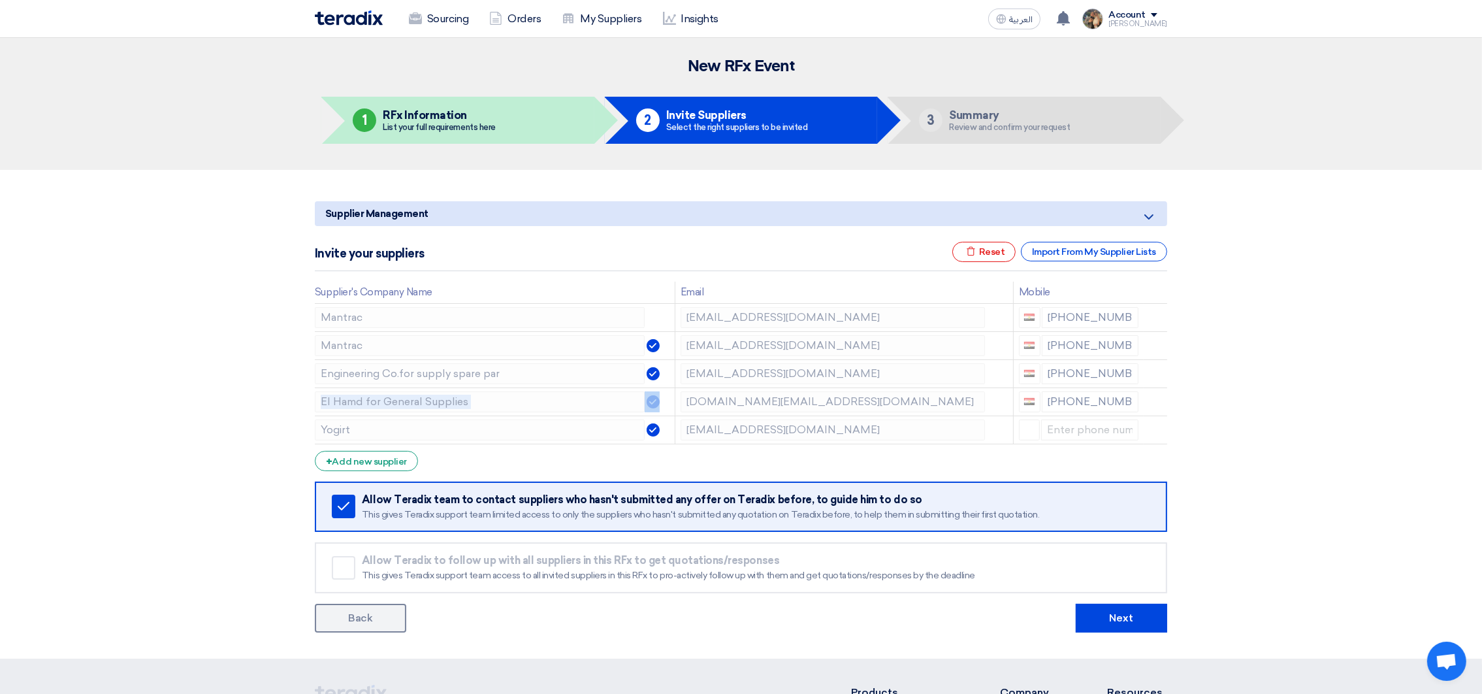
click at [0, 0] on use at bounding box center [0, 0] width 0 height 0
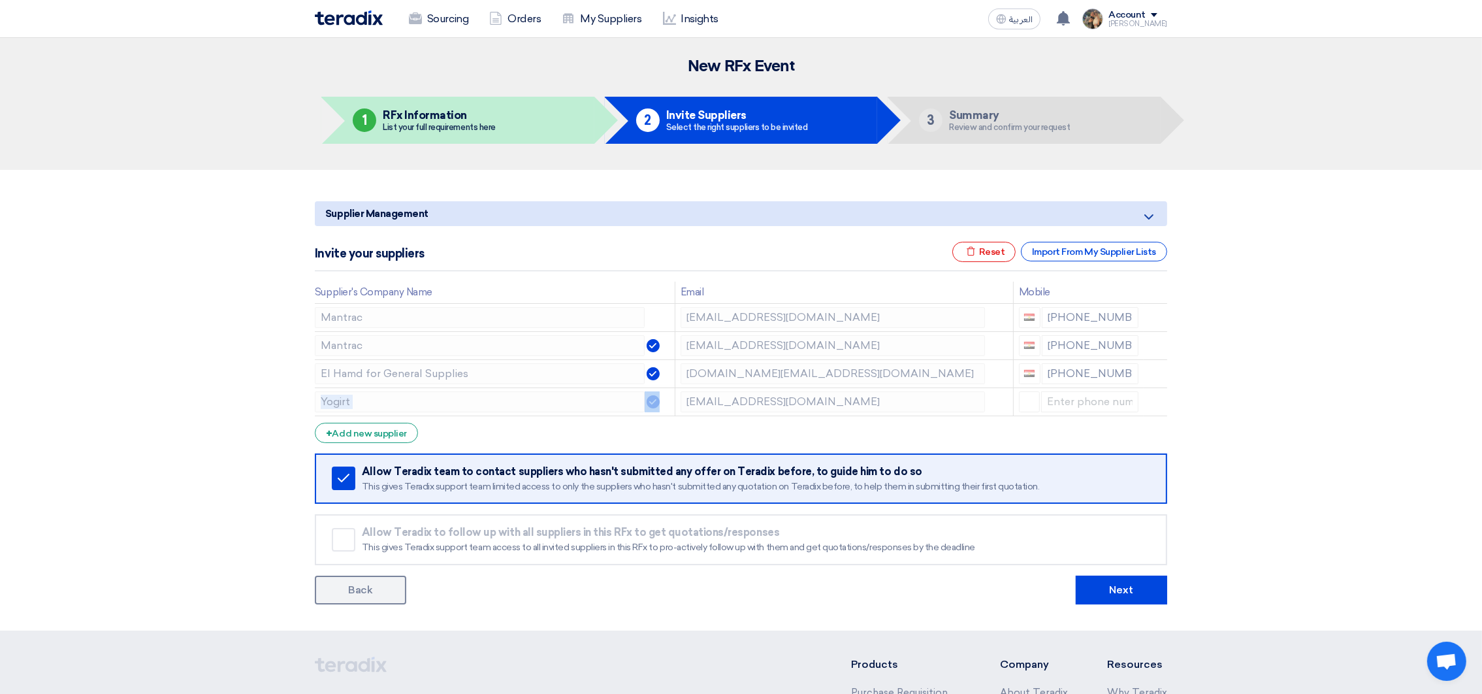
click at [0, 0] on use at bounding box center [0, 0] width 0 height 0
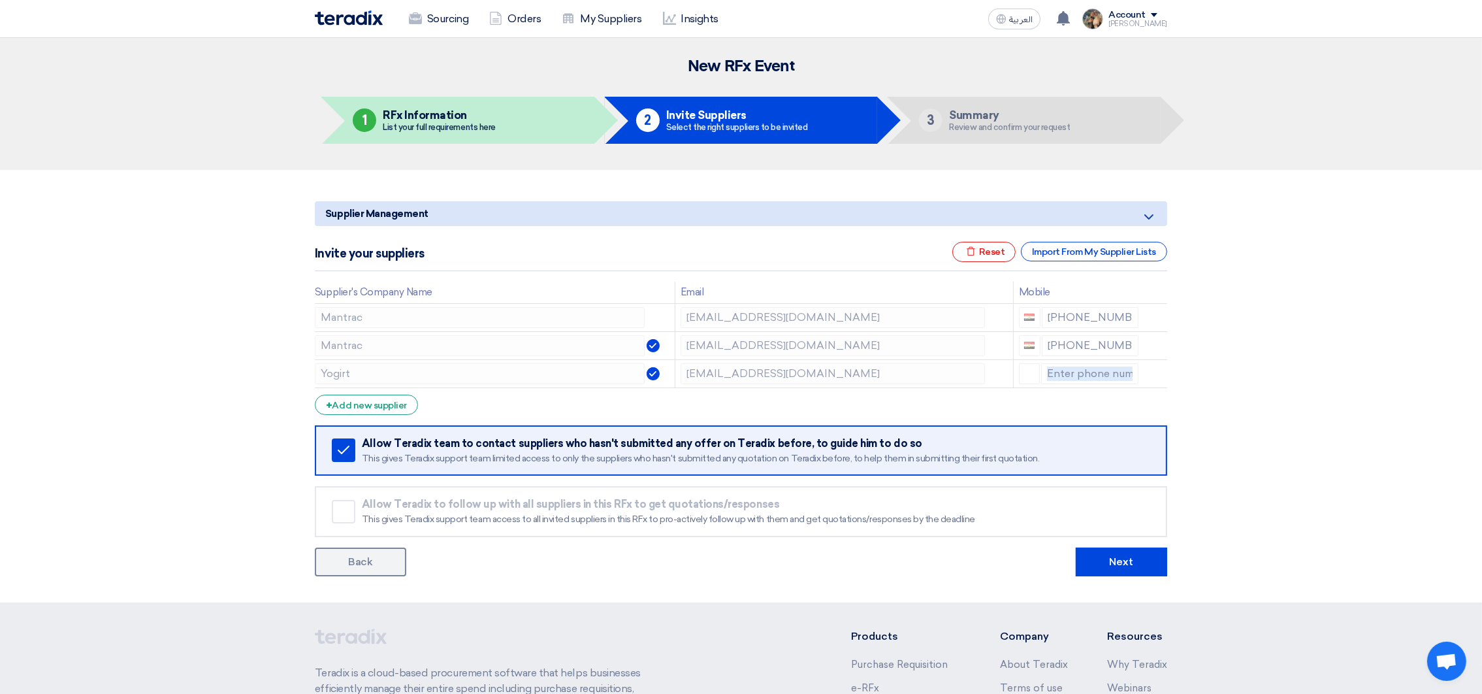
click at [0, 0] on use at bounding box center [0, 0] width 0 height 0
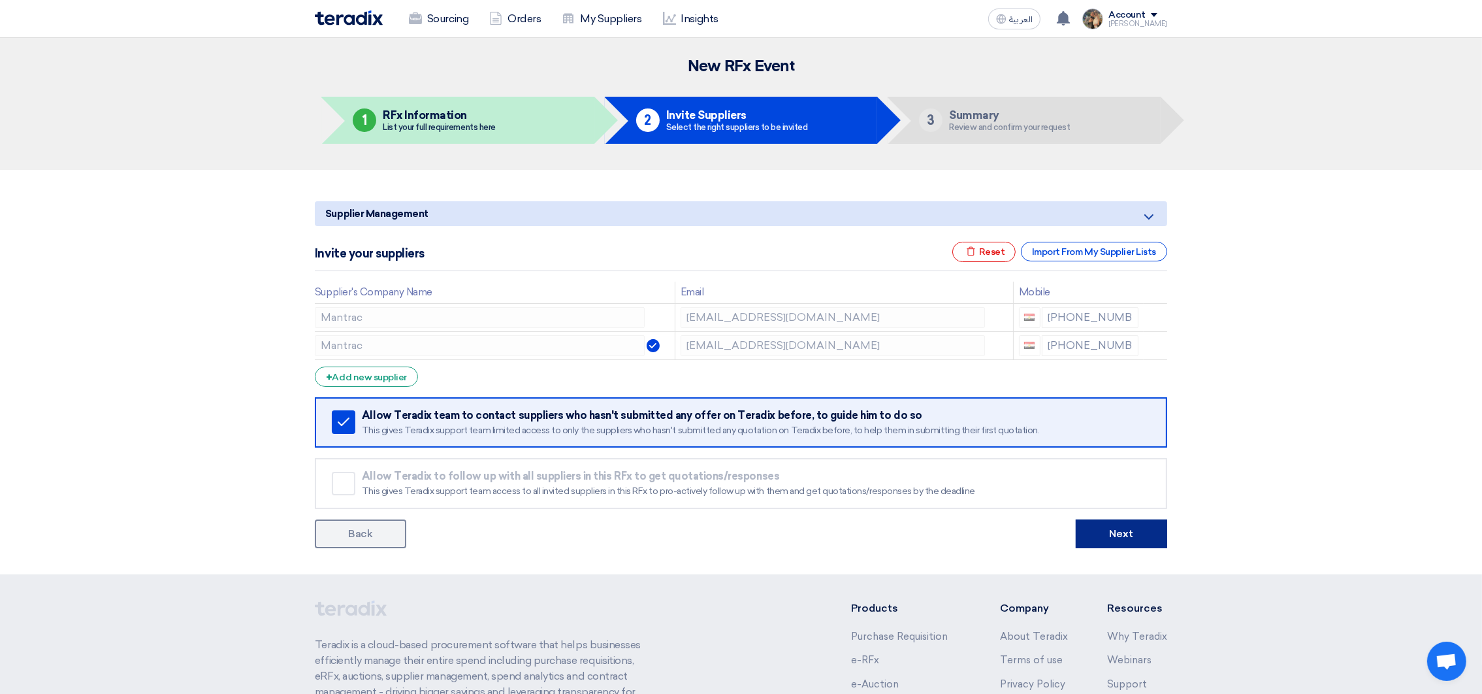
click at [1160, 528] on button "Next" at bounding box center [1121, 533] width 91 height 29
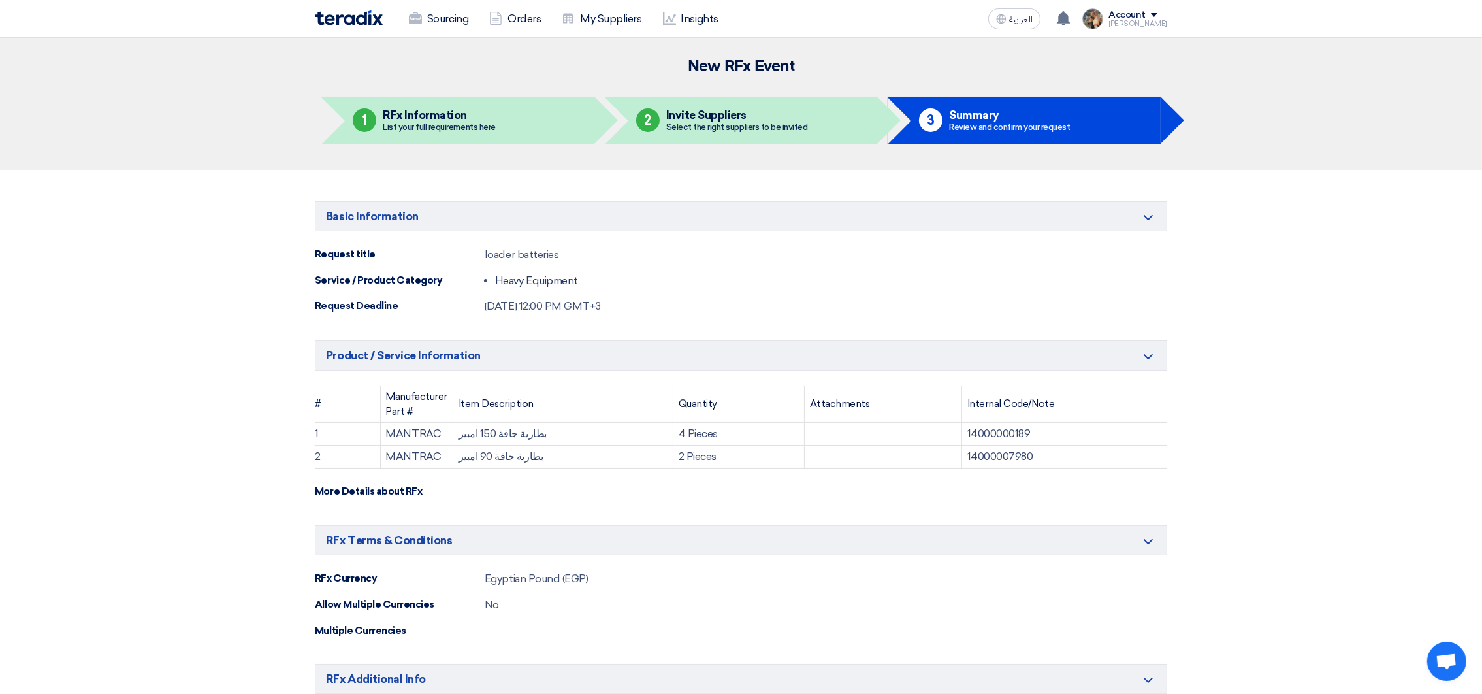
scroll to position [670, 0]
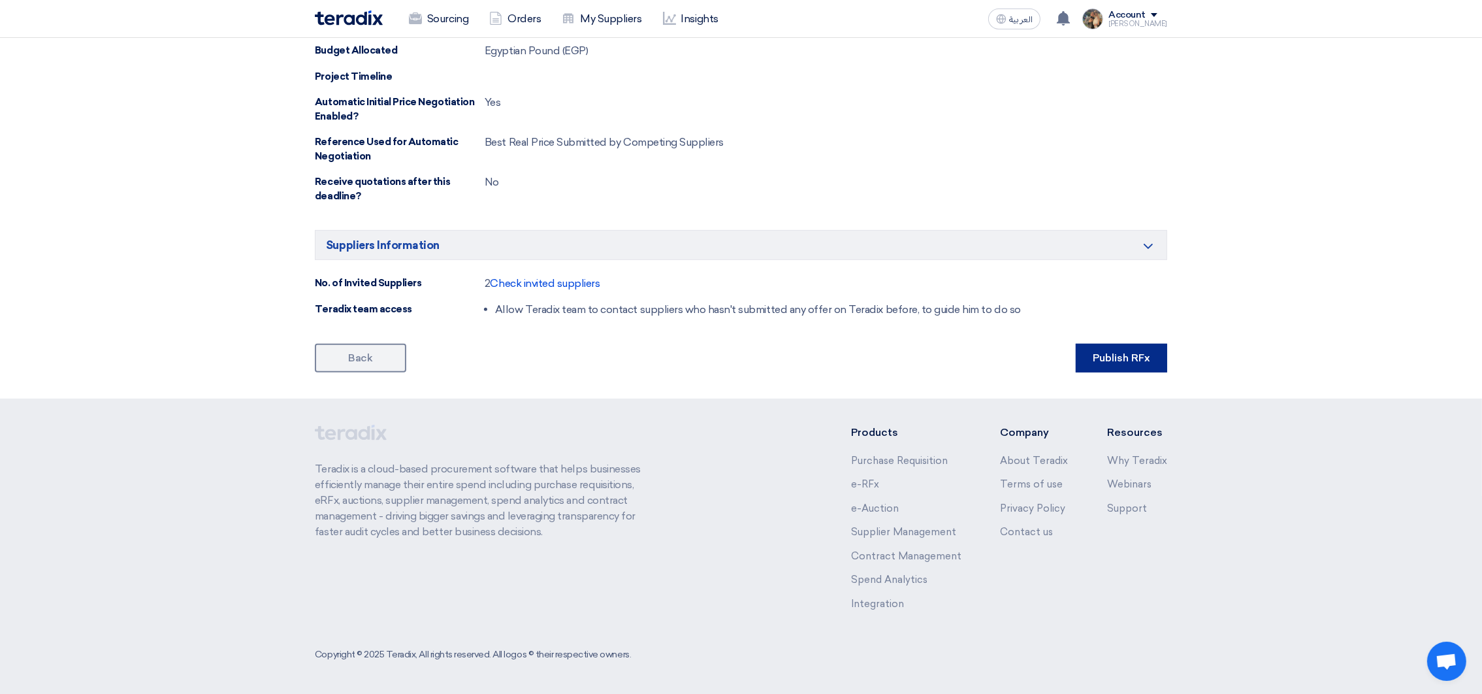
click at [1128, 351] on button "Publish RFx" at bounding box center [1121, 358] width 91 height 29
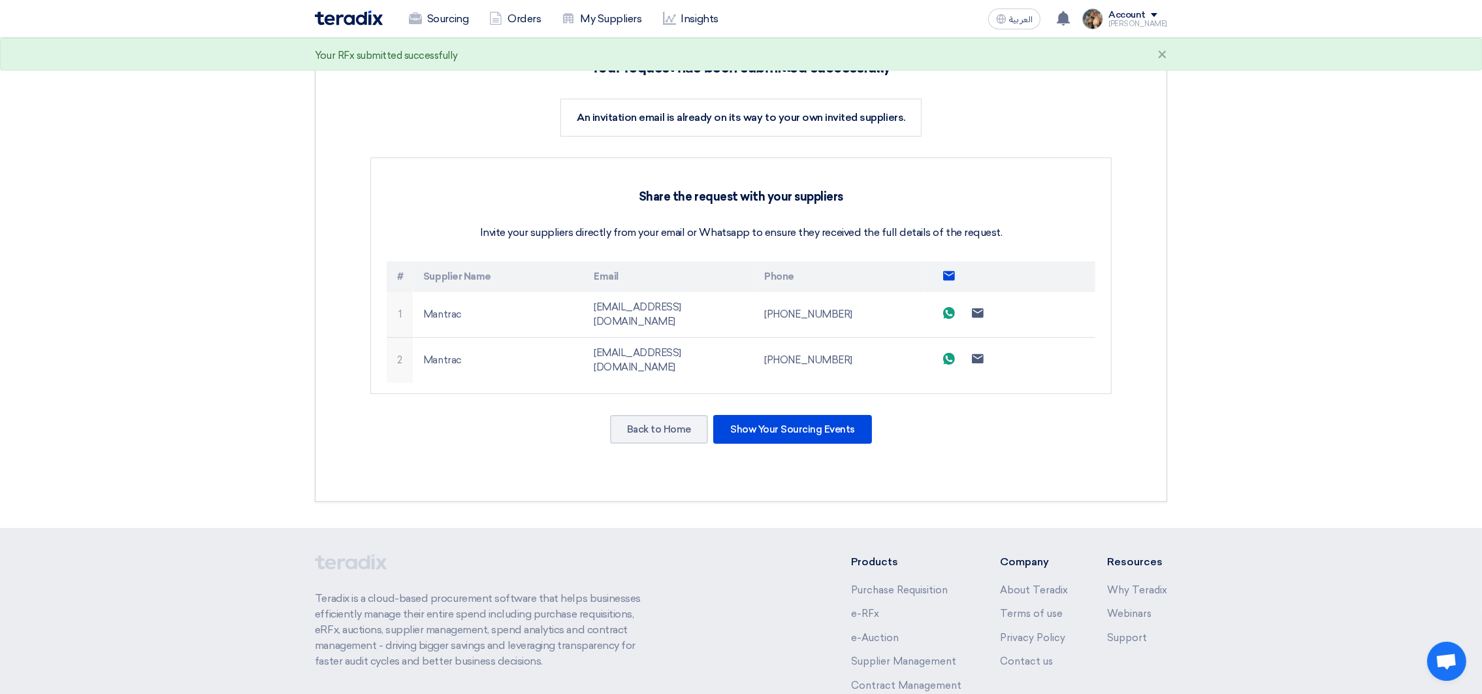
scroll to position [316, 0]
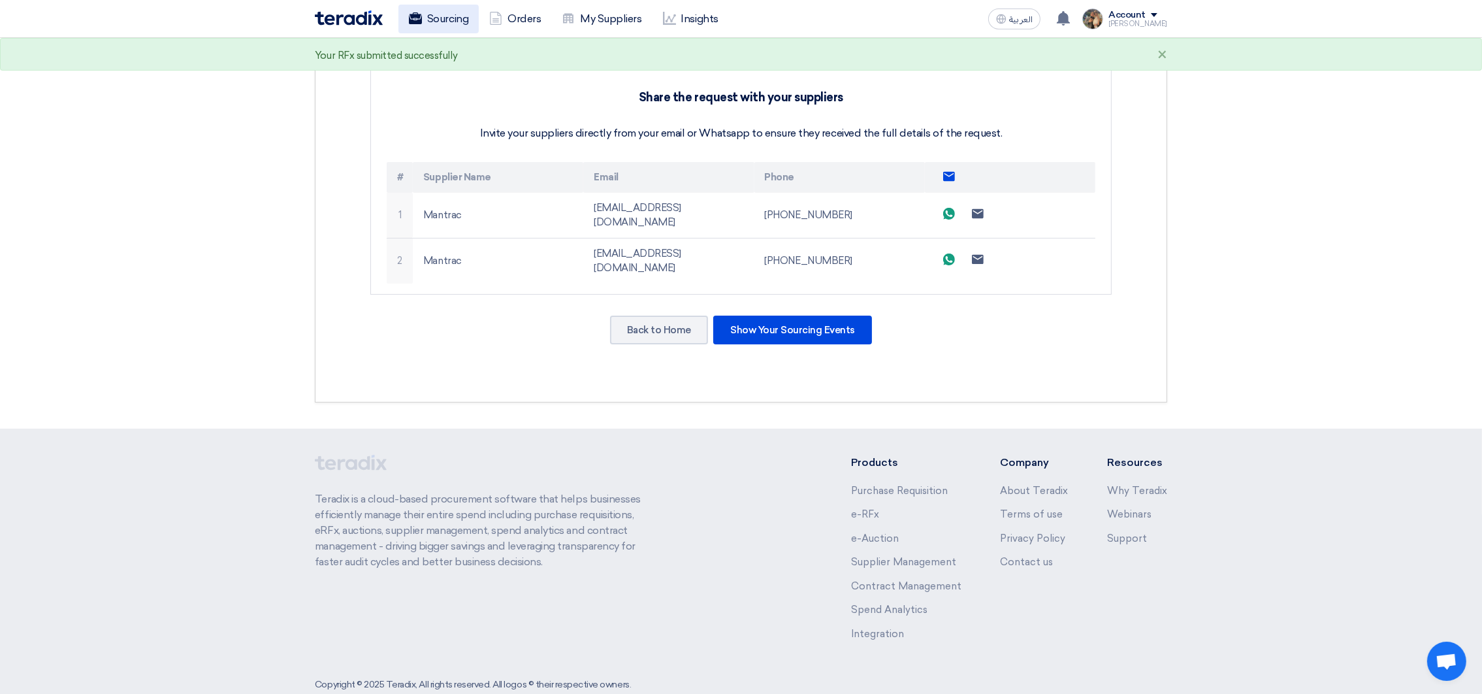
click at [440, 20] on link "Sourcing" at bounding box center [438, 19] width 80 height 29
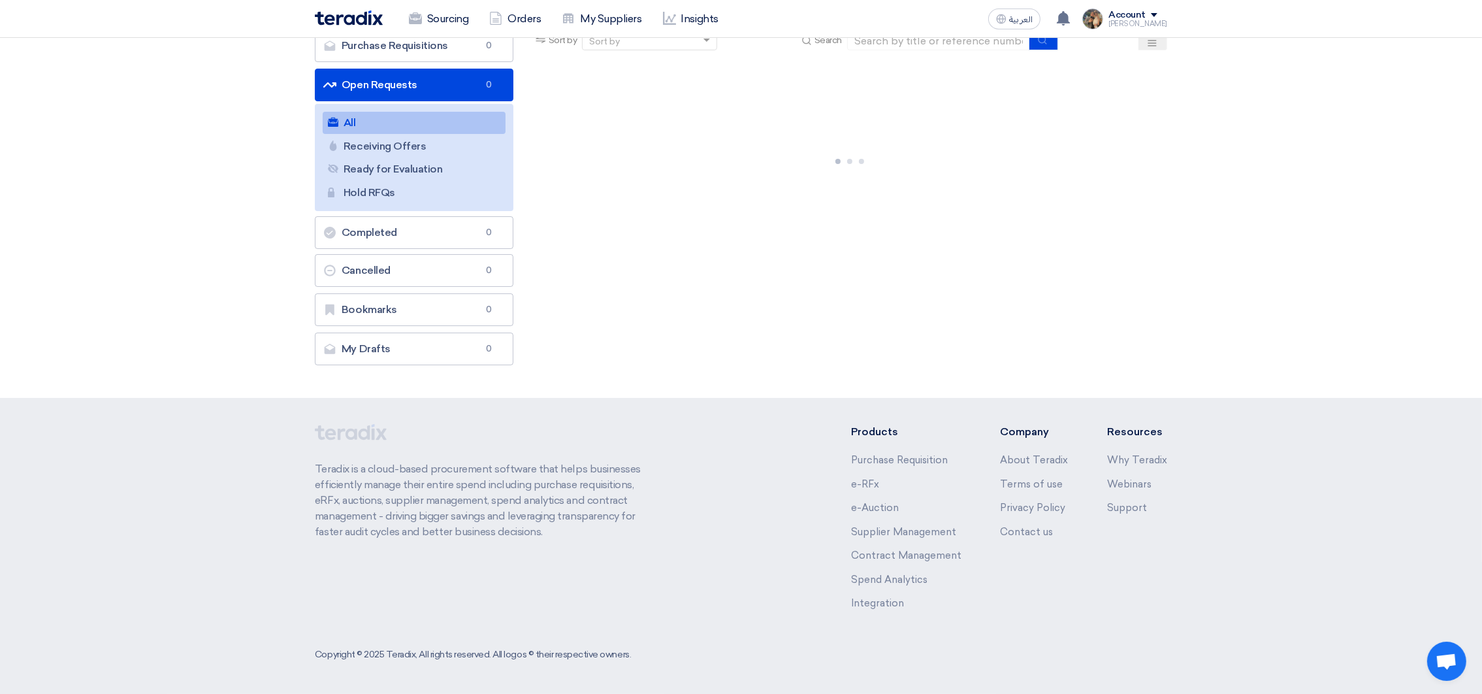
scroll to position [0, 0]
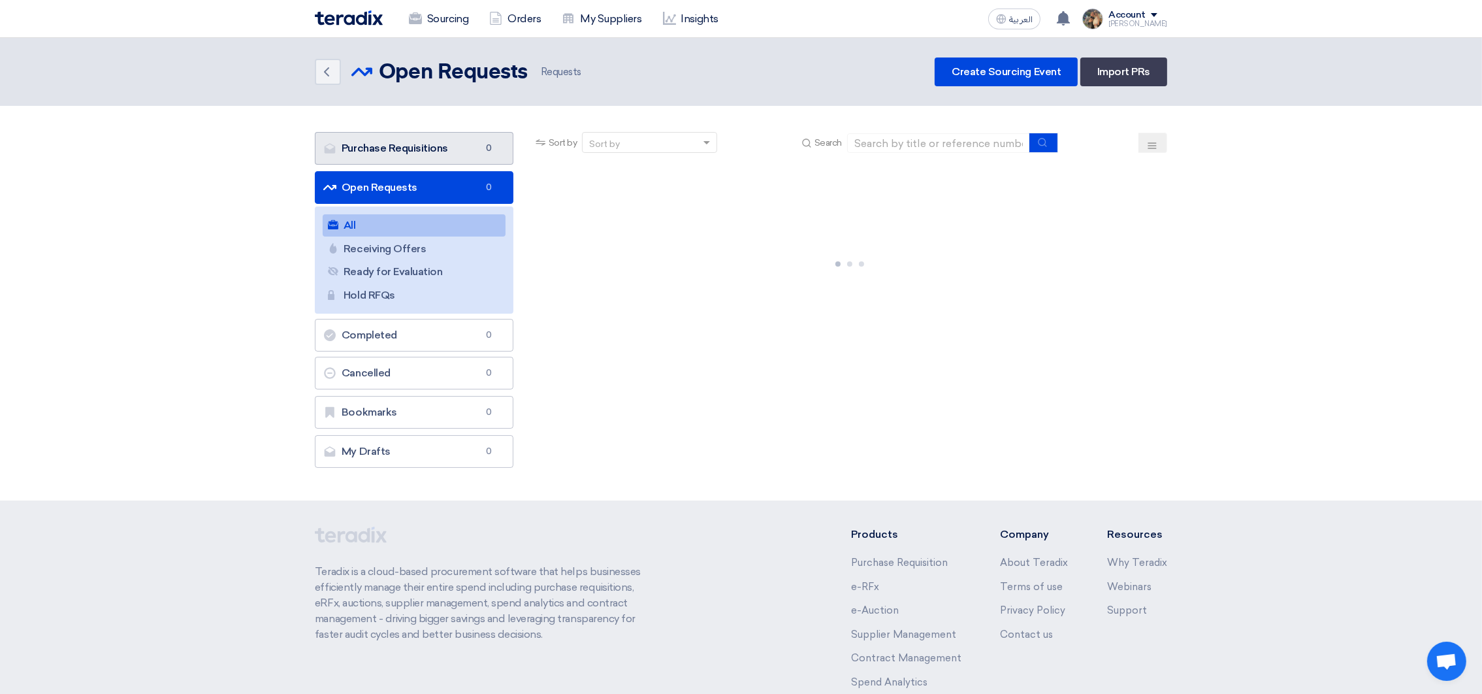
click at [411, 146] on link "Purchase Requisitions Purchase Requisitions 0" at bounding box center [414, 148] width 199 height 33
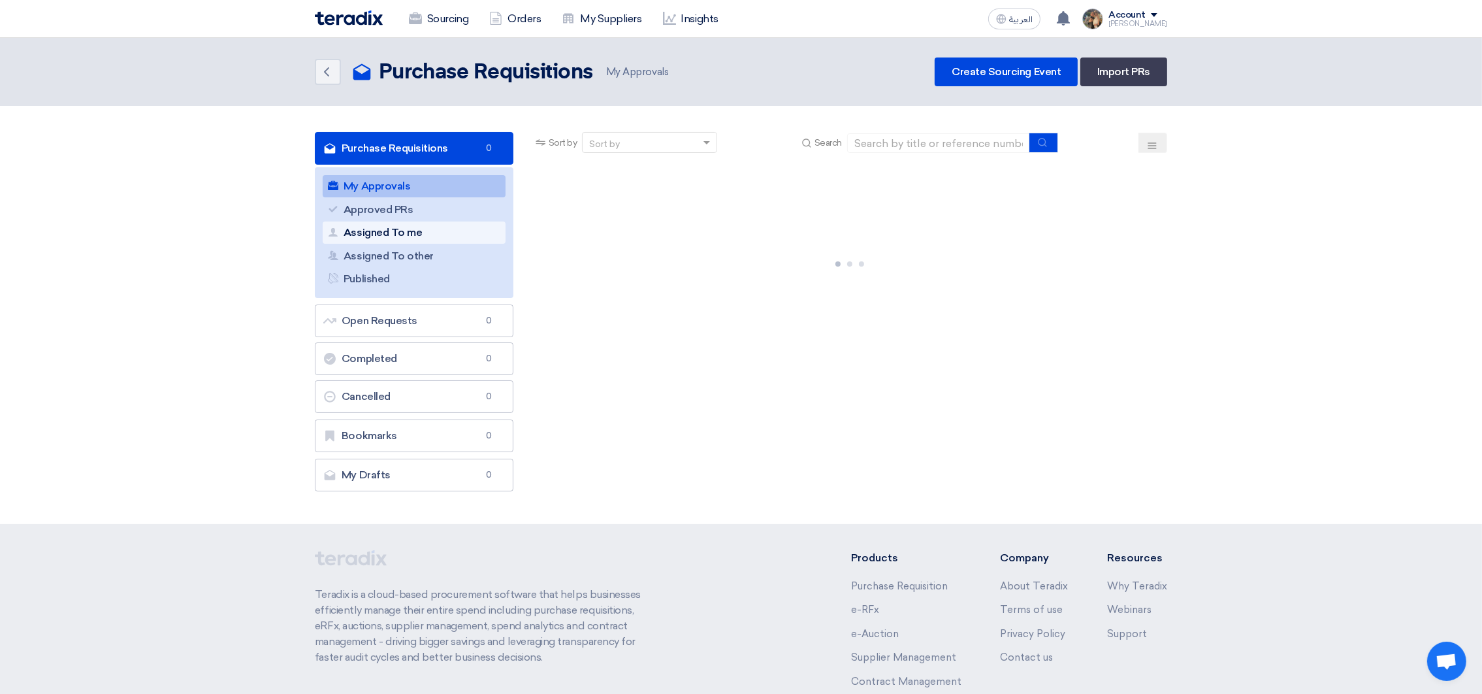
click at [425, 237] on link "Assigned To me Assigned To me" at bounding box center [414, 232] width 183 height 22
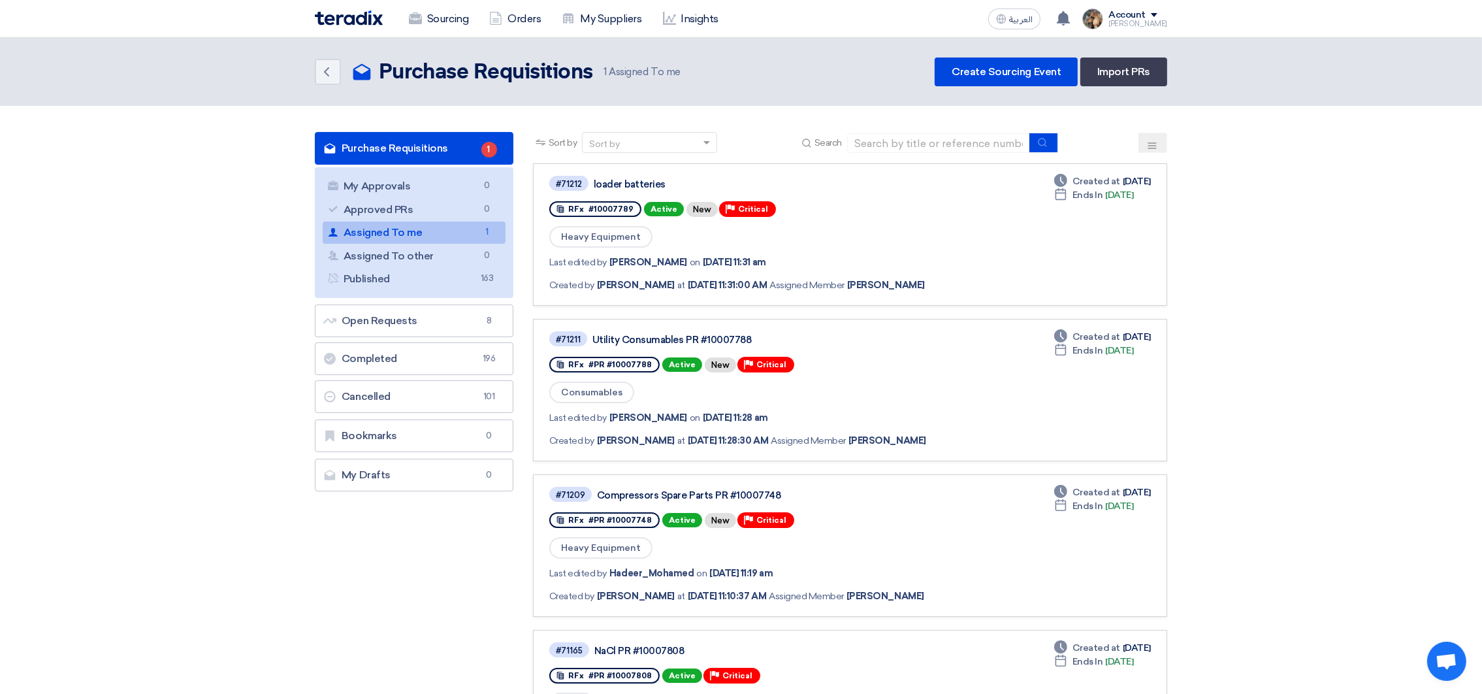
click at [346, 26] on div "Sourcing Orders My Suppliers Insights" at bounding box center [570, 19] width 511 height 29
click at [346, 22] on img at bounding box center [349, 17] width 68 height 15
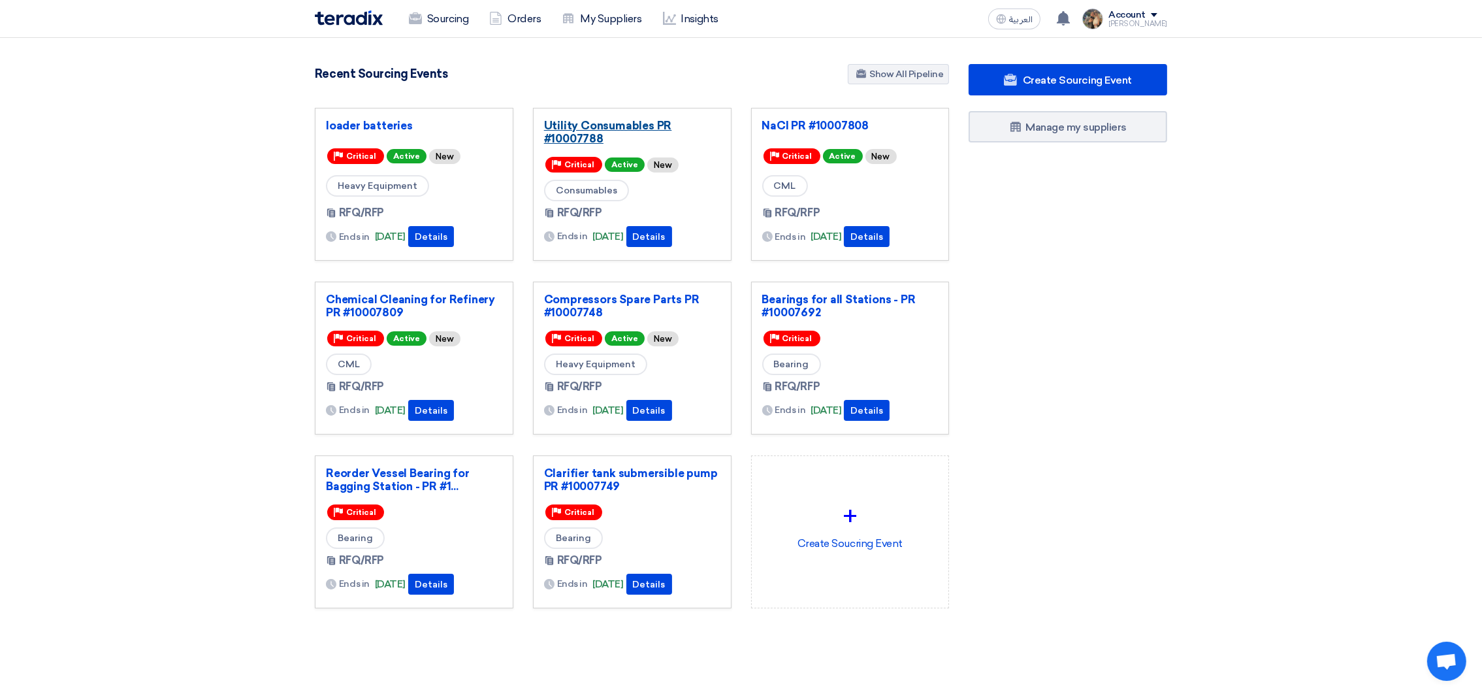
click at [581, 140] on link "Utility Consumables PR #10007788" at bounding box center [632, 132] width 176 height 26
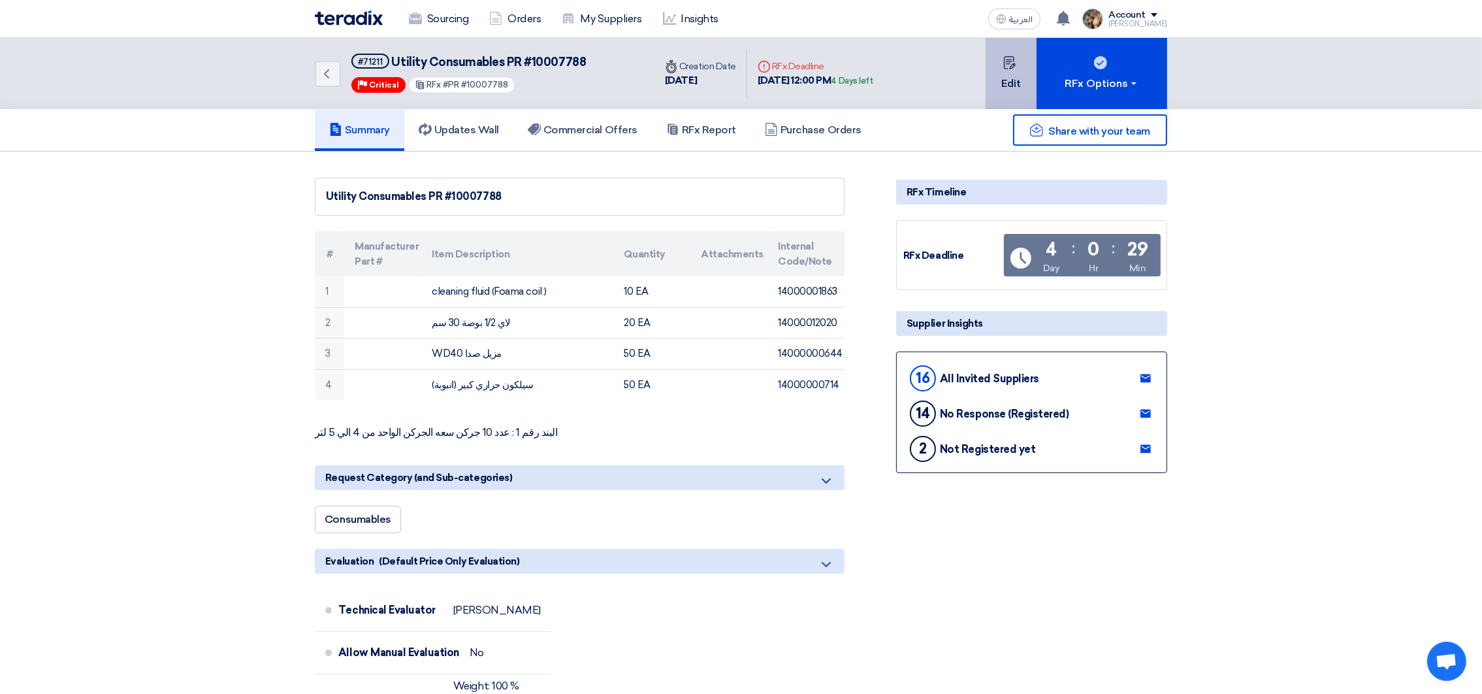
click at [1014, 65] on icon at bounding box center [1009, 62] width 13 height 13
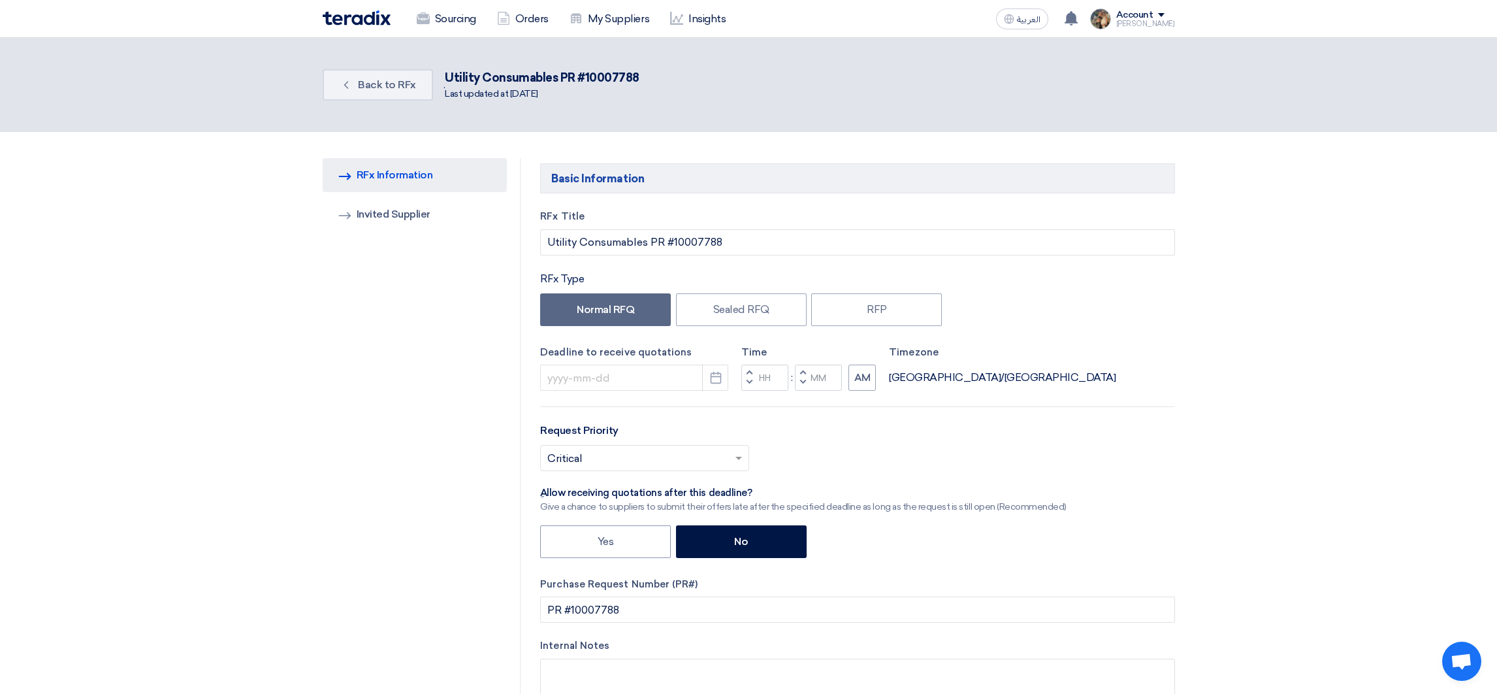
type input "[DATE]"
type input "12"
type input "00"
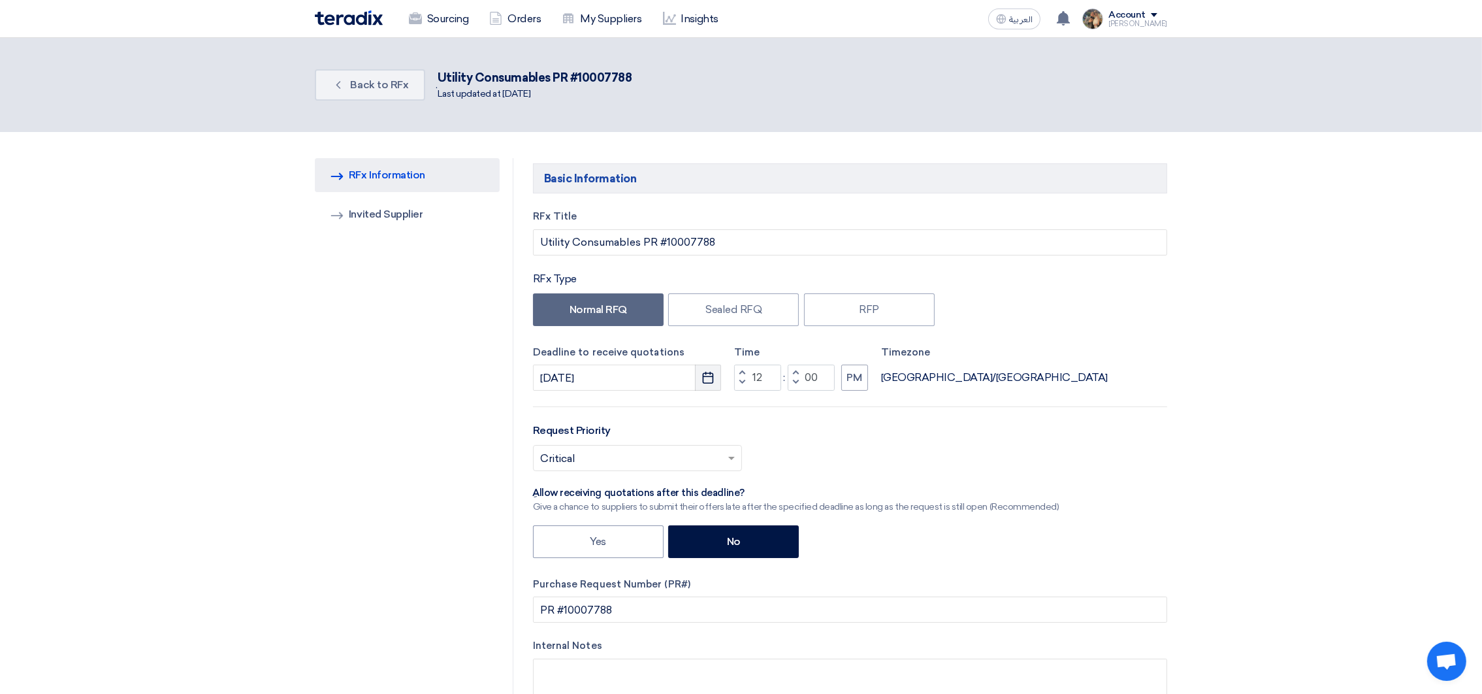
click at [718, 389] on button "Pick a date" at bounding box center [708, 378] width 26 height 26
select select "9"
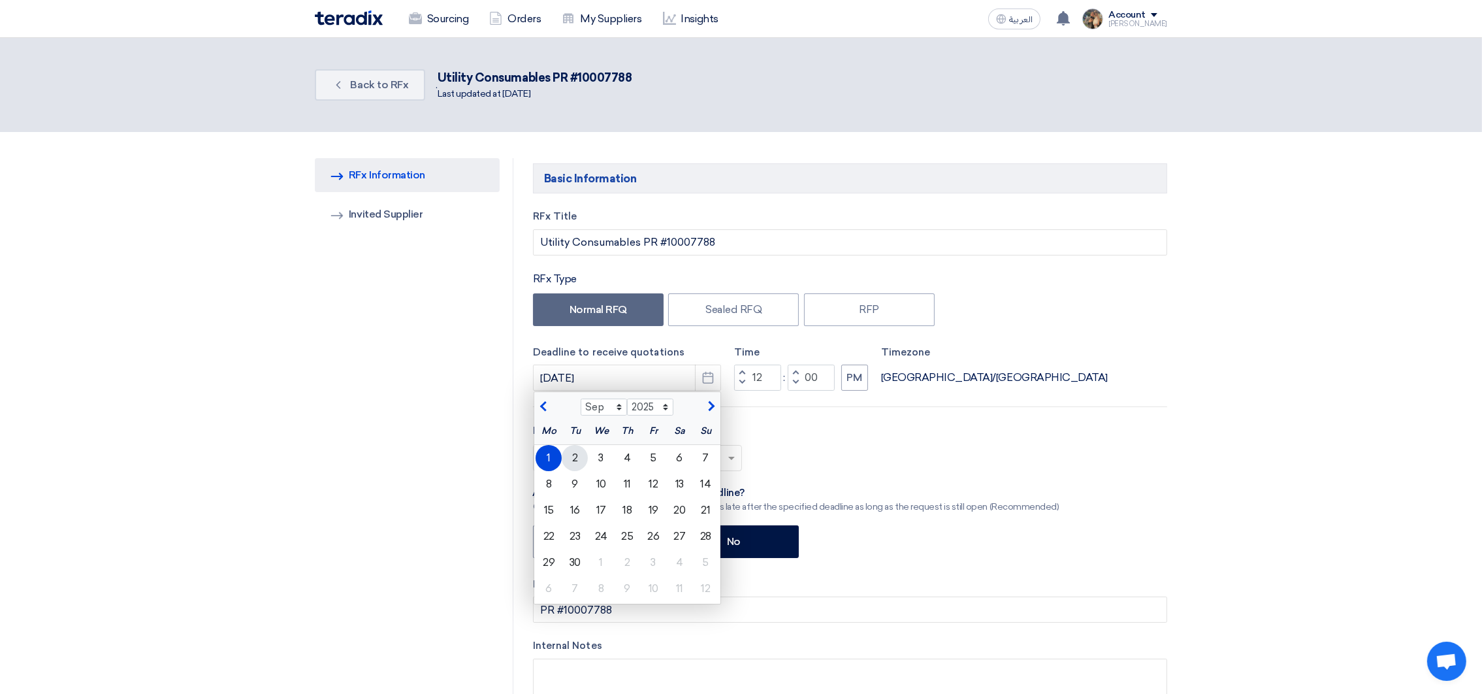
click at [579, 464] on div "2" at bounding box center [575, 458] width 26 height 26
type input "[DATE]"
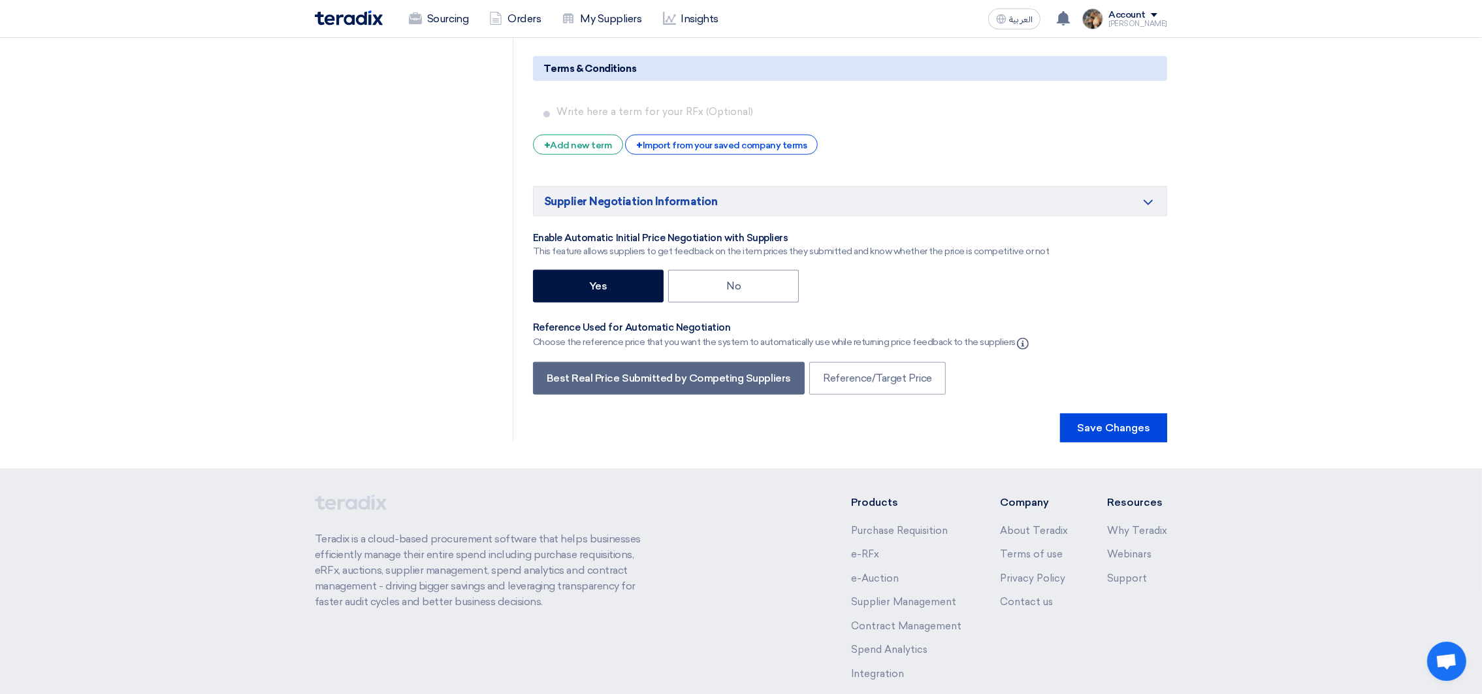
scroll to position [2253, 0]
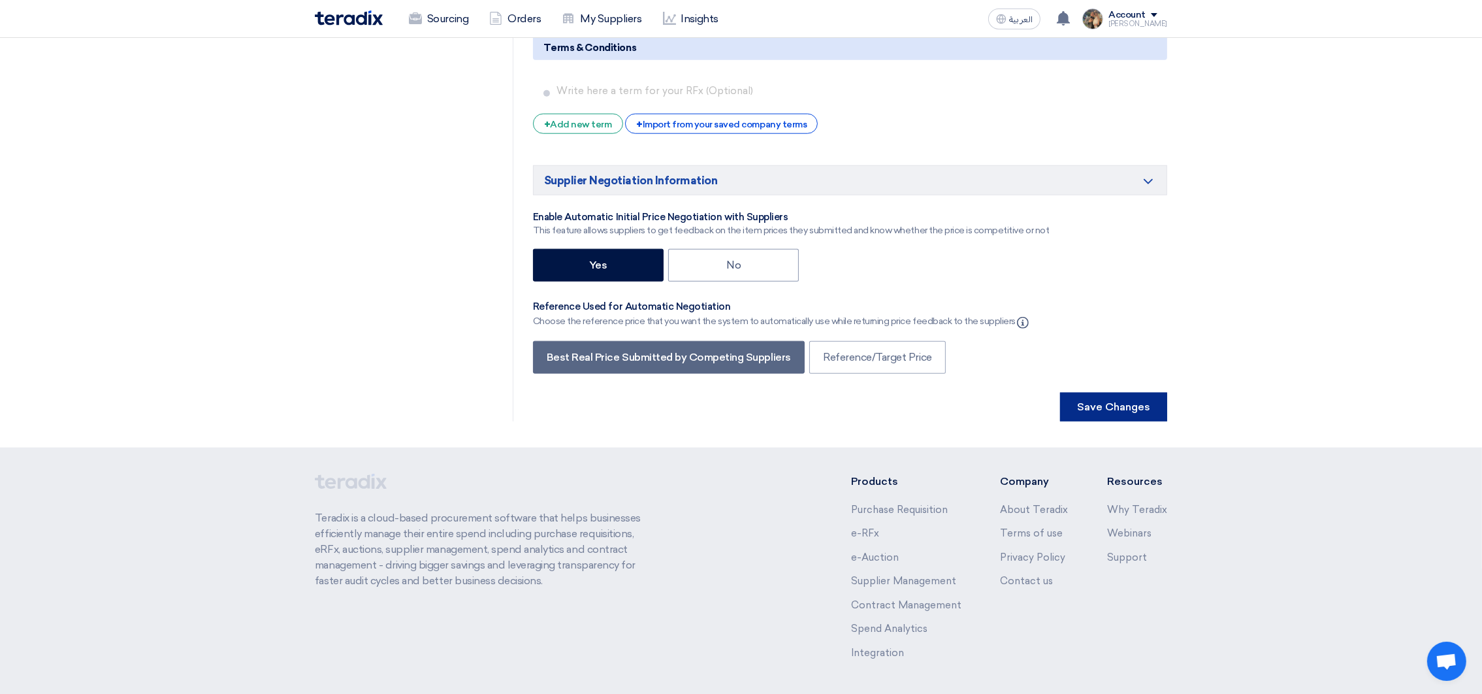
click at [1093, 406] on button "Save Changes" at bounding box center [1113, 407] width 107 height 29
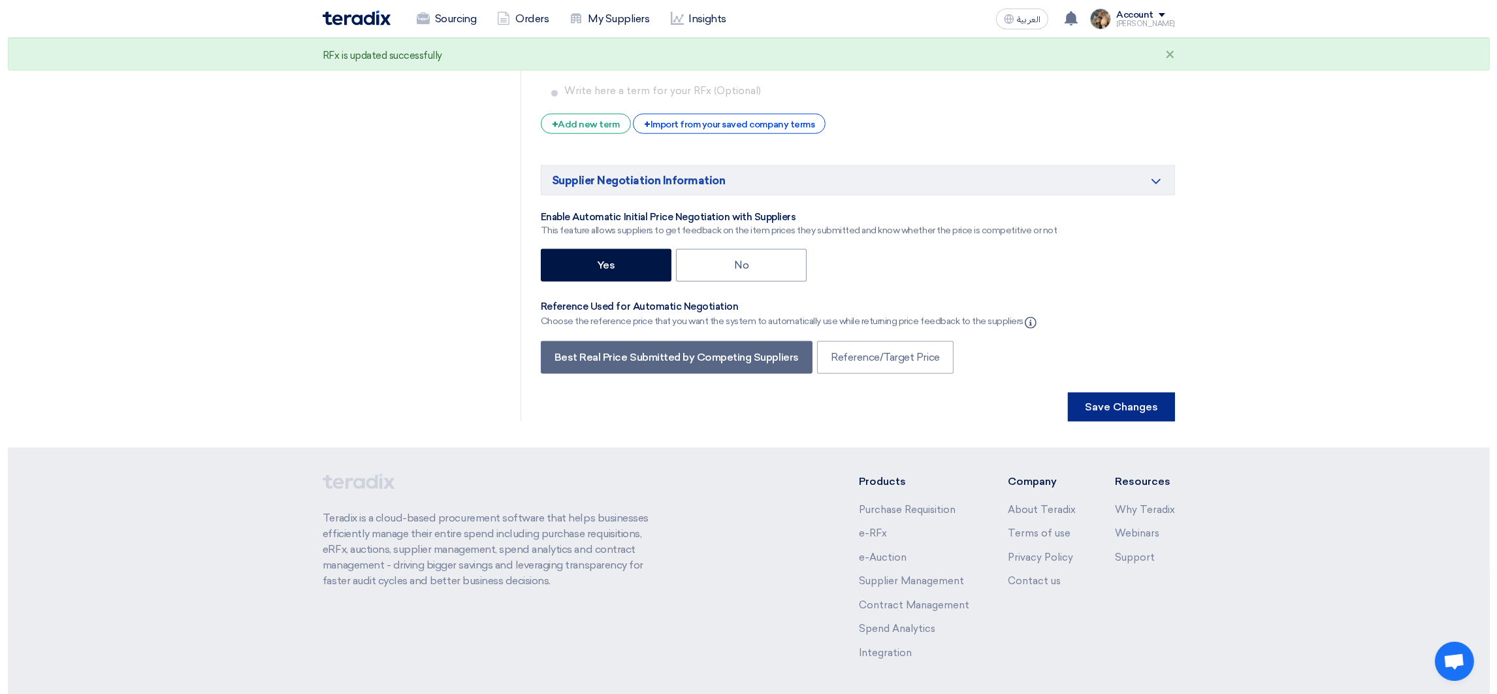
scroll to position [0, 0]
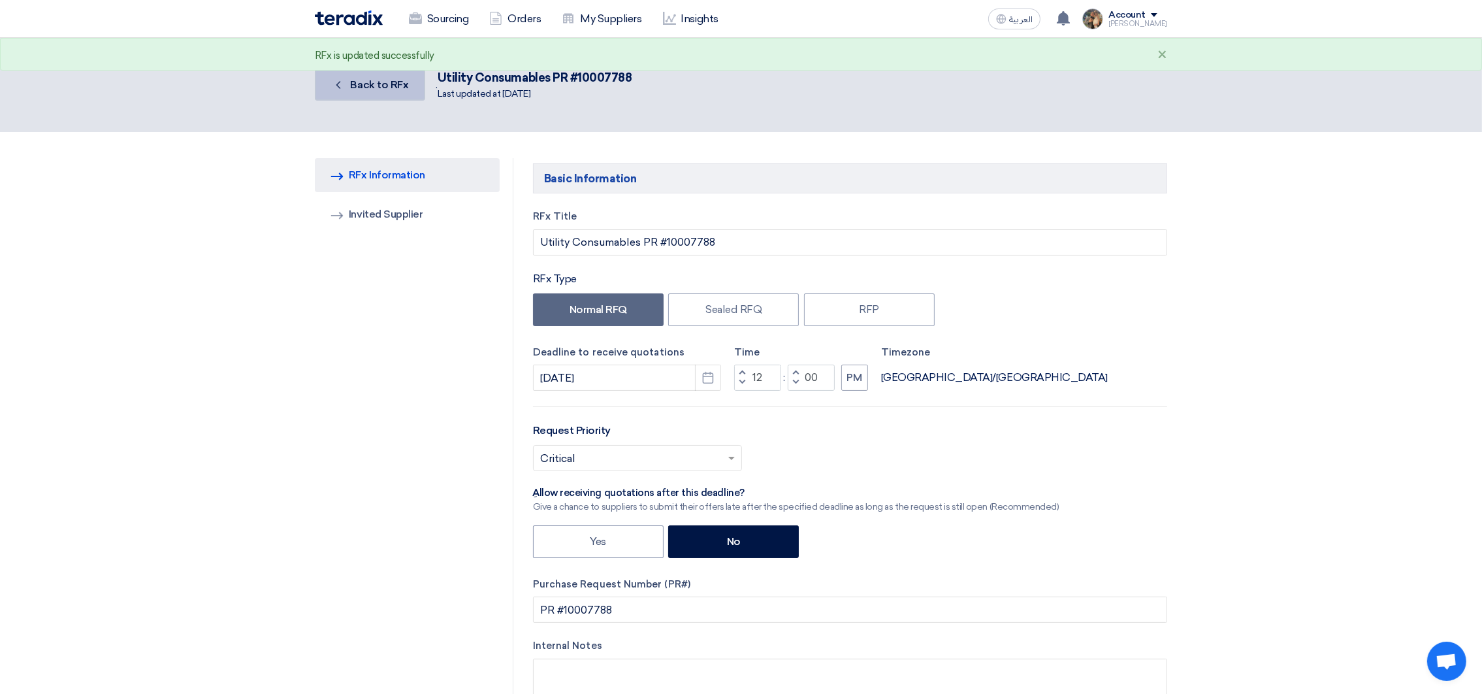
click at [356, 89] on link "Back Back to RFx" at bounding box center [370, 84] width 110 height 31
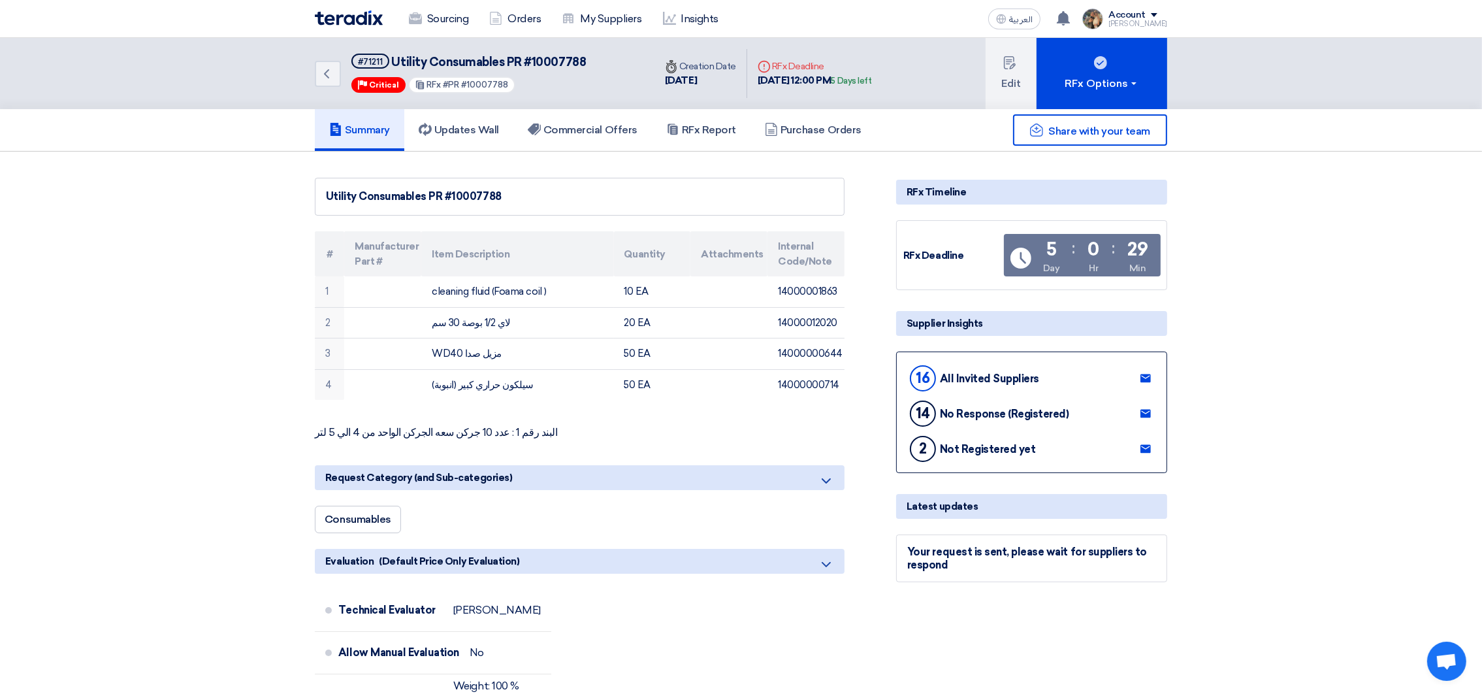
click at [355, 24] on img at bounding box center [349, 17] width 68 height 15
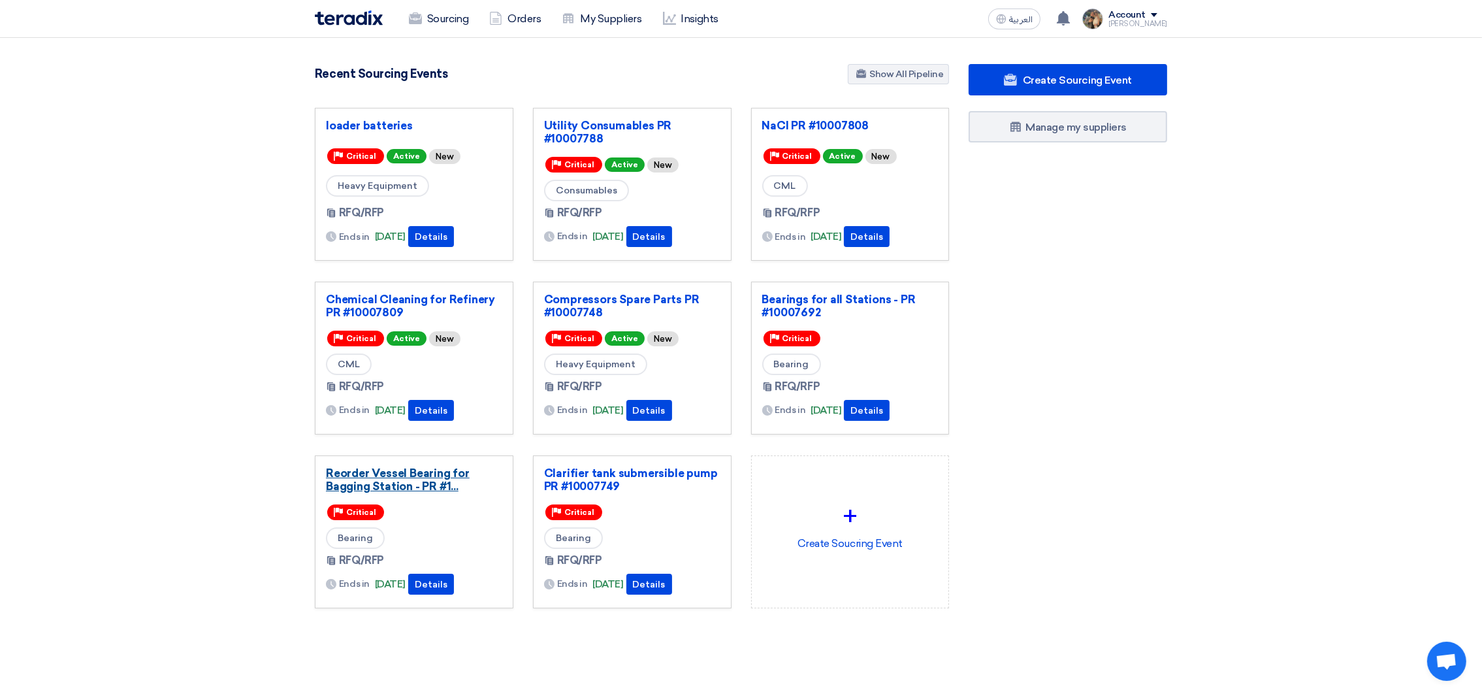
click at [398, 481] on link "Reorder Vessel Bearing for Bagging Station - PR #1..." at bounding box center [414, 479] width 176 height 26
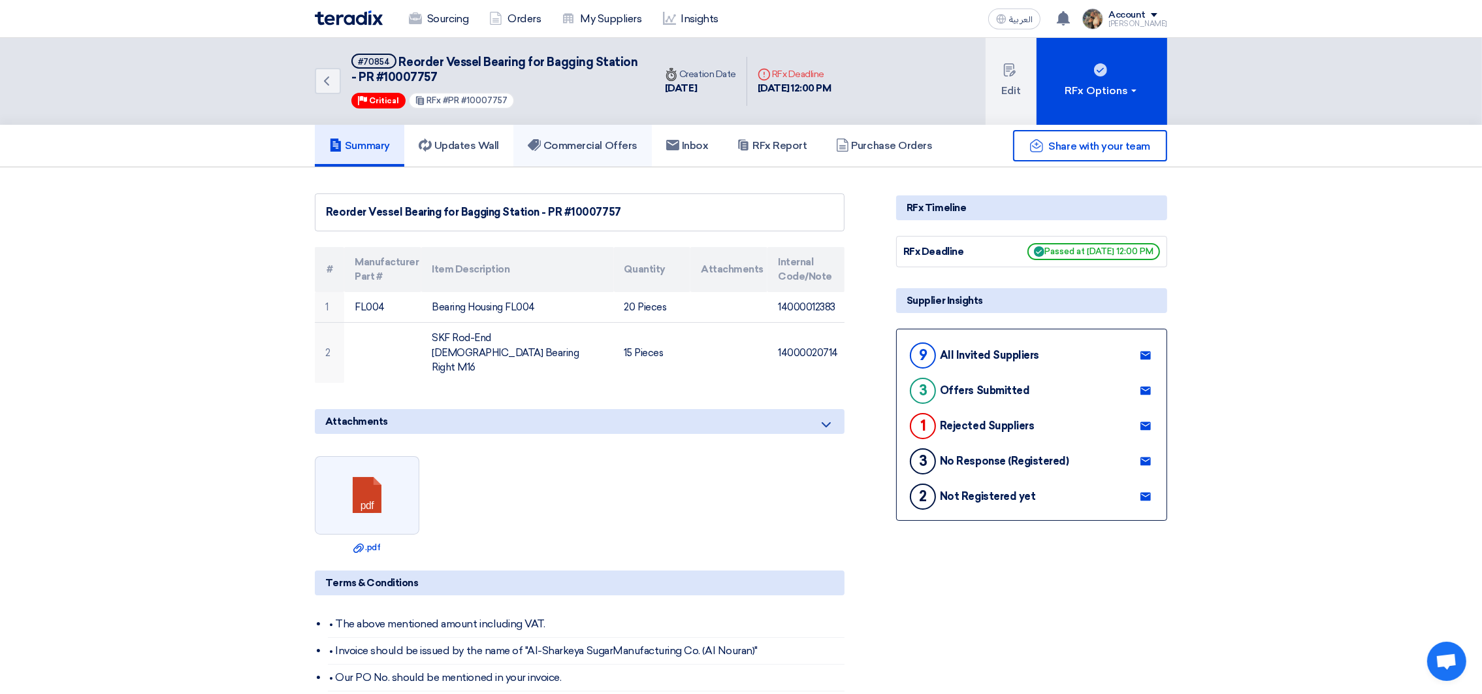
click at [591, 156] on link "Commercial Offers" at bounding box center [582, 146] width 138 height 42
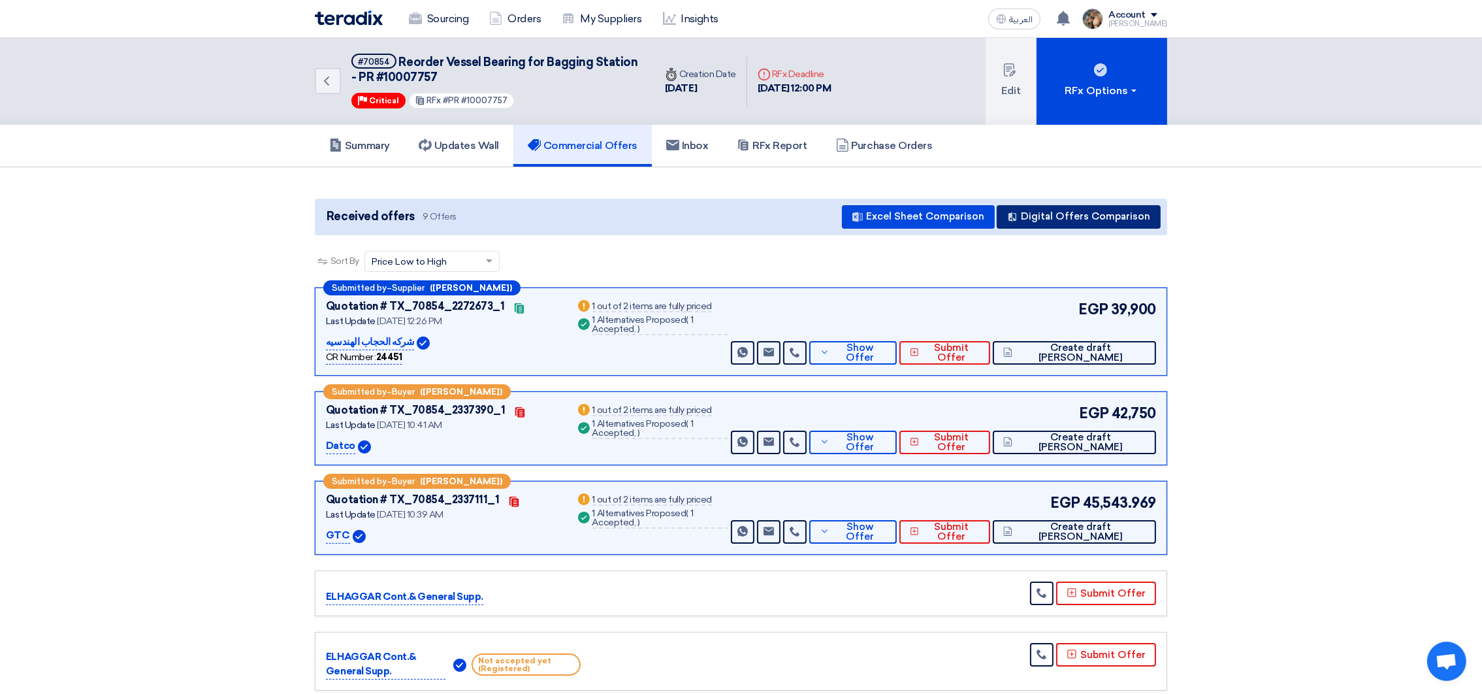
click at [1059, 208] on button "Digital Offers Comparison" at bounding box center [1079, 217] width 164 height 24
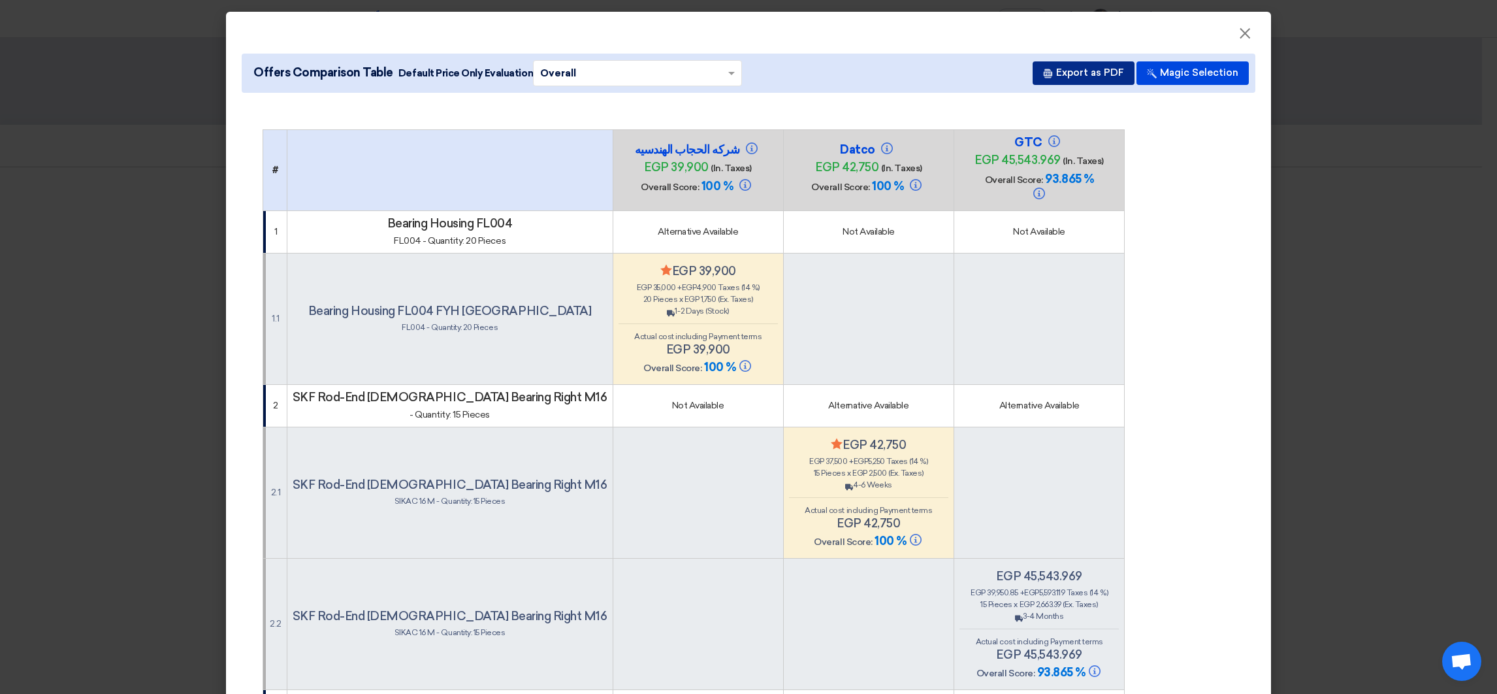
click at [1099, 80] on button "Export as PDF" at bounding box center [1084, 73] width 102 height 24
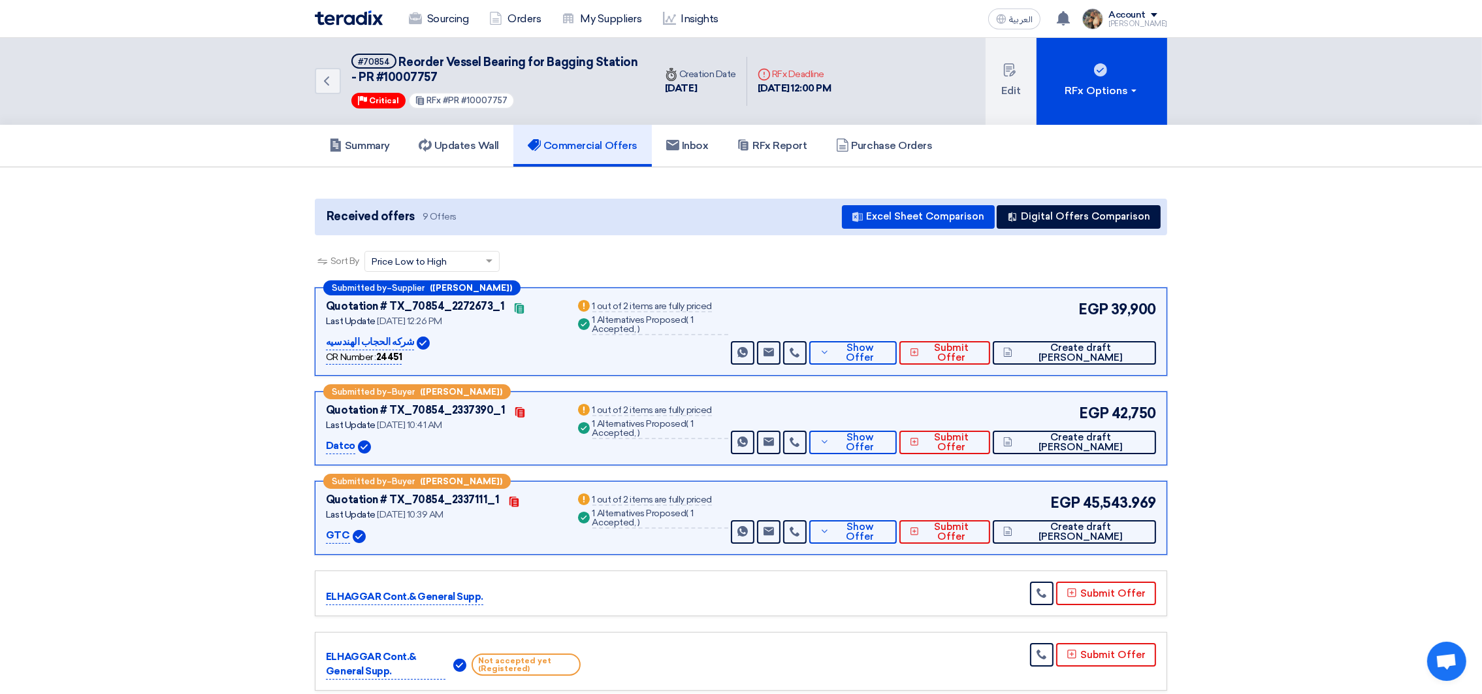
click at [429, 59] on span "Reorder Vessel Bearing for Bagging Station - PR #10007757" at bounding box center [494, 69] width 286 height 29
drag, startPoint x: 429, startPoint y: 59, endPoint x: 427, endPoint y: 75, distance: 15.9
click at [427, 75] on span "Reorder Vessel Bearing for Bagging Station - PR #10007757" at bounding box center [494, 69] width 286 height 29
copy div "Reorder Vessel Bearing for Bagging Station - PR #10007757"
click at [395, 69] on span "Reorder Vessel Bearing for Bagging Station - PR #10007757" at bounding box center [494, 69] width 286 height 29
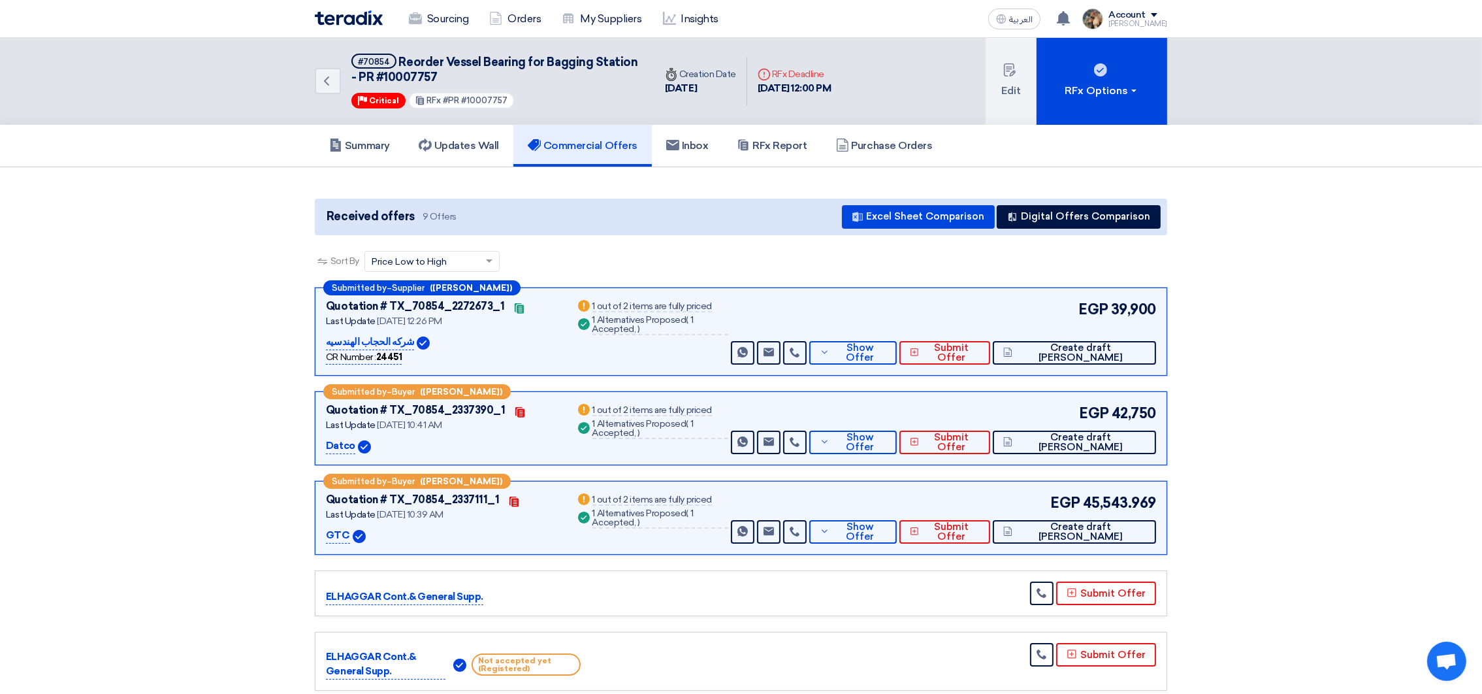
click at [395, 69] on span "Reorder Vessel Bearing for Bagging Station - PR #10007757" at bounding box center [494, 69] width 286 height 29
click at [787, 139] on h5 "RFx Report" at bounding box center [772, 145] width 70 height 13
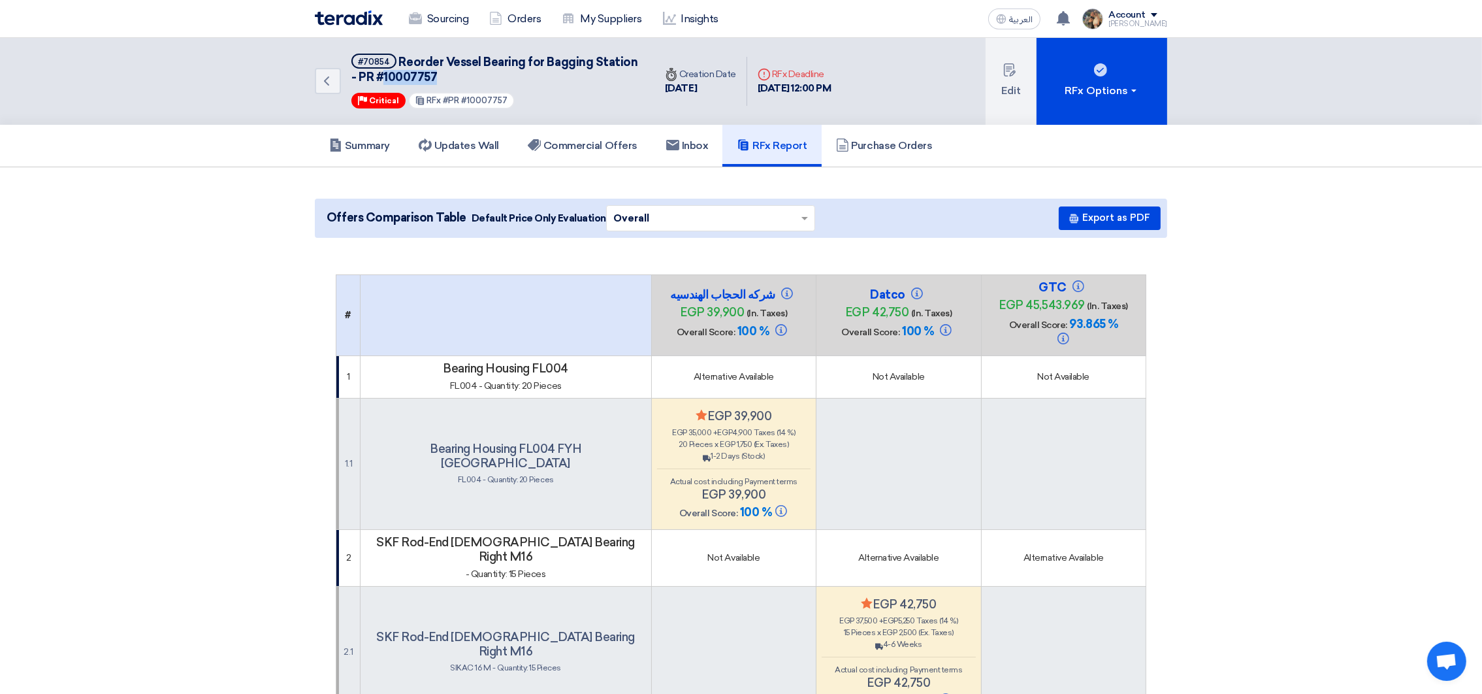
click at [398, 73] on span "Reorder Vessel Bearing for Bagging Station - PR #10007757" at bounding box center [494, 69] width 286 height 29
click at [346, 24] on img at bounding box center [349, 17] width 68 height 15
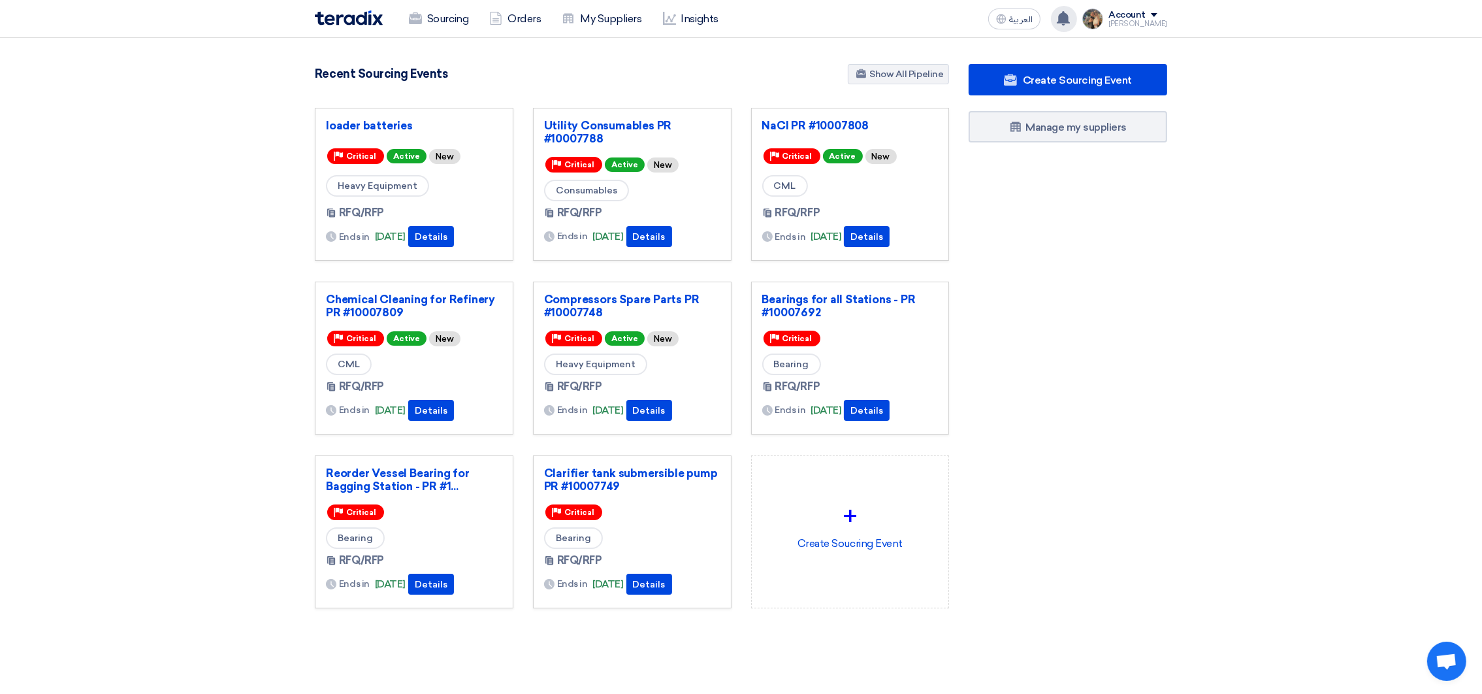
click at [1071, 14] on icon at bounding box center [1063, 18] width 14 height 14
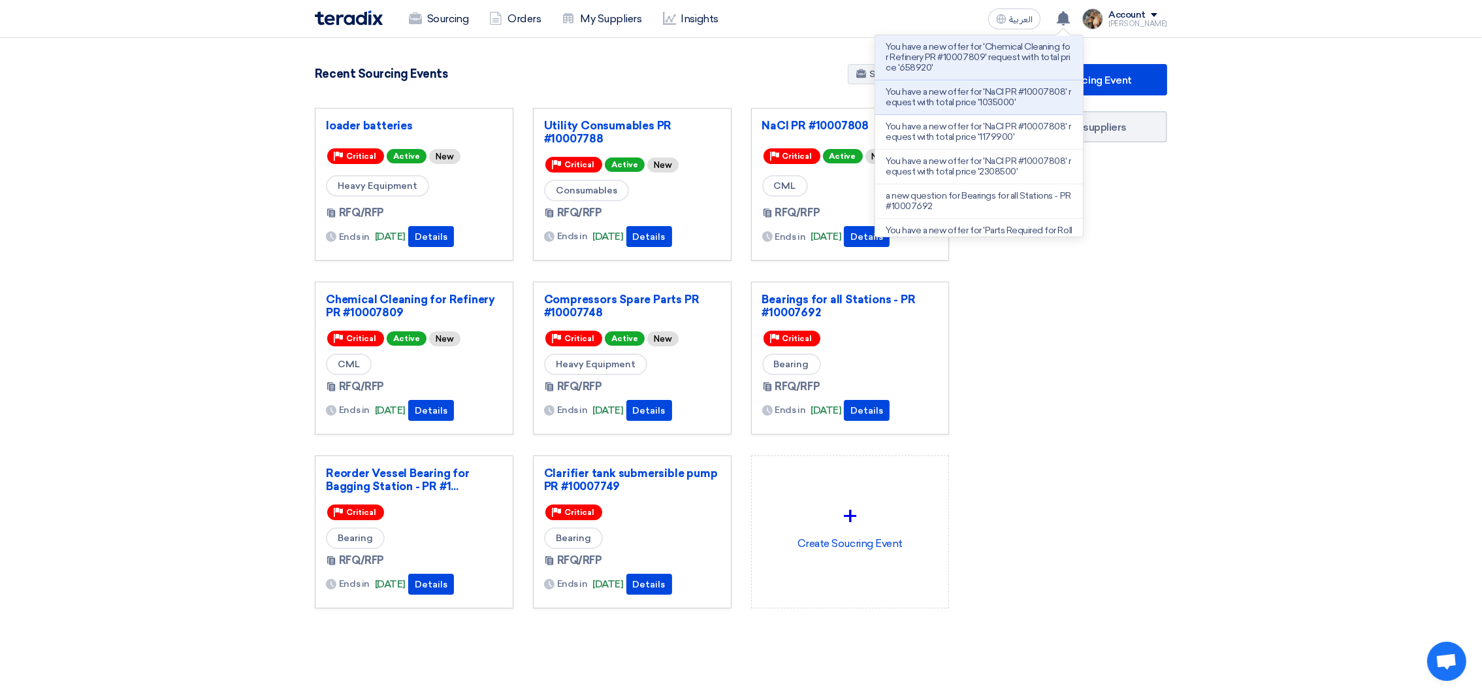
click at [651, 70] on div "Recent Sourcing Events Show All Pipeline" at bounding box center [632, 75] width 634 height 23
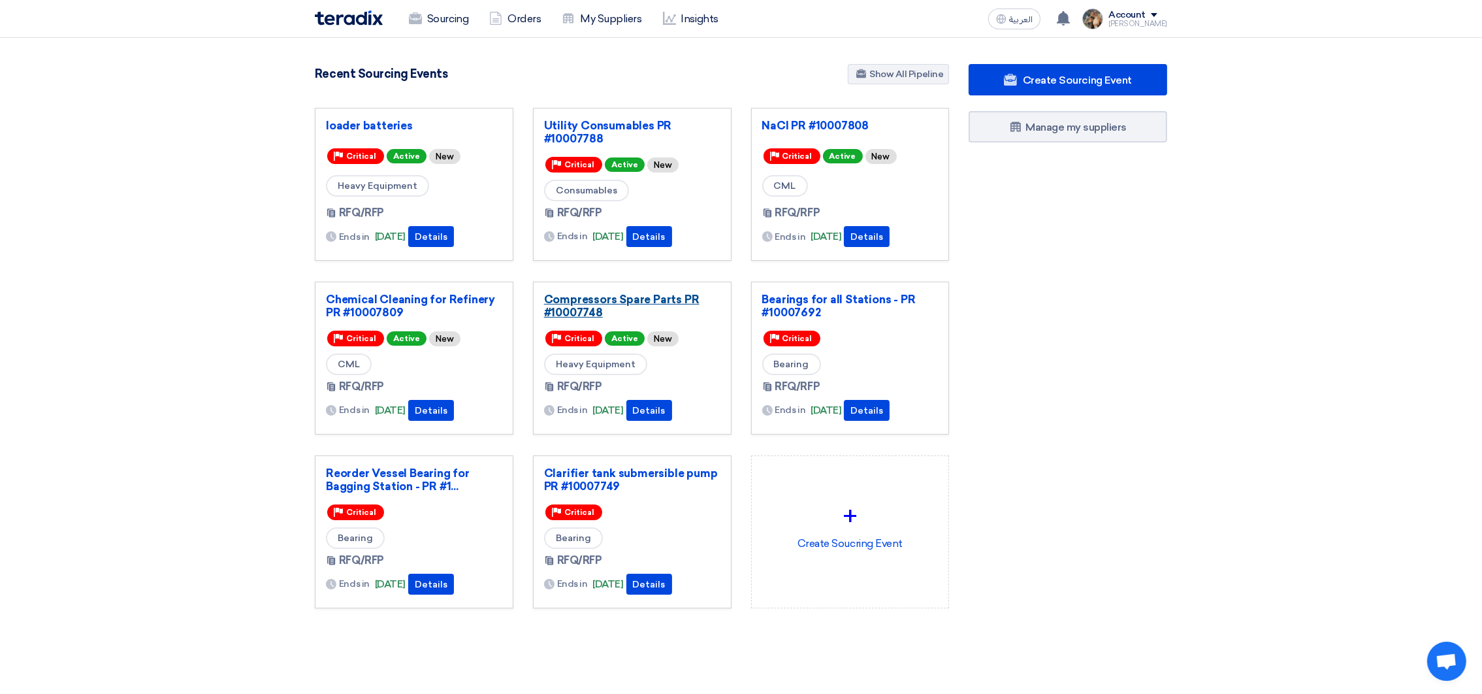
click at [603, 305] on link "Compressors Spare Parts PR #10007748" at bounding box center [632, 306] width 176 height 26
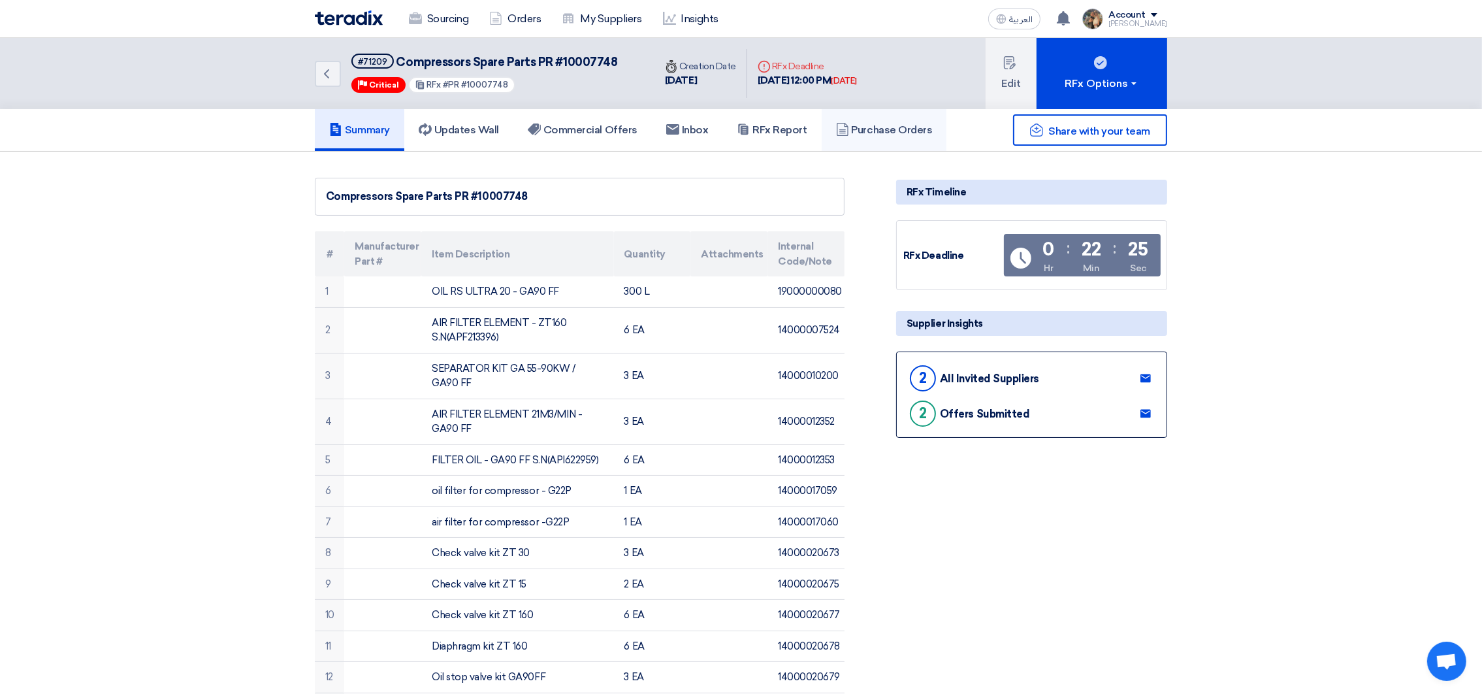
click at [851, 116] on link "Purchase Orders" at bounding box center [884, 130] width 125 height 42
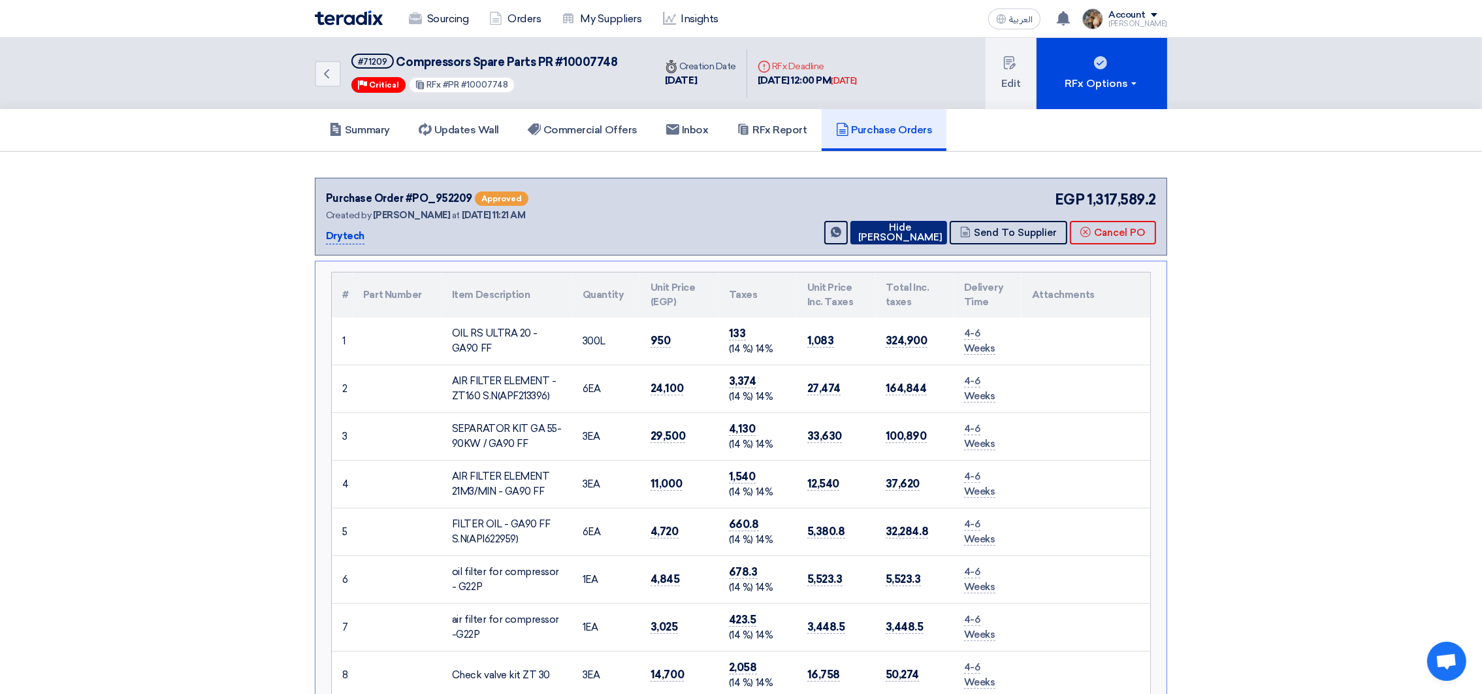
click at [904, 225] on button "Hide [PERSON_NAME]" at bounding box center [899, 233] width 97 height 24
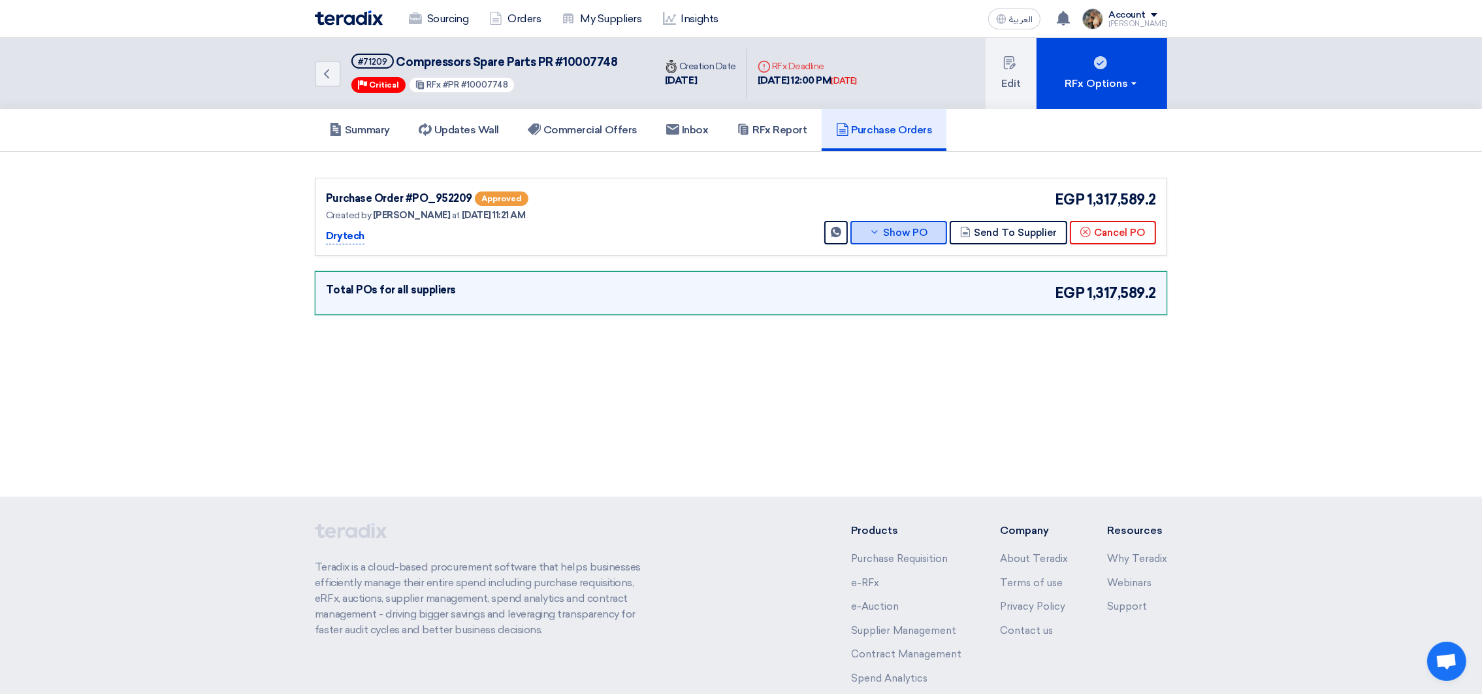
click at [918, 227] on button "Show PO" at bounding box center [899, 233] width 97 height 24
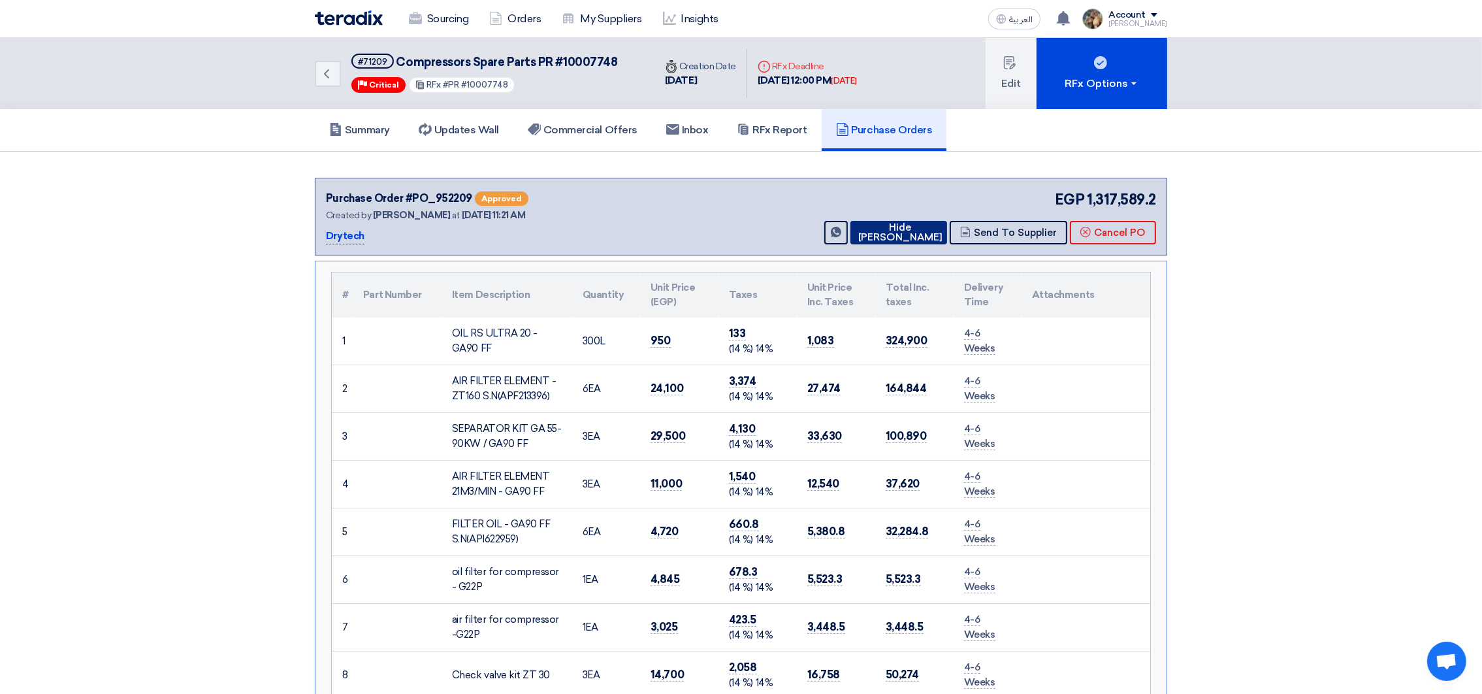
click at [918, 227] on button "Hide [PERSON_NAME]" at bounding box center [899, 233] width 97 height 24
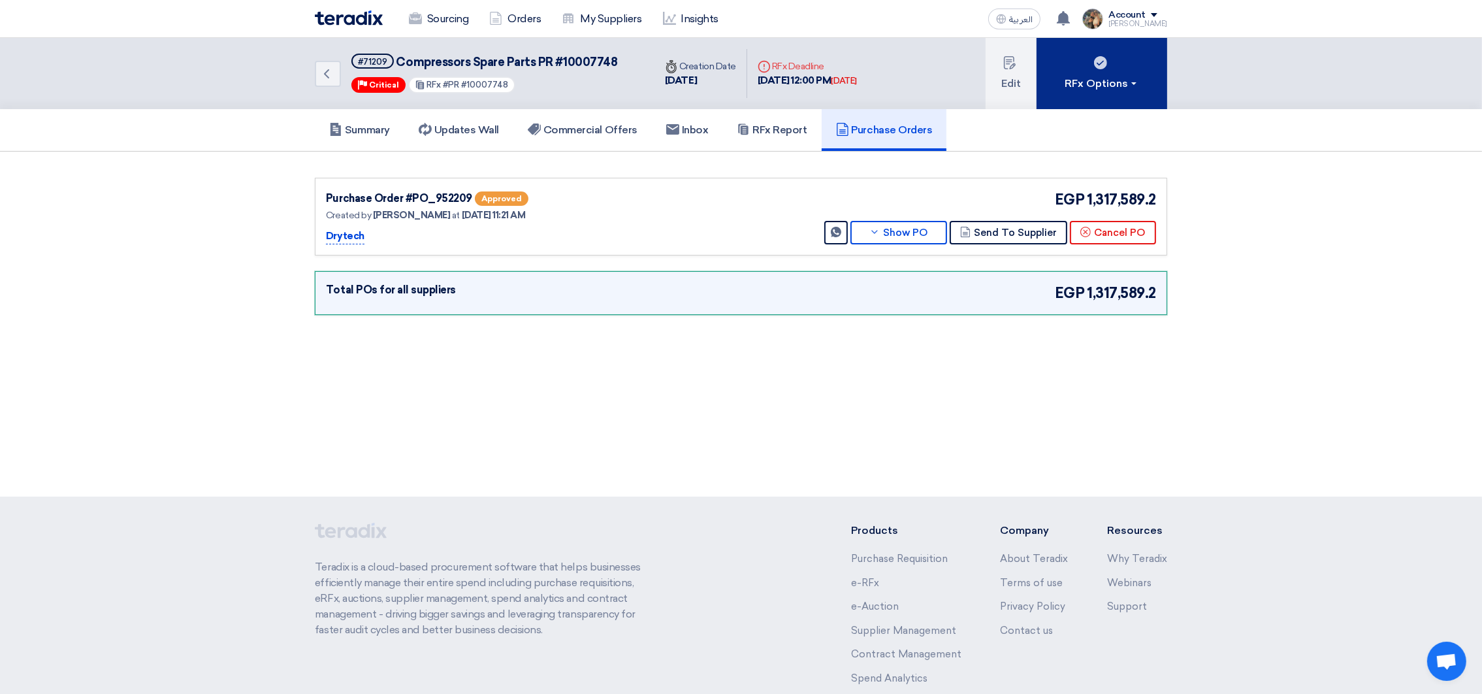
click at [1118, 83] on div "RFx Options" at bounding box center [1102, 84] width 74 height 16
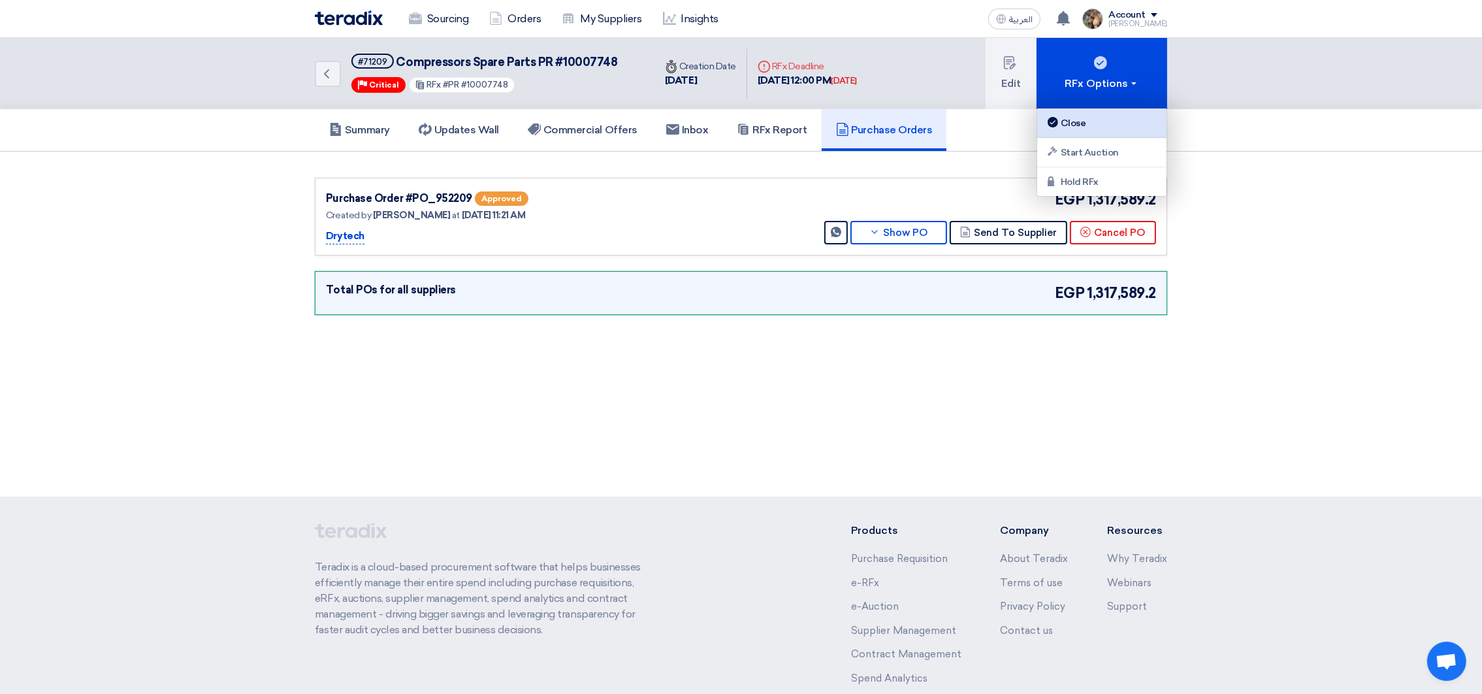
click at [1109, 112] on link "Close" at bounding box center [1101, 122] width 129 height 29
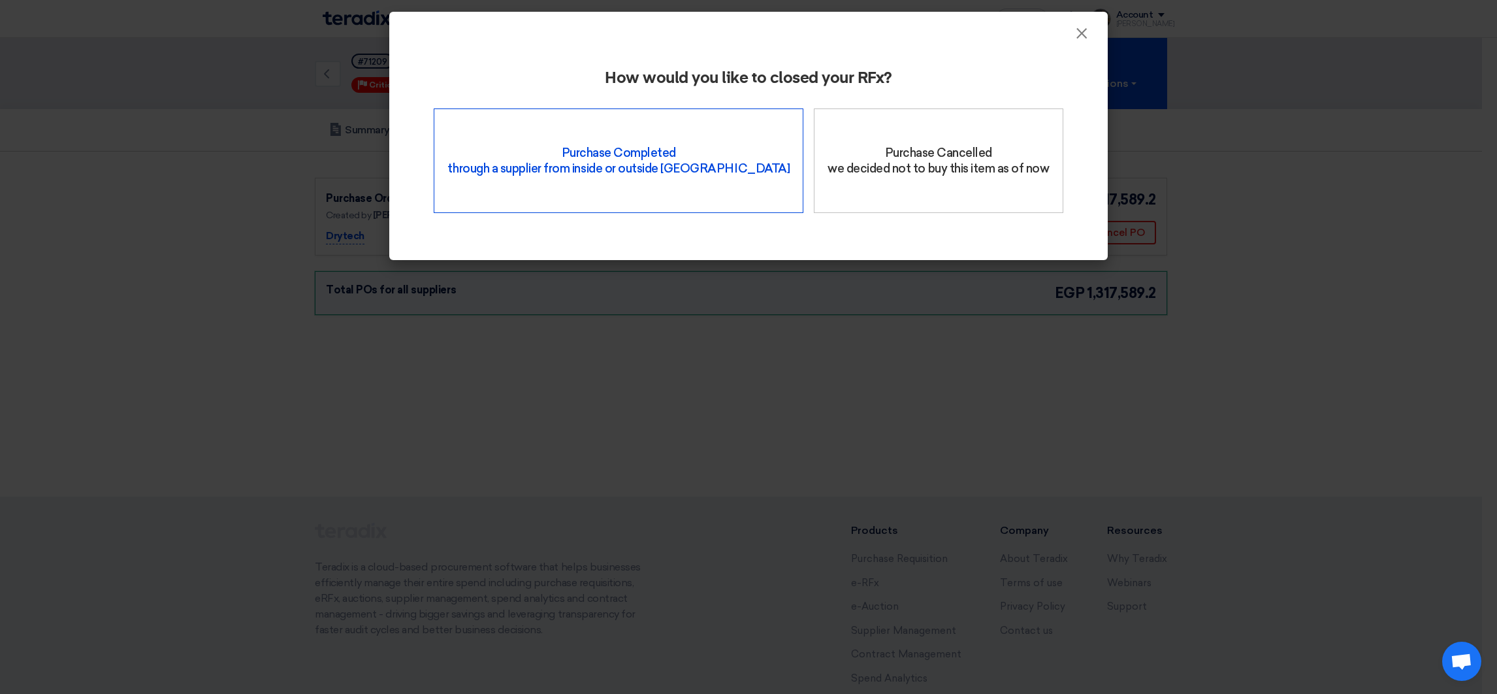
click at [669, 185] on div "Purchase Completed through a supplier from inside or outside Teradix" at bounding box center [619, 160] width 370 height 105
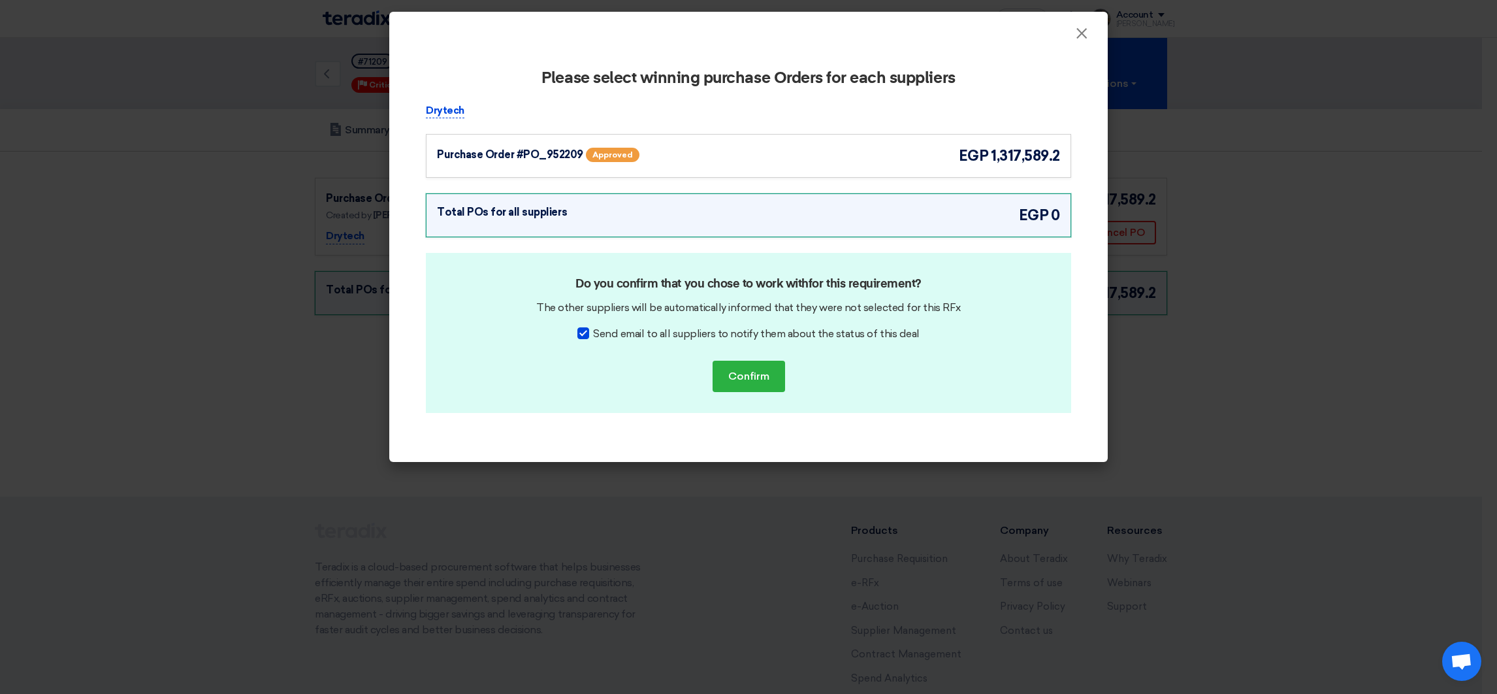
click at [922, 170] on div "Purchase Order #PO_952209 Approved egp 1,317,589.2" at bounding box center [748, 156] width 645 height 44
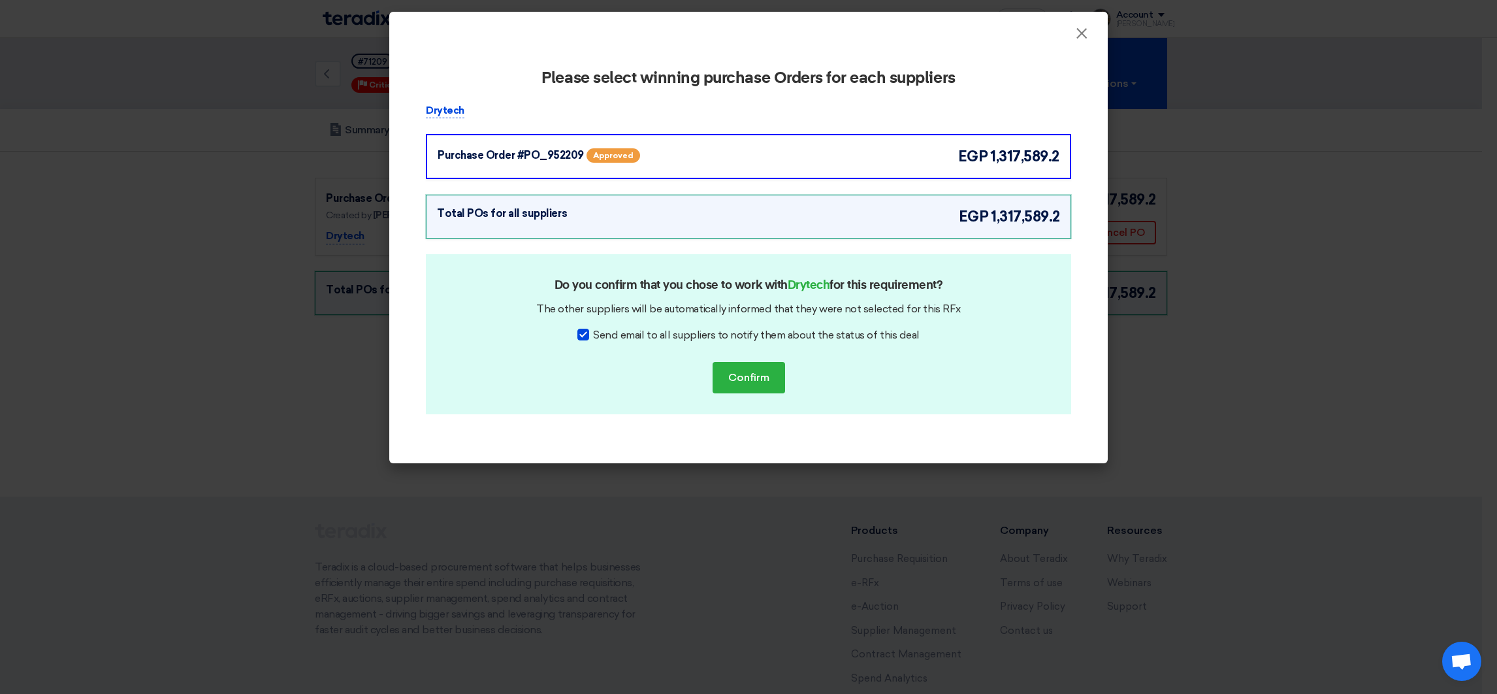
click at [750, 330] on span "Send email to all suppliers to notify them about the status of this deal" at bounding box center [756, 335] width 326 height 16
click at [602, 330] on input "Send email to all suppliers to notify them about the status of this deal" at bounding box center [597, 331] width 8 height 8
checkbox input "false"
click at [760, 376] on button "Confirm" at bounding box center [749, 377] width 73 height 31
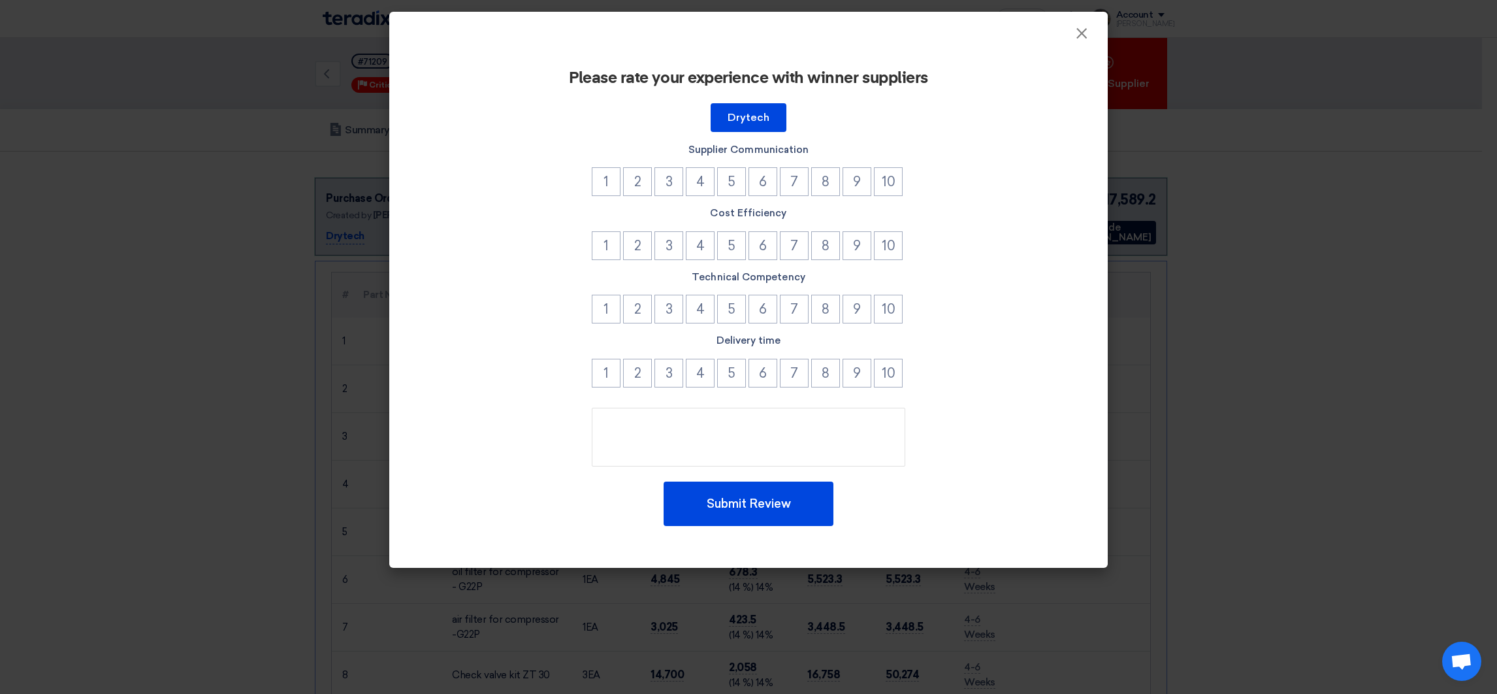
click at [891, 387] on li "10" at bounding box center [889, 375] width 31 height 32
click at [891, 380] on button "10" at bounding box center [888, 373] width 29 height 29
click at [892, 307] on button "10" at bounding box center [888, 309] width 29 height 29
click at [890, 248] on button "10" at bounding box center [888, 245] width 29 height 29
click at [888, 168] on button "10" at bounding box center [888, 181] width 29 height 29
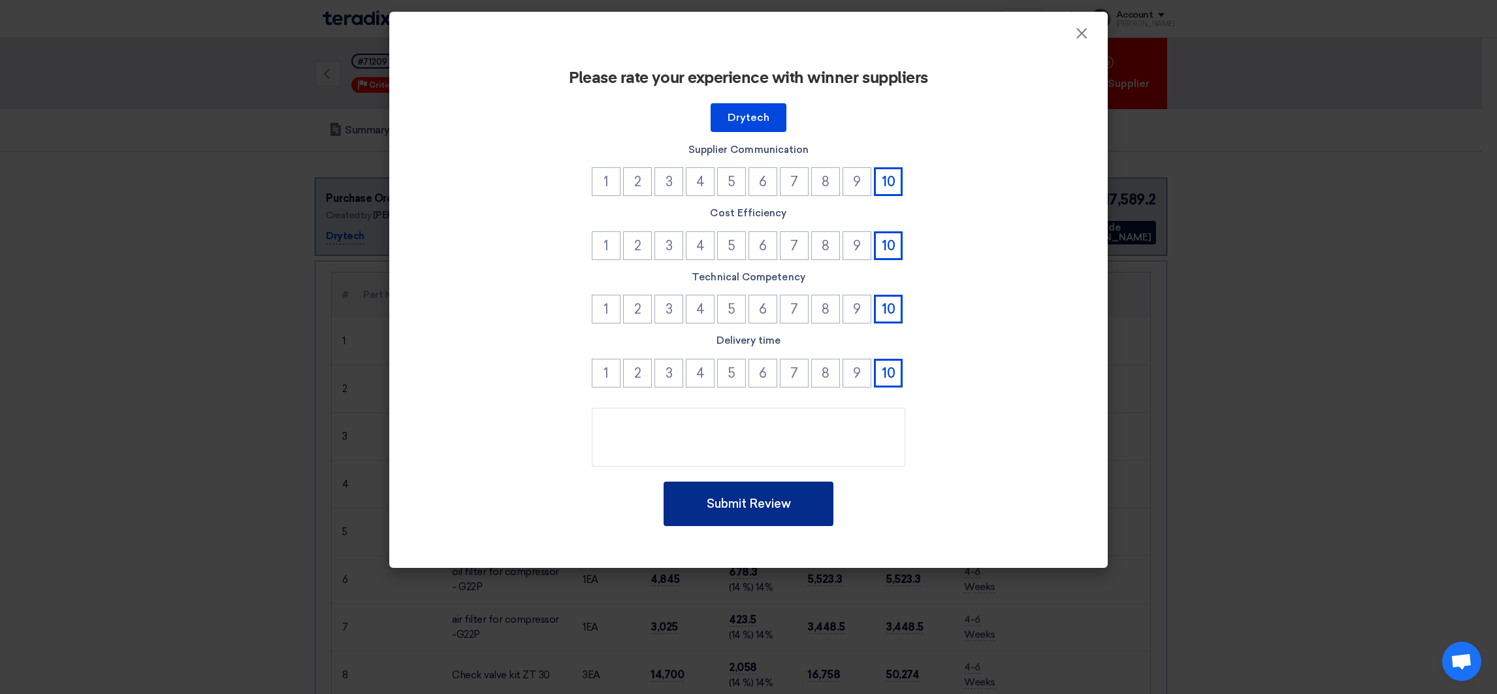
click at [736, 514] on button "Submit Review" at bounding box center [749, 503] width 170 height 44
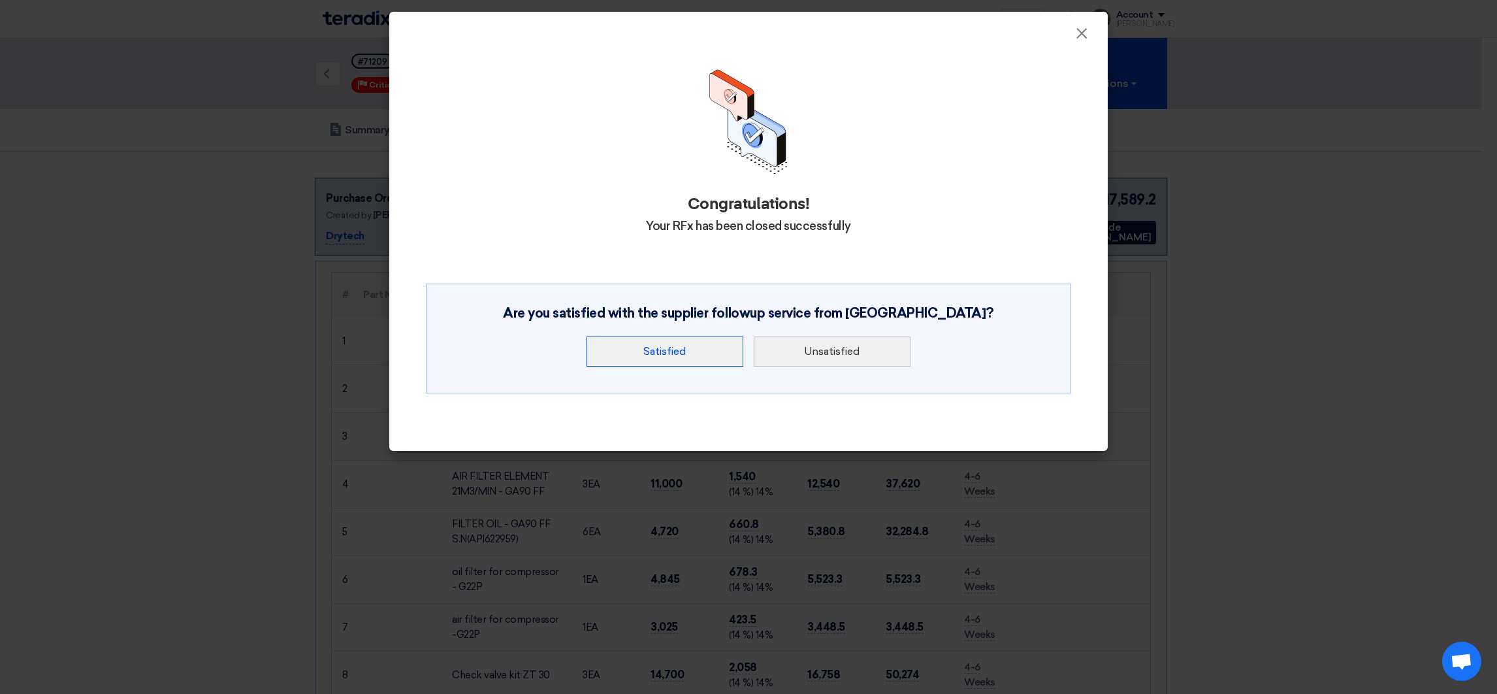
click at [695, 342] on button "Satisfied" at bounding box center [665, 351] width 157 height 30
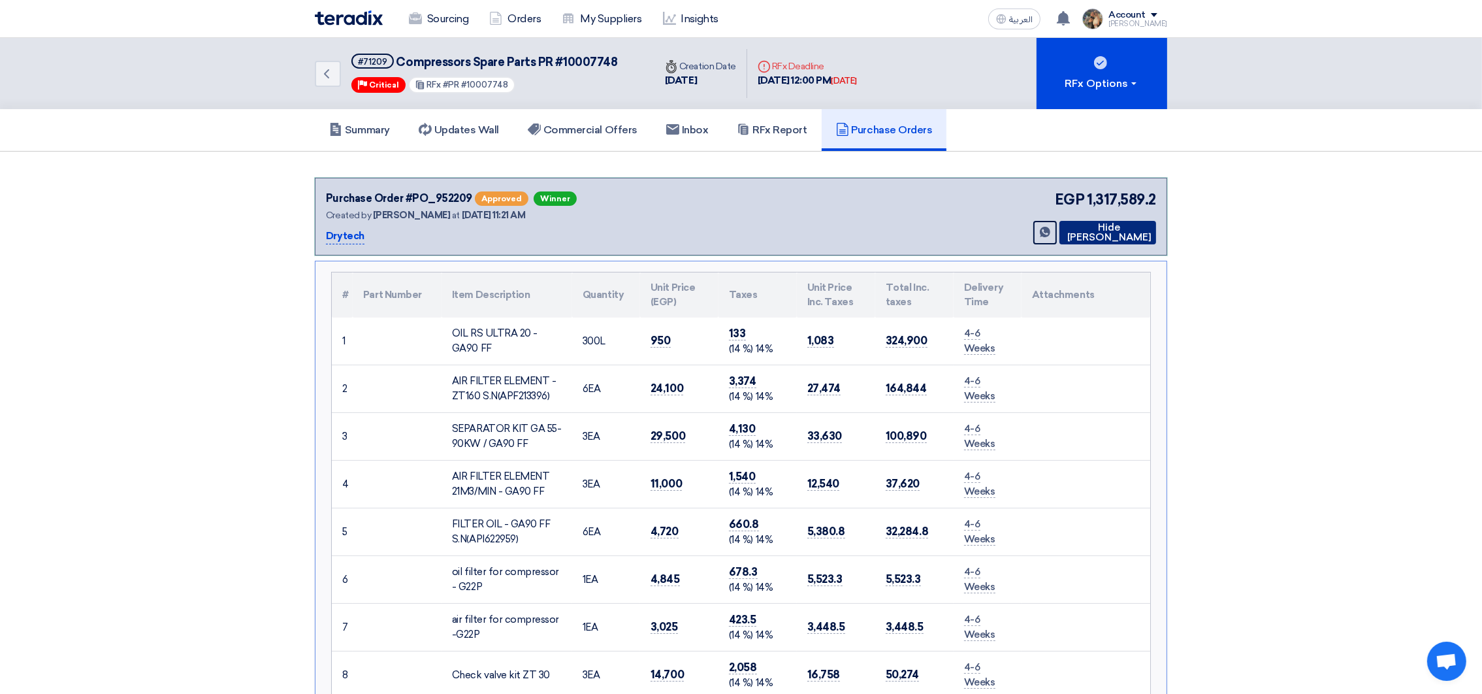
click at [1127, 237] on button "Hide [PERSON_NAME]" at bounding box center [1108, 233] width 97 height 24
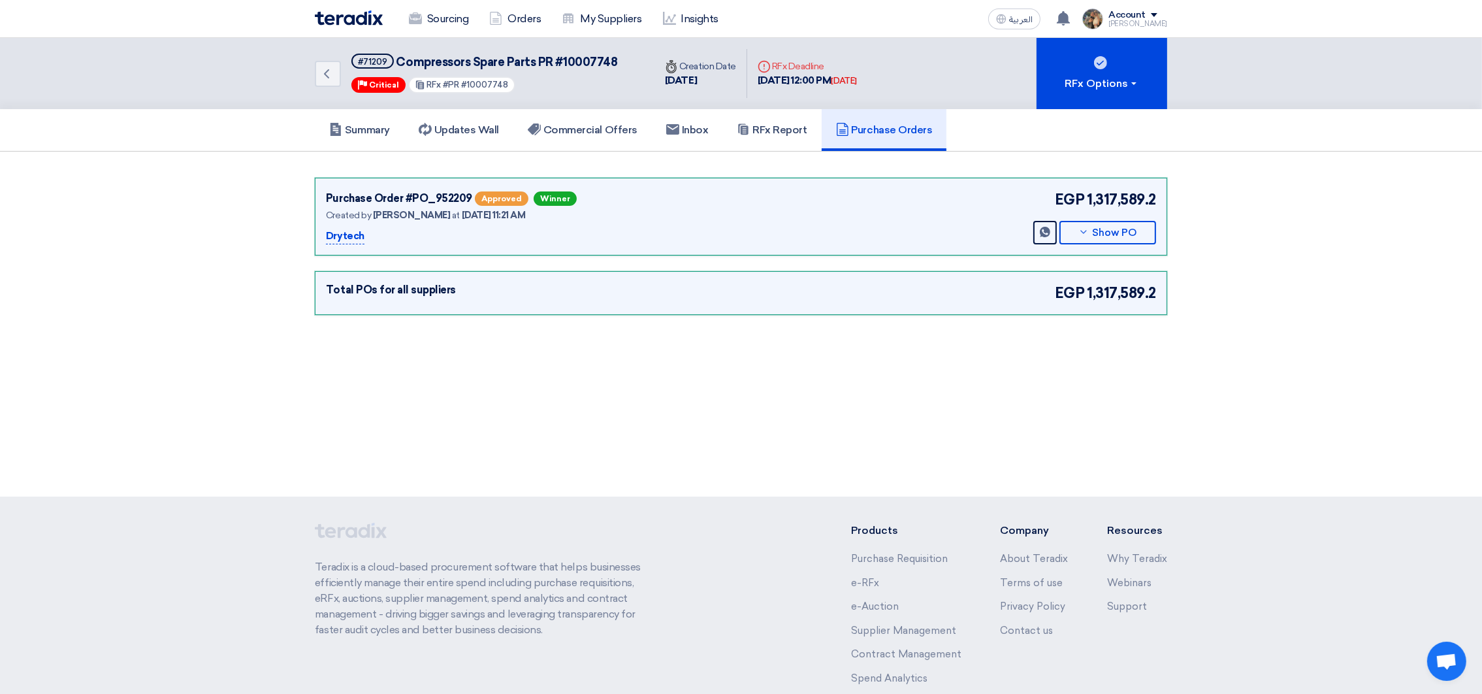
click at [359, 22] on img at bounding box center [349, 17] width 68 height 15
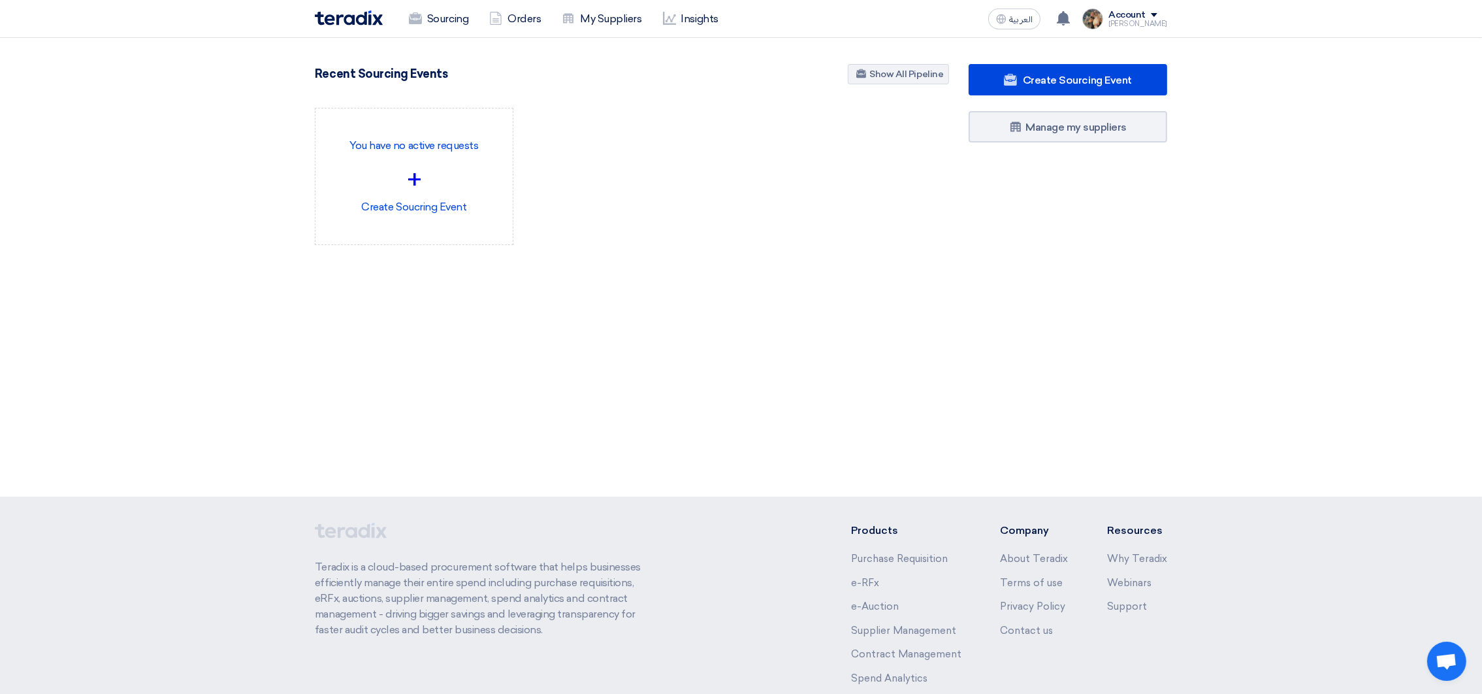
click at [299, 88] on section "3085 RFx remaining 9 Auctions remaining Create Sourcing Event" at bounding box center [741, 186] width 1482 height 296
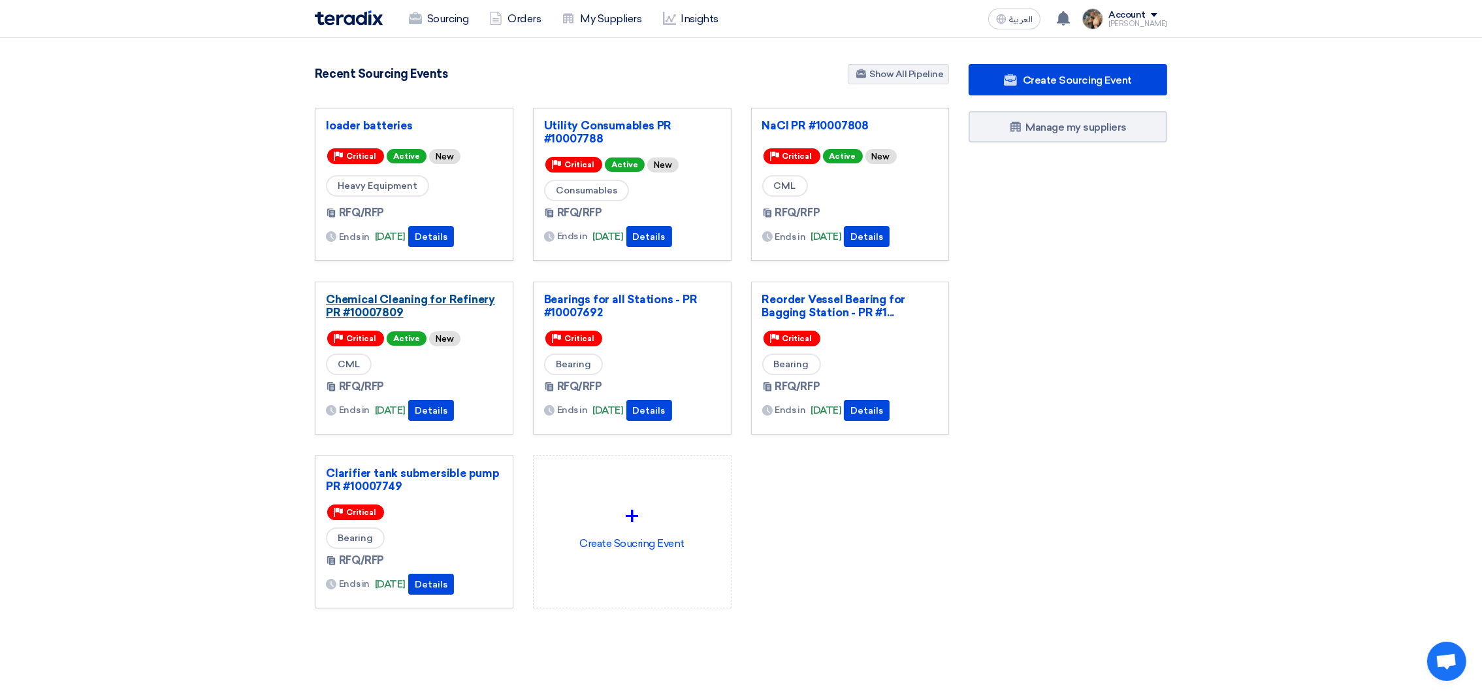
click at [378, 300] on link "Chemical Cleaning for Refinery PR #10007809" at bounding box center [414, 306] width 176 height 26
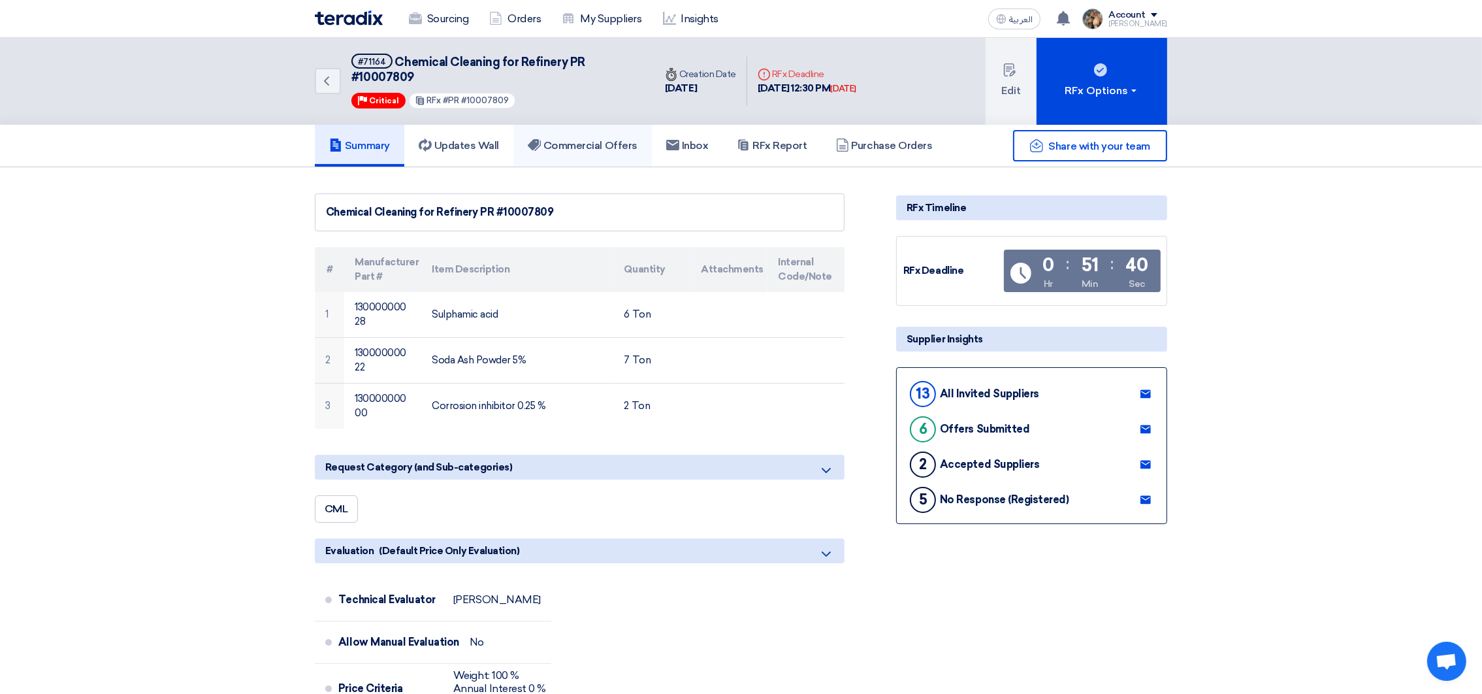
click at [604, 147] on h5 "Commercial Offers" at bounding box center [583, 145] width 110 height 13
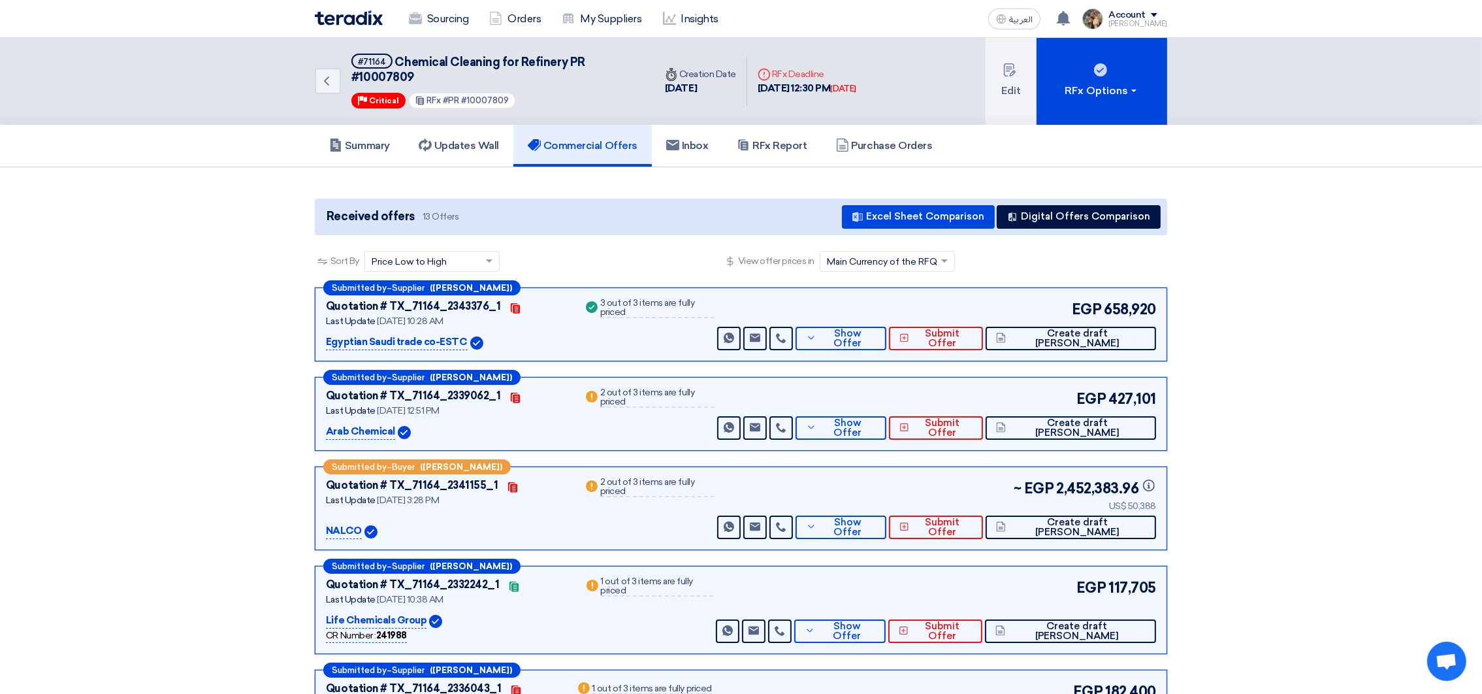
click at [829, 88] on div "[DATE] 12:30 PM [DATE]" at bounding box center [807, 88] width 99 height 15
click at [828, 113] on div "Back #71164 Chemical Cleaning for Refinery PR #10007809 Priority Critical RFx #…" at bounding box center [591, 81] width 552 height 87
click at [340, 18] on img at bounding box center [349, 17] width 68 height 15
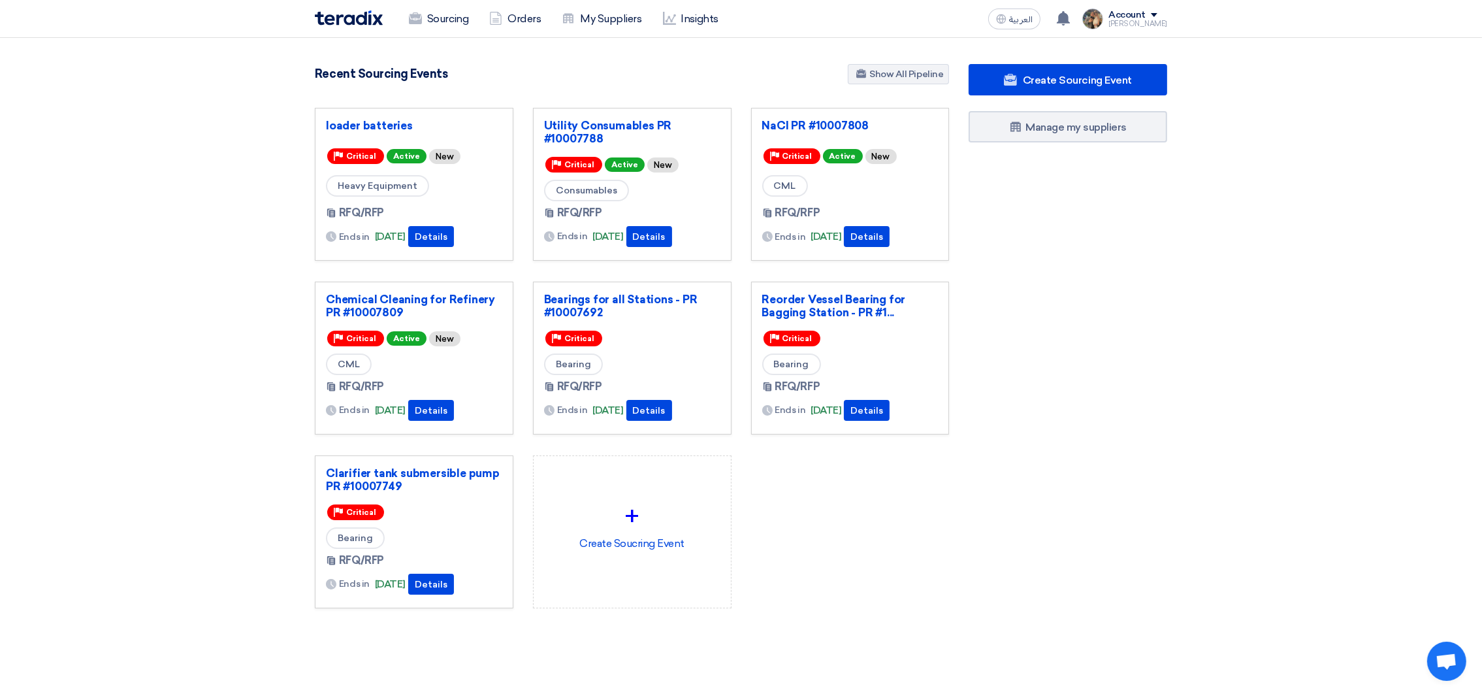
click at [549, 78] on div "Recent Sourcing Events Show All Pipeline" at bounding box center [632, 75] width 634 height 23
